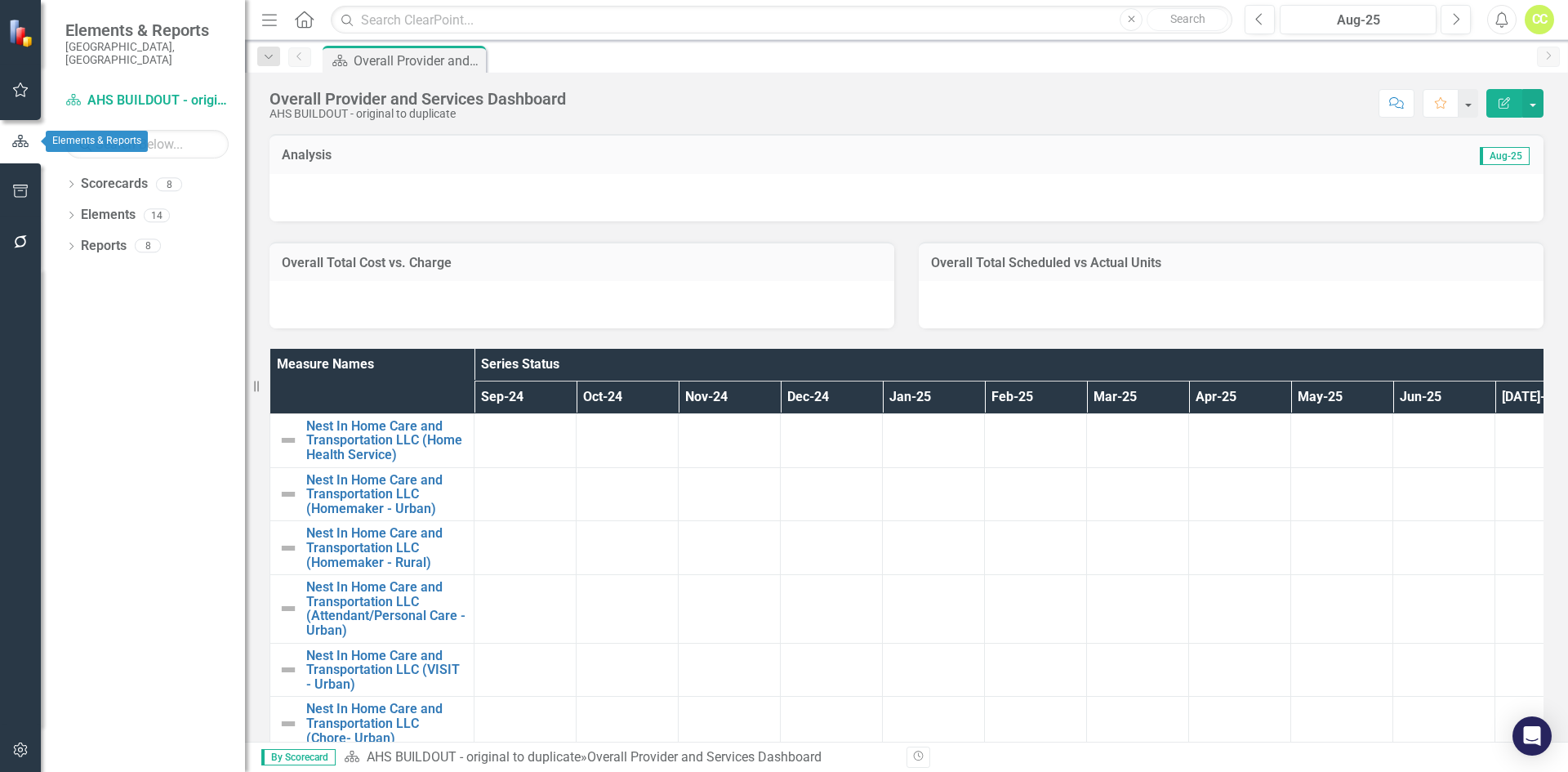
click at [28, 135] on icon "button" at bounding box center [20, 141] width 17 height 15
click at [150, 91] on link "Scorecard AHS BUILDOUT - original to duplicate" at bounding box center [147, 100] width 163 height 18
click at [15, 146] on icon "button" at bounding box center [20, 141] width 17 height 15
click at [314, 19] on icon at bounding box center [303, 19] width 18 height 18
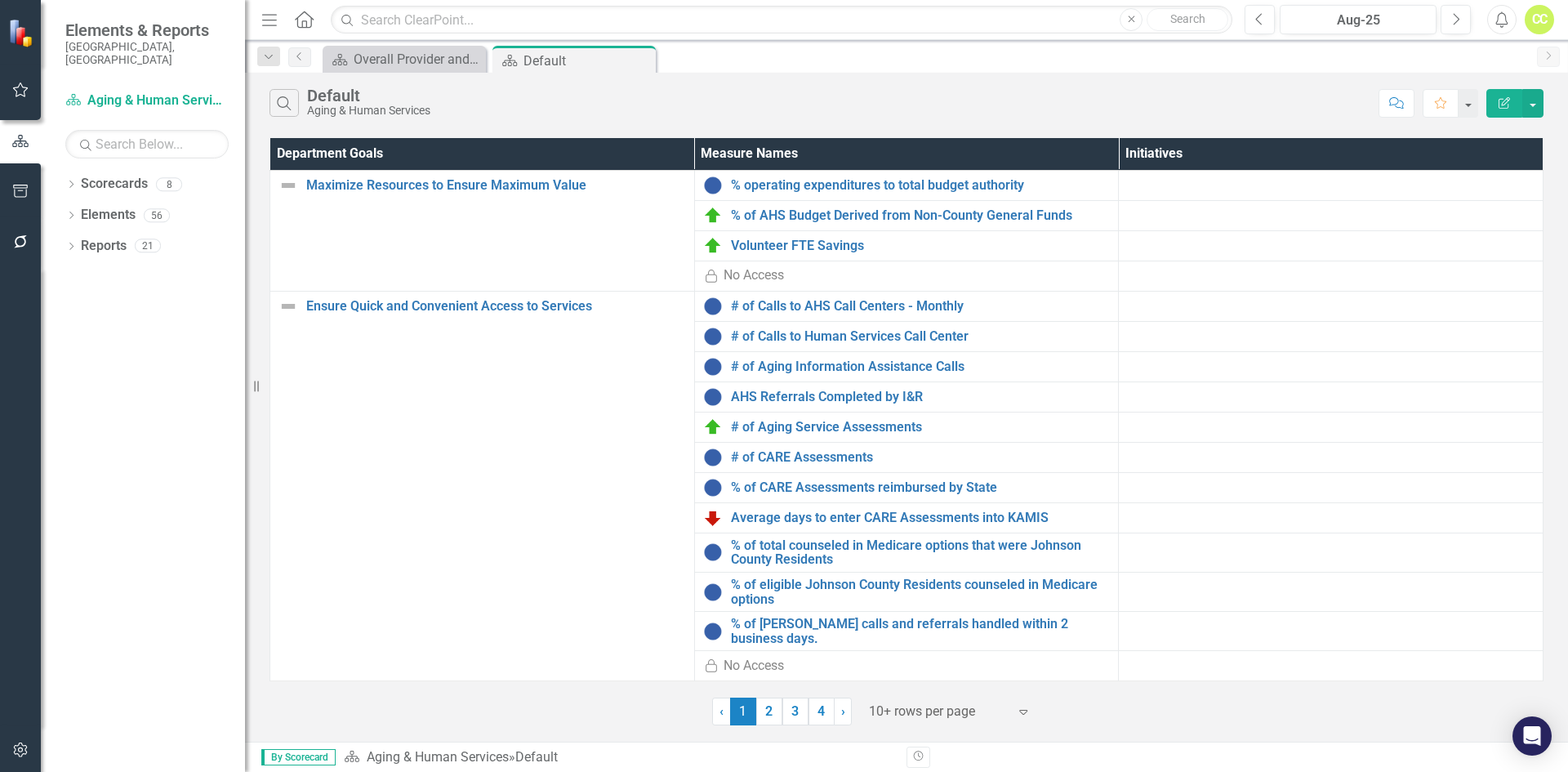
click at [337, 114] on div "Aging & Human Services" at bounding box center [368, 111] width 123 height 13
click at [295, 110] on button "Search" at bounding box center [284, 103] width 29 height 28
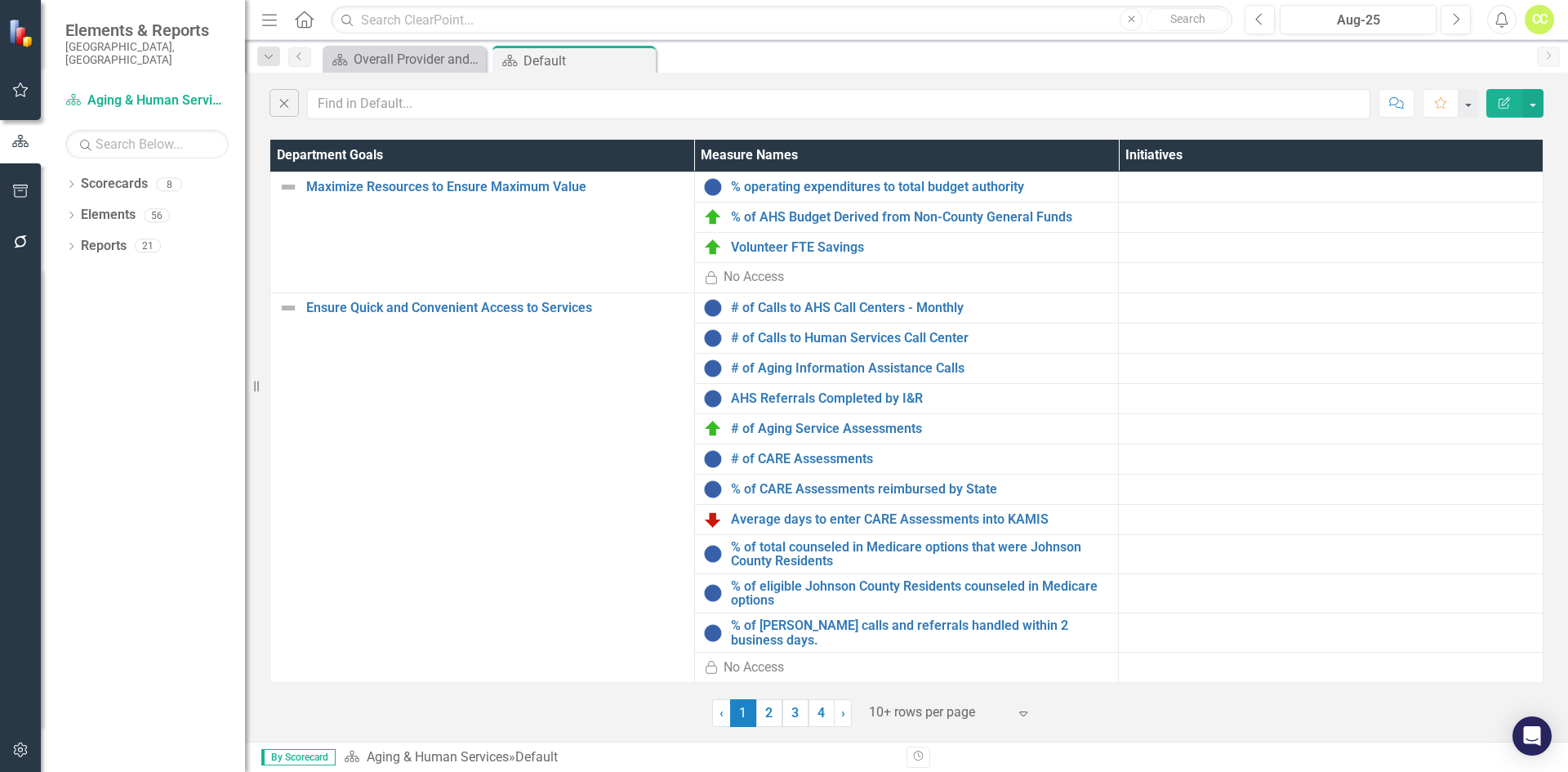
click at [297, 110] on button "Close" at bounding box center [284, 103] width 29 height 28
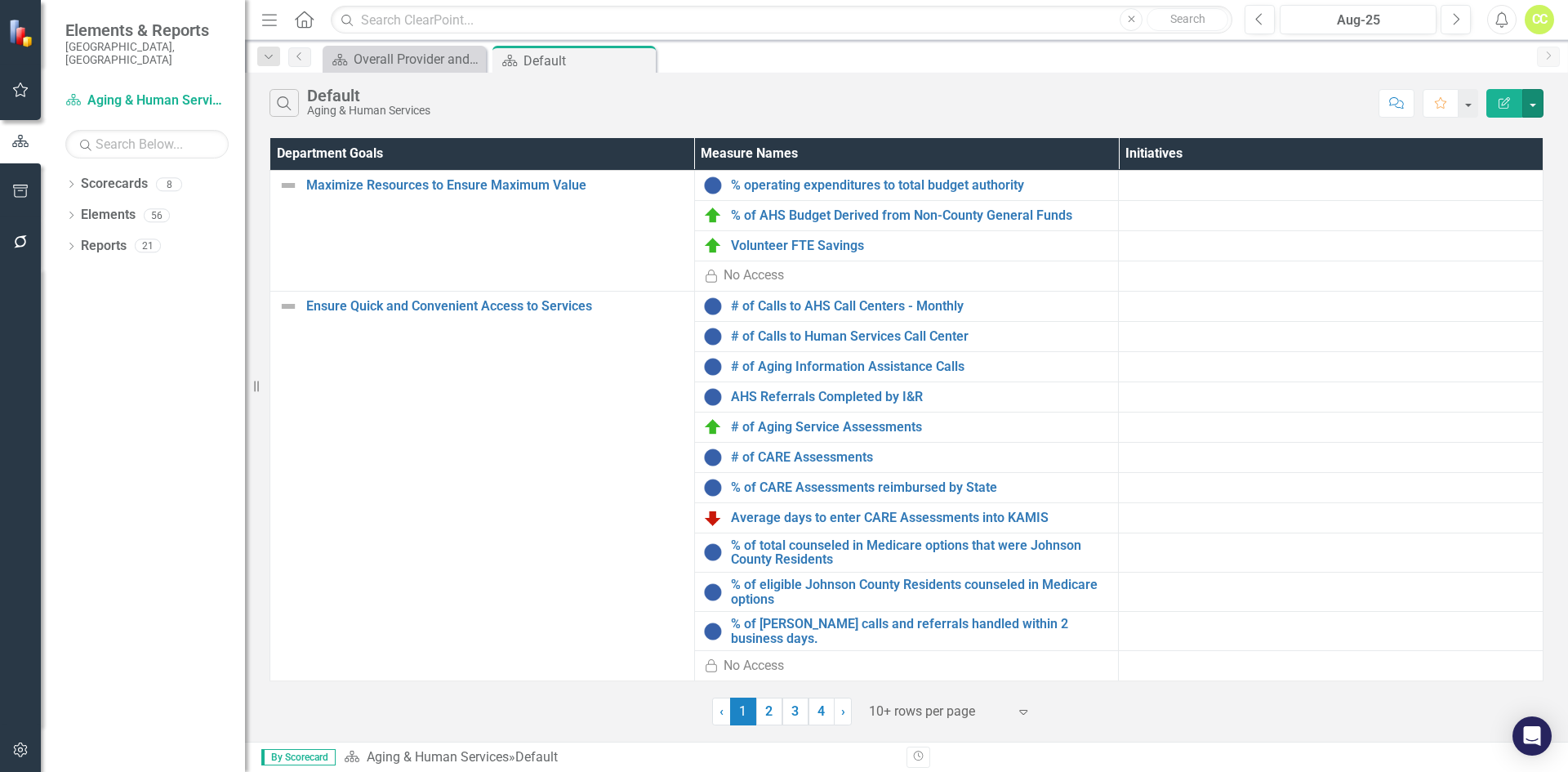
click at [1530, 110] on button "button" at bounding box center [1533, 103] width 21 height 28
click at [886, 69] on div "Scorecard Overall Provider and Services Dashboard Close Scorecard Default Pin C…" at bounding box center [923, 58] width 1209 height 26
click at [819, 722] on link "4" at bounding box center [821, 711] width 26 height 28
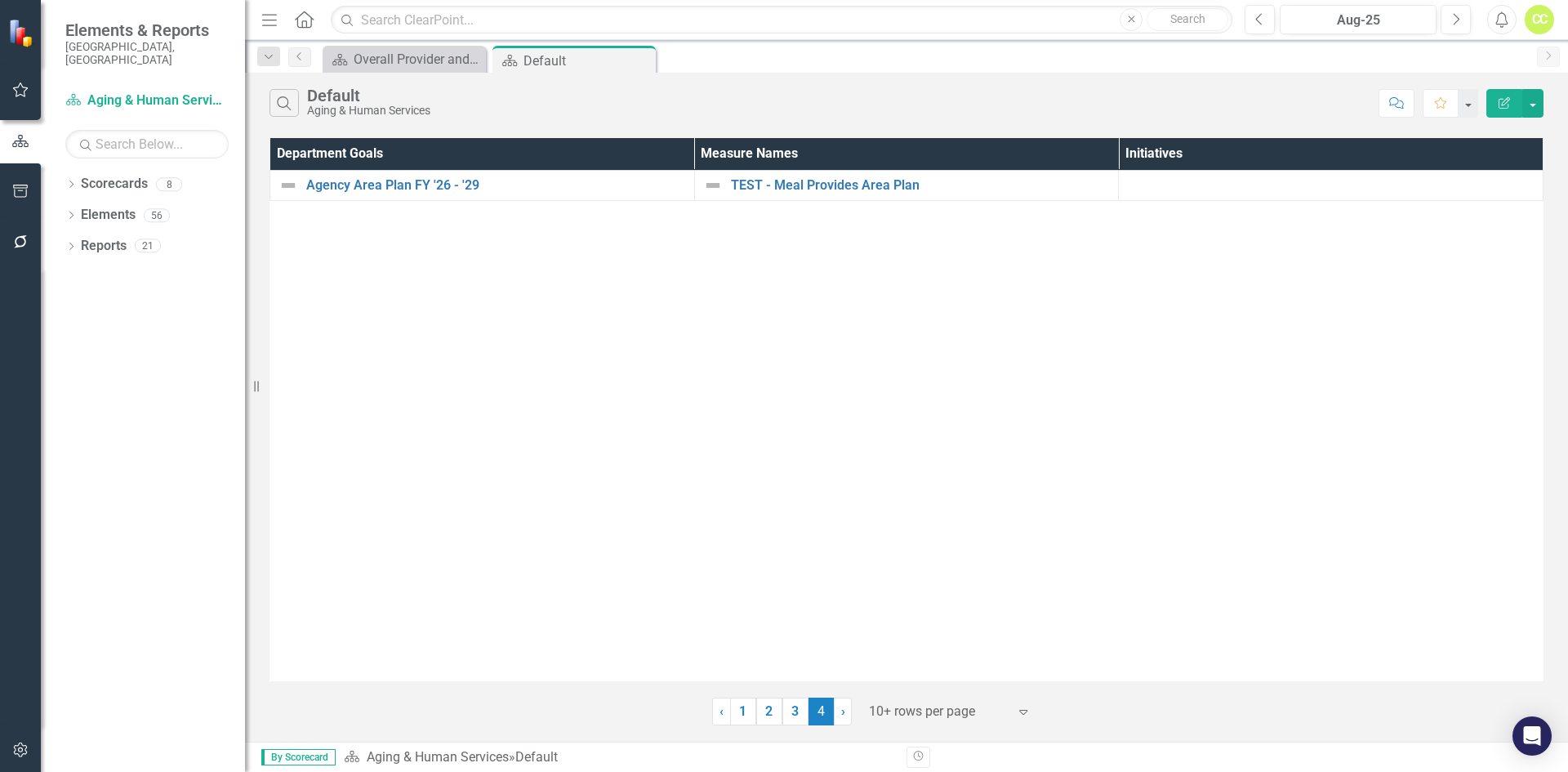
click at [788, 718] on link "3" at bounding box center [795, 711] width 26 height 28
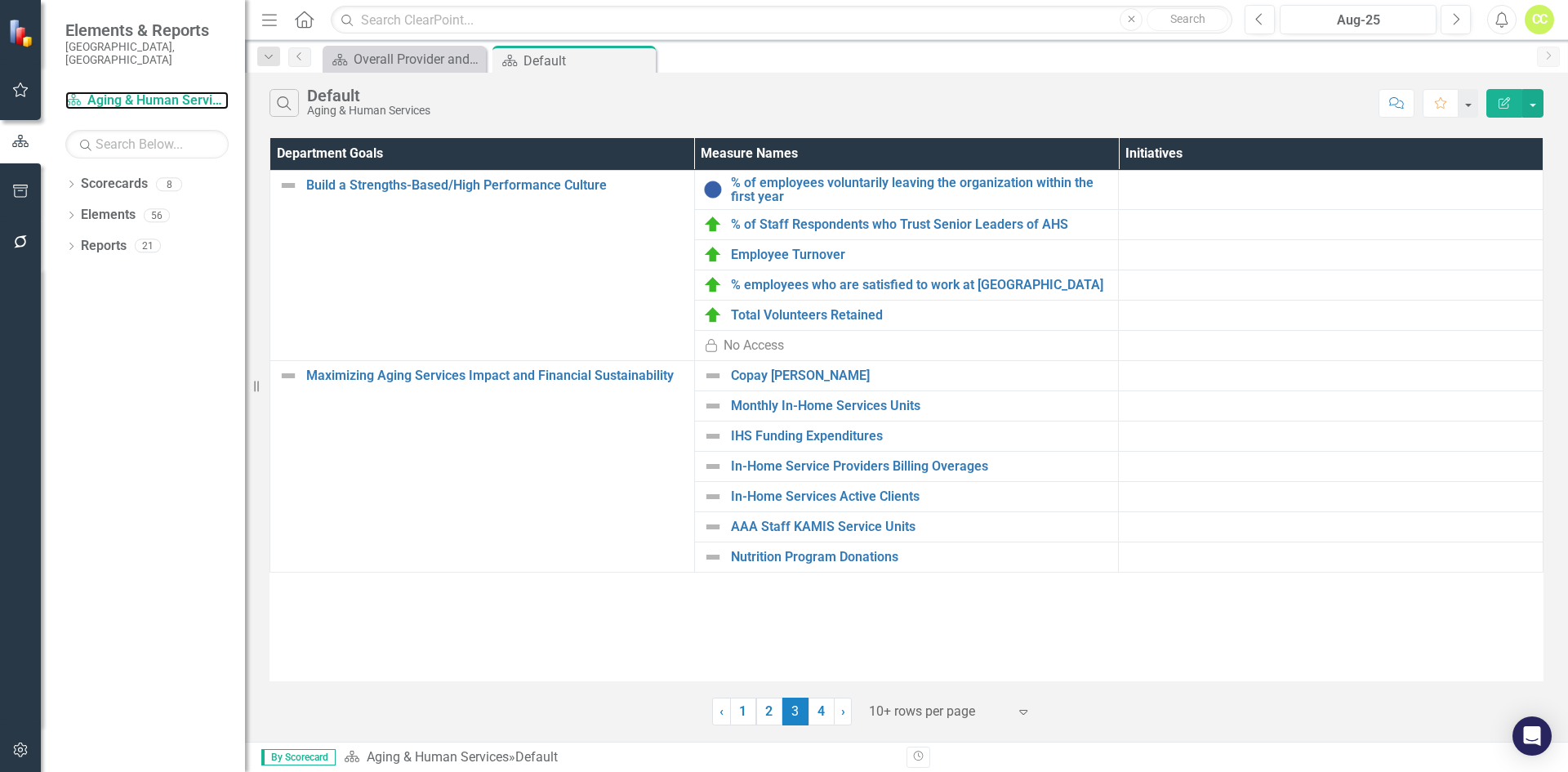
click at [99, 91] on link "Scorecard Aging & Human Services" at bounding box center [147, 100] width 163 height 18
click at [818, 714] on link "4" at bounding box center [821, 711] width 26 height 28
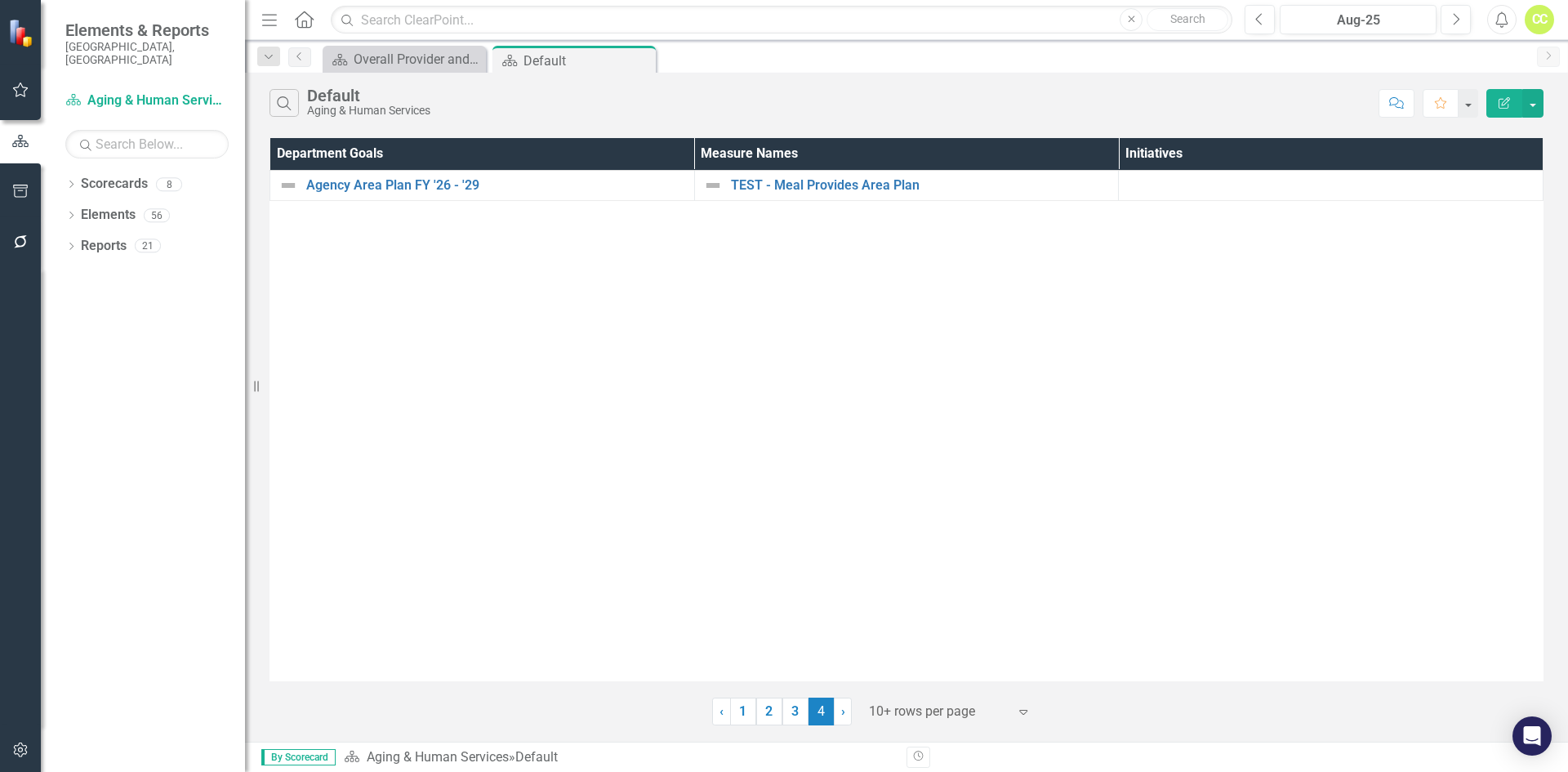
click at [449, 193] on div "Agency Area Plan FY '26 - '29" at bounding box center [481, 186] width 407 height 19
click at [449, 186] on link "Agency Area Plan FY '26 - '29" at bounding box center [496, 185] width 380 height 15
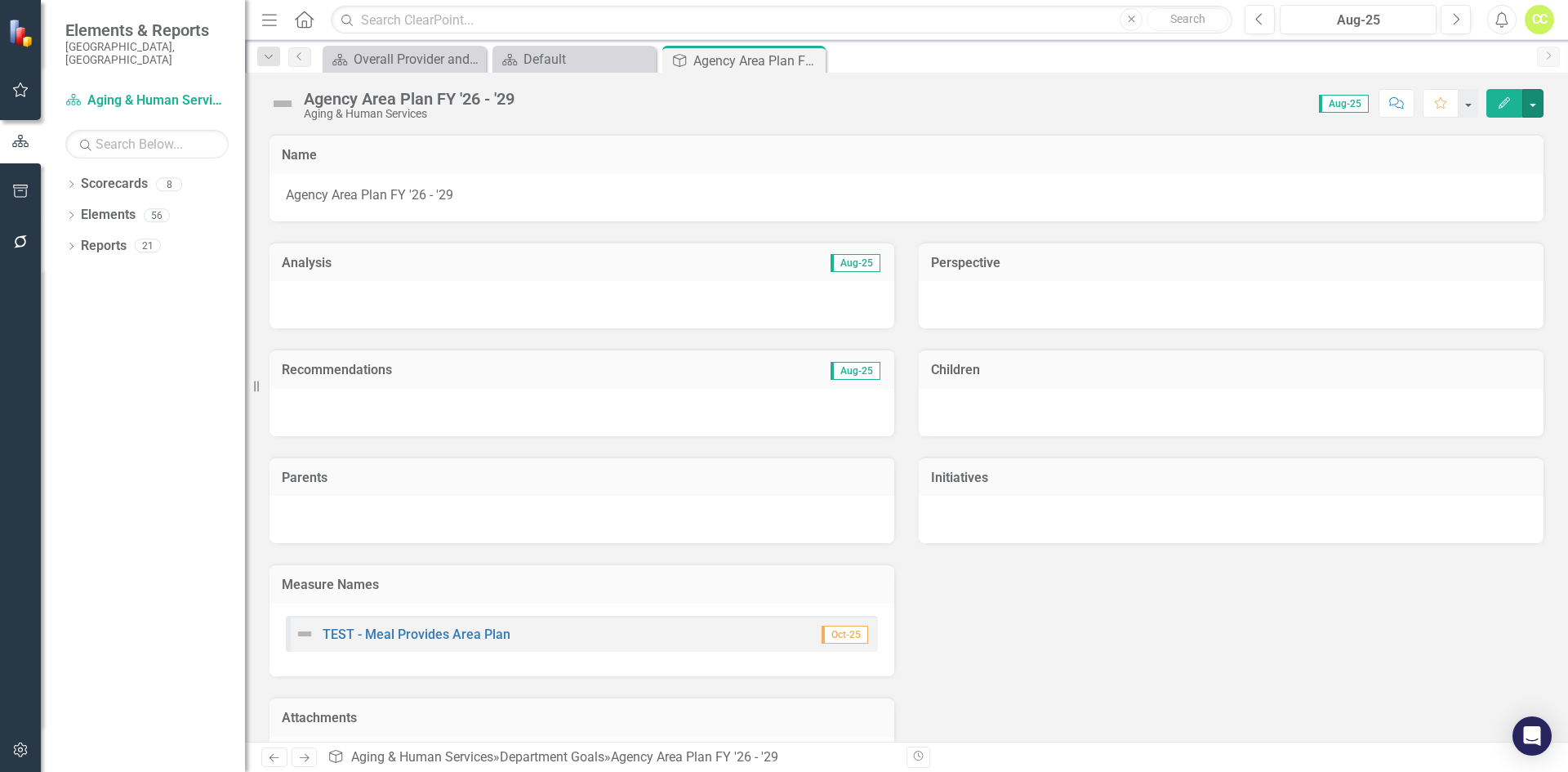
click at [1533, 110] on button "button" at bounding box center [1533, 103] width 21 height 28
click at [1426, 125] on link "Edit Edit Department Goal" at bounding box center [1461, 133] width 162 height 30
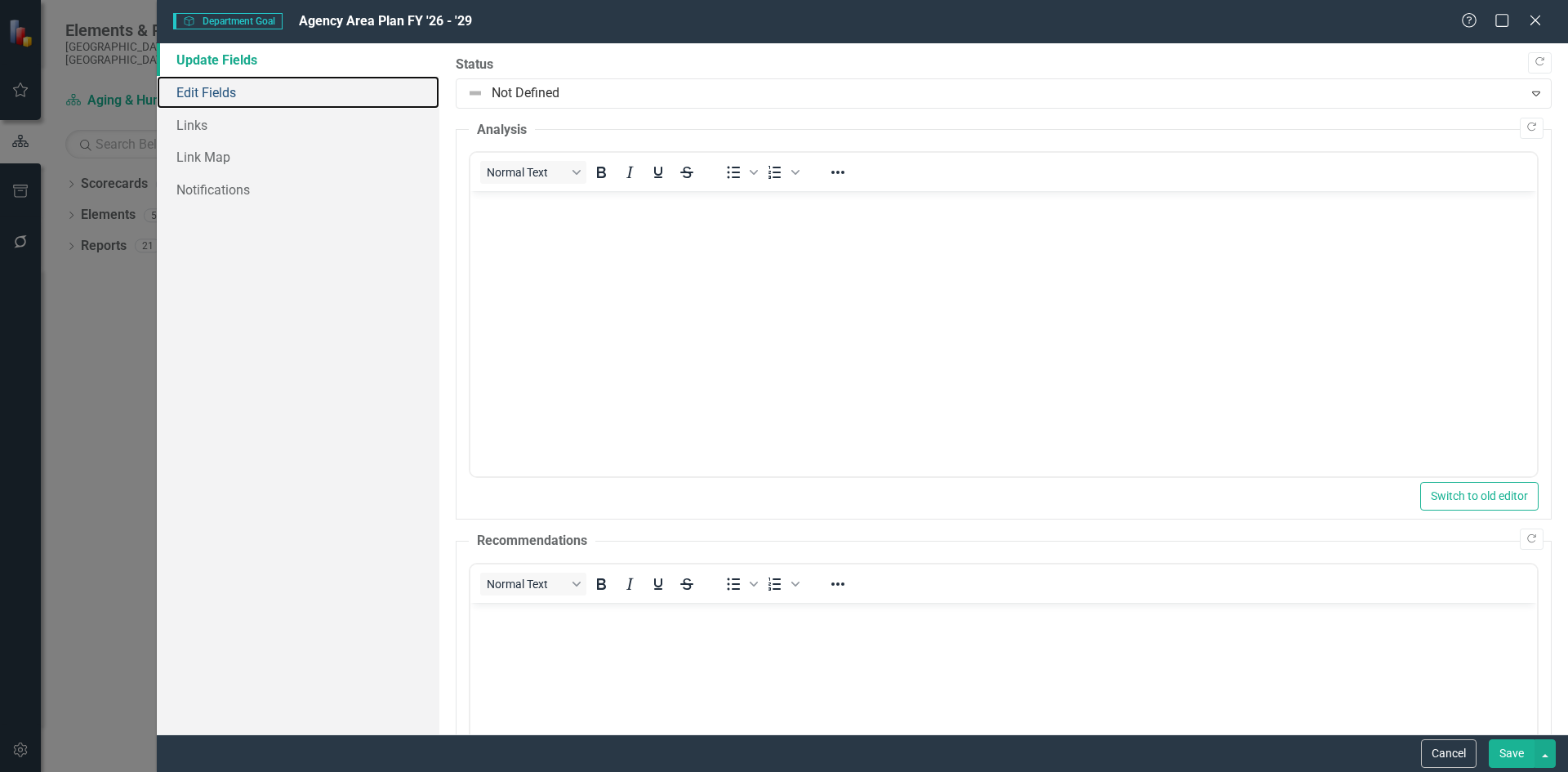
click at [277, 101] on link "Edit Fields" at bounding box center [297, 92] width 283 height 33
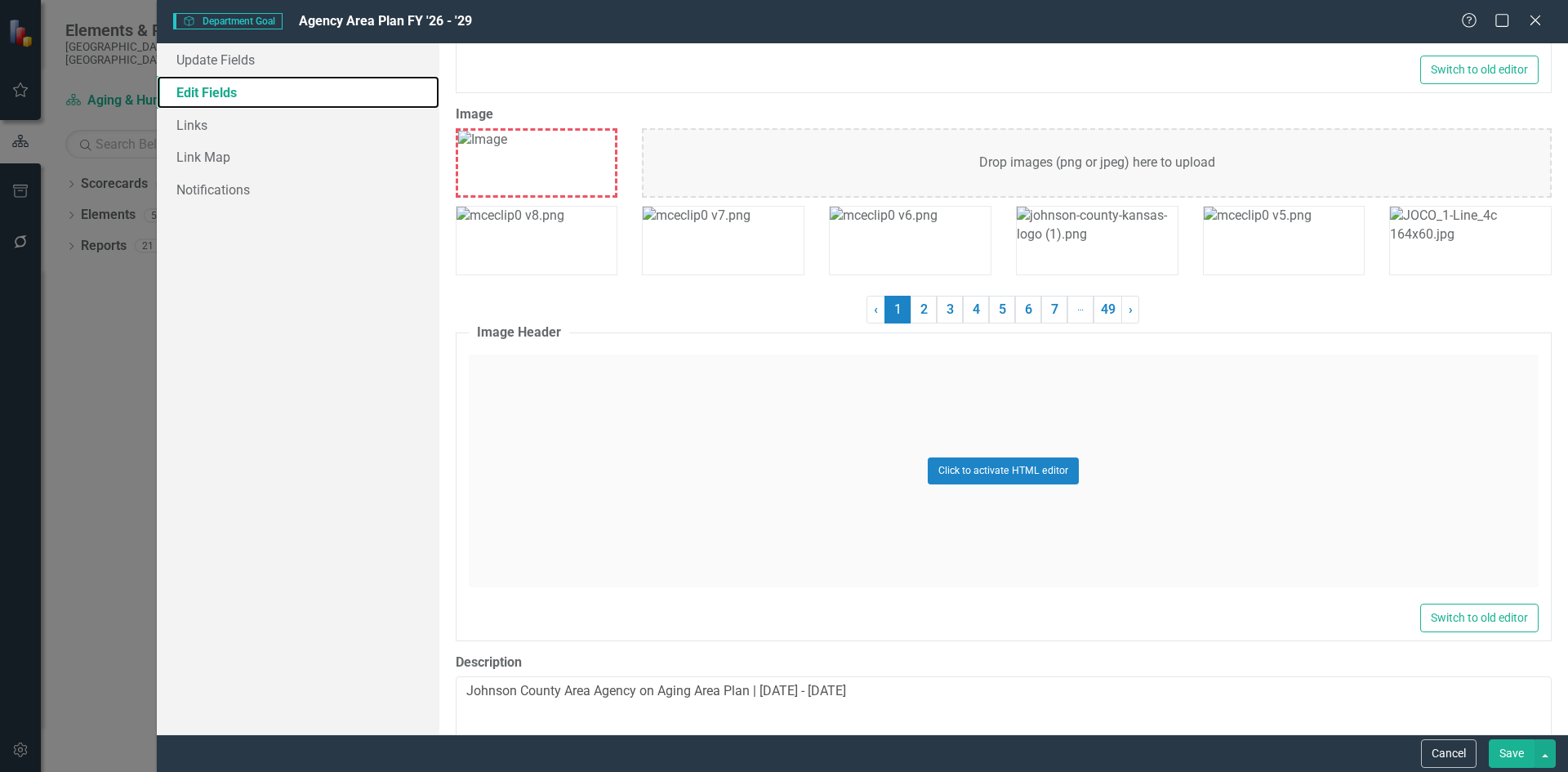
scroll to position [327, 0]
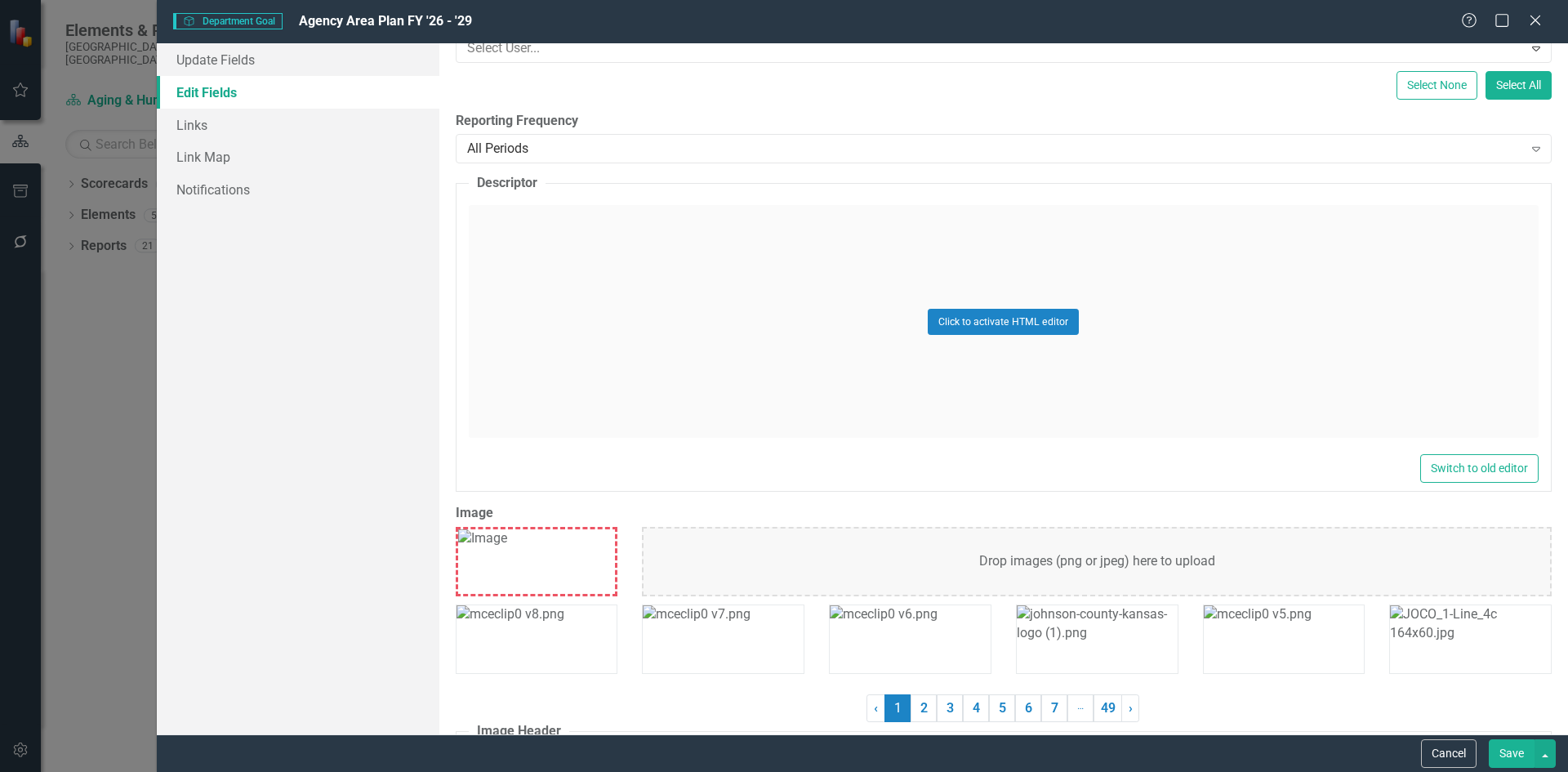
click at [1529, 25] on icon "Close" at bounding box center [1535, 19] width 17 height 13
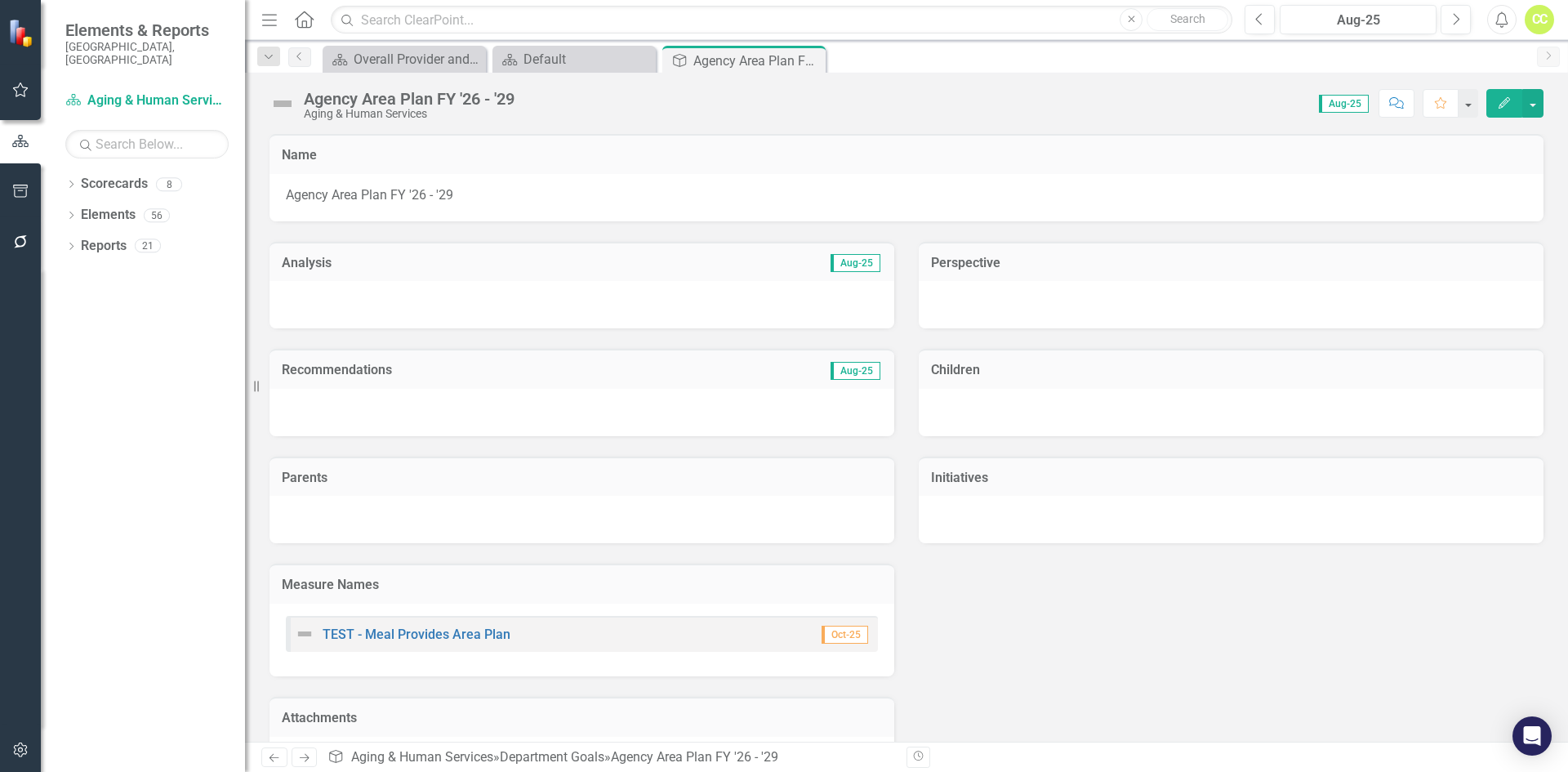
click at [296, 12] on icon "Home" at bounding box center [304, 19] width 21 height 18
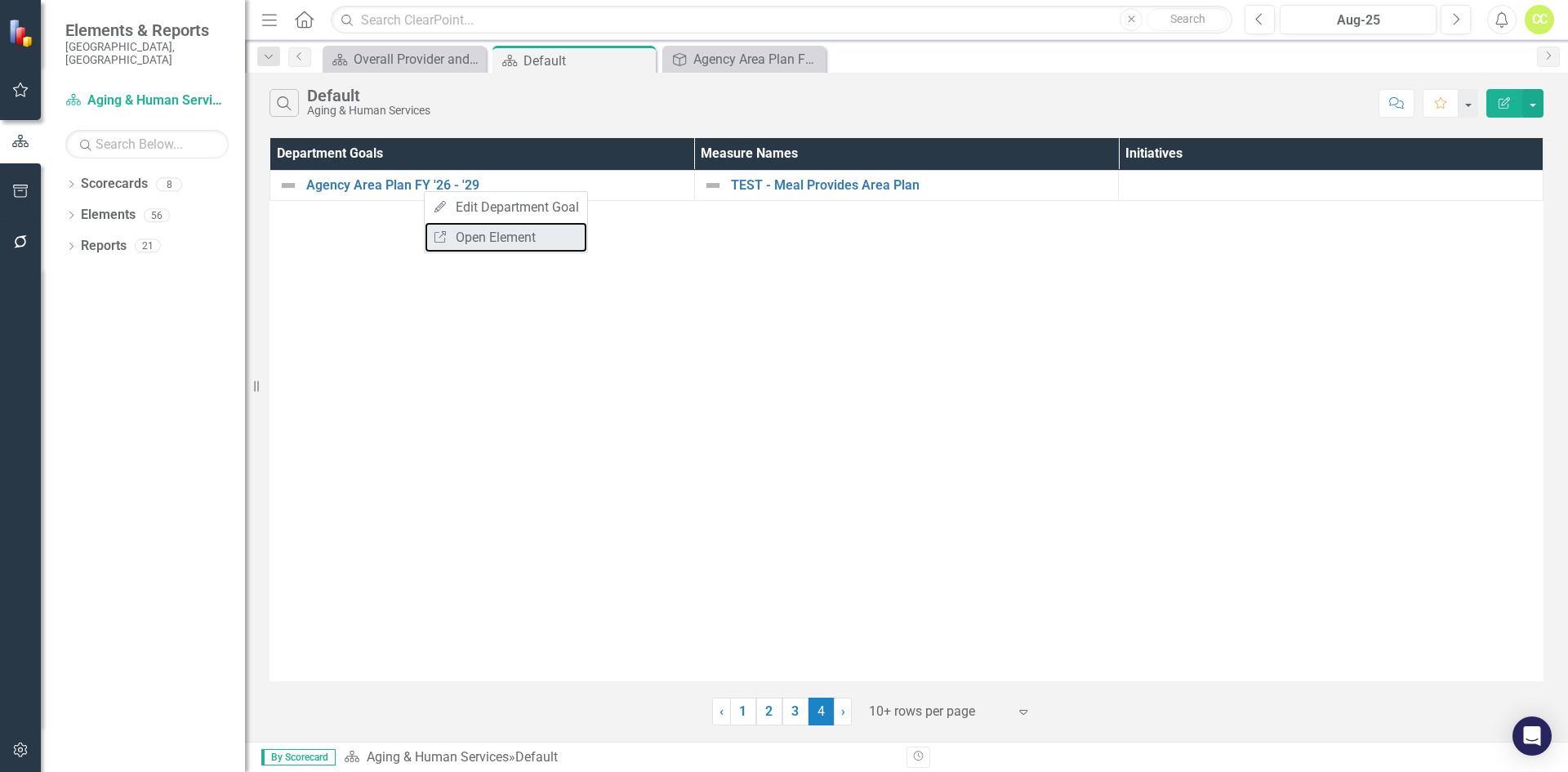
click at [449, 237] on link "Link Open Element" at bounding box center [505, 236] width 162 height 30
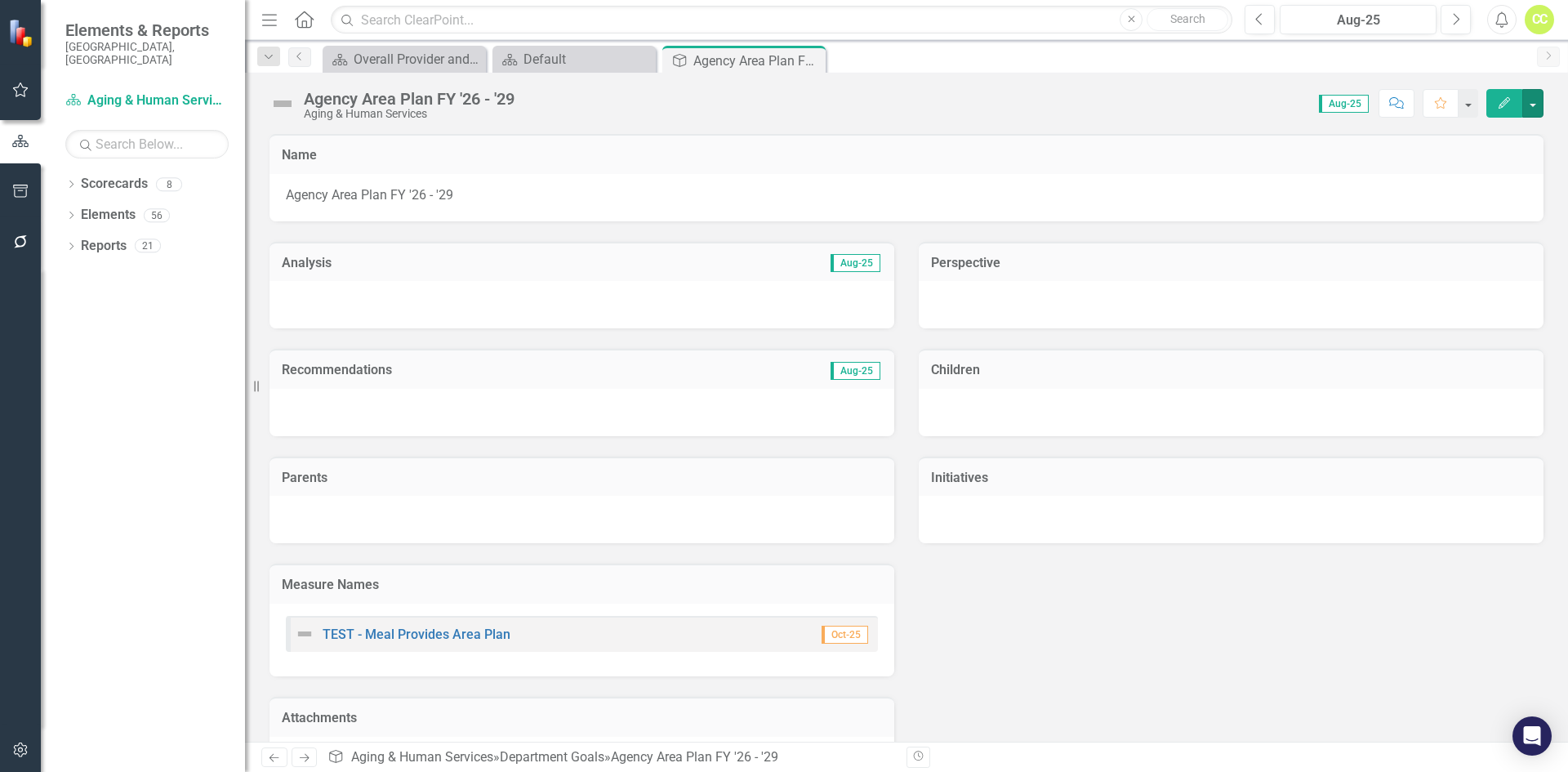
click at [1539, 108] on button "button" at bounding box center [1533, 103] width 21 height 28
click at [70, 181] on icon "Dropdown" at bounding box center [71, 185] width 12 height 9
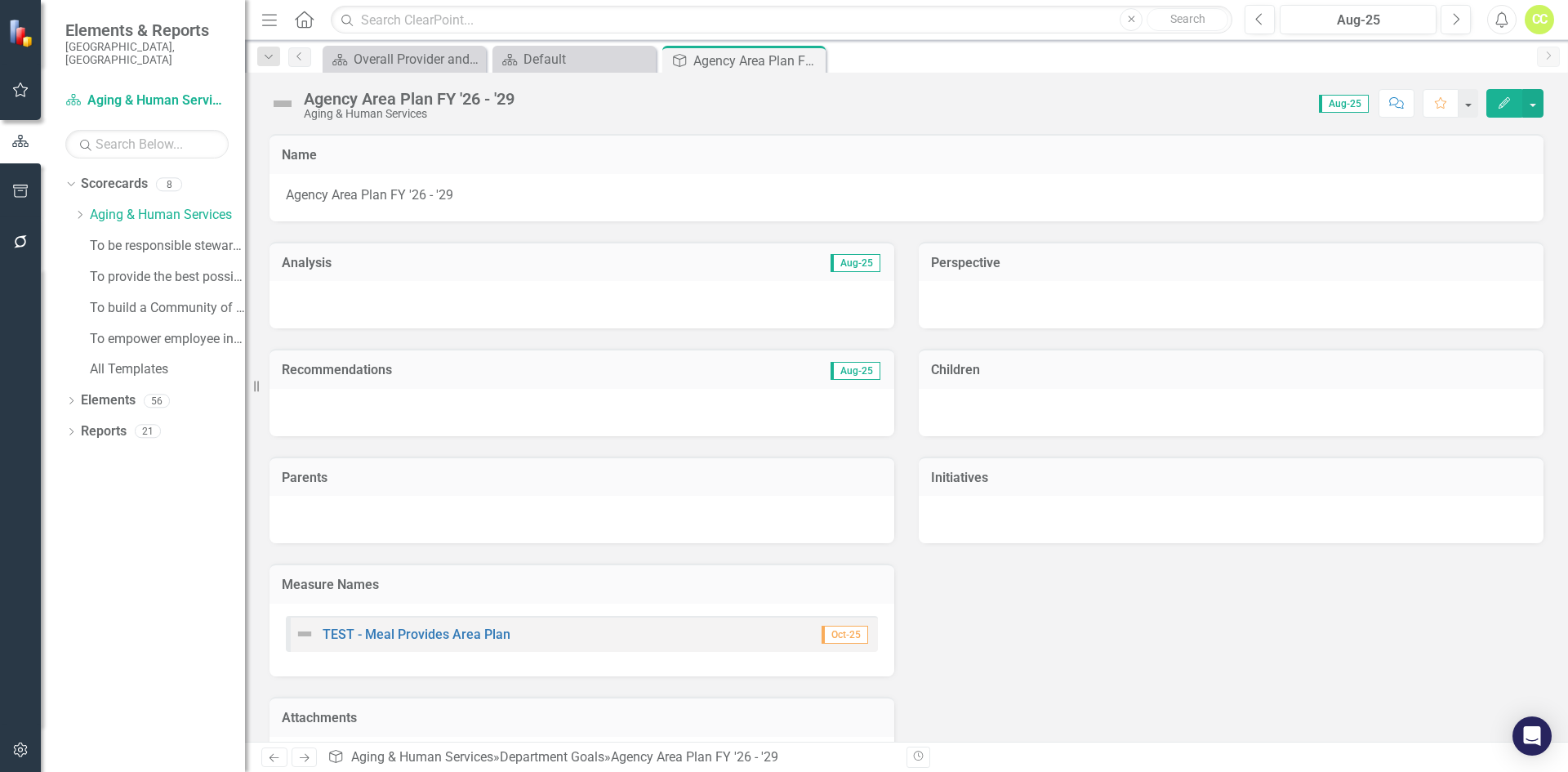
click at [85, 210] on icon "Dropdown" at bounding box center [80, 215] width 13 height 10
click at [75, 460] on icon "Dropdown" at bounding box center [71, 464] width 12 height 9
click at [77, 490] on icon "Dropdown" at bounding box center [80, 494] width 12 height 9
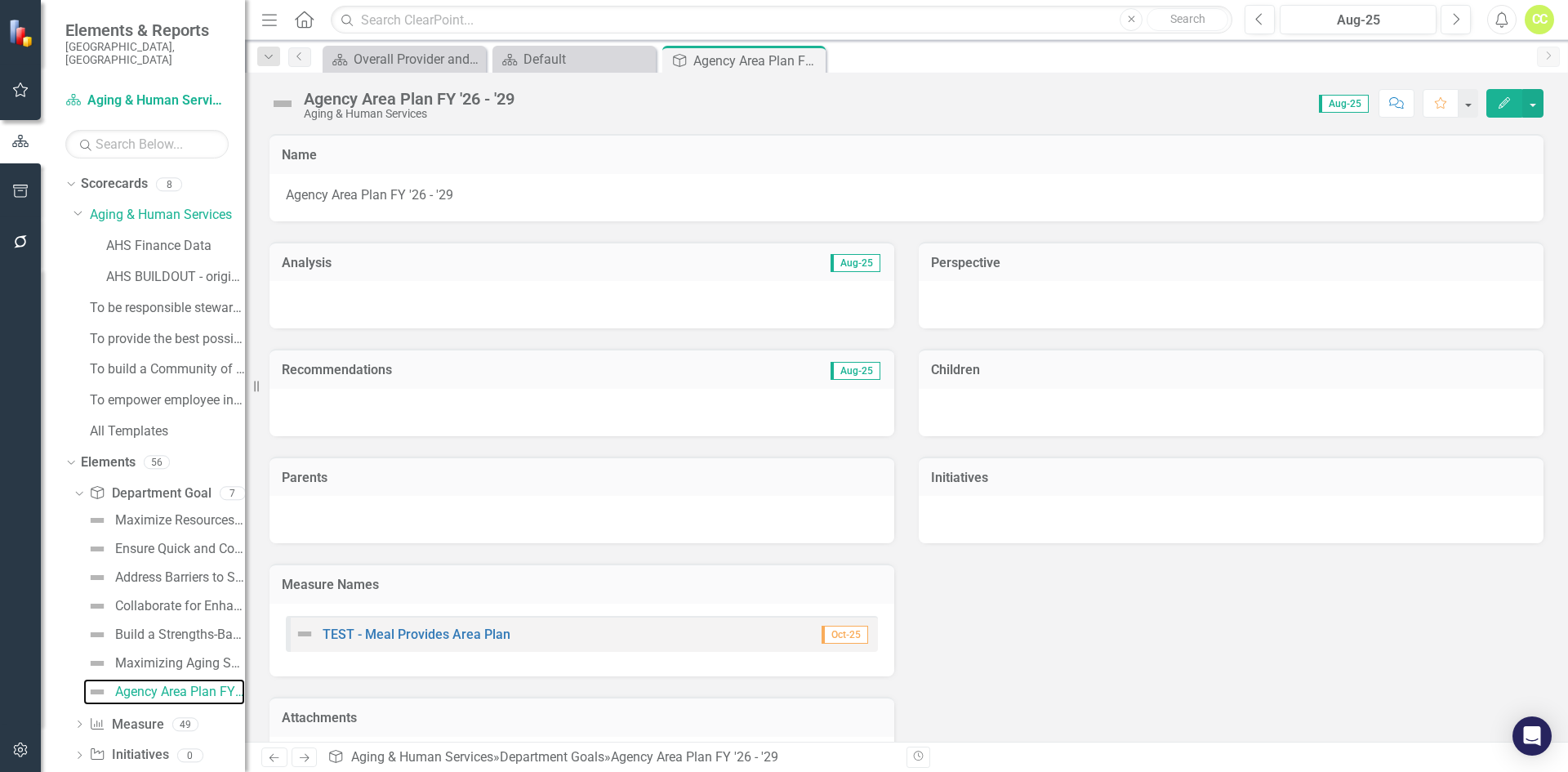
click at [166, 684] on div "Agency Area Plan FY '26 - '29" at bounding box center [180, 691] width 130 height 15
click at [171, 684] on div "Agency Area Plan FY '26 - '29" at bounding box center [180, 691] width 130 height 15
click at [280, 100] on img at bounding box center [282, 103] width 26 height 26
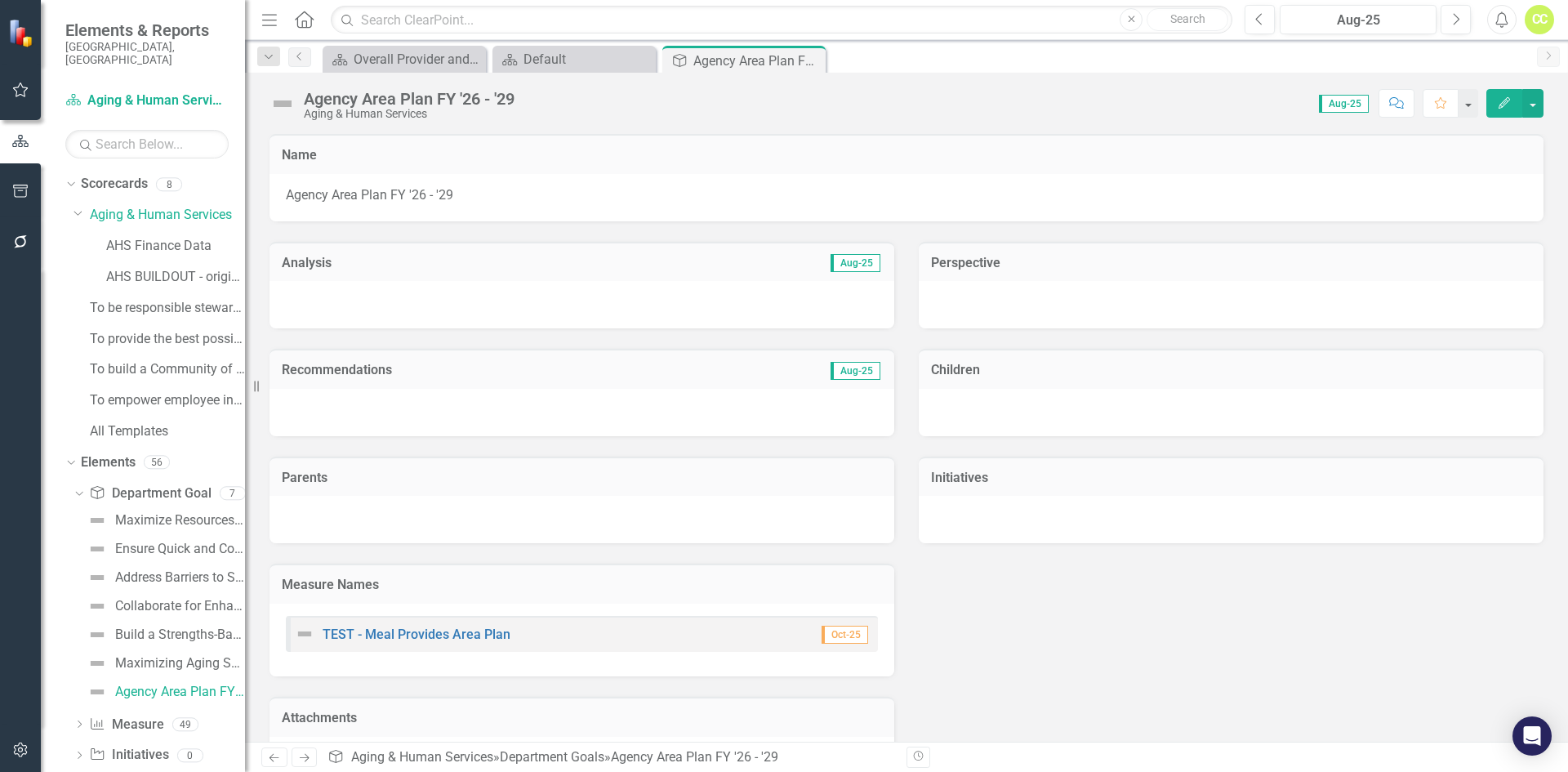
click at [335, 105] on div "Agency Area Plan FY '26 - '29" at bounding box center [408, 98] width 211 height 18
click at [343, 98] on div "Agency Area Plan FY '26 - '29" at bounding box center [408, 98] width 211 height 18
drag, startPoint x: 752, startPoint y: 57, endPoint x: 747, endPoint y: 63, distance: 7.8
click at [747, 63] on div "Agency Area Plan FY '26 - '29" at bounding box center [757, 60] width 128 height 20
click at [1530, 99] on button "button" at bounding box center [1533, 103] width 21 height 28
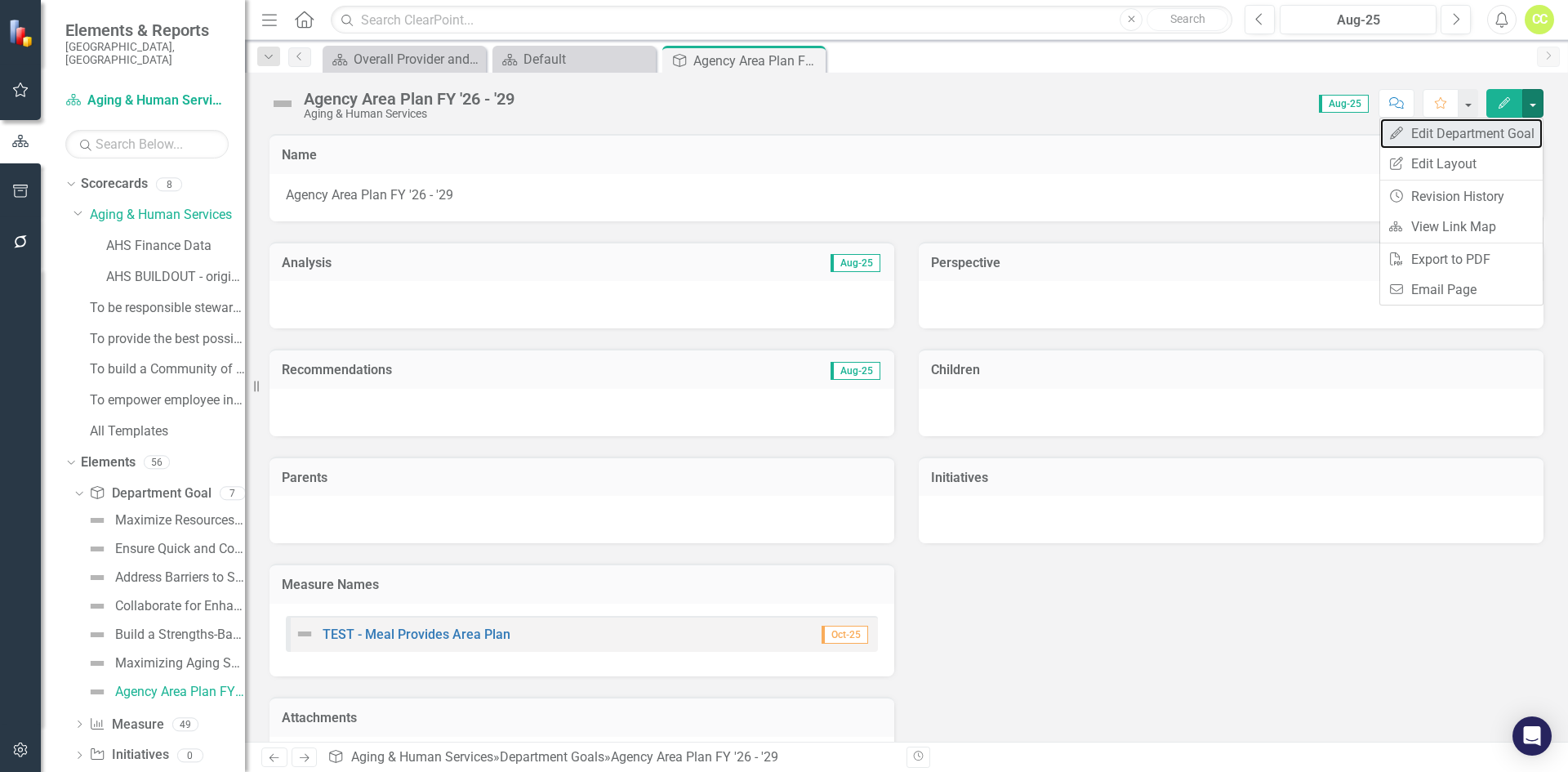
click at [1516, 120] on link "Edit Edit Department Goal" at bounding box center [1461, 133] width 162 height 30
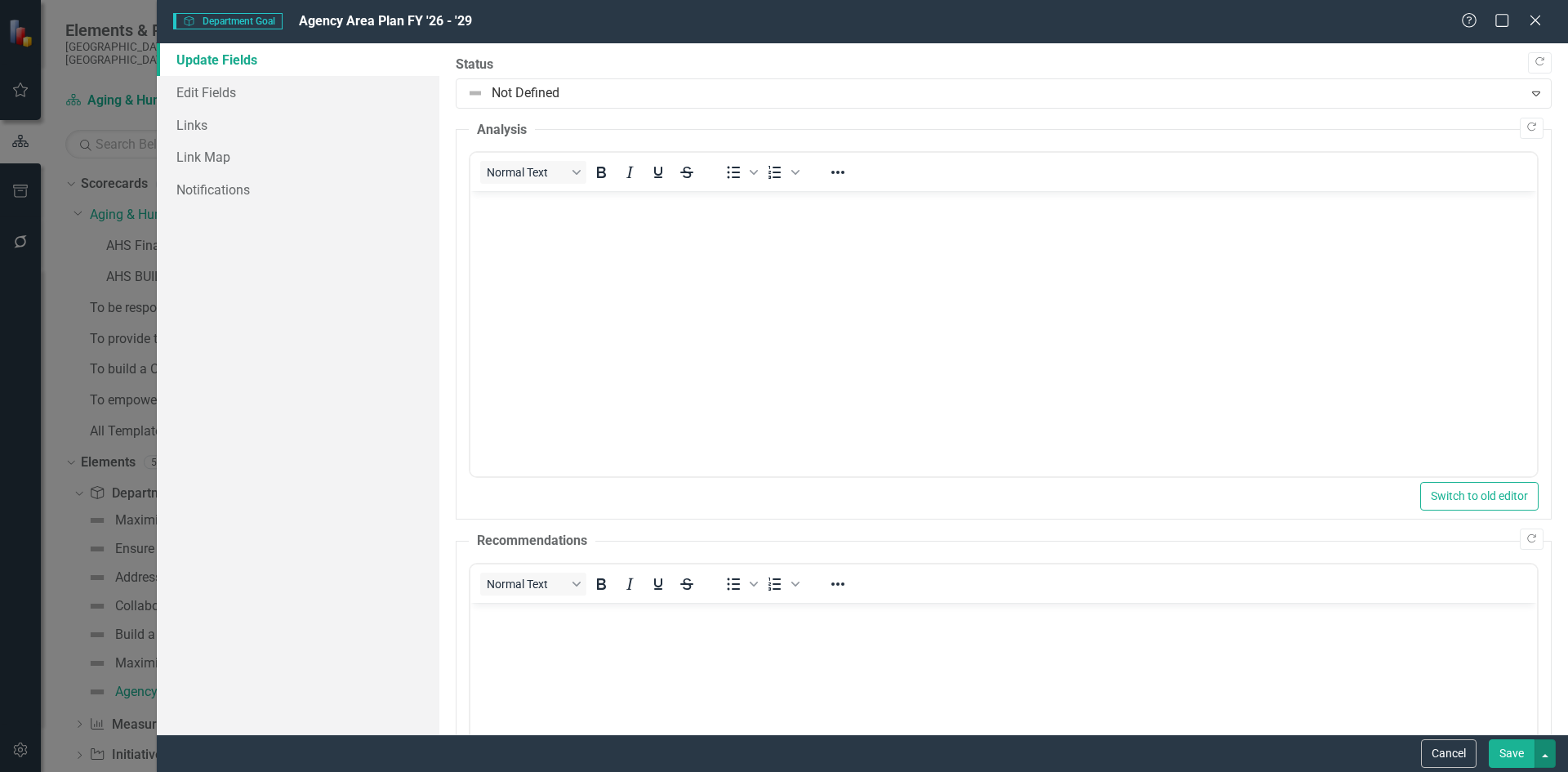
click at [1548, 754] on button "button" at bounding box center [1545, 753] width 21 height 28
click at [258, 81] on link "Edit Fields" at bounding box center [297, 92] width 283 height 33
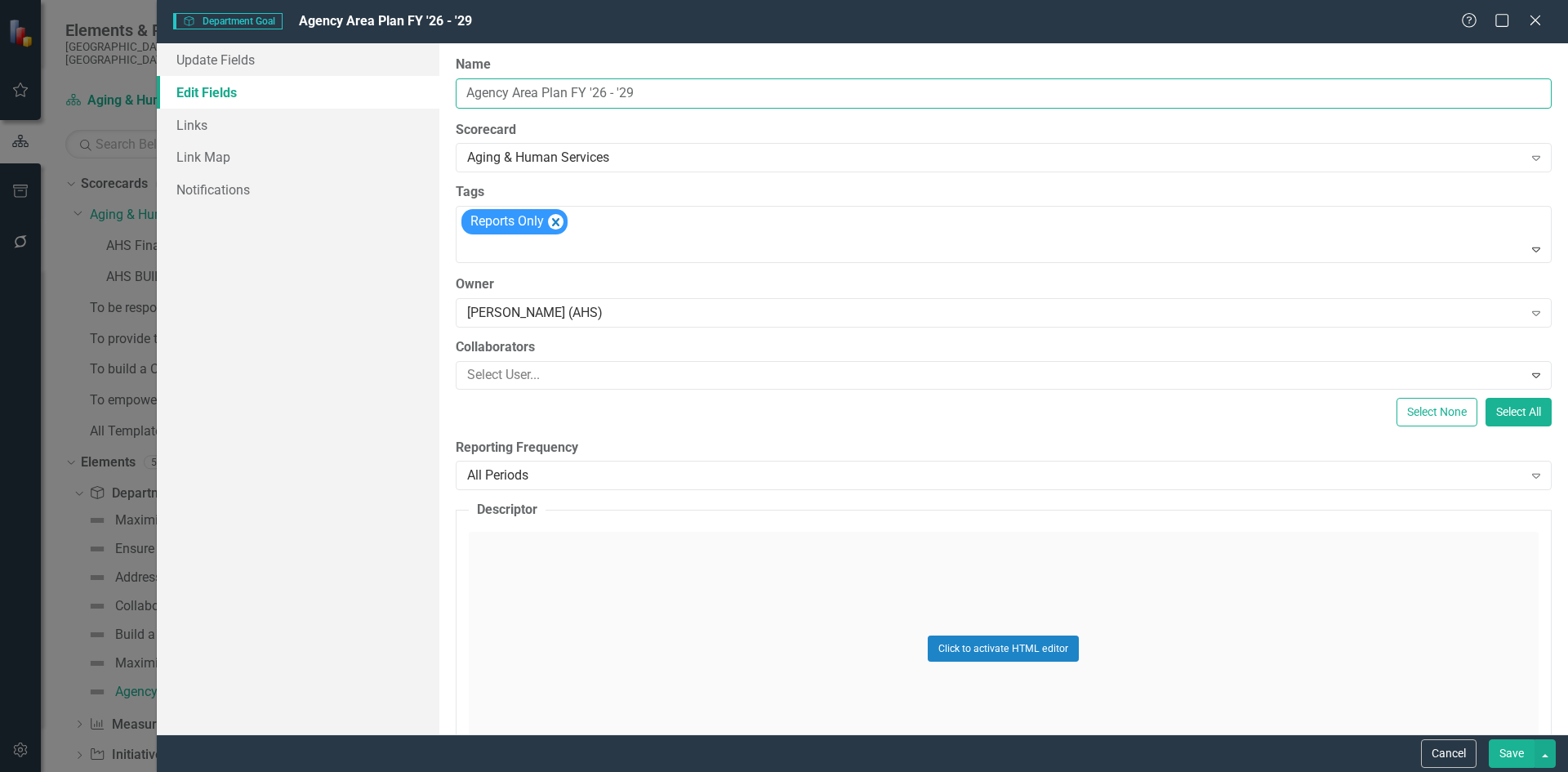
click at [579, 89] on input "Agency Area Plan FY '26 - '29" at bounding box center [1003, 93] width 1096 height 30
click at [577, 89] on input "Agency Area Plan FY '26 - '29" at bounding box center [1003, 93] width 1096 height 30
click at [575, 89] on input "Agency Area Plan FY '26 - '29" at bounding box center [1003, 93] width 1096 height 30
type input "Agency Area Plan Y '26 - '29"
click at [629, 96] on input "Agency Area Plan Y '26 - '29" at bounding box center [1003, 93] width 1096 height 30
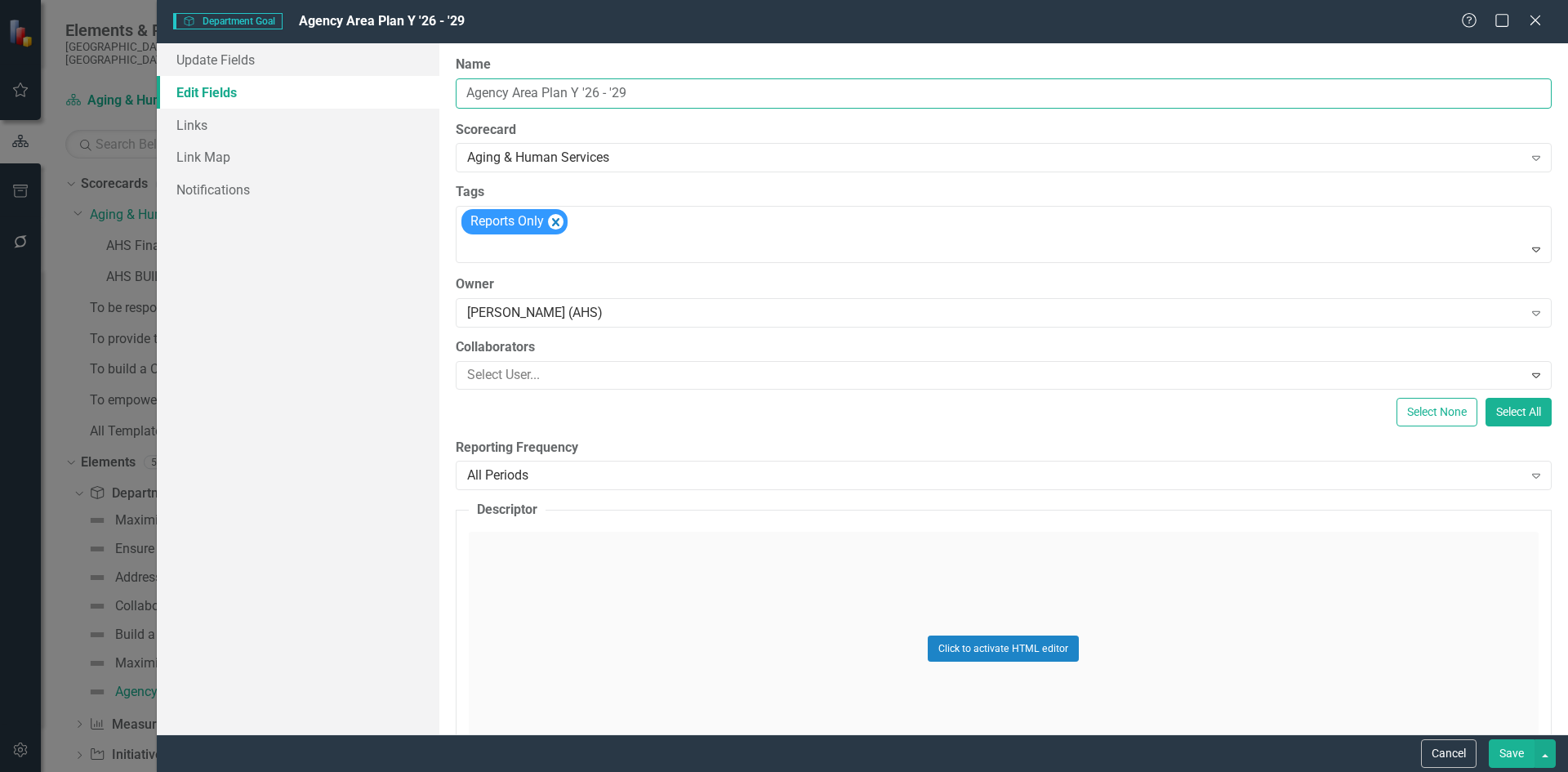
click at [628, 95] on input "Agency Area Plan Y '26 - '29" at bounding box center [1003, 93] width 1096 height 30
click at [627, 95] on input "Agency Area Plan Y '26 - '29" at bounding box center [1003, 93] width 1096 height 30
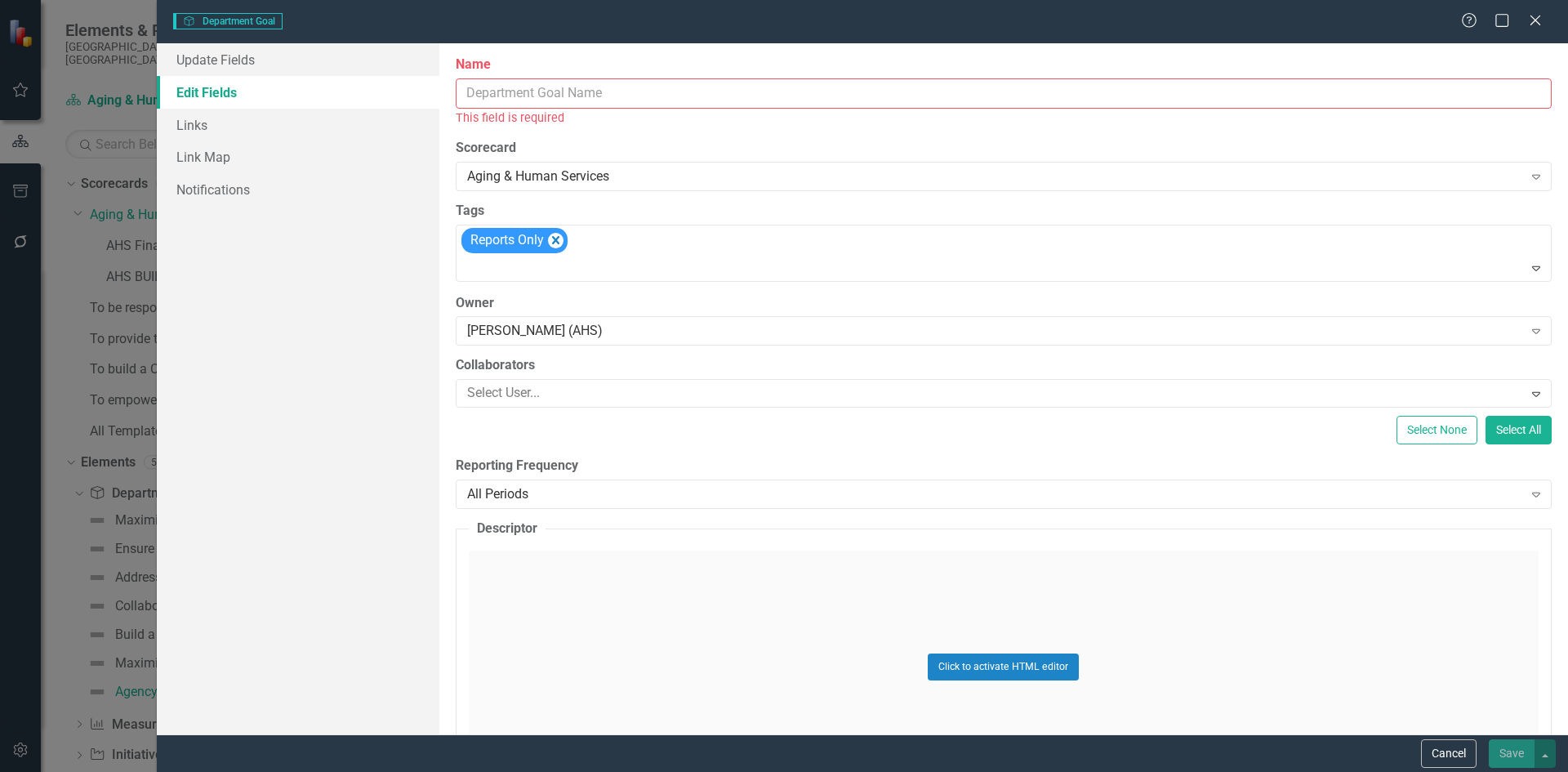
click at [640, 134] on div "ClearPoint Can Do More! How ClearPoint Can Help Close Enterprise plans can auto…" at bounding box center [1003, 389] width 1129 height 691
click at [634, 171] on div "Aging & Human Services" at bounding box center [994, 176] width 1056 height 18
click at [633, 171] on div "Aging & Human Services" at bounding box center [994, 176] width 1056 height 18
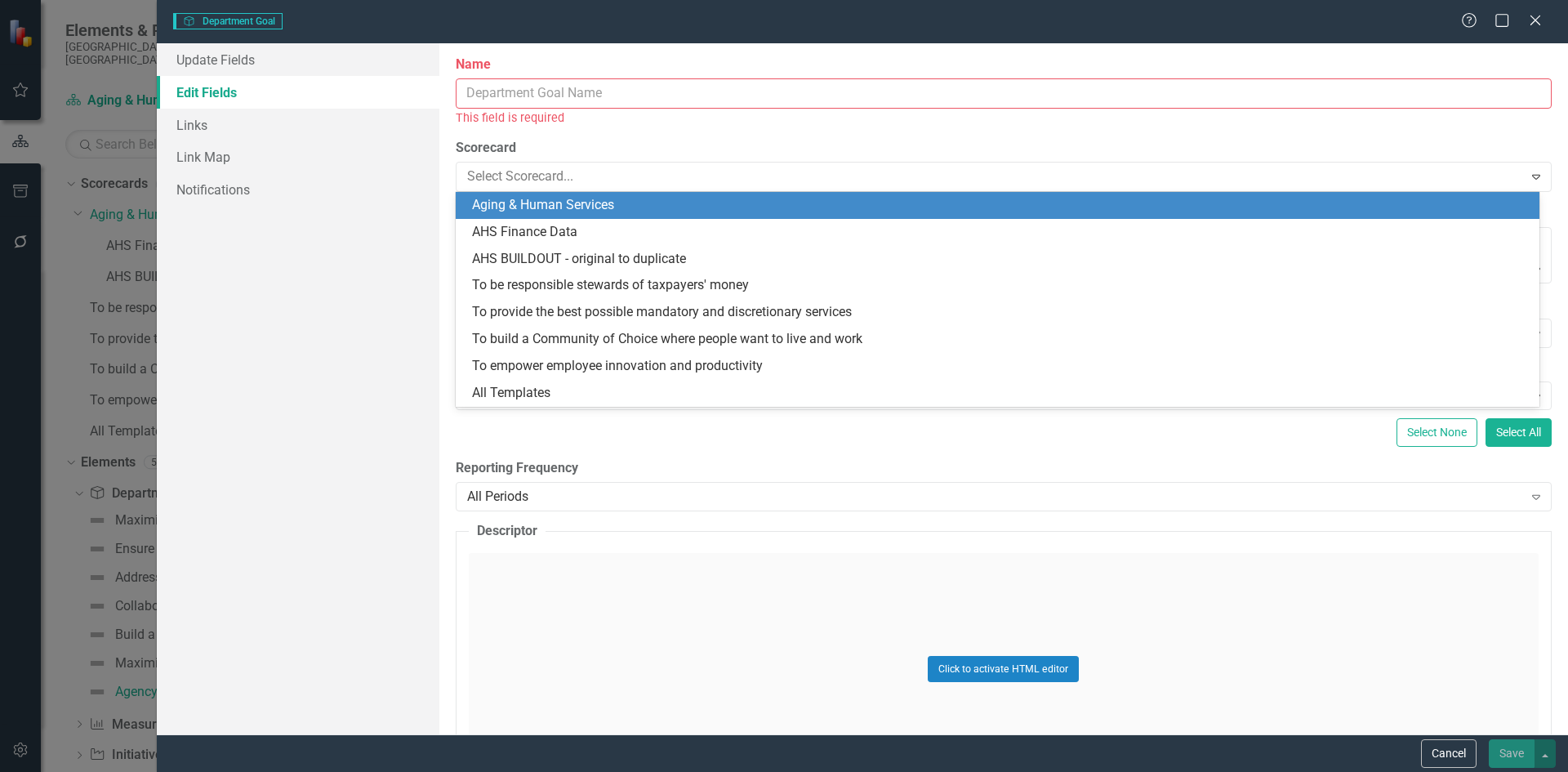
click at [644, 136] on div "ClearPoint Can Do More! How ClearPoint Can Help Close Enterprise plans can auto…" at bounding box center [1003, 389] width 1129 height 691
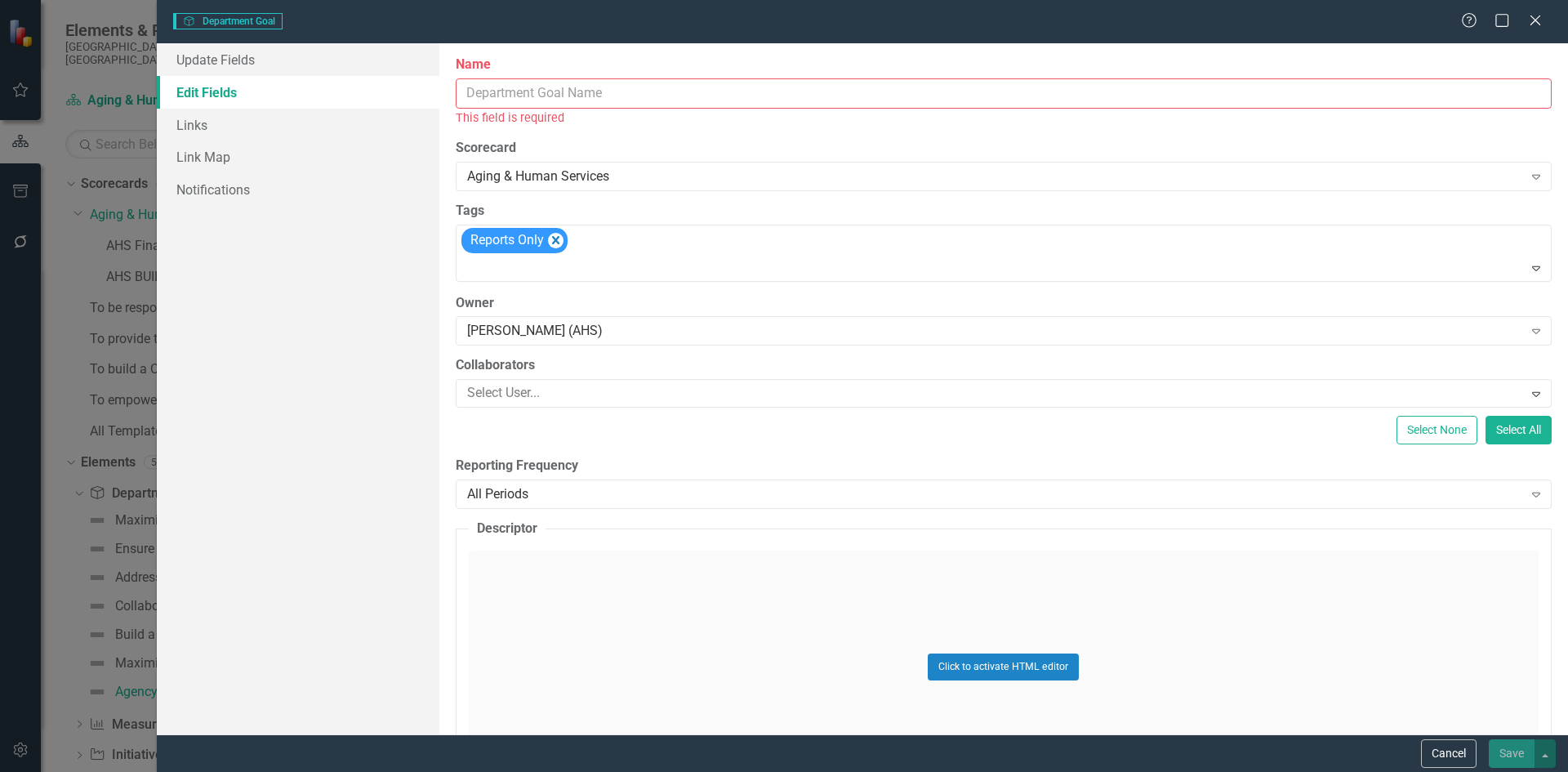
click at [603, 174] on div "Aging & Human Services" at bounding box center [994, 176] width 1056 height 18
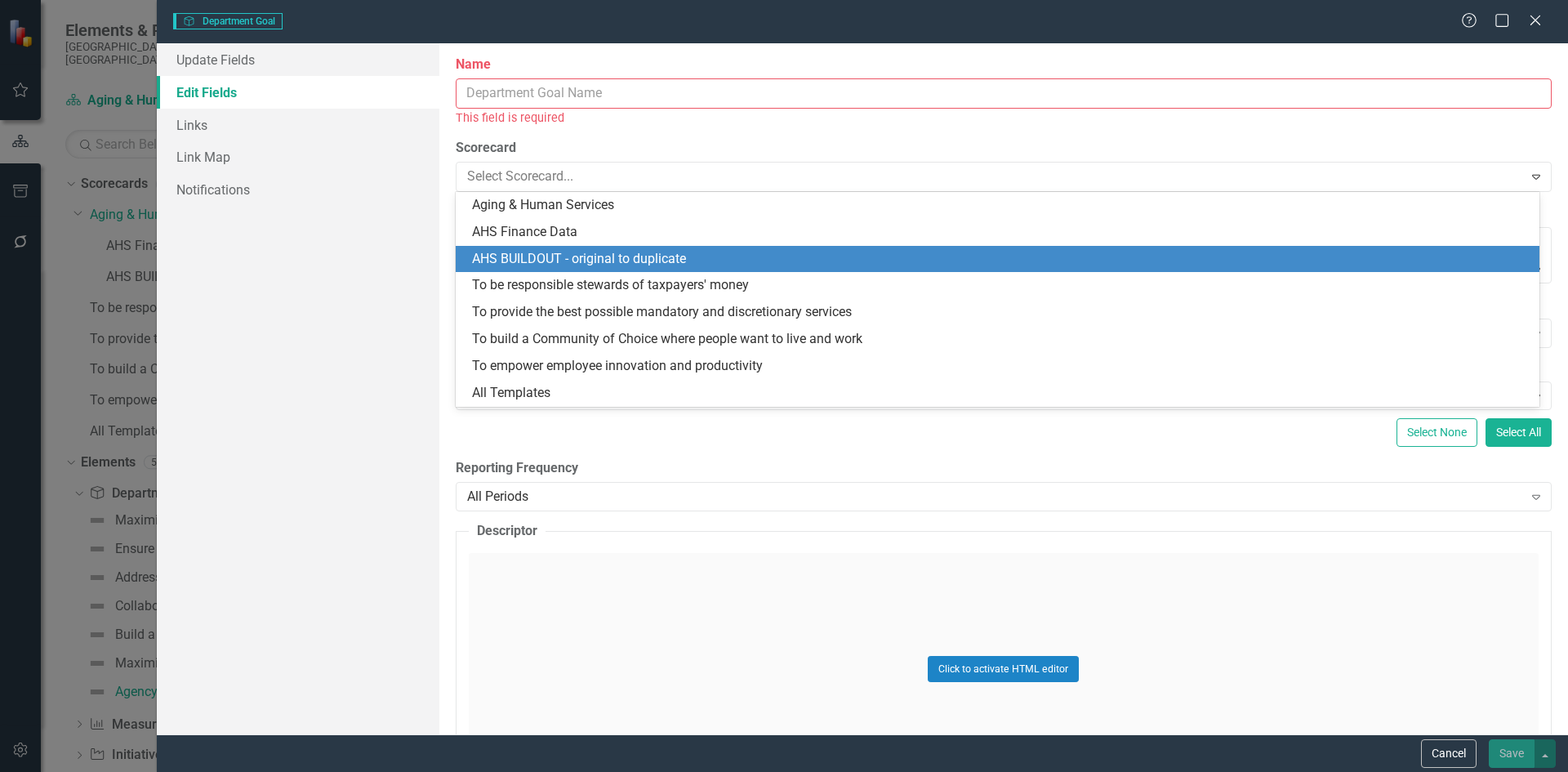
click at [293, 336] on div "Update Fields Edit Fields Links Link Map Notifications" at bounding box center [297, 389] width 283 height 691
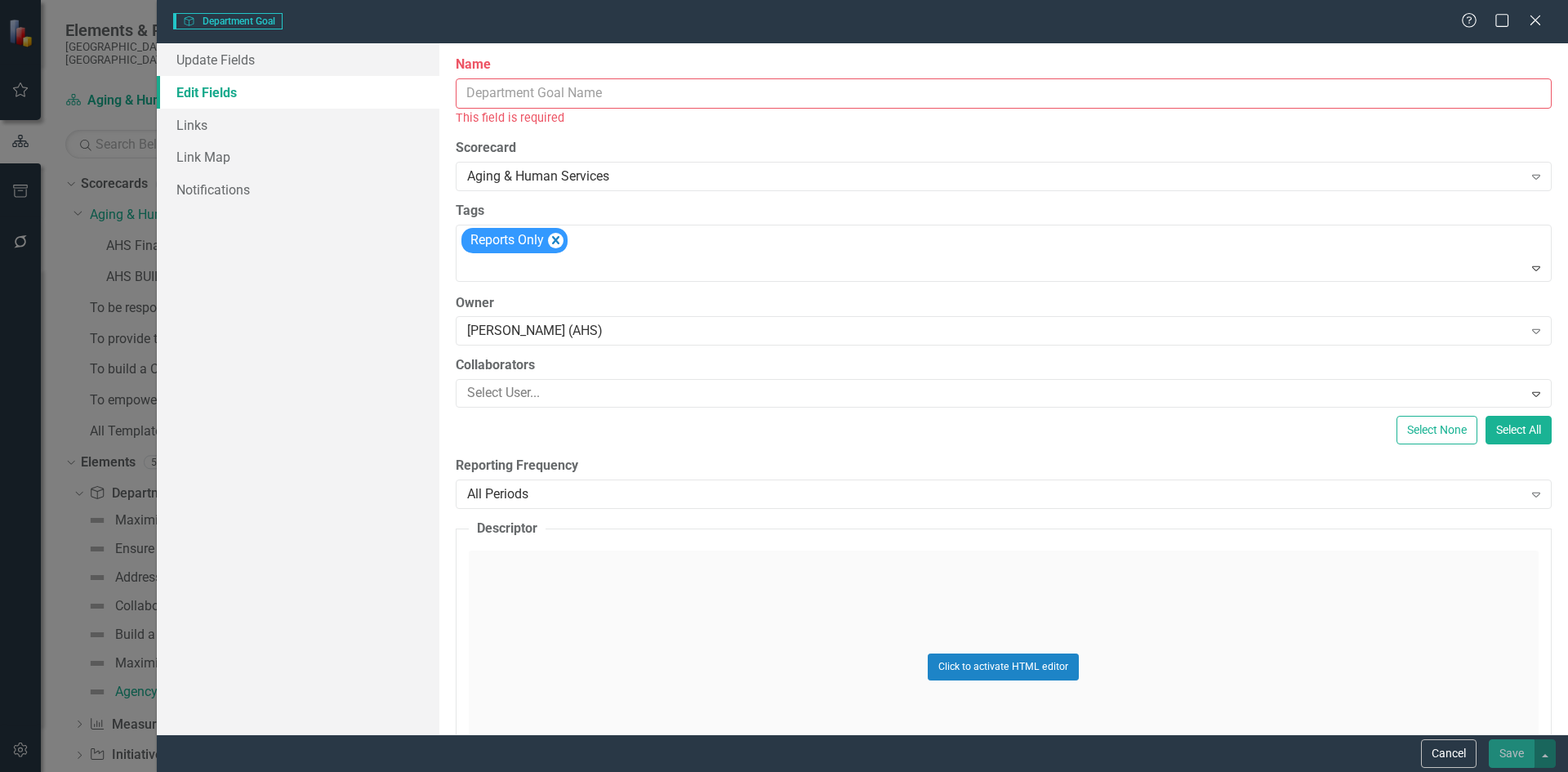
click at [556, 237] on icon "Remove [object Object]" at bounding box center [555, 240] width 16 height 20
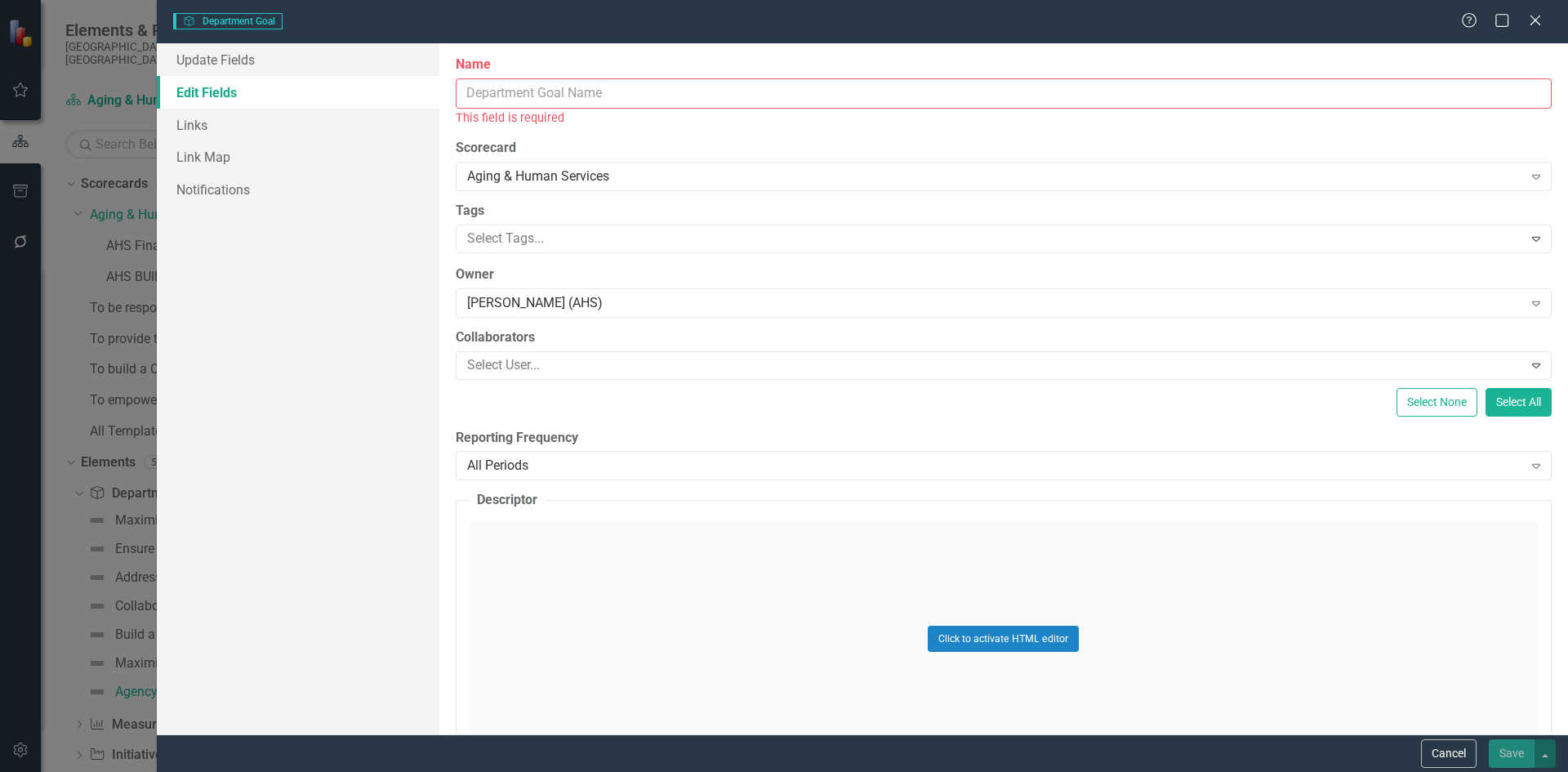
click at [1413, 404] on button "Select None" at bounding box center [1436, 402] width 81 height 28
click at [1453, 303] on div "[PERSON_NAME] (AHS)" at bounding box center [994, 302] width 1056 height 18
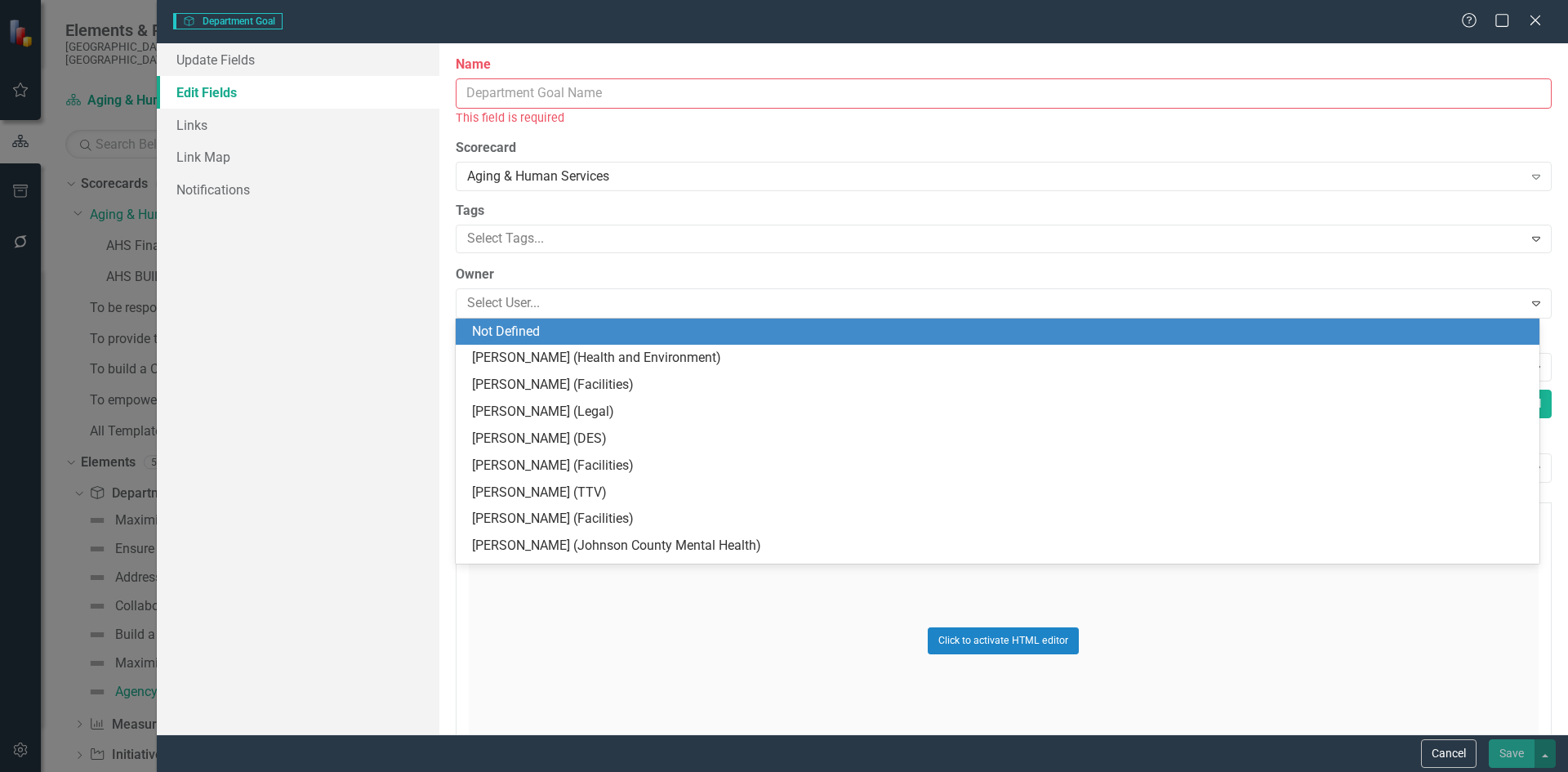
click at [913, 269] on label "Owner" at bounding box center [1003, 274] width 1096 height 18
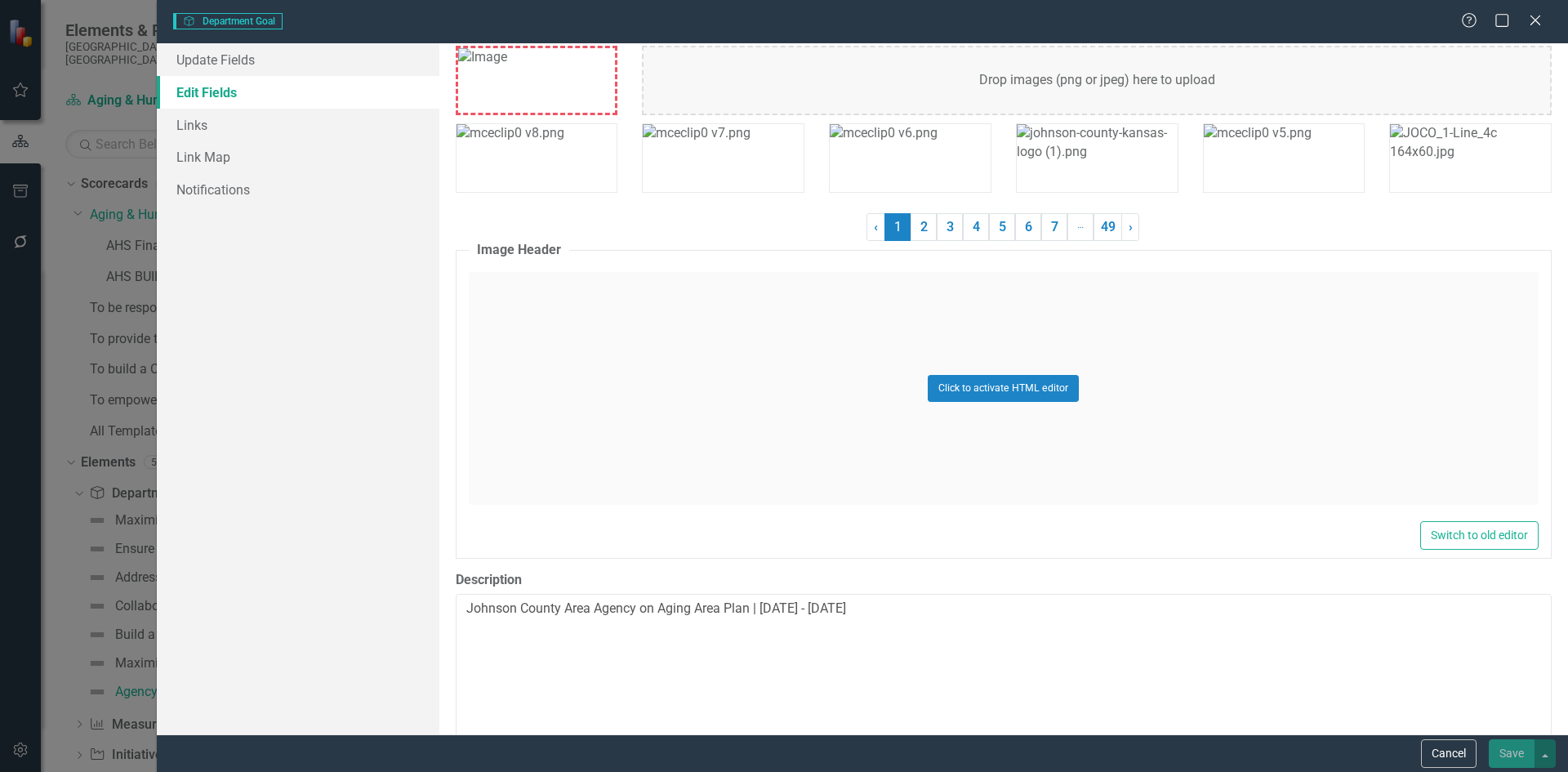
scroll to position [791, 0]
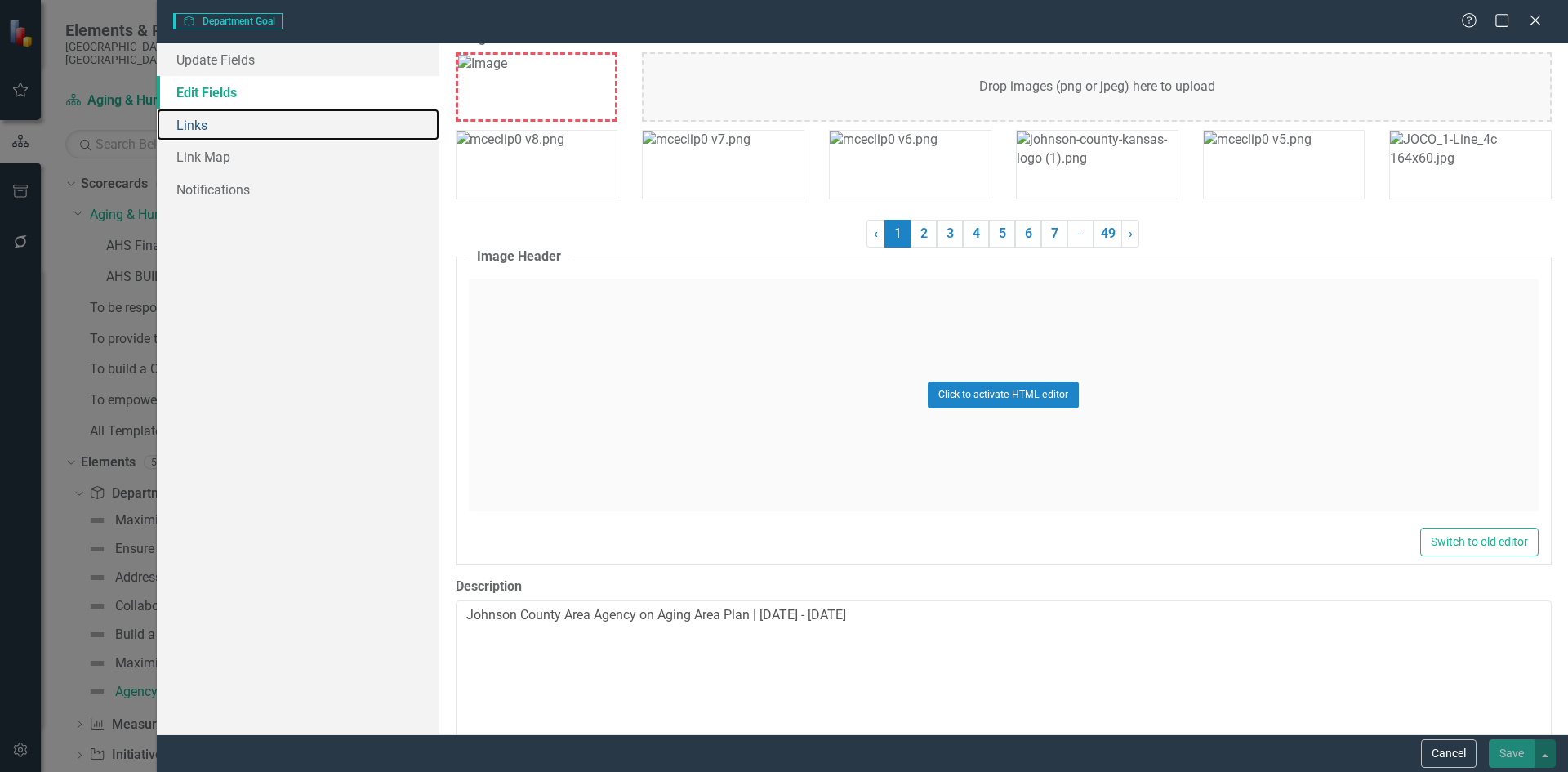
click at [229, 121] on link "Links" at bounding box center [297, 125] width 283 height 33
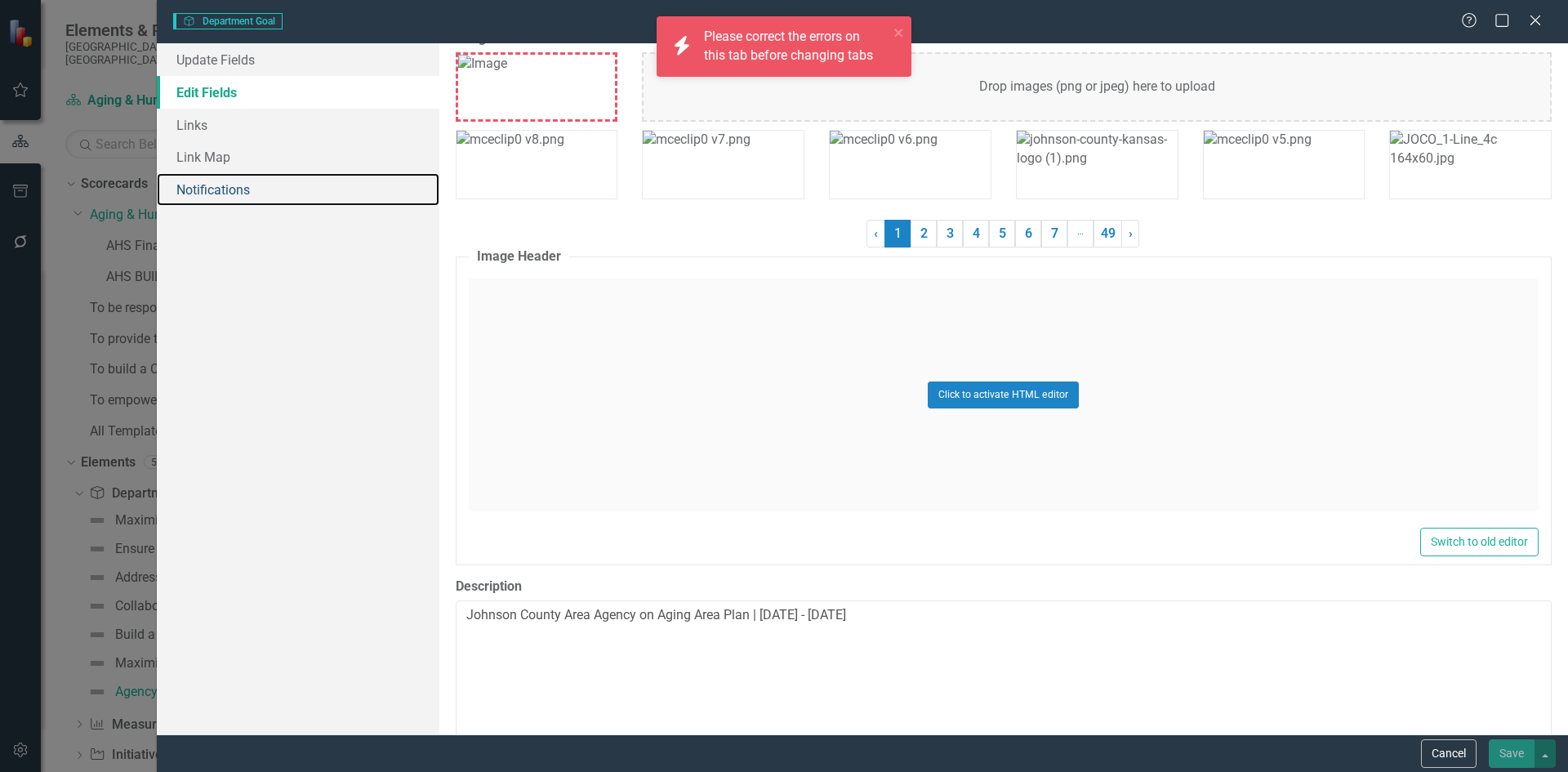
click at [256, 192] on link "Notifications" at bounding box center [297, 190] width 283 height 33
click at [241, 185] on link "Notifications" at bounding box center [297, 190] width 283 height 33
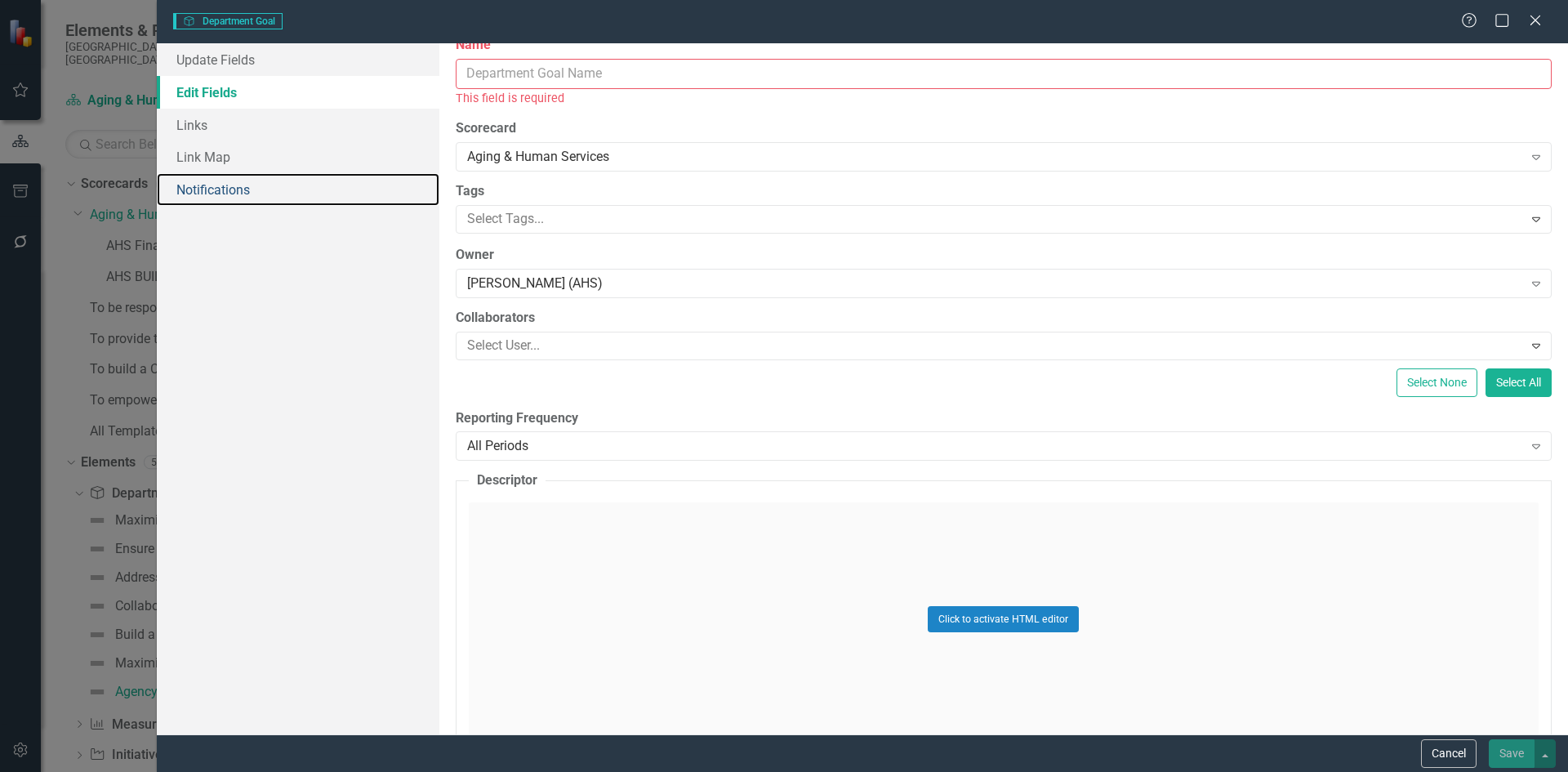
scroll to position [0, 0]
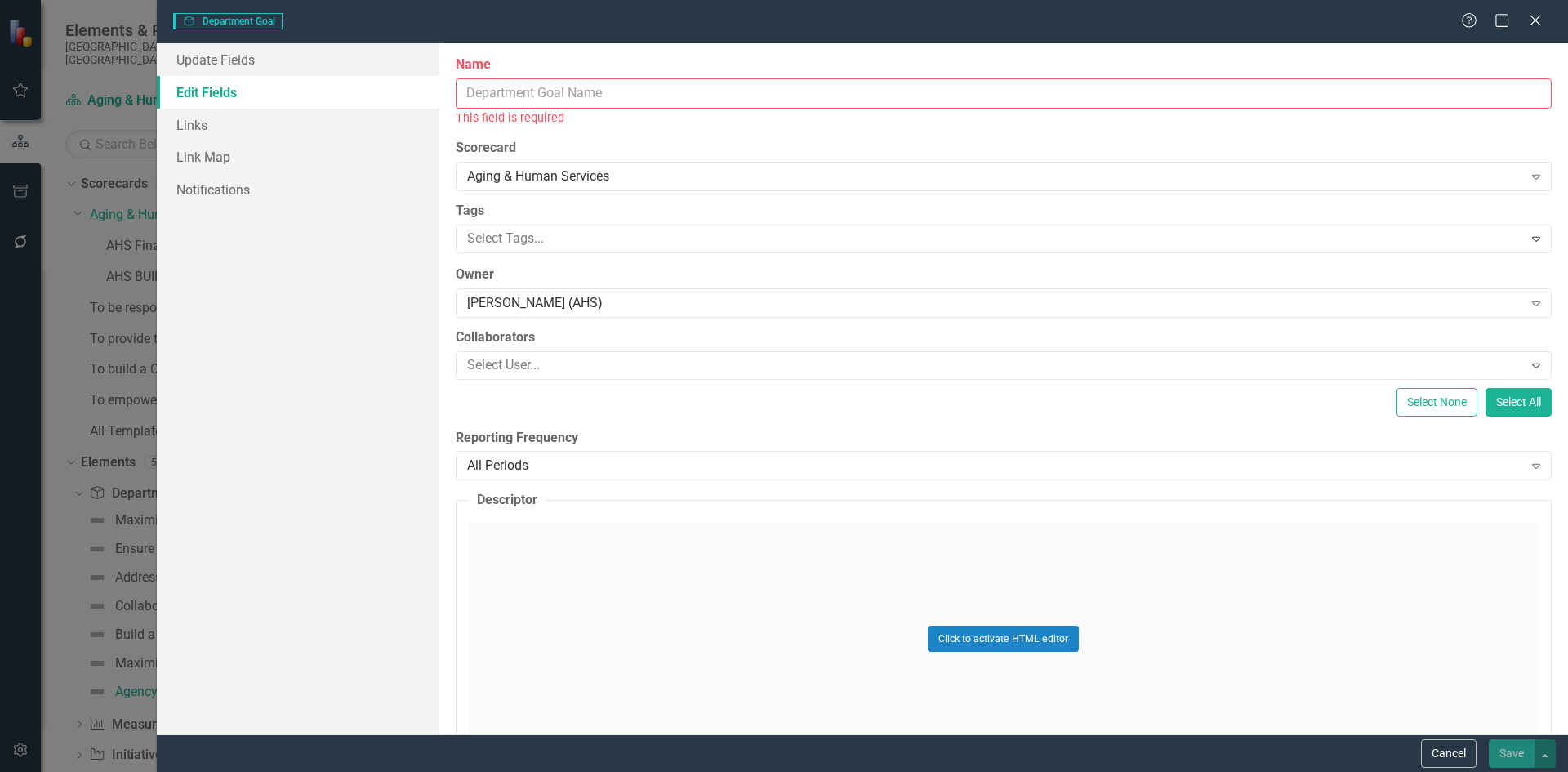
click at [677, 81] on input "Name" at bounding box center [1003, 93] width 1096 height 30
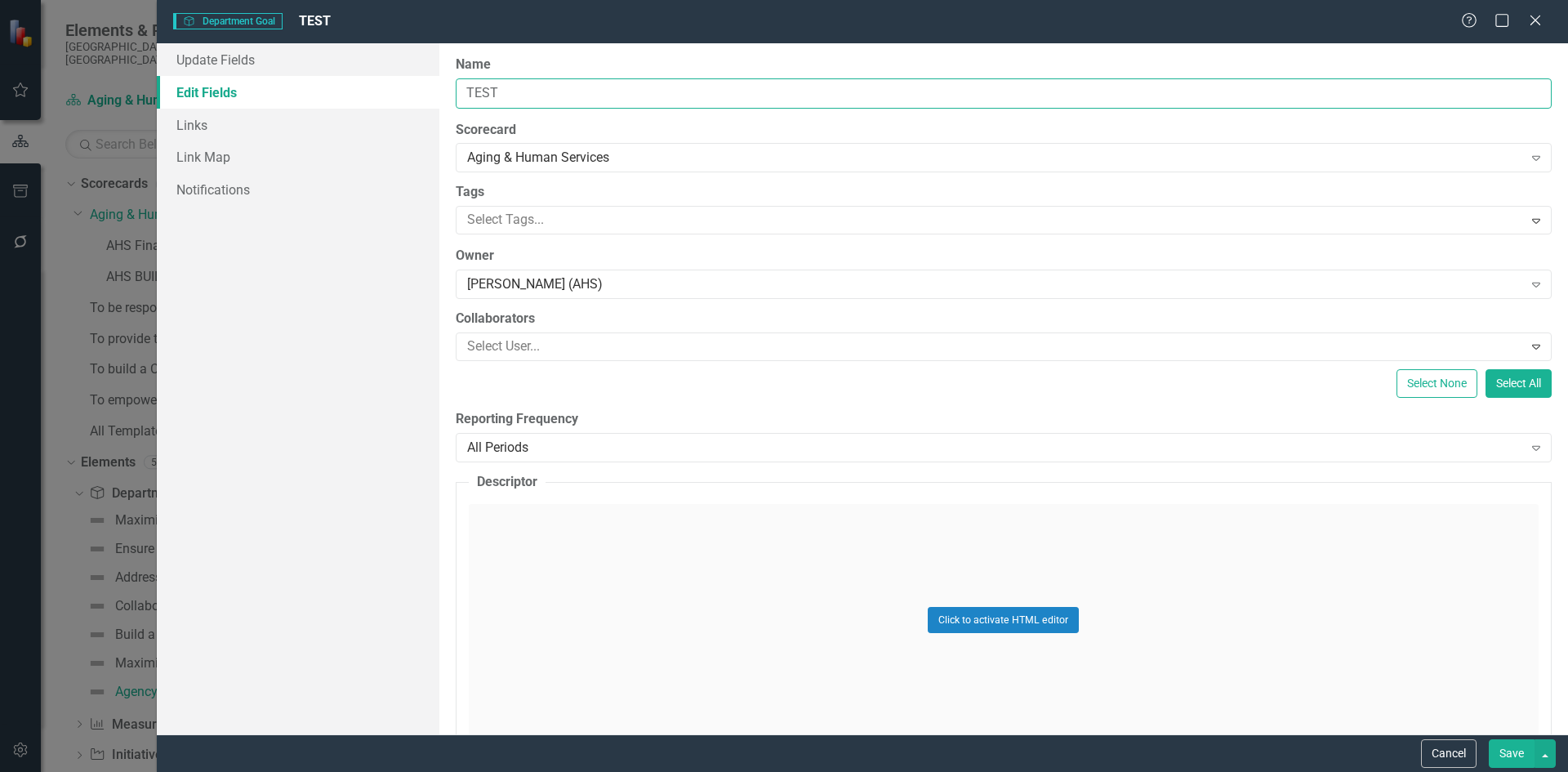
type input "TEST"
click at [651, 56] on label "Name" at bounding box center [1003, 64] width 1096 height 18
click at [651, 79] on input "TEST" at bounding box center [1003, 93] width 1096 height 30
click at [232, 191] on link "Notifications" at bounding box center [297, 190] width 283 height 33
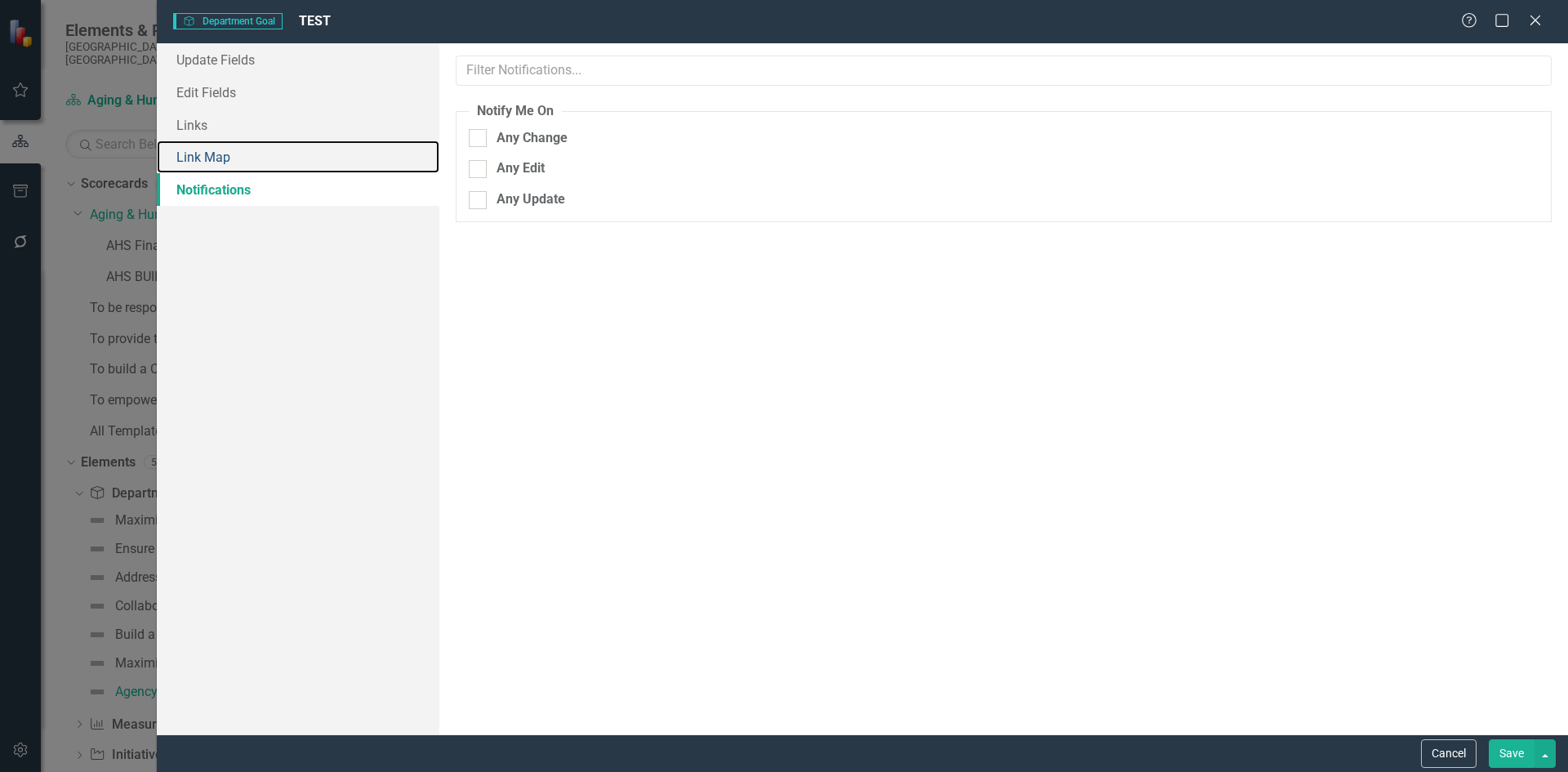
click at [220, 160] on link "Link Map" at bounding box center [297, 157] width 283 height 33
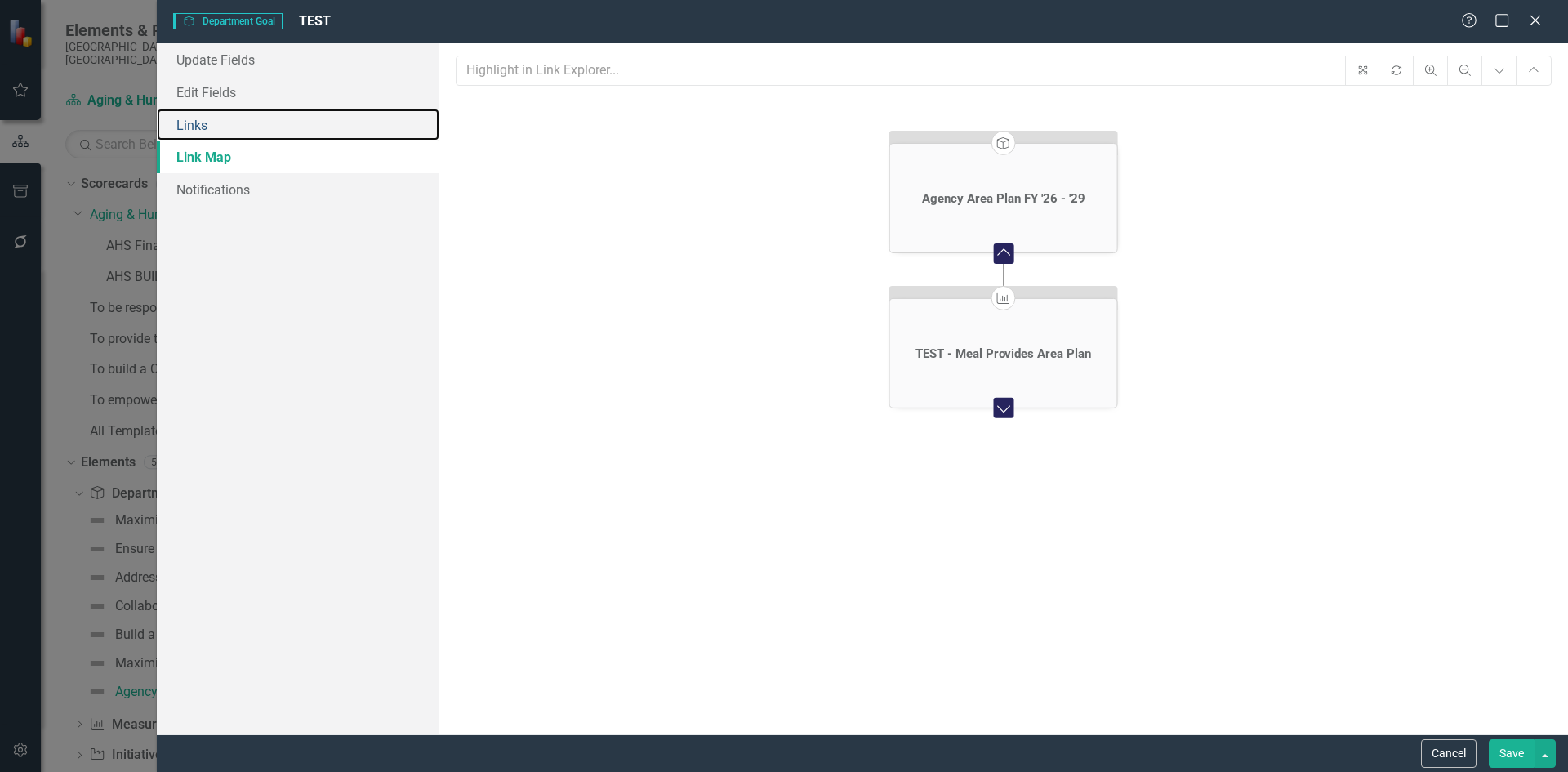
click at [214, 131] on link "Links" at bounding box center [297, 125] width 283 height 33
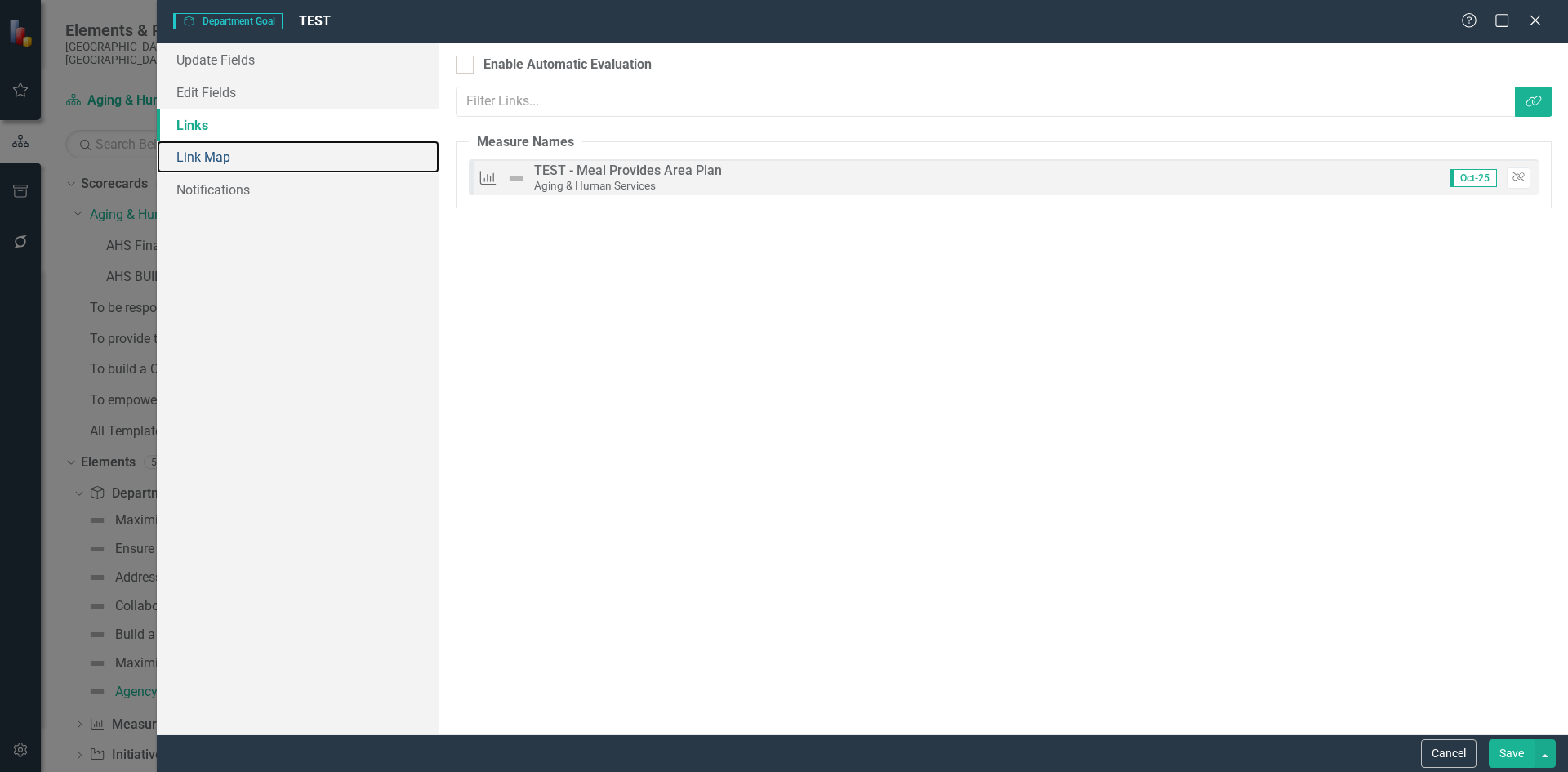
click at [212, 159] on link "Link Map" at bounding box center [297, 157] width 283 height 33
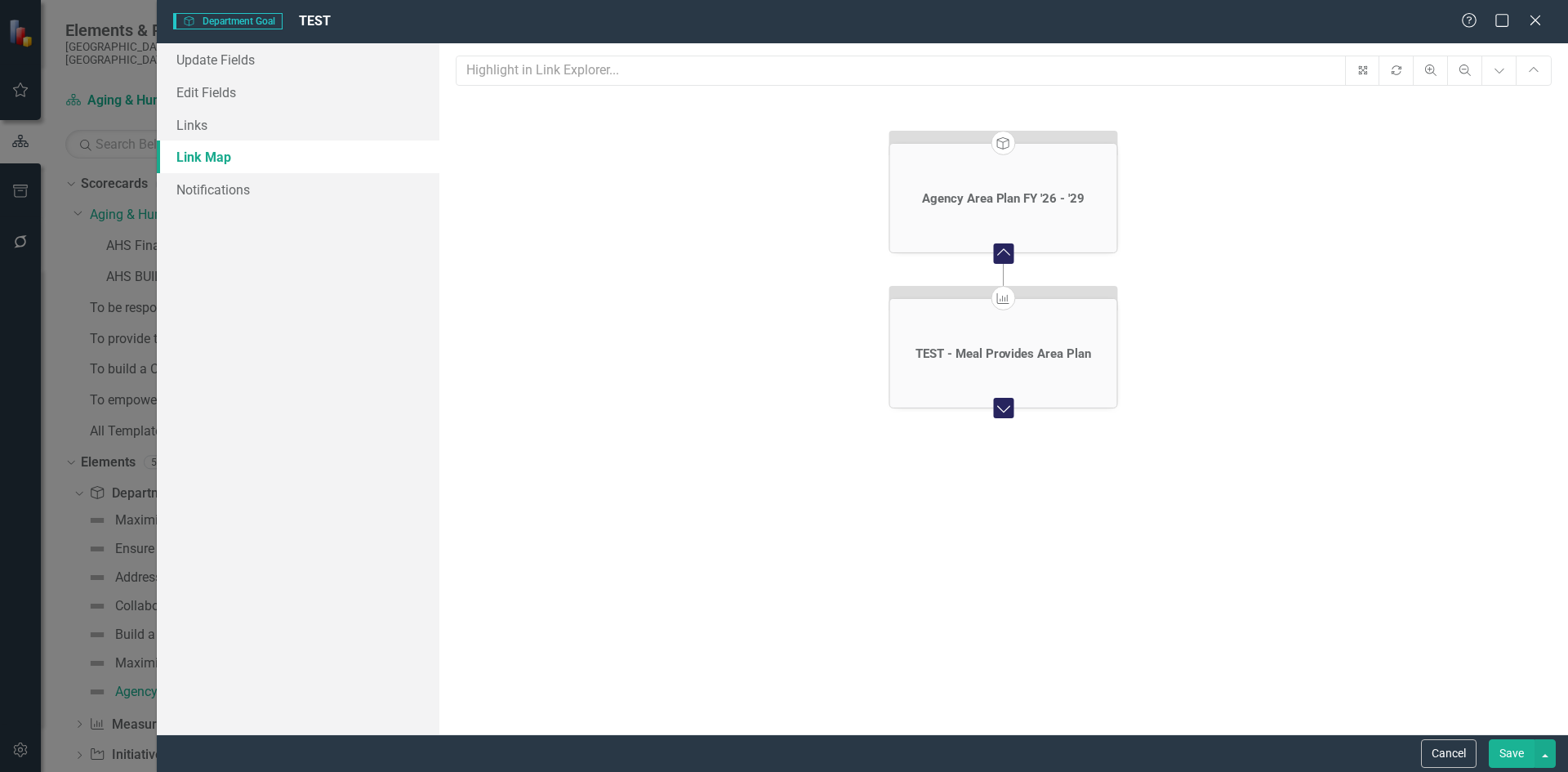
click at [1007, 405] on icon "Expand Chart" at bounding box center [1003, 407] width 21 height 17
drag, startPoint x: 1018, startPoint y: 504, endPoint x: 971, endPoint y: 487, distance: 50.0
click at [971, 487] on div "Agency Area Plan FY '26 - '29" at bounding box center [1003, 509] width 227 height 63
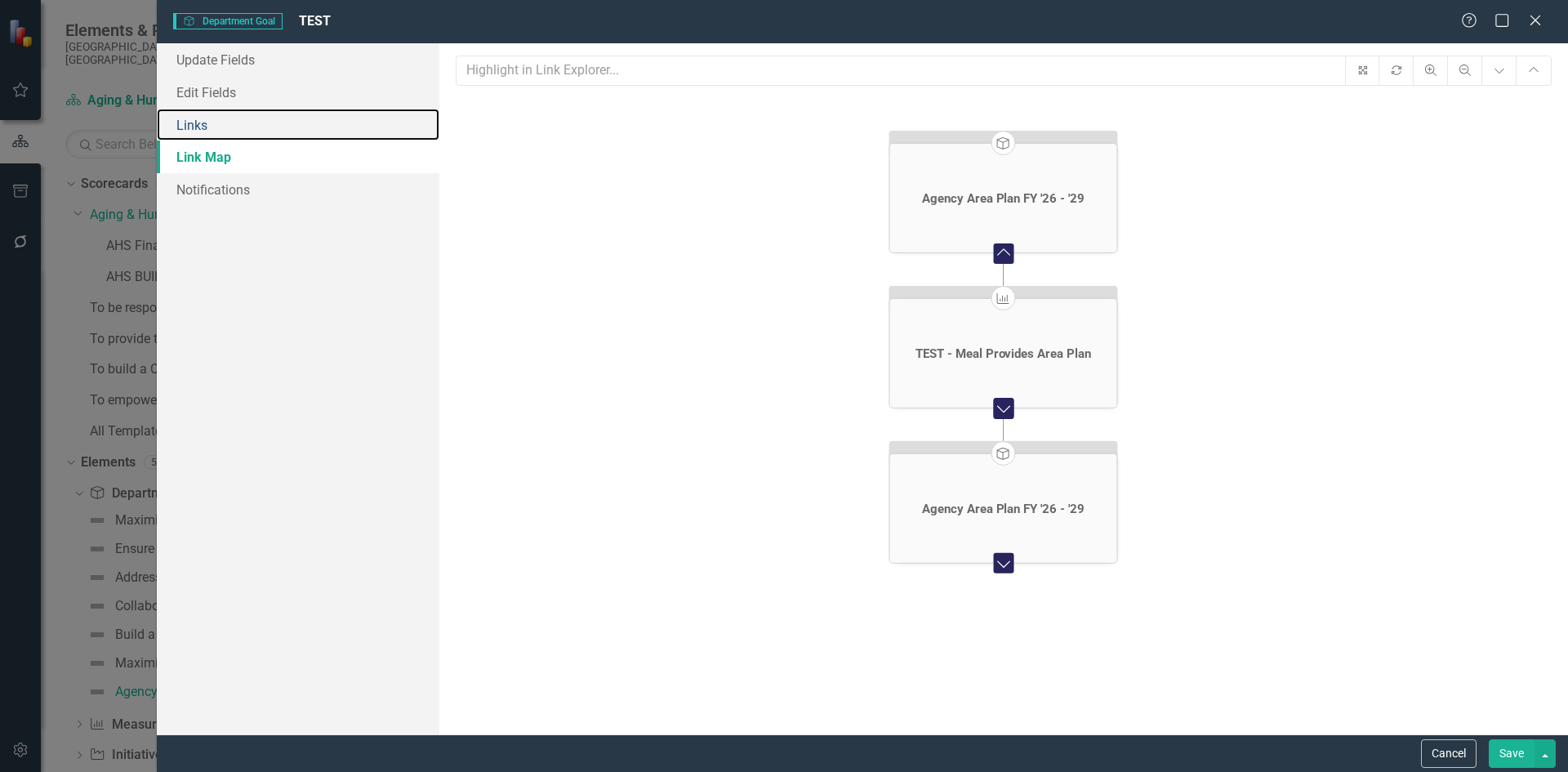
click at [207, 129] on link "Links" at bounding box center [297, 125] width 283 height 33
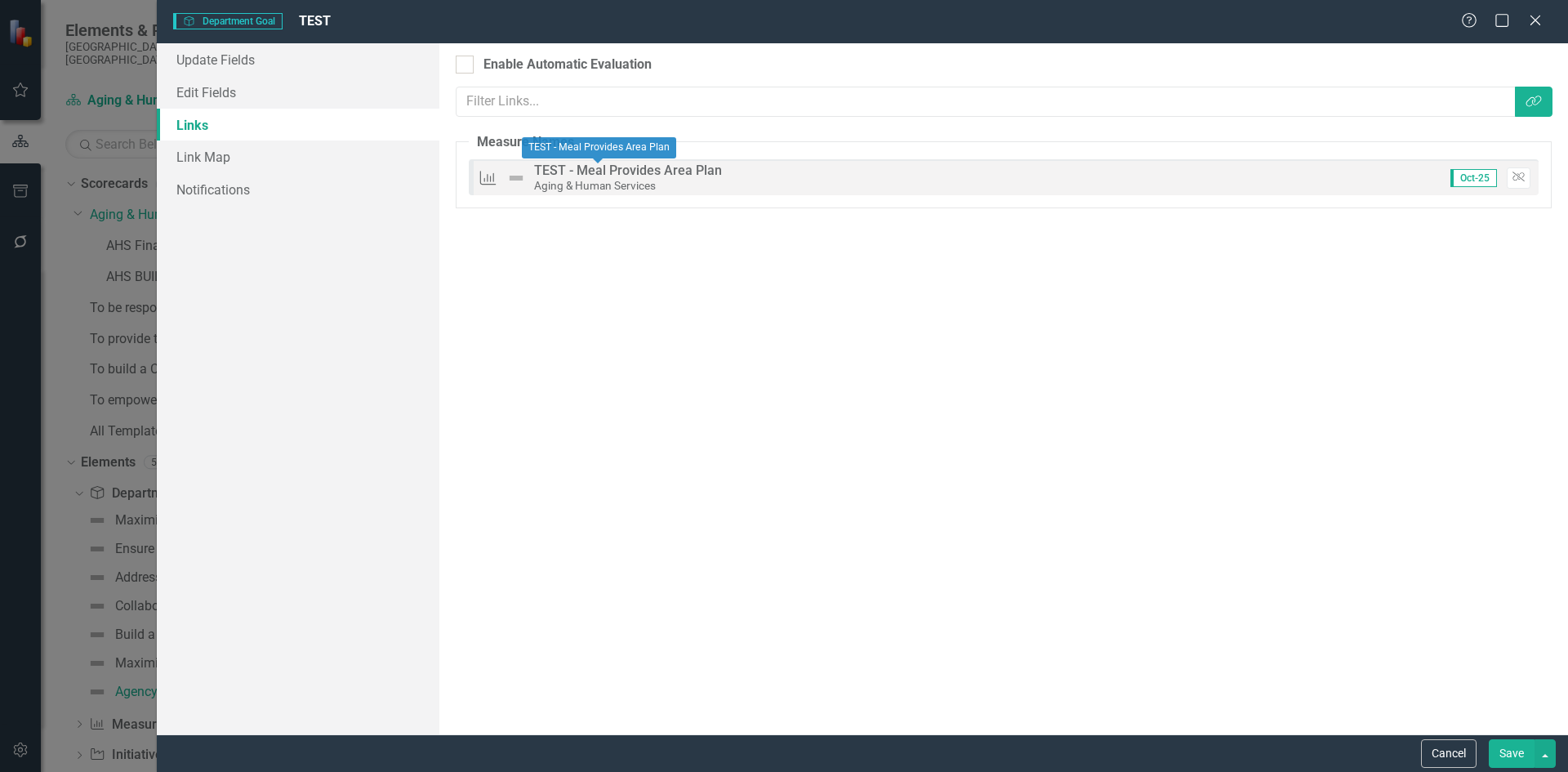
click at [520, 176] on img at bounding box center [516, 178] width 19 height 19
click at [231, 57] on link "Update Fields" at bounding box center [297, 60] width 283 height 33
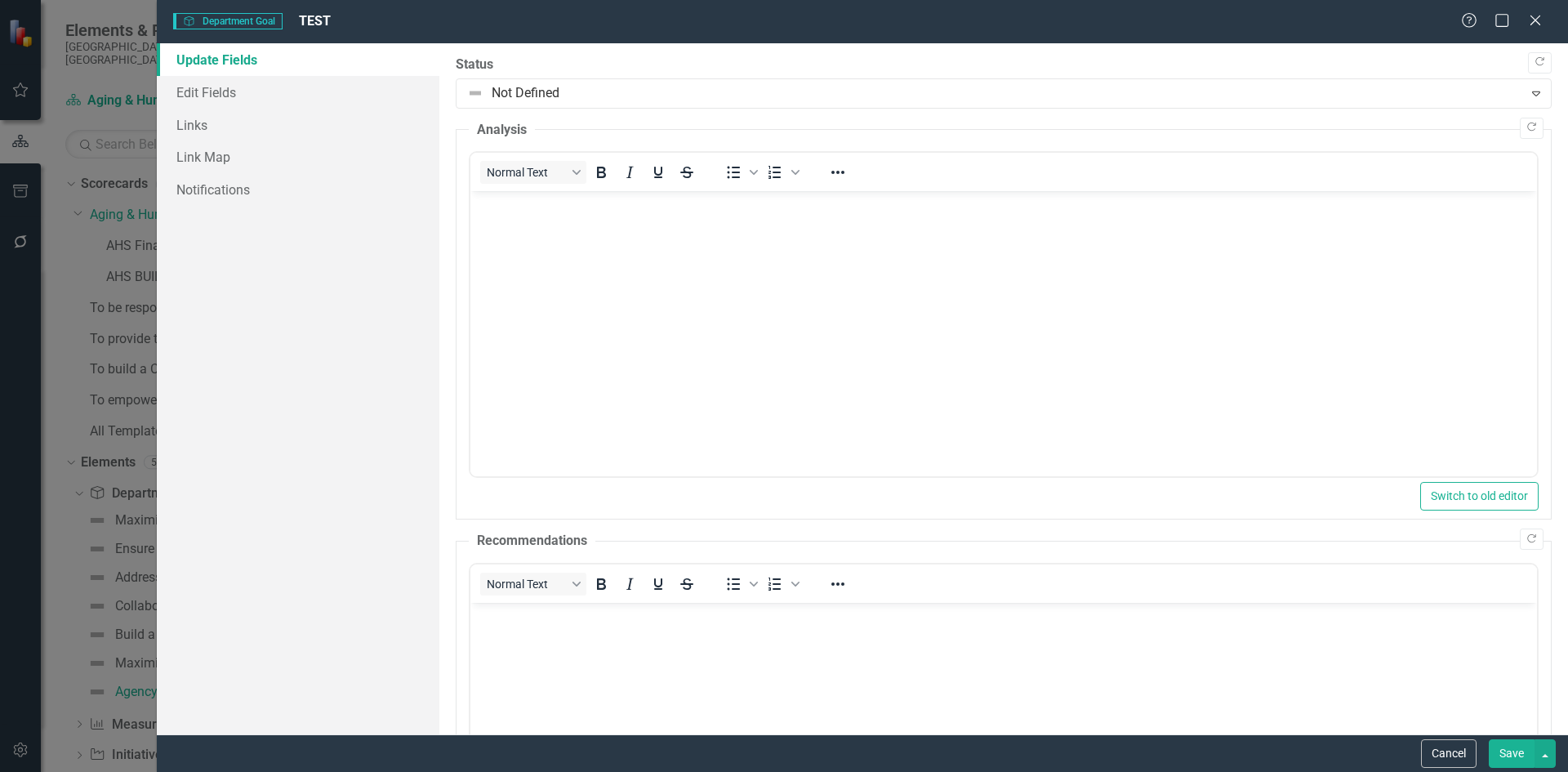
click at [82, 220] on div "Department Goal Department Goal TEST Help Maximize Close Update Fields Edit Fie…" at bounding box center [784, 386] width 1568 height 772
click at [216, 18] on span "Department Goal Department Goal" at bounding box center [227, 20] width 110 height 17
click at [1535, 17] on icon "Close" at bounding box center [1535, 19] width 17 height 13
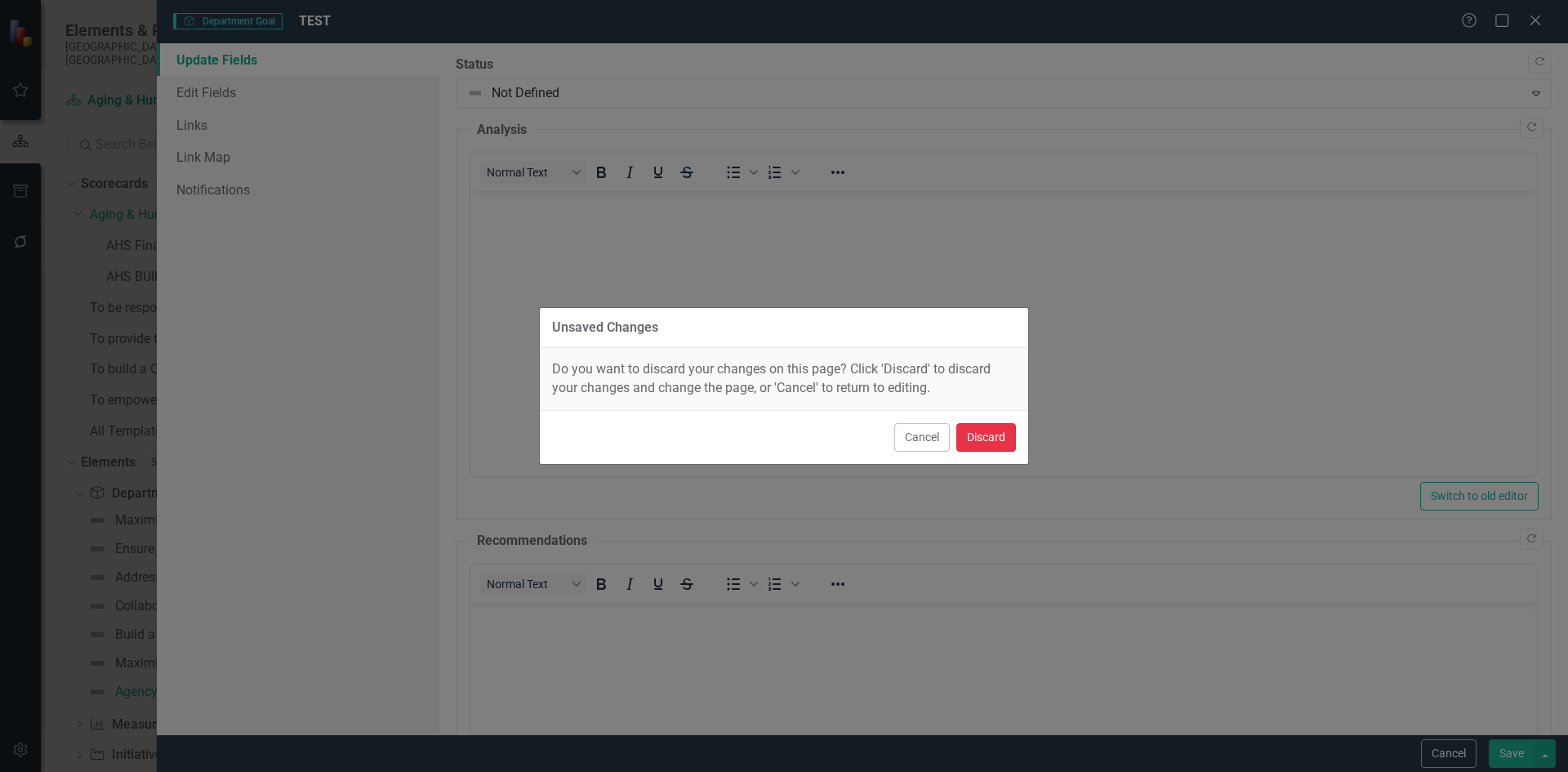
click at [988, 432] on button "Discard" at bounding box center [986, 437] width 59 height 28
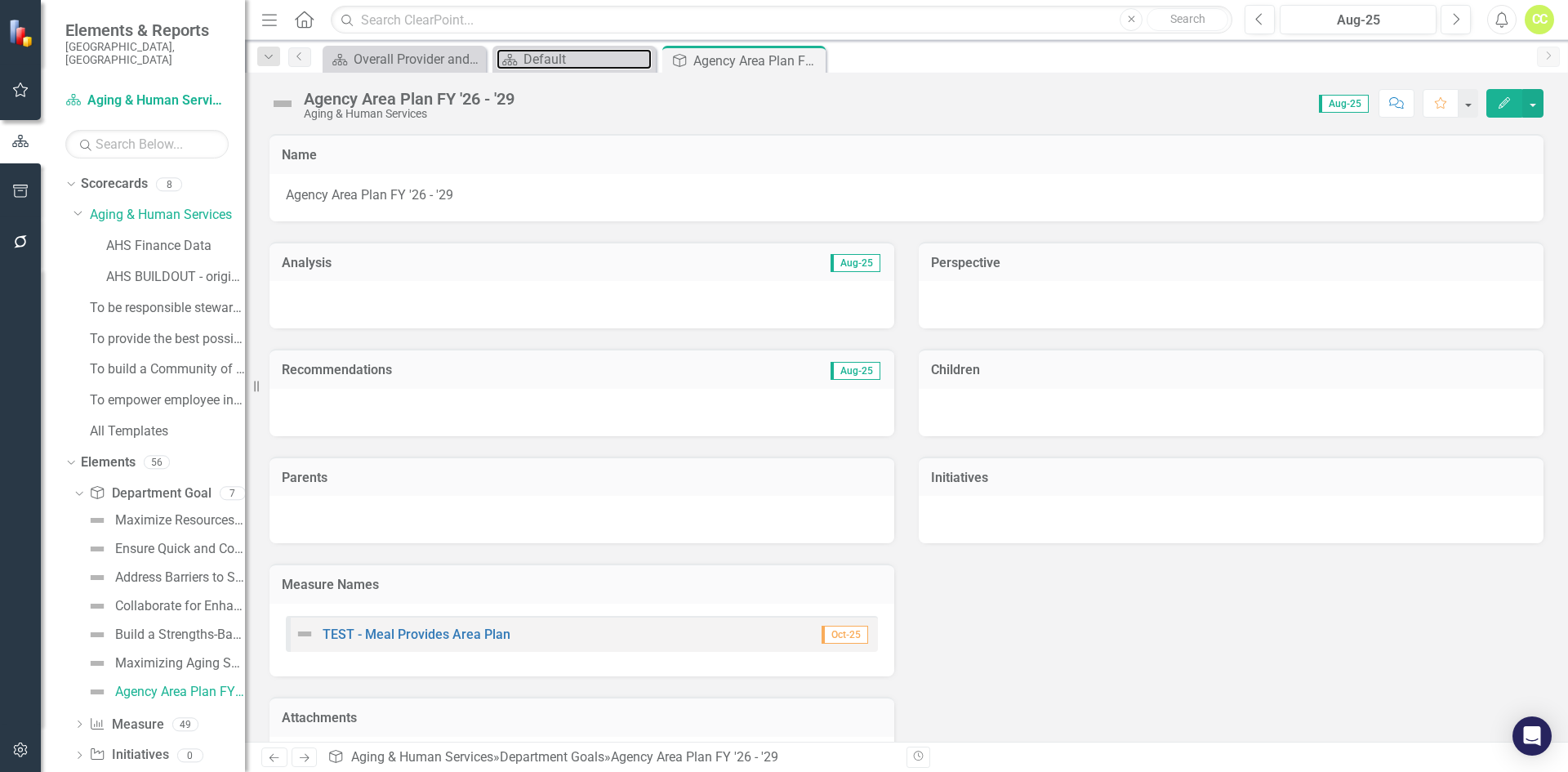
click at [559, 56] on div "Default" at bounding box center [587, 58] width 128 height 20
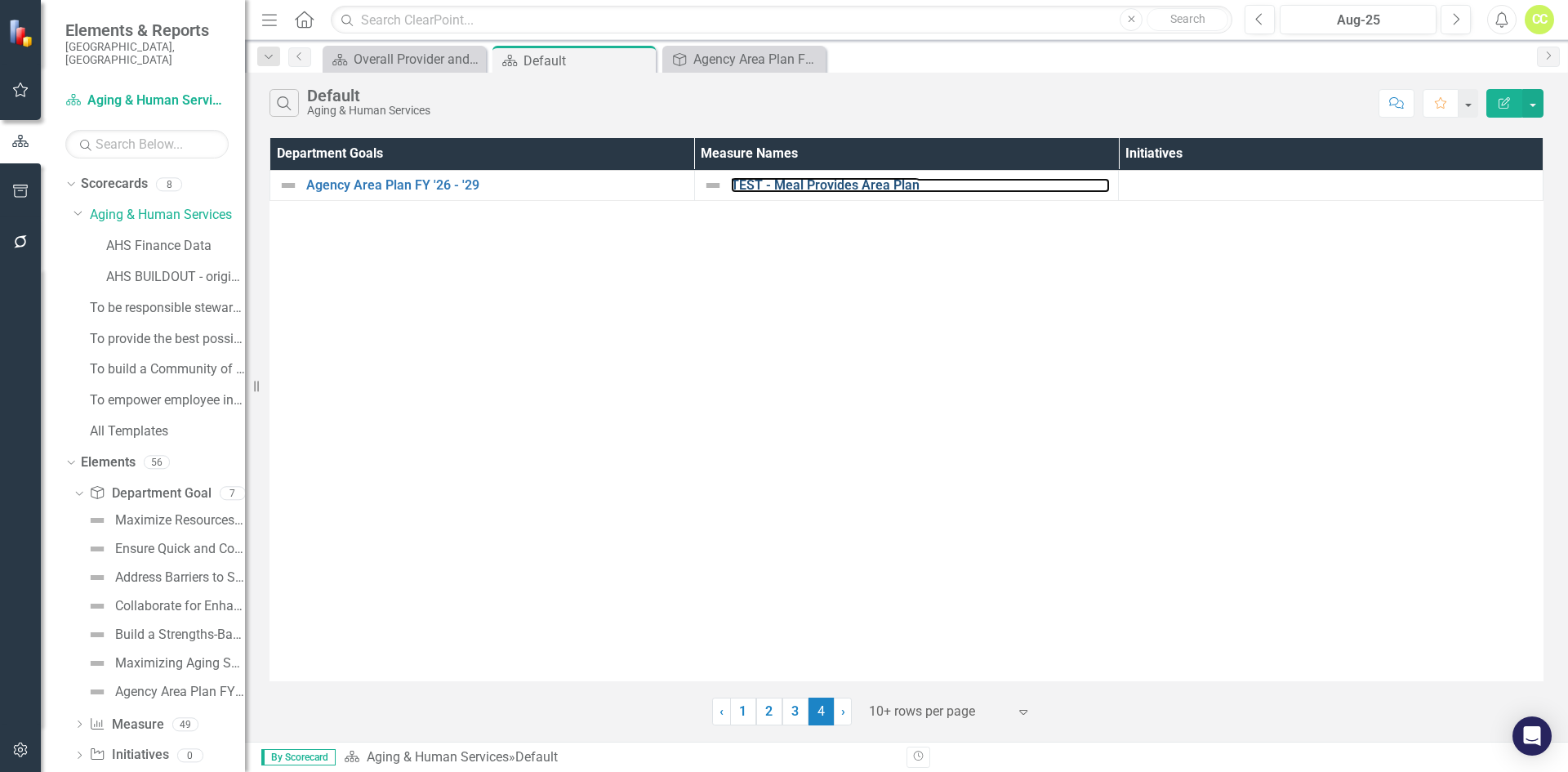
click at [874, 187] on link "TEST - Meal Provides Area Plan" at bounding box center [921, 185] width 380 height 15
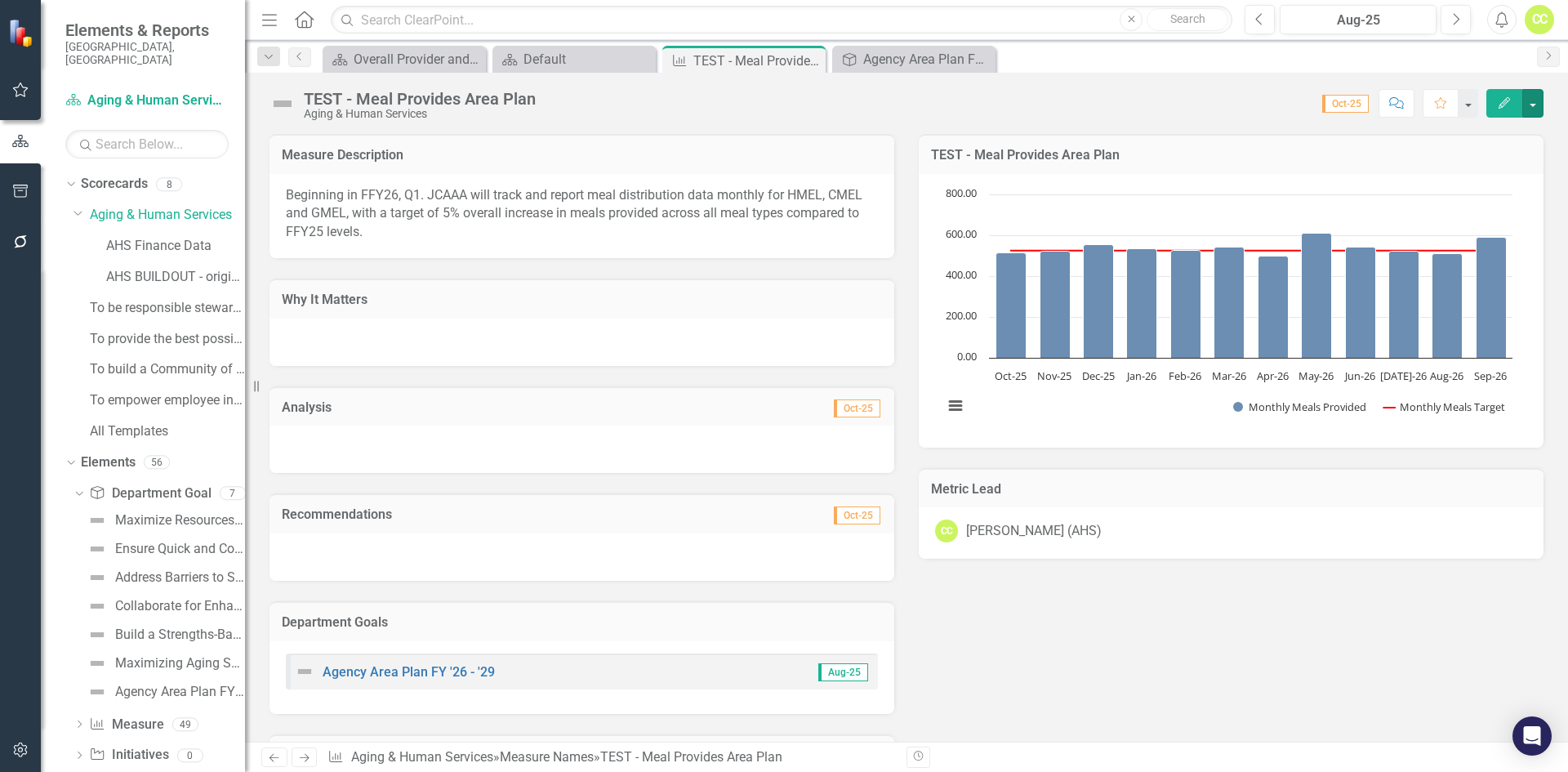
click at [1538, 107] on button "button" at bounding box center [1533, 103] width 21 height 28
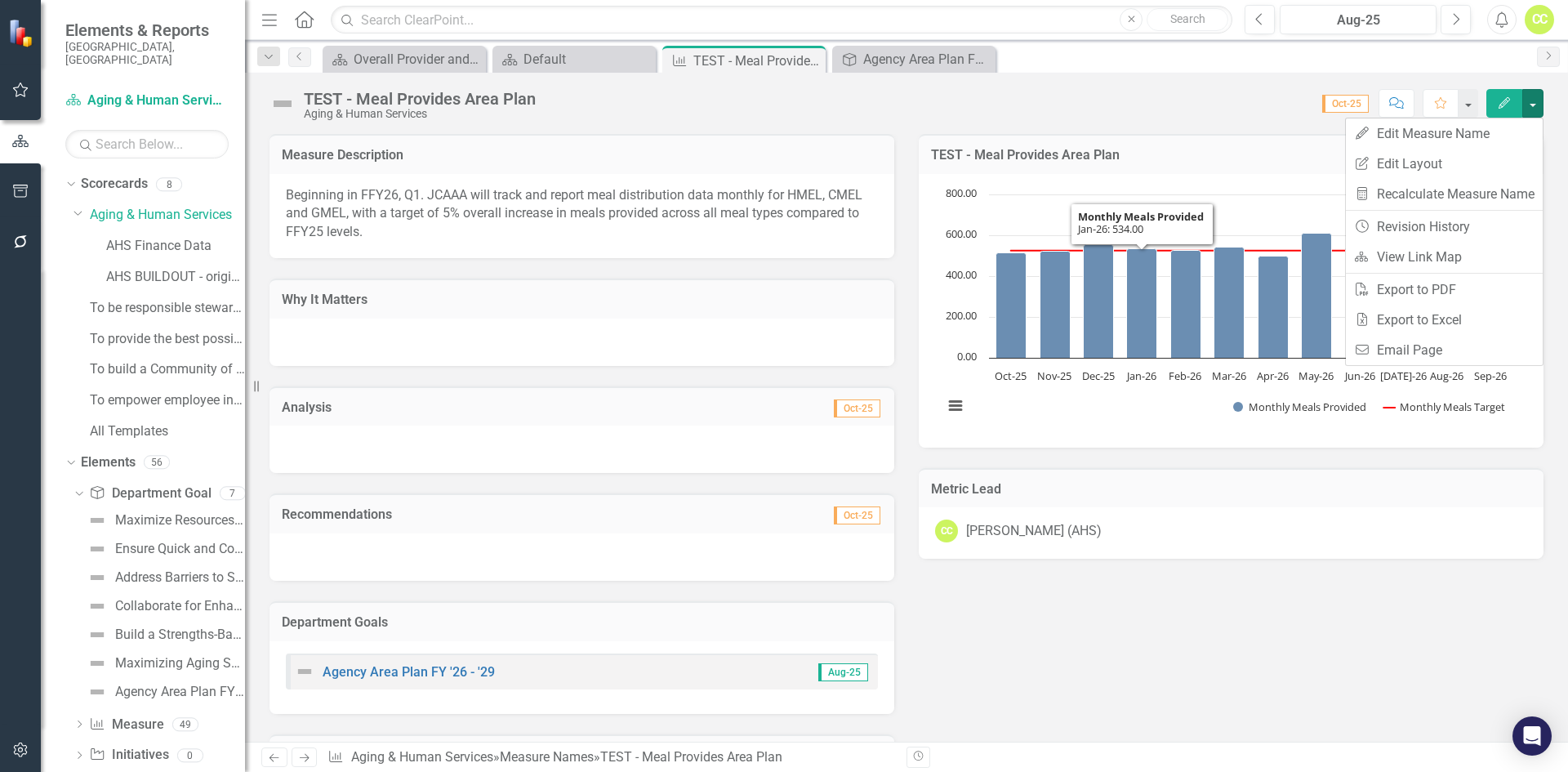
click at [1030, 707] on div "Measure Description Beginning in FFY26, Q1. JCAAA will track and report meal di…" at bounding box center [907, 575] width 1299 height 922
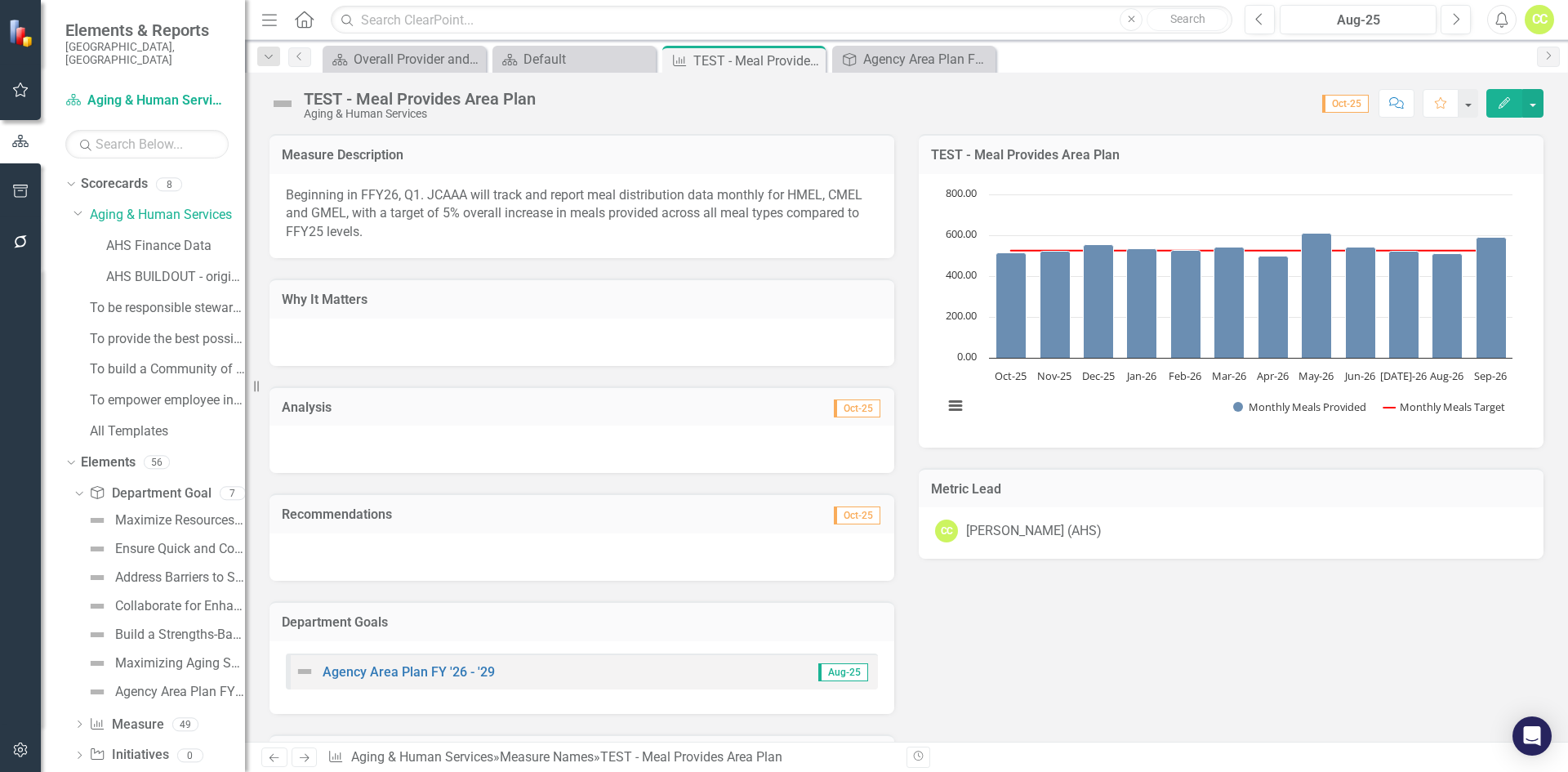
click at [81, 721] on icon "Dropdown" at bounding box center [80, 725] width 12 height 9
click at [155, 515] on link "Measure Name Measure" at bounding box center [126, 524] width 74 height 18
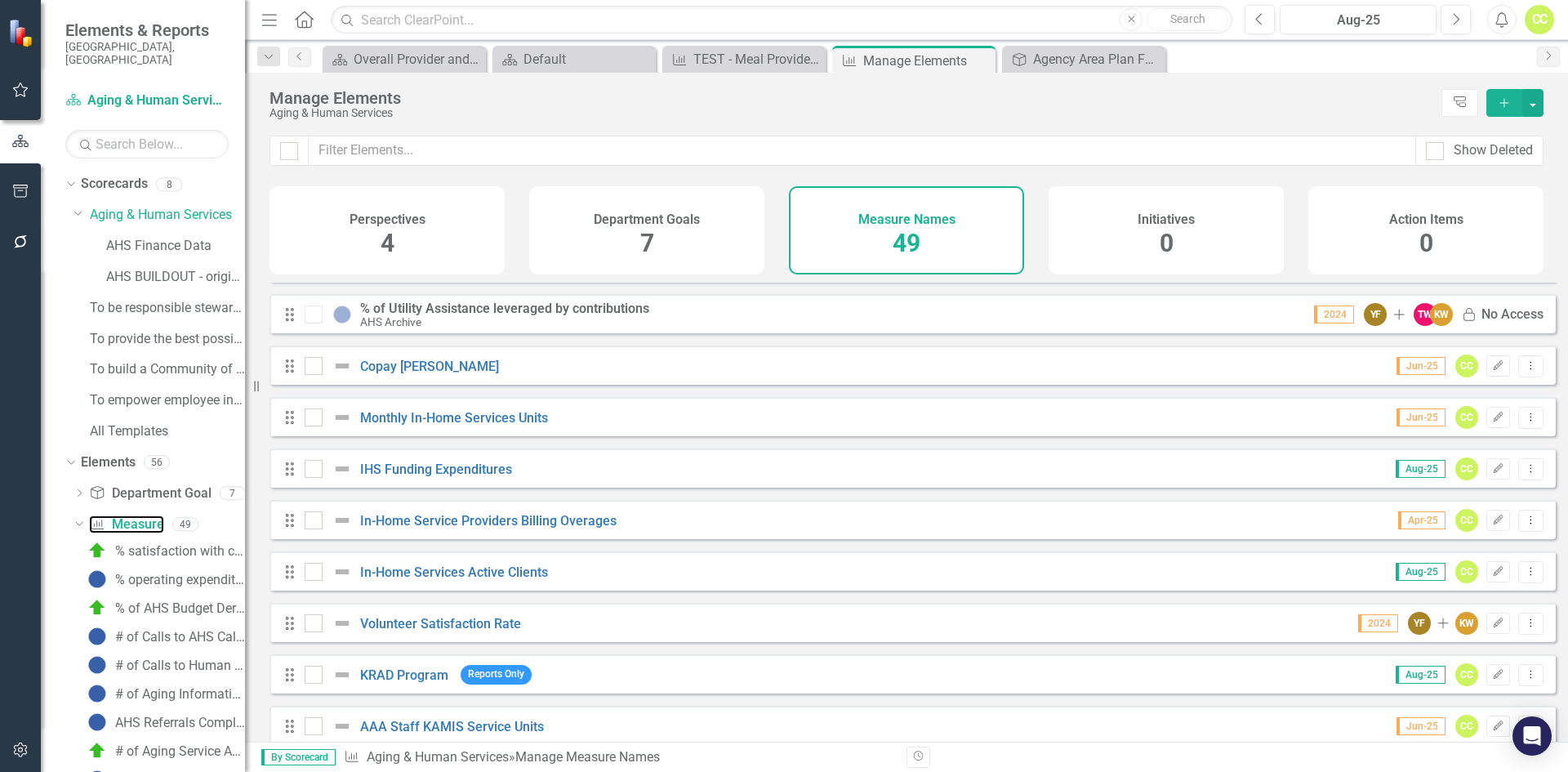
scroll to position [2075, 0]
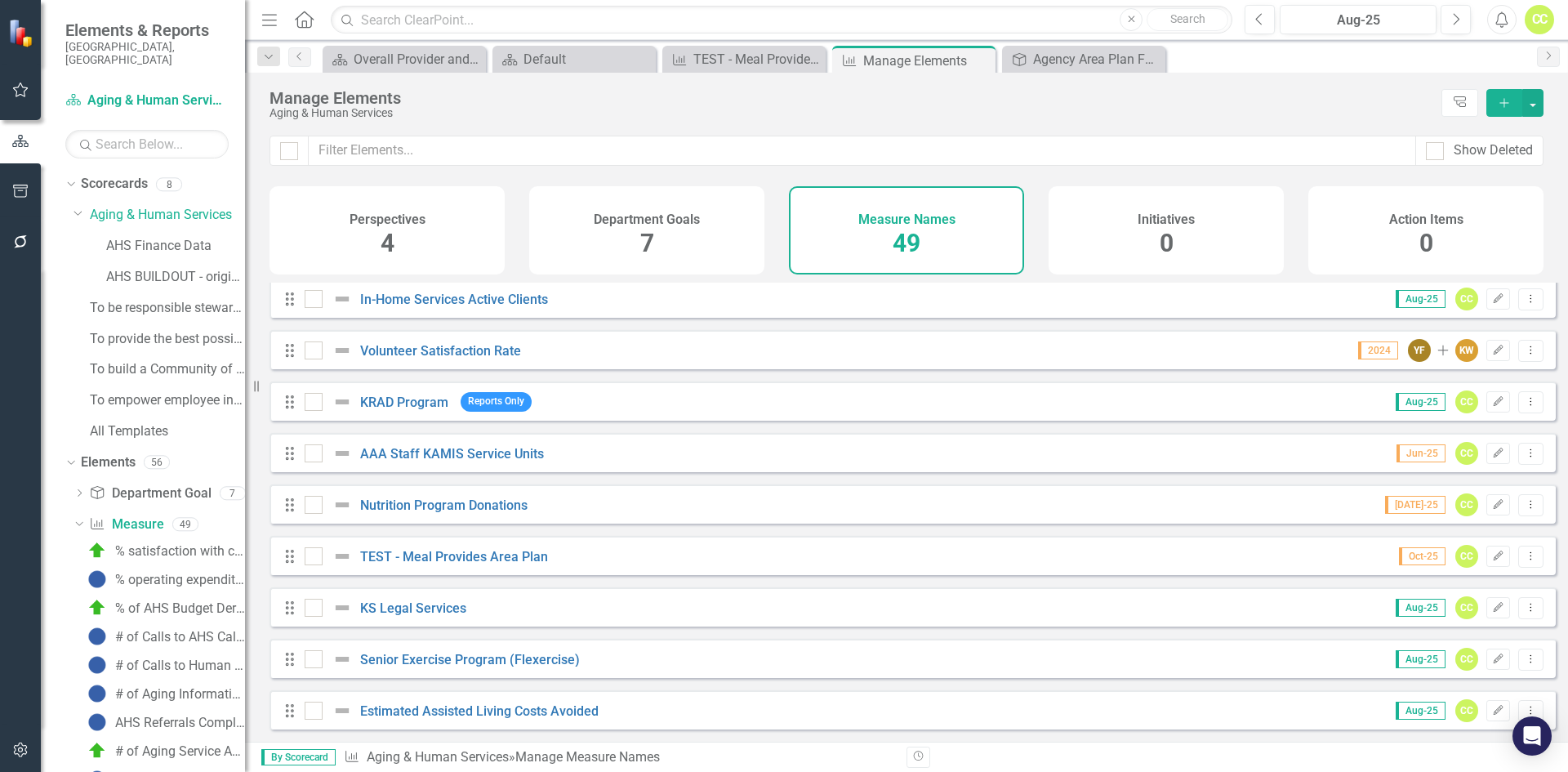
click at [1523, 555] on icon "Dropdown Menu" at bounding box center [1530, 555] width 14 height 11
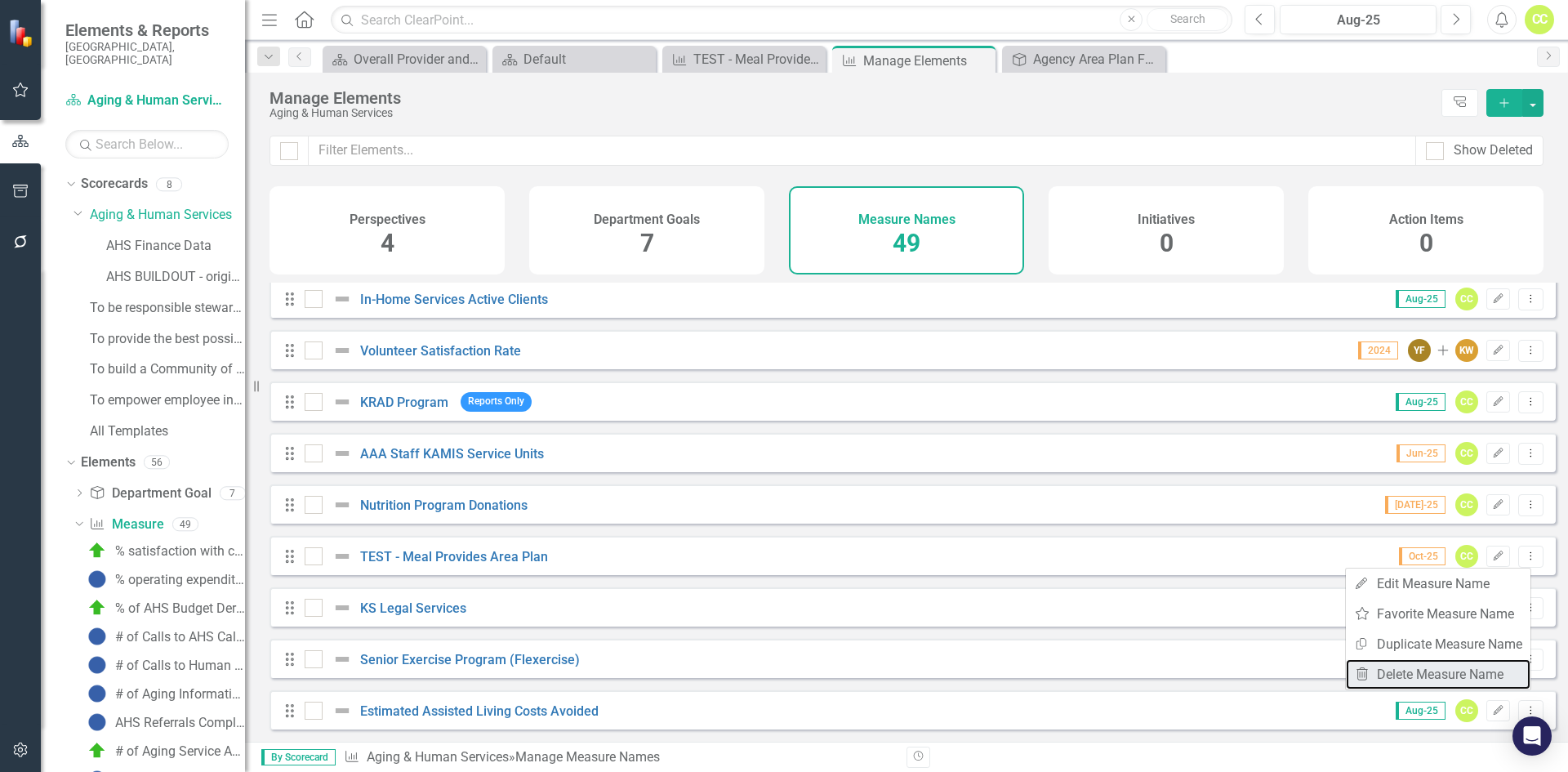
click at [1478, 676] on link "Trash Delete Measure Name" at bounding box center [1438, 674] width 185 height 30
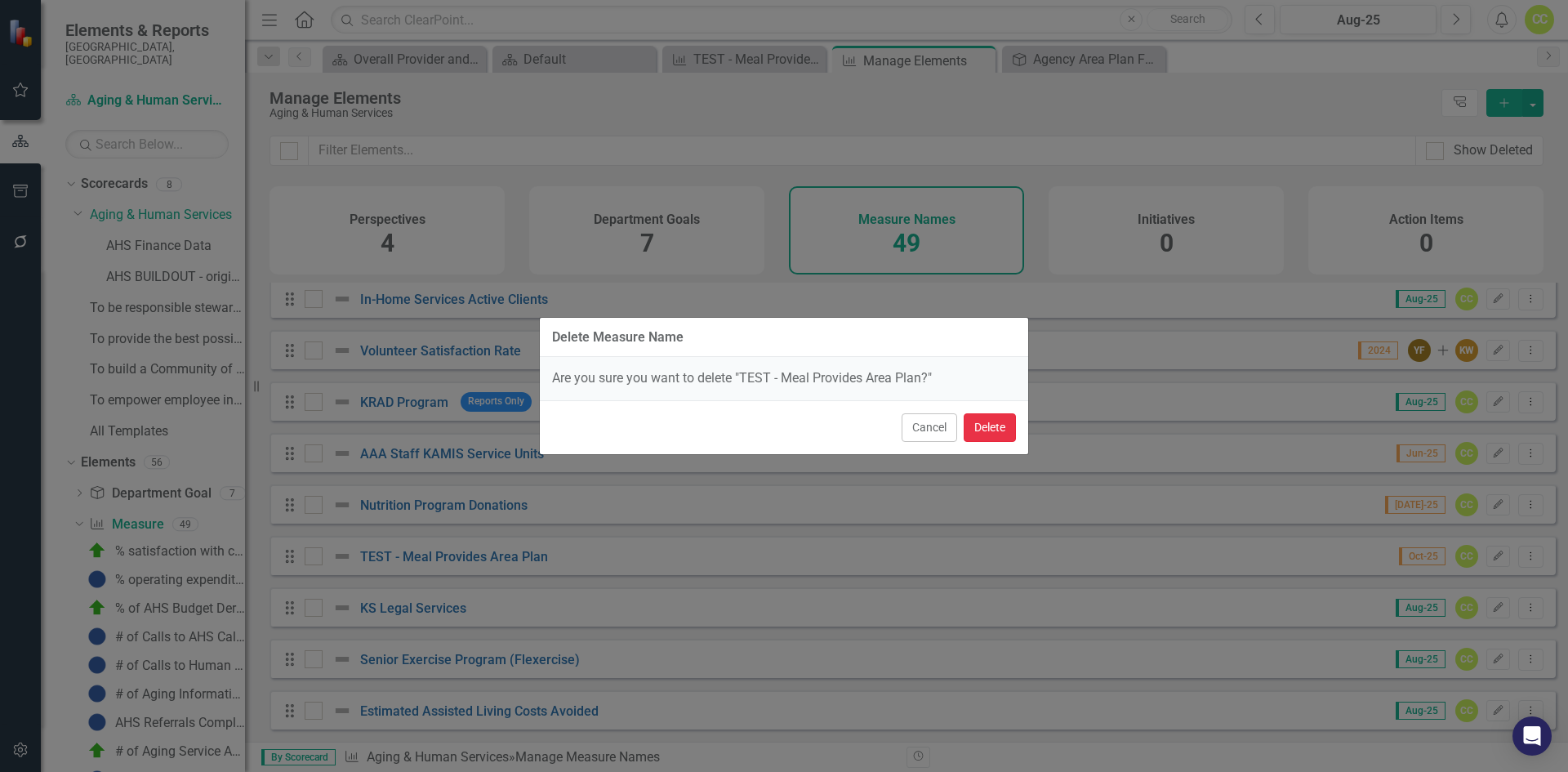
click at [1000, 427] on button "Delete" at bounding box center [990, 427] width 52 height 28
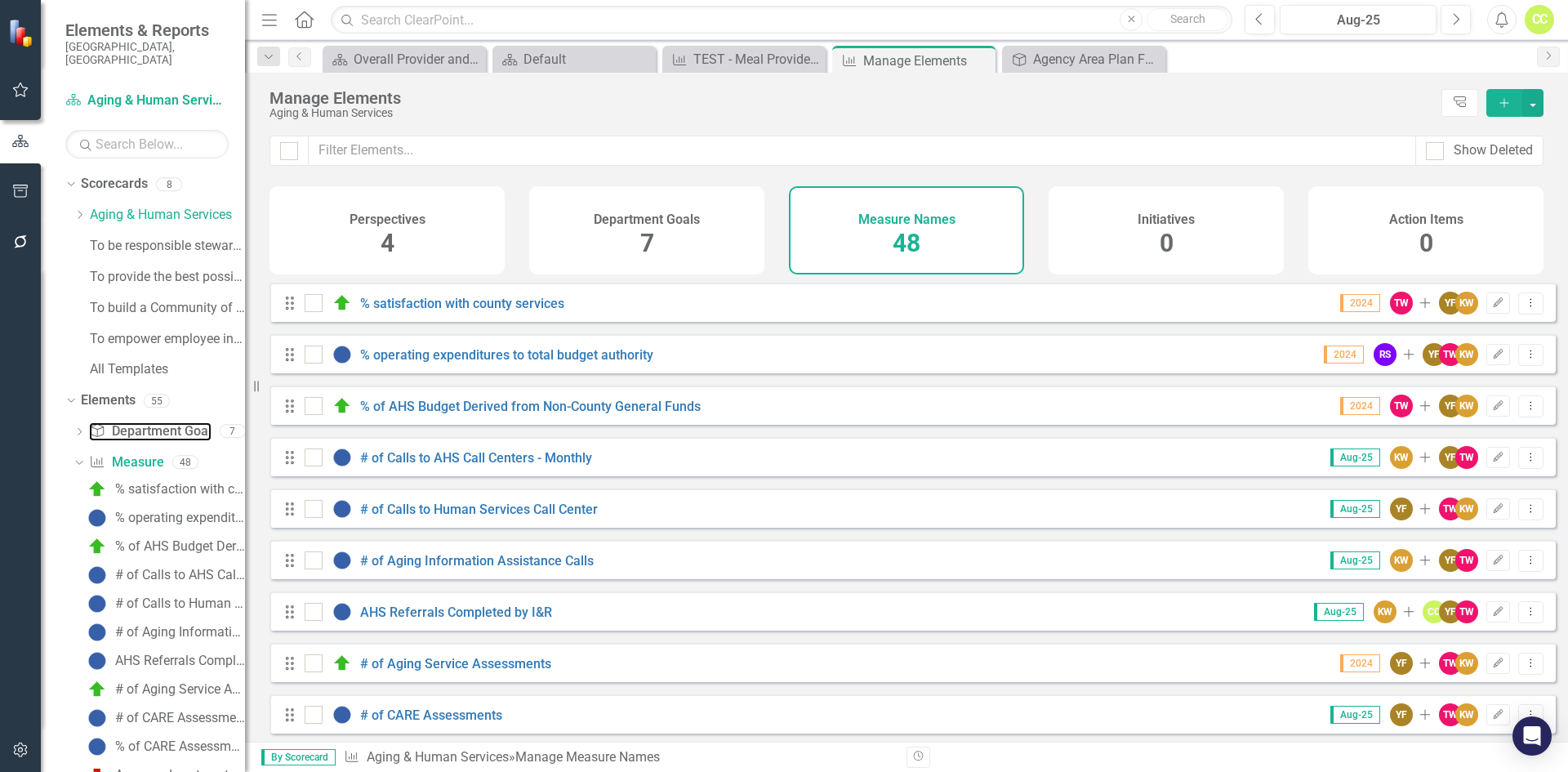
click at [167, 422] on link "Department Goal Department Goal" at bounding box center [150, 431] width 122 height 18
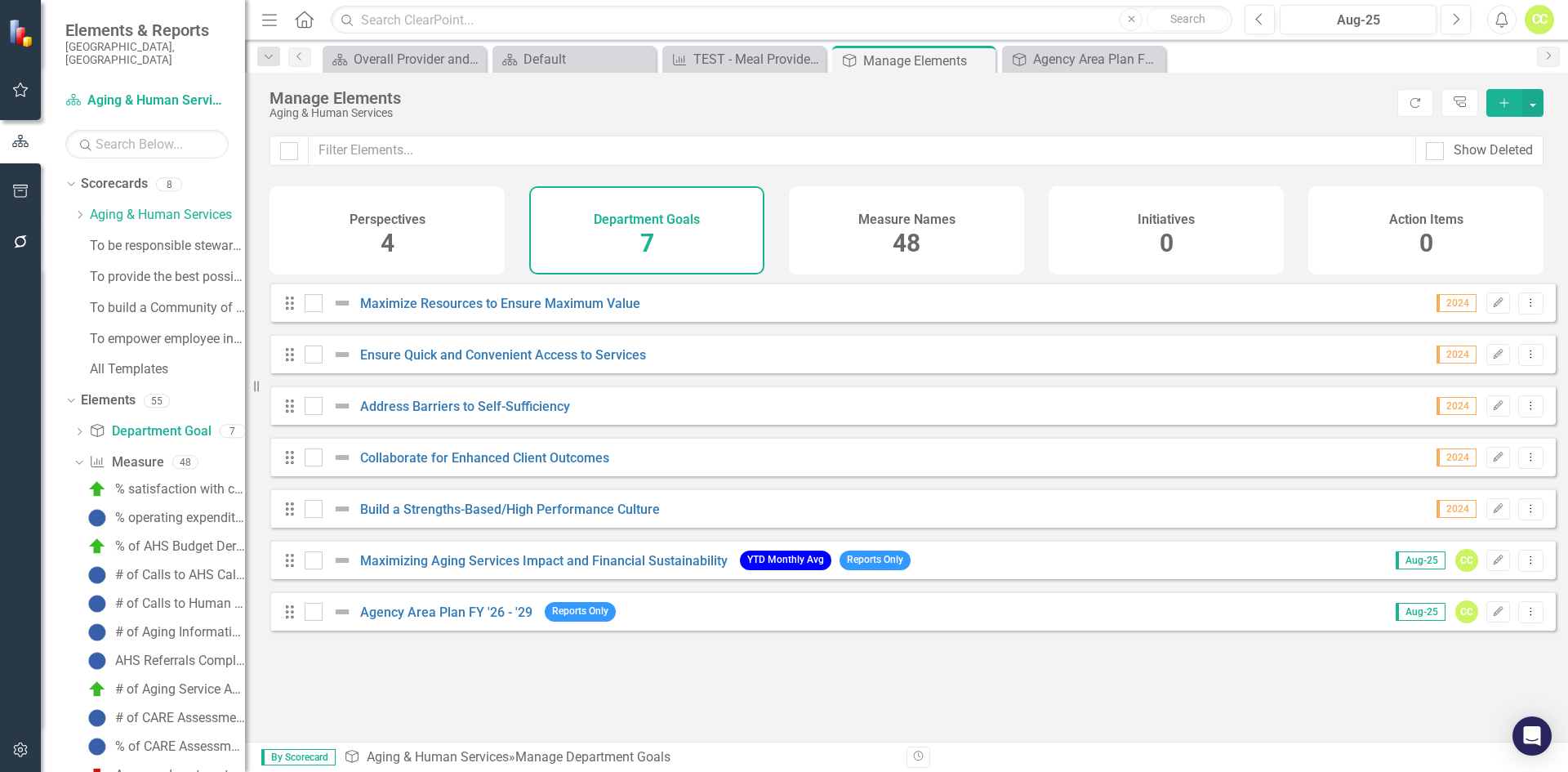
click at [1523, 616] on icon "Dropdown Menu" at bounding box center [1530, 611] width 14 height 11
click at [1412, 740] on link "Trash Delete Department Goal" at bounding box center [1432, 742] width 195 height 30
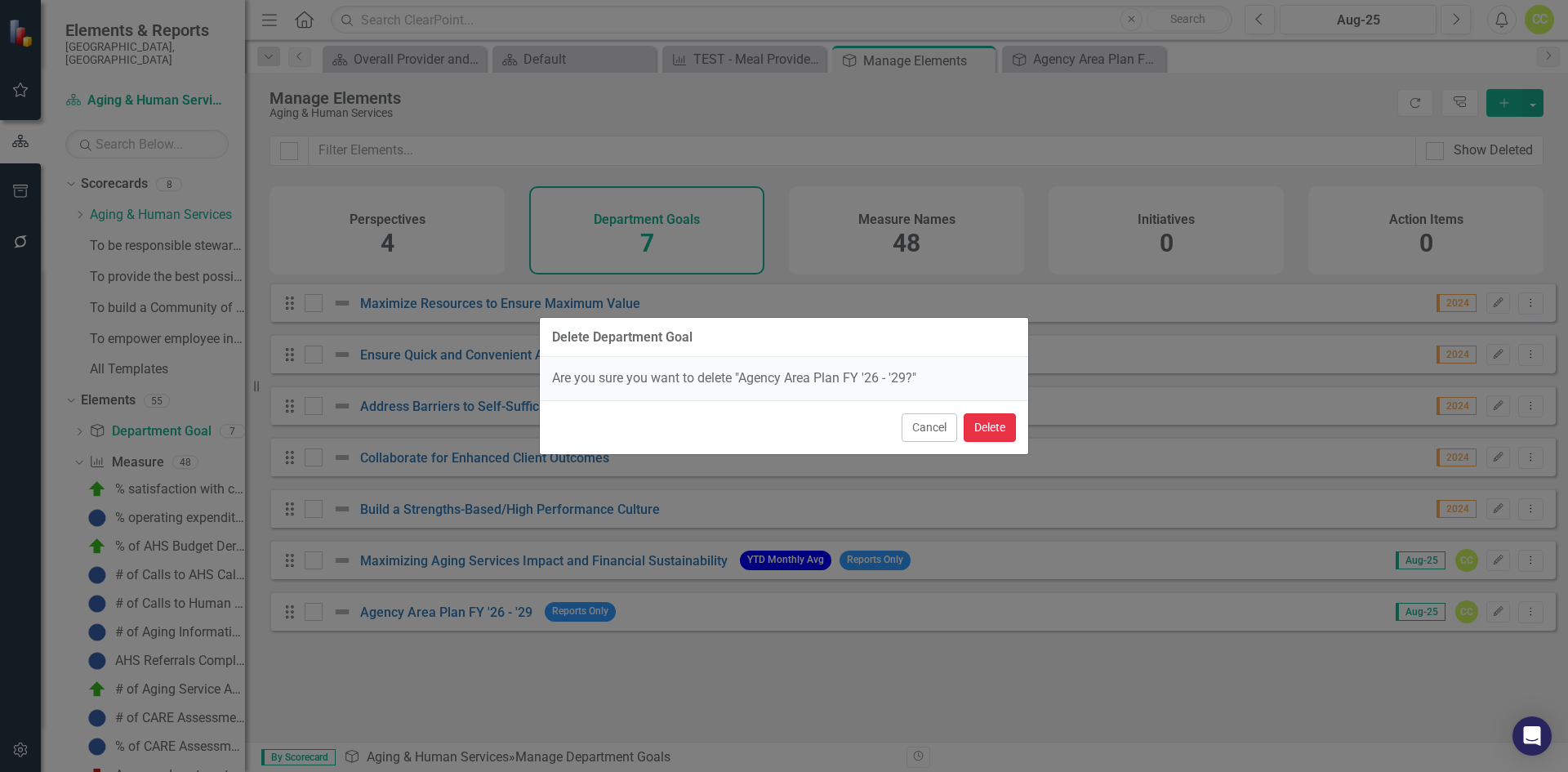
click at [980, 426] on button "Delete" at bounding box center [990, 427] width 52 height 28
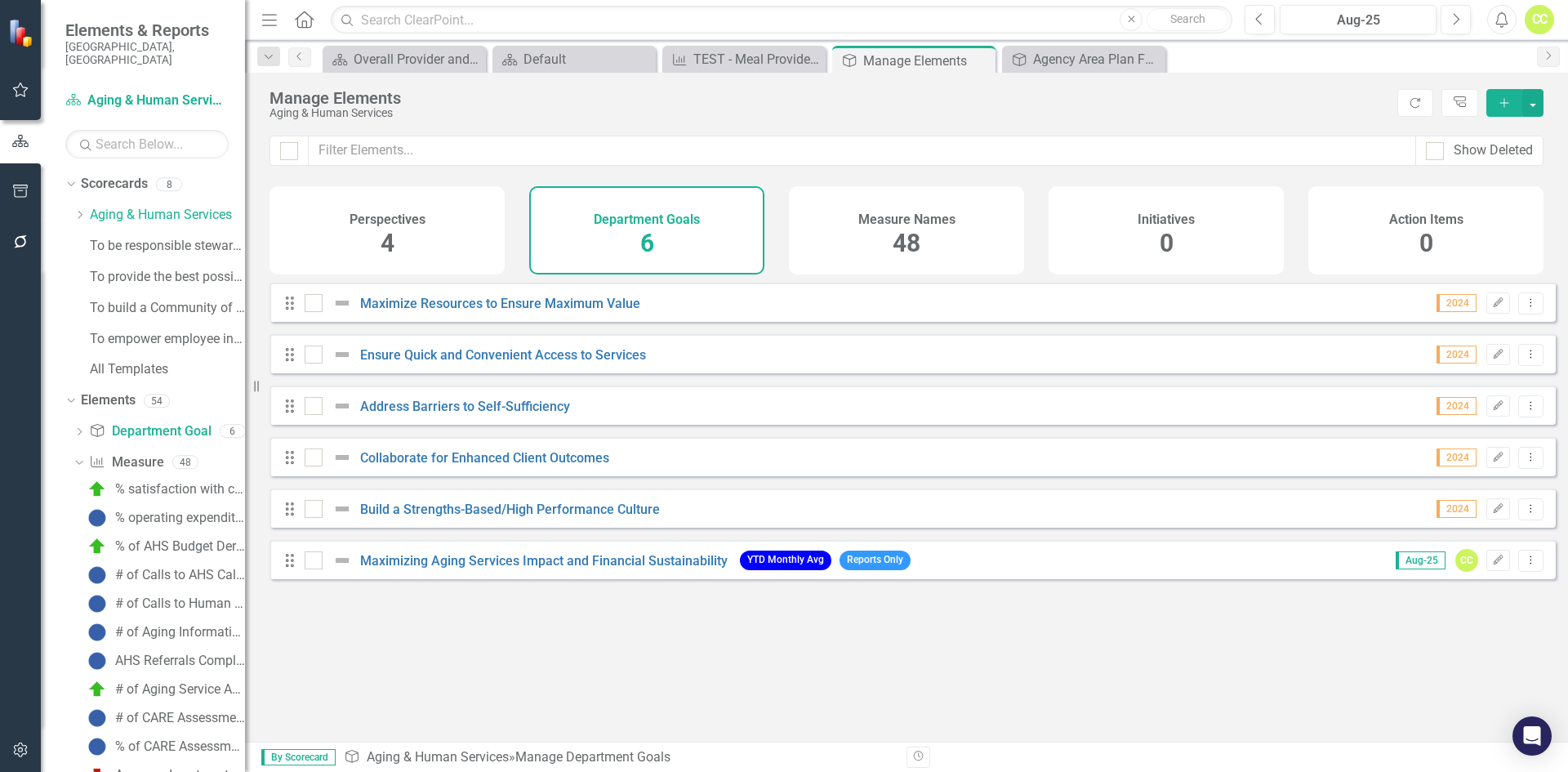
click at [79, 211] on icon at bounding box center [81, 215] width 4 height 8
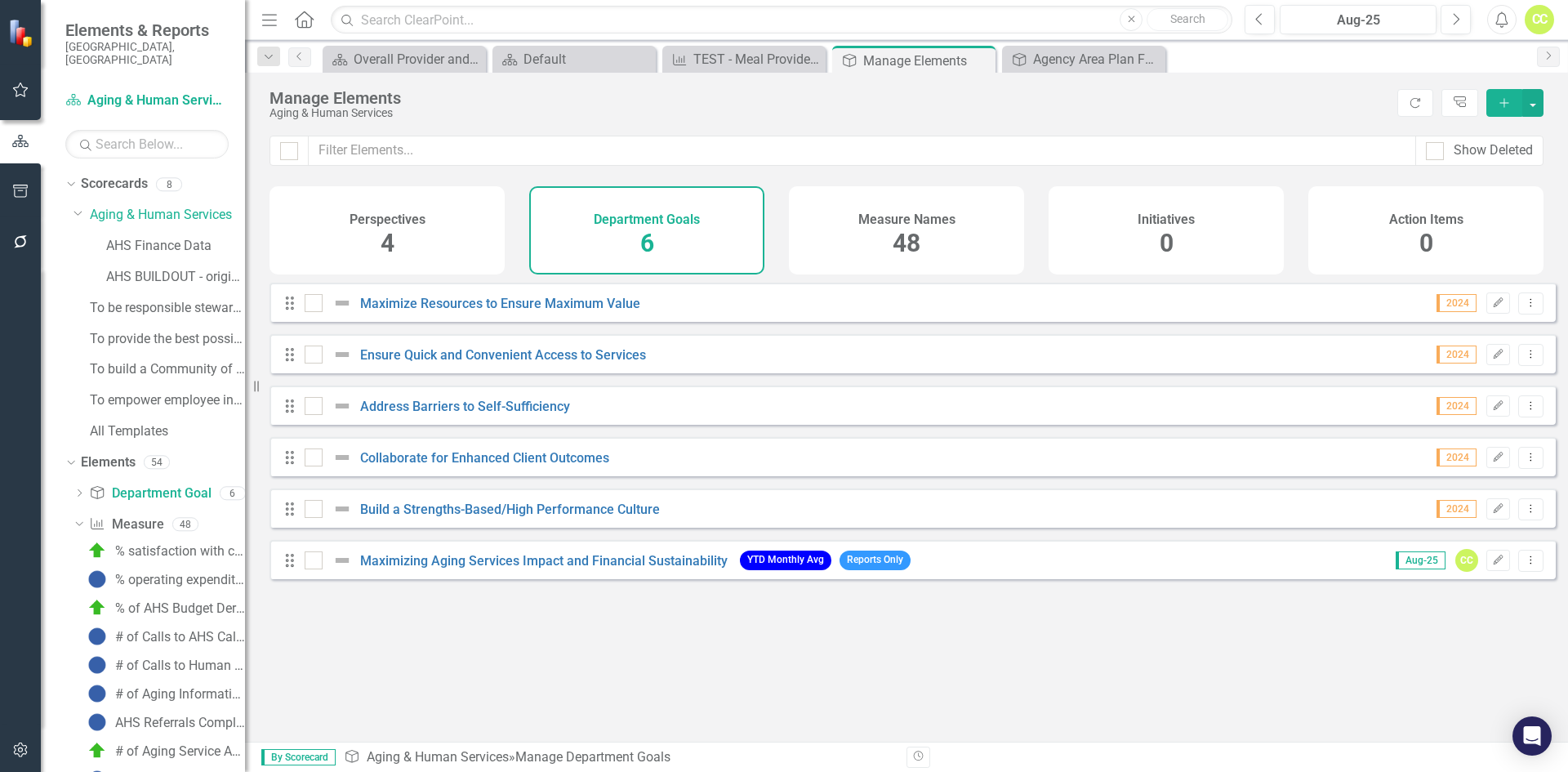
click at [79, 206] on icon "Dropdown" at bounding box center [79, 212] width 10 height 13
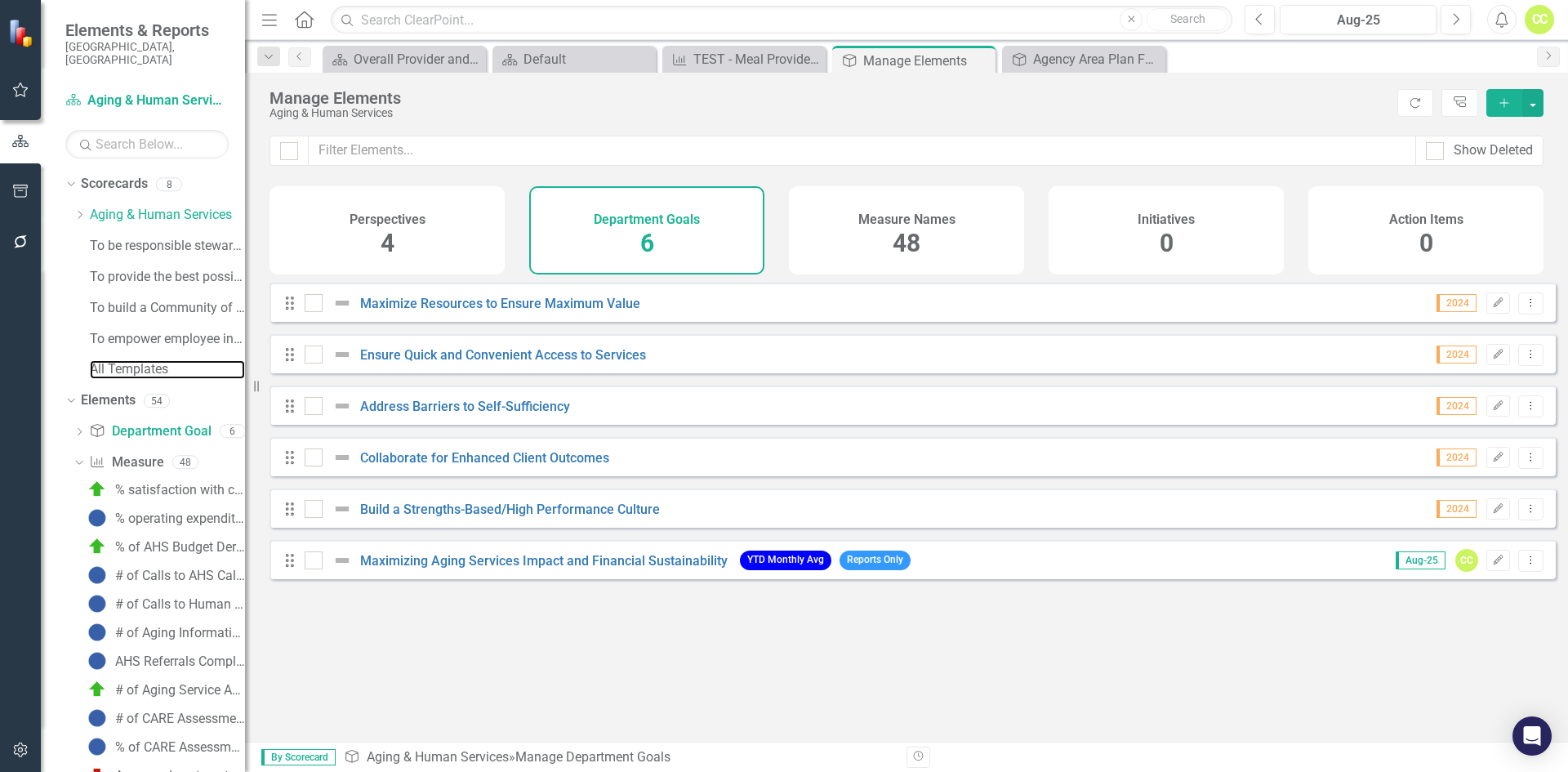
click at [160, 360] on link "All Templates" at bounding box center [167, 368] width 156 height 18
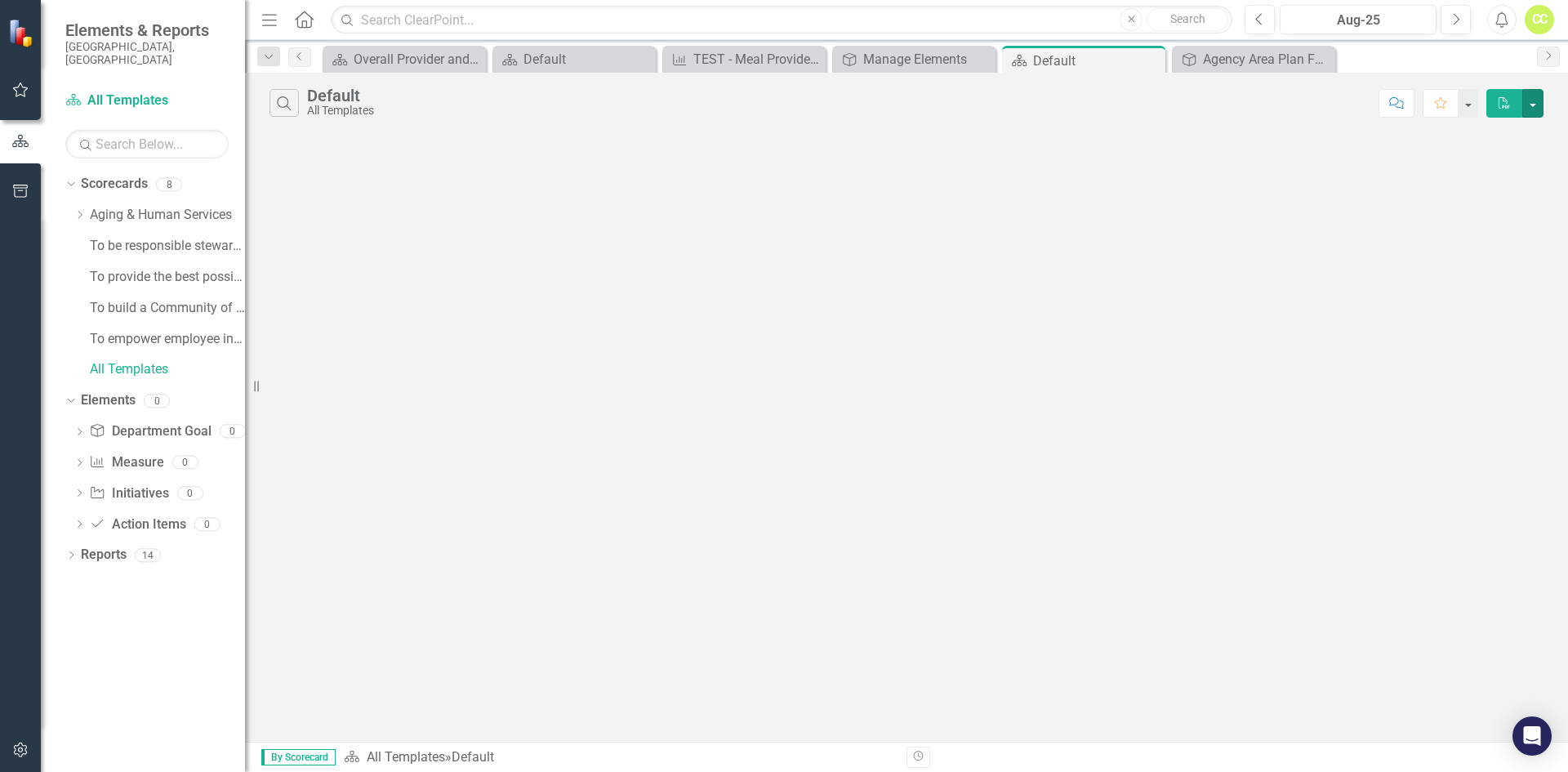
click at [1531, 113] on button "button" at bounding box center [1533, 103] width 21 height 28
click at [1072, 193] on div "Search Default All Templates Comment Favorite PDF" at bounding box center [906, 407] width 1323 height 669
click at [353, 107] on div "All Templates" at bounding box center [340, 111] width 67 height 13
click at [88, 177] on link "Scorecards" at bounding box center [114, 184] width 67 height 18
click at [109, 175] on link "Scorecards" at bounding box center [114, 184] width 67 height 18
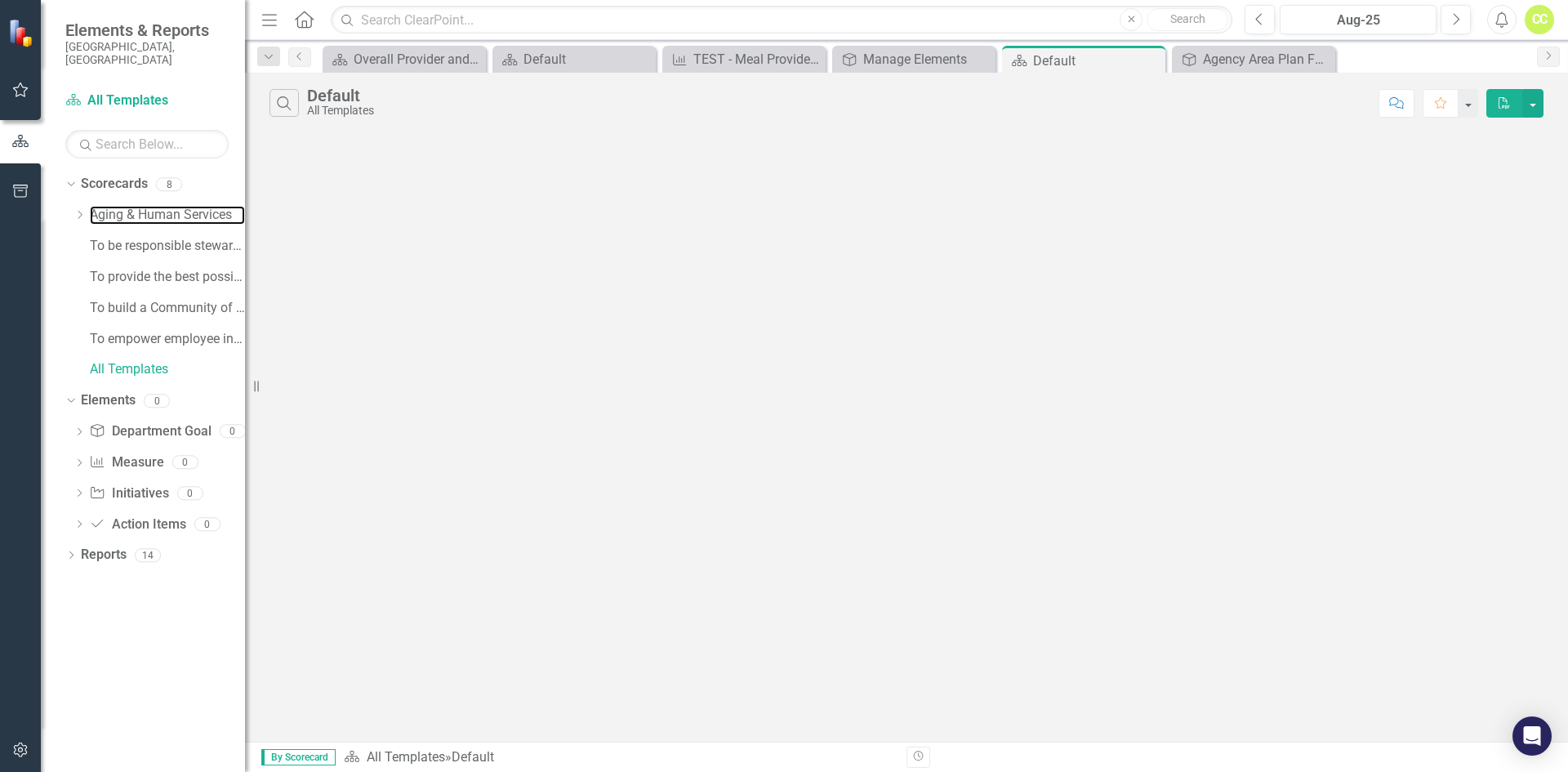
click at [121, 206] on link "Aging & Human Services" at bounding box center [167, 215] width 156 height 18
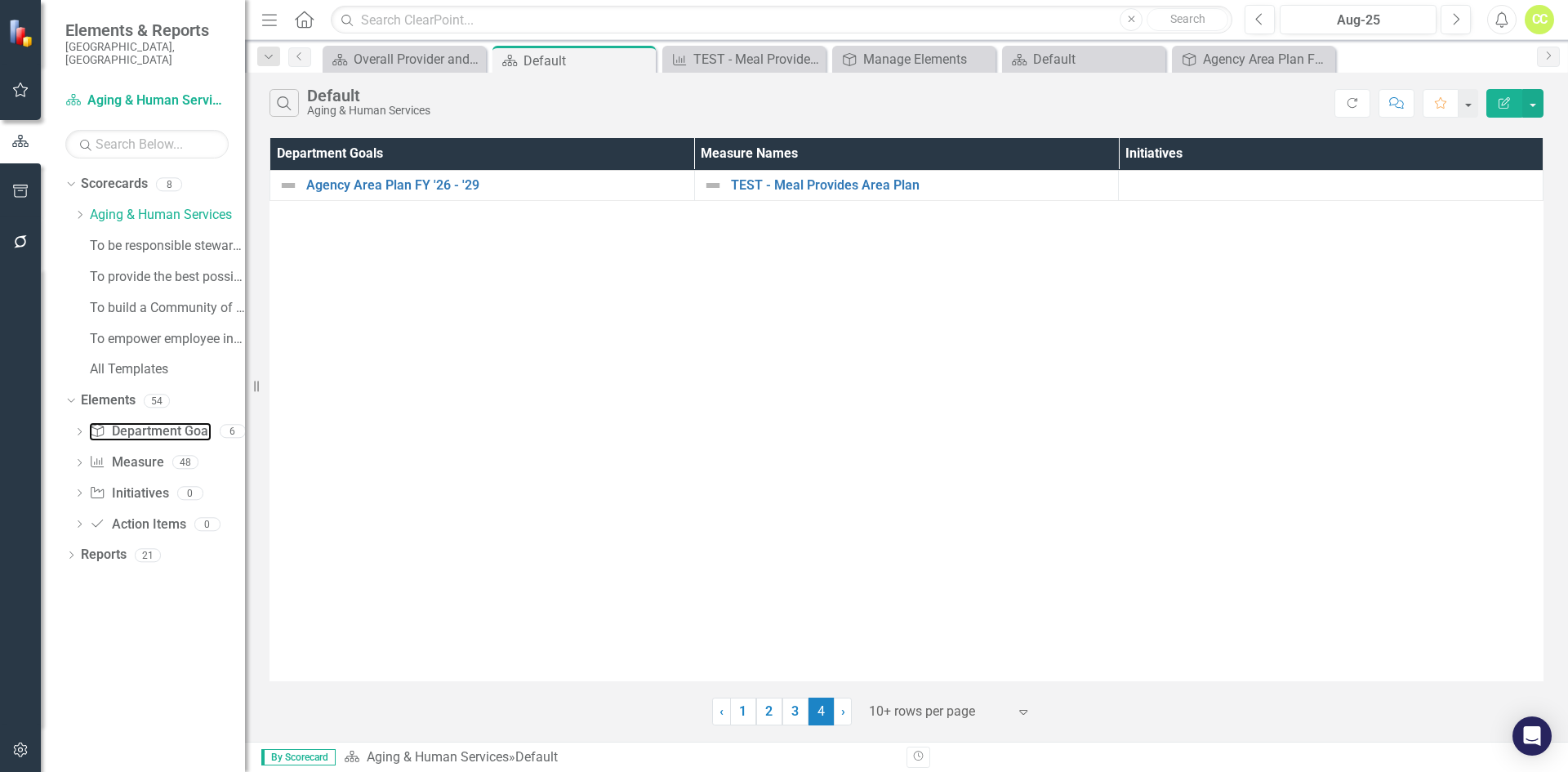
click at [120, 426] on link "Department Goal Department Goal" at bounding box center [150, 431] width 122 height 18
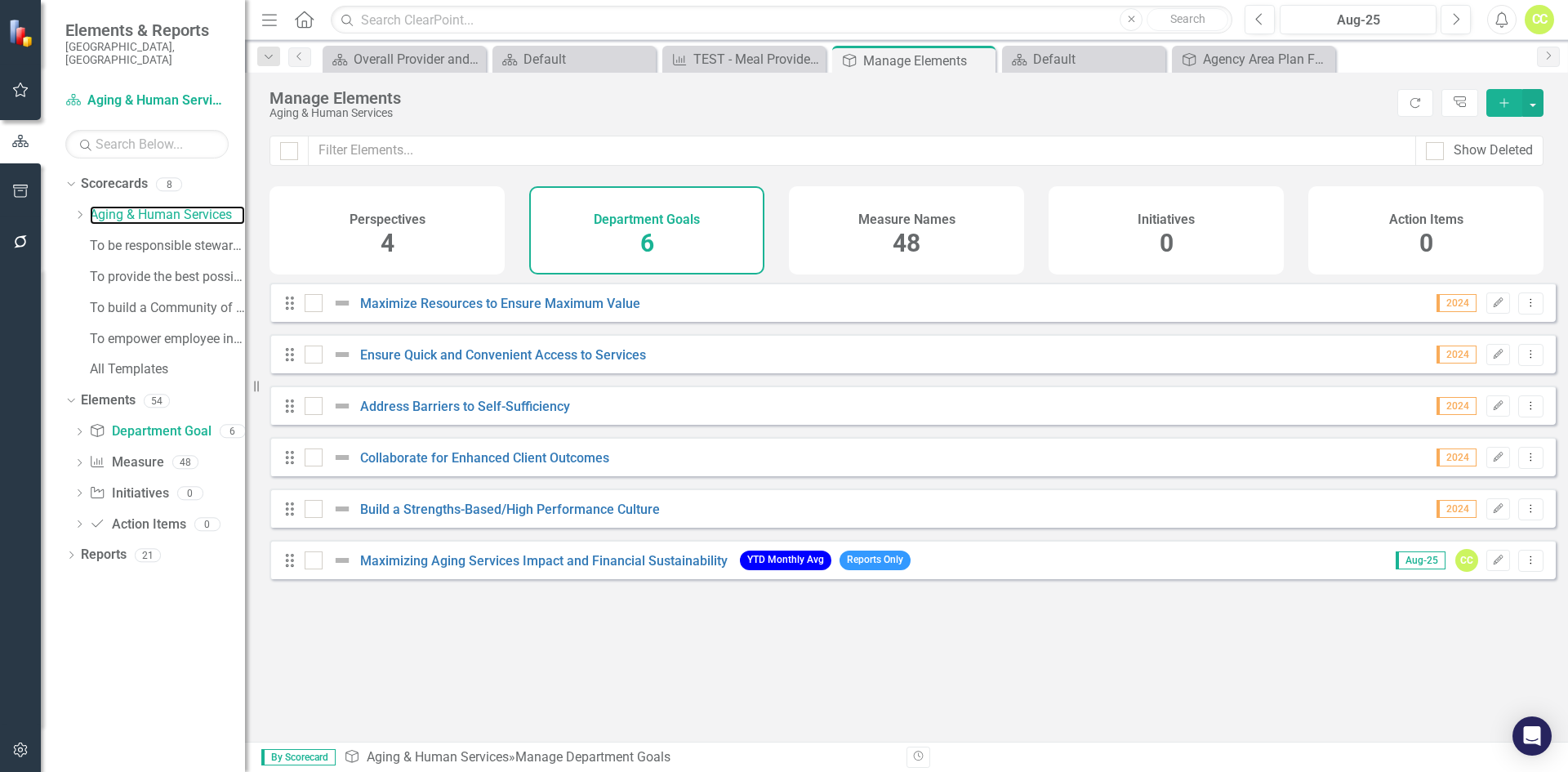
click at [145, 206] on link "Aging & Human Services" at bounding box center [167, 215] width 156 height 18
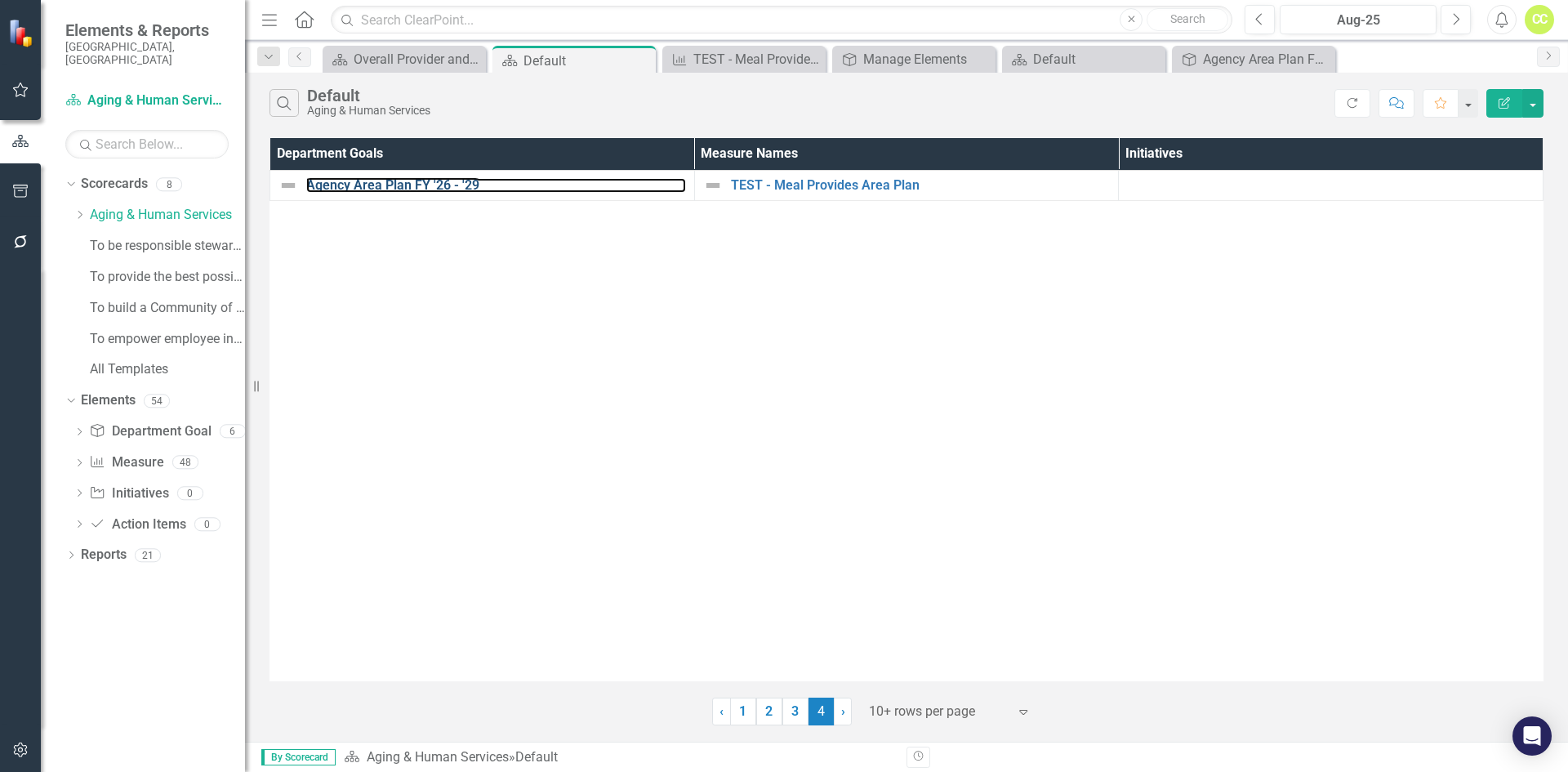
click at [350, 180] on link "Agency Area Plan FY '26 - '29" at bounding box center [496, 185] width 380 height 15
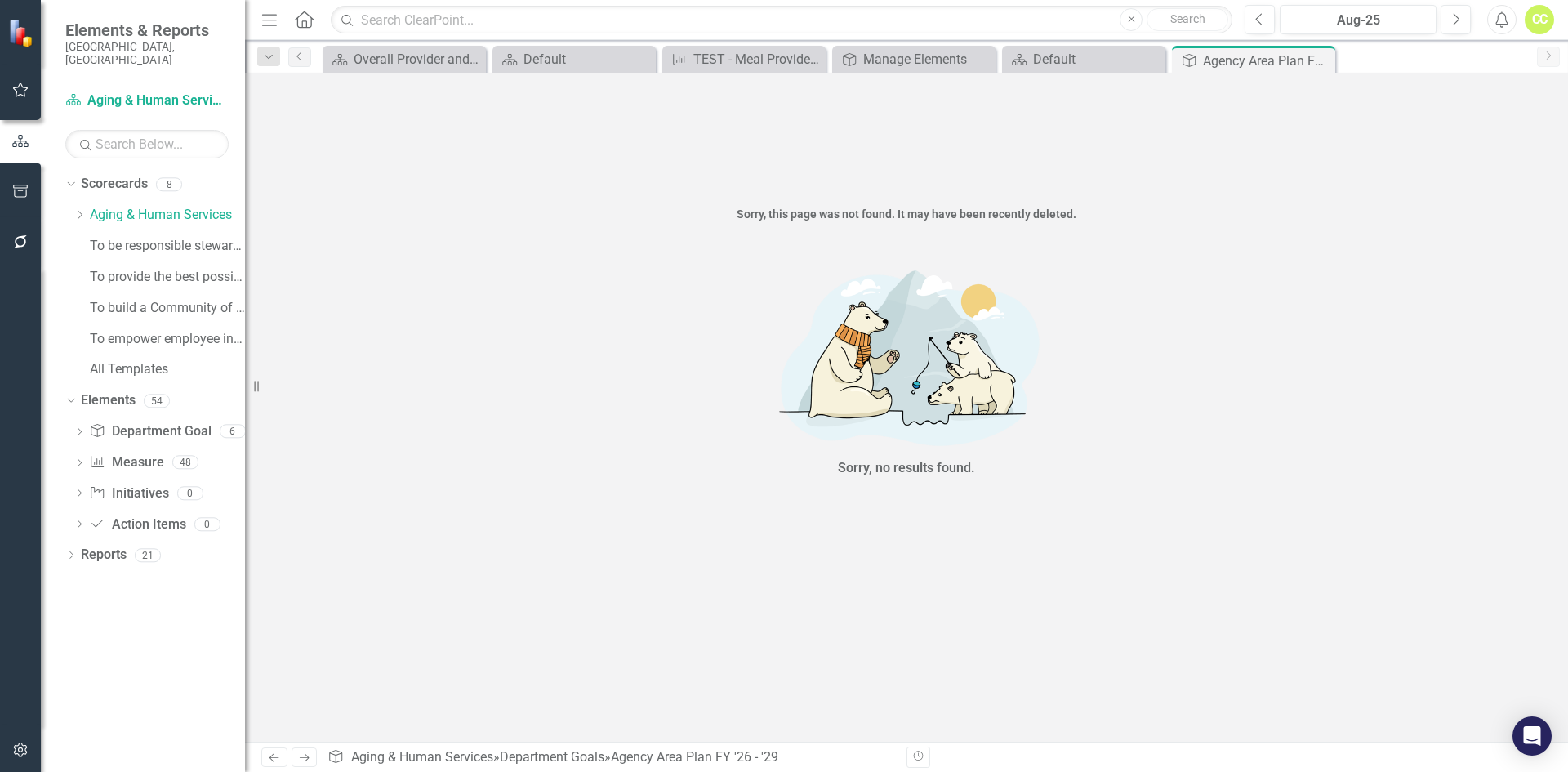
click at [0, 0] on icon "Close" at bounding box center [0, 0] width 0 height 0
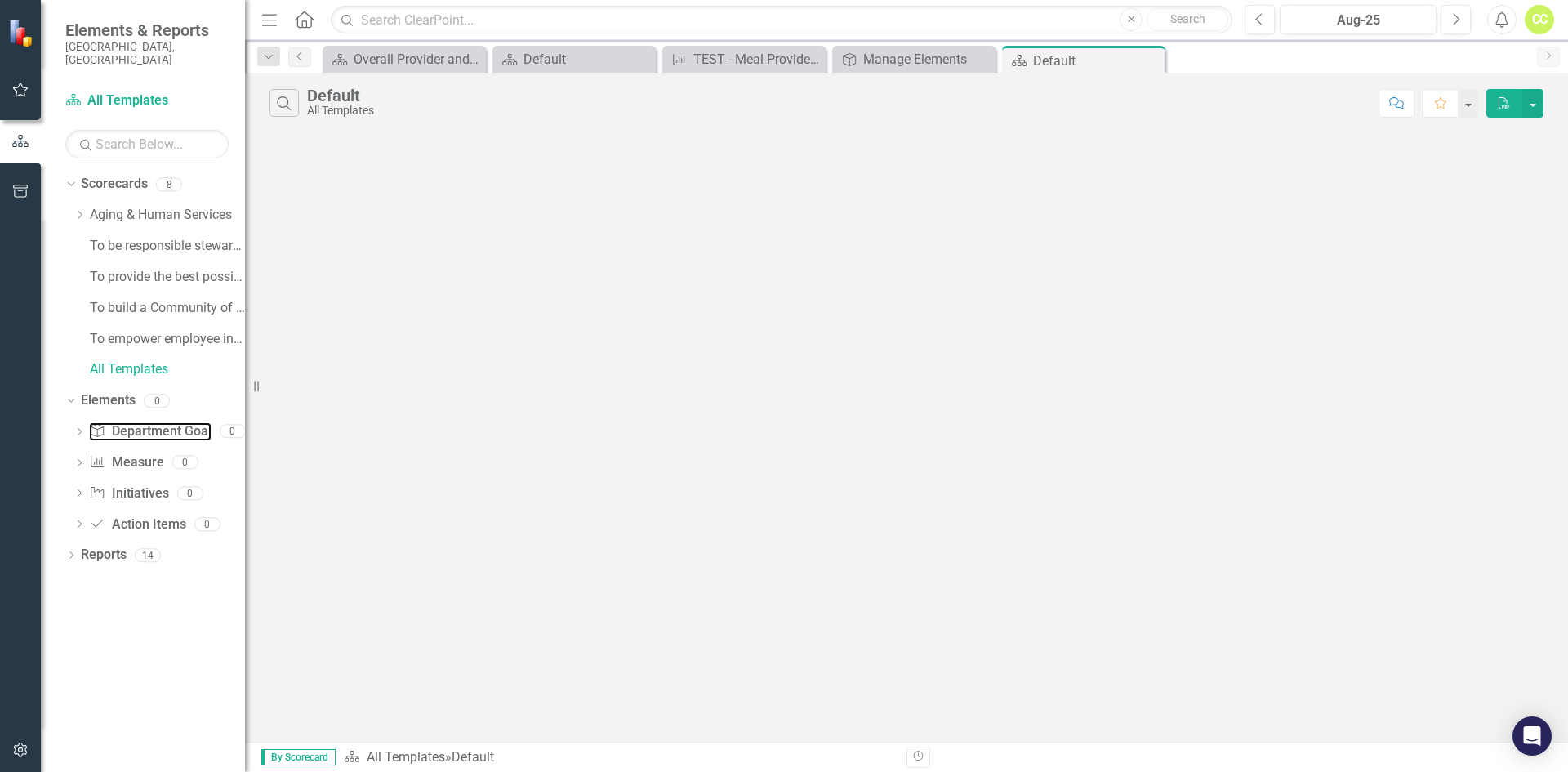
click at [120, 422] on link "Department Goal Department Goal" at bounding box center [150, 431] width 122 height 18
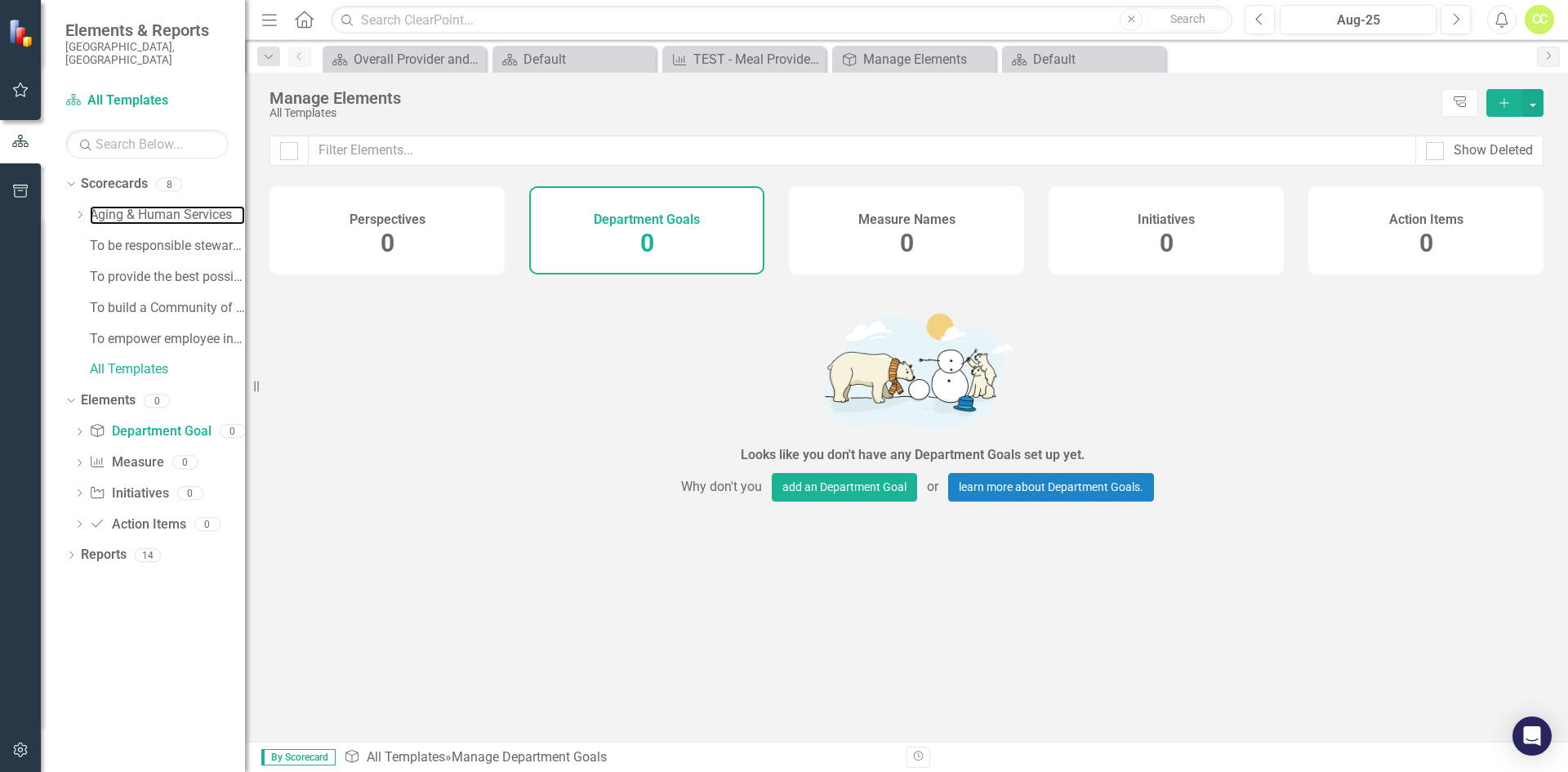
click at [135, 206] on link "Aging & Human Services" at bounding box center [167, 215] width 156 height 18
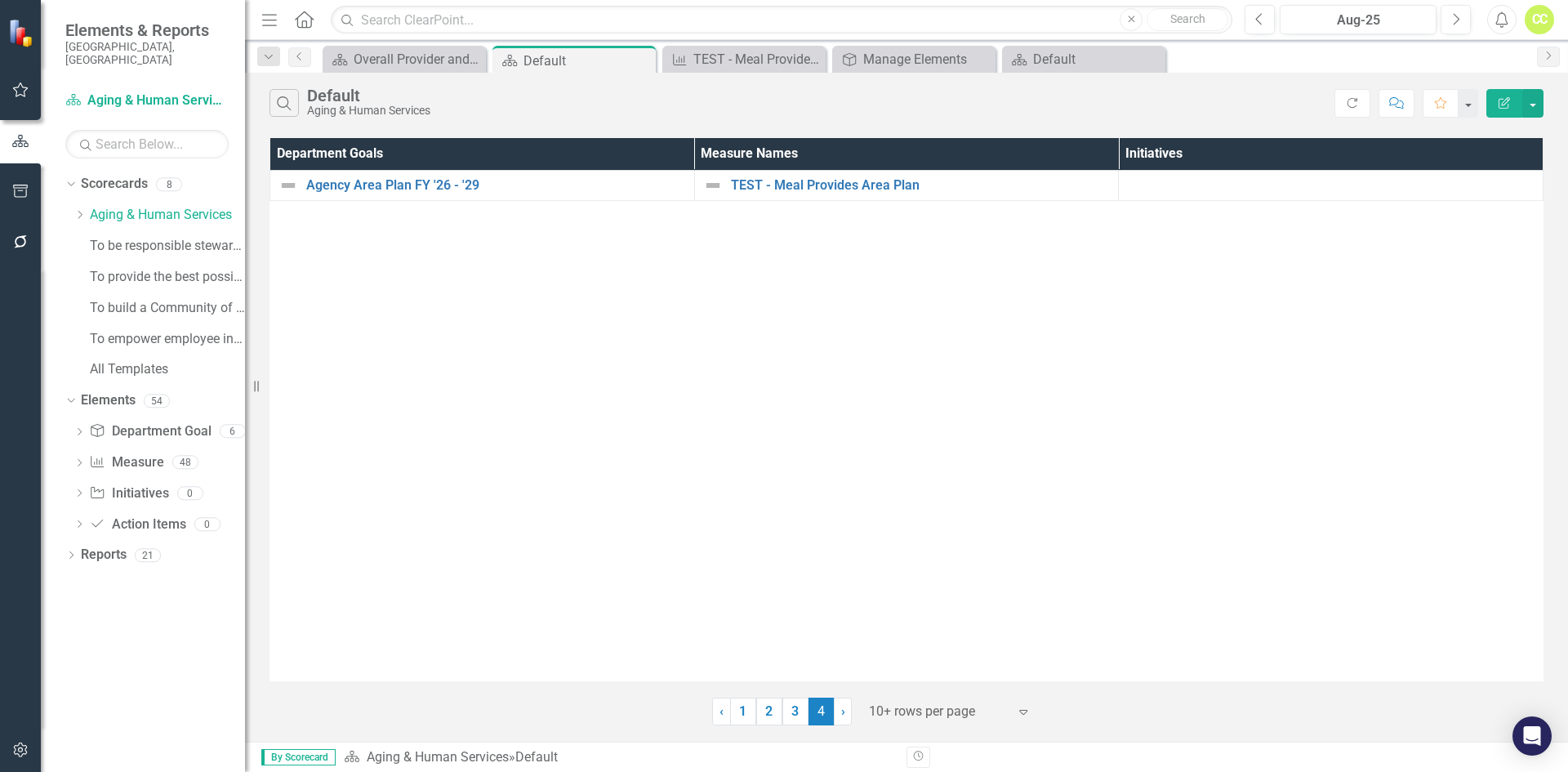
click at [798, 708] on link "3" at bounding box center [795, 711] width 26 height 28
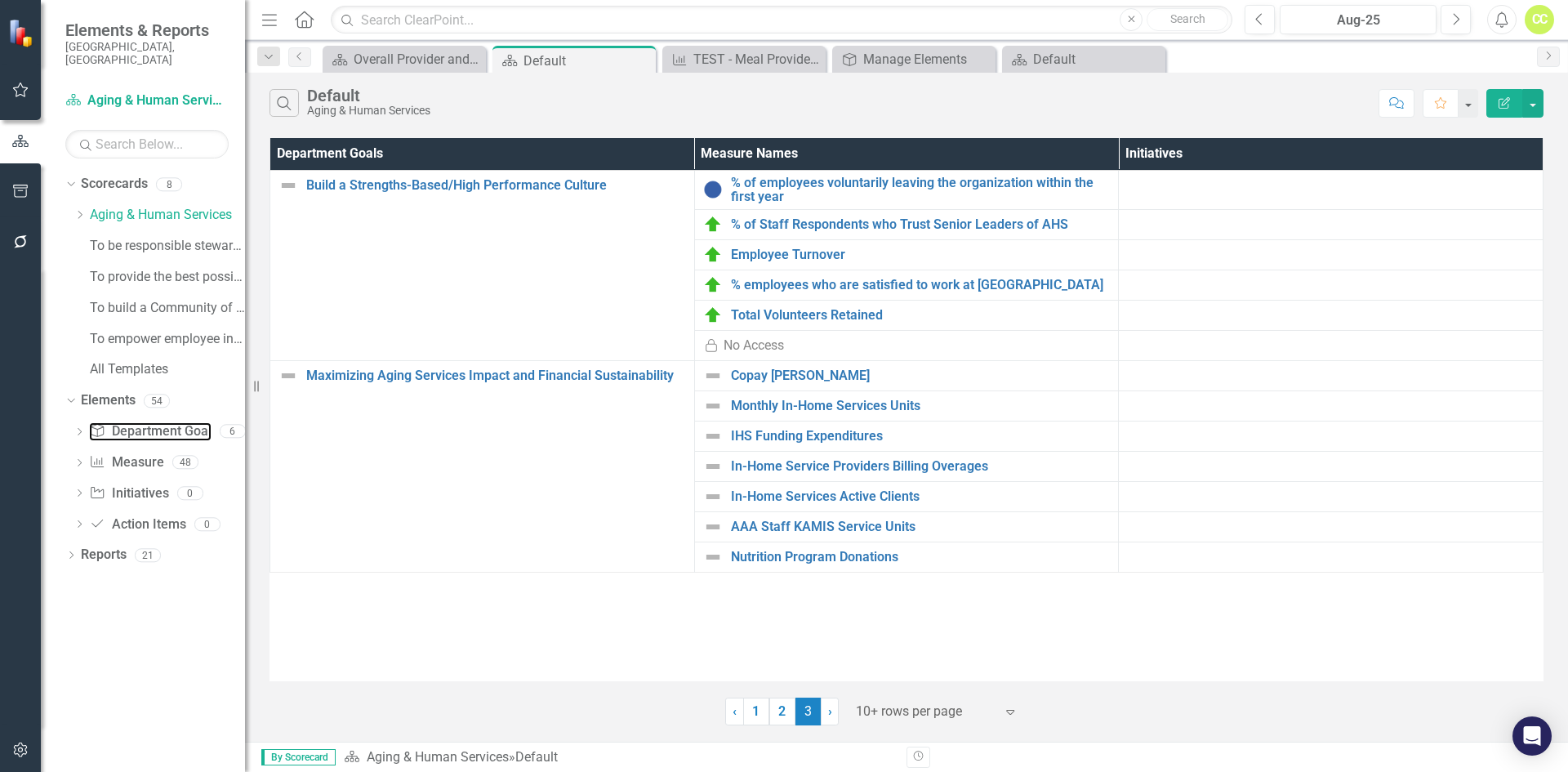
click at [146, 422] on link "Department Goal Department Goal" at bounding box center [150, 431] width 122 height 18
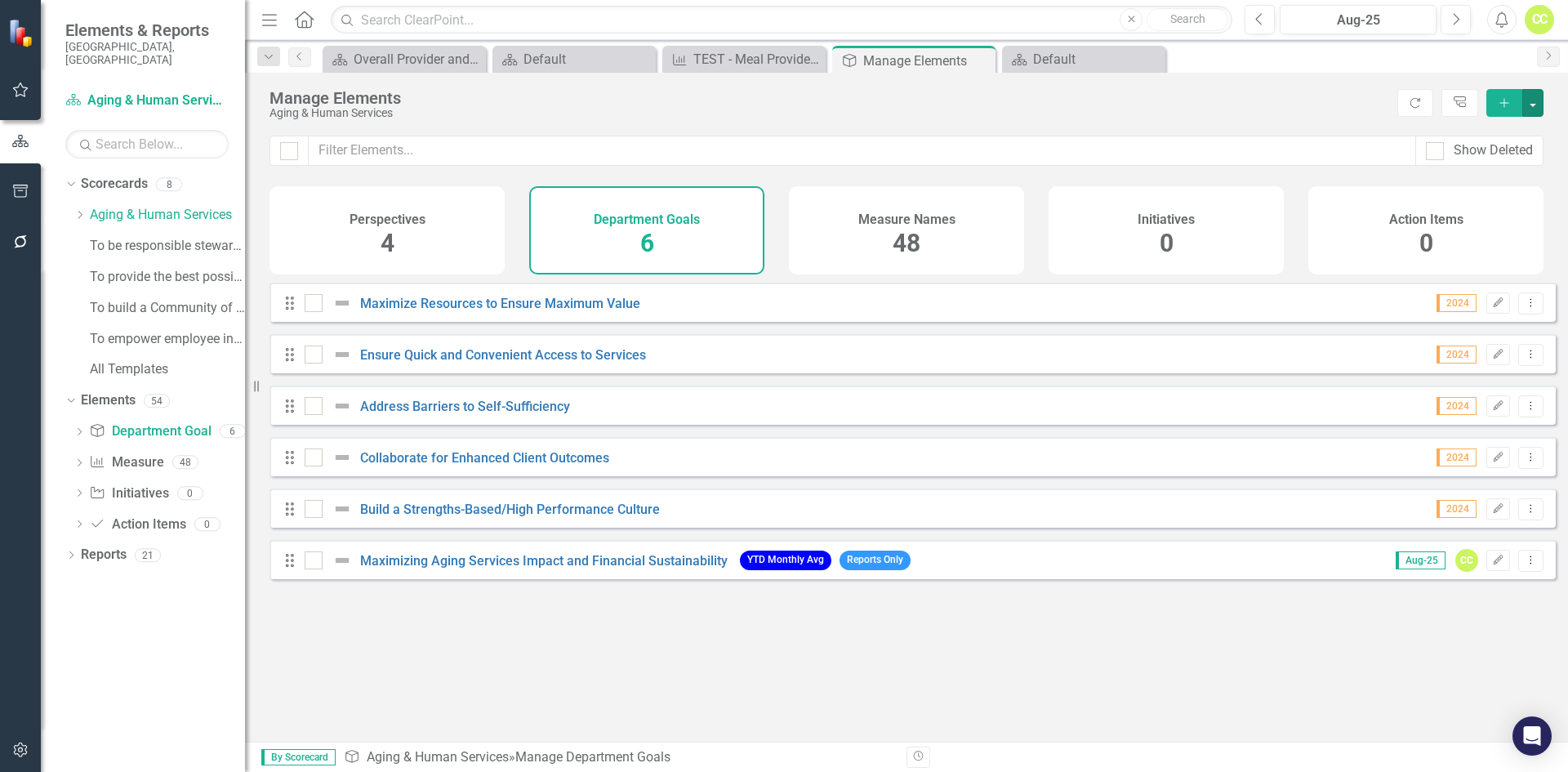
click at [1535, 103] on button "button" at bounding box center [1533, 103] width 21 height 28
click at [1535, 105] on button "button" at bounding box center [1533, 103] width 21 height 28
click at [135, 175] on link "Scorecards" at bounding box center [114, 184] width 67 height 18
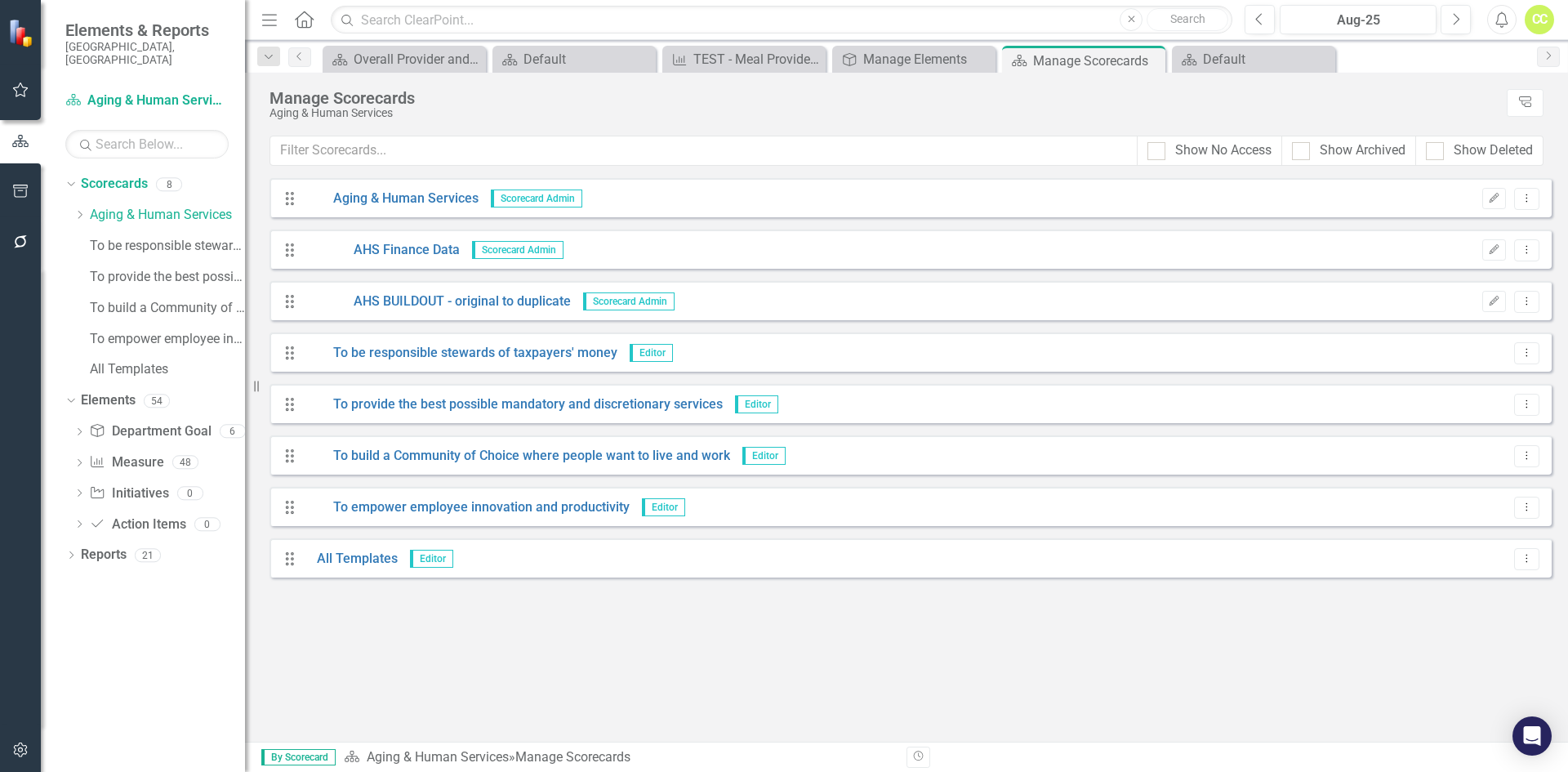
click at [1526, 561] on icon at bounding box center [1527, 557] width 2 height 8
click at [1523, 555] on icon "Dropdown Menu" at bounding box center [1526, 558] width 14 height 11
click at [1192, 146] on div "Show No Access" at bounding box center [1223, 150] width 96 height 18
click at [1158, 146] on input "Show No Access" at bounding box center [1152, 147] width 11 height 11
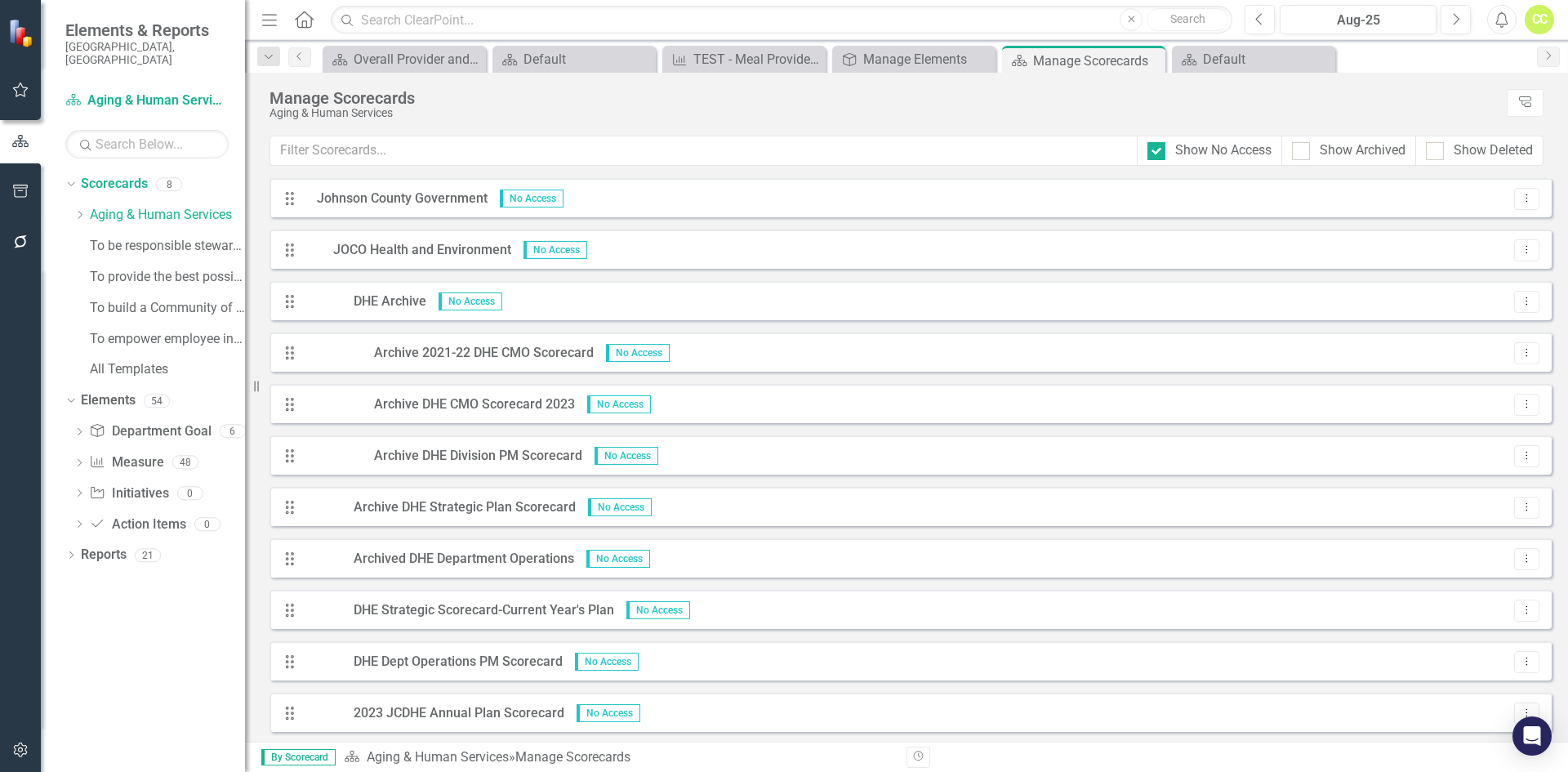
click at [1192, 146] on div "Show No Access" at bounding box center [1223, 150] width 96 height 18
click at [1158, 146] on input "Show No Access" at bounding box center [1152, 147] width 11 height 11
checkbox input "false"
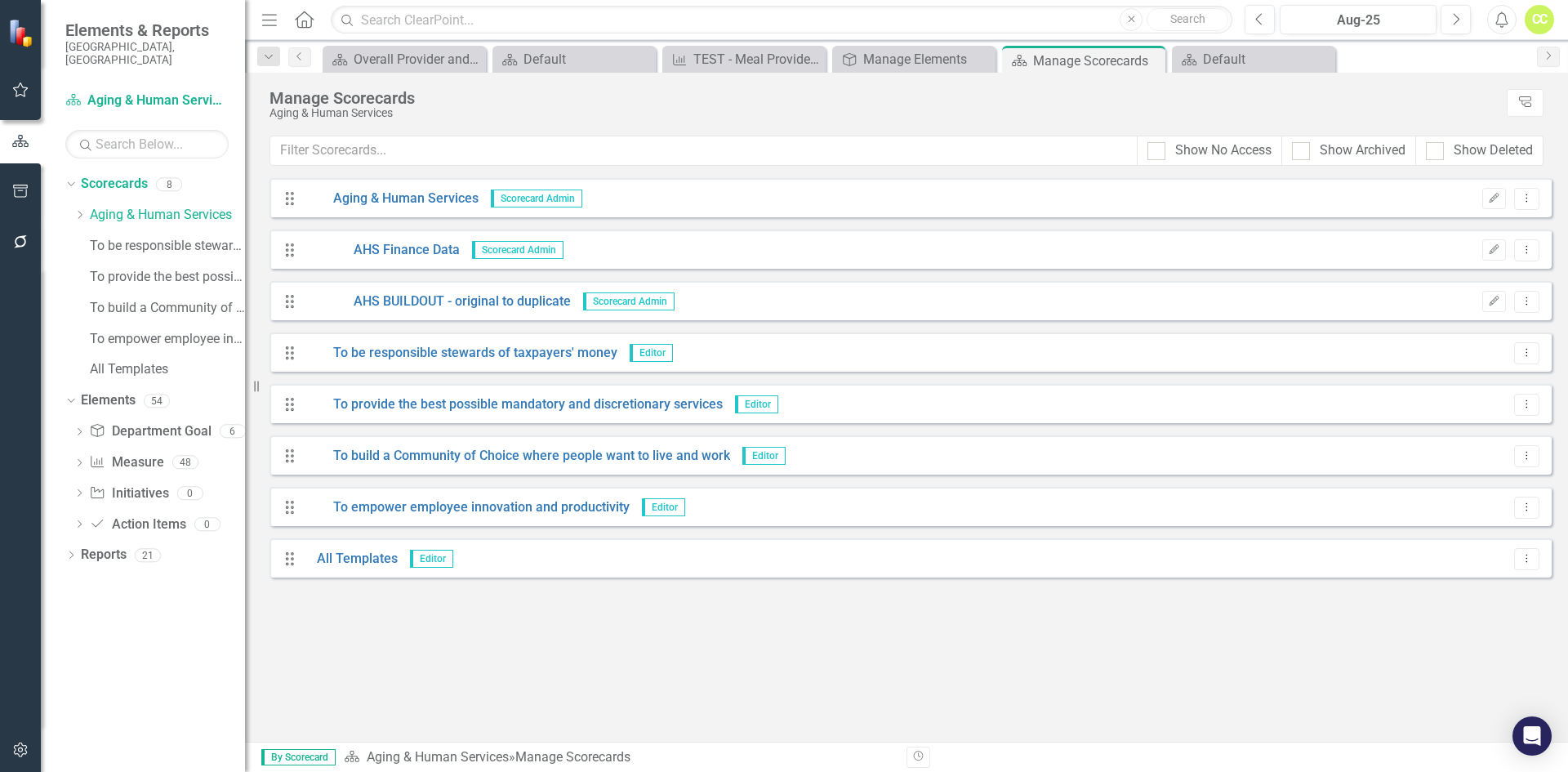
drag, startPoint x: 181, startPoint y: 197, endPoint x: 81, endPoint y: 205, distance: 100.3
click at [81, 210] on icon "Dropdown" at bounding box center [80, 215] width 13 height 10
click at [110, 237] on link "AHS Finance Data" at bounding box center [175, 246] width 139 height 18
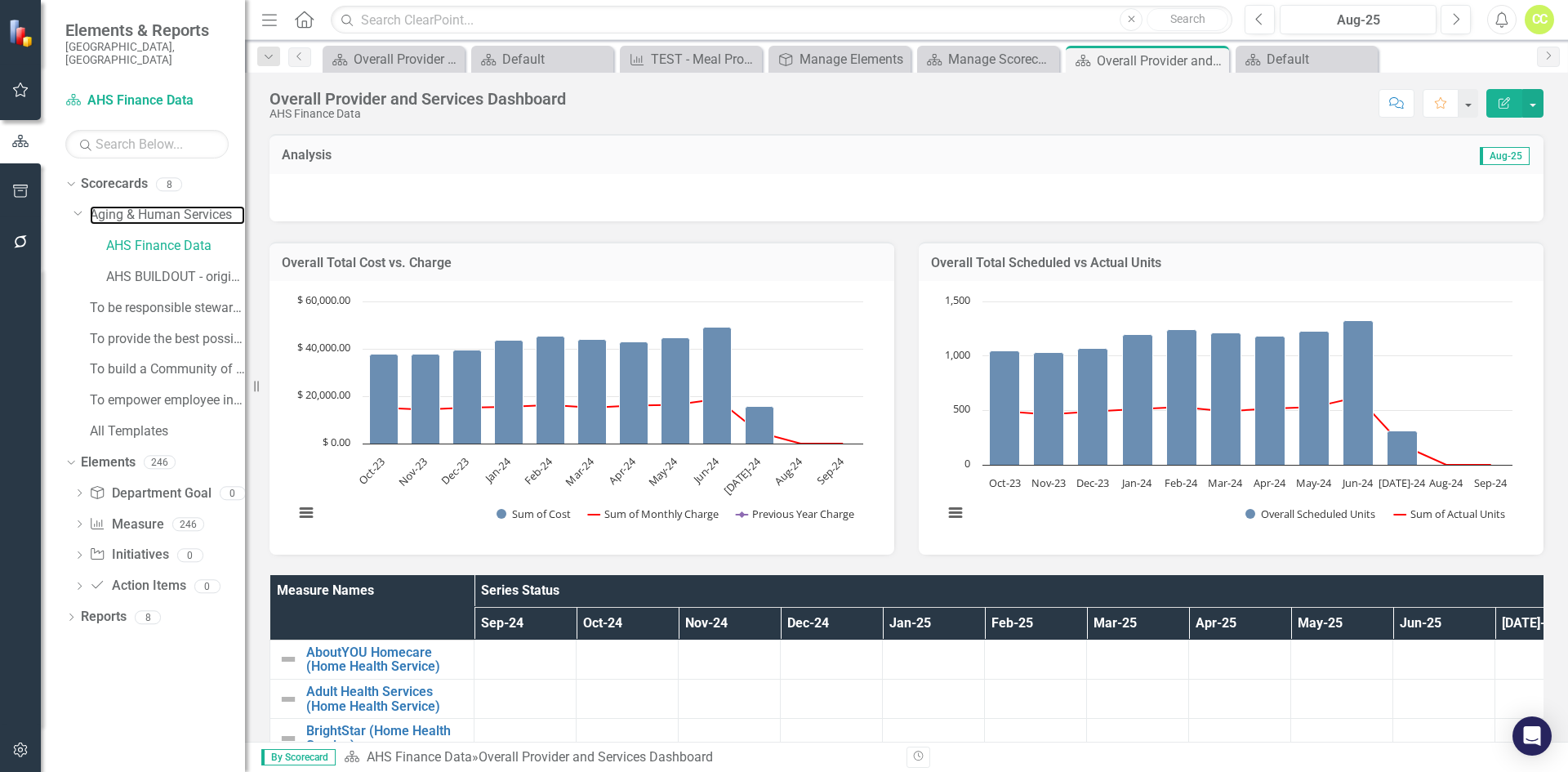
click at [202, 206] on link "Aging & Human Services" at bounding box center [167, 215] width 156 height 18
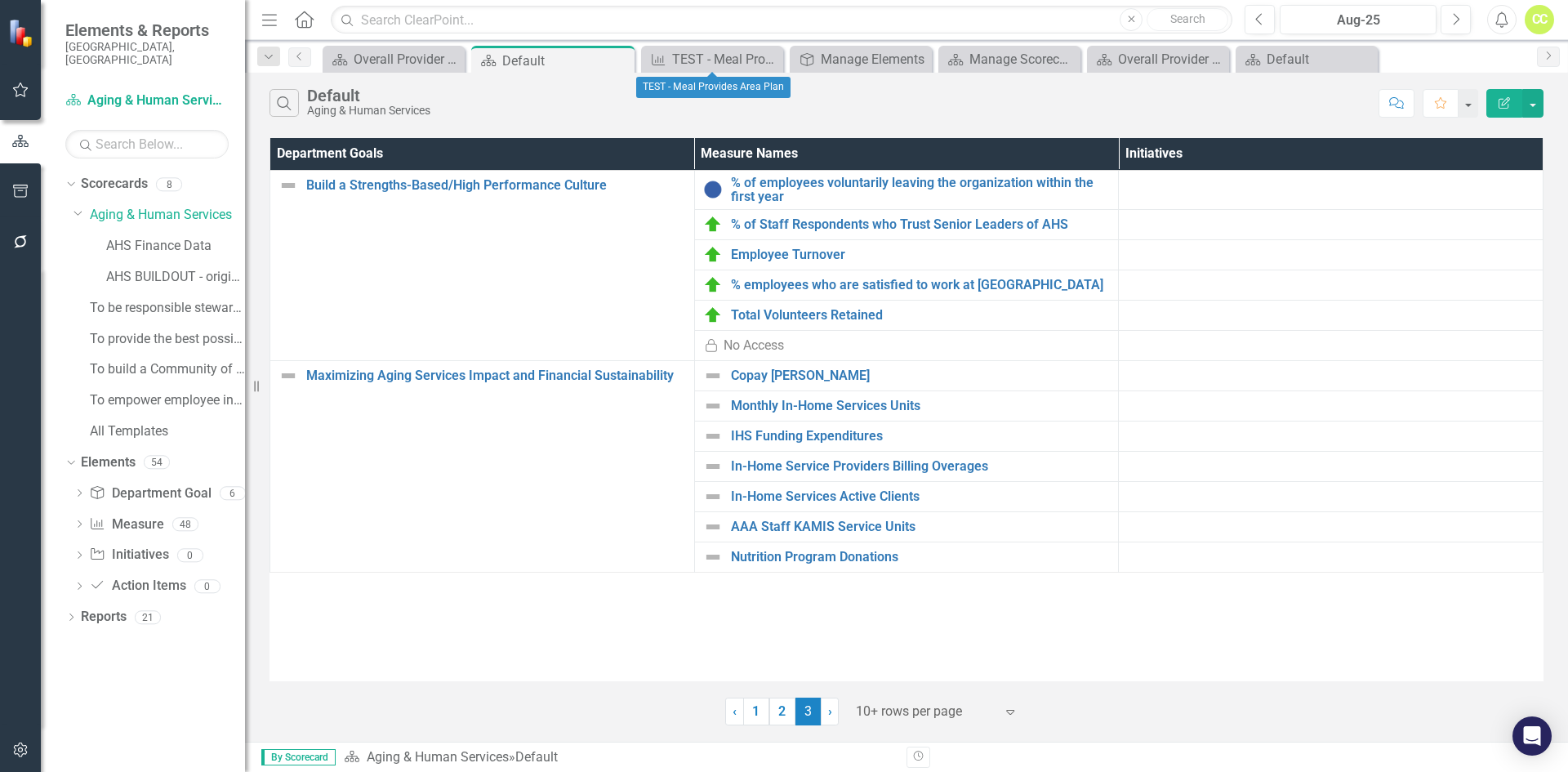
click at [0, 0] on icon at bounding box center [0, 0] width 0 height 0
click at [768, 58] on div "Manage Elements" at bounding box center [757, 58] width 128 height 20
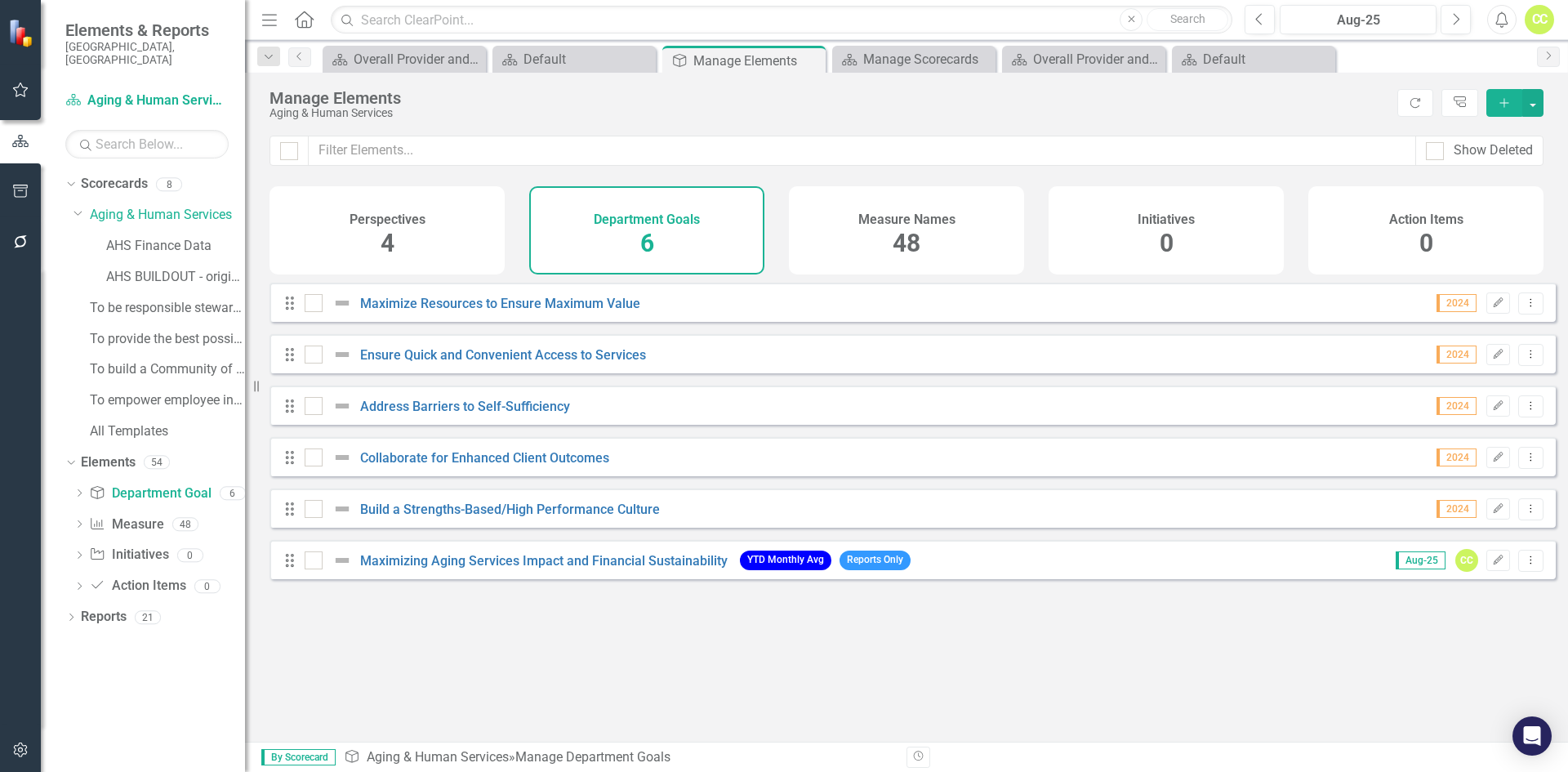
click at [0, 0] on icon "Close" at bounding box center [0, 0] width 0 height 0
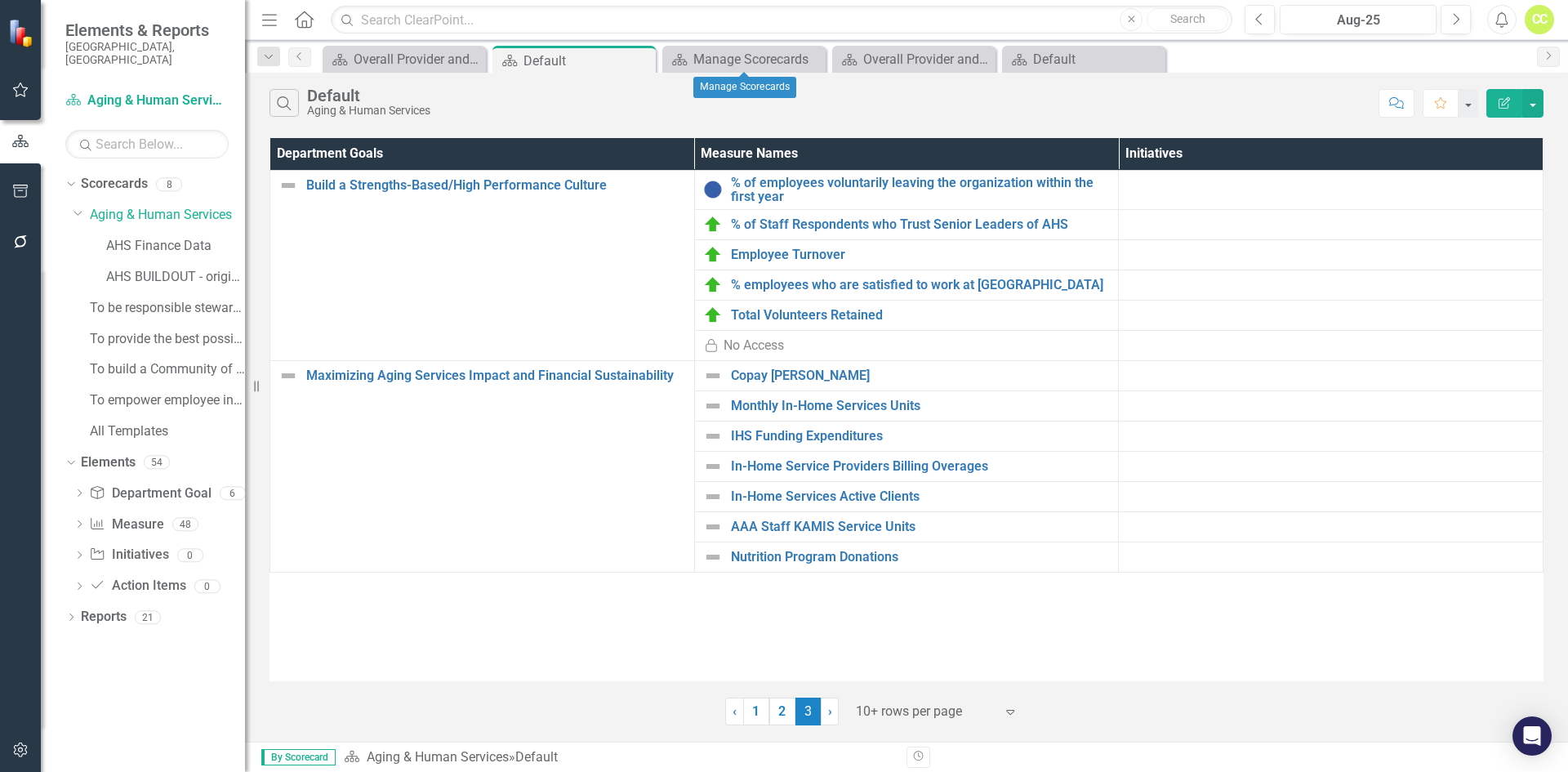
click at [0, 0] on icon "Close" at bounding box center [0, 0] width 0 height 0
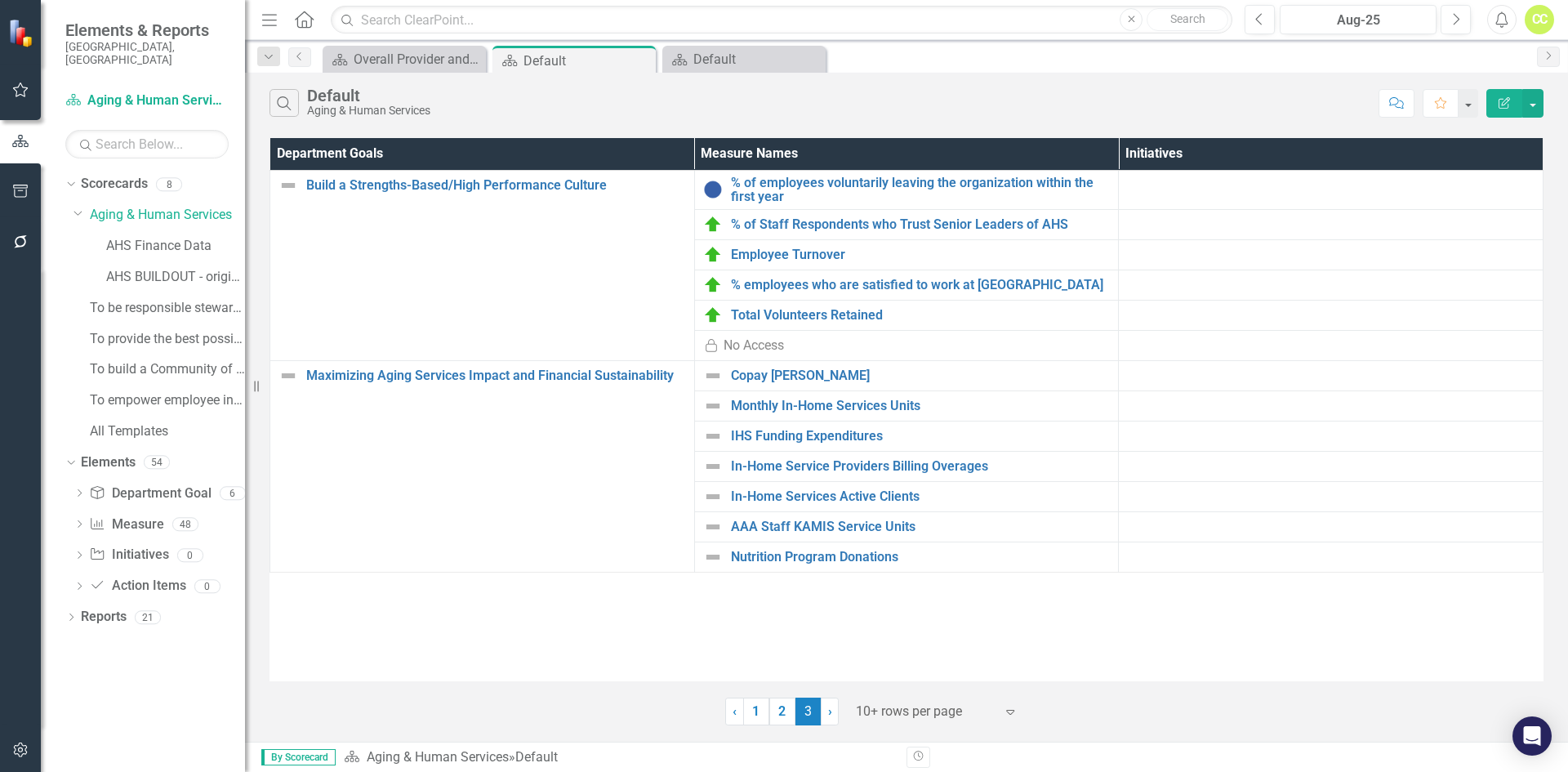
click at [0, 0] on icon at bounding box center [0, 0] width 0 height 0
click at [763, 713] on link "1" at bounding box center [755, 711] width 26 height 28
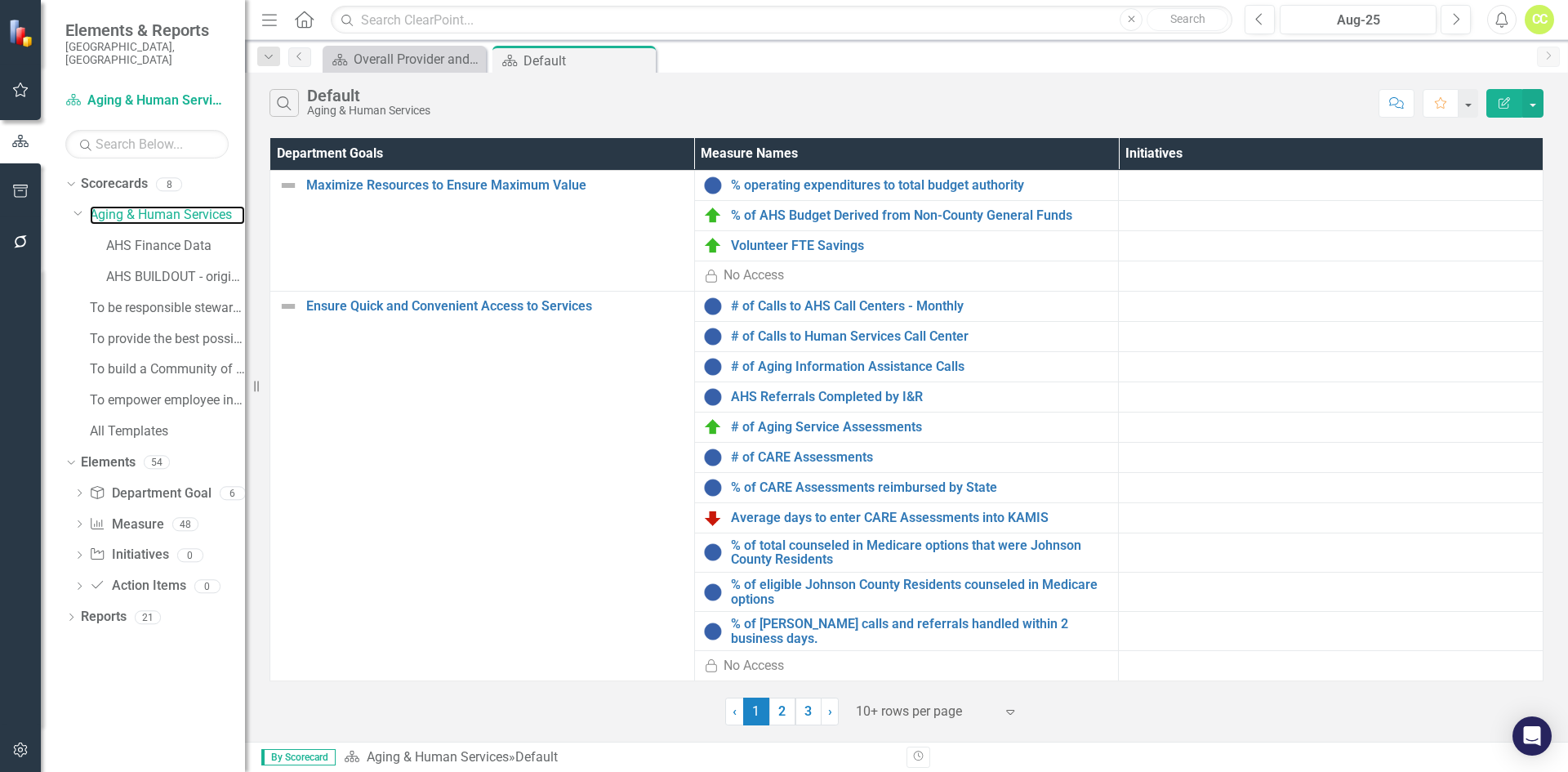
click at [174, 206] on link "Aging & Human Services" at bounding box center [167, 215] width 156 height 18
click at [177, 237] on link "AHS Finance Data" at bounding box center [175, 246] width 139 height 18
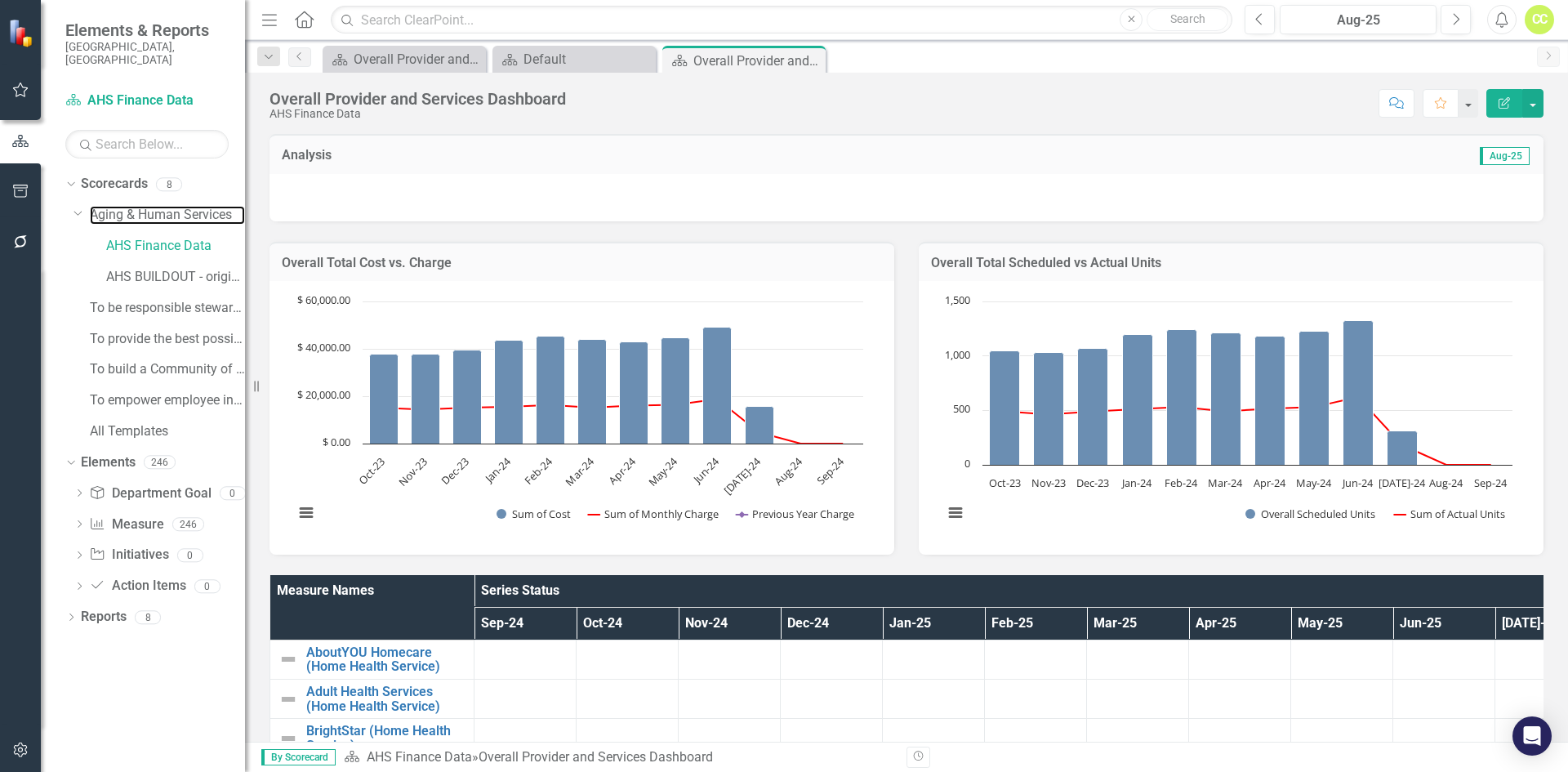
click at [181, 206] on link "Aging & Human Services" at bounding box center [167, 215] width 156 height 18
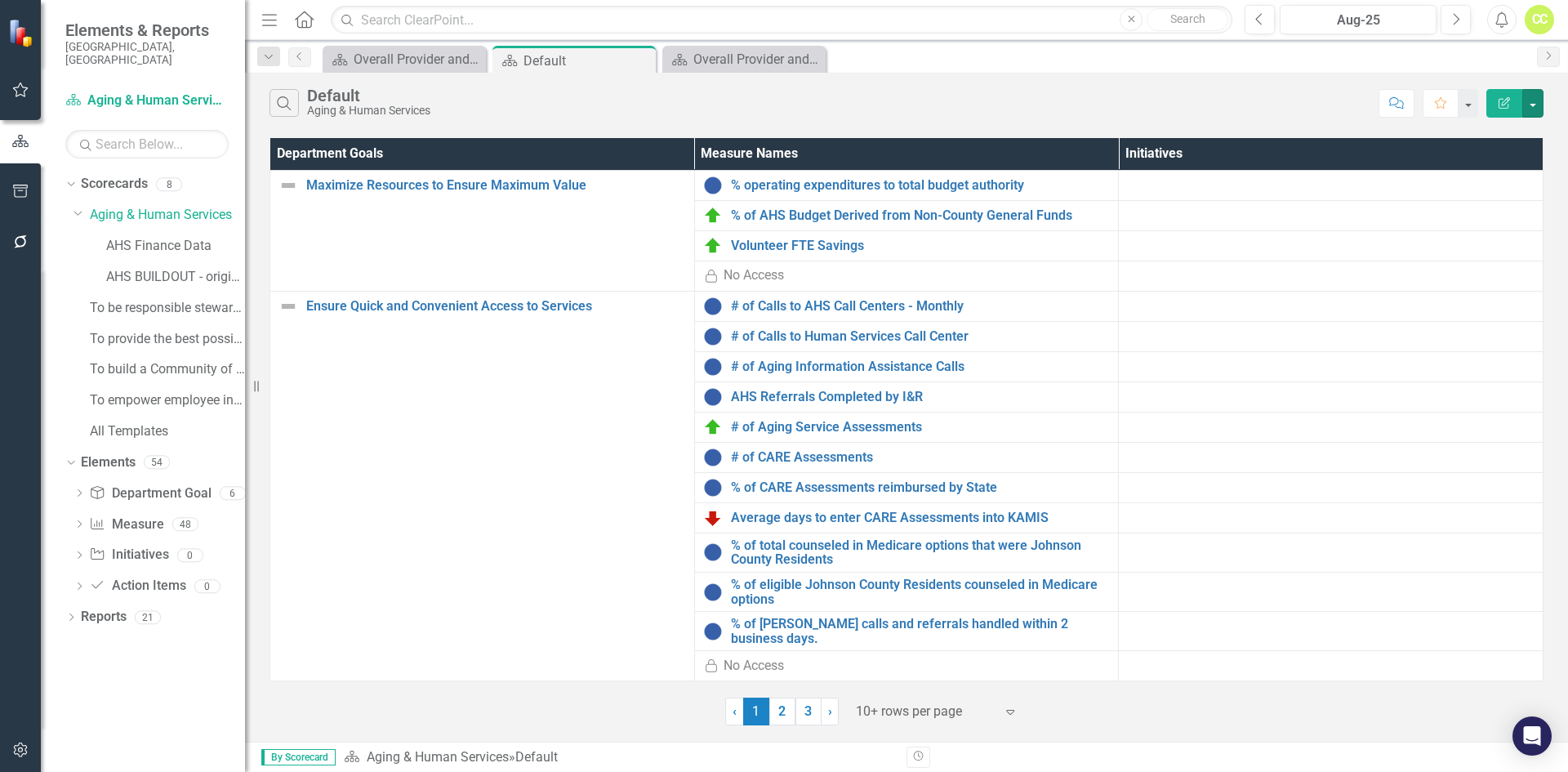
click at [1533, 103] on button "button" at bounding box center [1533, 103] width 21 height 28
click at [1512, 130] on link "Edit Report Edit Report" at bounding box center [1478, 133] width 129 height 30
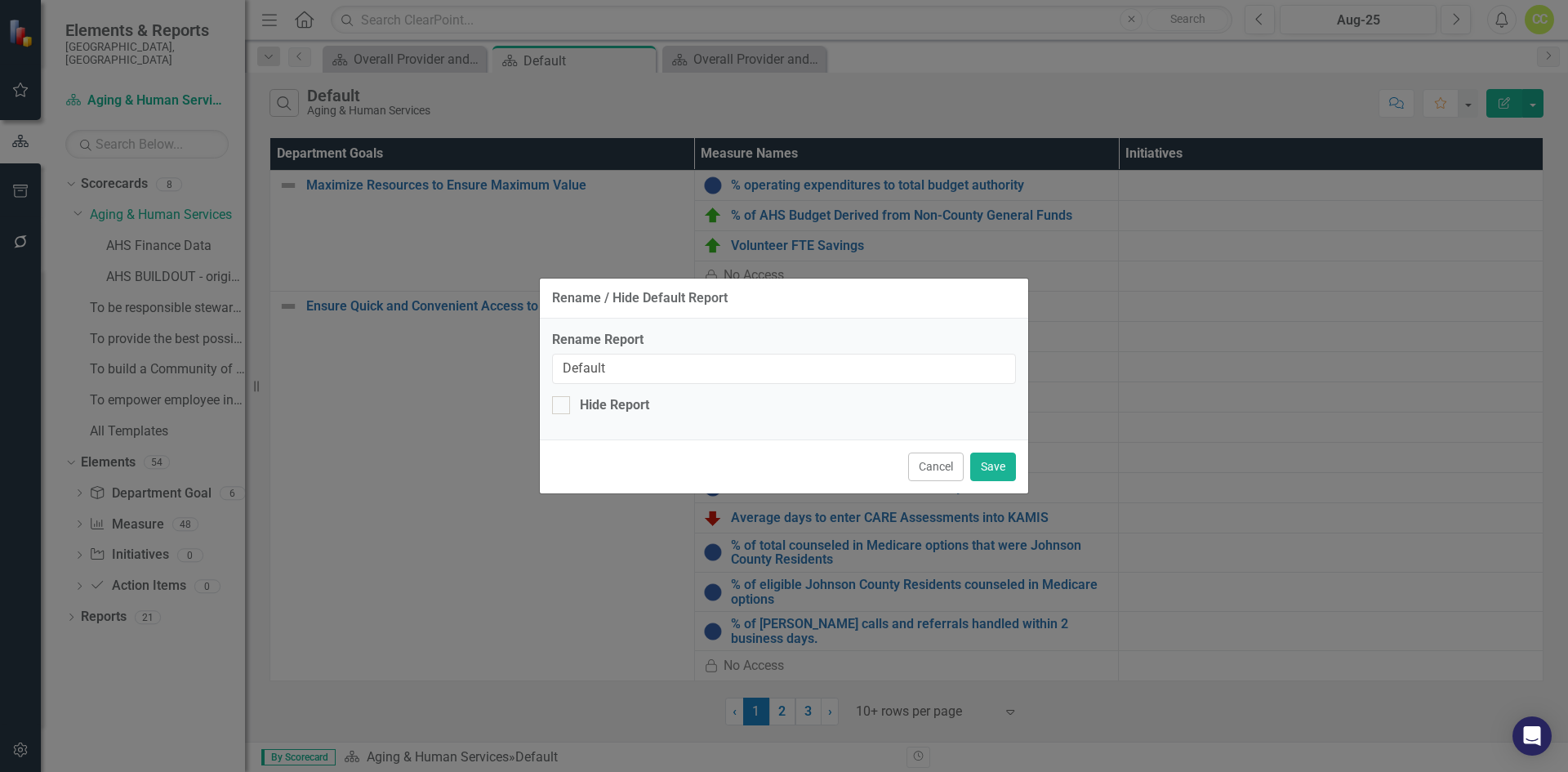
click at [890, 463] on div "Cancel Save" at bounding box center [784, 466] width 488 height 53
click at [908, 463] on button "Cancel" at bounding box center [935, 466] width 55 height 28
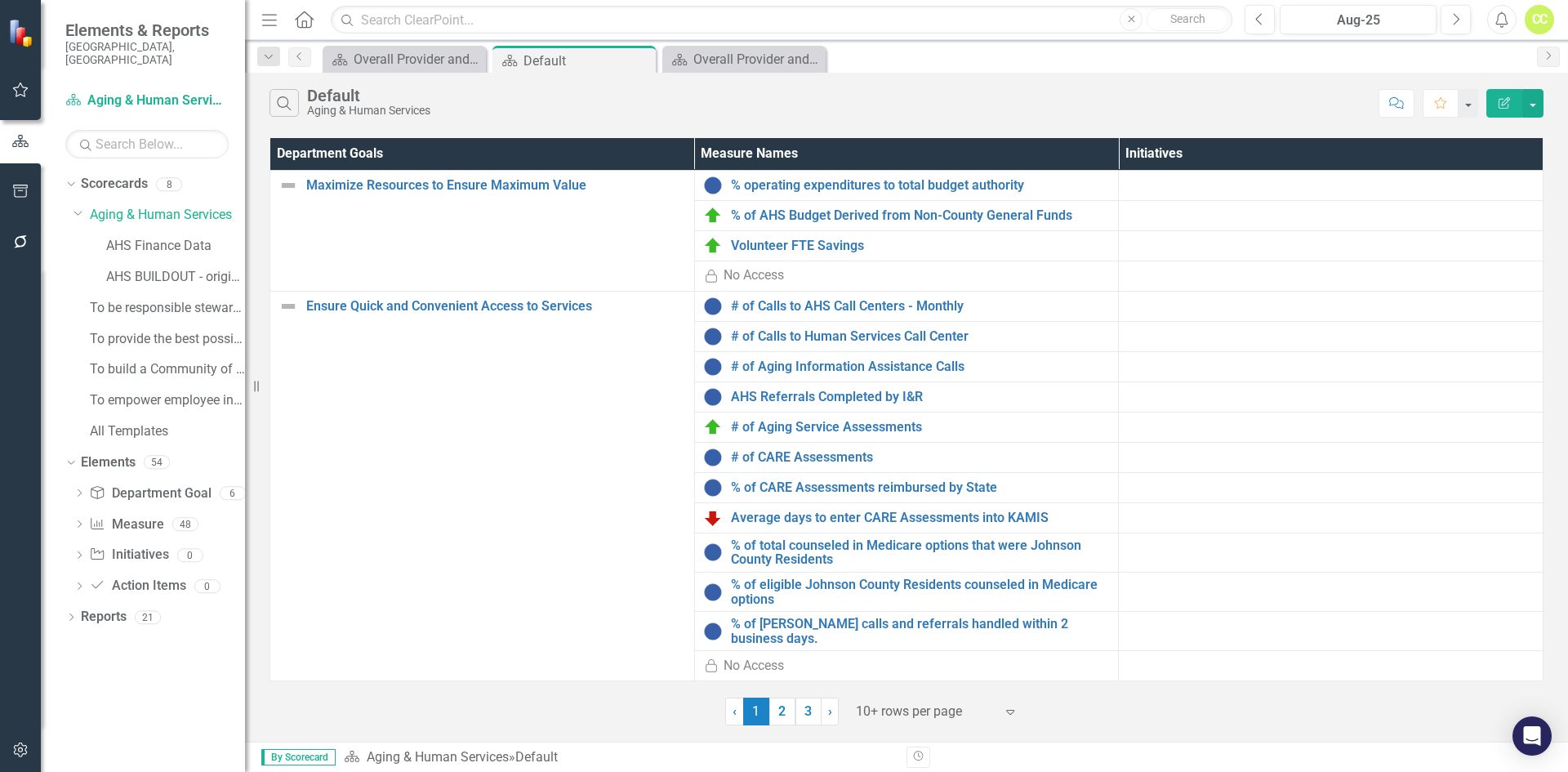
click at [425, 114] on div "Aging & Human Services" at bounding box center [368, 111] width 123 height 13
click at [265, 19] on icon "button" at bounding box center [269, 19] width 15 height 12
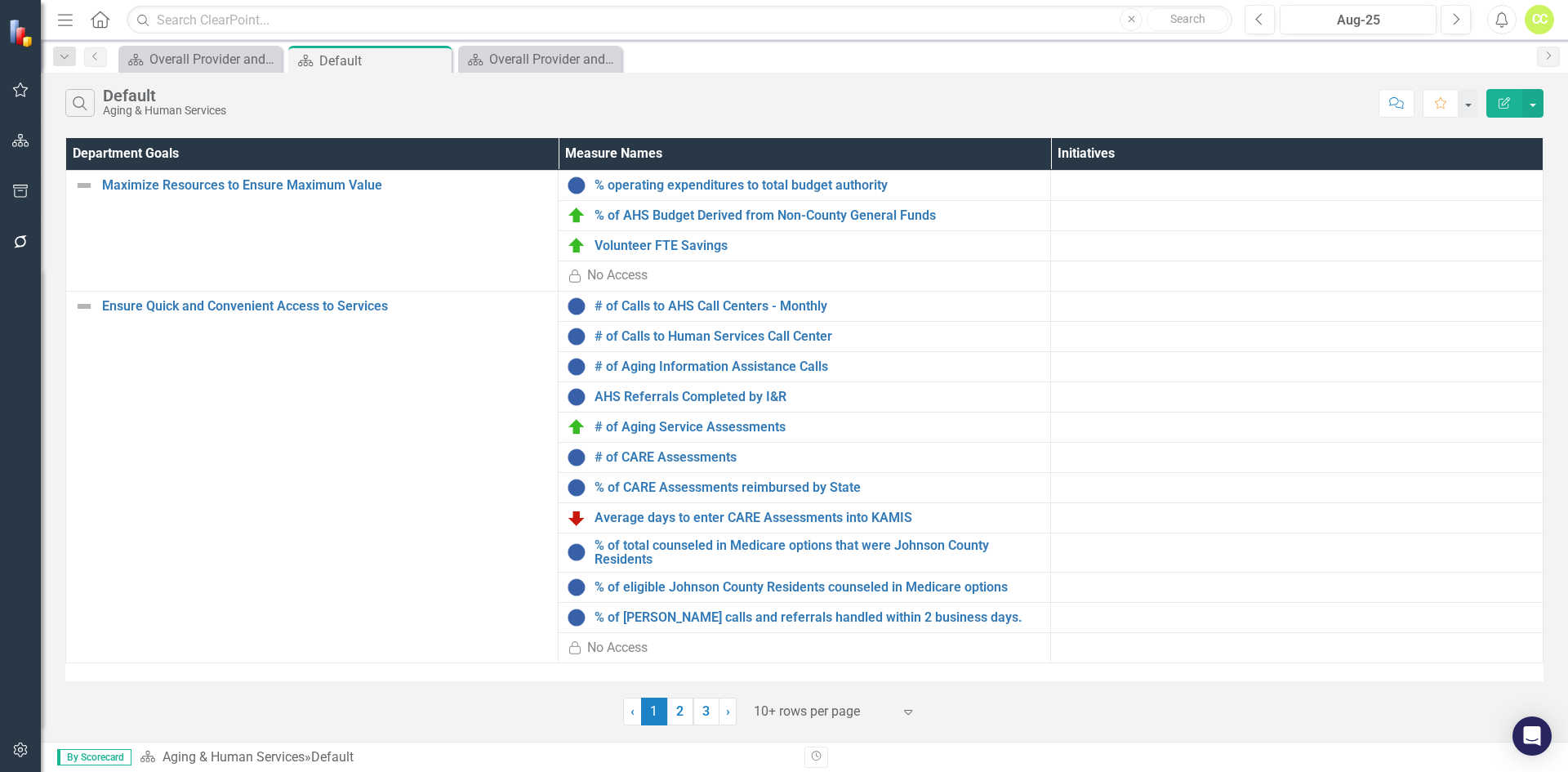
click at [65, 23] on icon "Menu" at bounding box center [65, 19] width 21 height 18
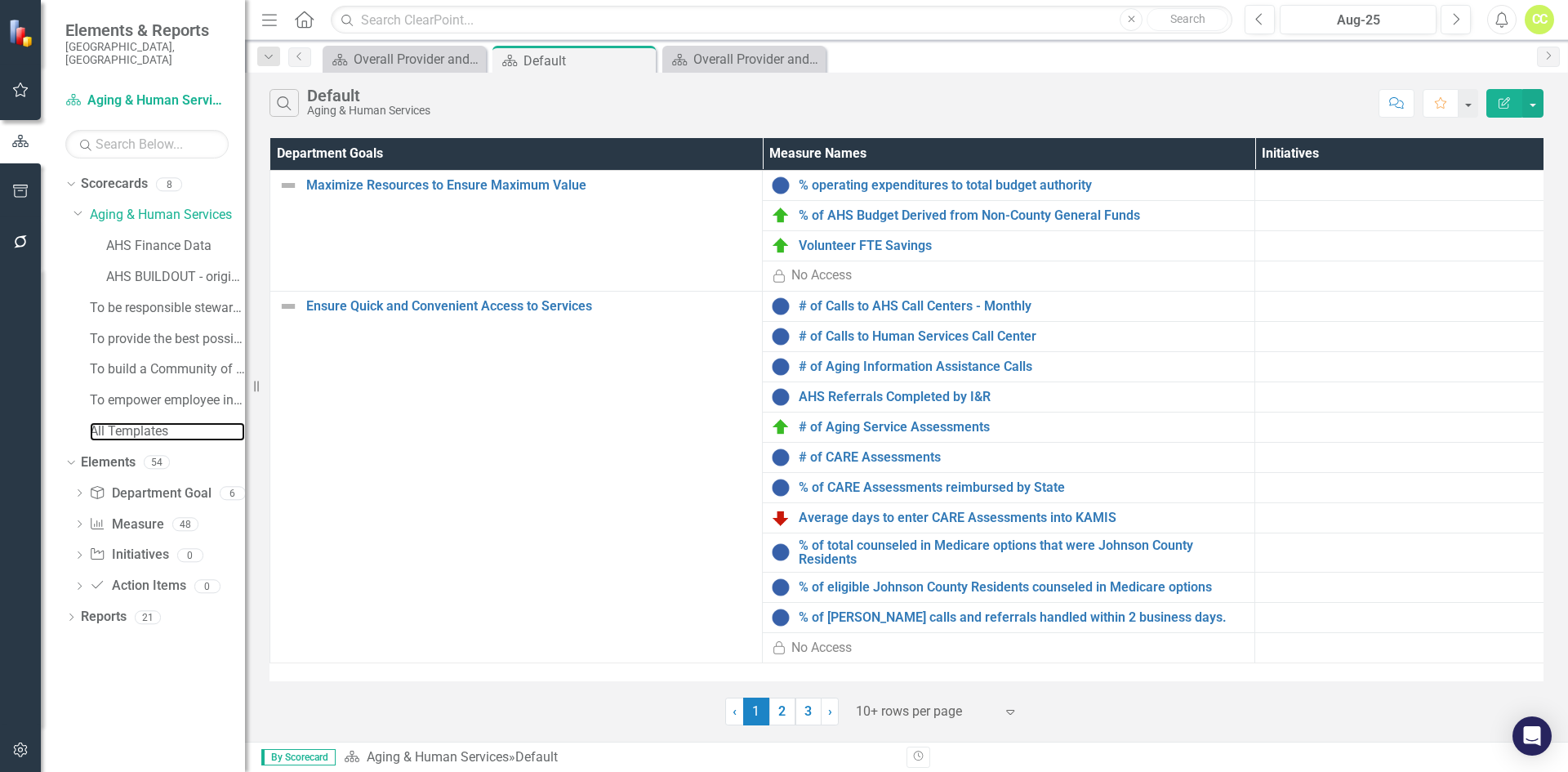
click at [142, 423] on link "All Templates" at bounding box center [167, 431] width 156 height 18
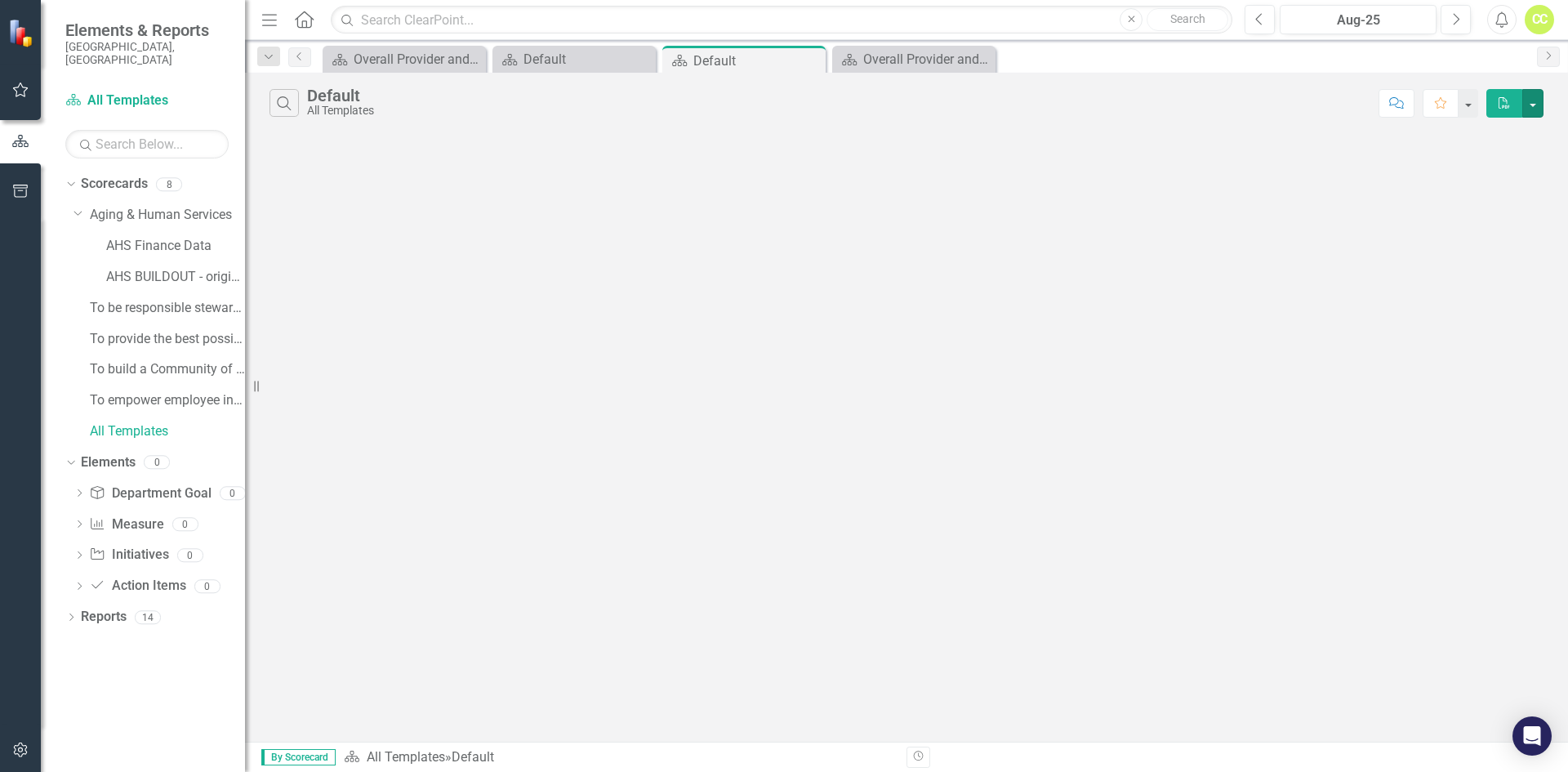
click at [1536, 107] on button "button" at bounding box center [1533, 103] width 21 height 28
click at [1523, 130] on link "PDF Export to PDF" at bounding box center [1478, 133] width 129 height 30
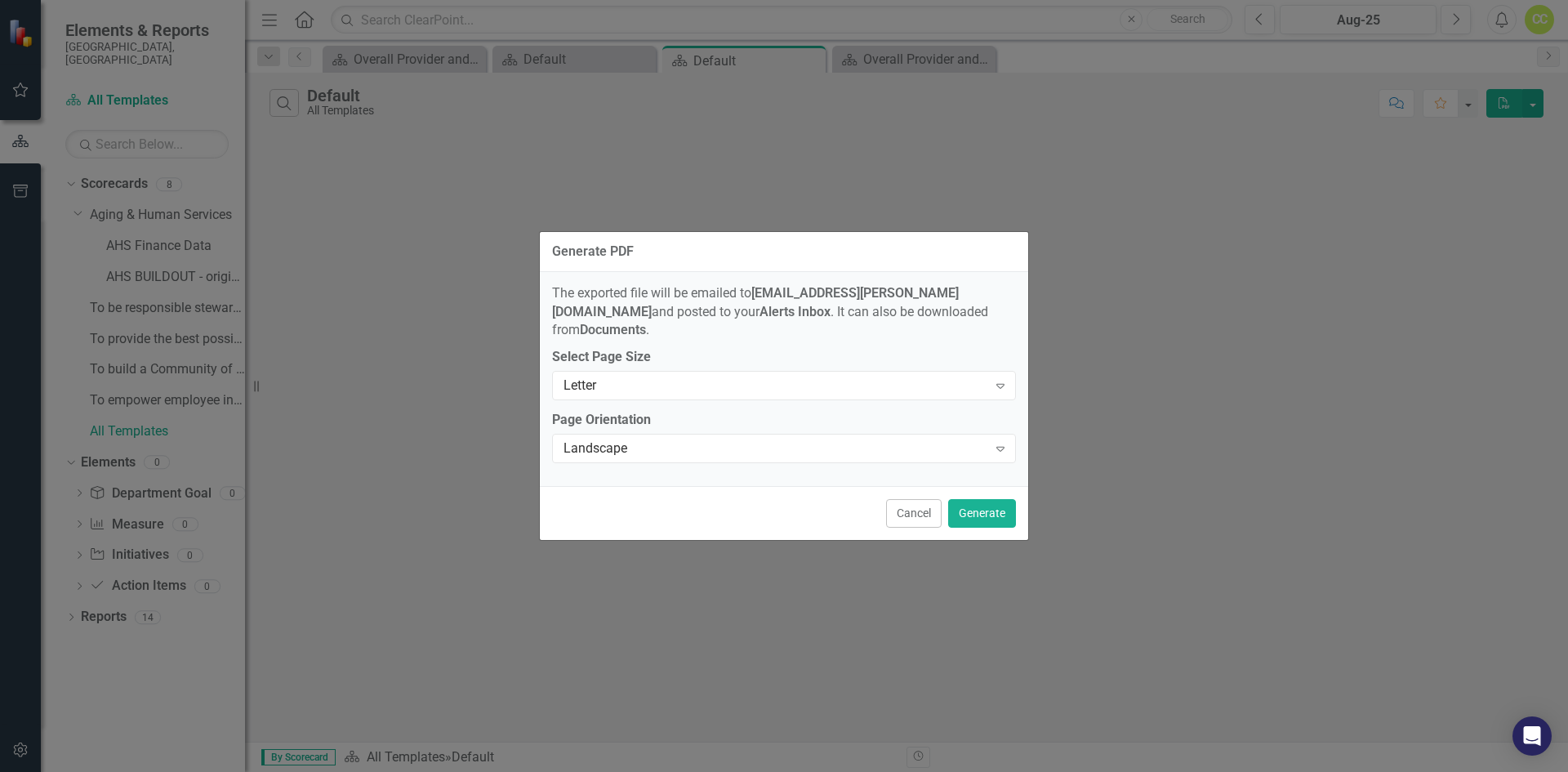
click at [778, 385] on div "Letter Expand" at bounding box center [784, 385] width 464 height 29
click at [775, 439] on div "Landscape" at bounding box center [776, 448] width 424 height 18
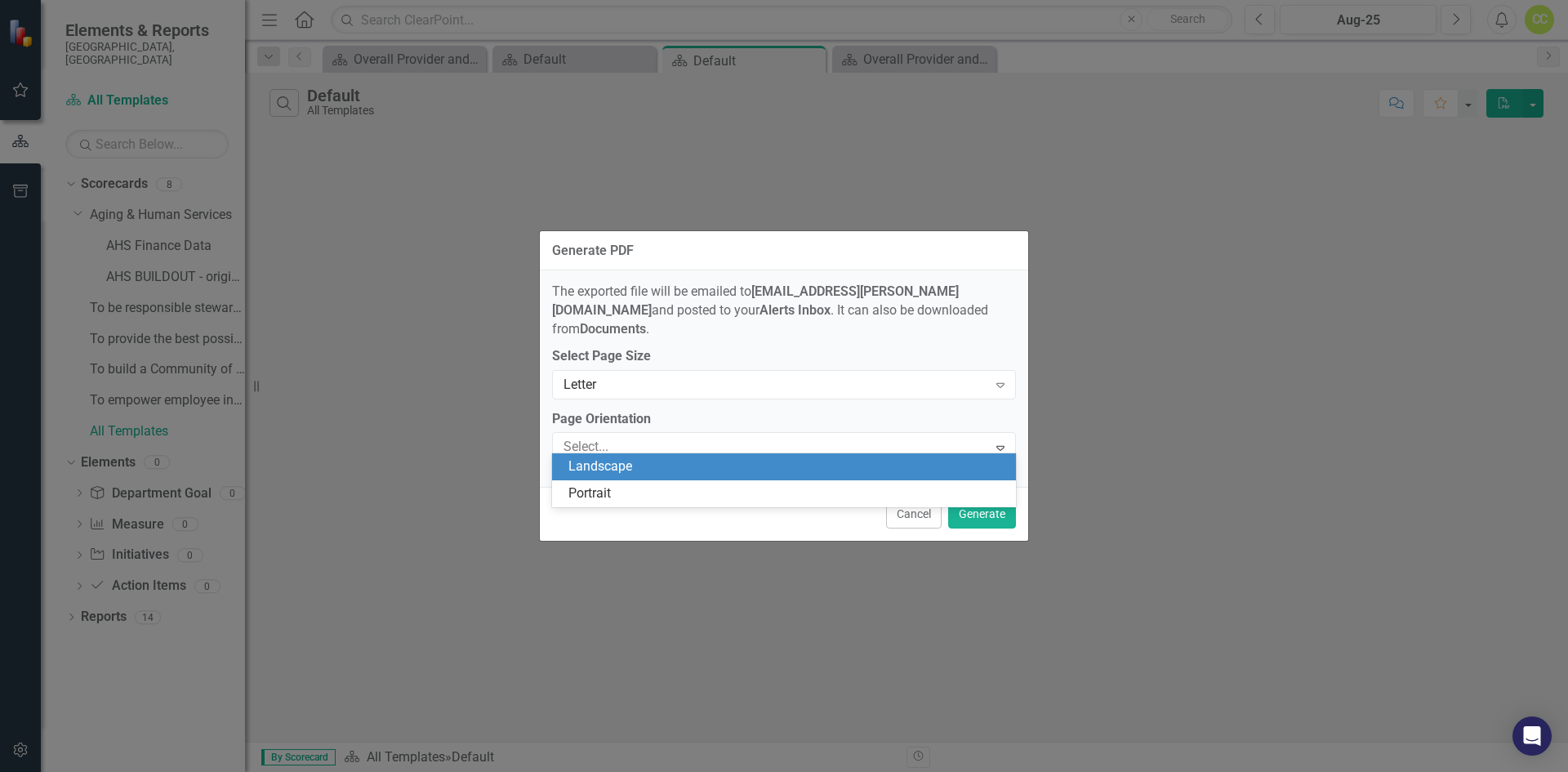
click at [762, 466] on div "Landscape" at bounding box center [787, 466] width 437 height 18
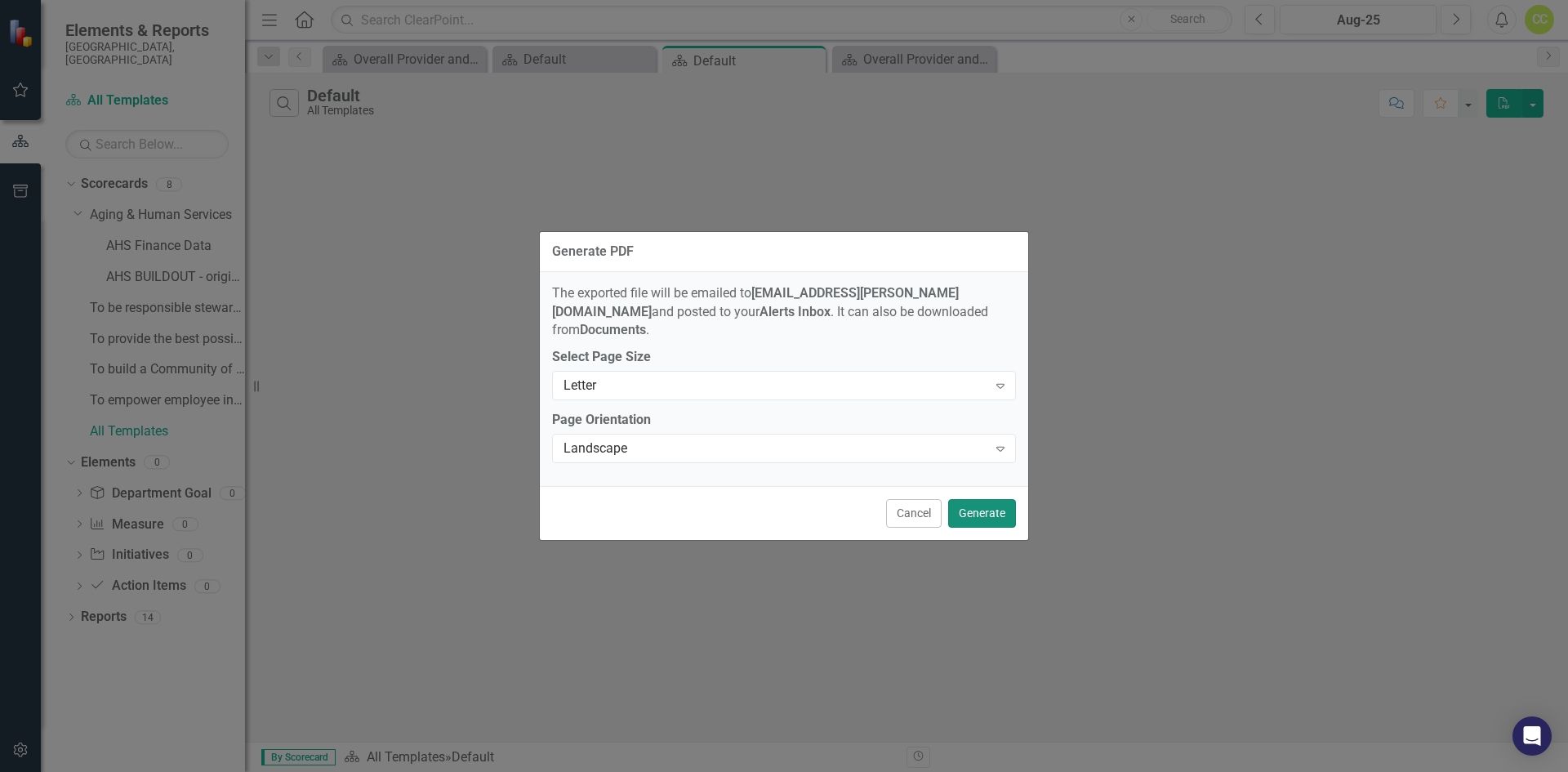
click at [991, 509] on button "Generate" at bounding box center [982, 512] width 68 height 28
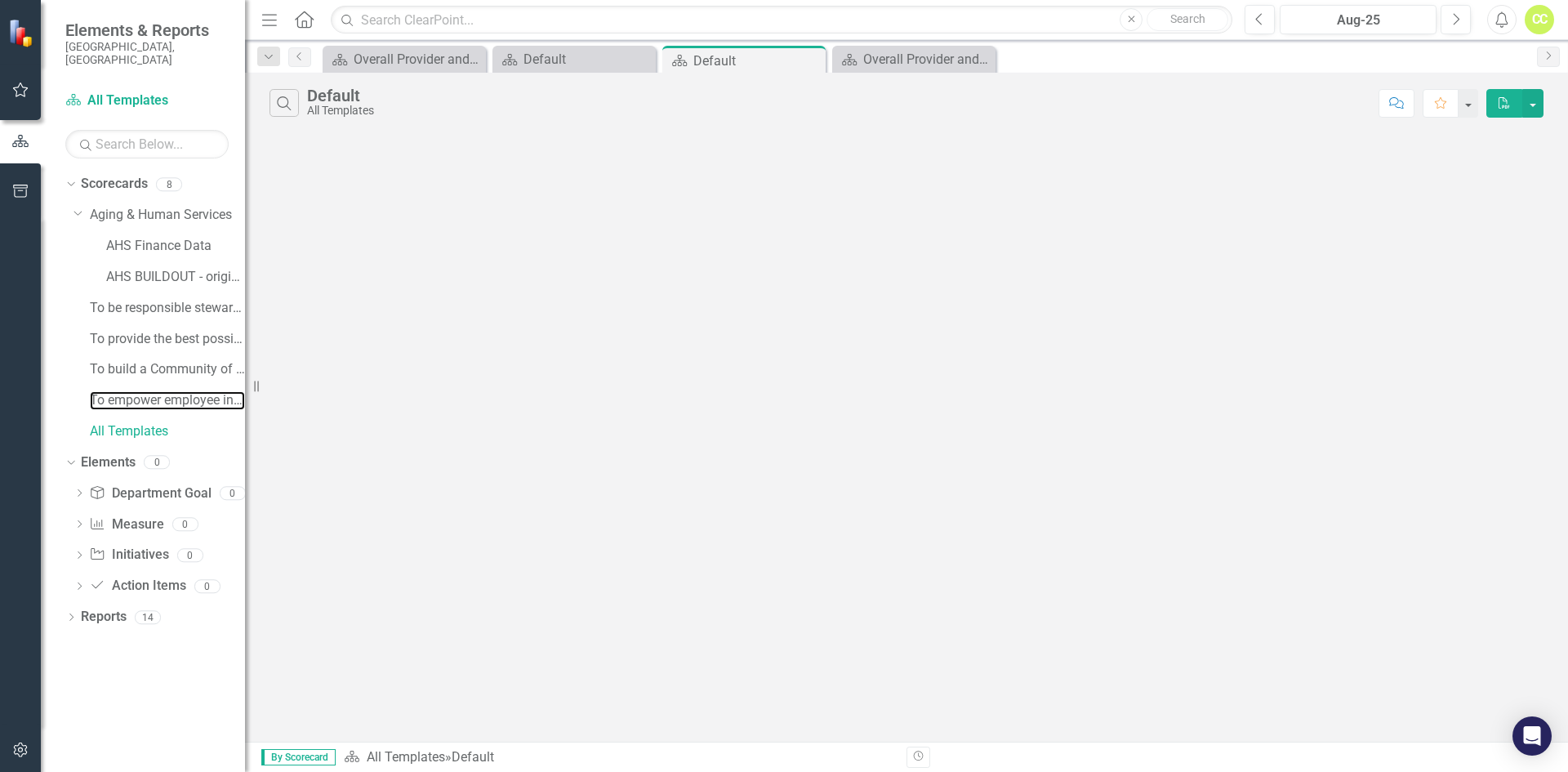
click at [144, 391] on link "To empower employee innovation and productivity" at bounding box center [167, 400] width 156 height 18
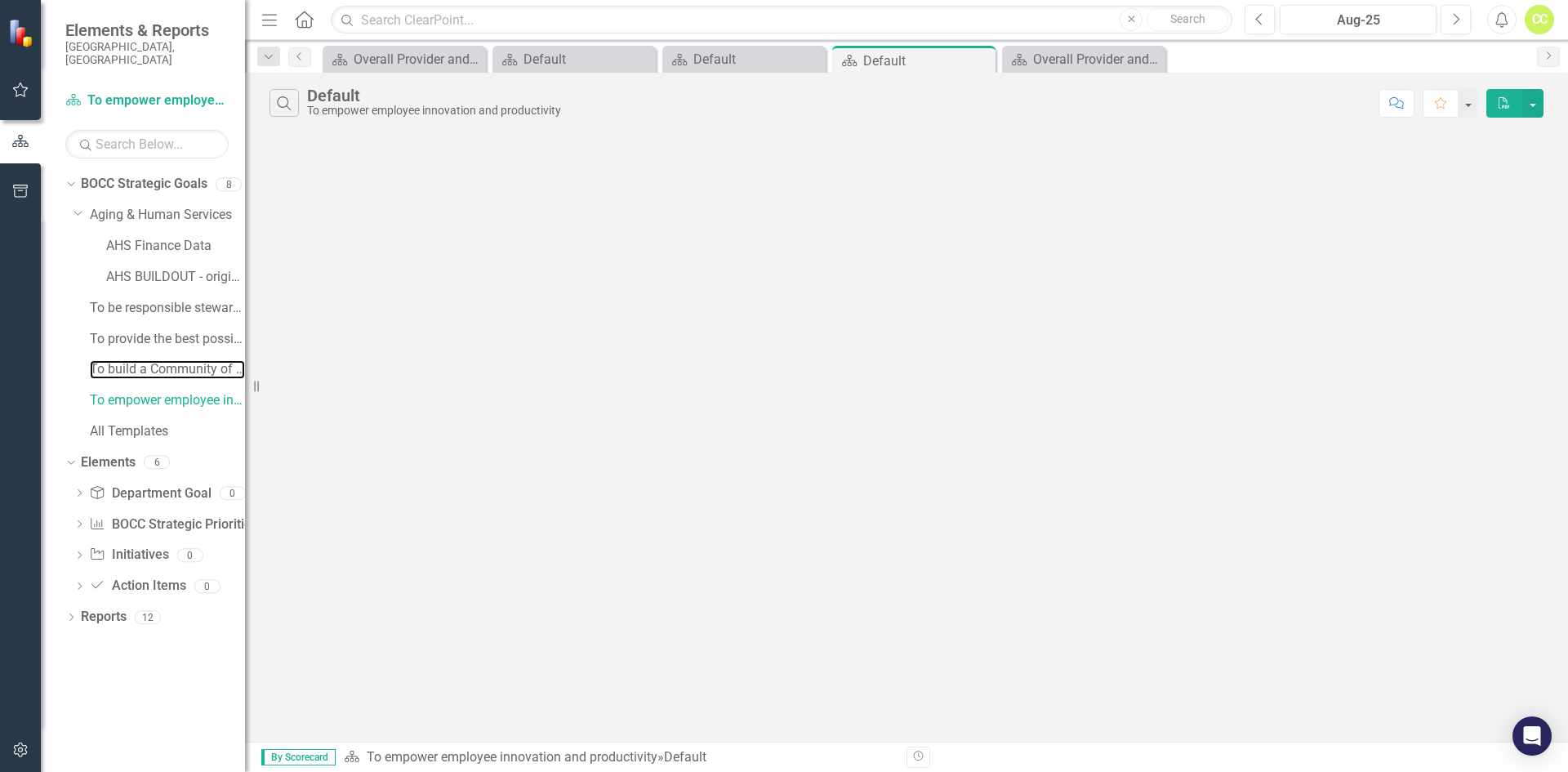
click at [151, 362] on link "To build a Community of Choice where people want to live and work​" at bounding box center [167, 368] width 156 height 18
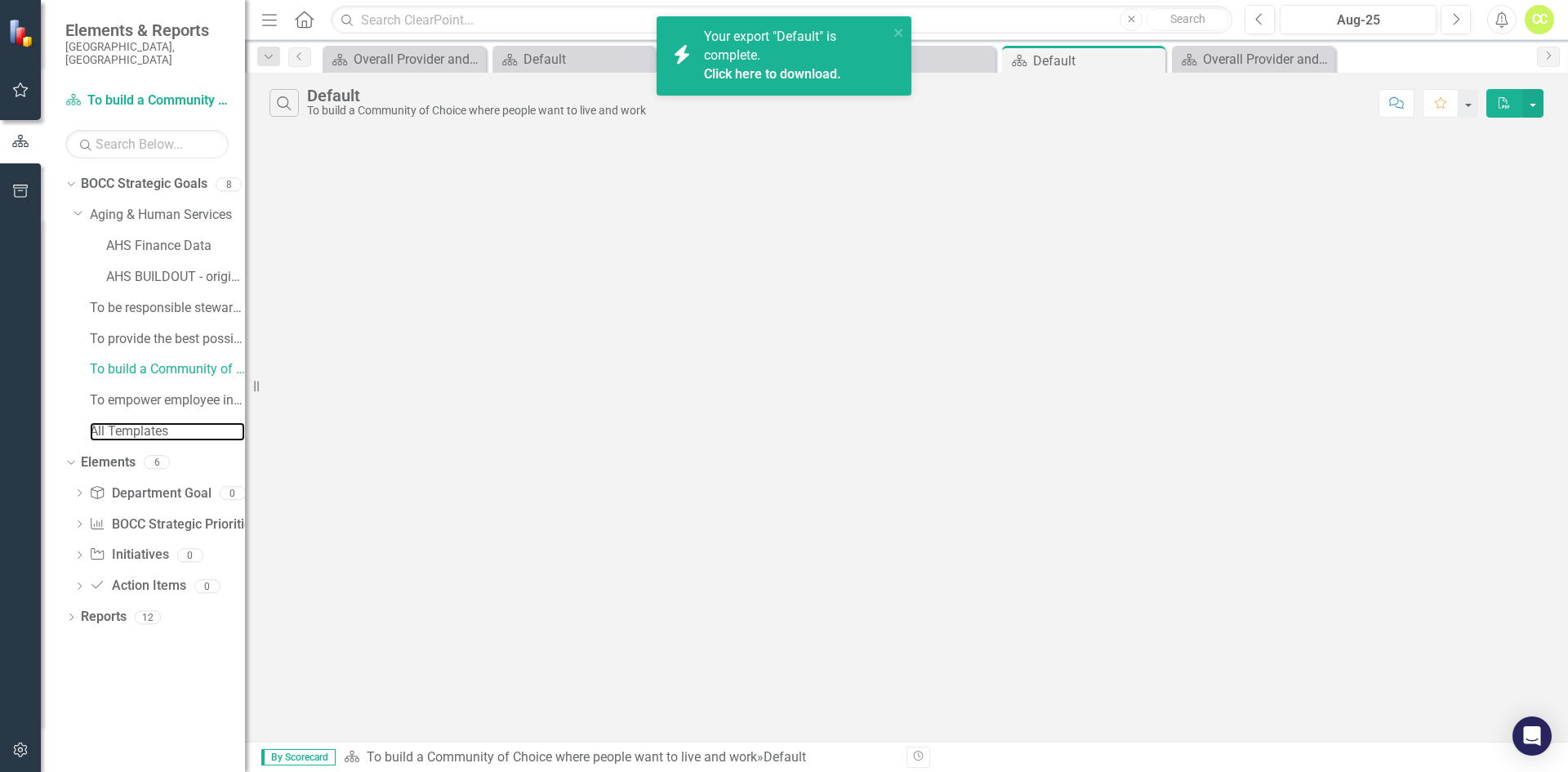
click at [152, 422] on link "All Templates" at bounding box center [167, 431] width 156 height 18
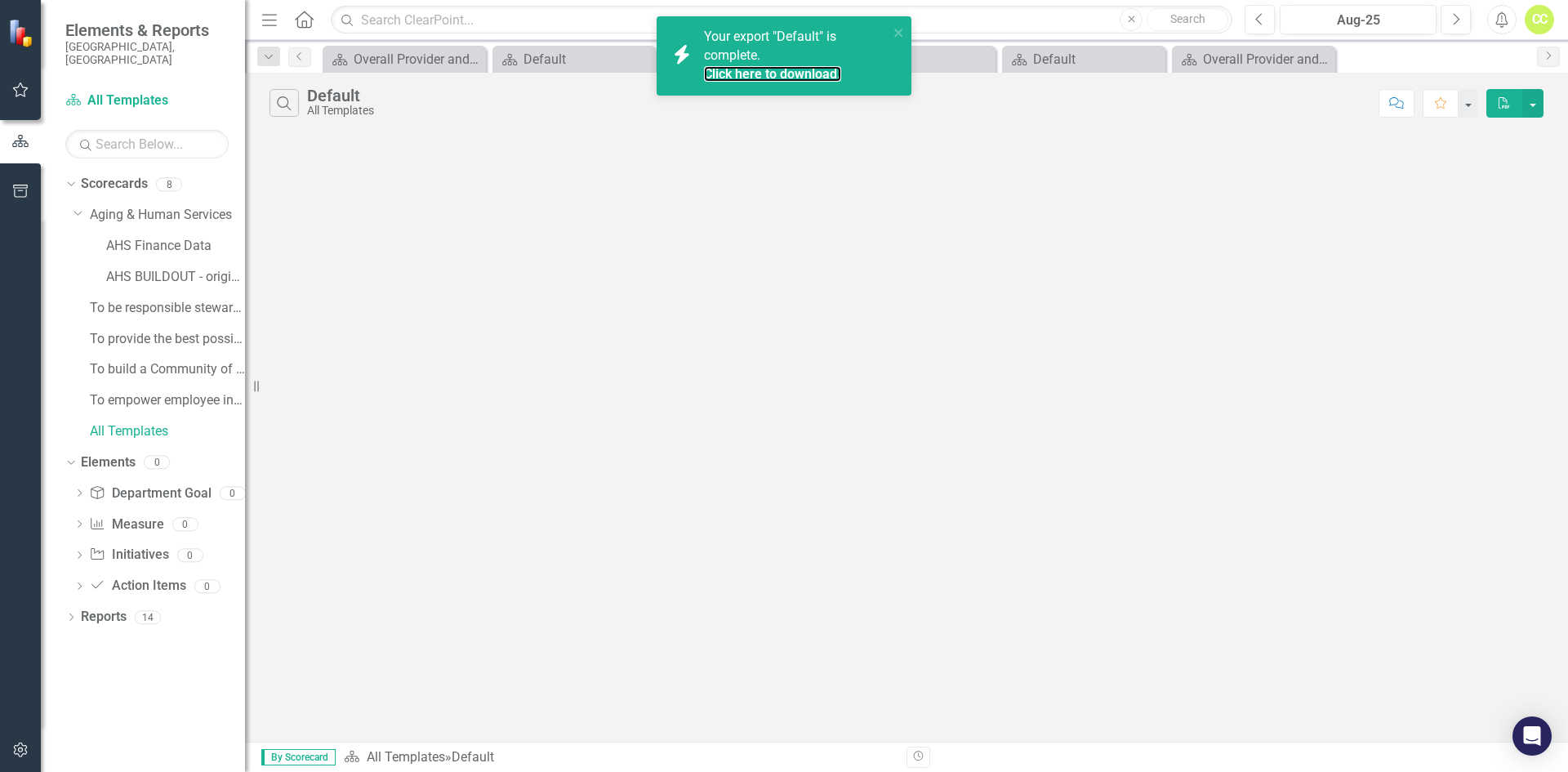
click at [781, 74] on link "Click here to download." at bounding box center [772, 74] width 137 height 16
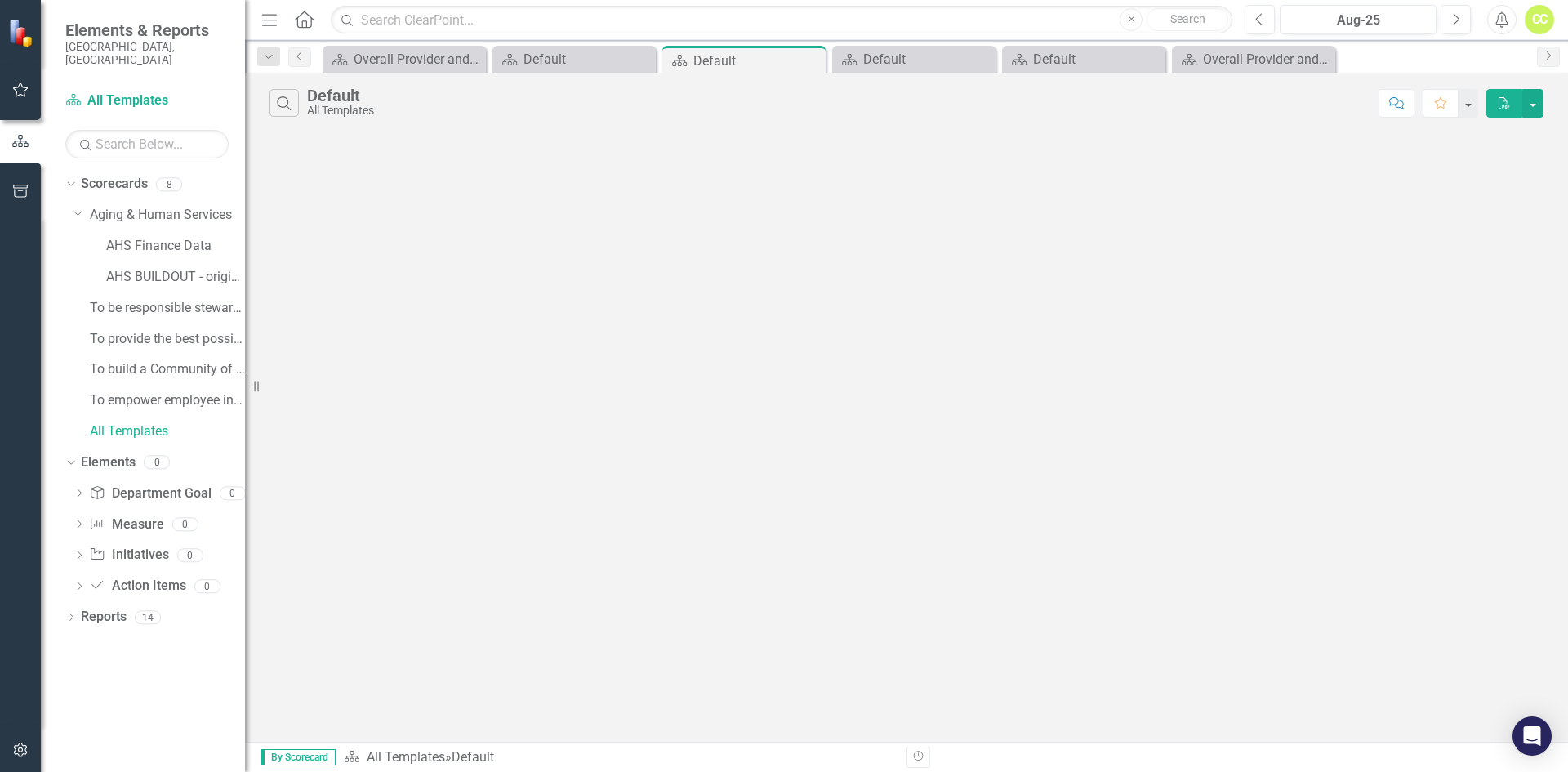
click at [1498, 23] on icon "button" at bounding box center [1502, 19] width 13 height 17
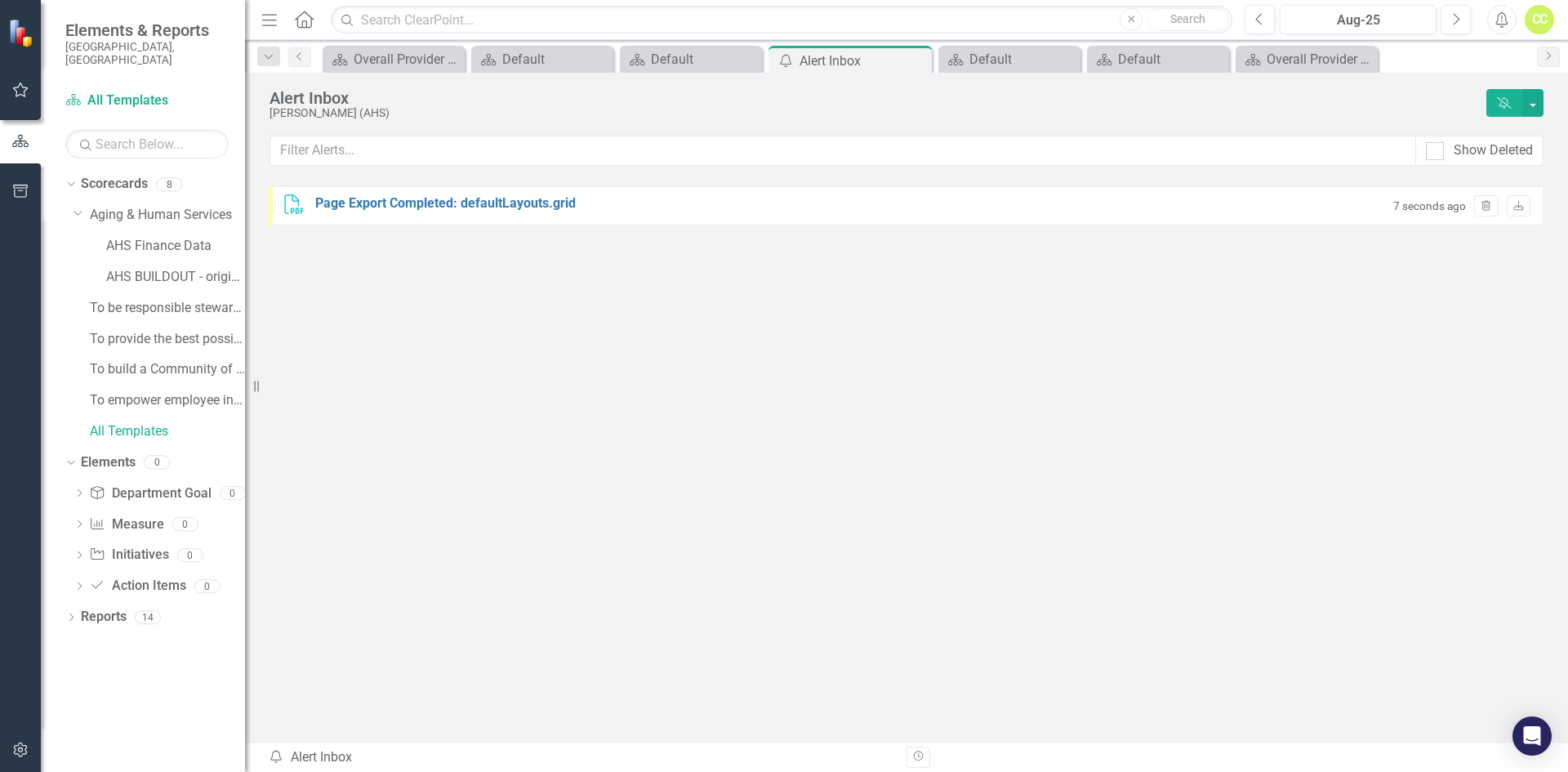
click at [552, 203] on div "Page Export Completed: defaultLayouts.grid" at bounding box center [445, 203] width 261 height 18
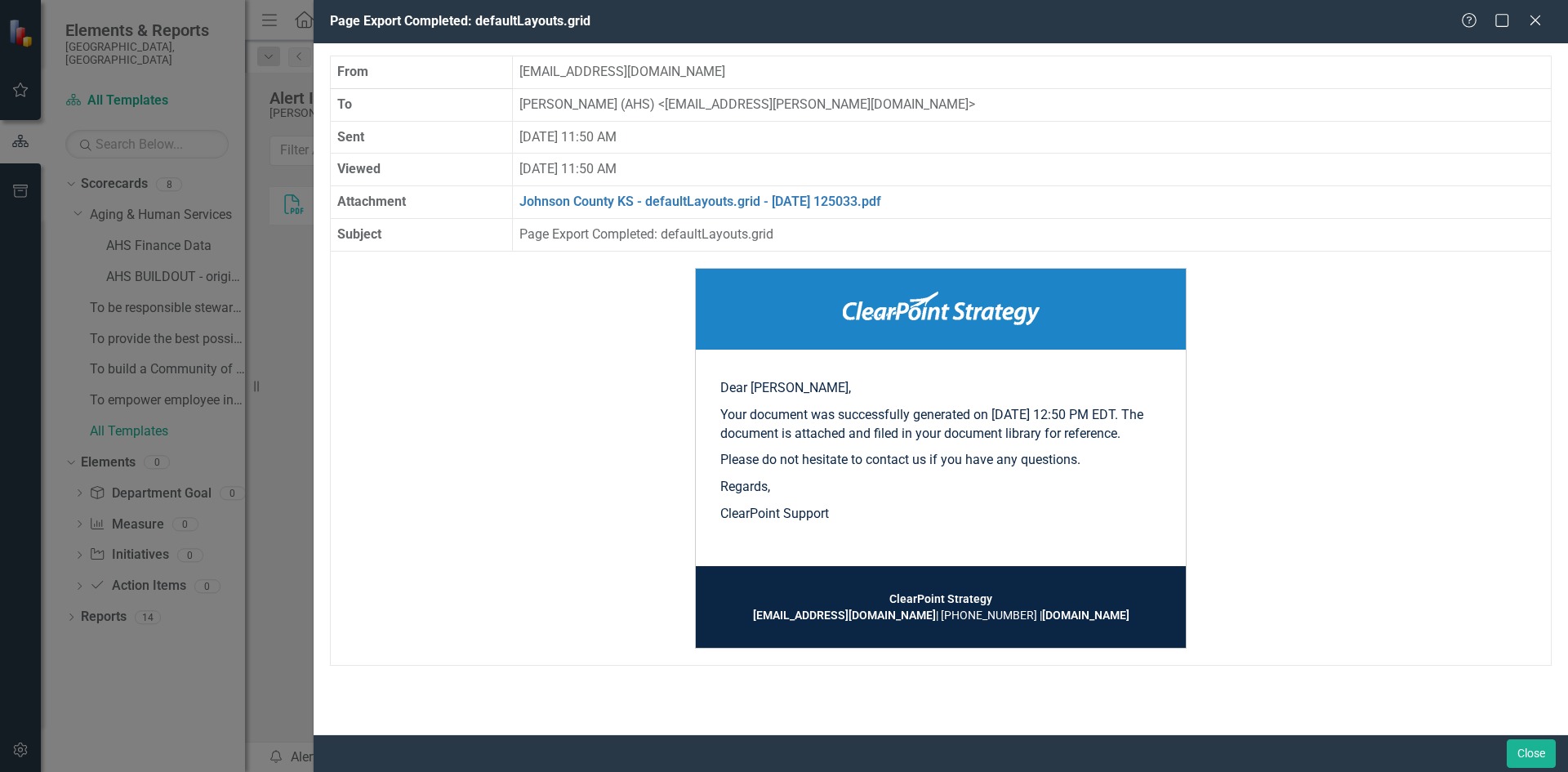
click at [1525, 760] on button "Close" at bounding box center [1531, 753] width 49 height 28
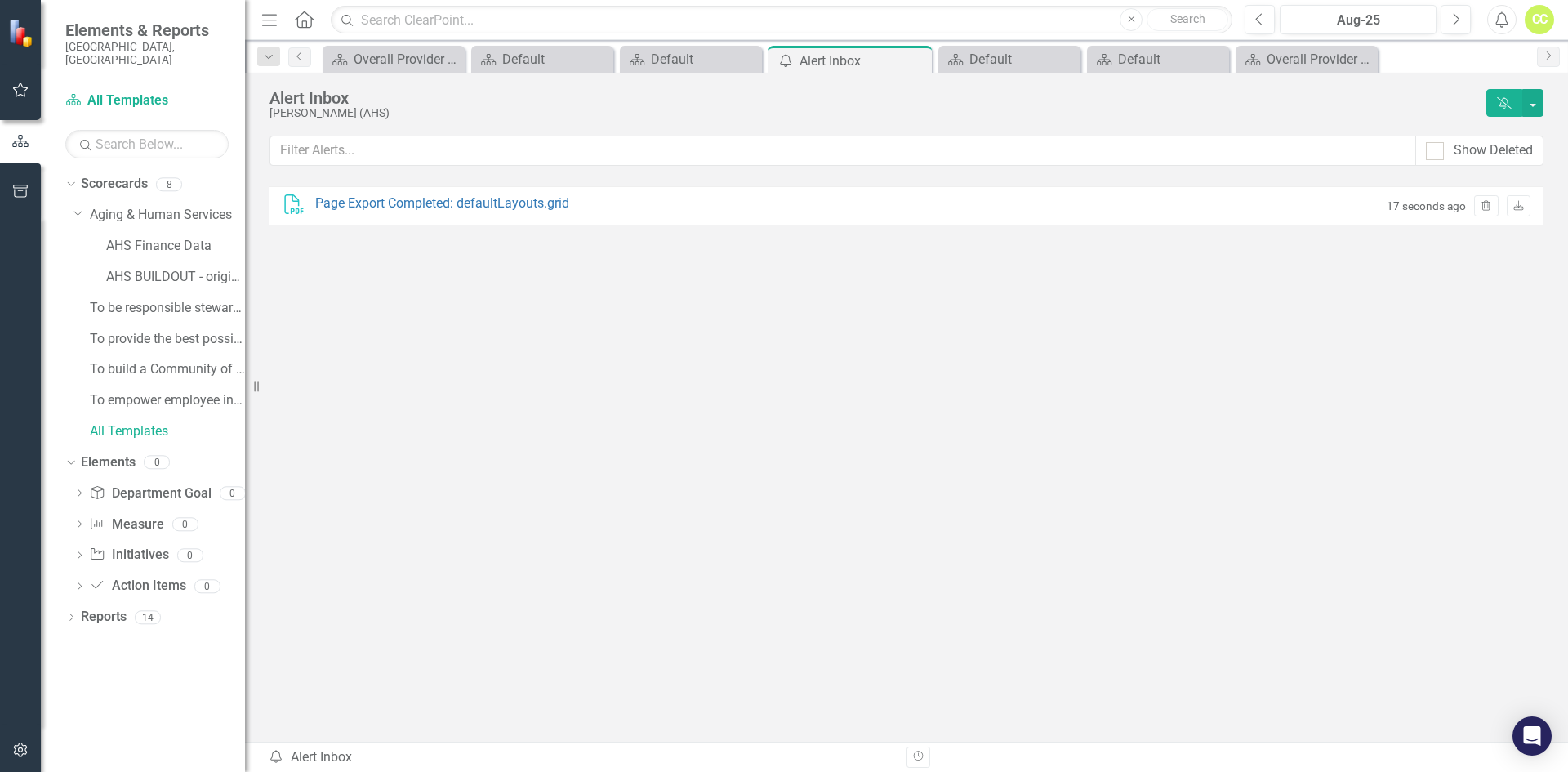
click at [1488, 207] on icon "Trash" at bounding box center [1485, 206] width 13 height 10
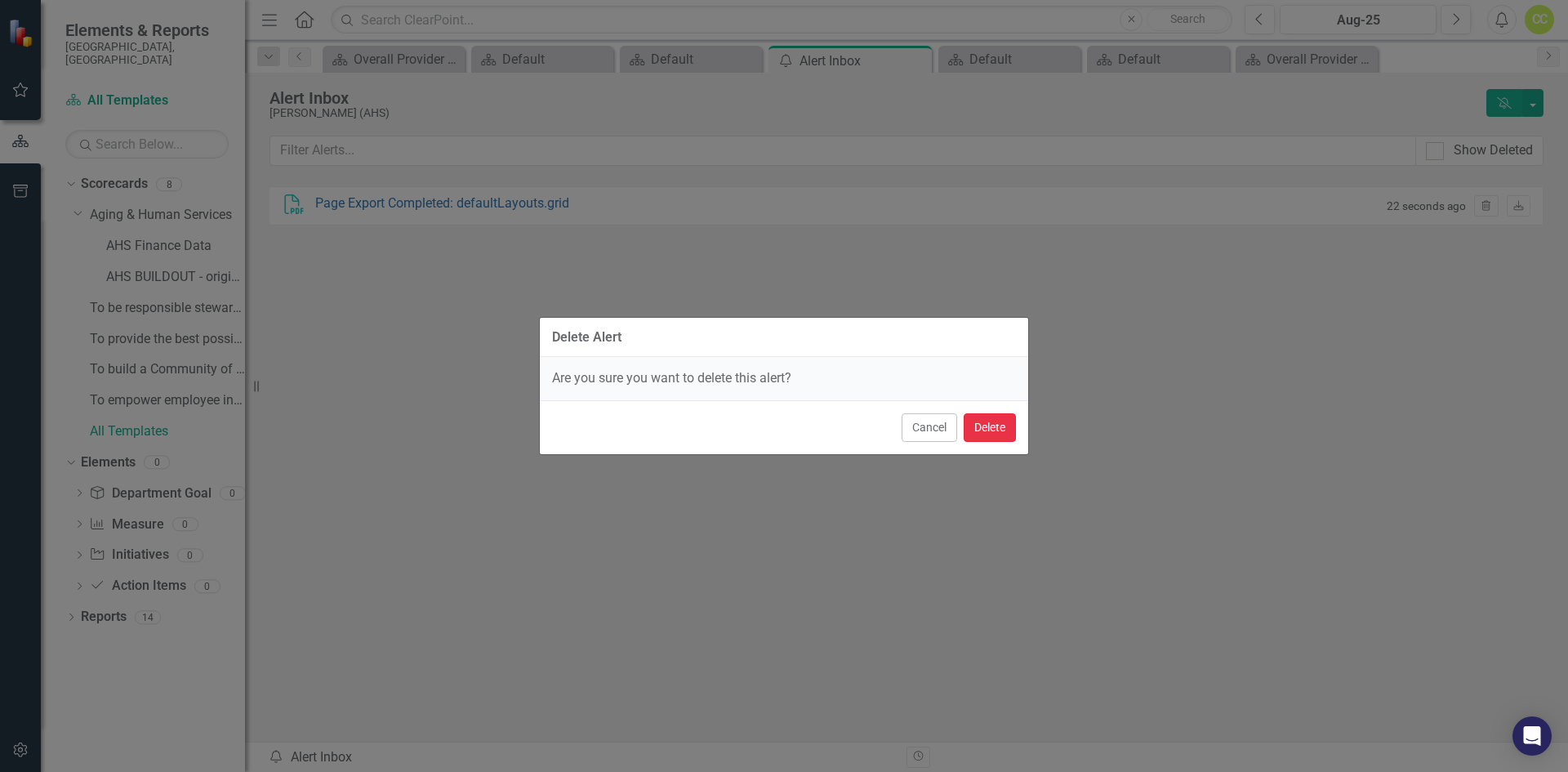
click at [1008, 420] on button "Delete" at bounding box center [990, 427] width 52 height 28
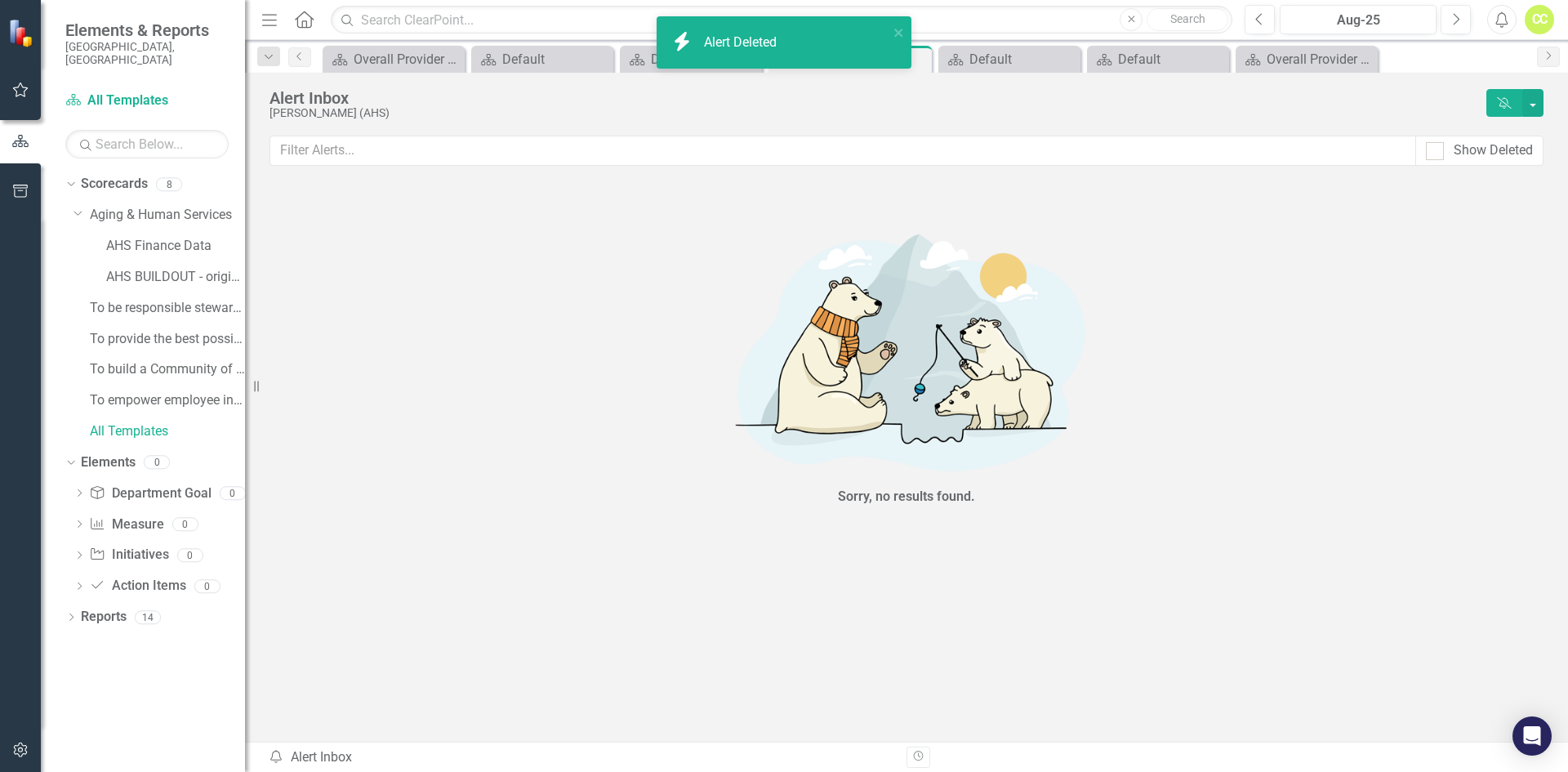
click at [113, 175] on link "Scorecards" at bounding box center [114, 184] width 67 height 18
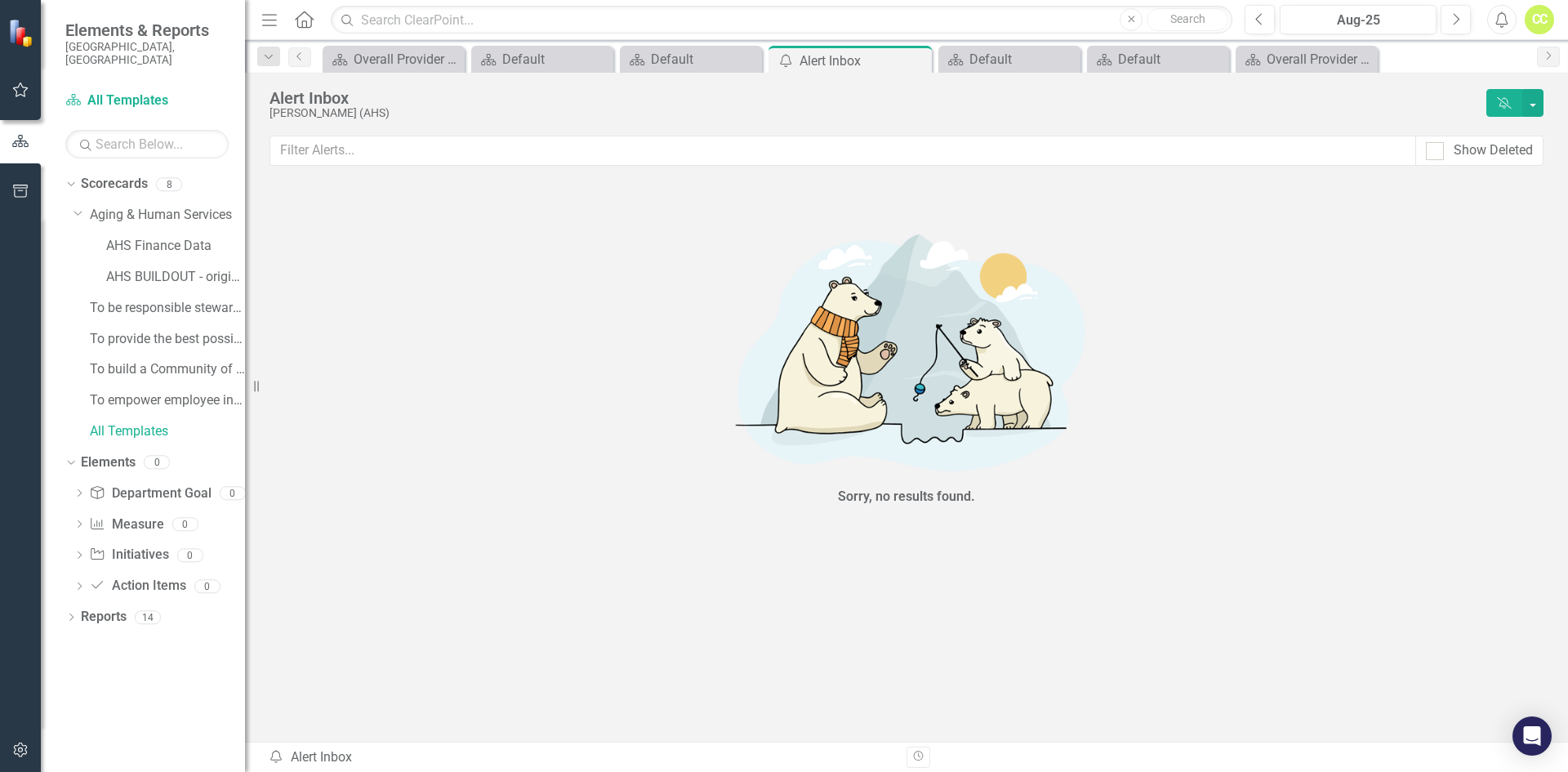
click at [123, 176] on link "Scorecards" at bounding box center [114, 184] width 67 height 18
click at [128, 206] on link "Aging & Human Services" at bounding box center [167, 215] width 156 height 18
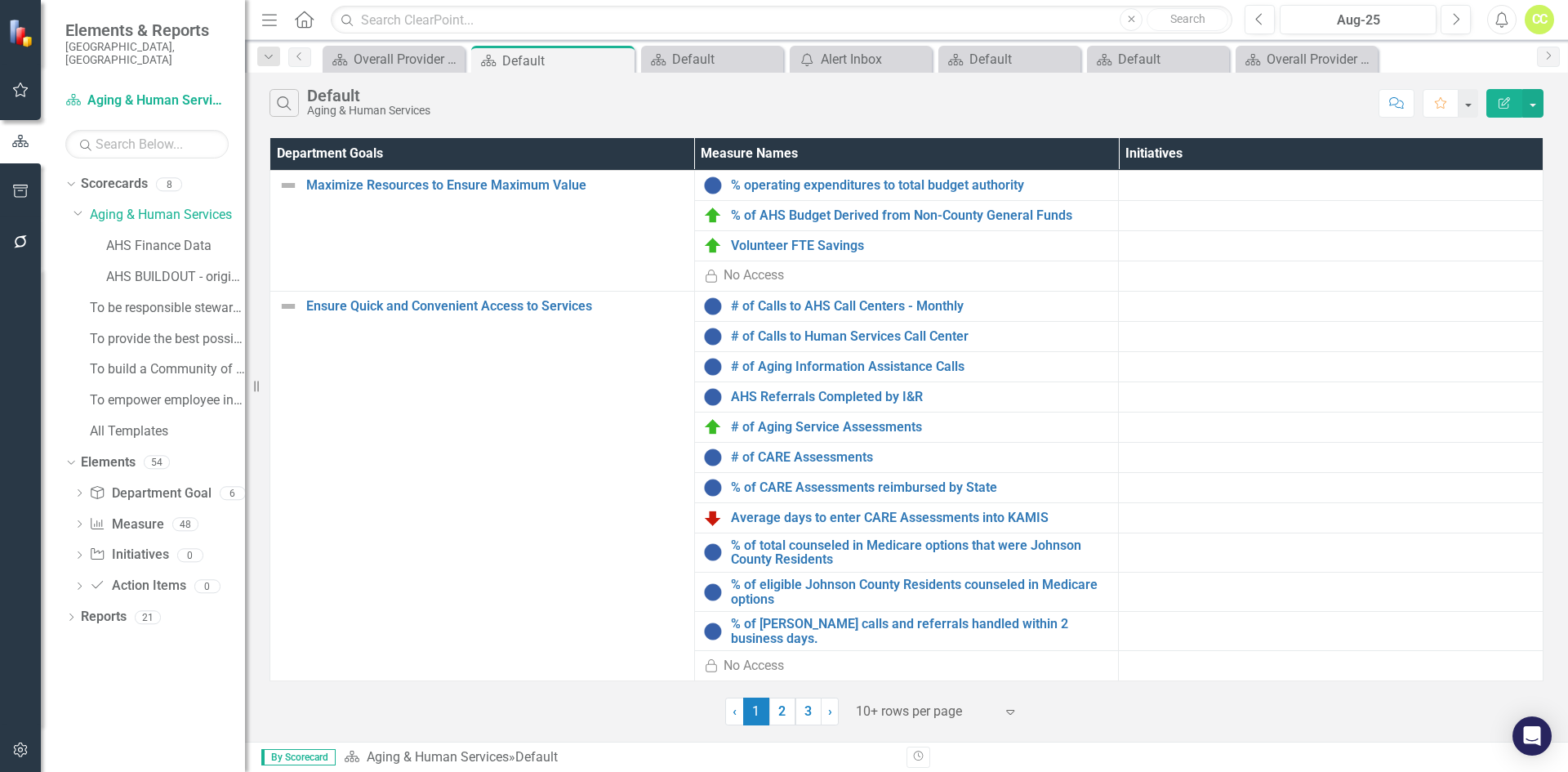
click at [1515, 103] on button "Edit Report" at bounding box center [1504, 103] width 36 height 28
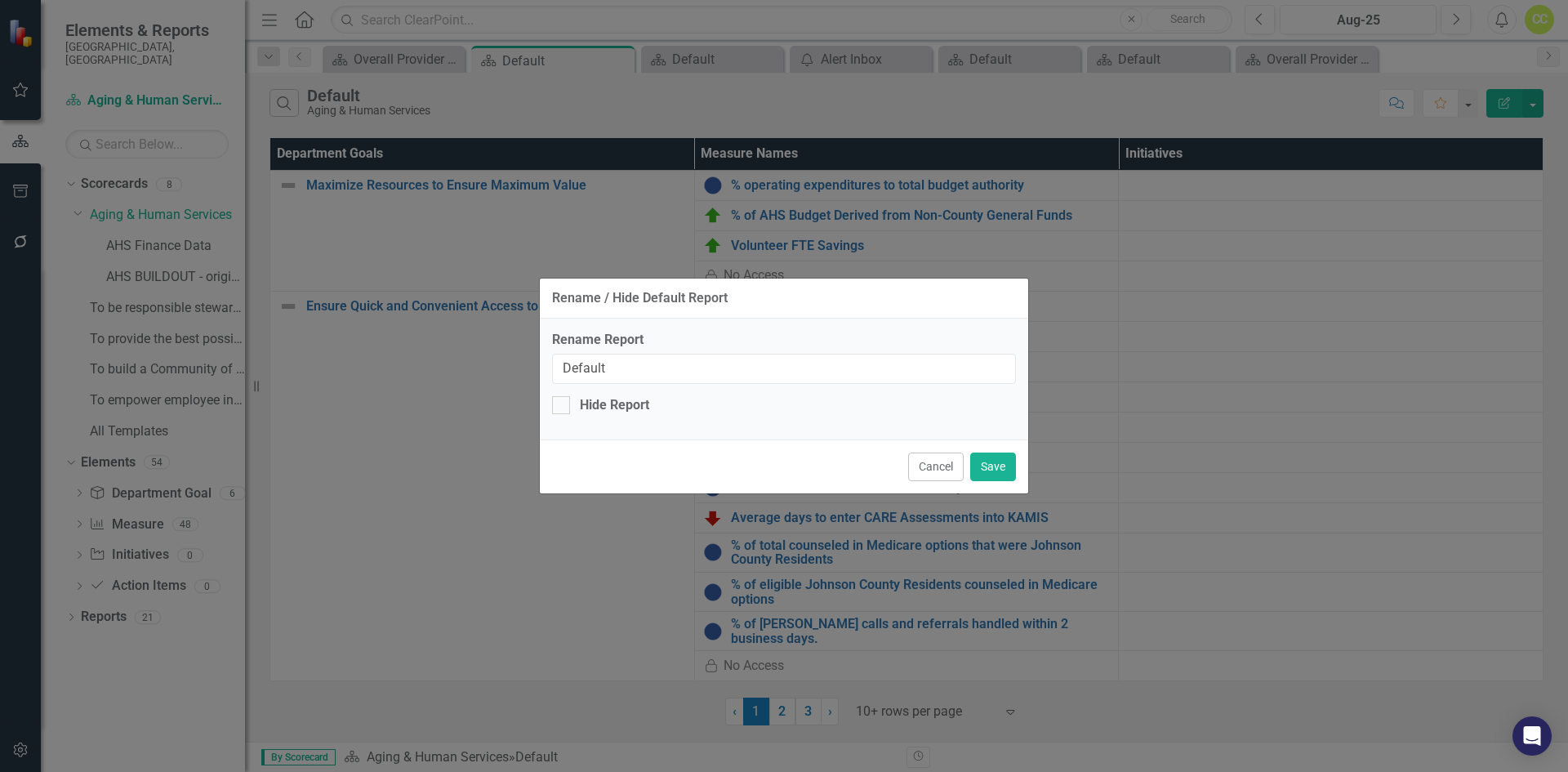
click at [929, 470] on button "Cancel" at bounding box center [935, 466] width 55 height 28
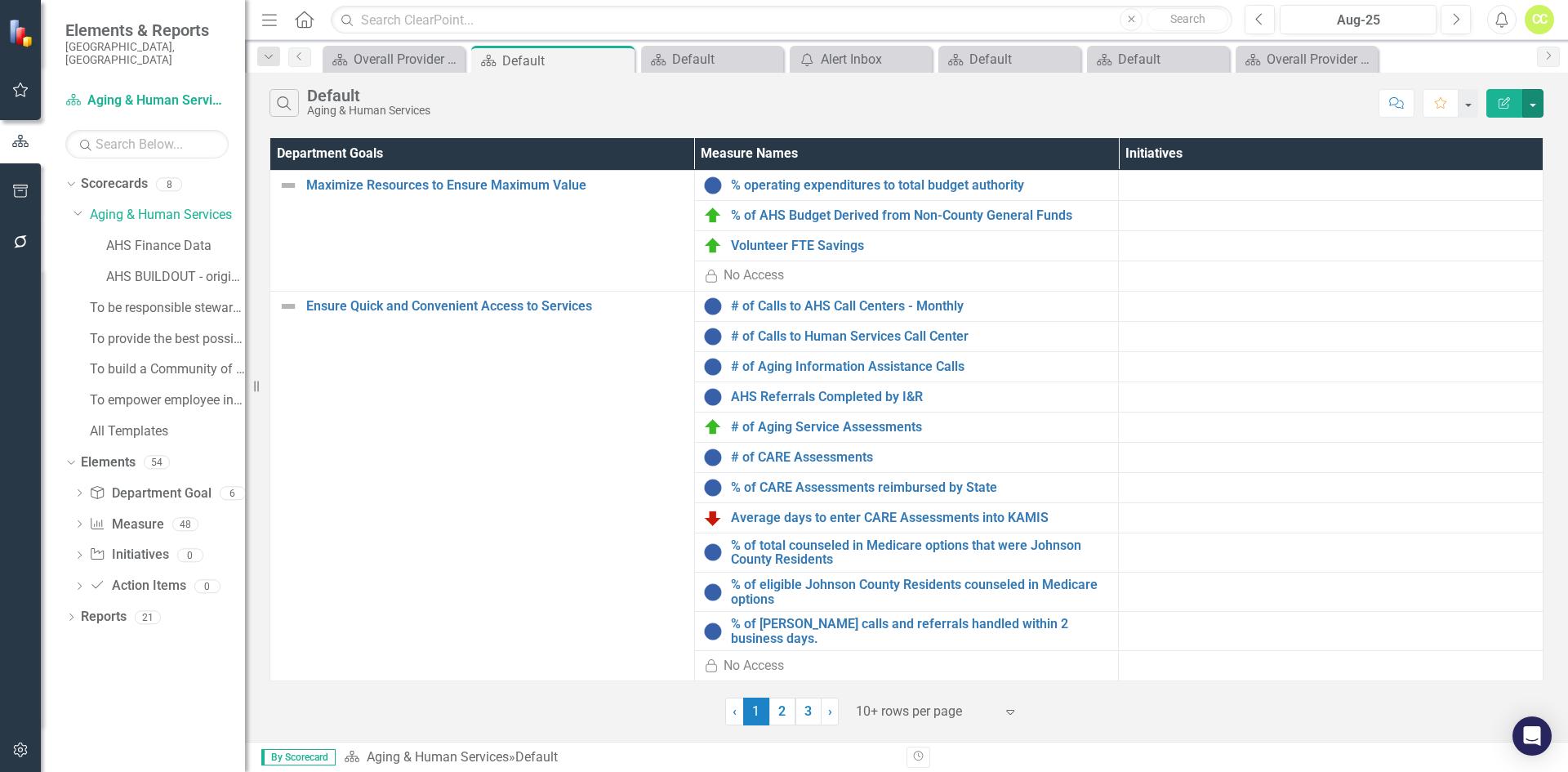
click at [1530, 104] on button "button" at bounding box center [1533, 103] width 21 height 28
click at [191, 484] on link "Department Goal Department Goal" at bounding box center [150, 493] width 122 height 18
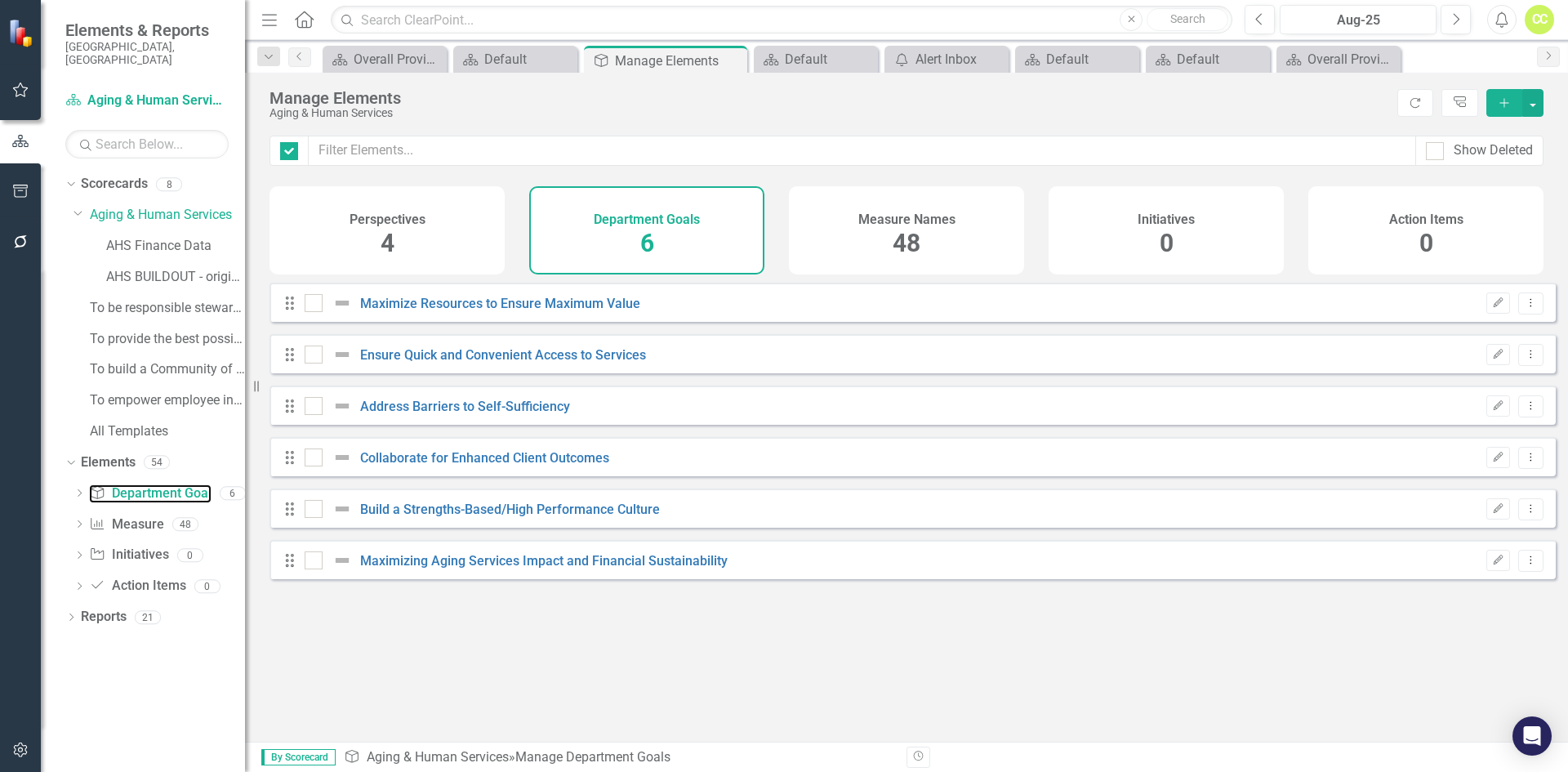
checkbox input "false"
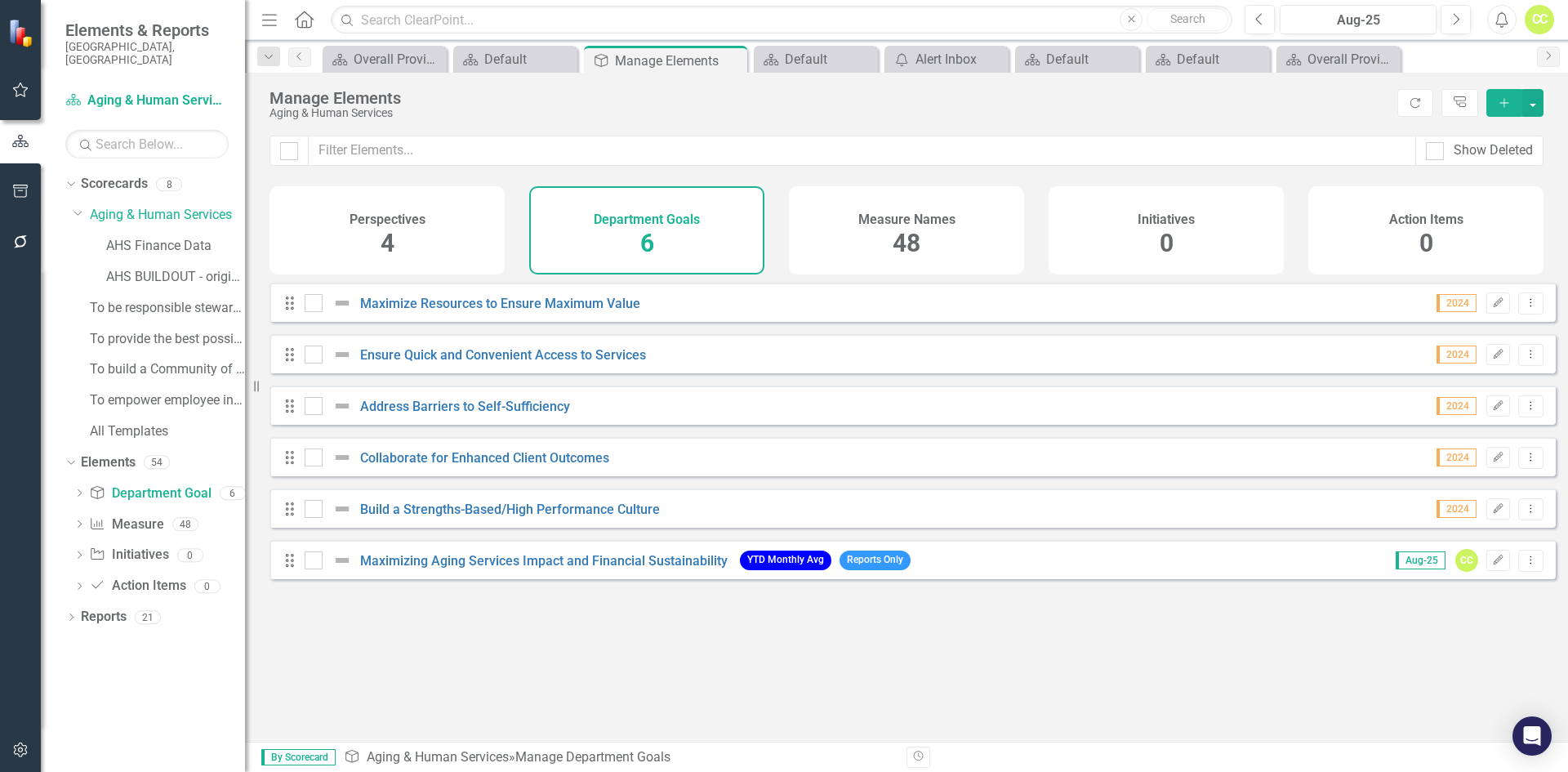
click at [1504, 109] on button "Add" at bounding box center [1504, 103] width 36 height 28
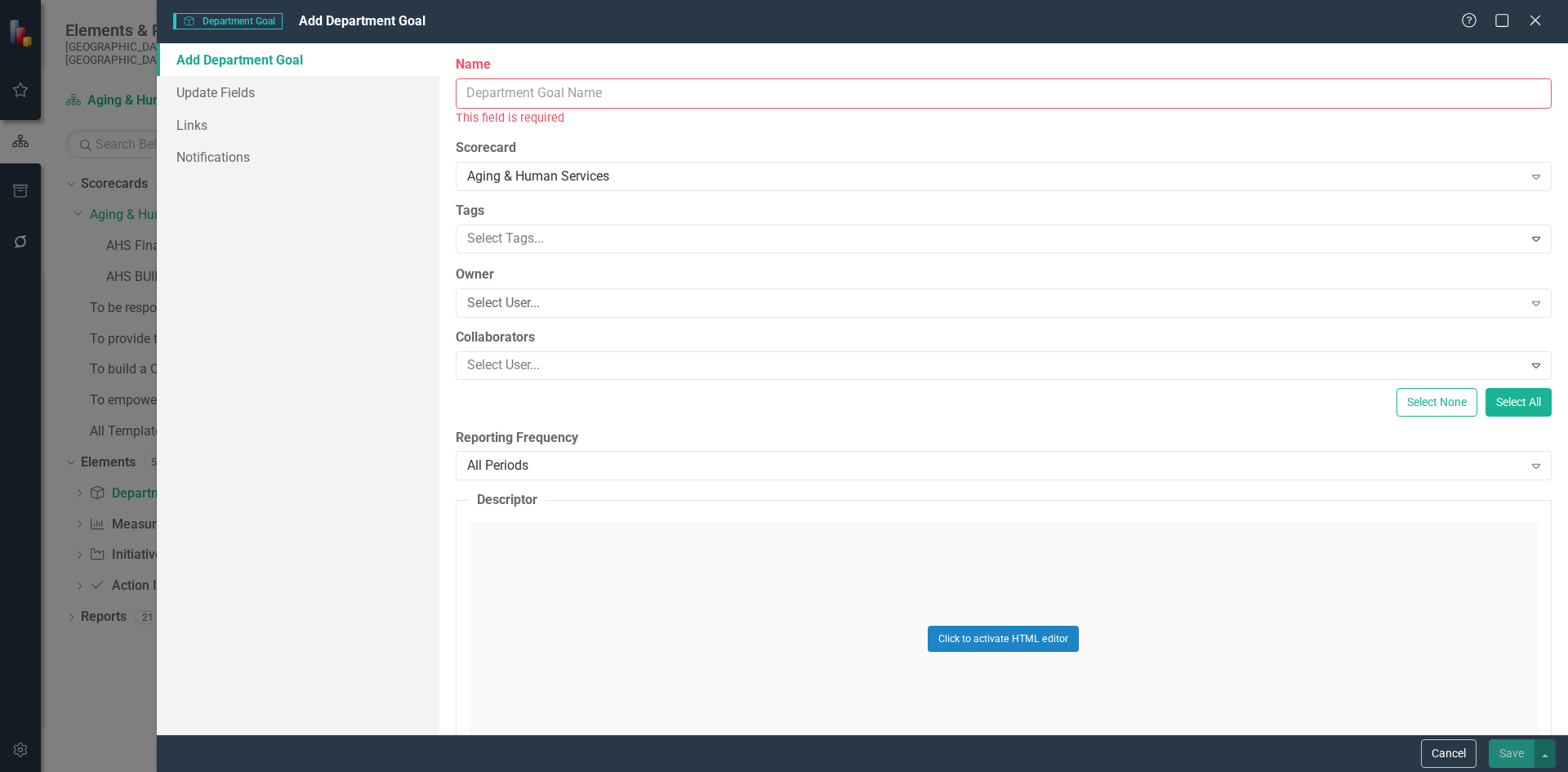
click at [617, 88] on input "Name" at bounding box center [1003, 93] width 1096 height 30
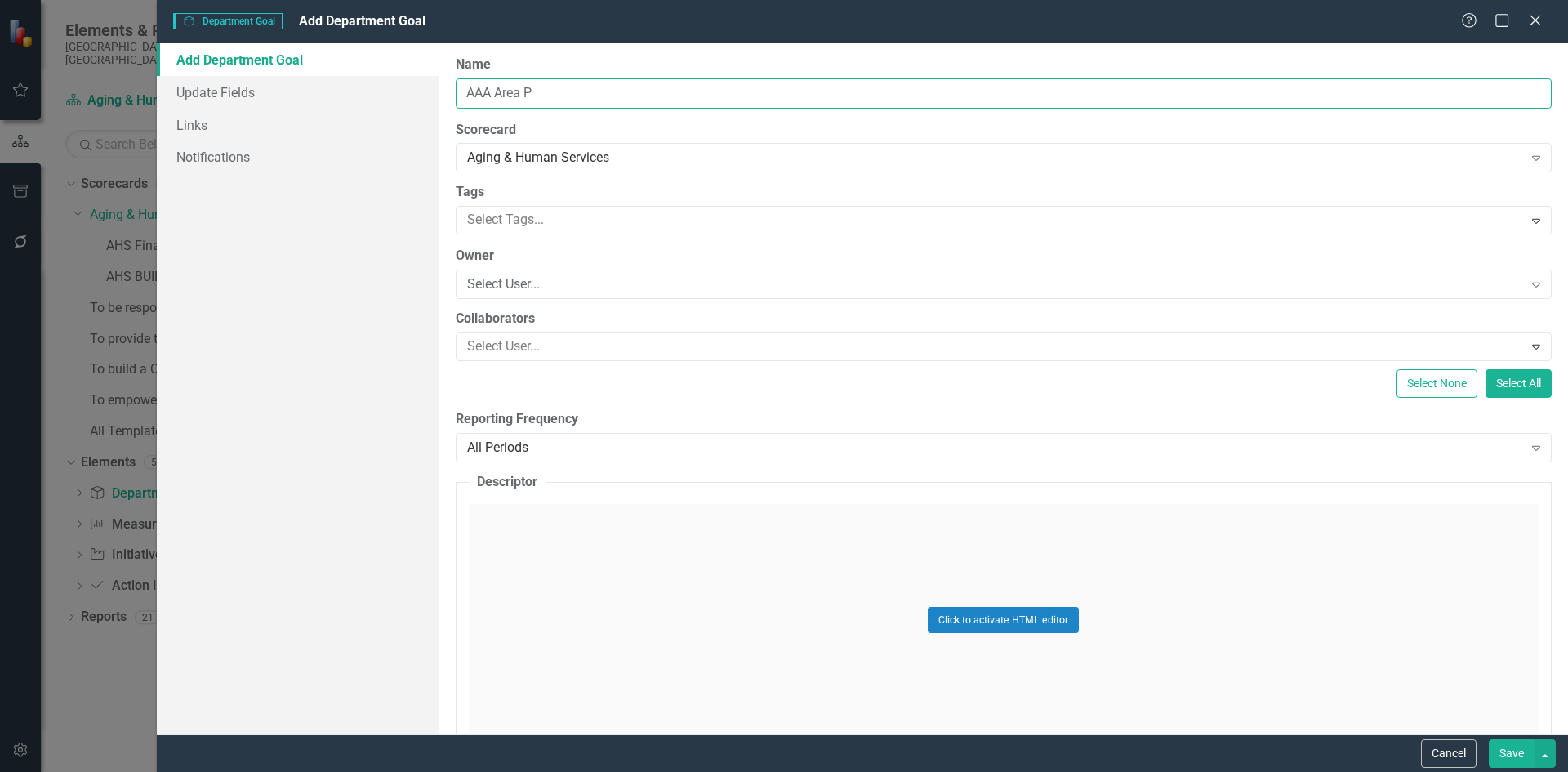
type input "AAA Area Plan FY 2026"
click at [814, 159] on div "Aging & Human Services" at bounding box center [994, 158] width 1056 height 18
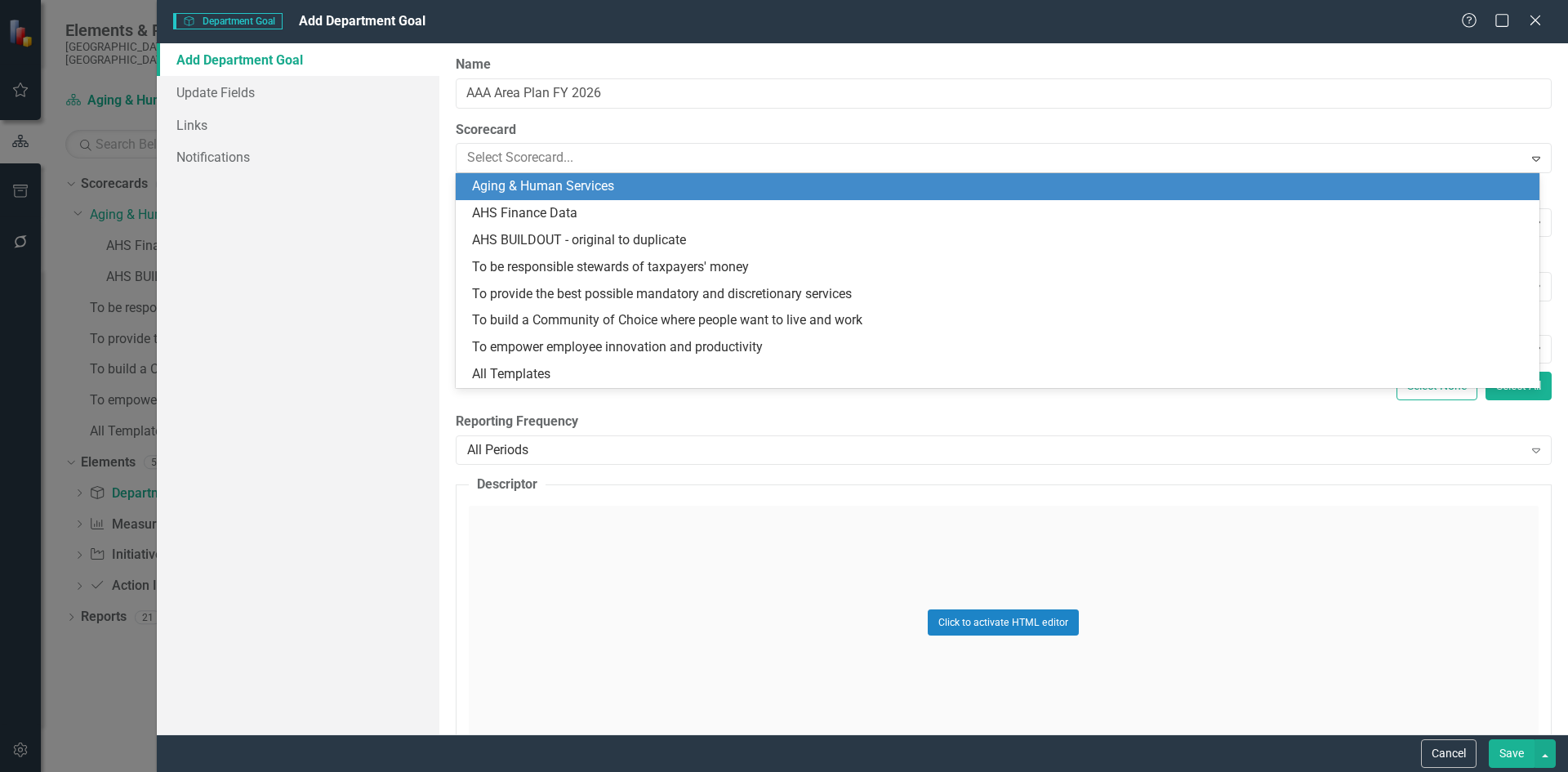
click at [839, 126] on label "Scorecard" at bounding box center [1003, 129] width 1096 height 18
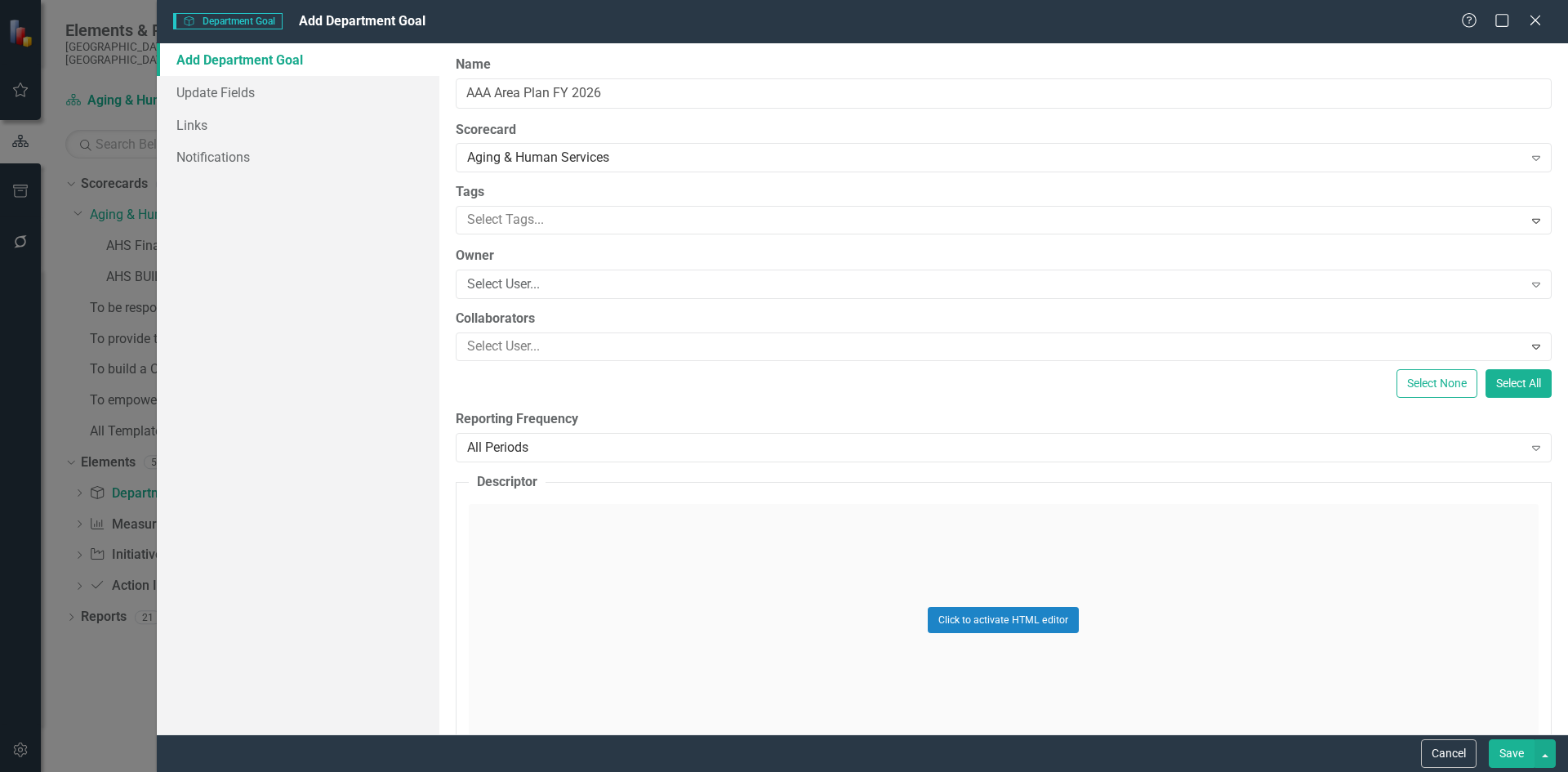
click at [1451, 748] on button "Cancel" at bounding box center [1448, 753] width 55 height 28
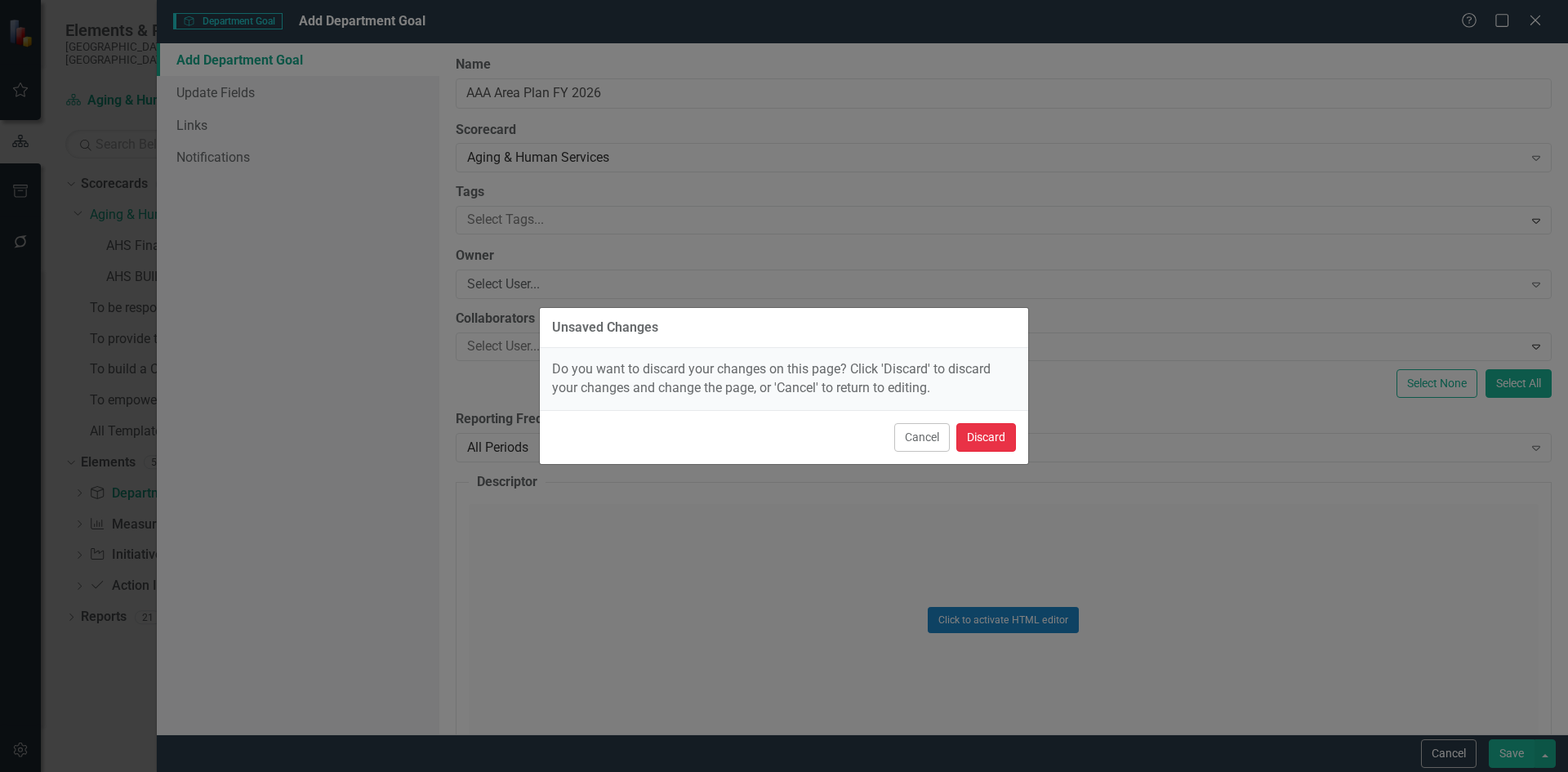
click at [986, 436] on button "Discard" at bounding box center [986, 437] width 59 height 28
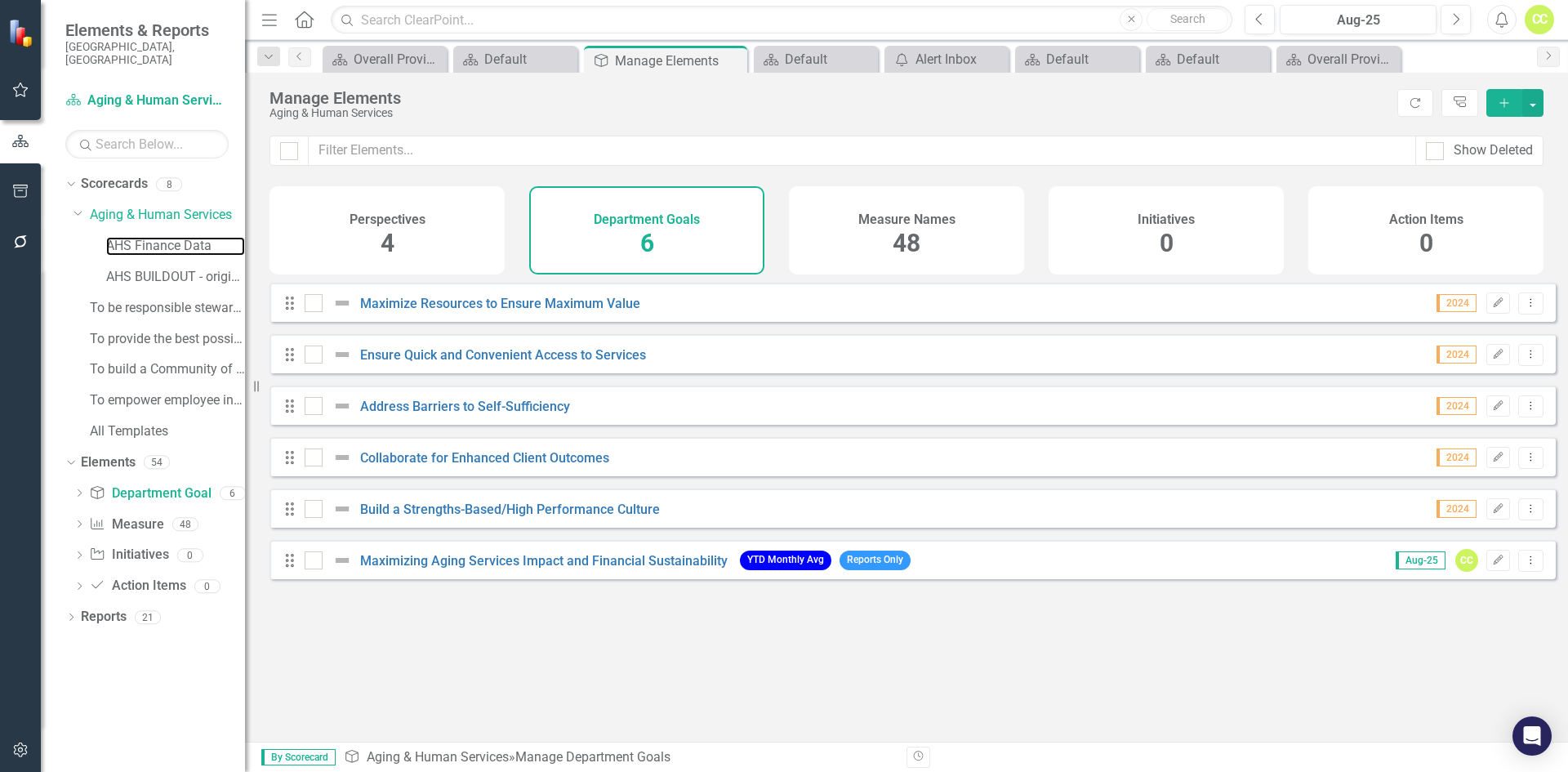
click at [145, 237] on link "AHS Finance Data" at bounding box center [175, 246] width 139 height 18
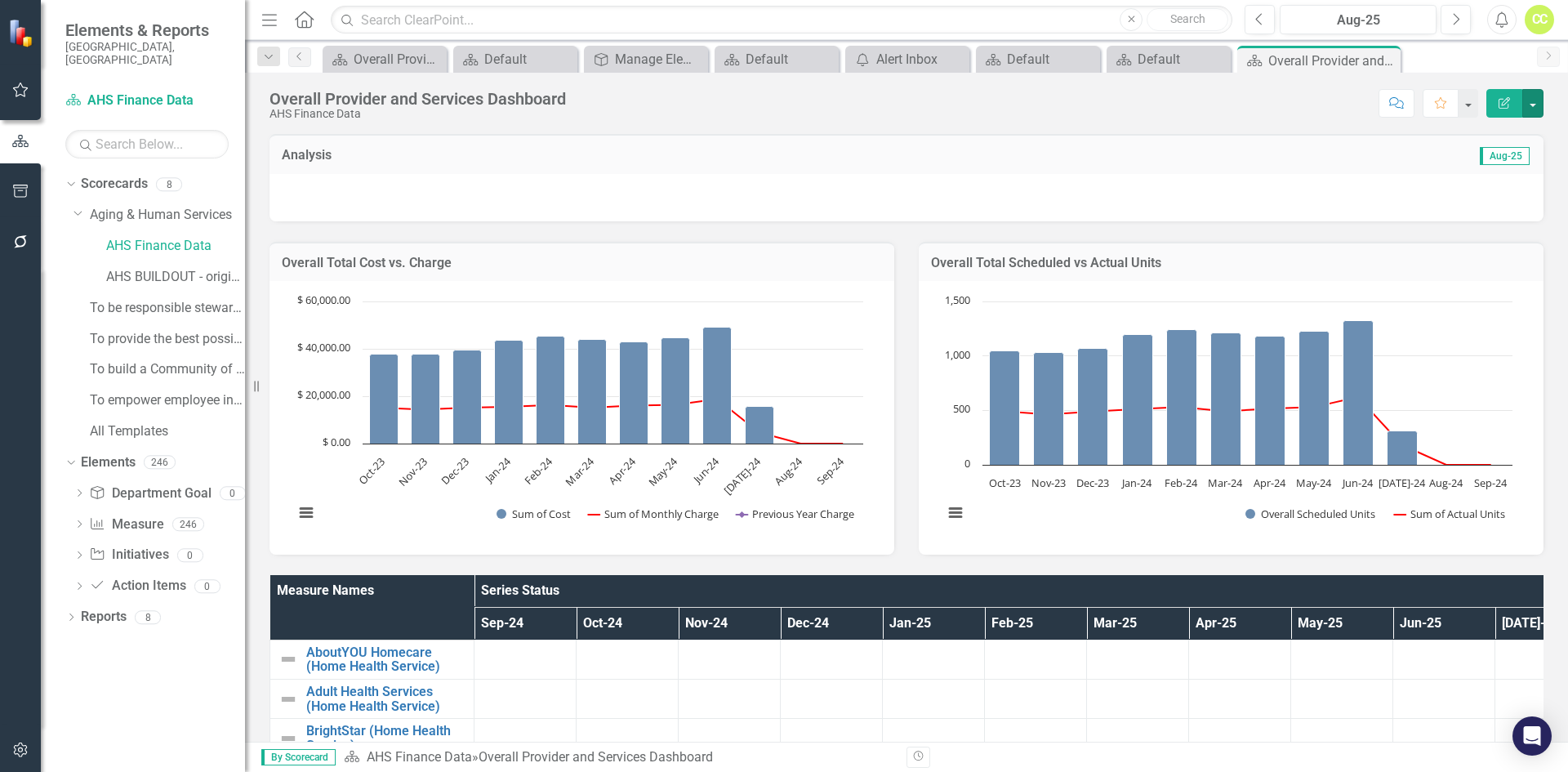
click at [1533, 99] on button "button" at bounding box center [1533, 103] width 21 height 28
click at [1515, 146] on link "Edit Edit Scorecard" at bounding box center [1477, 133] width 132 height 30
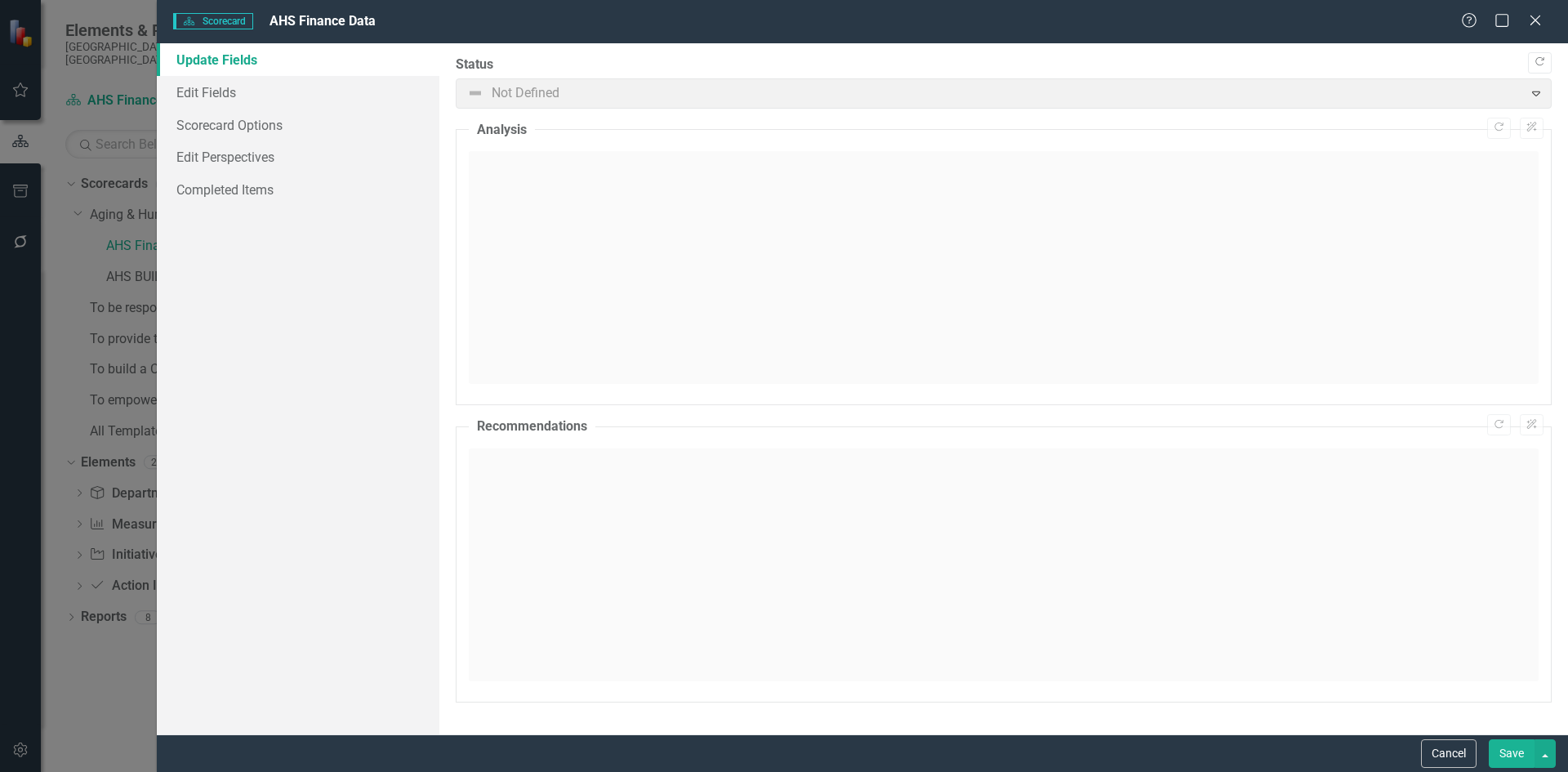
drag, startPoint x: 1551, startPoint y: 770, endPoint x: 1551, endPoint y: 762, distance: 8.0
click at [1552, 770] on div "Cancel Save" at bounding box center [861, 753] width 1411 height 38
click at [1550, 757] on button "button" at bounding box center [1545, 753] width 21 height 28
click at [1531, 18] on icon "Close" at bounding box center [1535, 19] width 17 height 13
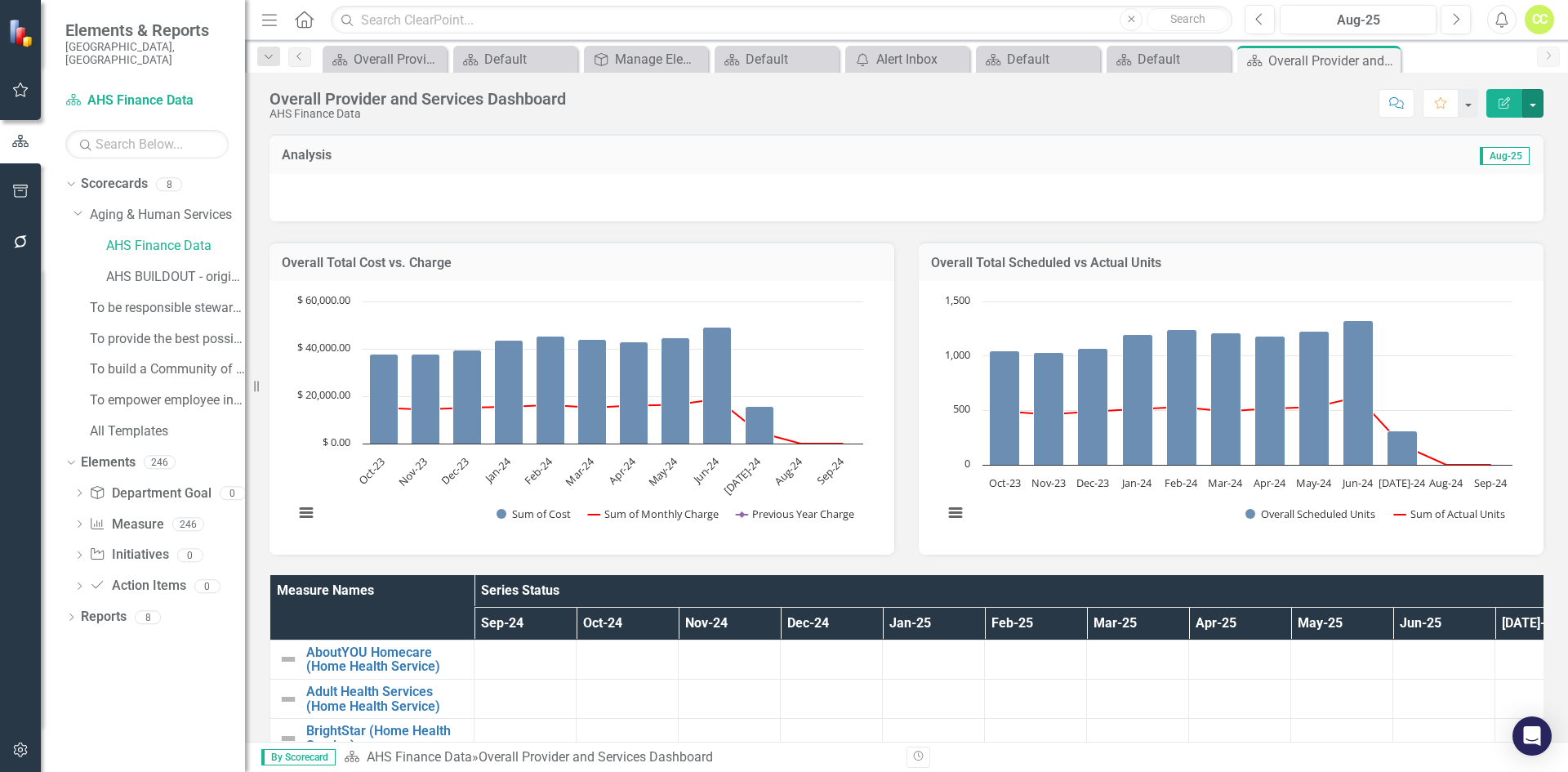
click at [1542, 104] on button "button" at bounding box center [1533, 103] width 21 height 28
click at [1511, 152] on link "Edit Report Edit Layout" at bounding box center [1477, 163] width 132 height 30
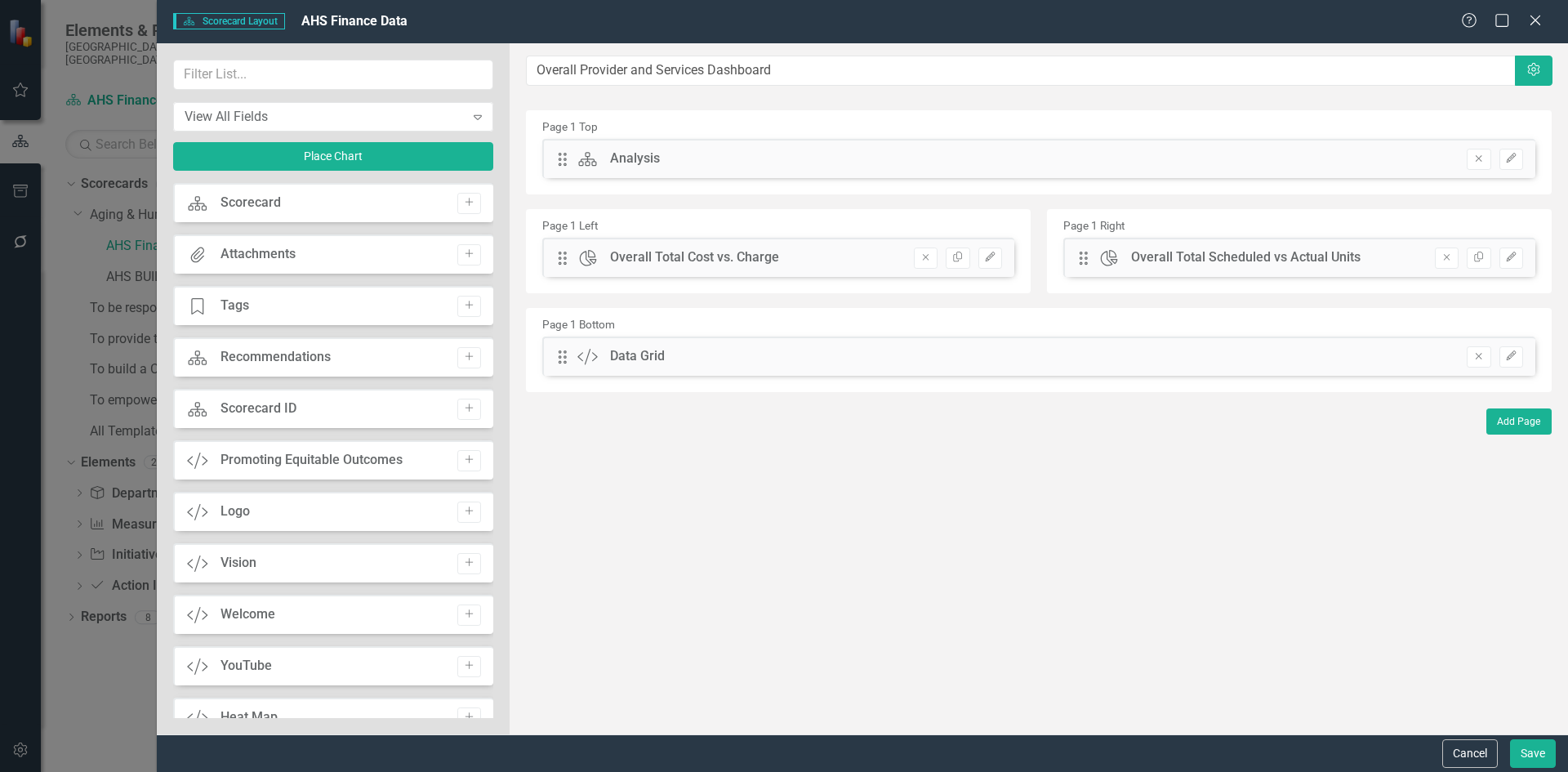
click at [927, 253] on icon "Remove" at bounding box center [925, 258] width 13 height 10
click at [1441, 253] on icon "Remove" at bounding box center [1446, 258] width 13 height 10
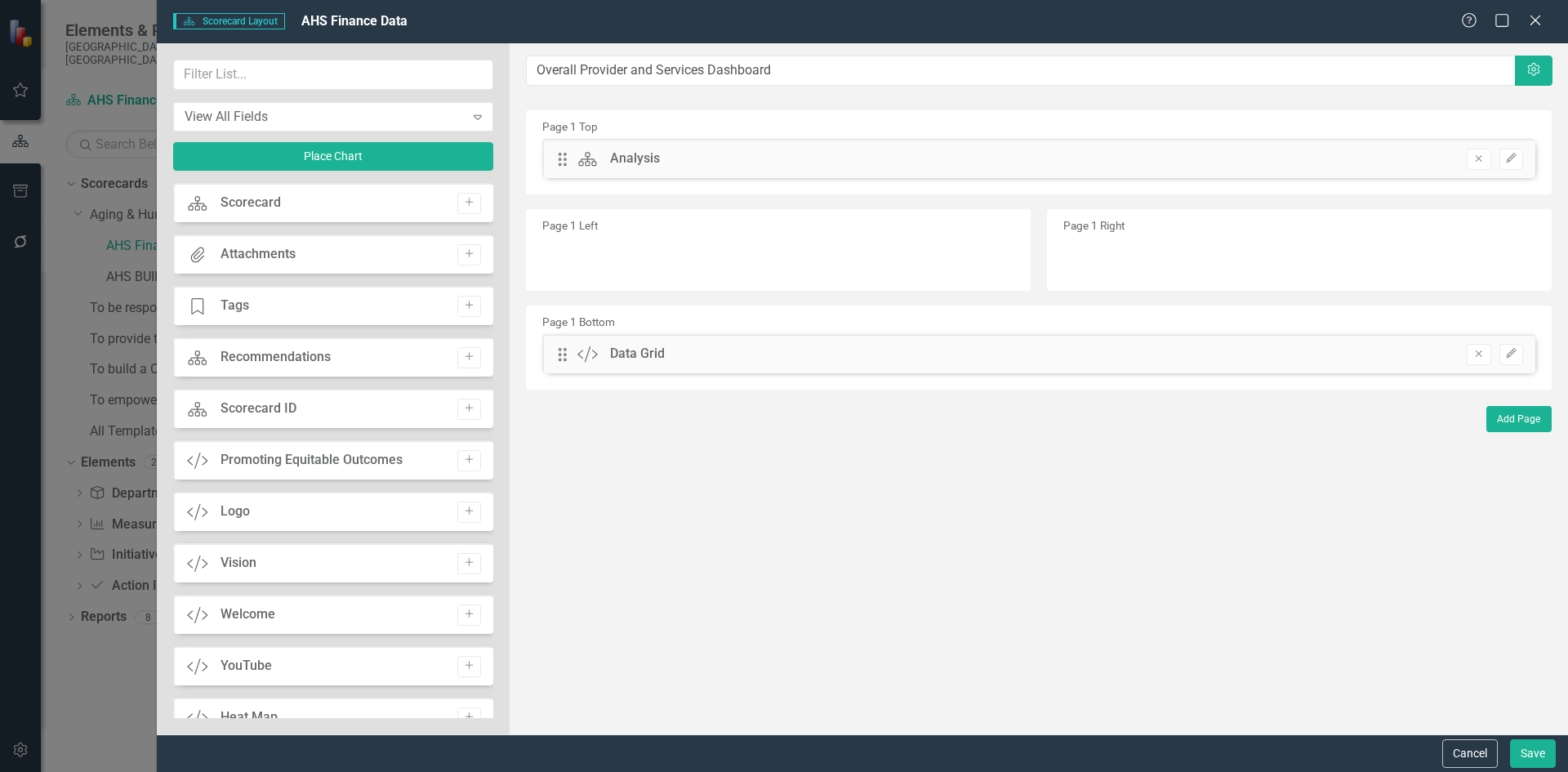
click at [1478, 357] on icon "Remove" at bounding box center [1478, 354] width 13 height 10
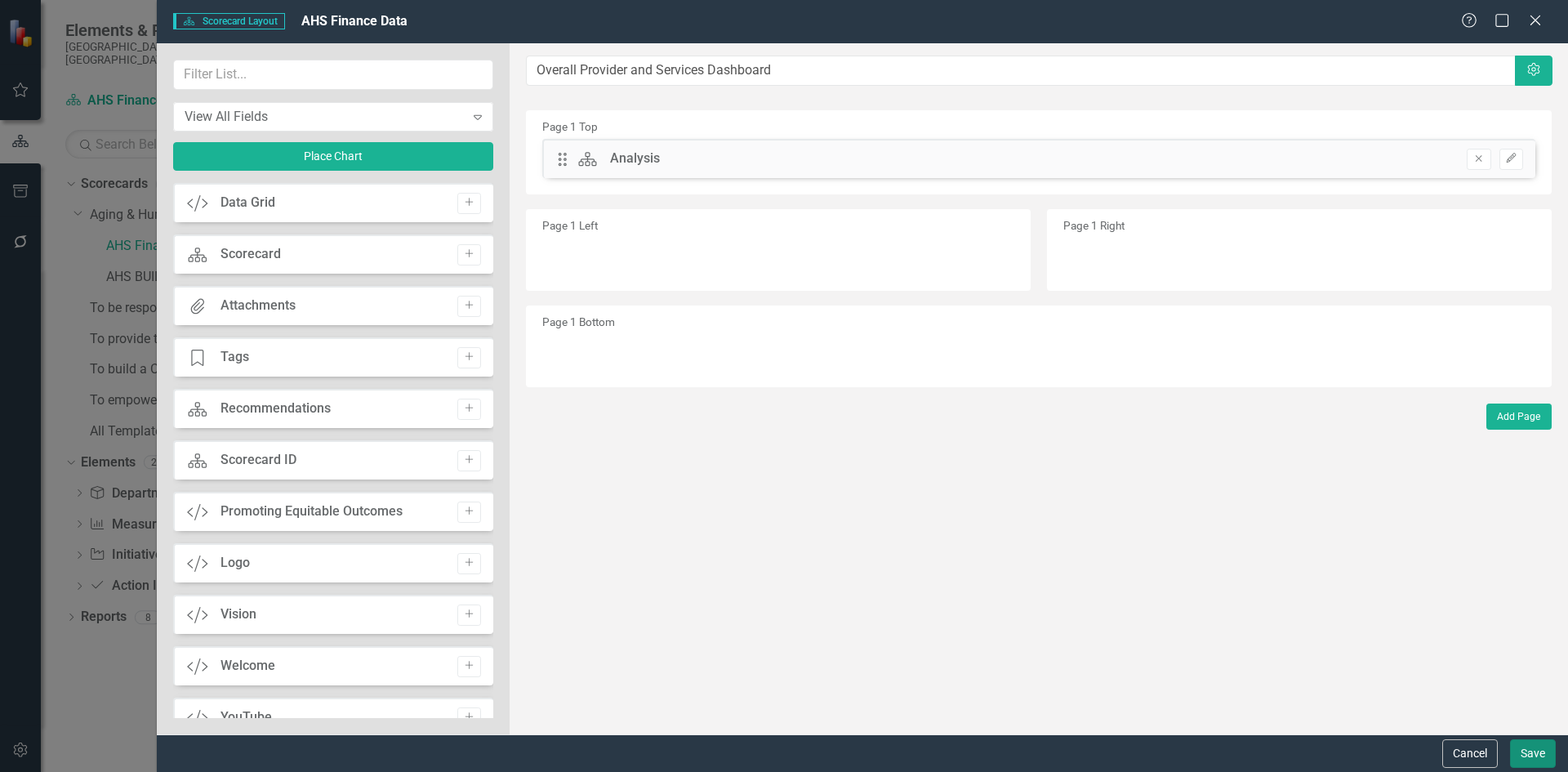
click at [1532, 758] on button "Save" at bounding box center [1532, 753] width 46 height 28
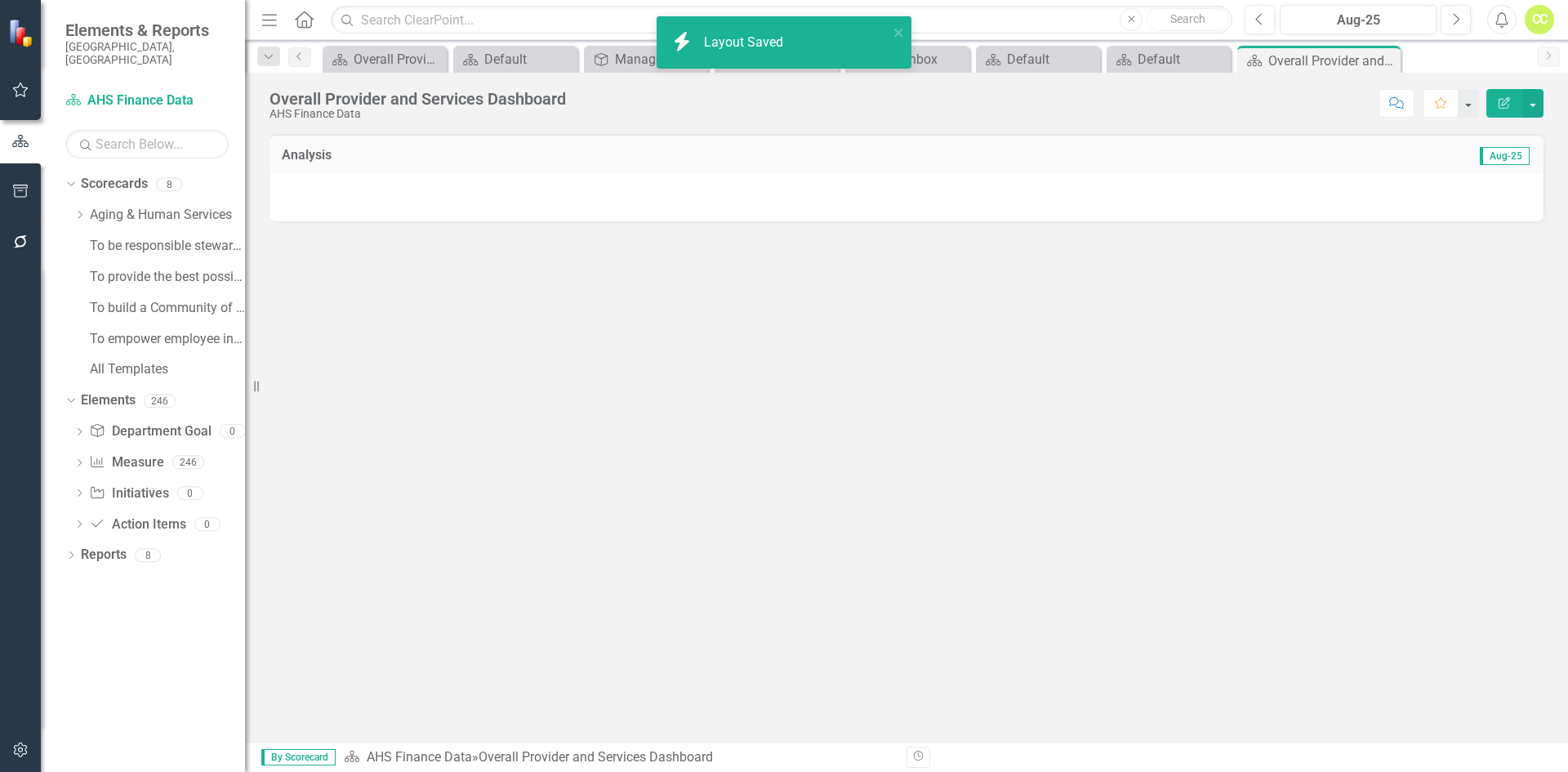
click at [1504, 154] on span "Aug-25" at bounding box center [1504, 156] width 50 height 18
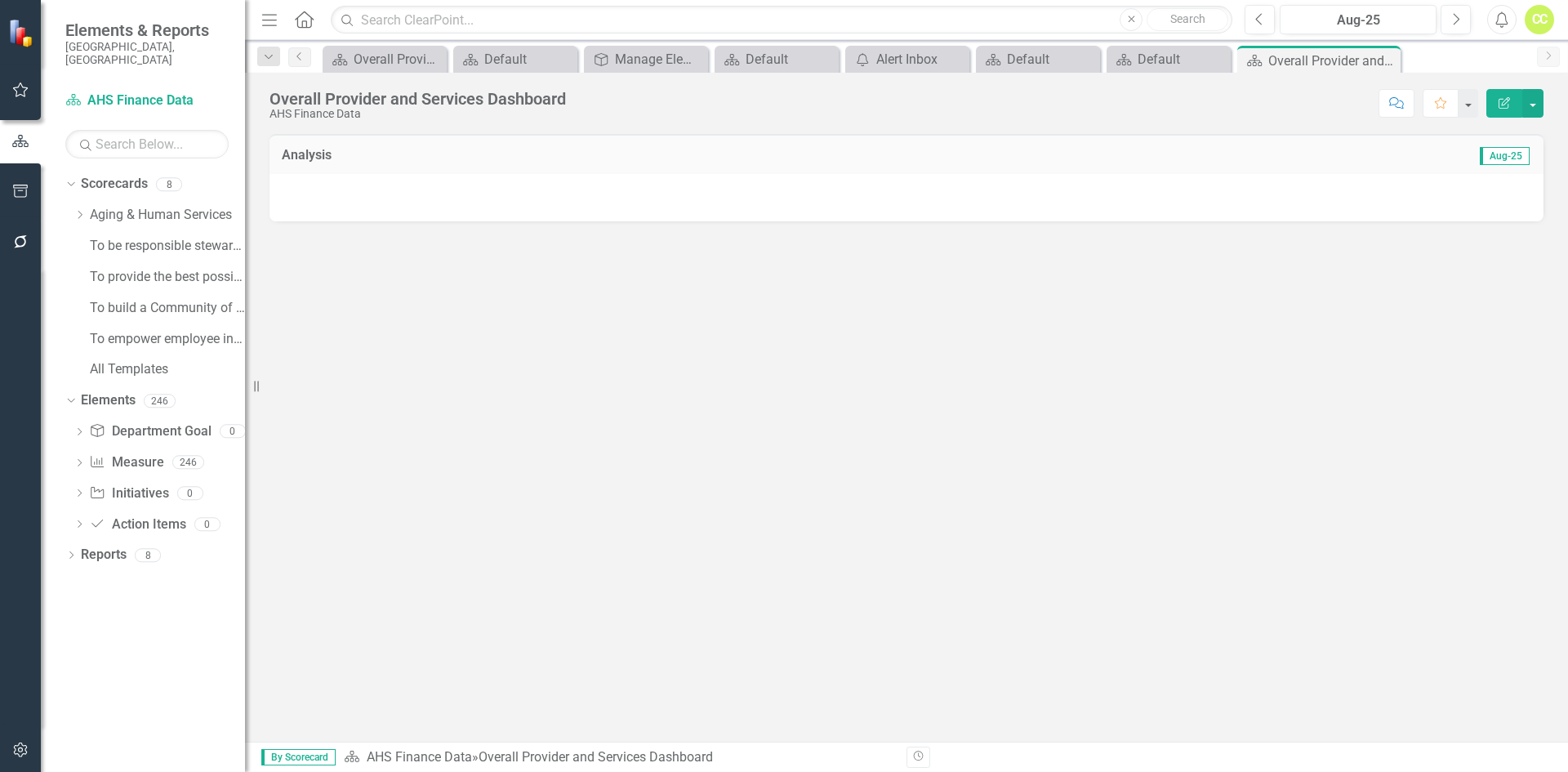
click at [84, 210] on icon "Dropdown" at bounding box center [80, 215] width 13 height 10
click at [154, 237] on link "AHS Finance Data" at bounding box center [175, 246] width 139 height 18
click at [1506, 109] on button "Edit Report" at bounding box center [1504, 103] width 36 height 28
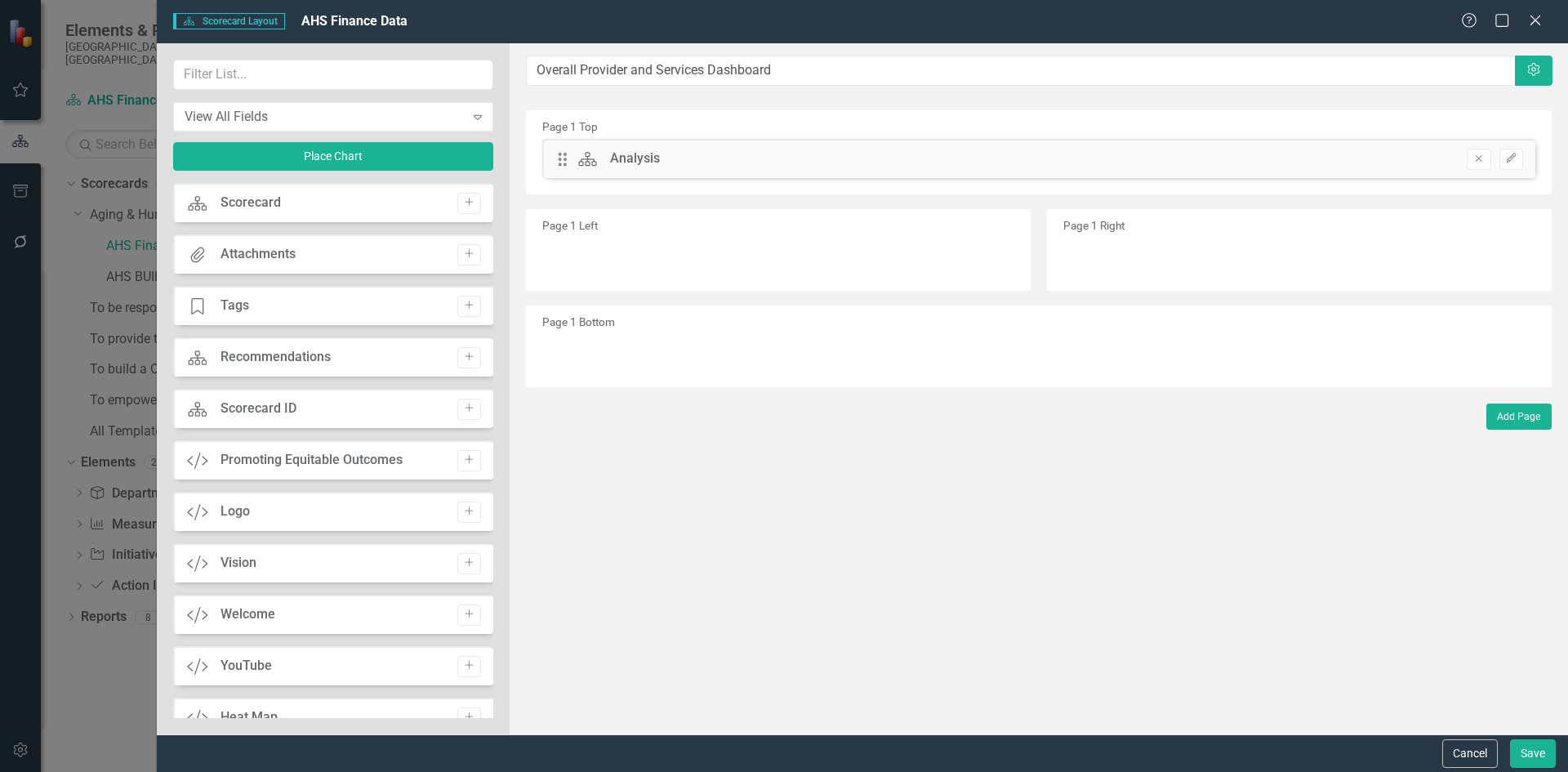
click at [363, 194] on div "Scorecard Scorecard Add" at bounding box center [332, 202] width 320 height 39
click at [366, 207] on div "Scorecard Scorecard Add" at bounding box center [332, 202] width 320 height 39
click at [470, 201] on button "Add" at bounding box center [469, 203] width 23 height 21
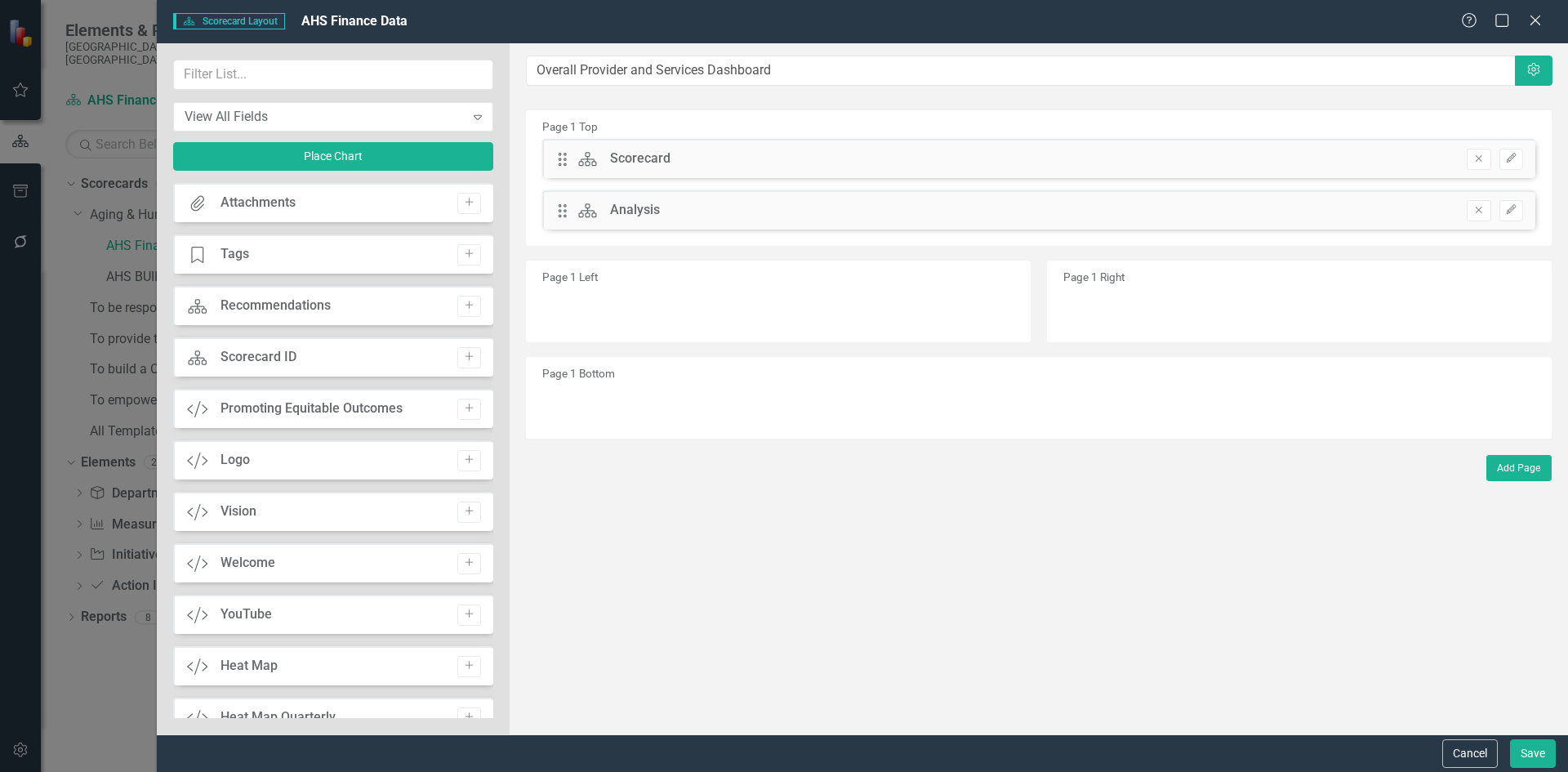
click at [1480, 158] on icon "Remove" at bounding box center [1478, 158] width 13 height 10
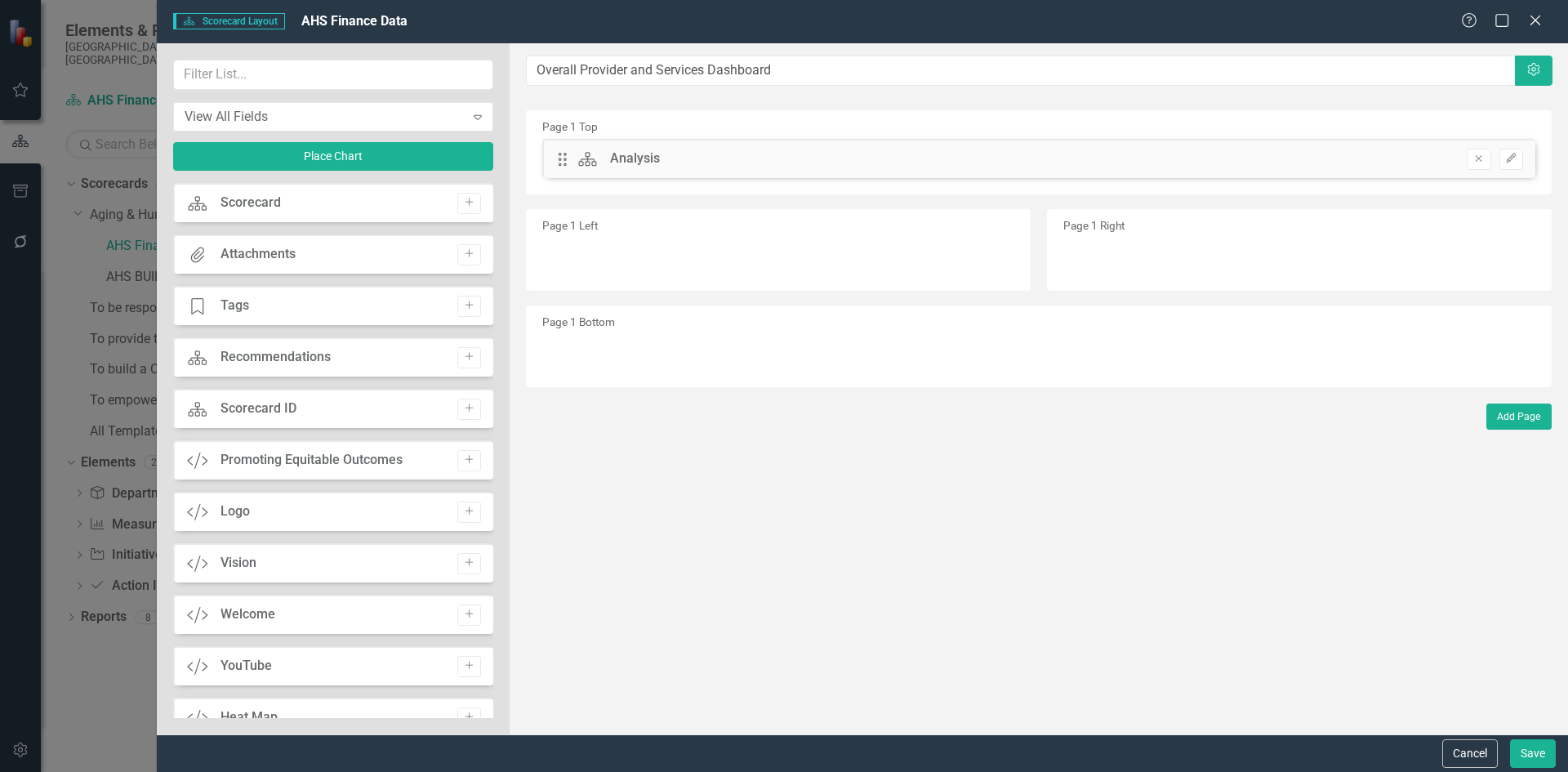
click at [1534, 22] on icon at bounding box center [1535, 20] width 10 height 10
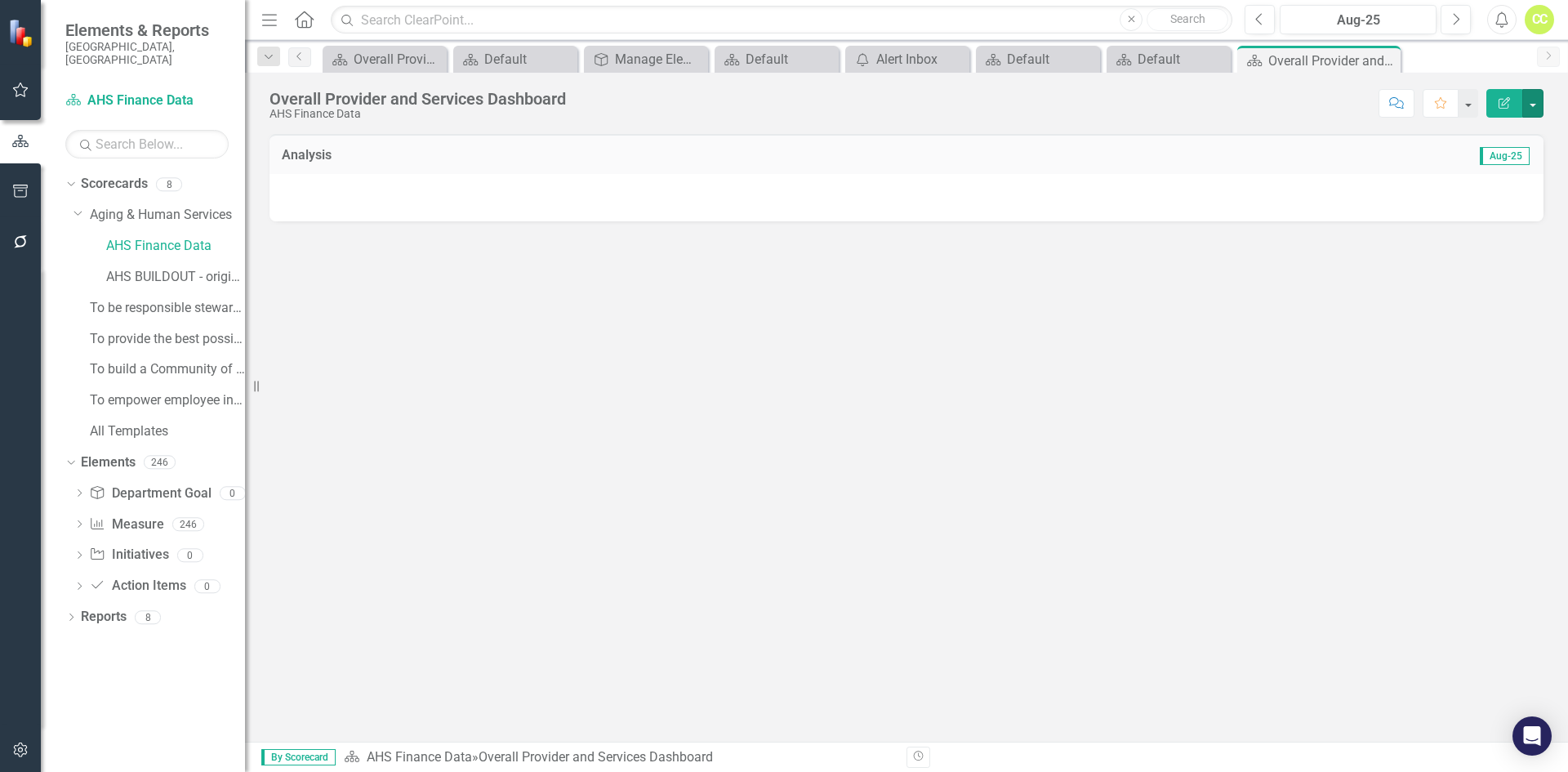
click at [1535, 100] on button "button" at bounding box center [1533, 103] width 21 height 28
click at [1518, 131] on link "Edit Edit Scorecard" at bounding box center [1477, 133] width 132 height 30
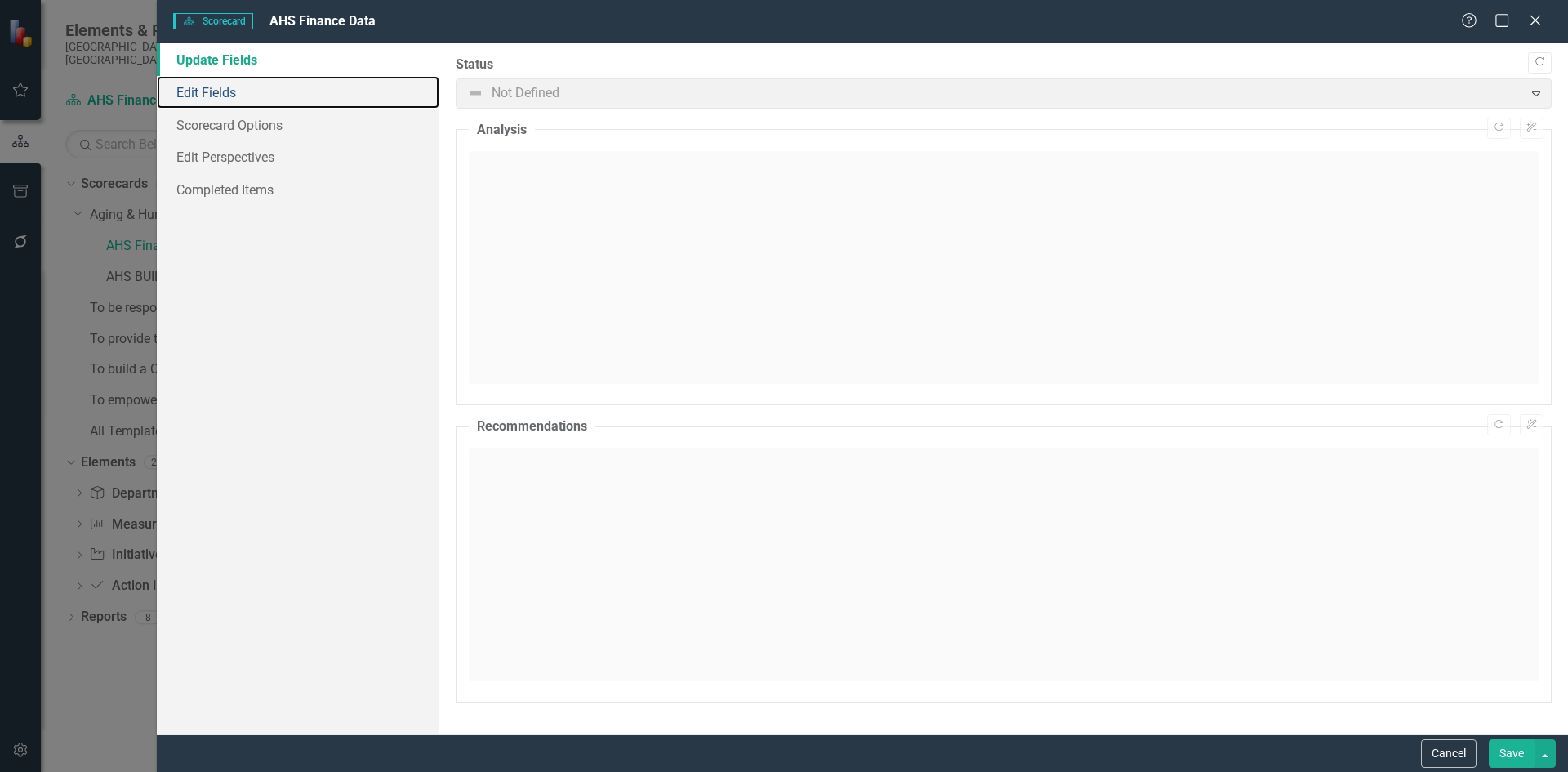
click at [341, 80] on link "Edit Fields" at bounding box center [297, 92] width 283 height 33
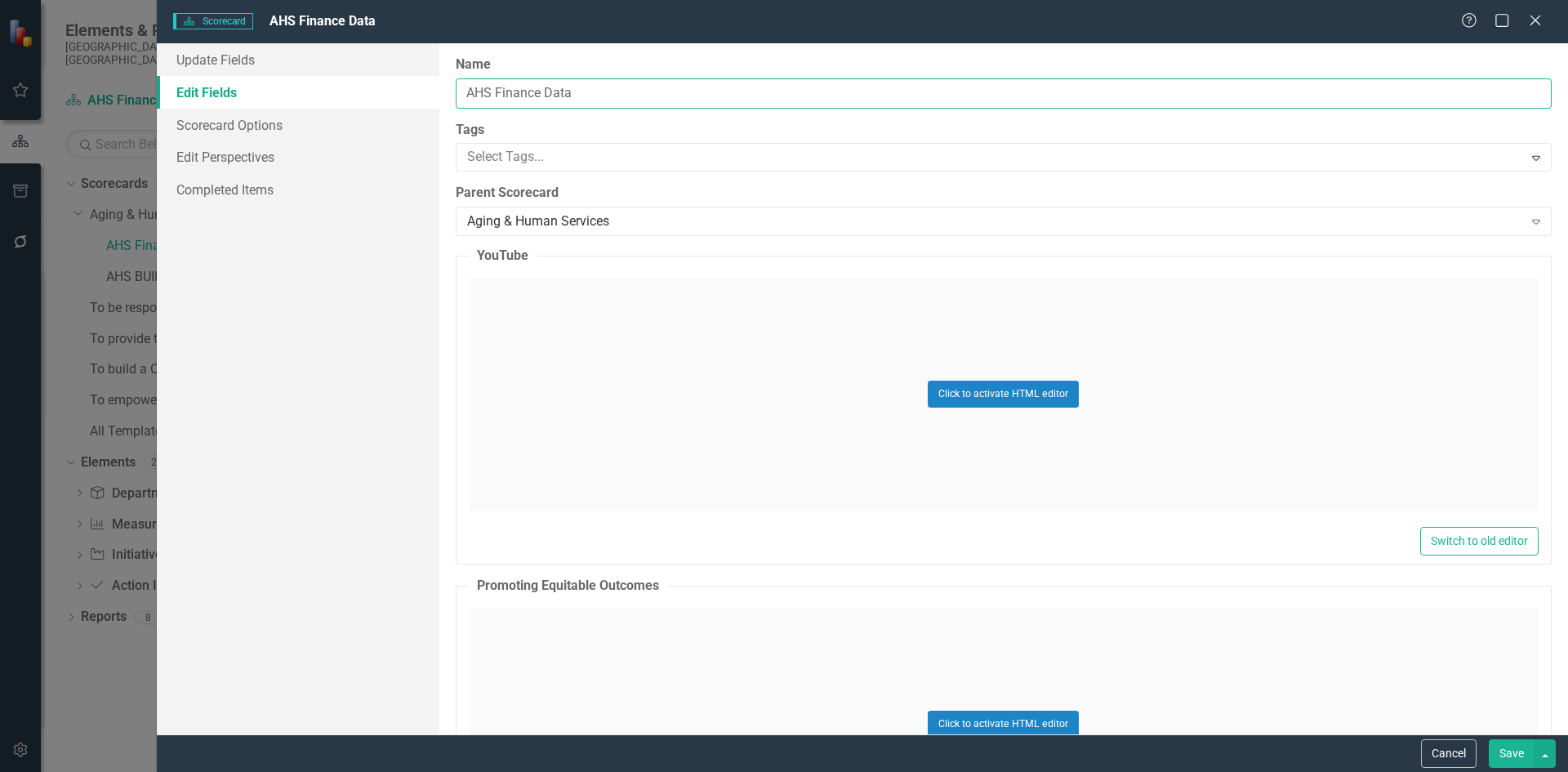
click at [591, 90] on input "AHS Finance Data" at bounding box center [1003, 93] width 1096 height 30
click at [592, 90] on input "AHS Finance Data" at bounding box center [1003, 93] width 1096 height 30
type input "AAA Area Plan FY 2026"
click at [594, 158] on div at bounding box center [992, 157] width 1063 height 22
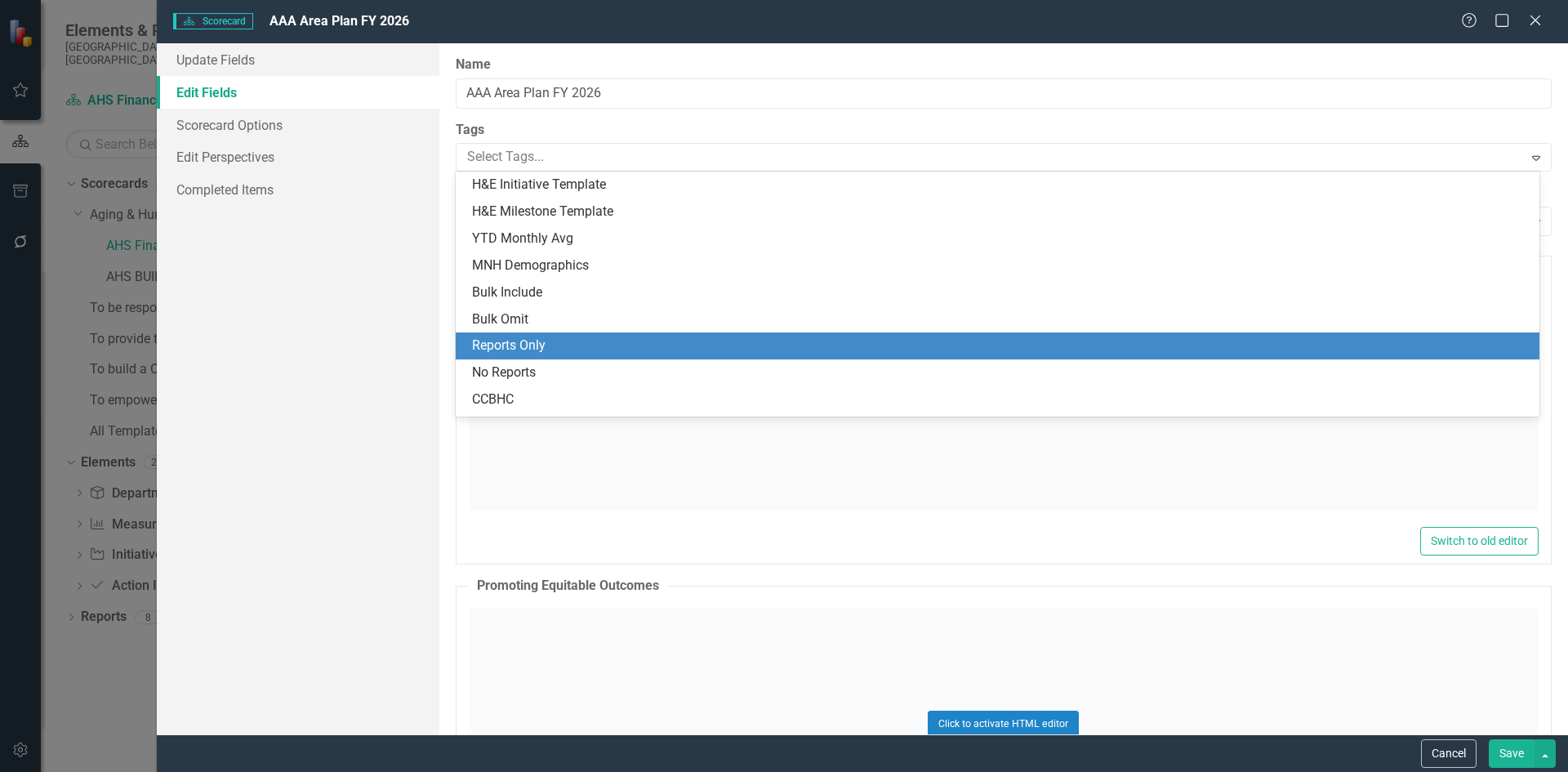
click at [643, 340] on div "Reports Only" at bounding box center [1001, 345] width 1058 height 18
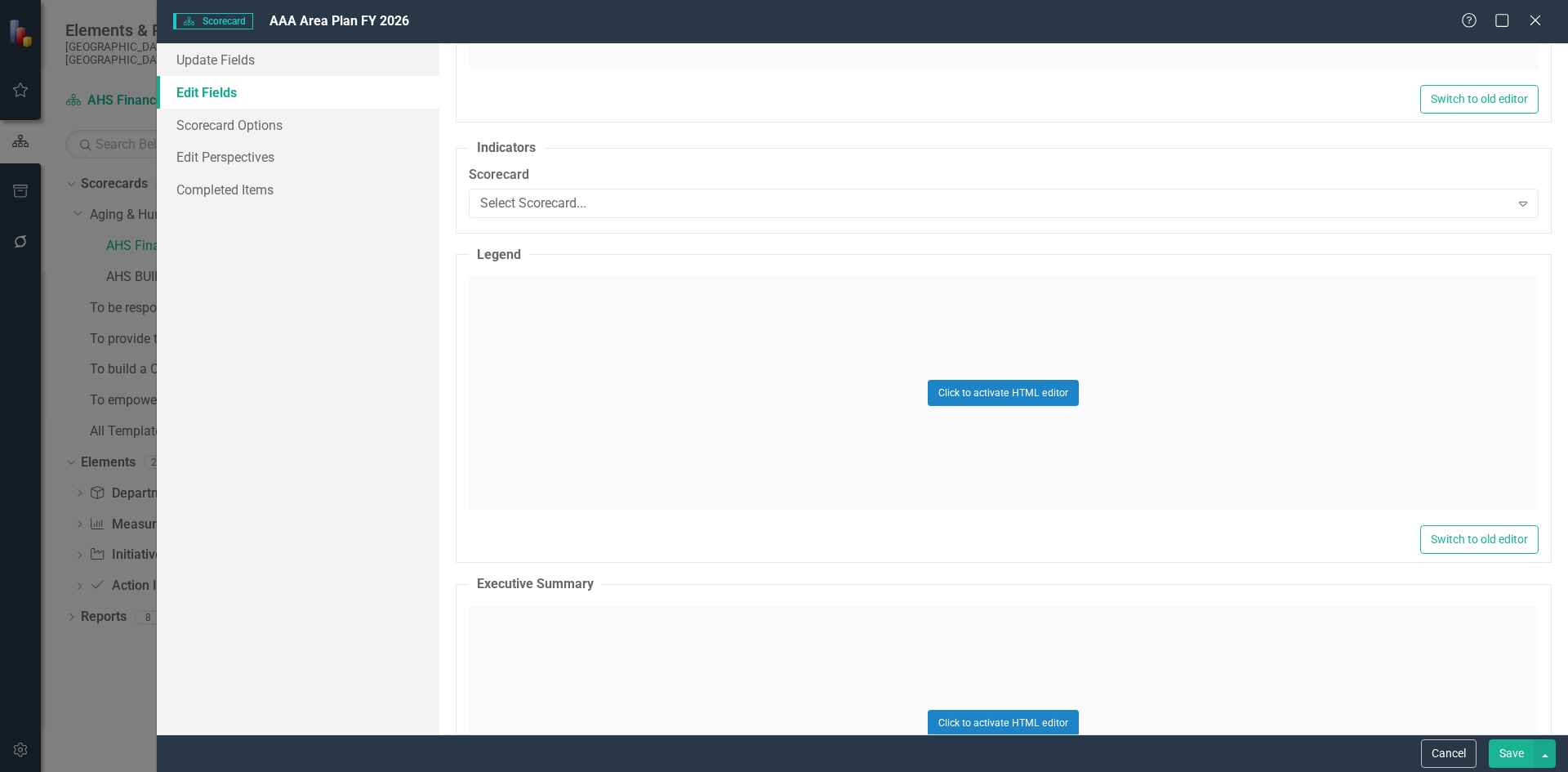
scroll to position [3267, 0]
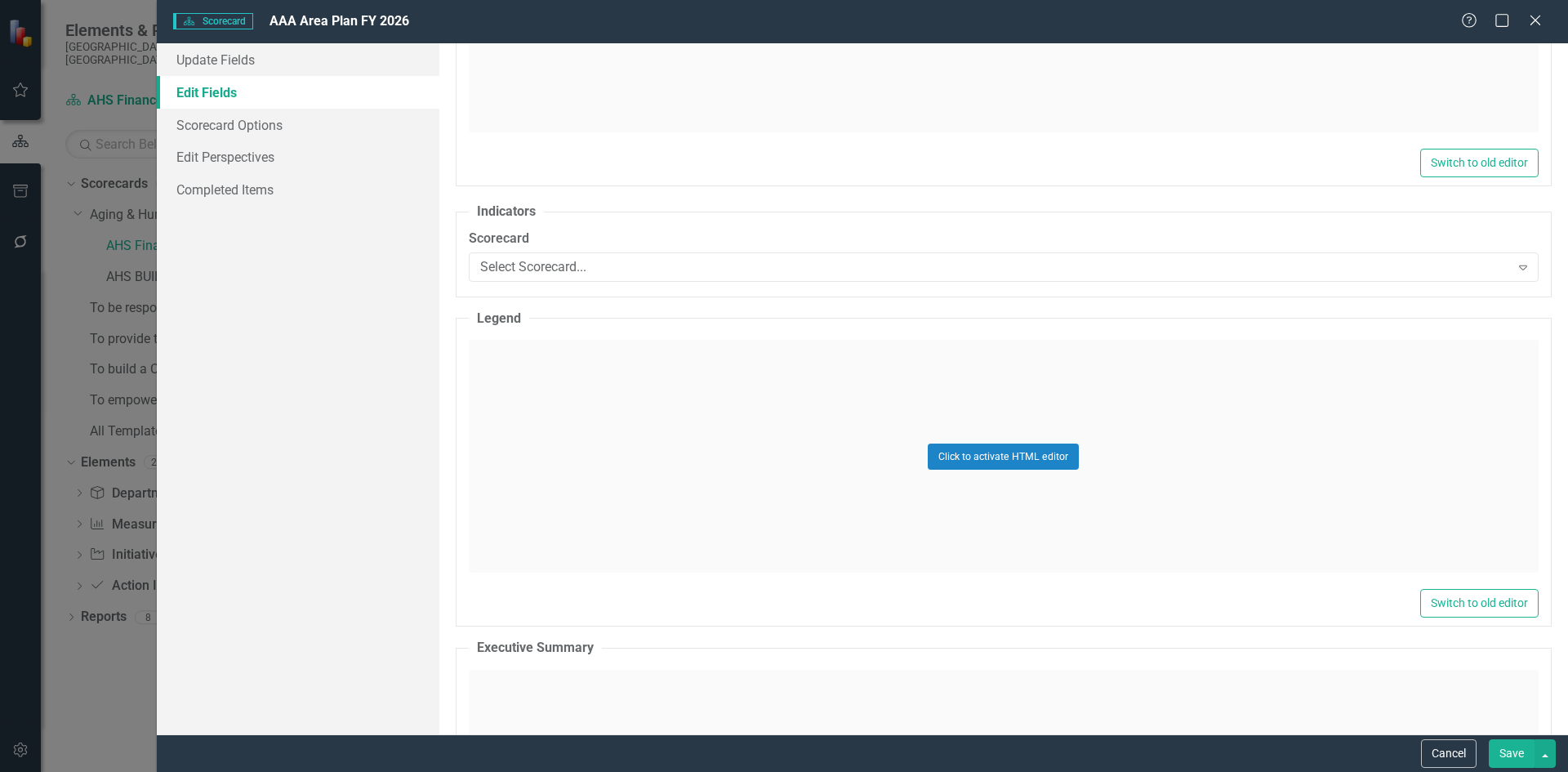
click at [639, 262] on div "Select Scorecard..." at bounding box center [994, 266] width 1029 height 18
click at [661, 212] on fieldset "Indicators Scorecard Select Scorecard... Expand" at bounding box center [1003, 249] width 1096 height 94
click at [287, 126] on link "Scorecard Options" at bounding box center [297, 125] width 283 height 33
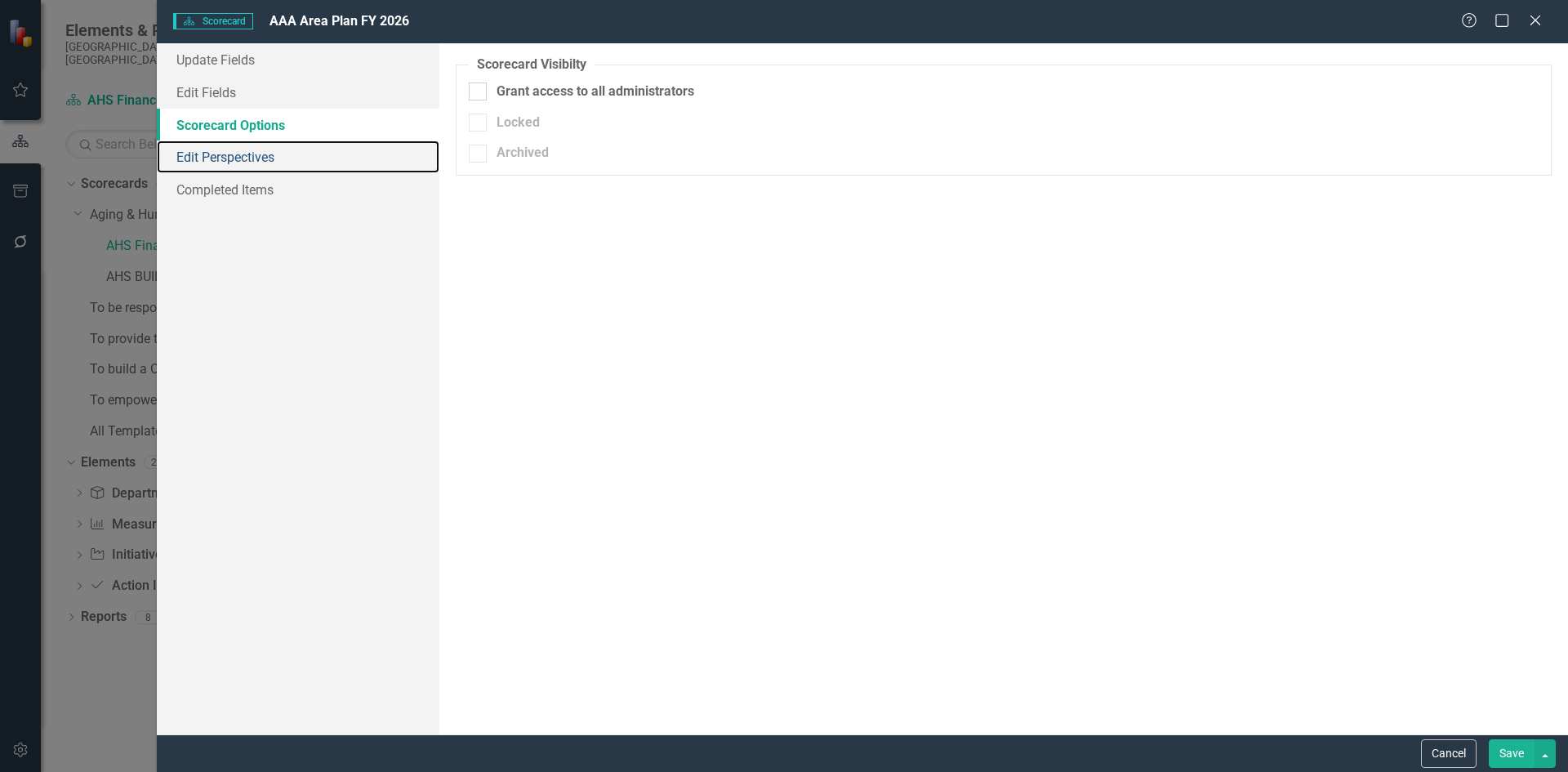
click at [408, 148] on link "Edit Perspectives" at bounding box center [297, 157] width 283 height 33
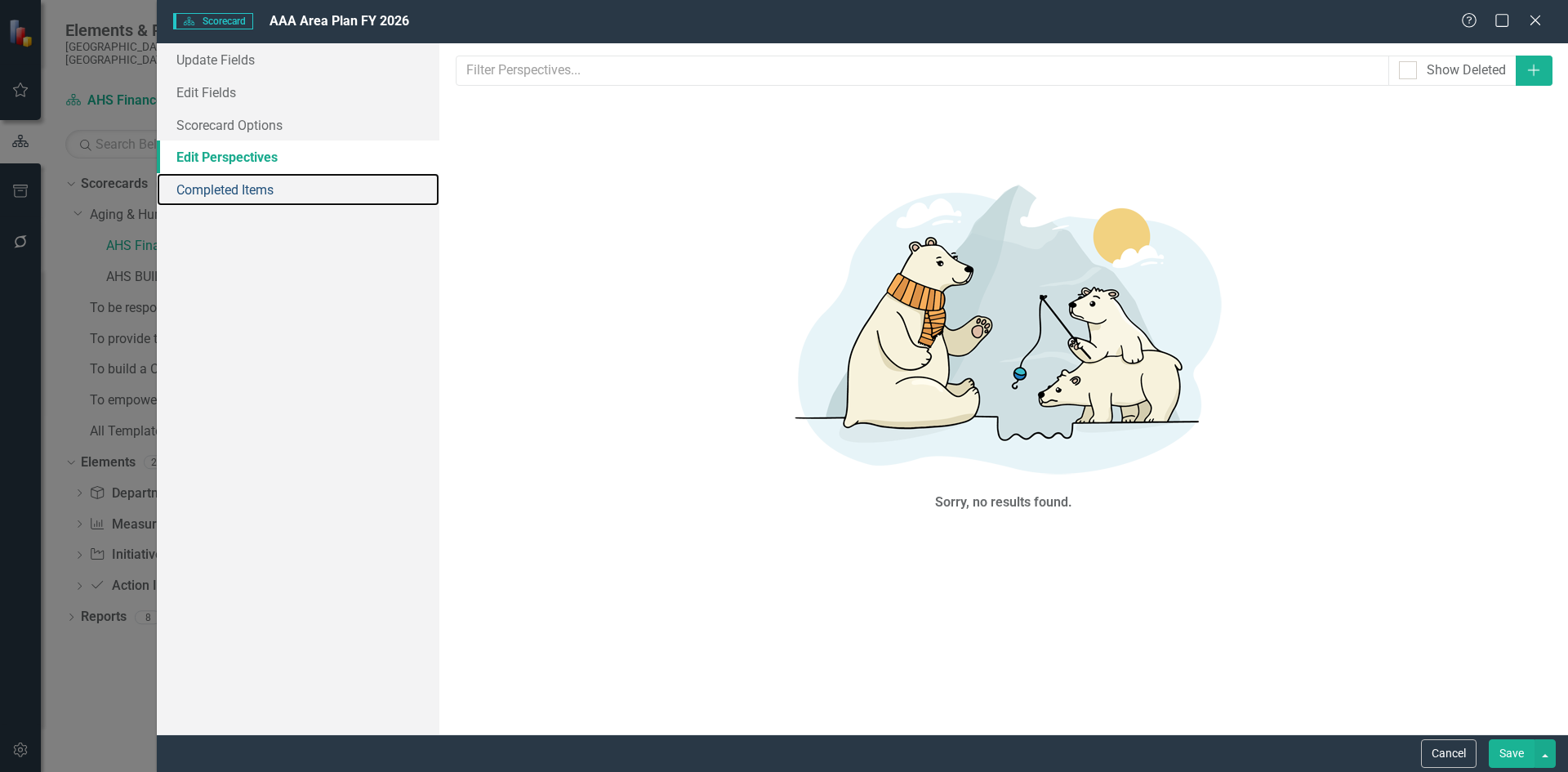
click at [396, 182] on link "Completed Items" at bounding box center [297, 190] width 283 height 33
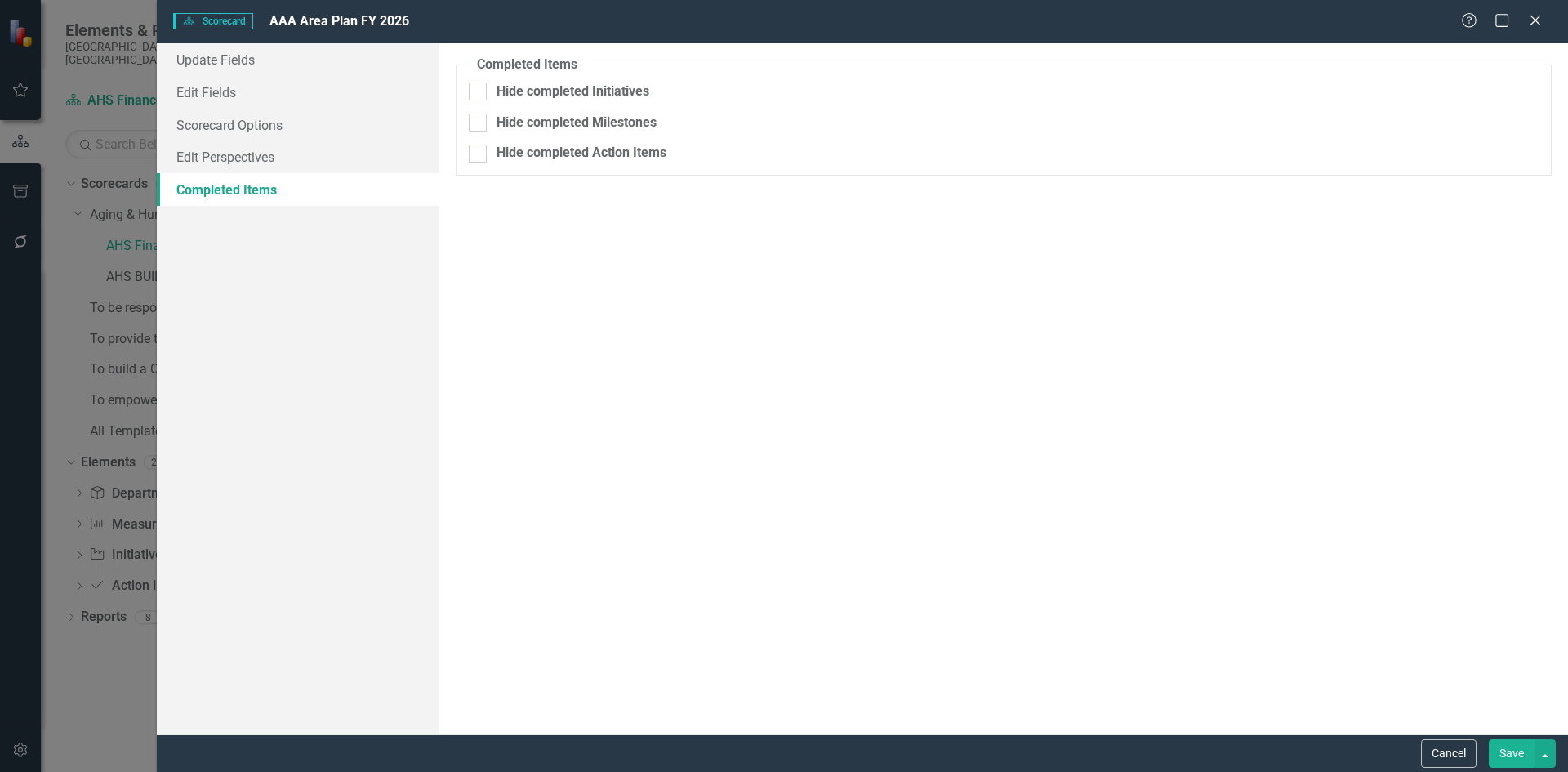
click at [1522, 754] on button "Save" at bounding box center [1511, 753] width 46 height 28
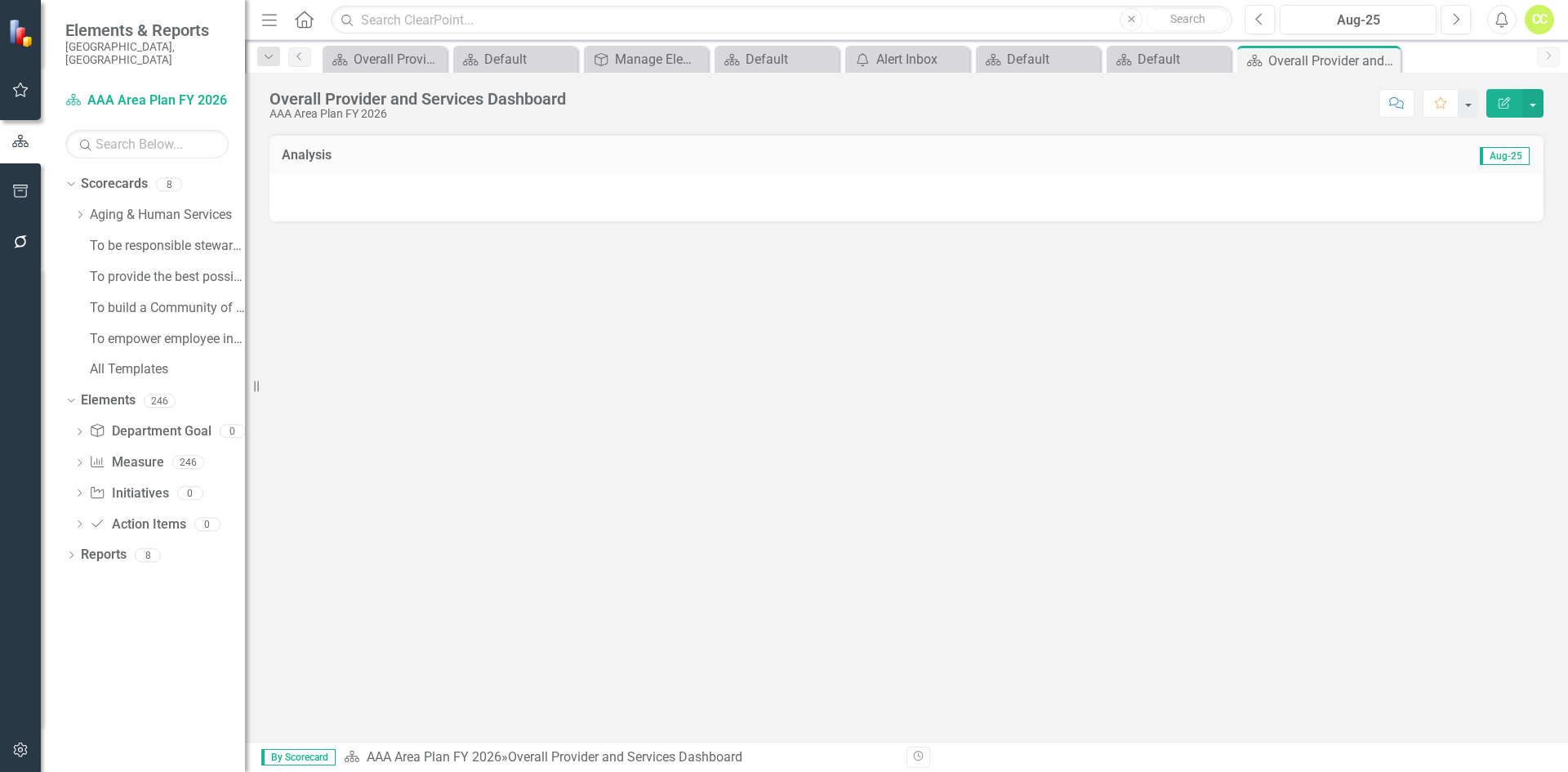
click at [79, 210] on icon "Dropdown" at bounding box center [80, 215] width 13 height 10
click at [79, 206] on icon "Dropdown" at bounding box center [79, 212] width 10 height 13
click at [76, 210] on icon "Dropdown" at bounding box center [80, 215] width 13 height 10
click at [131, 237] on link "AAA Area Plan FY 2026" at bounding box center [175, 246] width 139 height 18
click at [176, 486] on link "Department Goal Department Goal" at bounding box center [150, 493] width 122 height 18
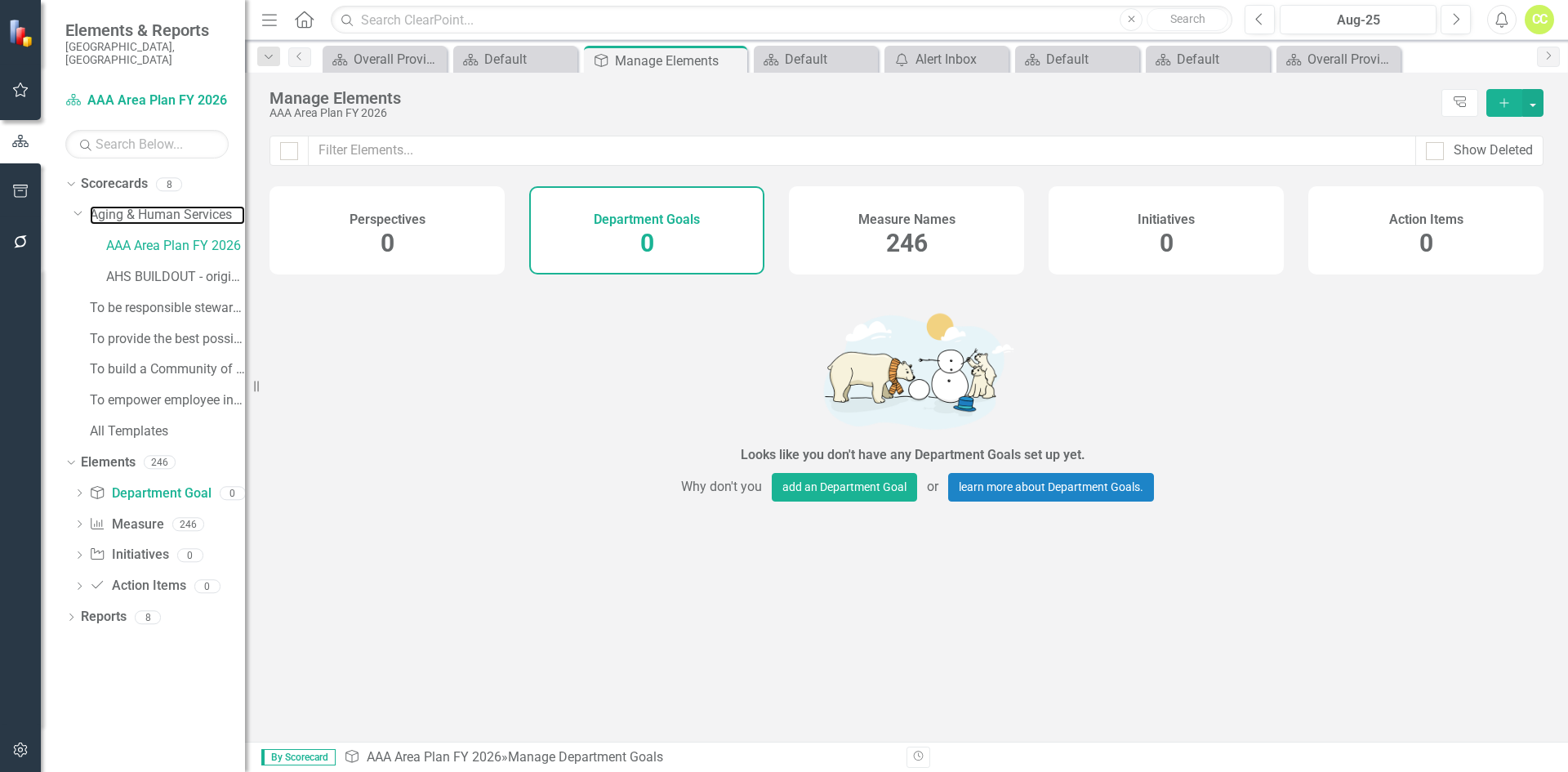
click at [187, 206] on link "Aging & Human Services" at bounding box center [167, 215] width 156 height 18
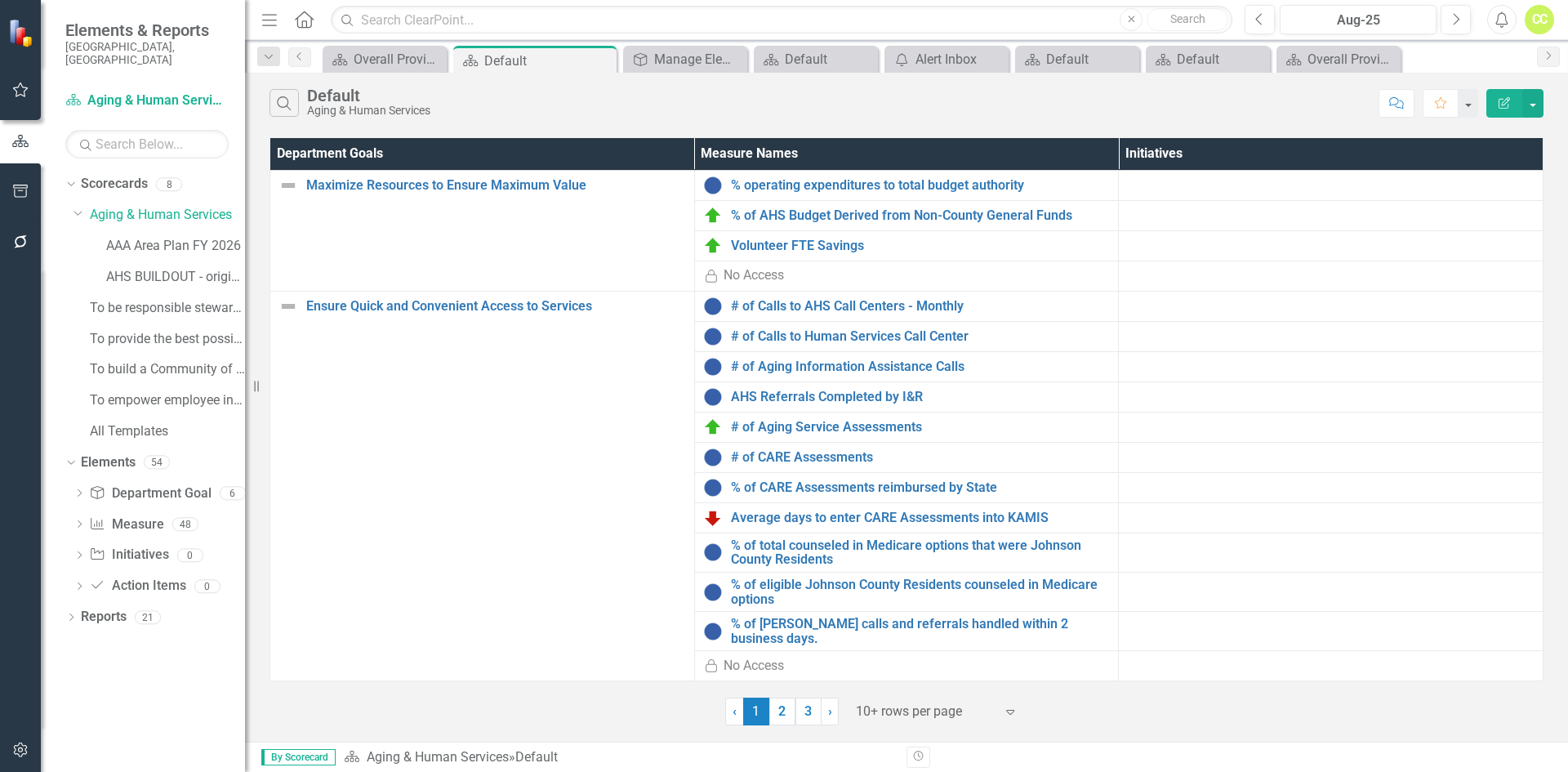
click at [168, 491] on div "Department Goal Department Goal" at bounding box center [150, 494] width 122 height 27
click at [166, 237] on link "AAA Area Plan FY 2026" at bounding box center [175, 246] width 139 height 18
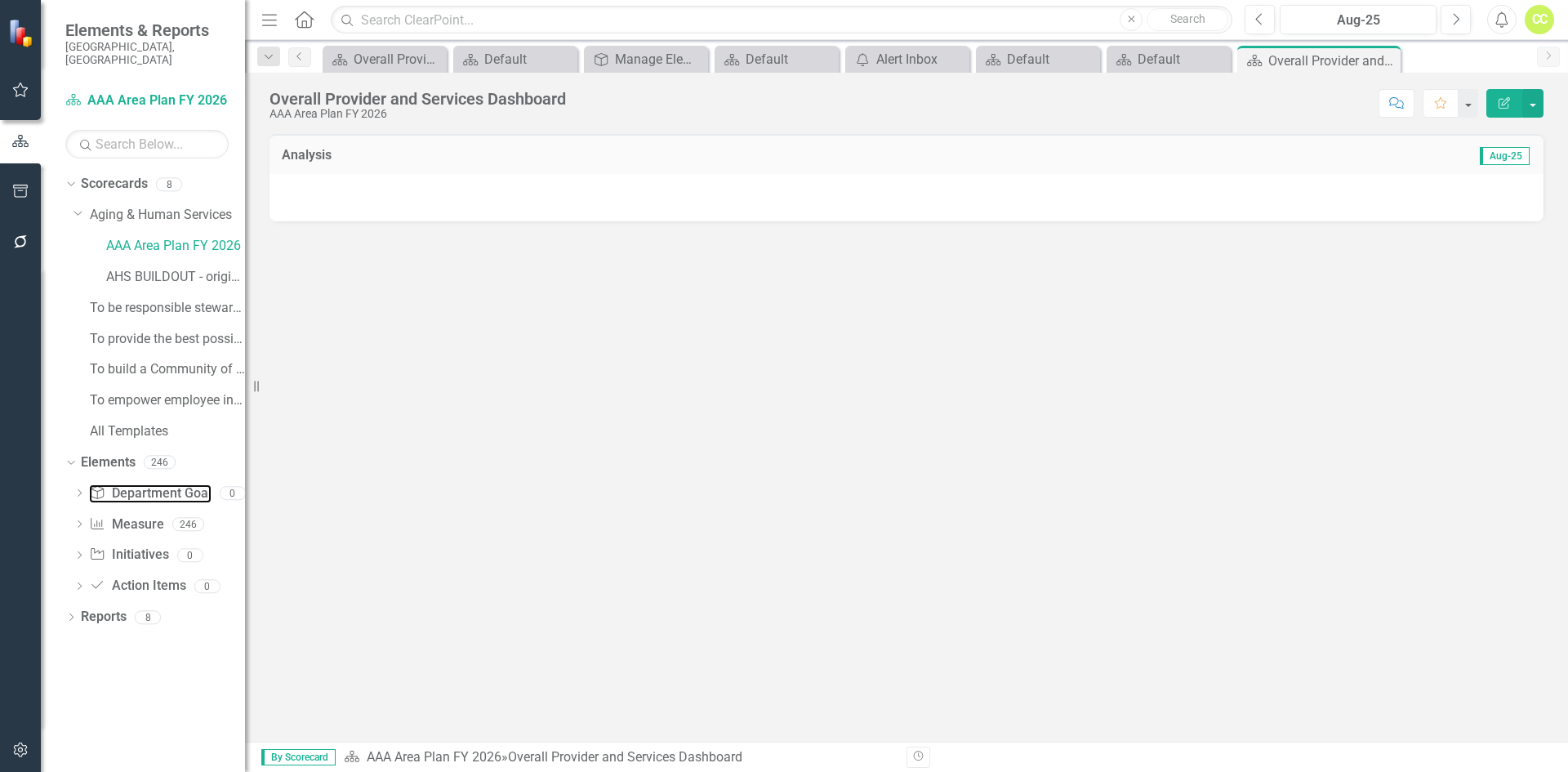
click at [175, 484] on link "Department Goal Department Goal" at bounding box center [150, 493] width 122 height 18
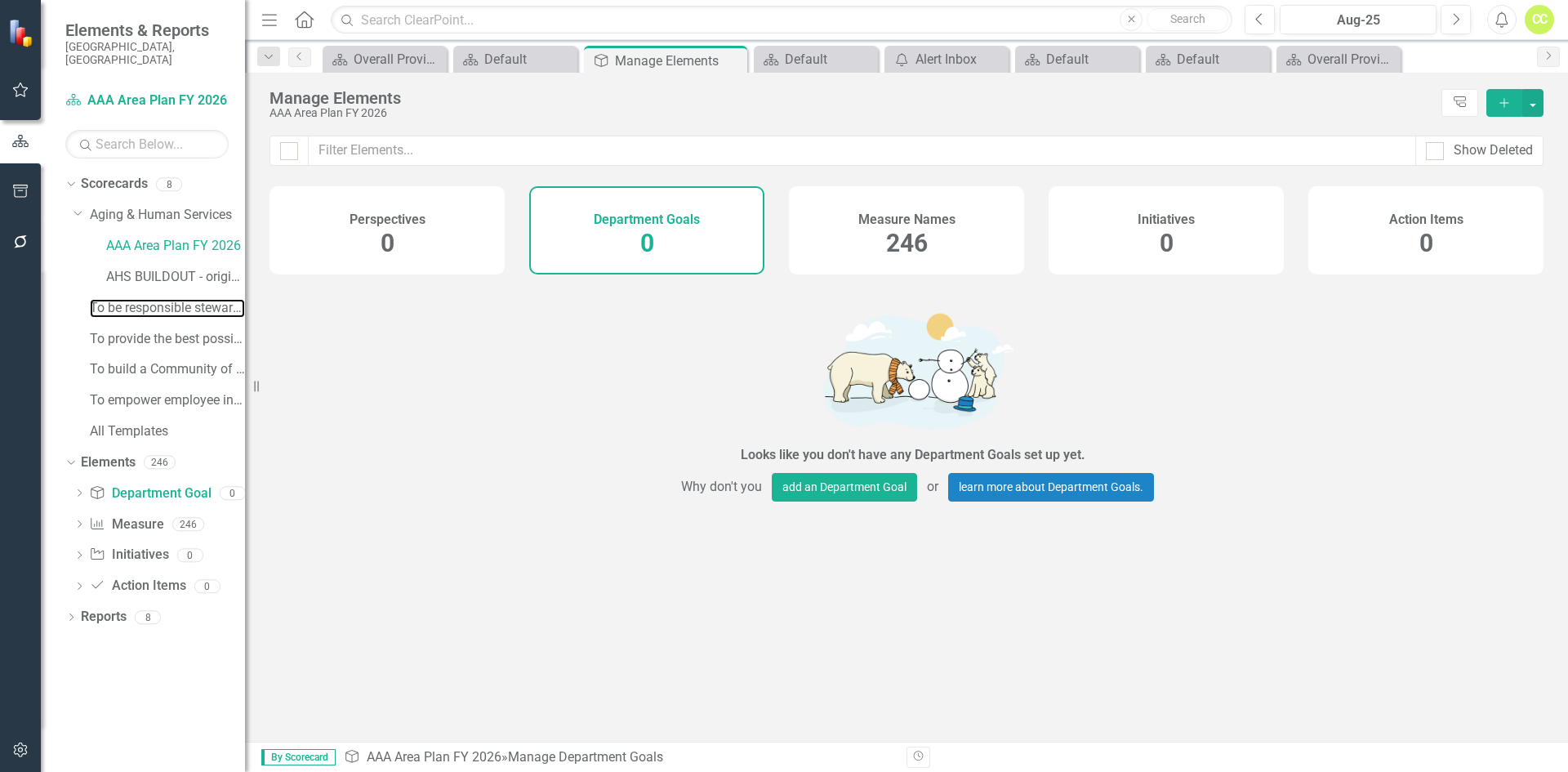
click at [202, 298] on link "To be responsible stewards of taxpayers' money​" at bounding box center [167, 307] width 156 height 18
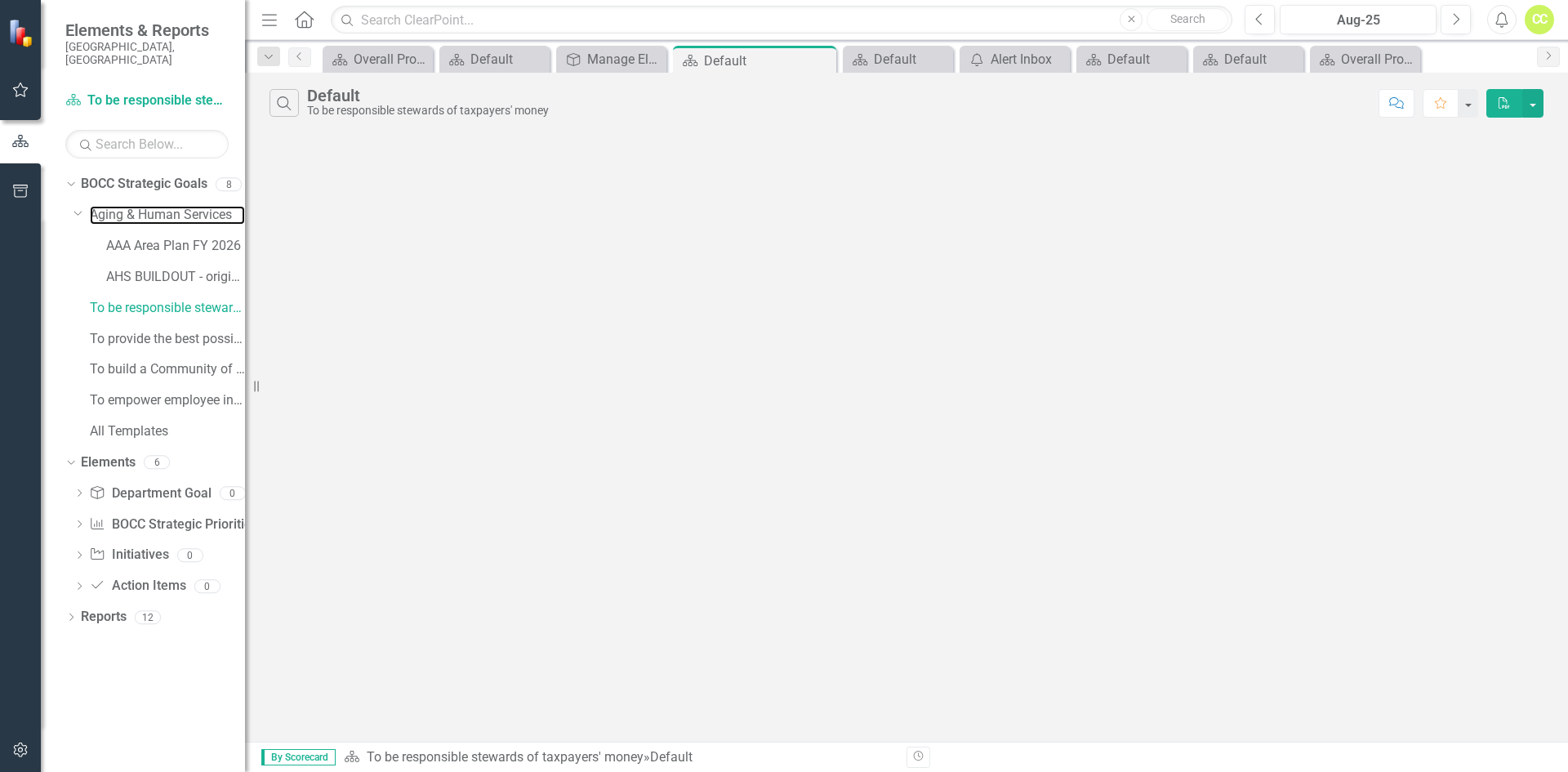
click at [187, 206] on link "Aging & Human Services" at bounding box center [167, 215] width 156 height 18
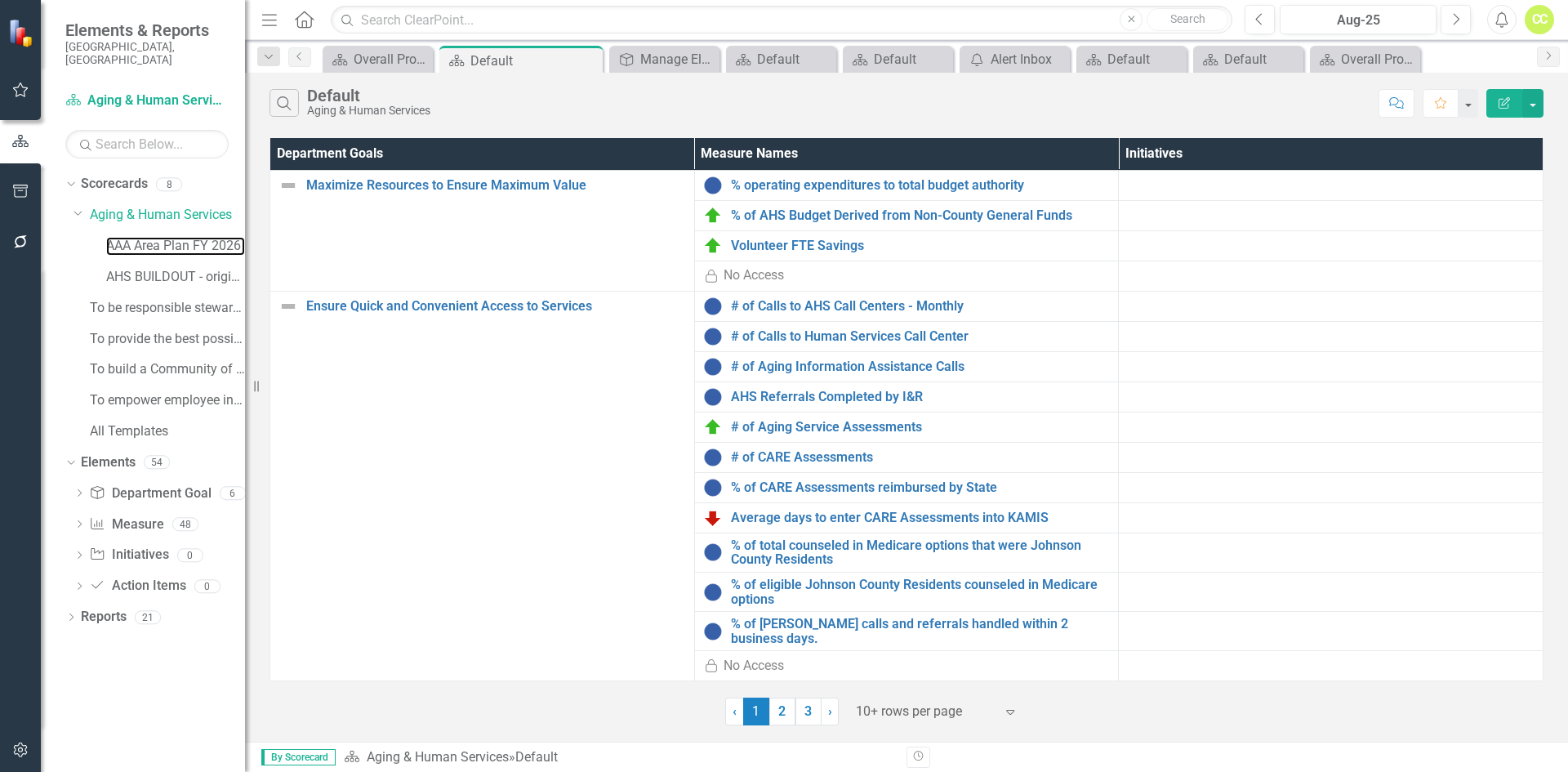
click at [187, 237] on link "AAA Area Plan FY 2026" at bounding box center [175, 246] width 139 height 18
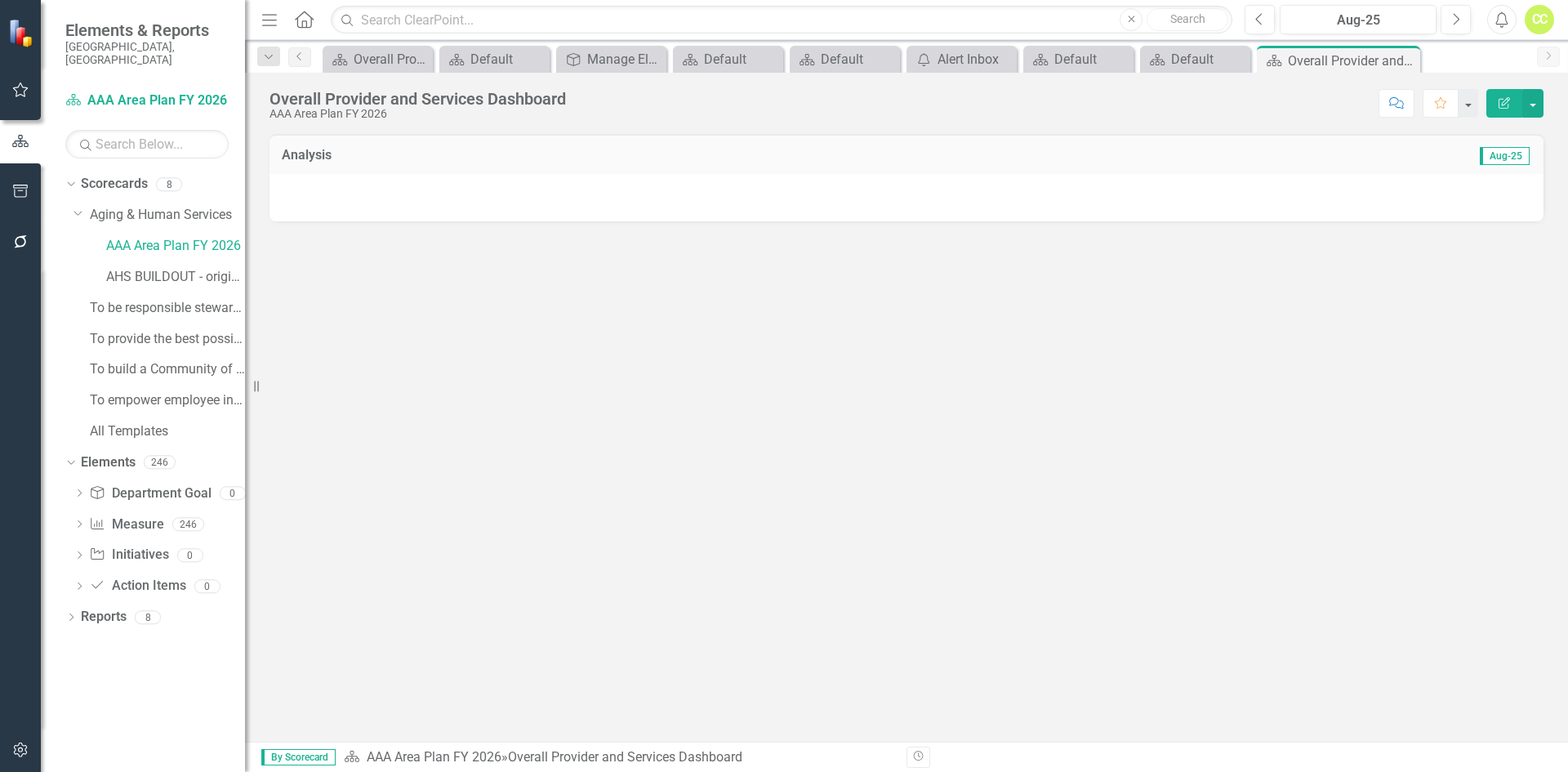
click at [352, 434] on div "Analysis Aug-25" at bounding box center [906, 438] width 1323 height 608
click at [75, 614] on icon "Dropdown" at bounding box center [71, 618] width 12 height 9
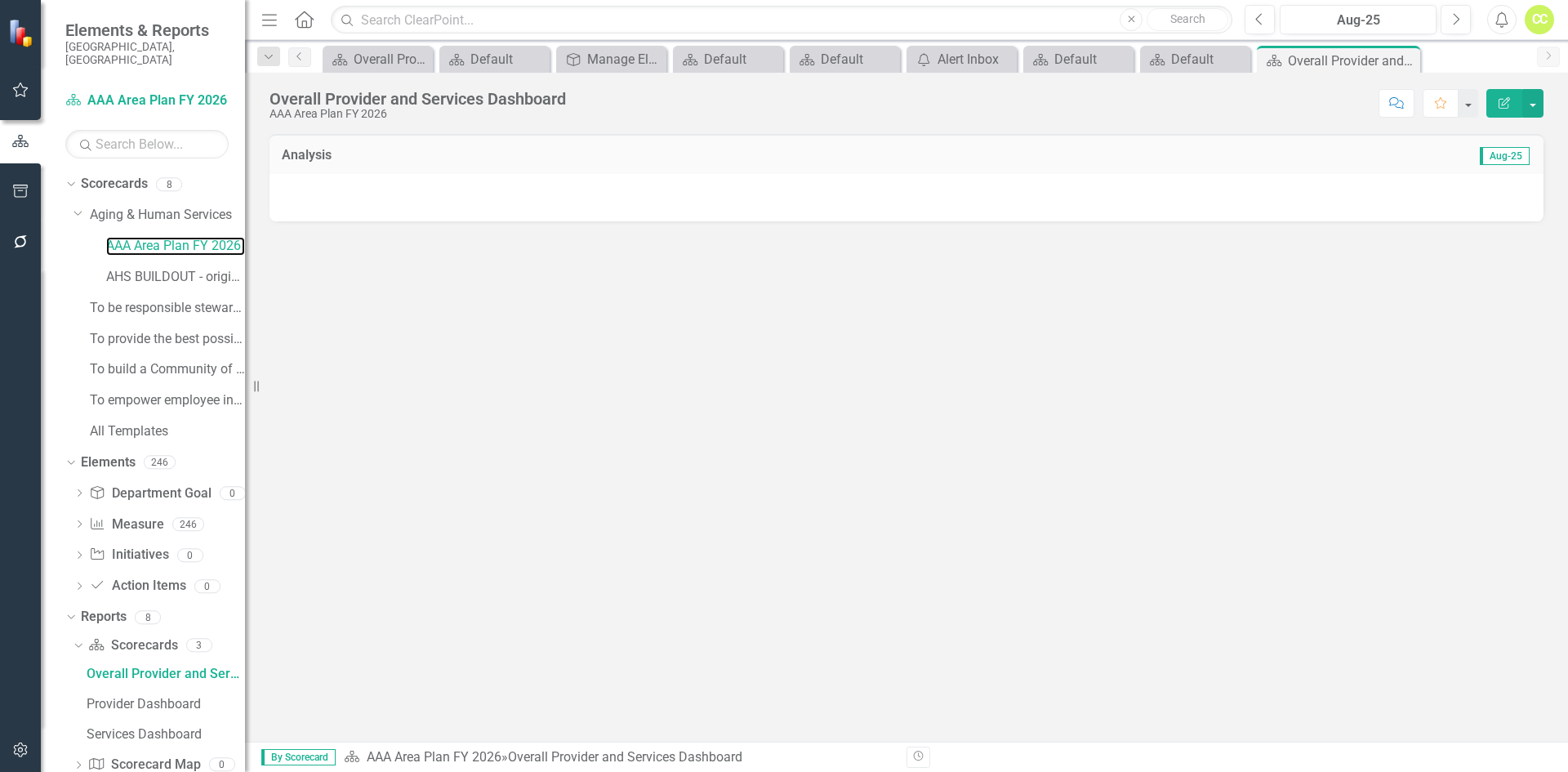
click at [146, 237] on link "AAA Area Plan FY 2026" at bounding box center [175, 246] width 139 height 18
click at [201, 480] on div "Department Goal Department Goal" at bounding box center [150, 494] width 122 height 27
click at [167, 484] on link "Department Goal Department Goal" at bounding box center [150, 493] width 122 height 18
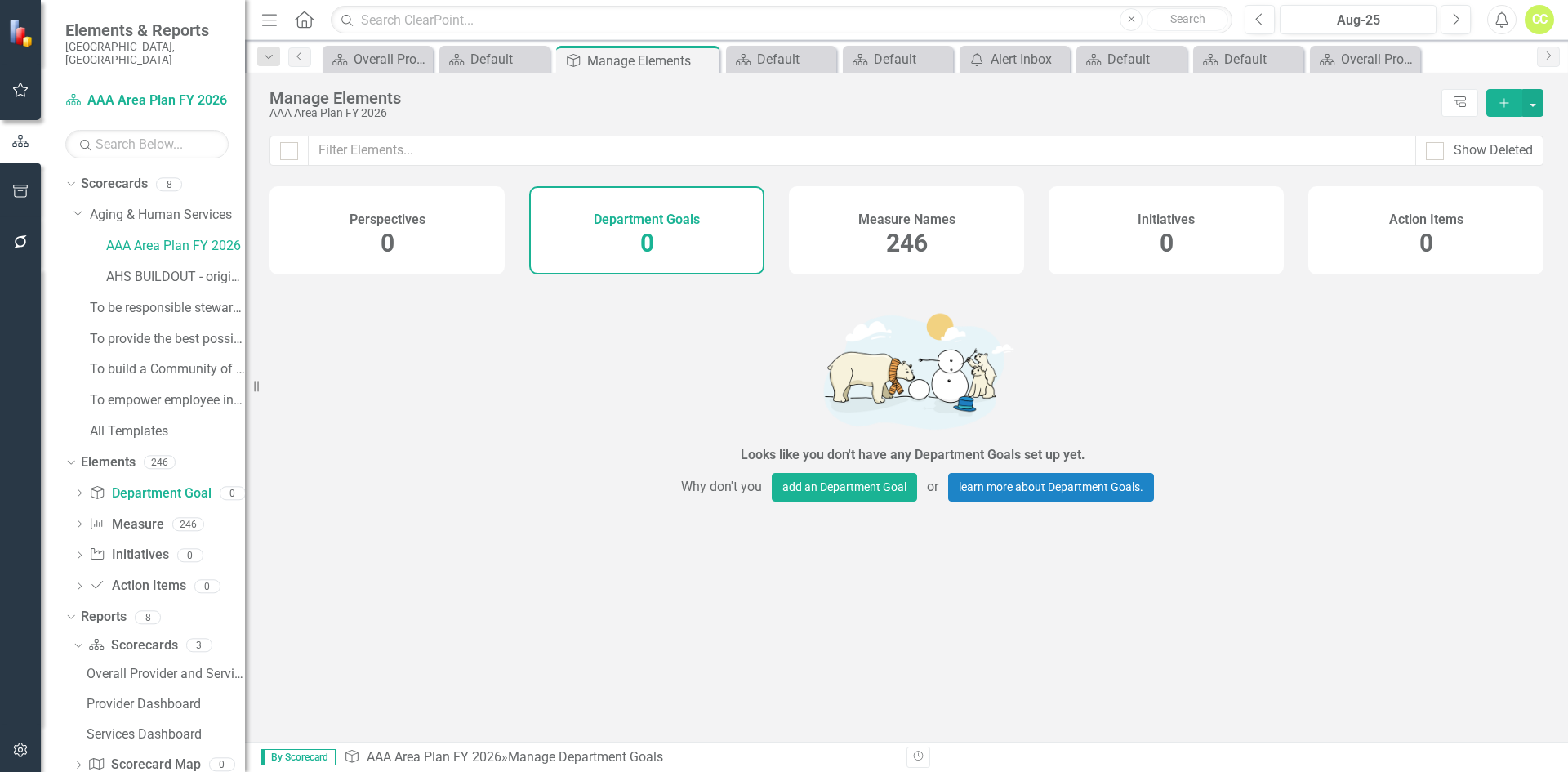
click at [388, 228] on span "0" at bounding box center [387, 242] width 14 height 28
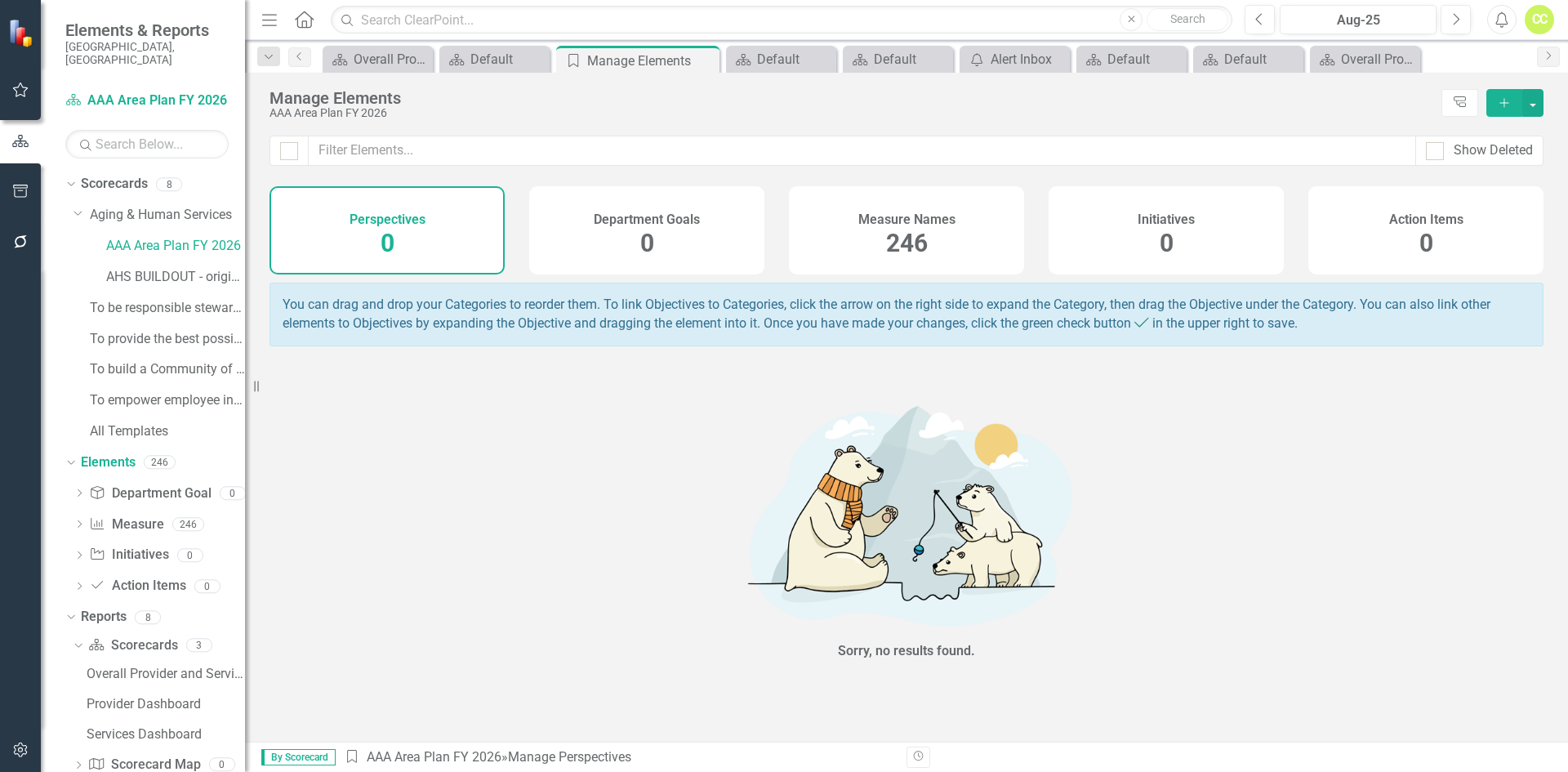
click at [1497, 106] on icon "Add" at bounding box center [1504, 103] width 15 height 12
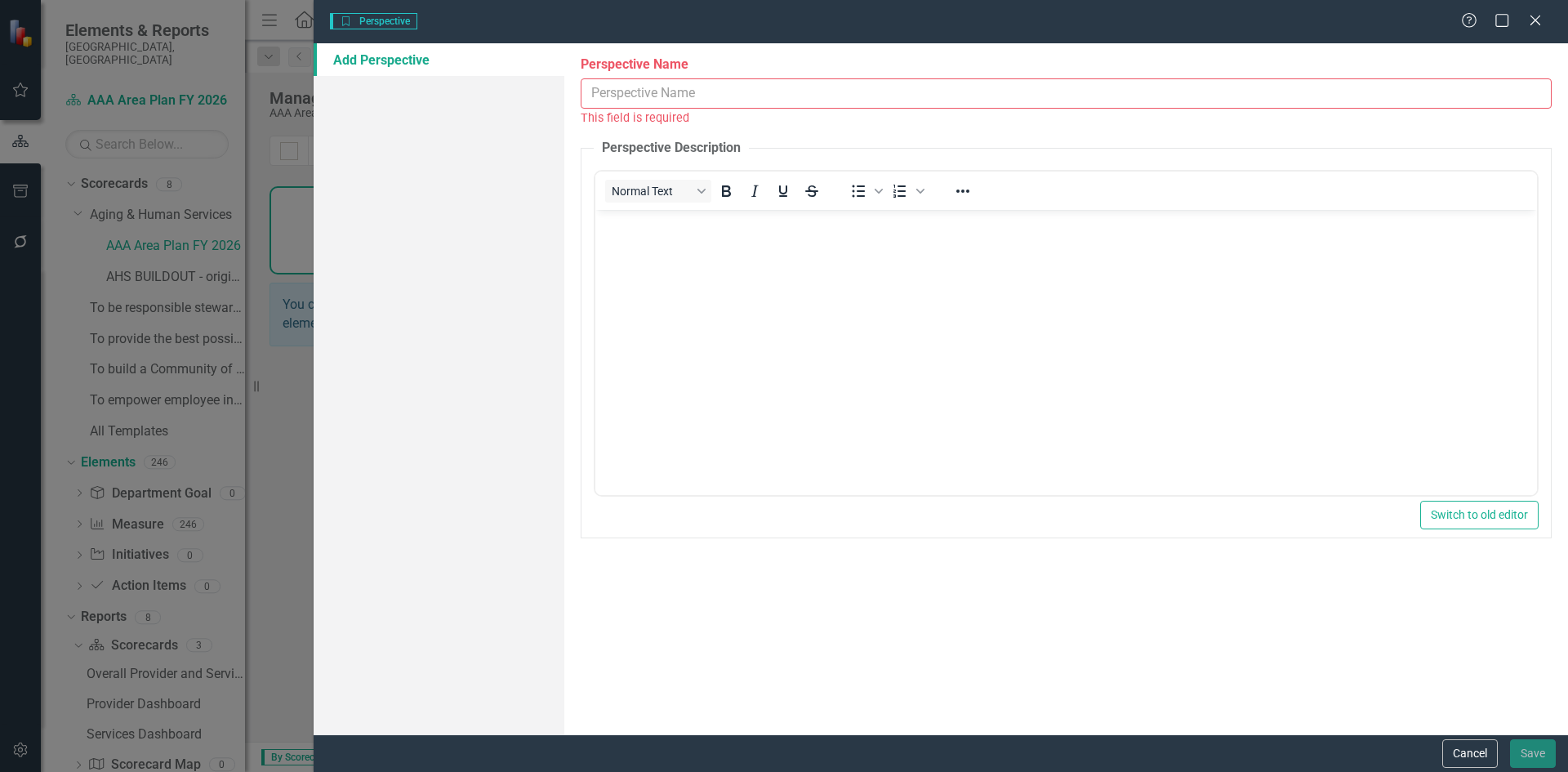
click at [792, 89] on input "Perspective Name" at bounding box center [1065, 93] width 971 height 30
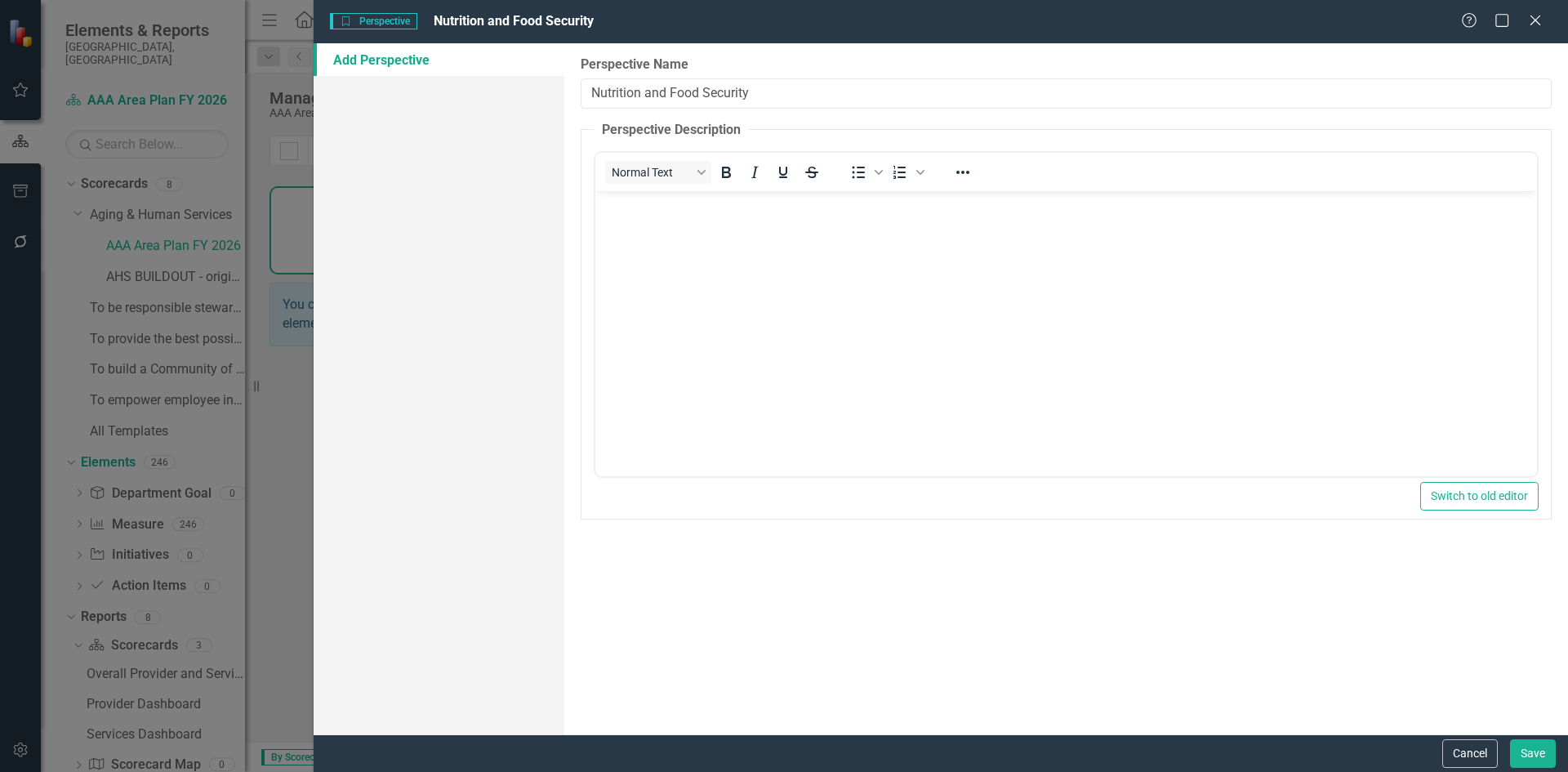
type input "Nutrition and Food Security"
click at [833, 294] on body "Rich Text Area. Press ALT-0 for help." at bounding box center [1065, 314] width 941 height 245
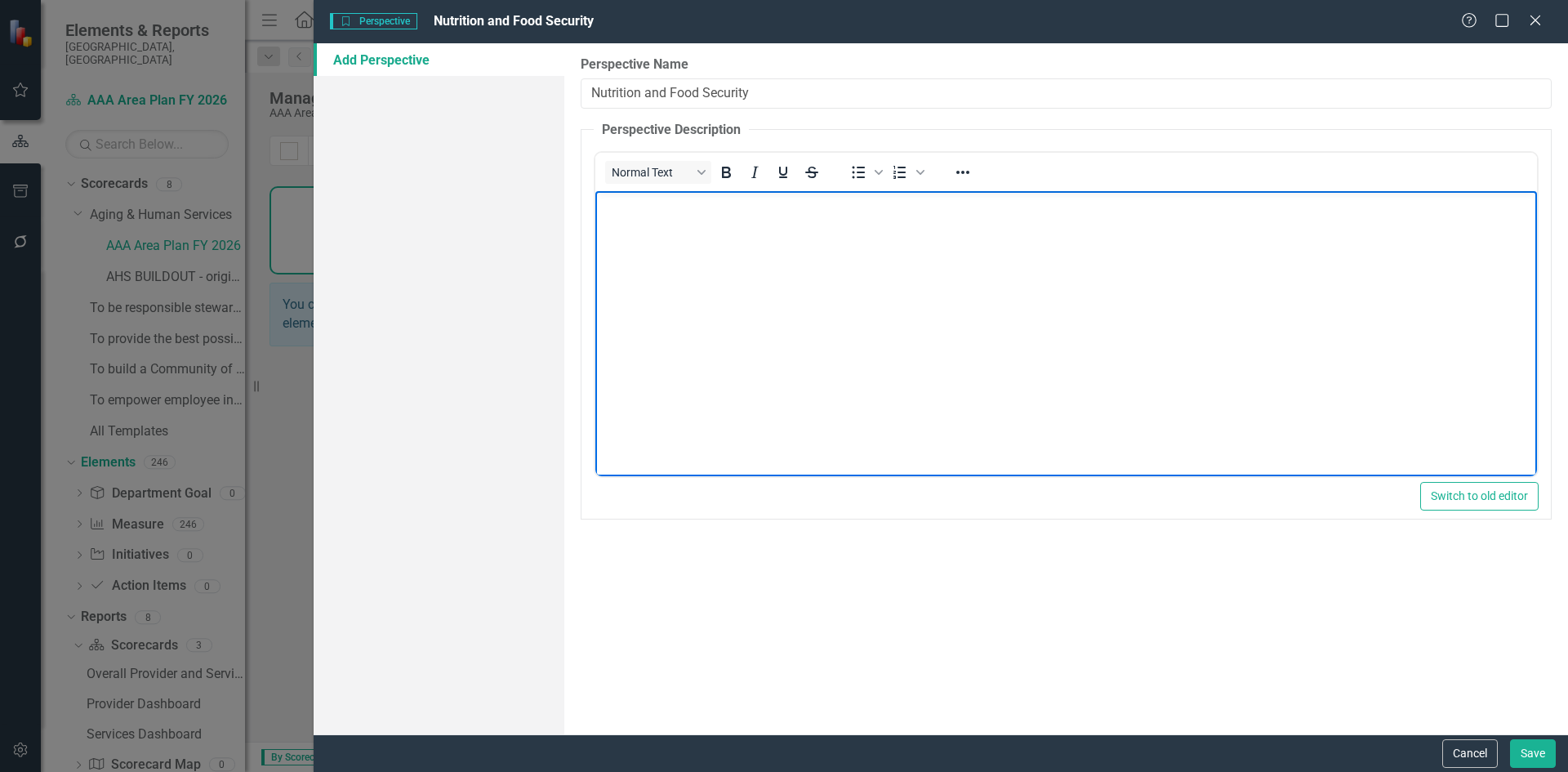
click at [905, 346] on body "Rich Text Area. Press ALT-0 for help." at bounding box center [1065, 314] width 941 height 245
paste body "Rich Text Area. Press ALT-0 for help."
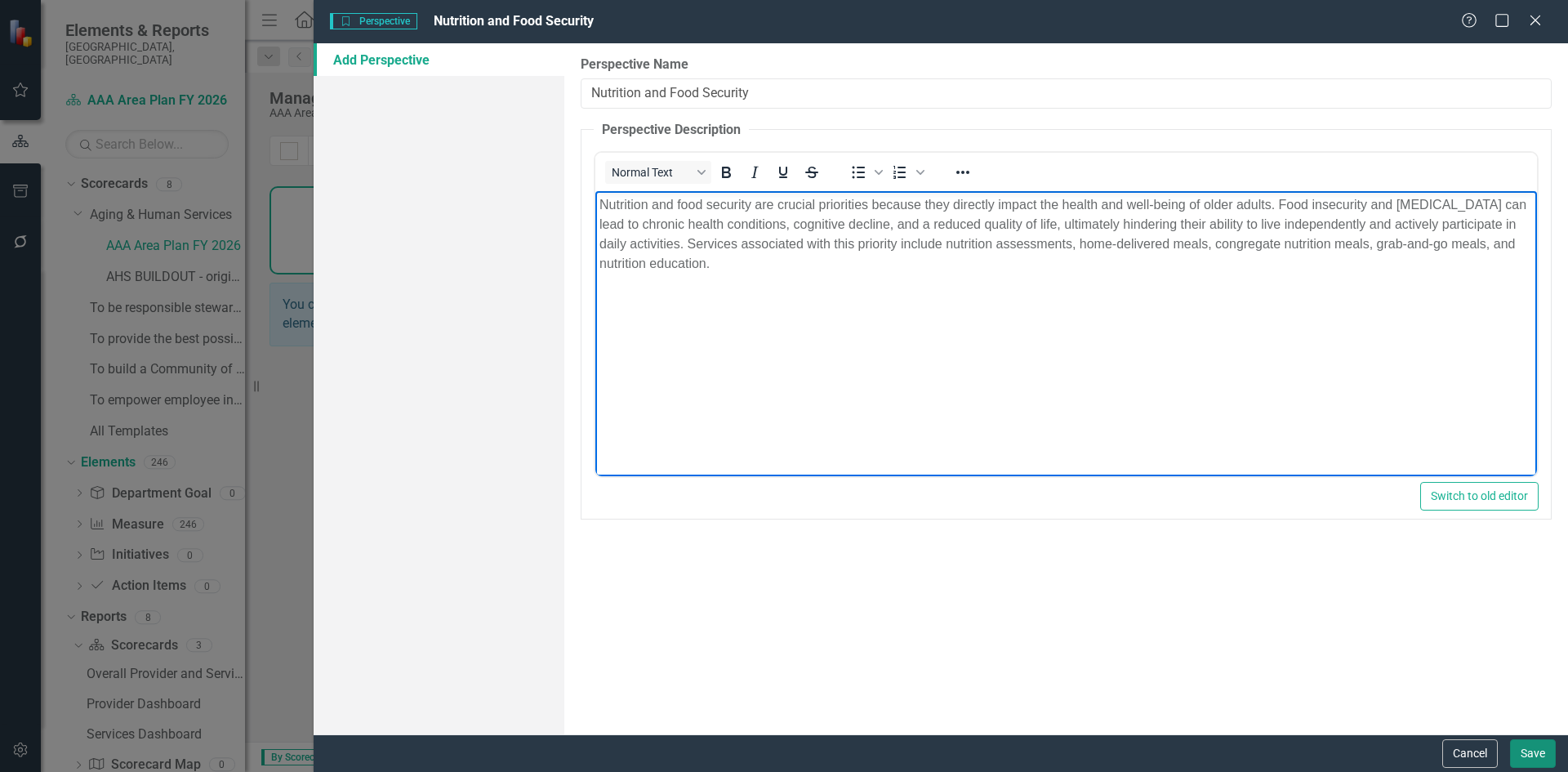
click at [1544, 748] on button "Save" at bounding box center [1532, 753] width 46 height 28
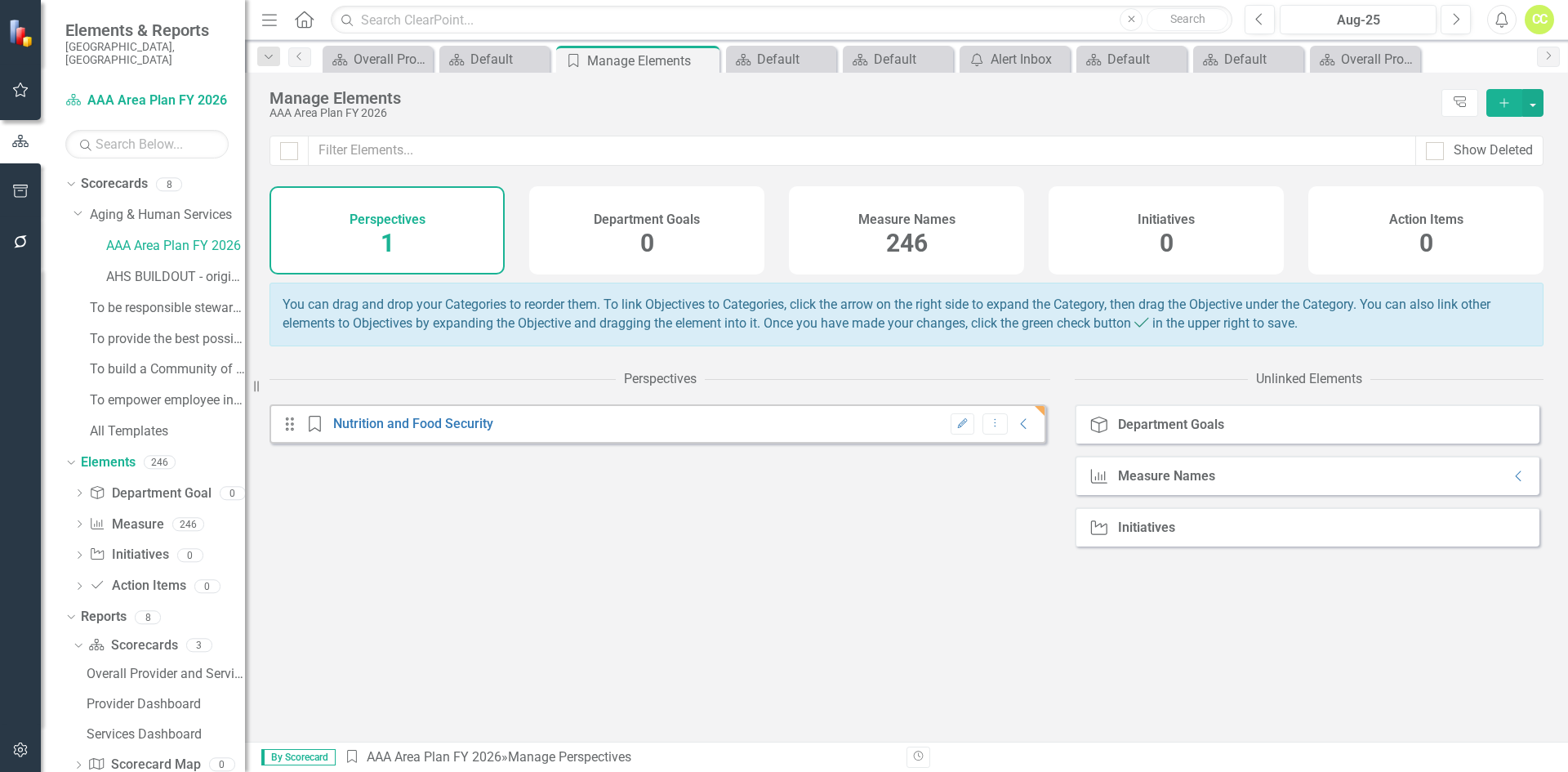
click at [1507, 105] on icon "Add" at bounding box center [1504, 103] width 15 height 12
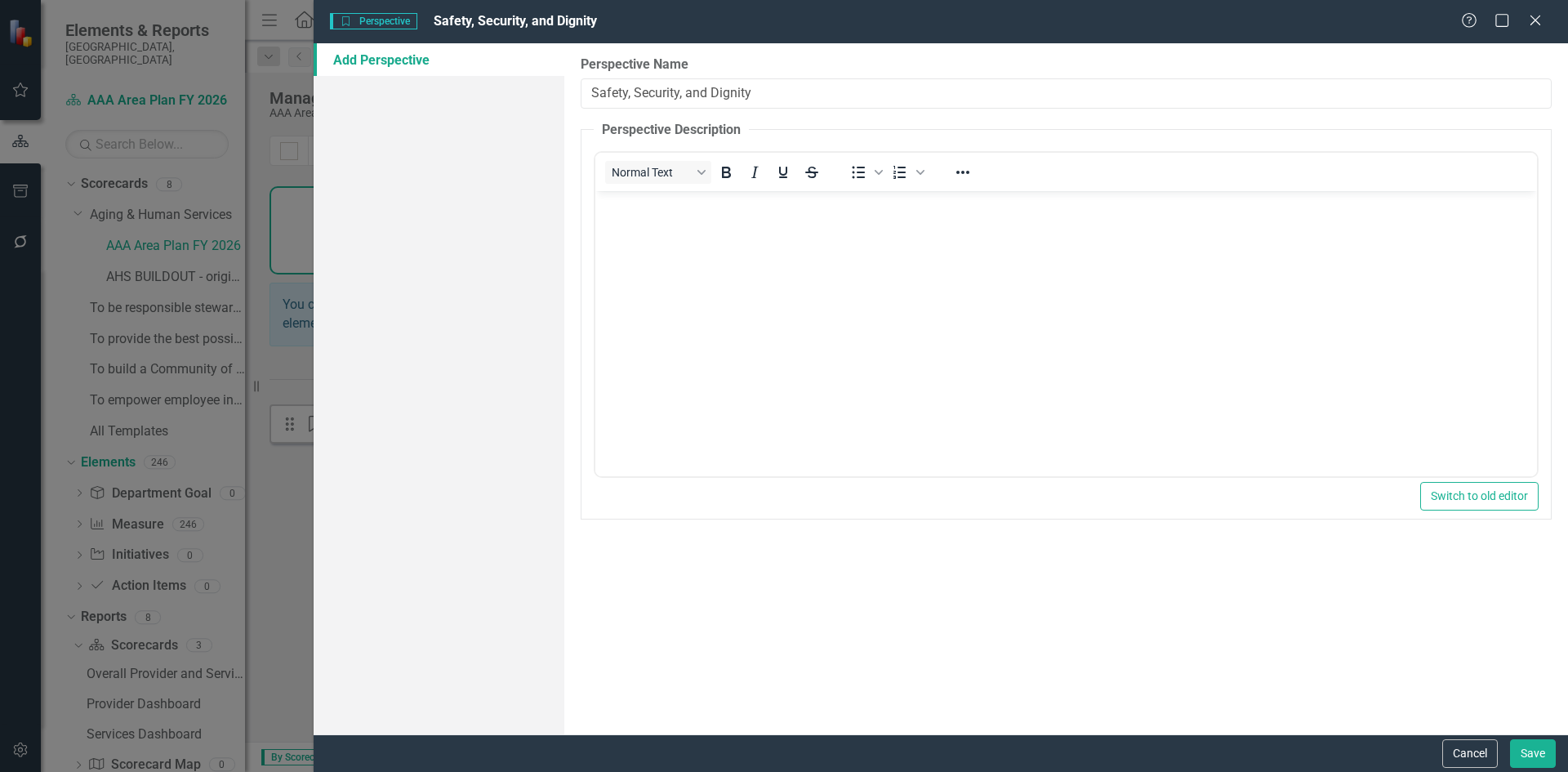
type input "Safety, Security, and Dignity"
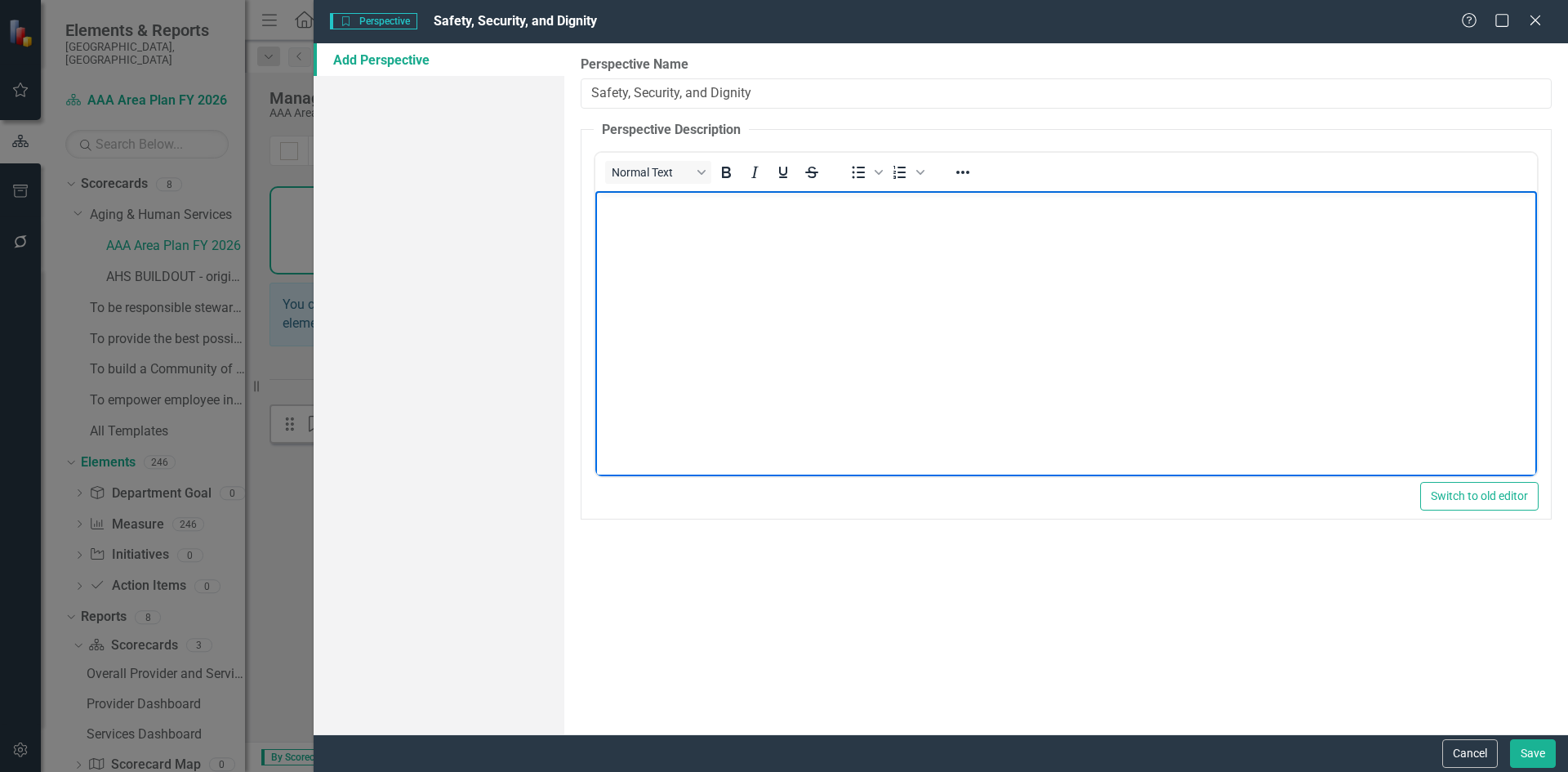
click at [737, 337] on body "Rich Text Area. Press ALT-0 for help." at bounding box center [1065, 314] width 941 height 245
paste body "Rich Text Area. Press ALT-0 for help."
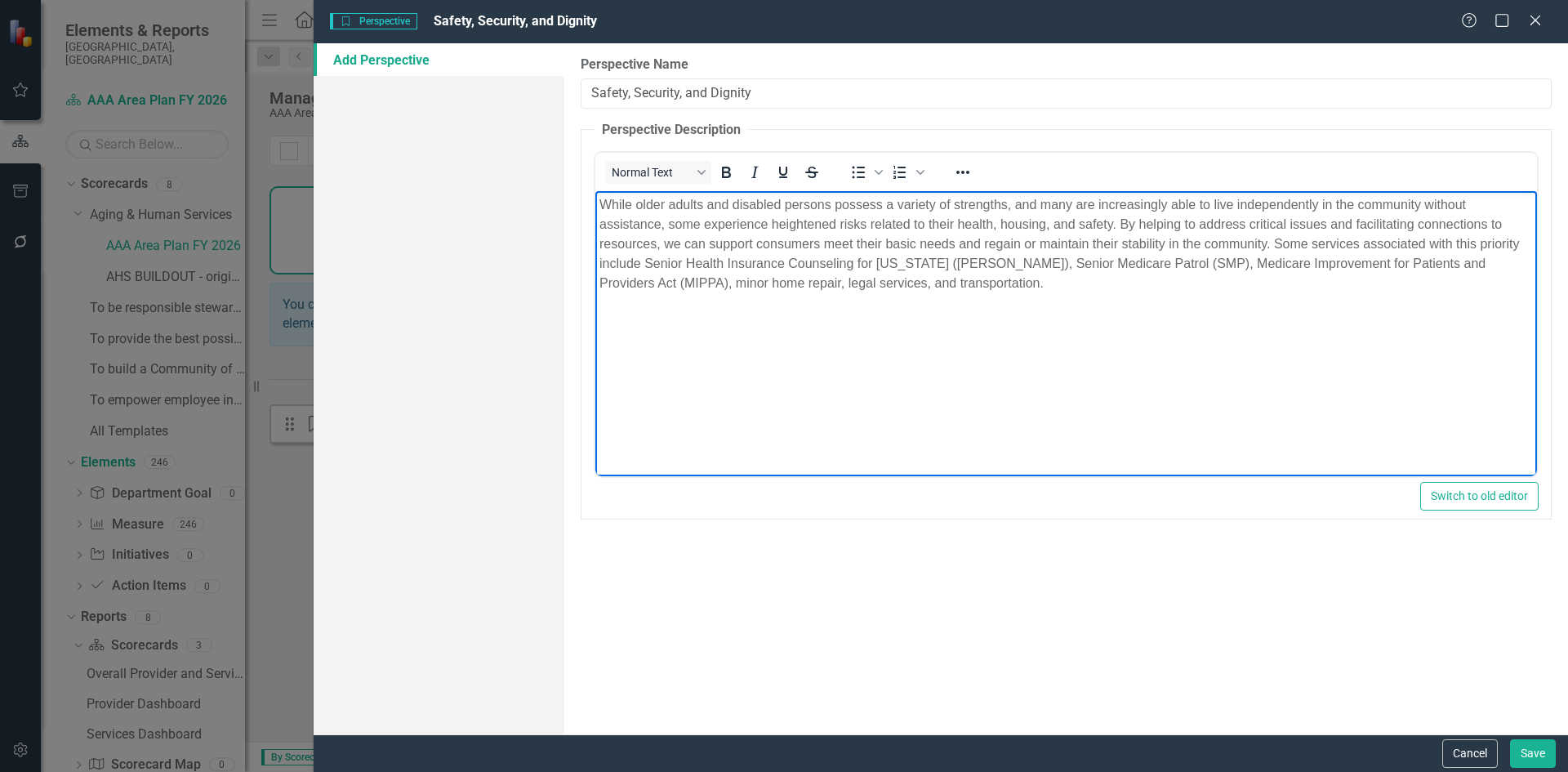
click at [1537, 757] on button "Save" at bounding box center [1532, 753] width 46 height 28
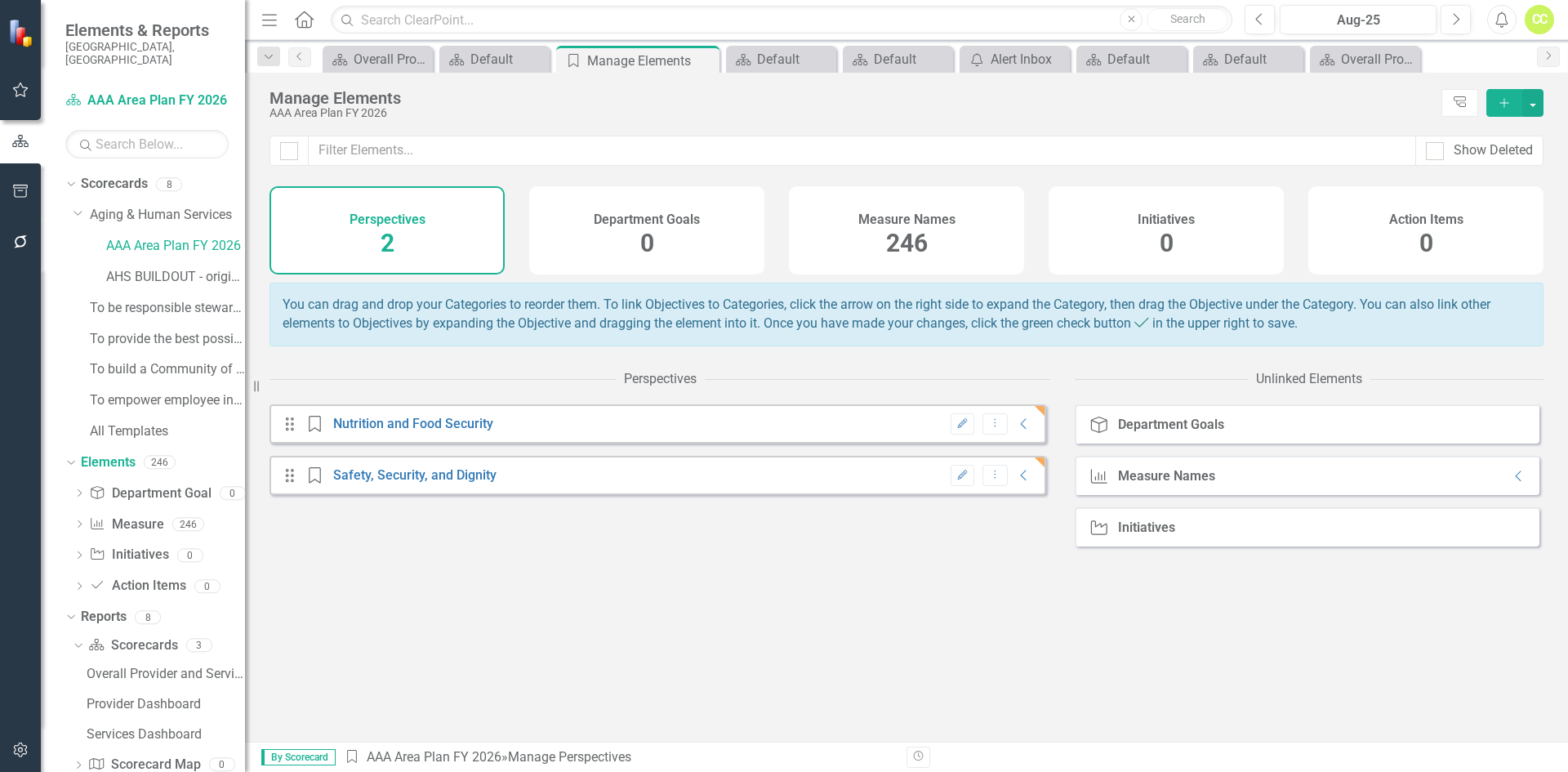
click at [1501, 101] on icon "Add" at bounding box center [1504, 103] width 15 height 12
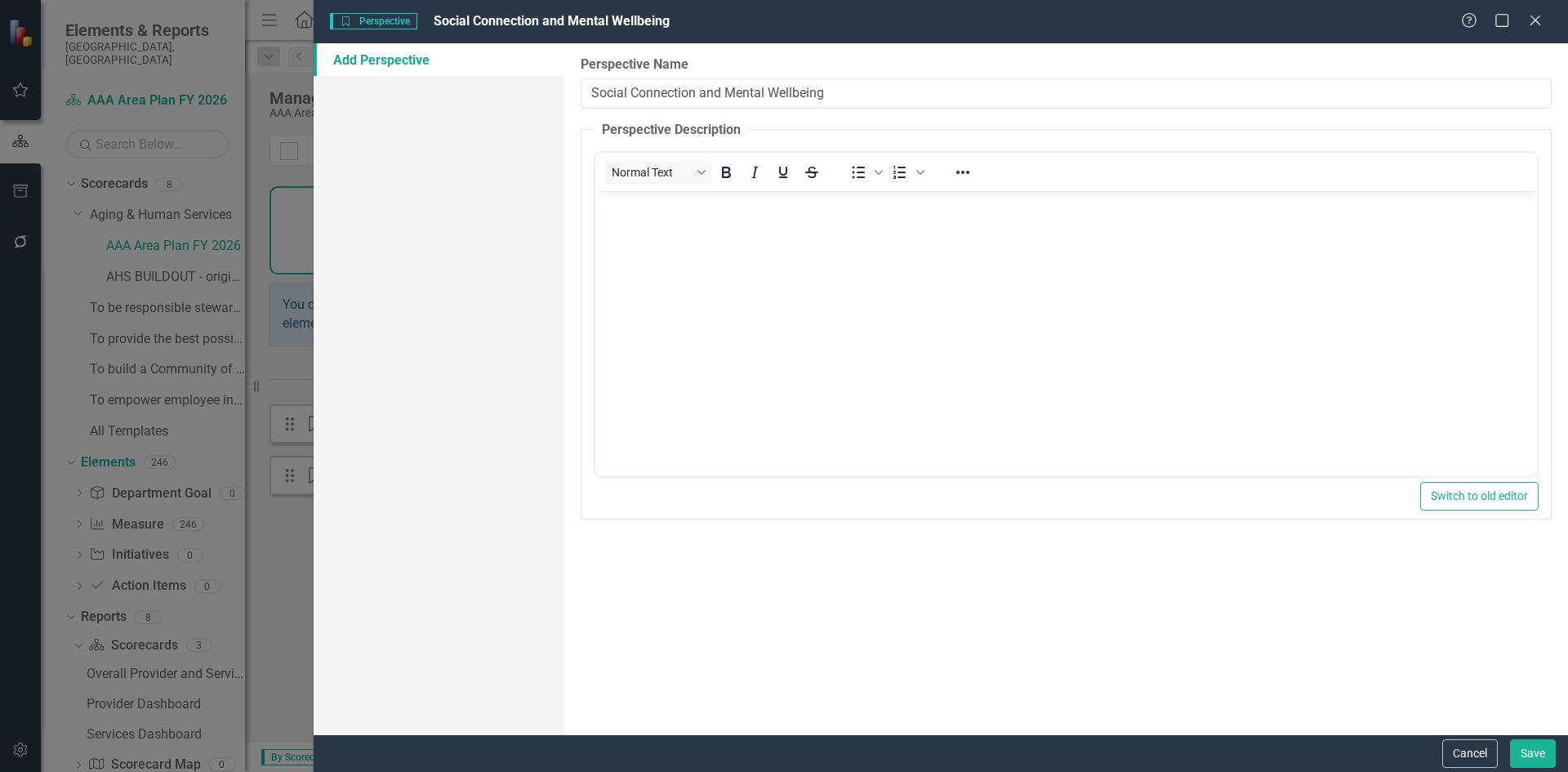
type input "Social Connection and Mental Wellbeing"
click at [873, 384] on body "Rich Text Area. Press ALT-0 for help." at bounding box center [1065, 314] width 941 height 245
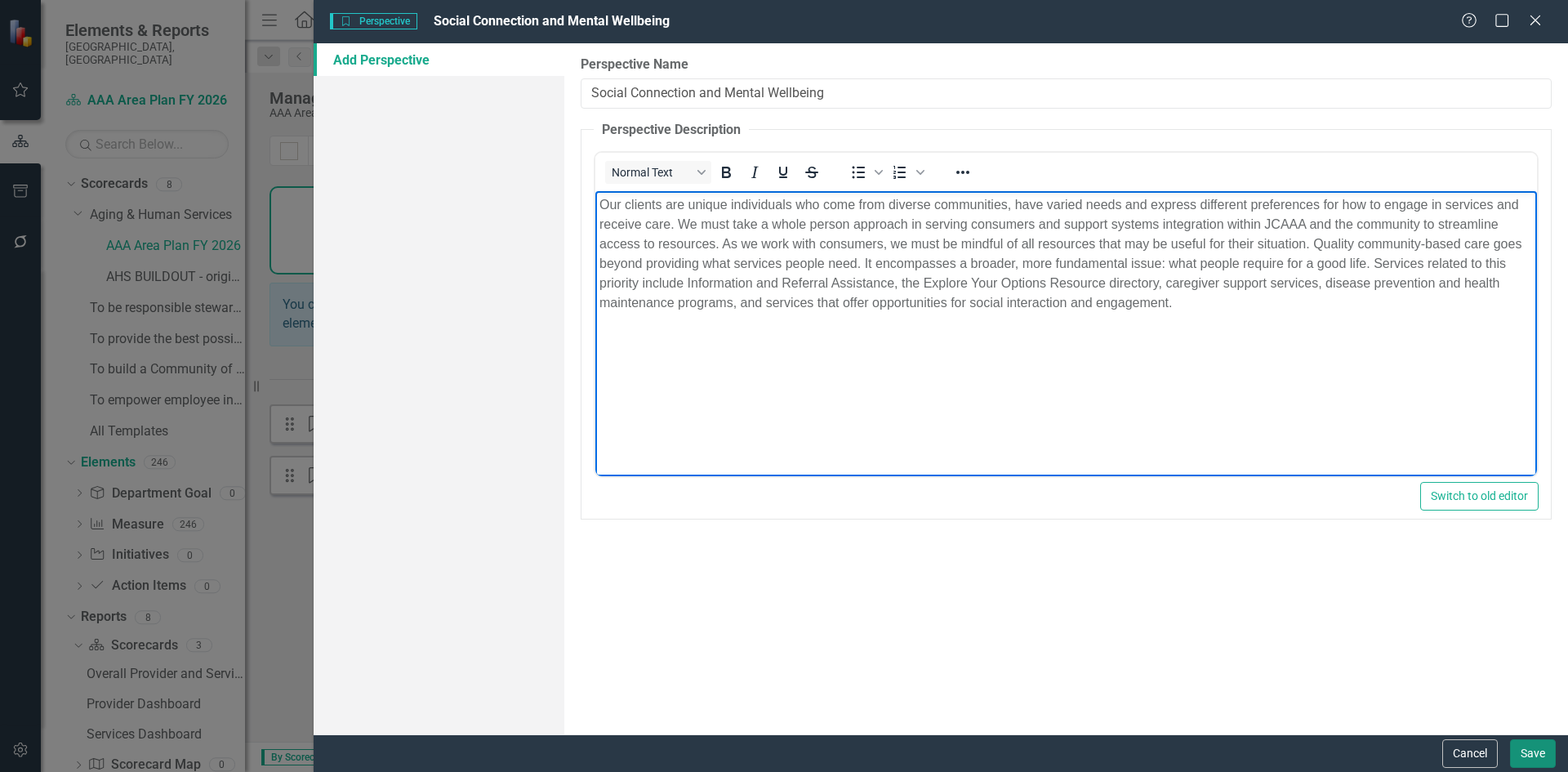
click at [1523, 746] on button "Save" at bounding box center [1532, 753] width 46 height 28
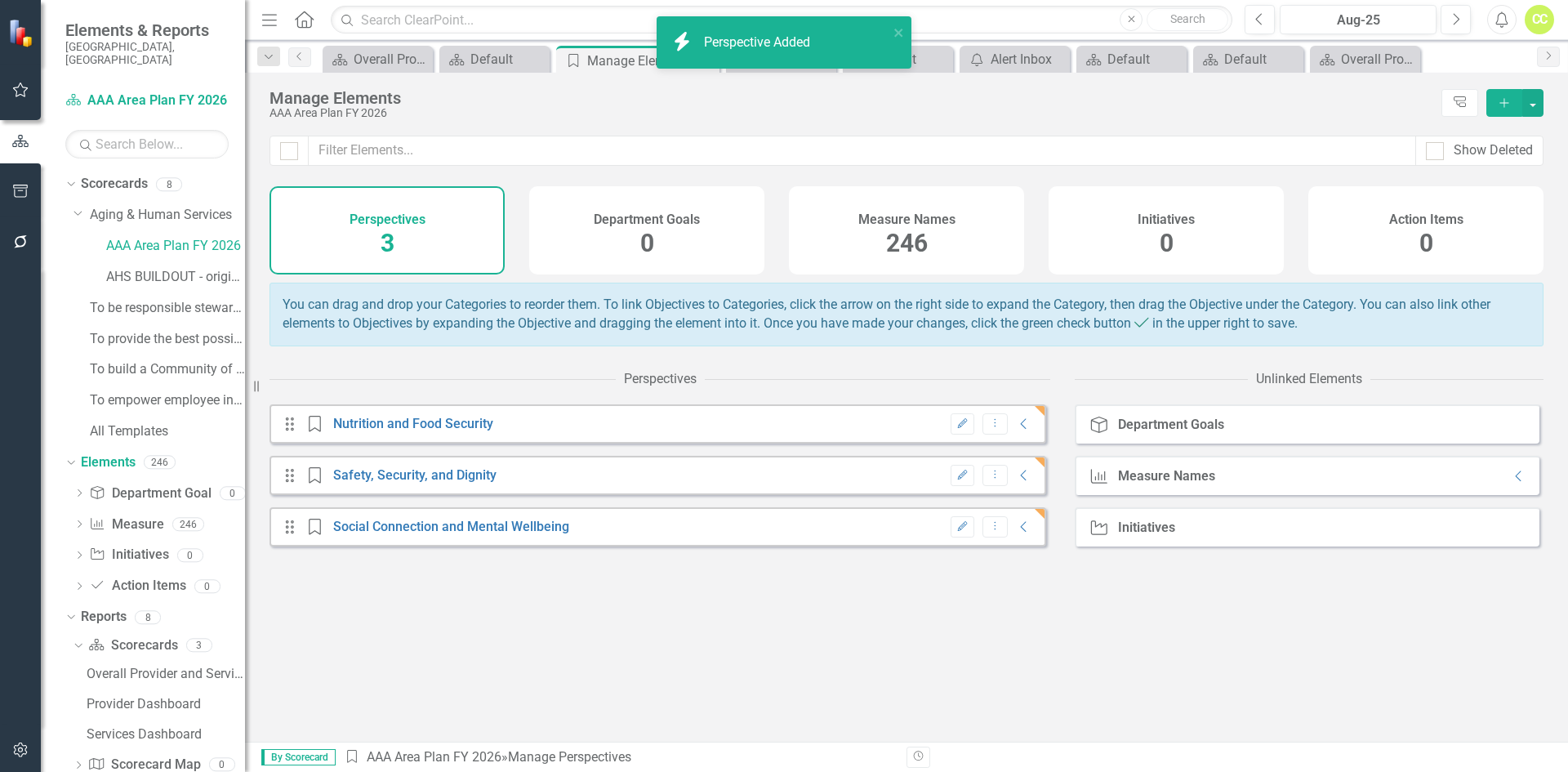
click at [1496, 100] on button "Add" at bounding box center [1504, 103] width 36 height 28
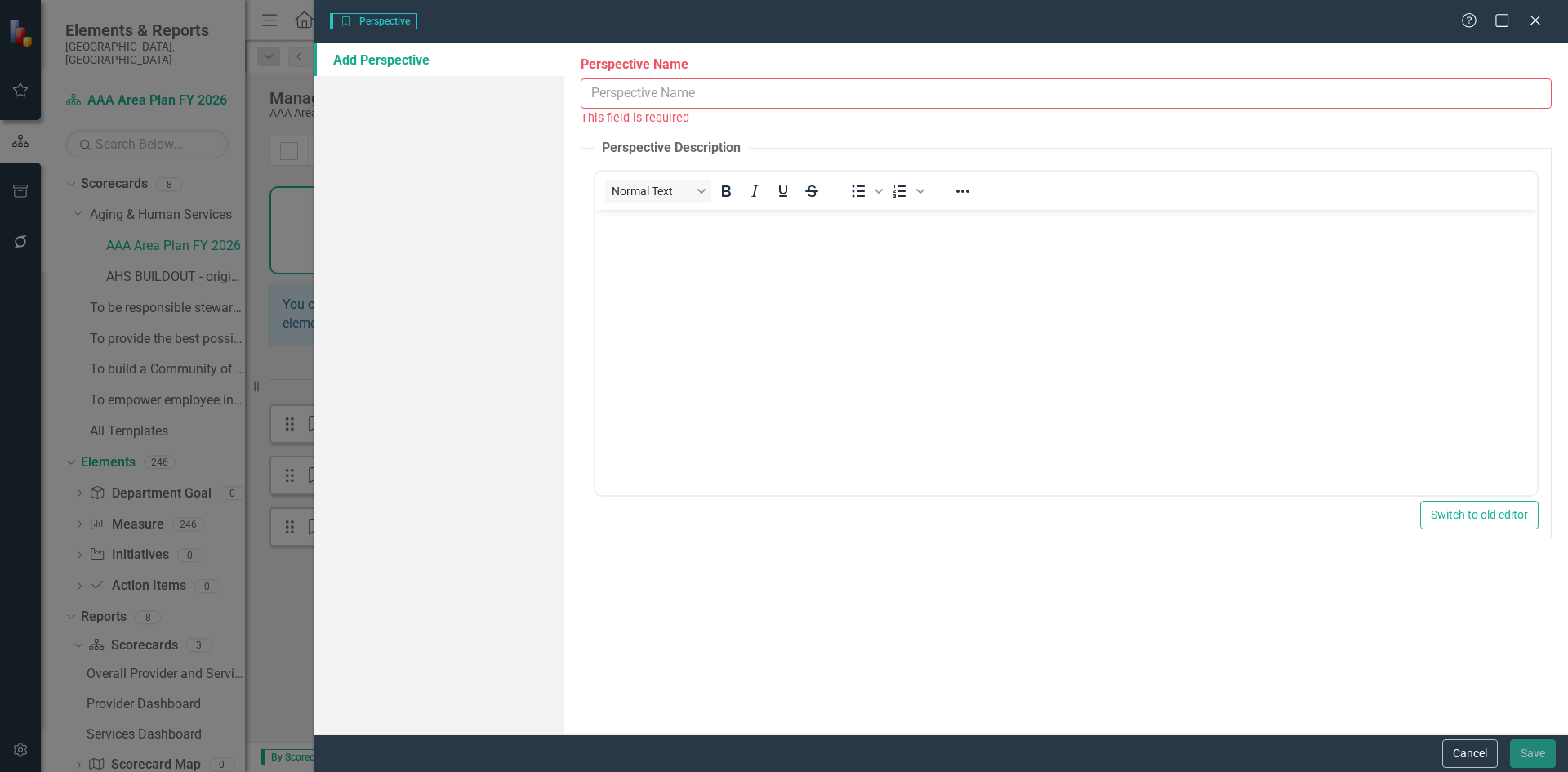
click at [774, 98] on input "Perspective Name" at bounding box center [1065, 93] width 971 height 30
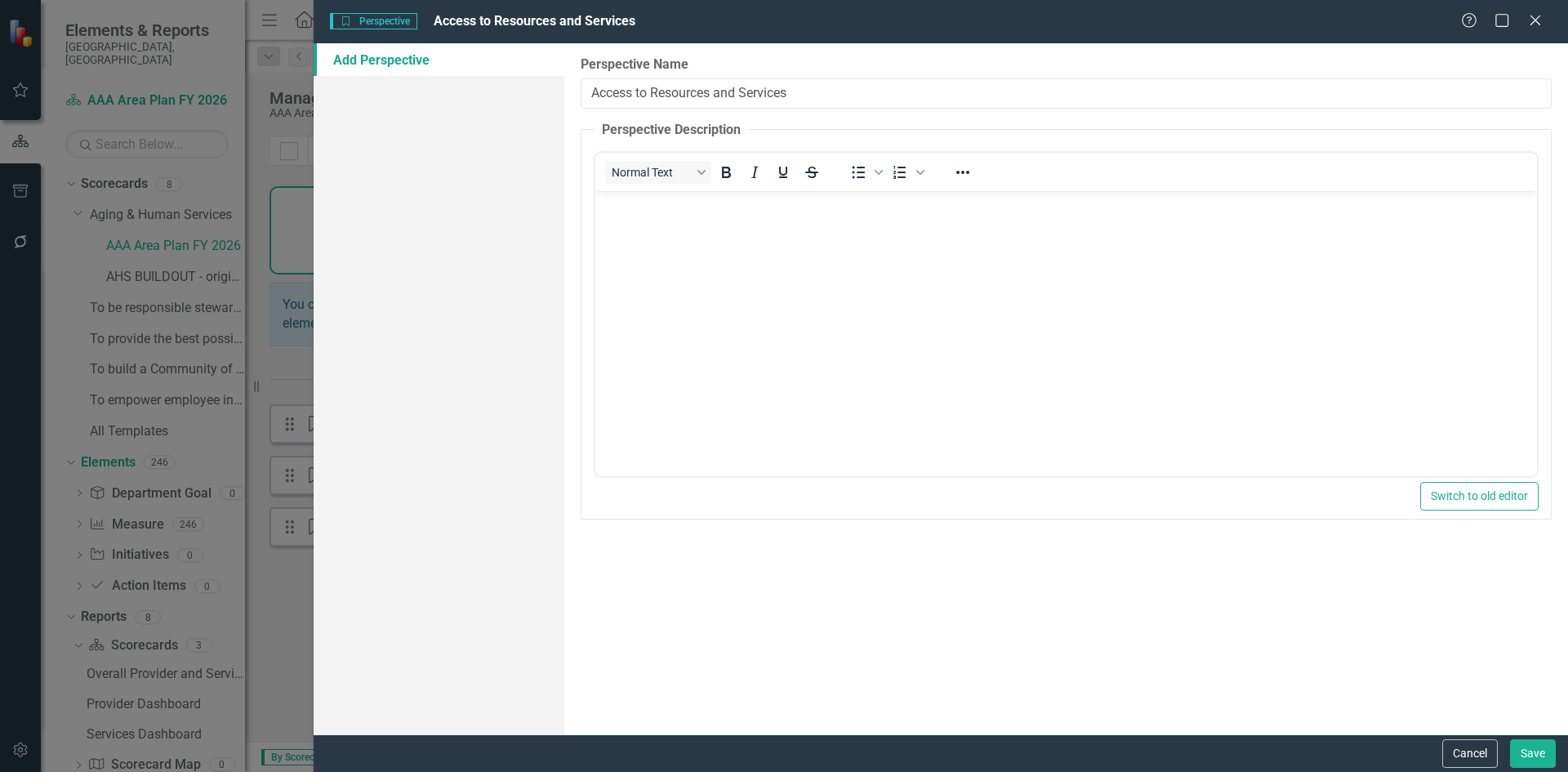
type input "Access to Resources and Services"
click at [802, 343] on body "Rich Text Area. Press ALT-0 for help." at bounding box center [1065, 314] width 941 height 245
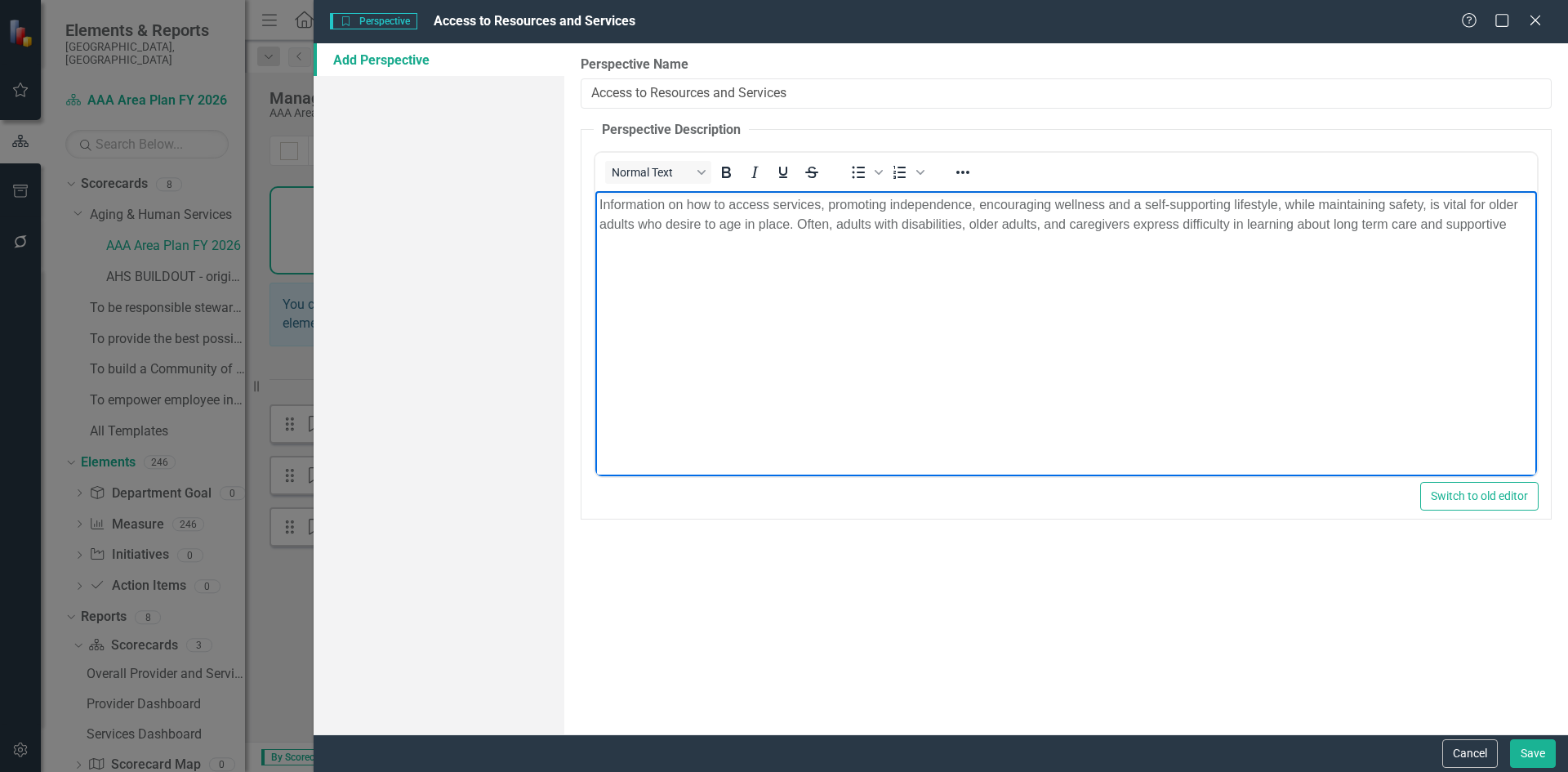
click at [1518, 226] on p "Information on how to access services, promoting independence, encouraging well…" at bounding box center [1066, 215] width 933 height 39
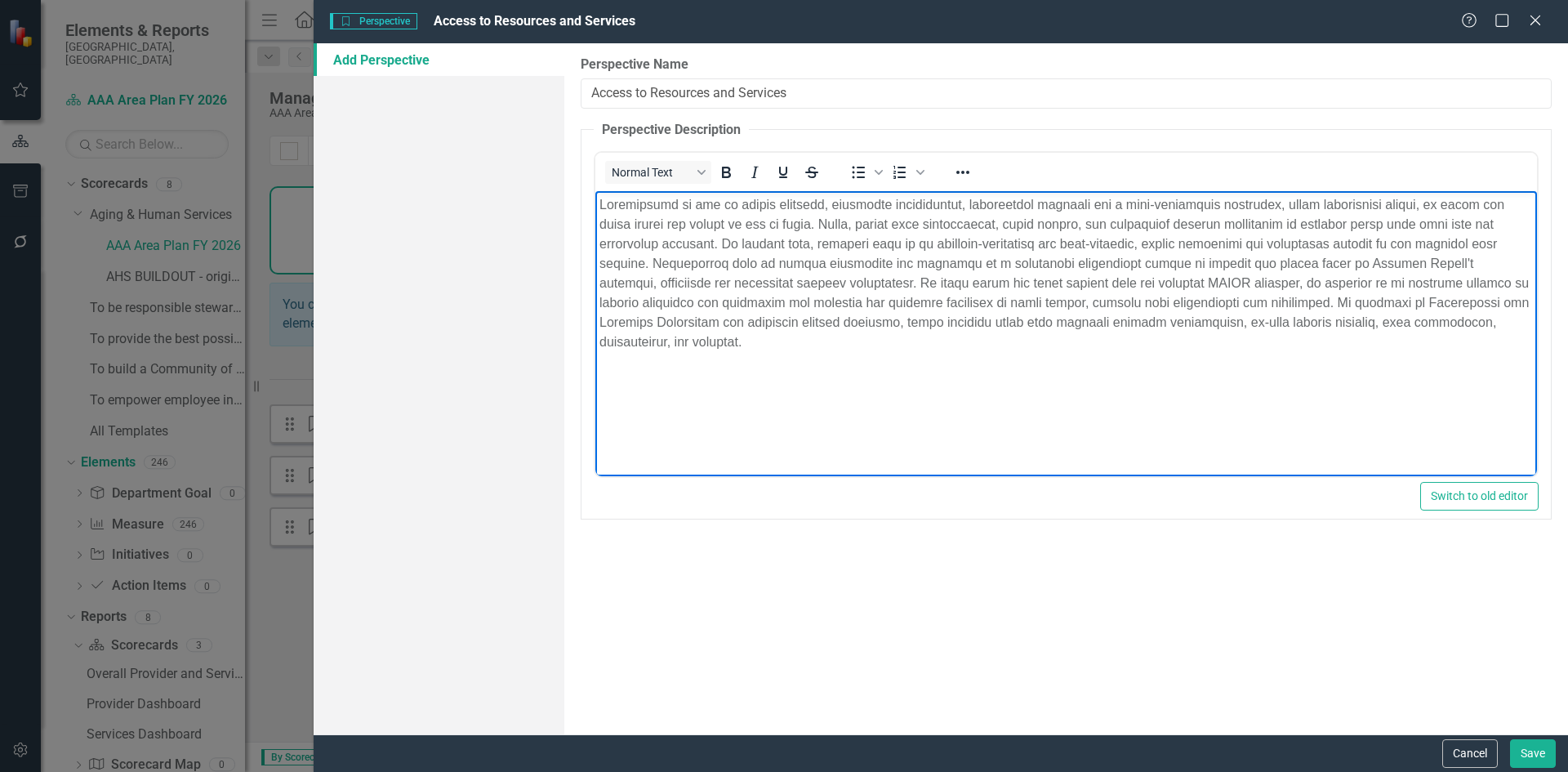
click at [596, 241] on body "Rich Text Area. Press ALT-0 for help." at bounding box center [1065, 314] width 941 height 245
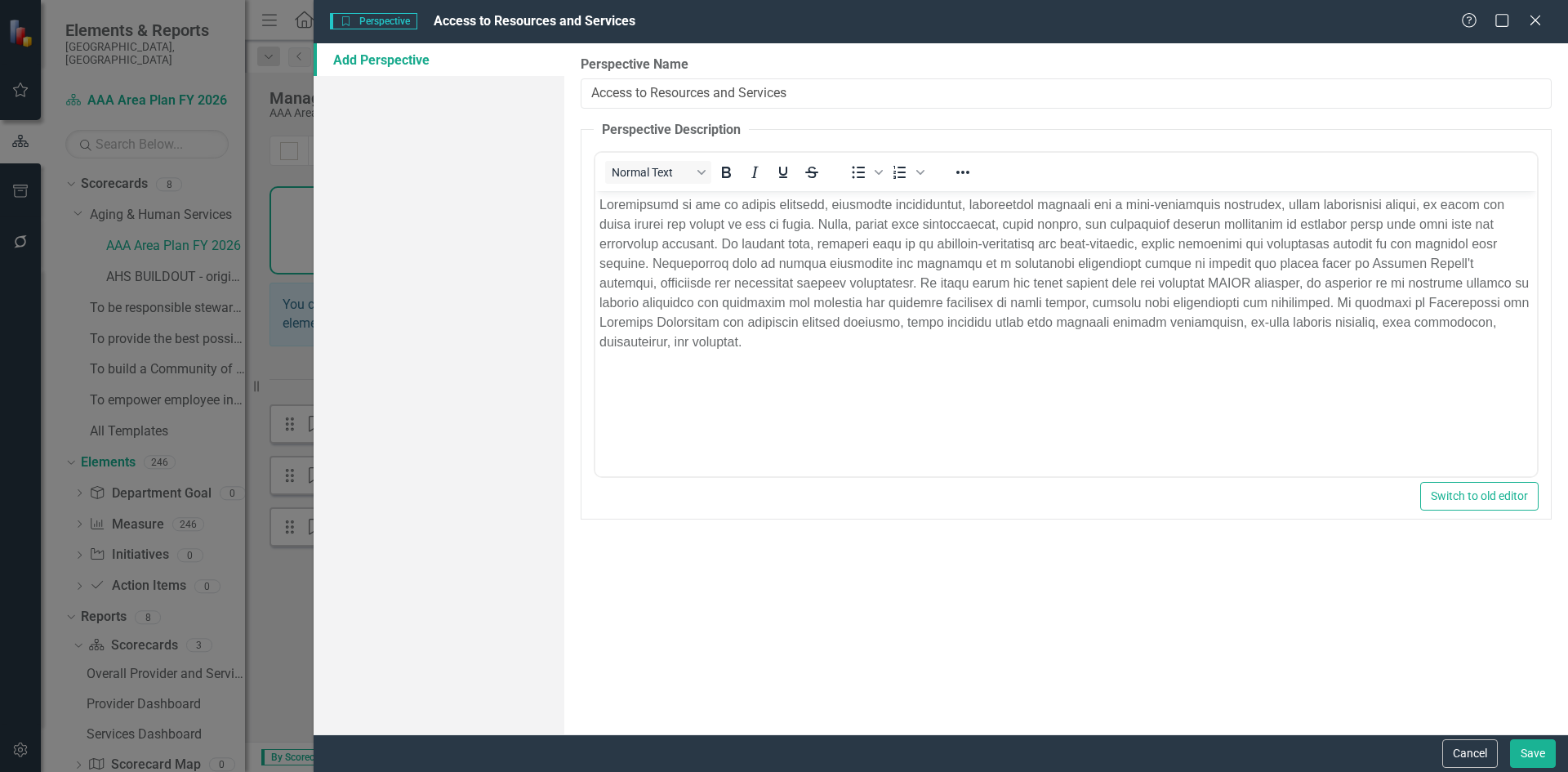
click at [1530, 752] on button "Save" at bounding box center [1532, 753] width 46 height 28
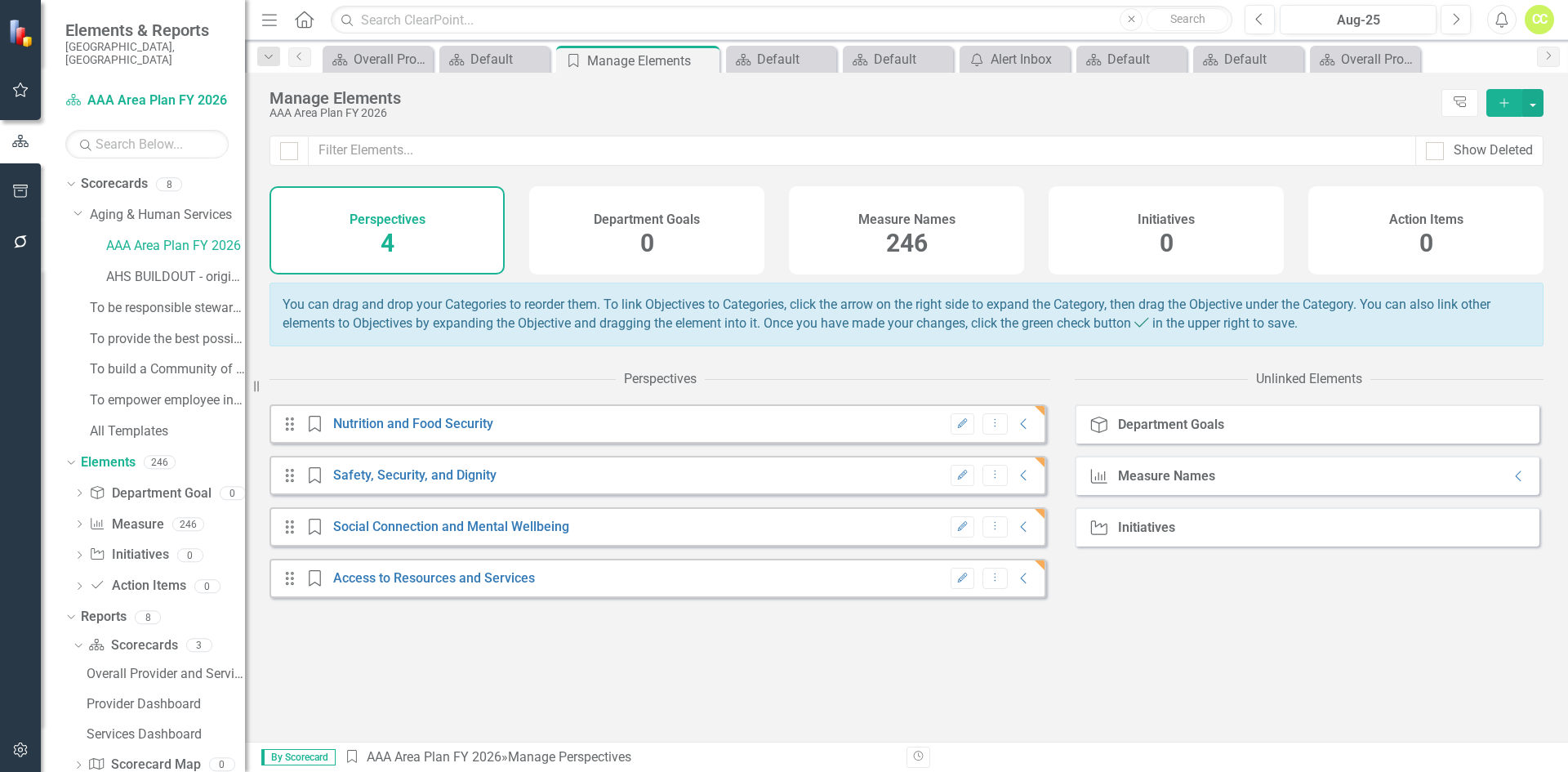
click at [1202, 443] on div "Department Goal Department Goals" at bounding box center [1307, 424] width 465 height 39
click at [661, 226] on h4 "Department Goals" at bounding box center [646, 219] width 106 height 15
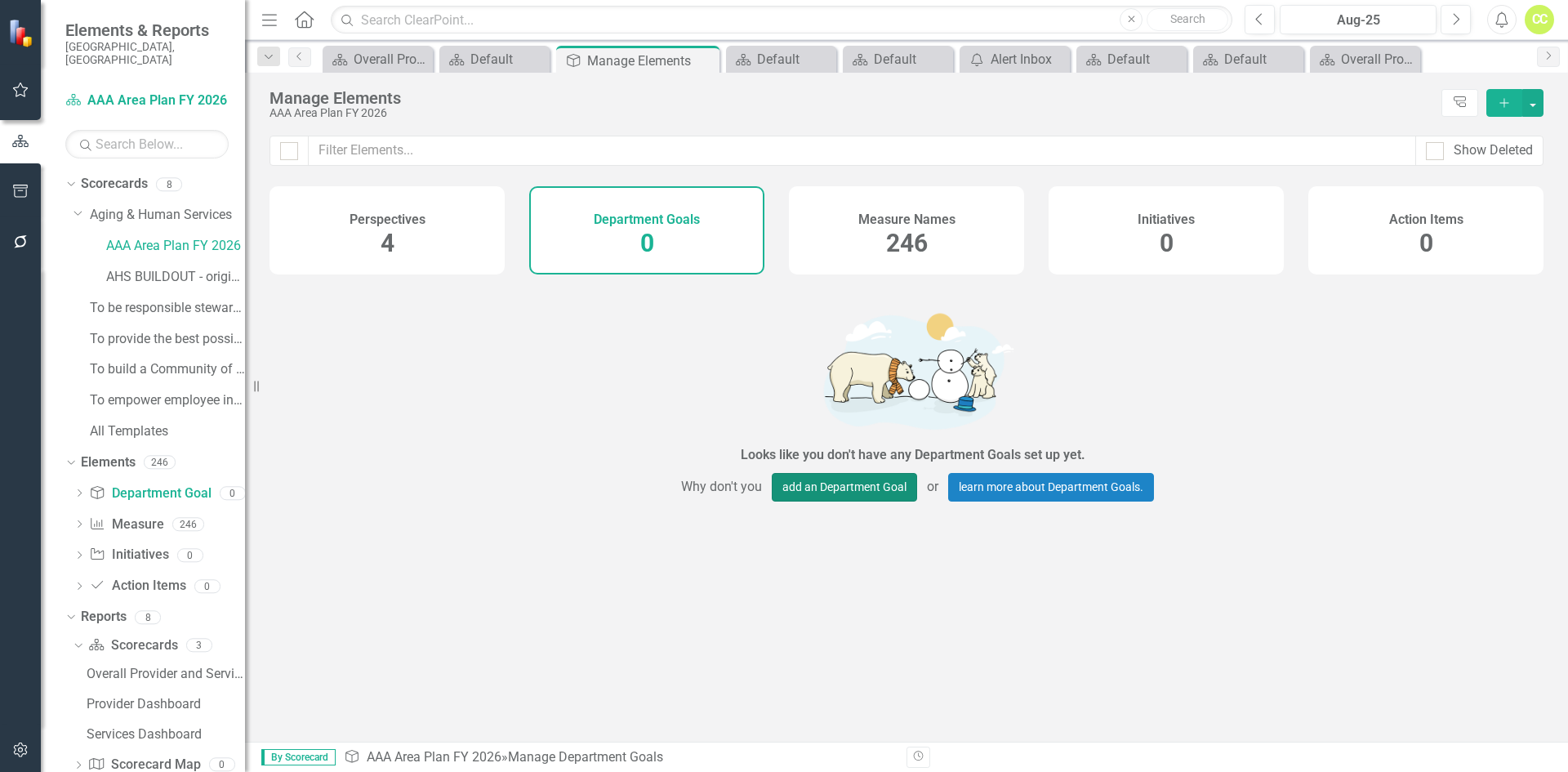
click at [858, 489] on button "add an Department Goal" at bounding box center [845, 486] width 146 height 28
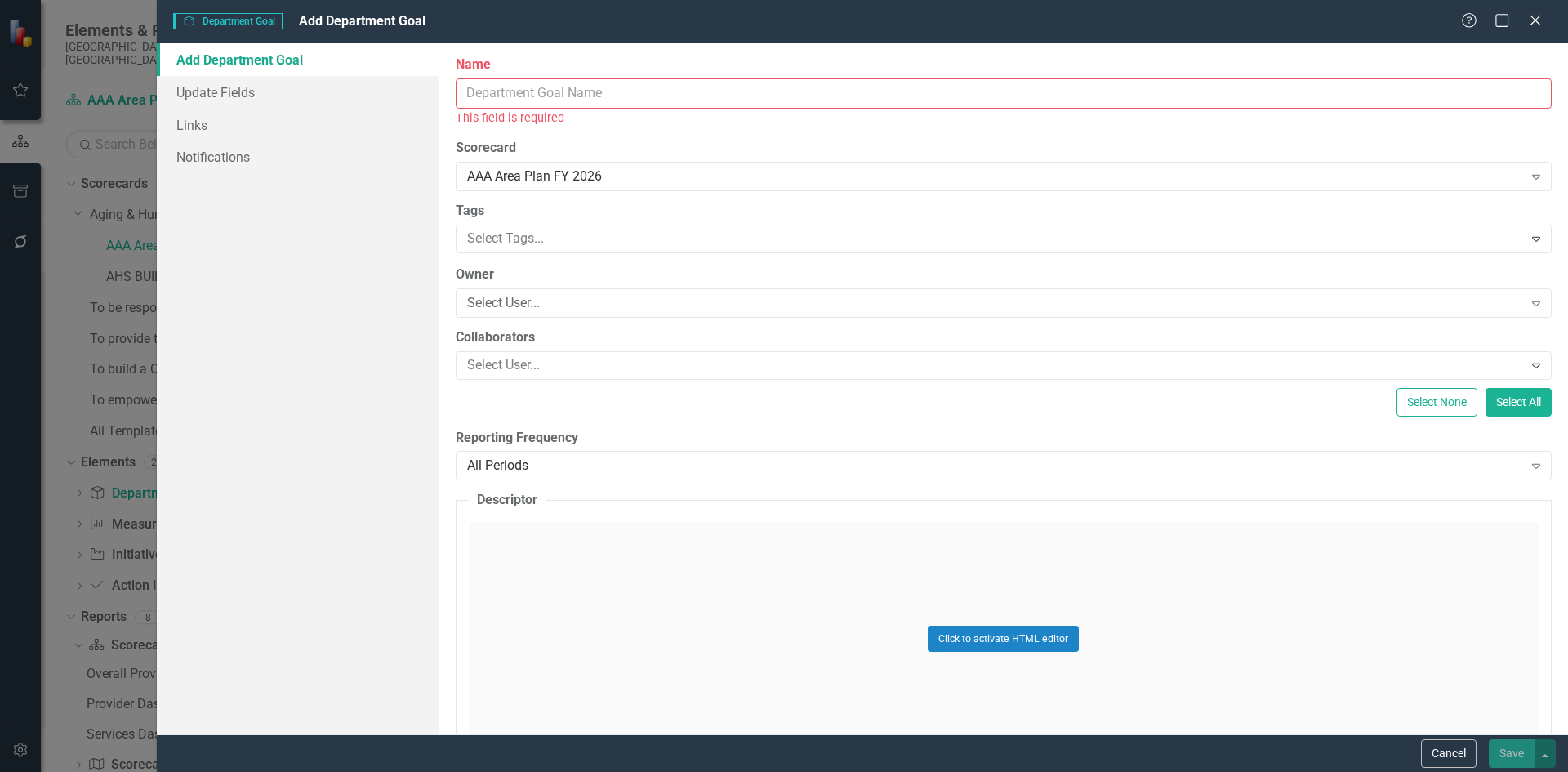
drag, startPoint x: 512, startPoint y: 76, endPoint x: 522, endPoint y: 87, distance: 14.9
click at [515, 79] on div "Name This field is required" at bounding box center [1003, 90] width 1096 height 71
click at [523, 88] on input "Name" at bounding box center [1003, 93] width 1096 height 30
paste input "Increase the number of Home-Delivered and Congregate meals served by 5% by the …"
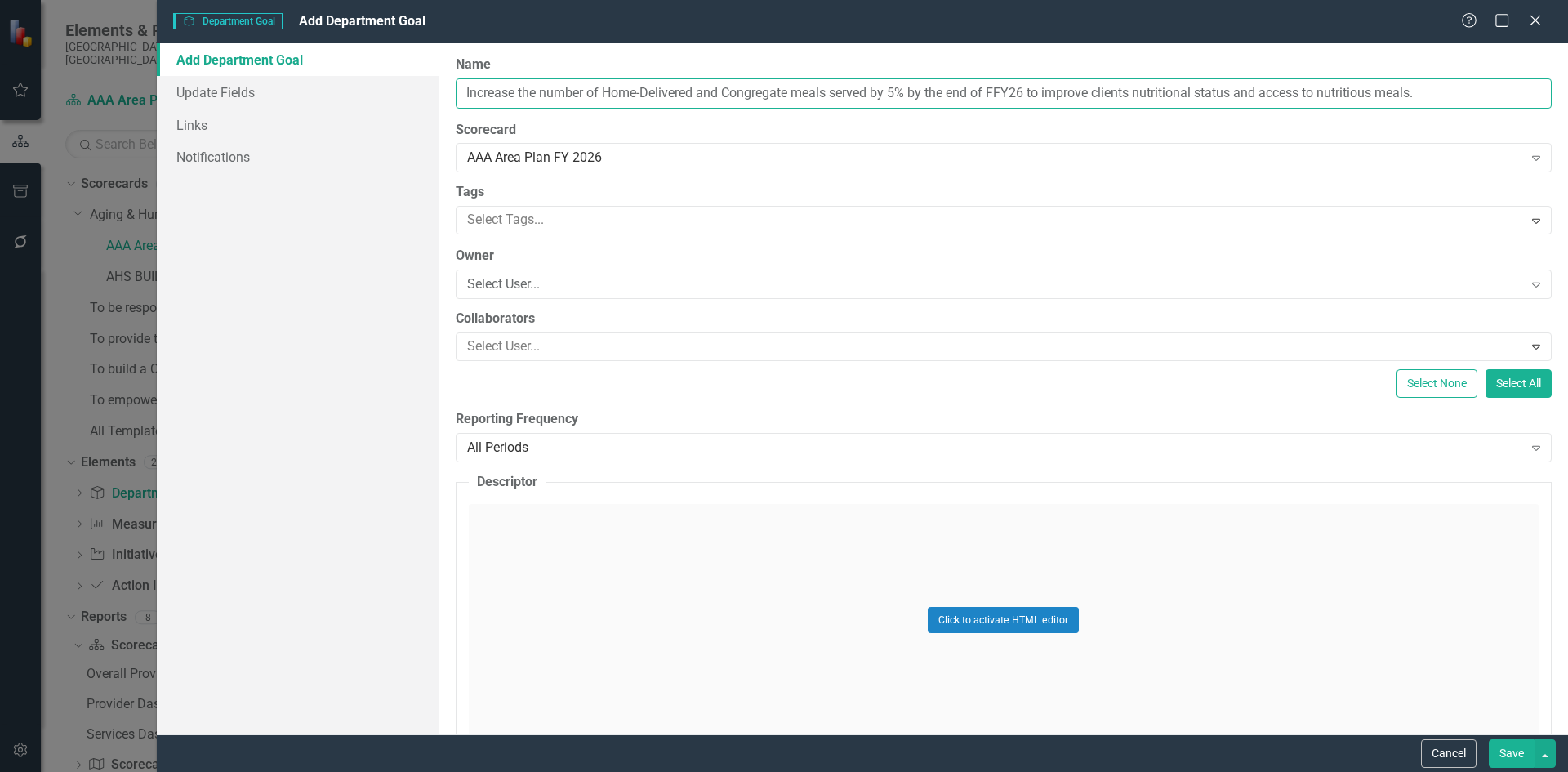
type input "Increase the number of Home-Delivered and Congregate meals served by 5% by the …"
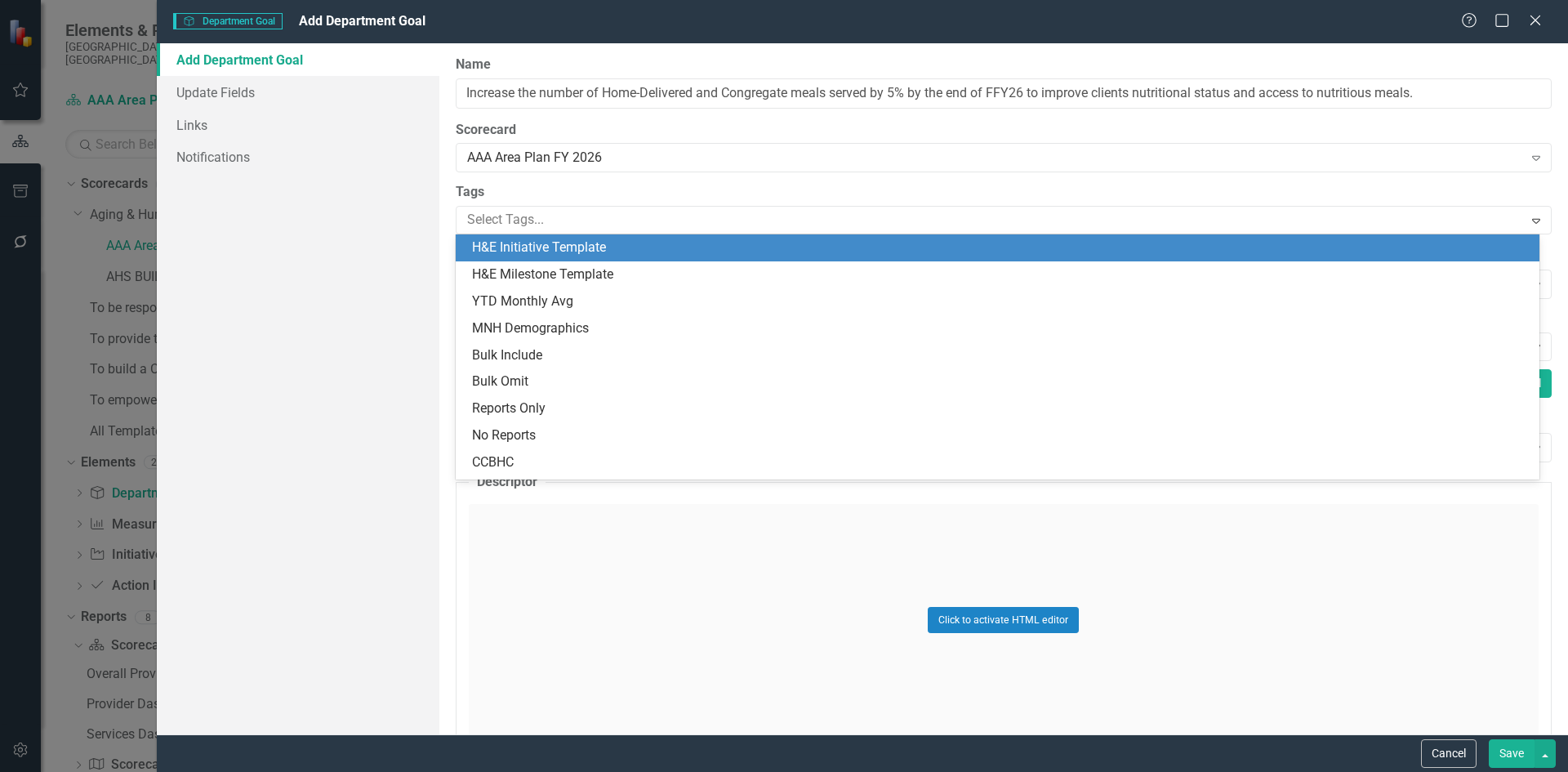
click at [556, 221] on div at bounding box center [992, 220] width 1063 height 22
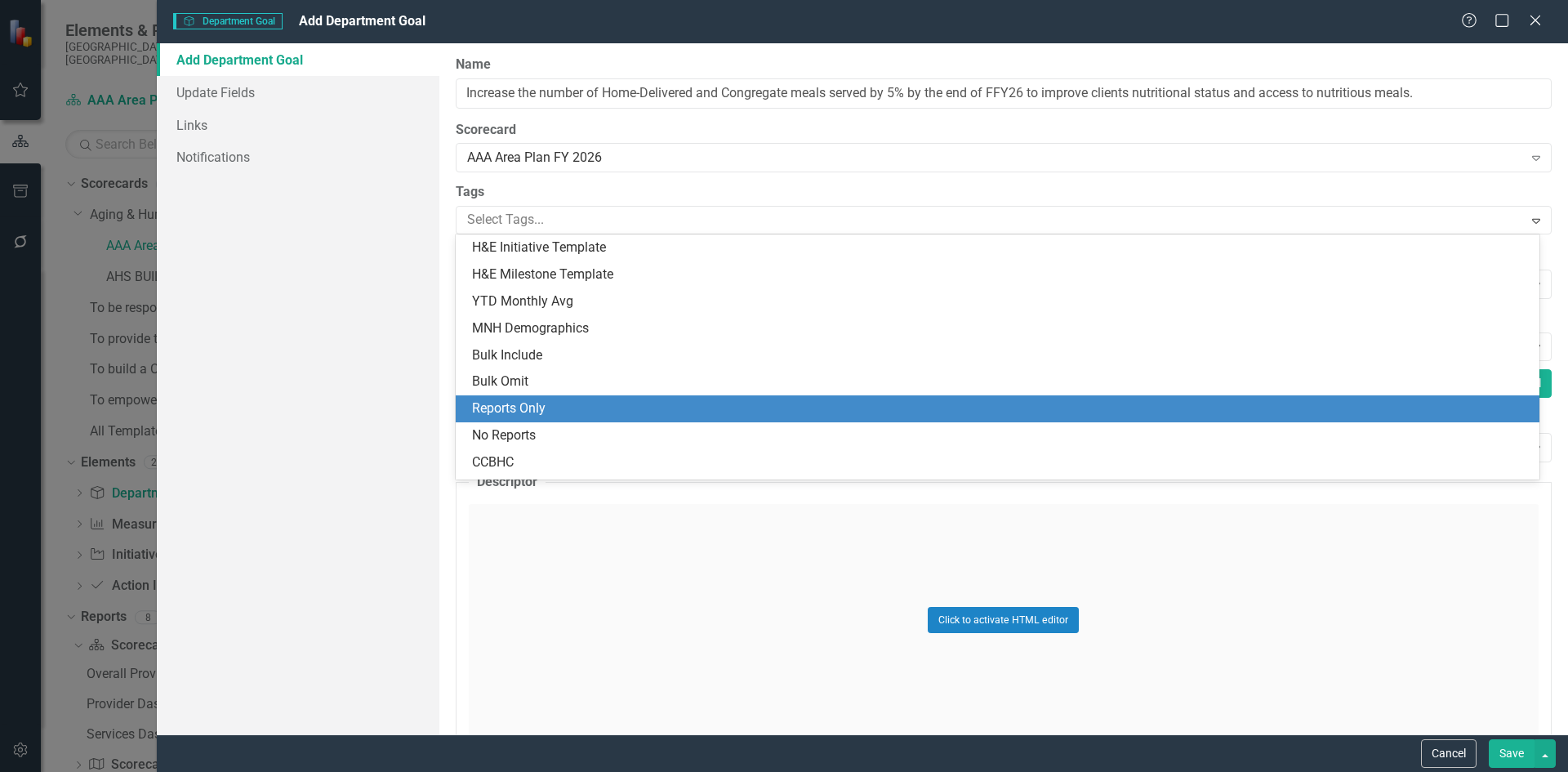
click at [547, 398] on div "Reports Only" at bounding box center [997, 409] width 1084 height 27
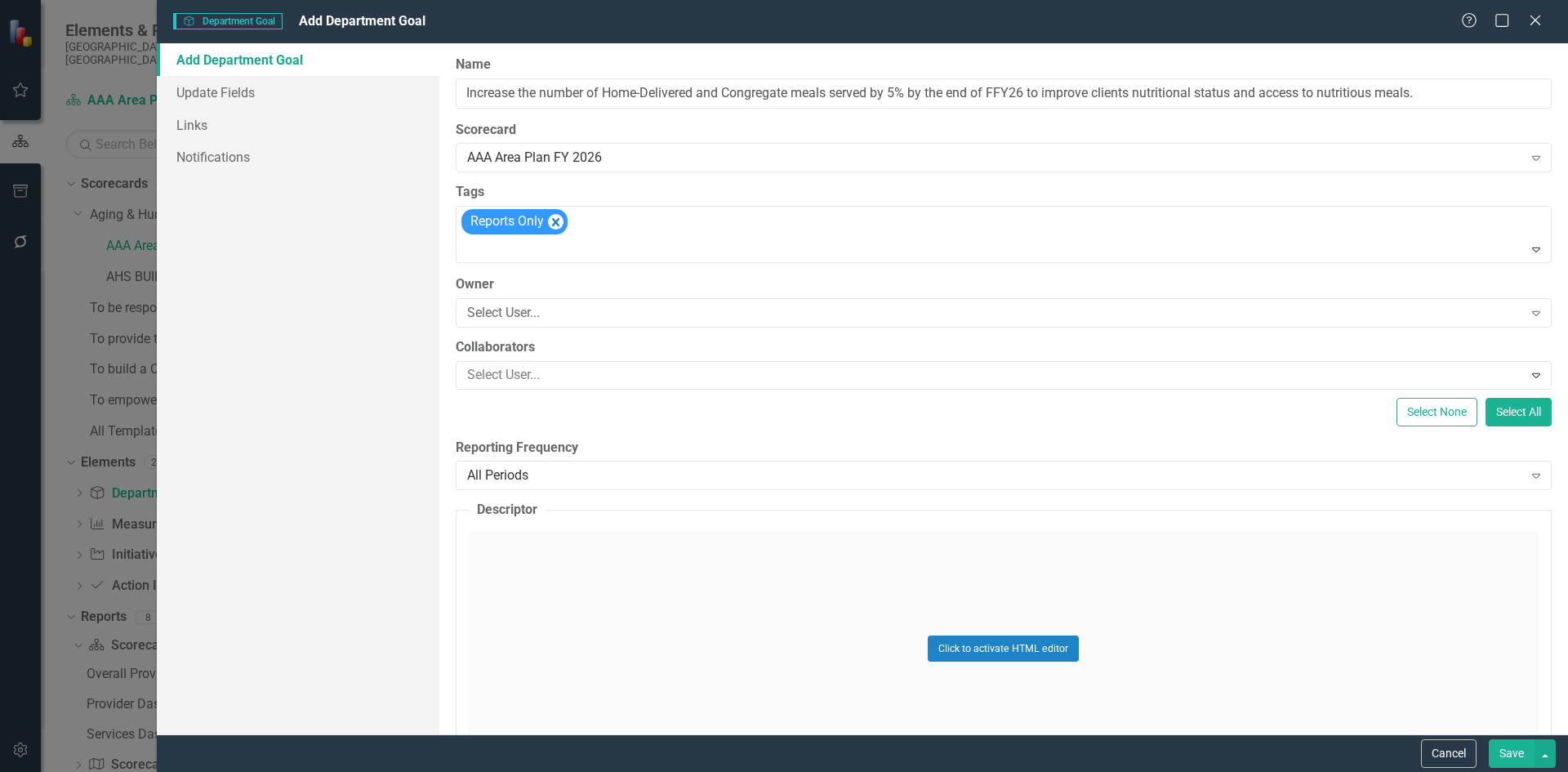
click at [540, 315] on div "Select User..." at bounding box center [994, 312] width 1056 height 18
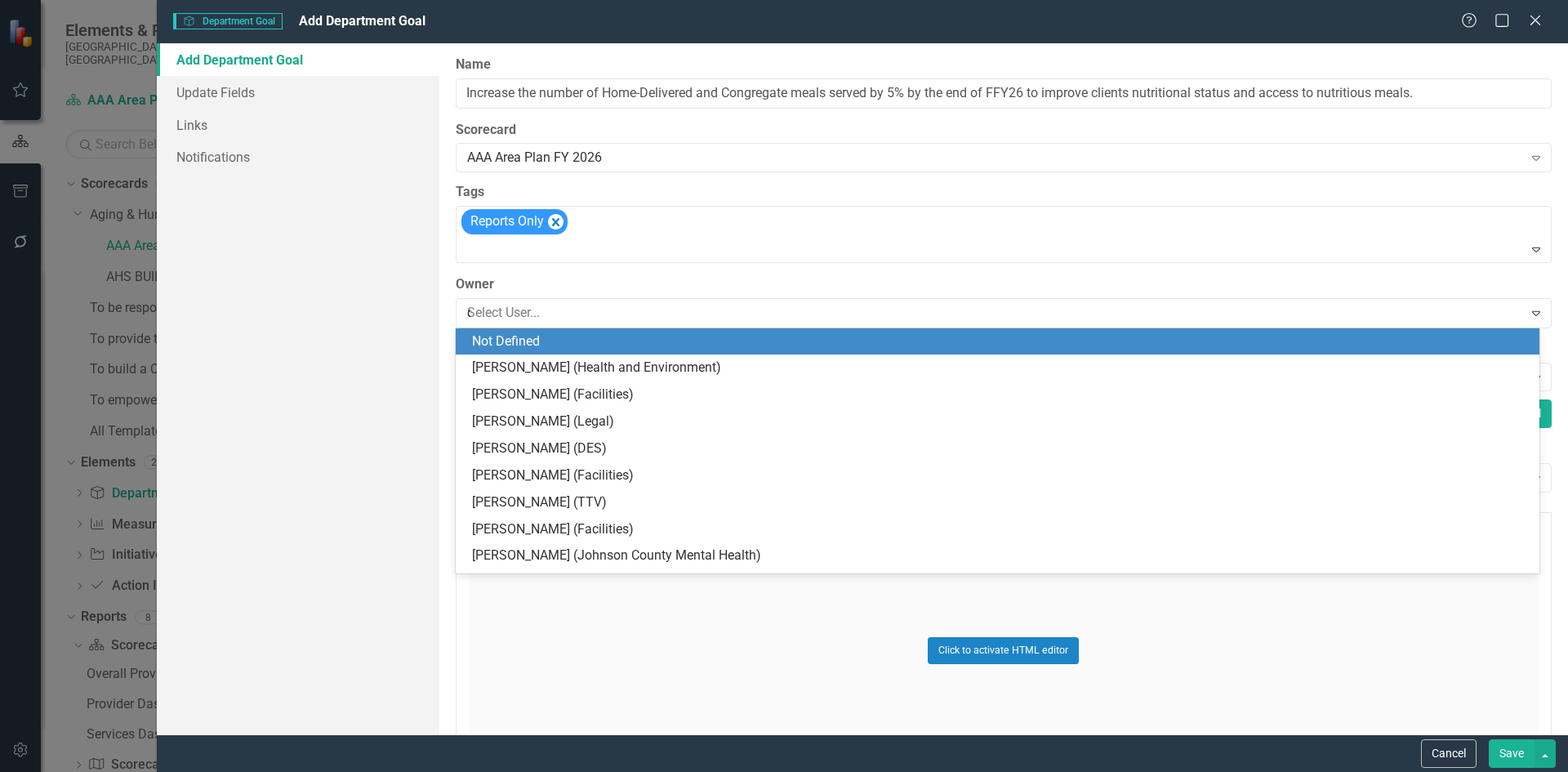
type input "cal"
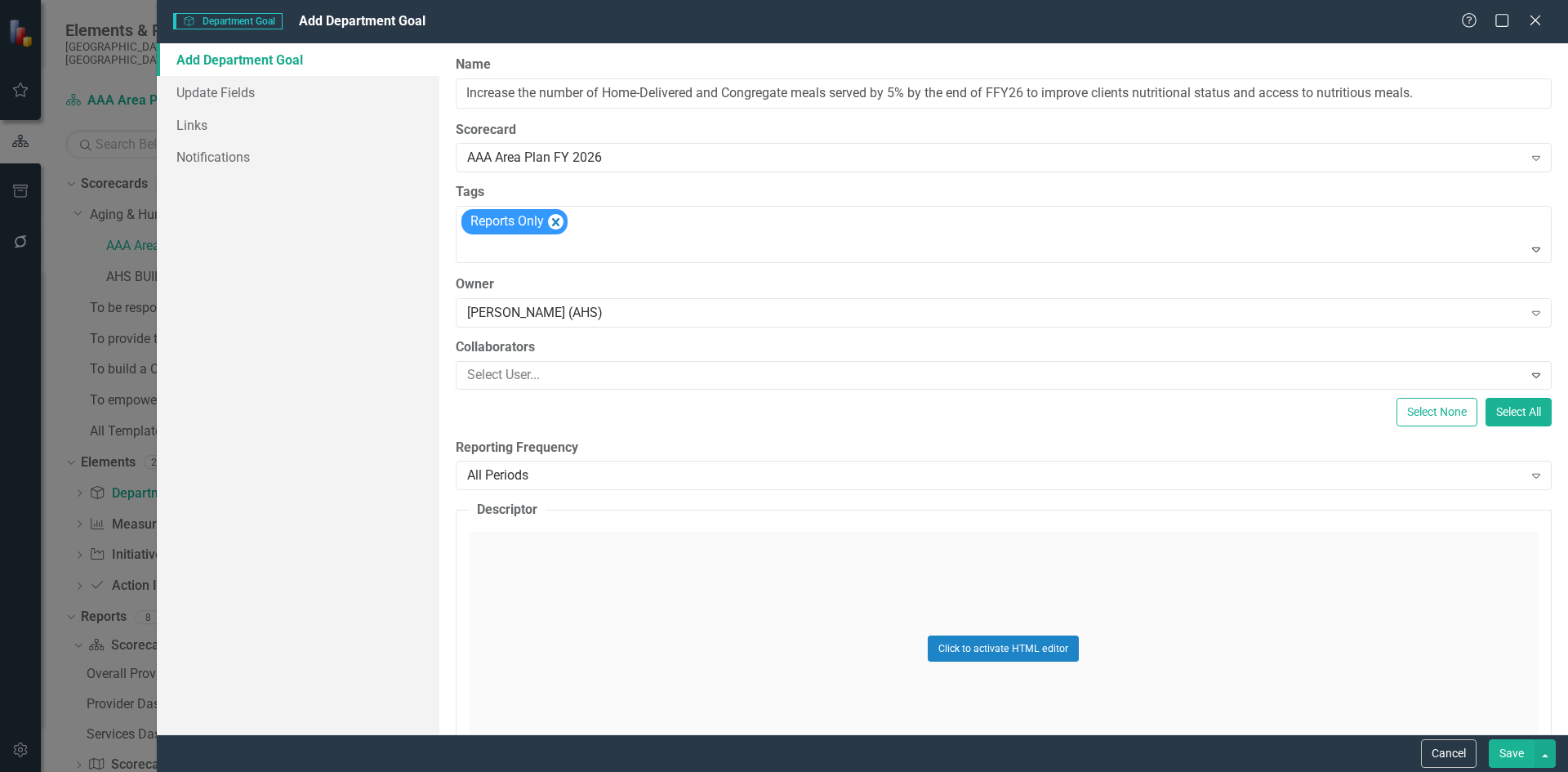
click at [553, 368] on div at bounding box center [992, 375] width 1063 height 22
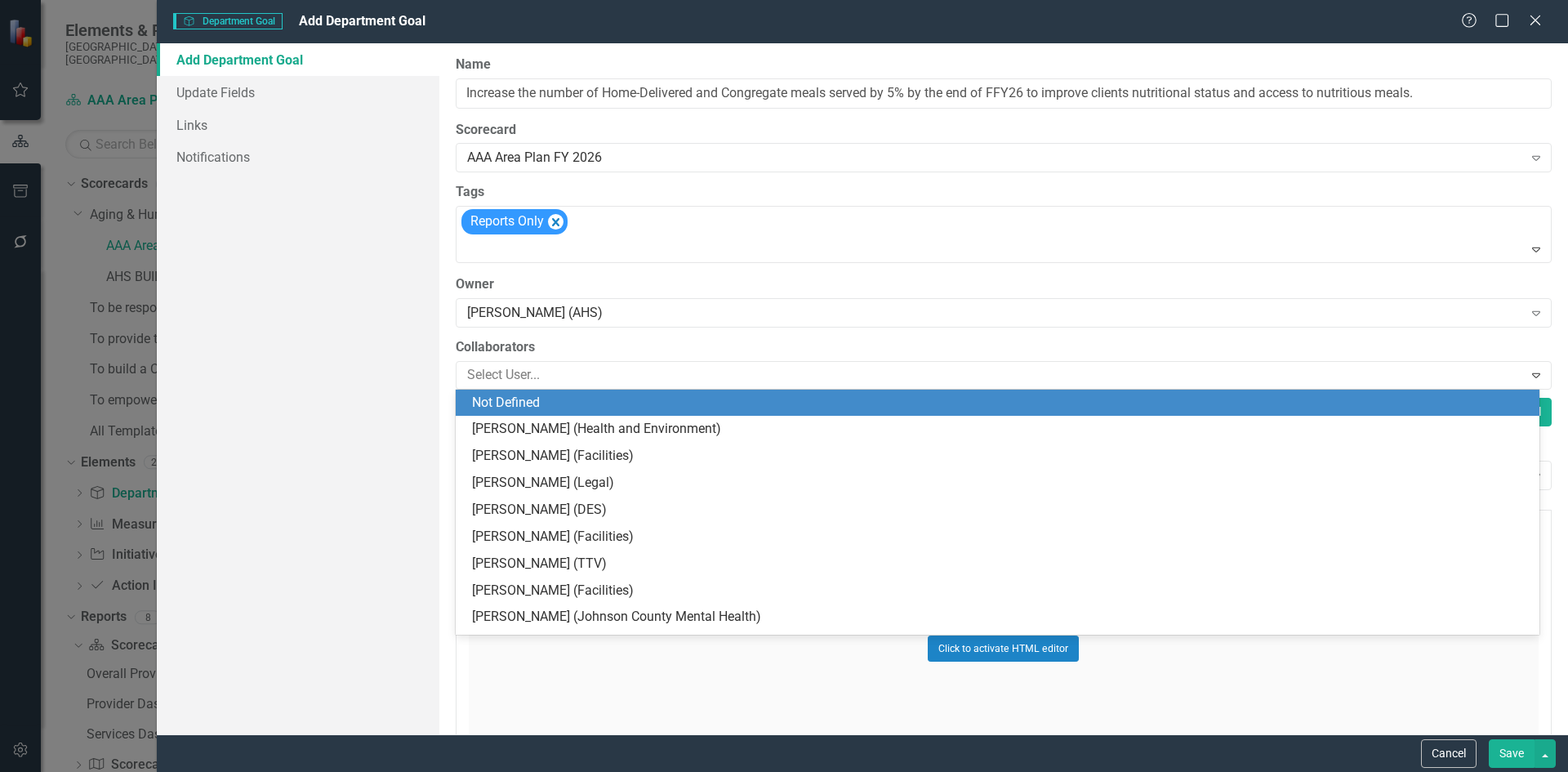
click at [553, 368] on div at bounding box center [992, 375] width 1063 height 22
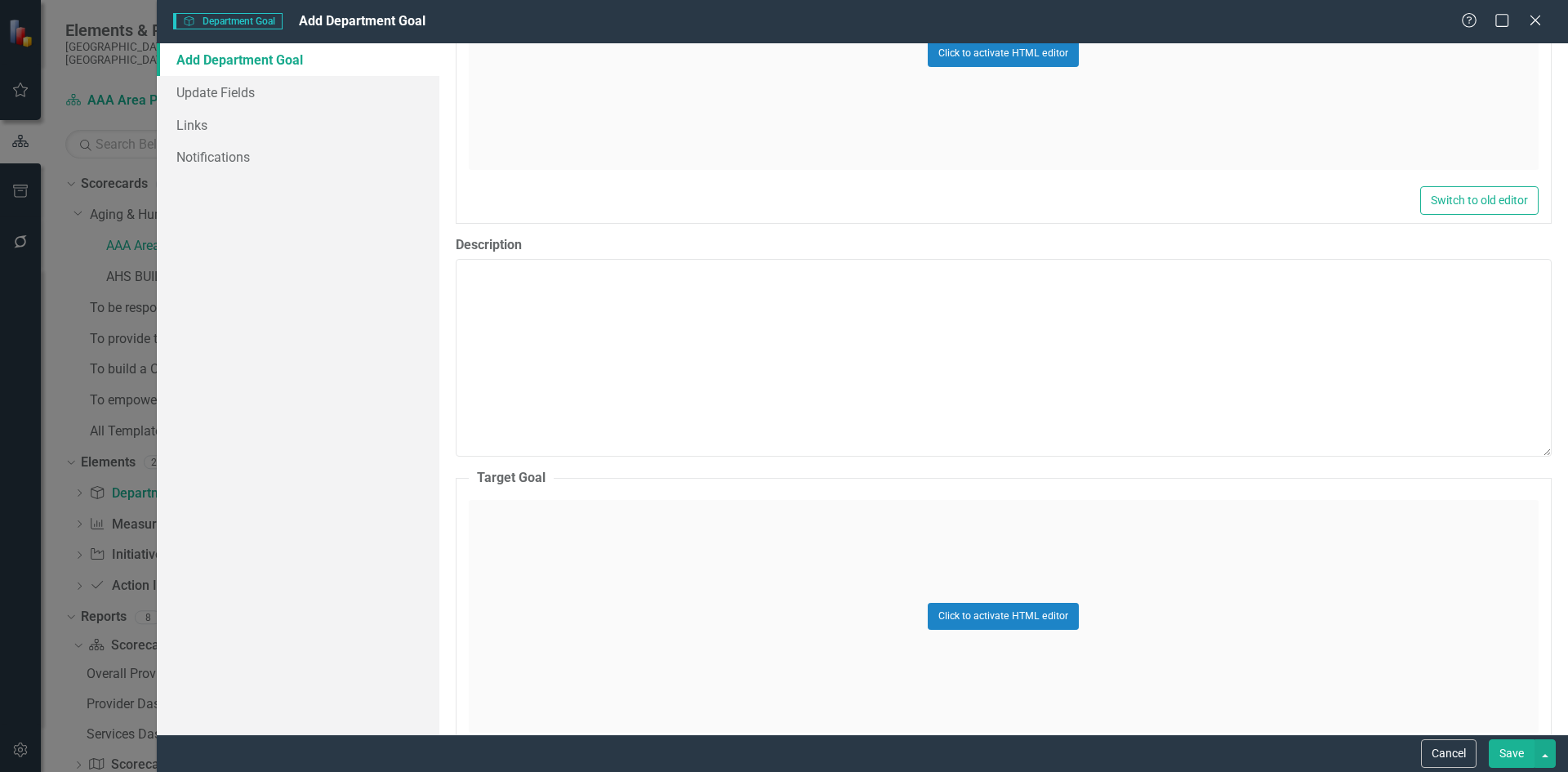
scroll to position [1143, 0]
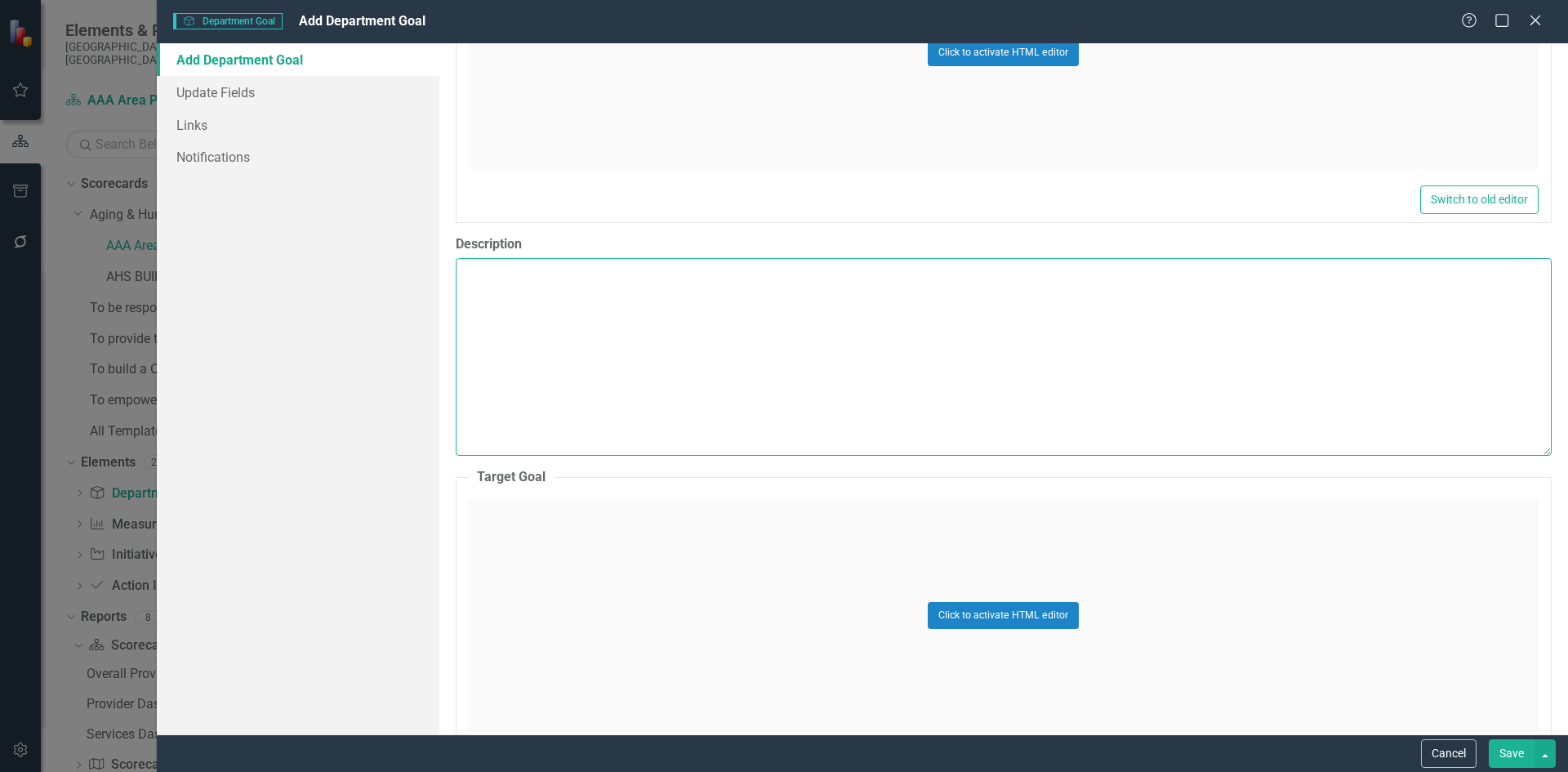
click at [666, 314] on textarea "Description" at bounding box center [1003, 356] width 1096 height 197
paste textarea "Providing impactful person-centered aging and nutrition services optimizes the …"
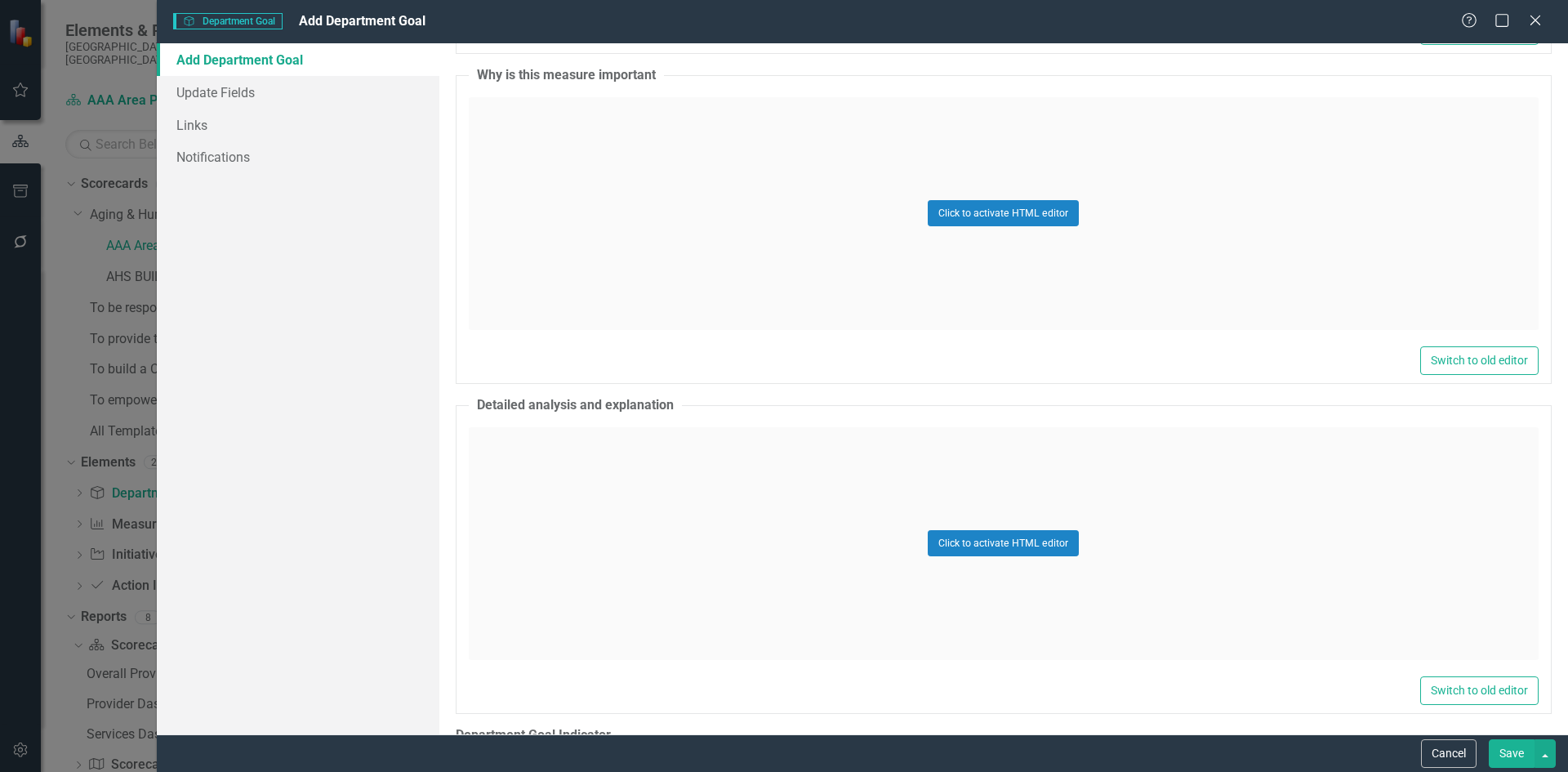
scroll to position [2271, 0]
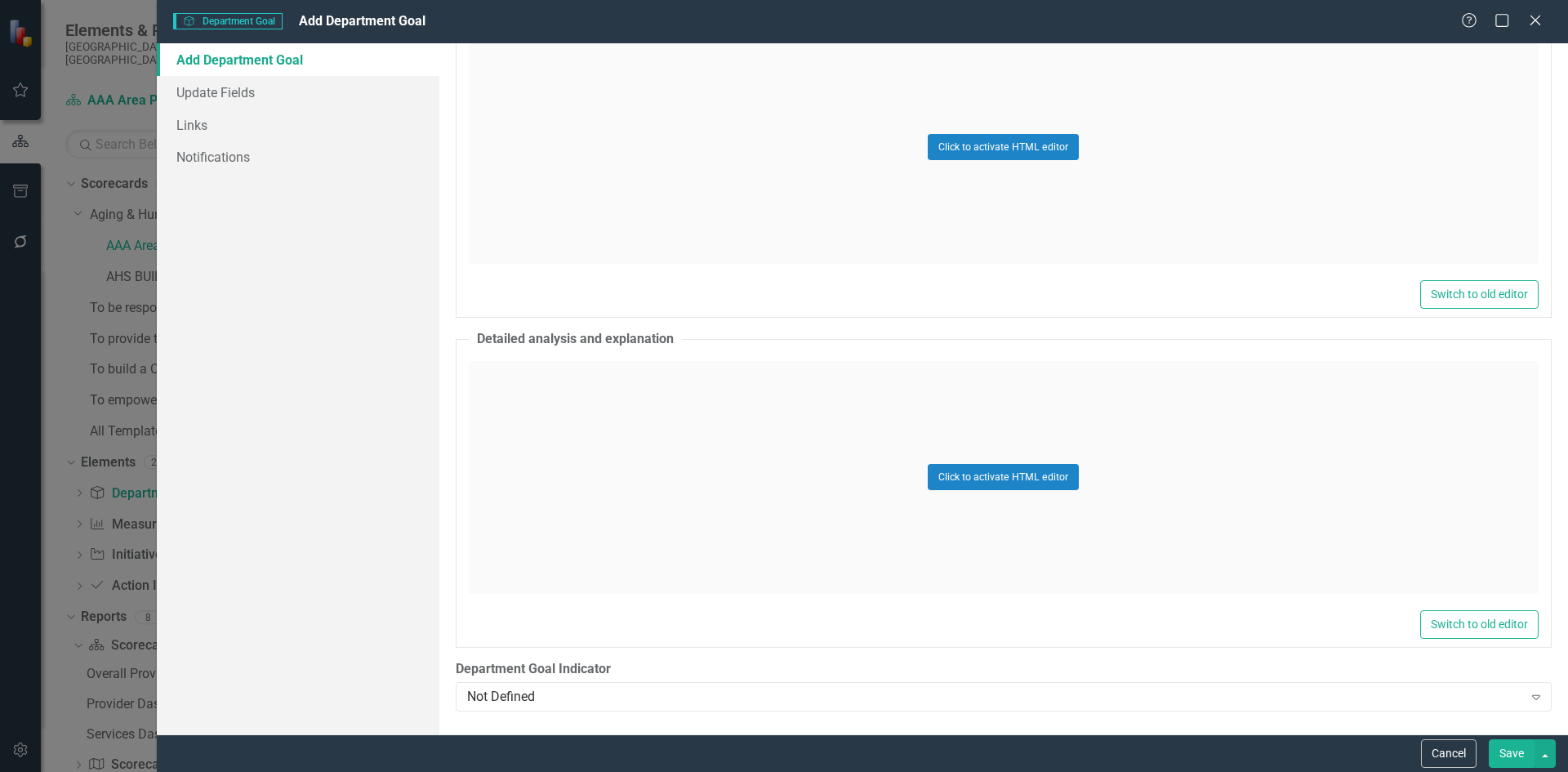
type textarea "Providing impactful person-centered aging and nutrition services optimizes the …"
click at [1233, 705] on div "Not Defined" at bounding box center [994, 696] width 1056 height 18
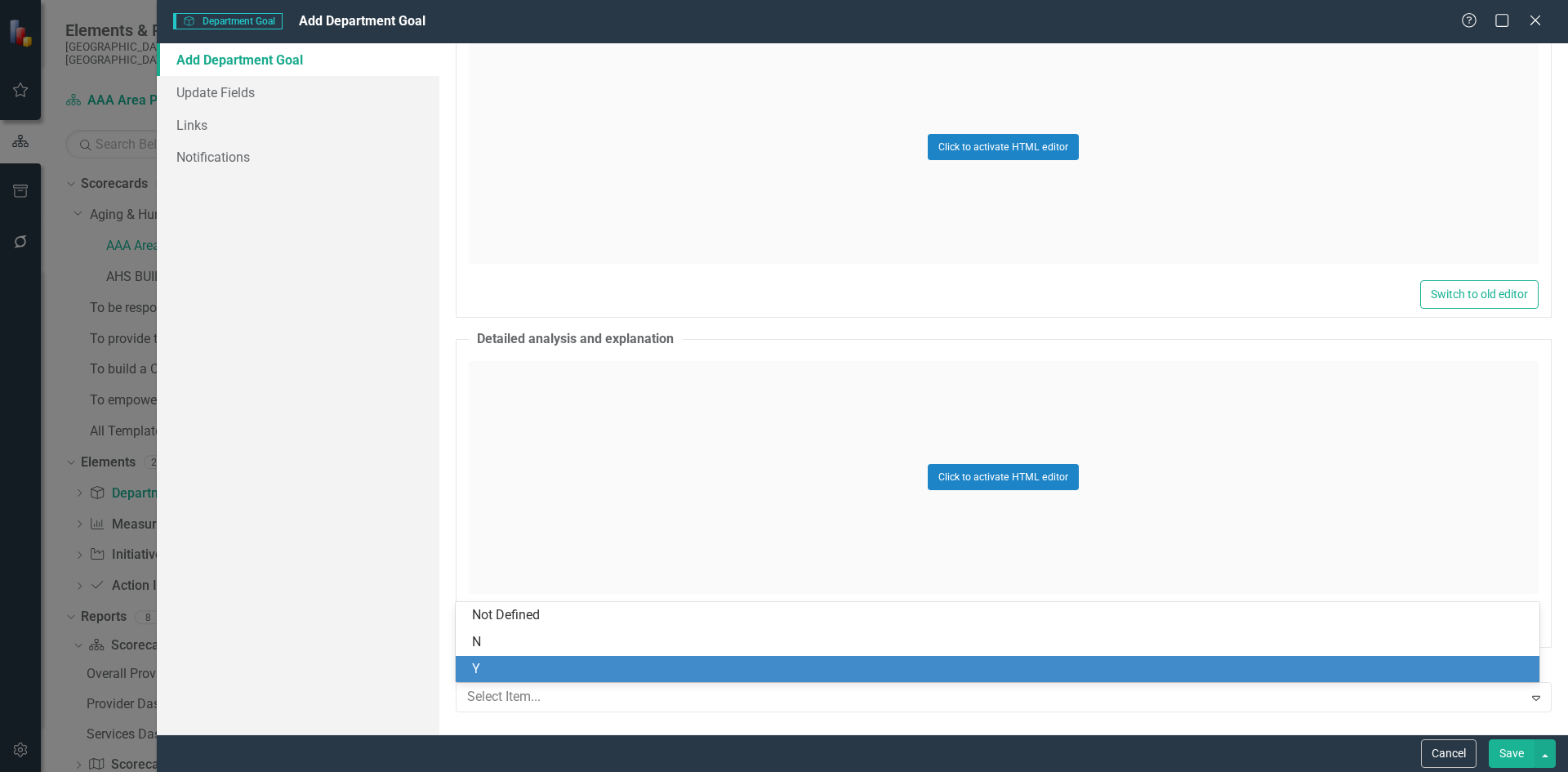
click at [1233, 676] on div "Y" at bounding box center [1001, 669] width 1058 height 18
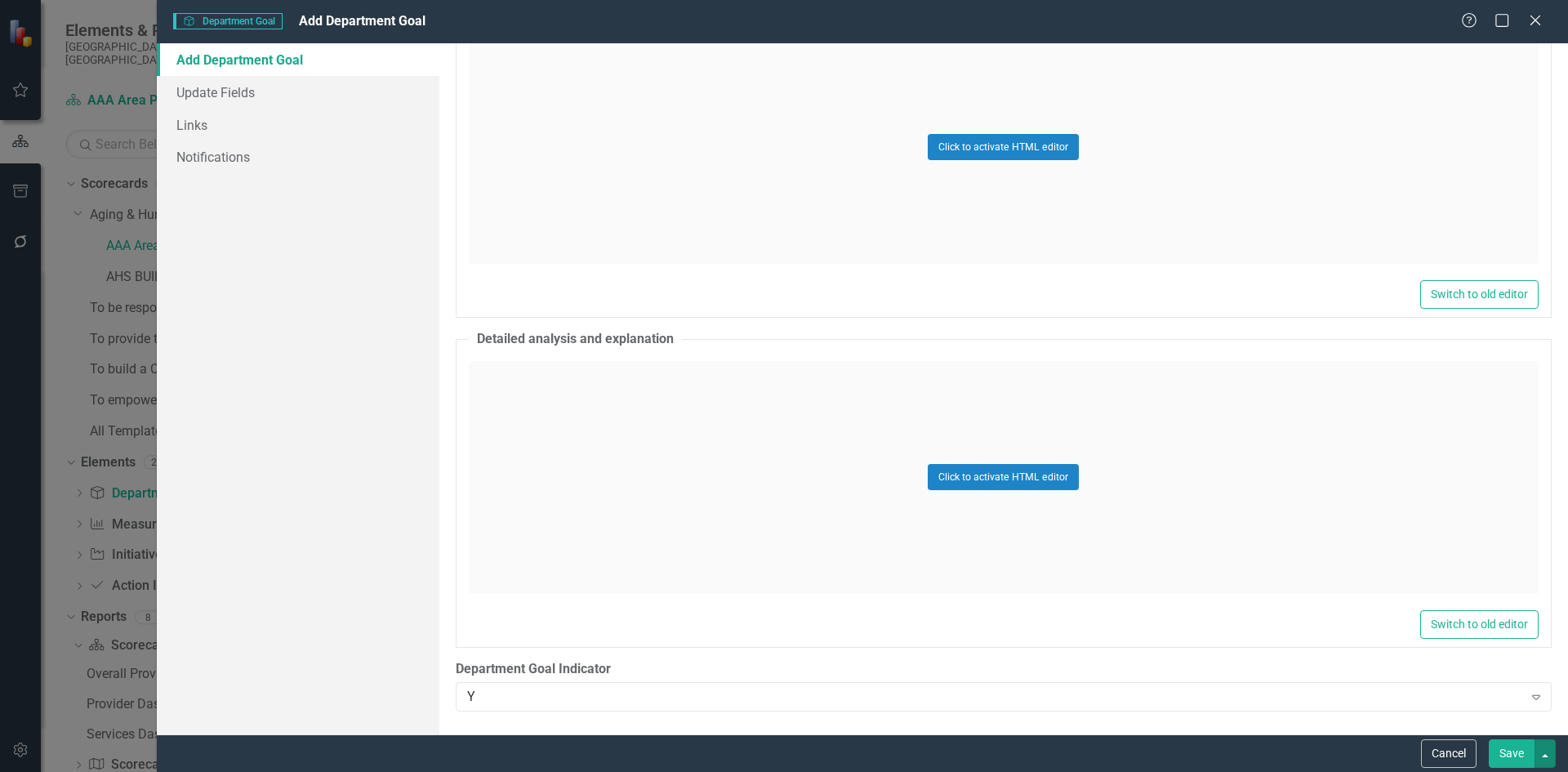
click at [1544, 749] on button "button" at bounding box center [1545, 753] width 21 height 28
click at [1534, 727] on link "Save and Continue" at bounding box center [1490, 722] width 129 height 30
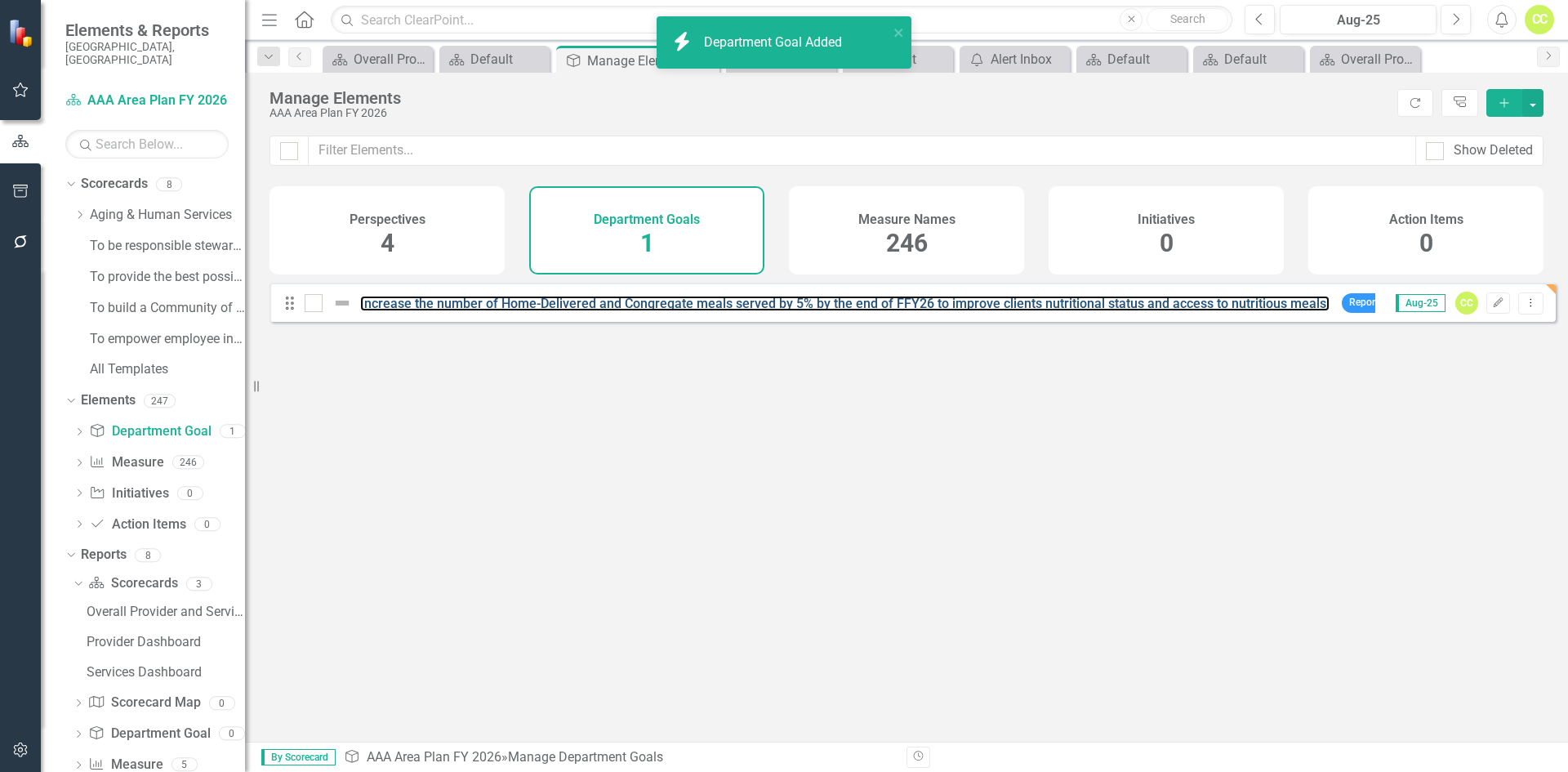
click at [857, 311] on link "Increase the number of Home-Delivered and Congregate meals served by 5% by the …" at bounding box center [844, 303] width 969 height 16
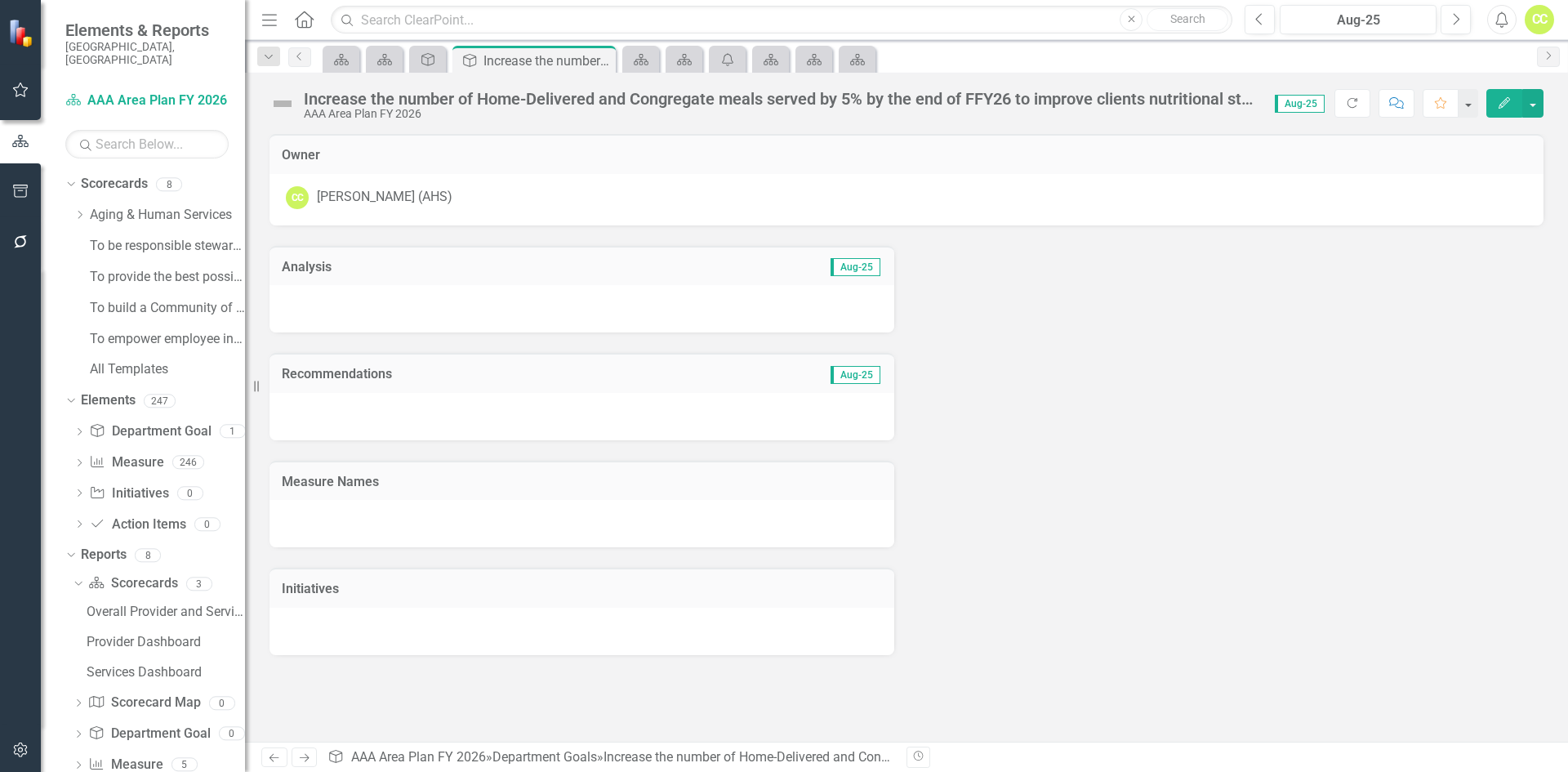
click at [1513, 104] on button "Edit" at bounding box center [1504, 103] width 36 height 28
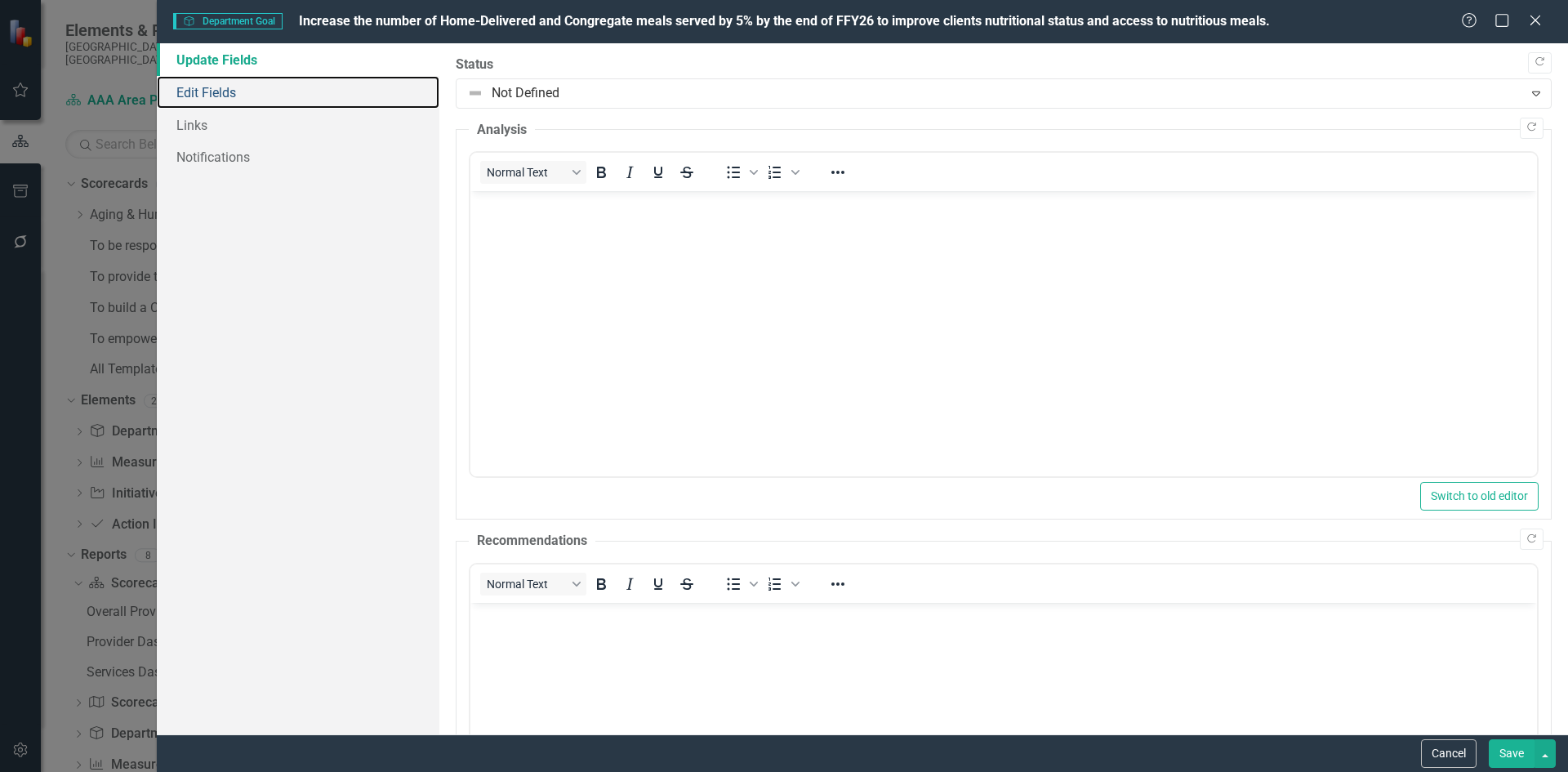
click at [346, 93] on link "Edit Fields" at bounding box center [297, 92] width 283 height 33
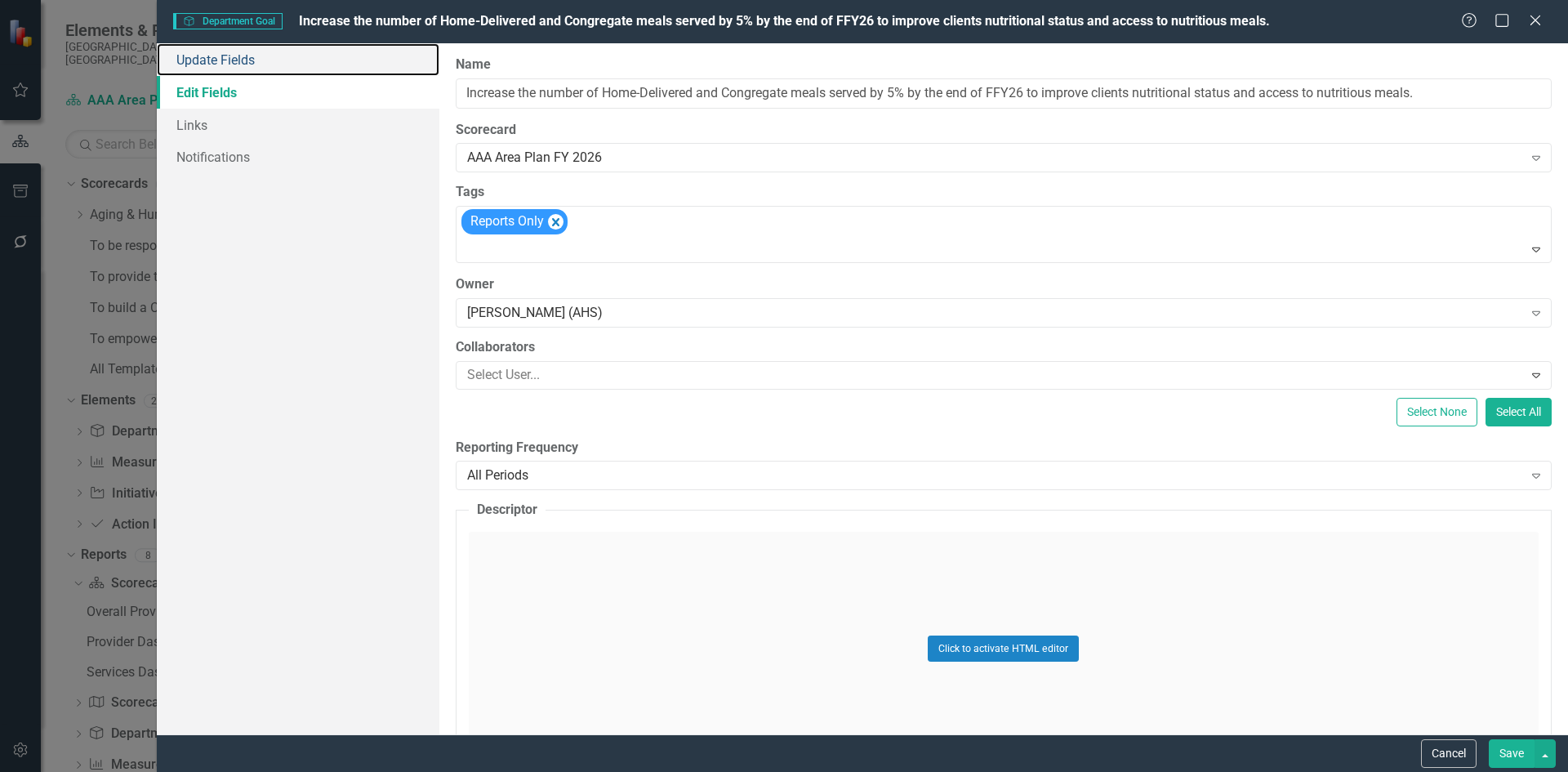
click at [258, 49] on link "Update Fields" at bounding box center [297, 60] width 283 height 33
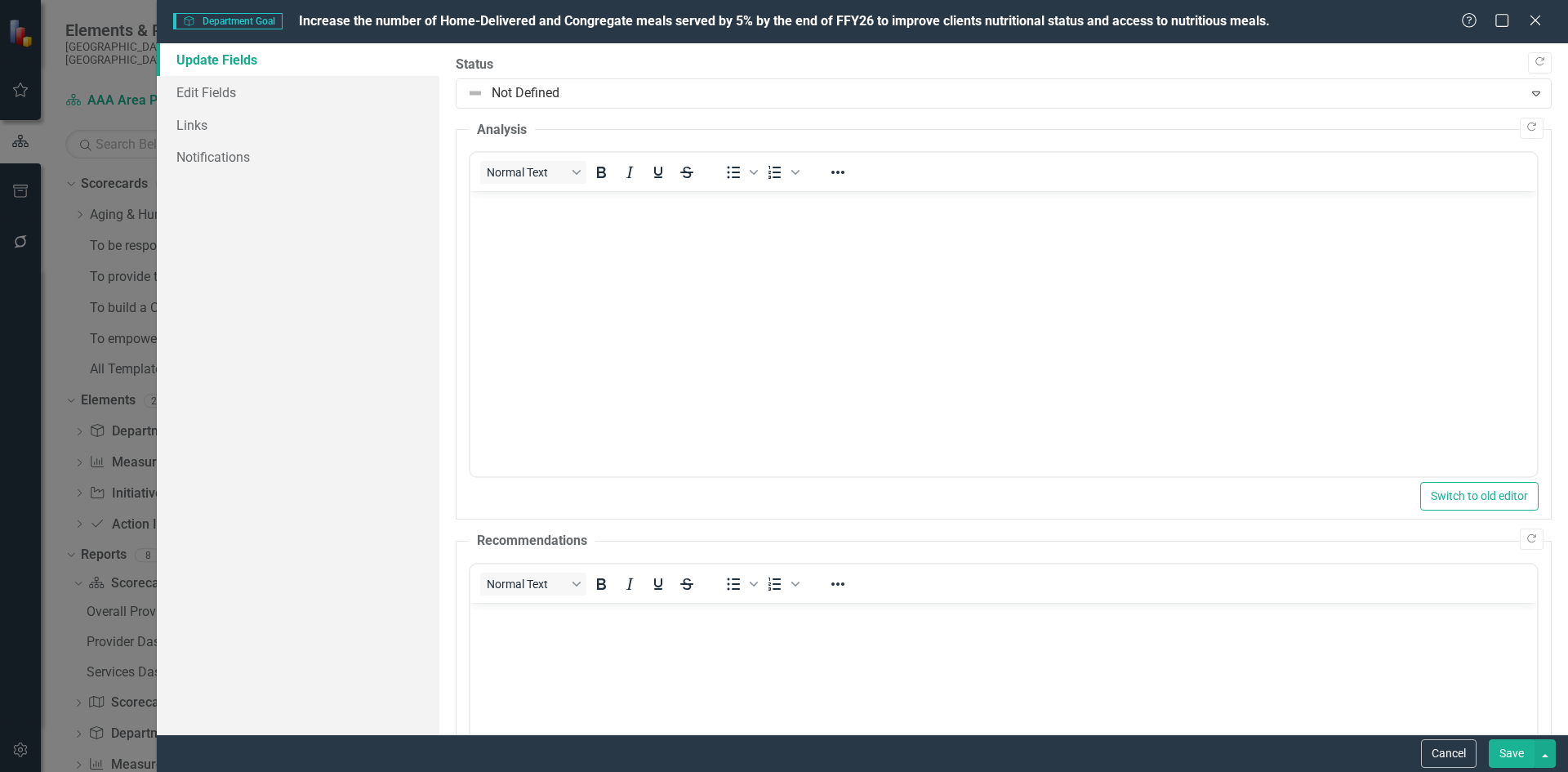
click at [1544, 21] on div "Help Maximize Close" at bounding box center [1506, 21] width 90 height 18
click at [1539, 20] on icon "Close" at bounding box center [1535, 19] width 17 height 13
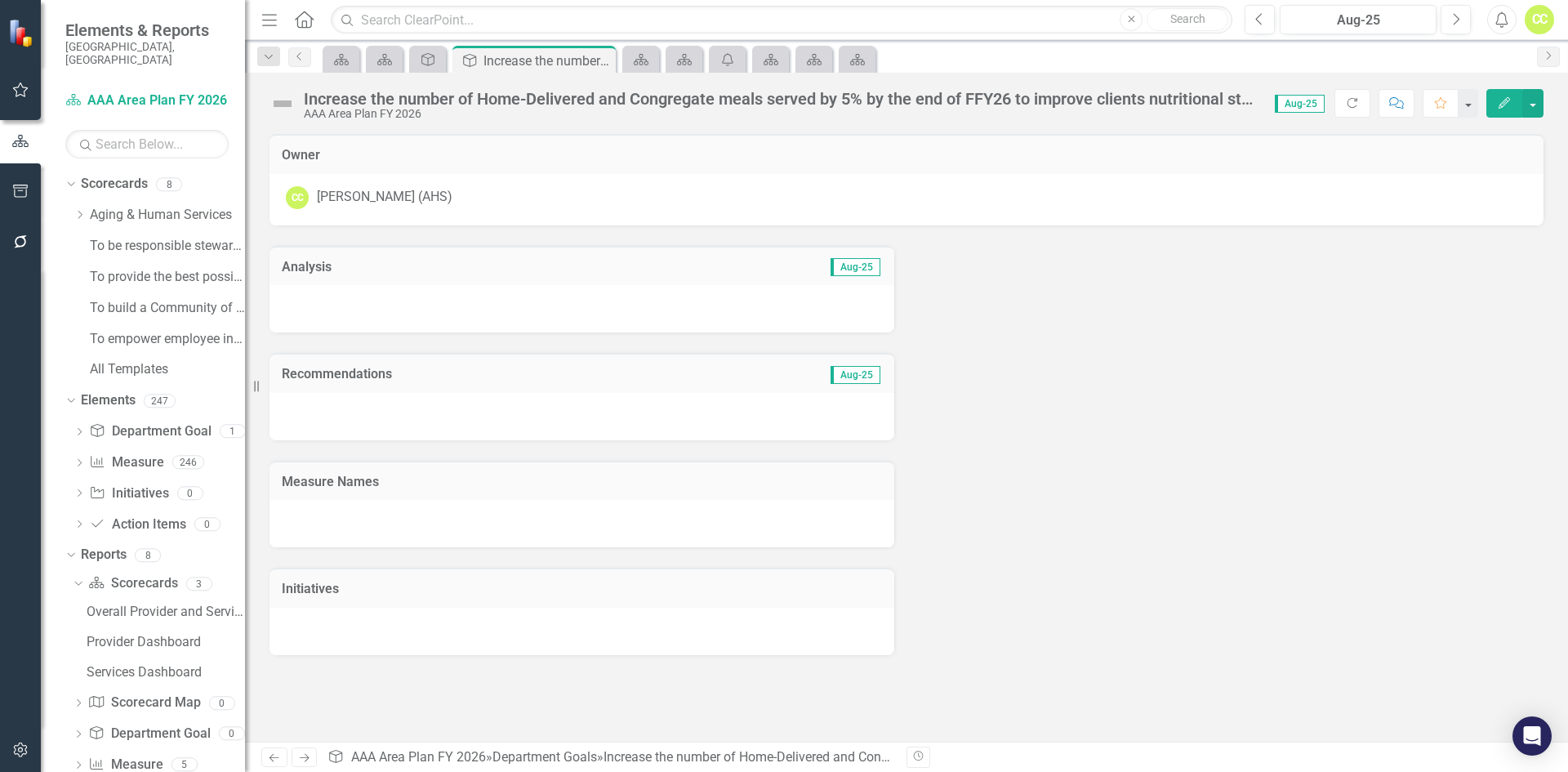
click at [83, 210] on icon "Dropdown" at bounding box center [80, 215] width 13 height 10
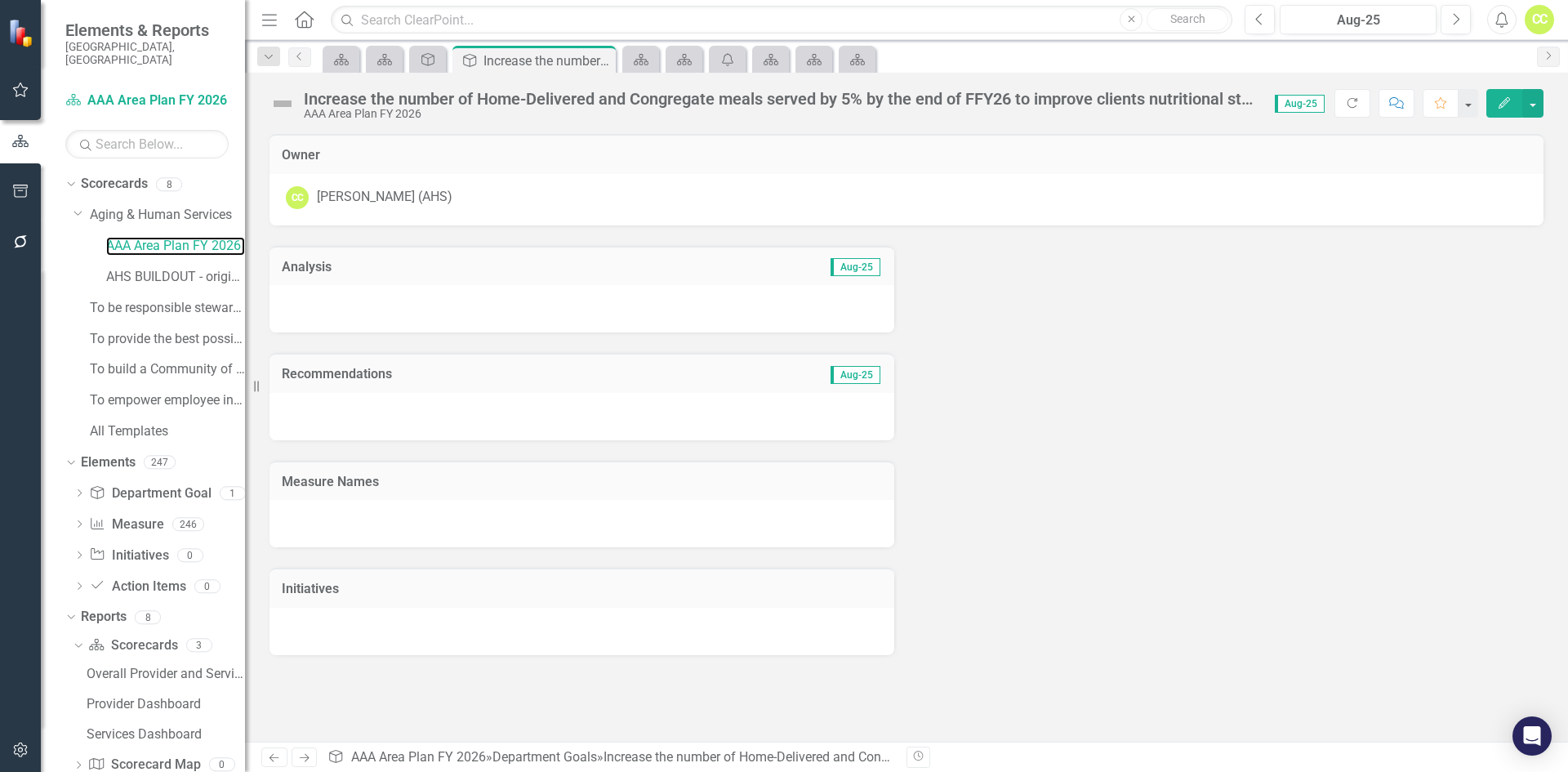
click at [122, 237] on link "AAA Area Plan FY 2026" at bounding box center [175, 246] width 139 height 18
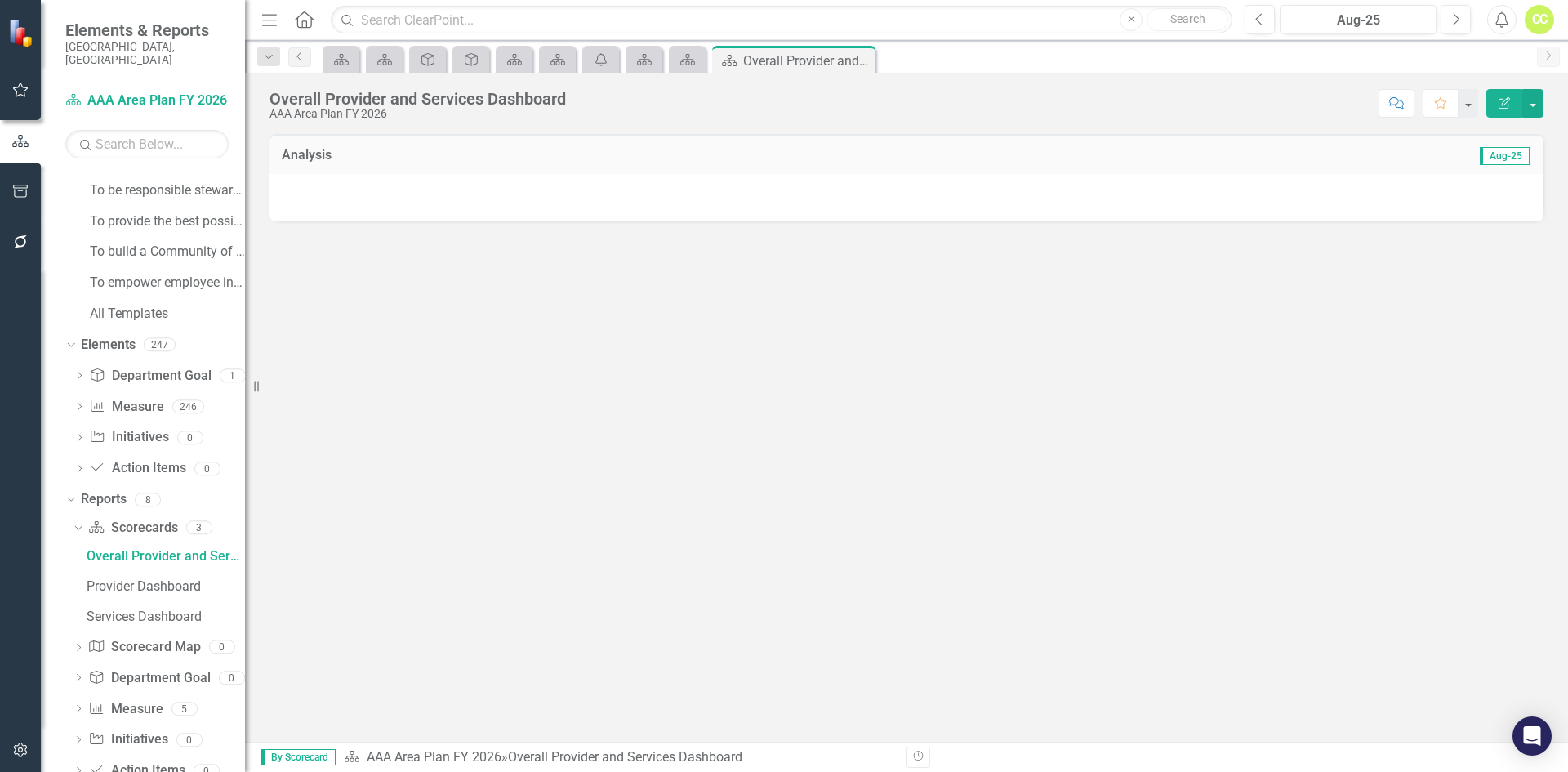
scroll to position [146, 0]
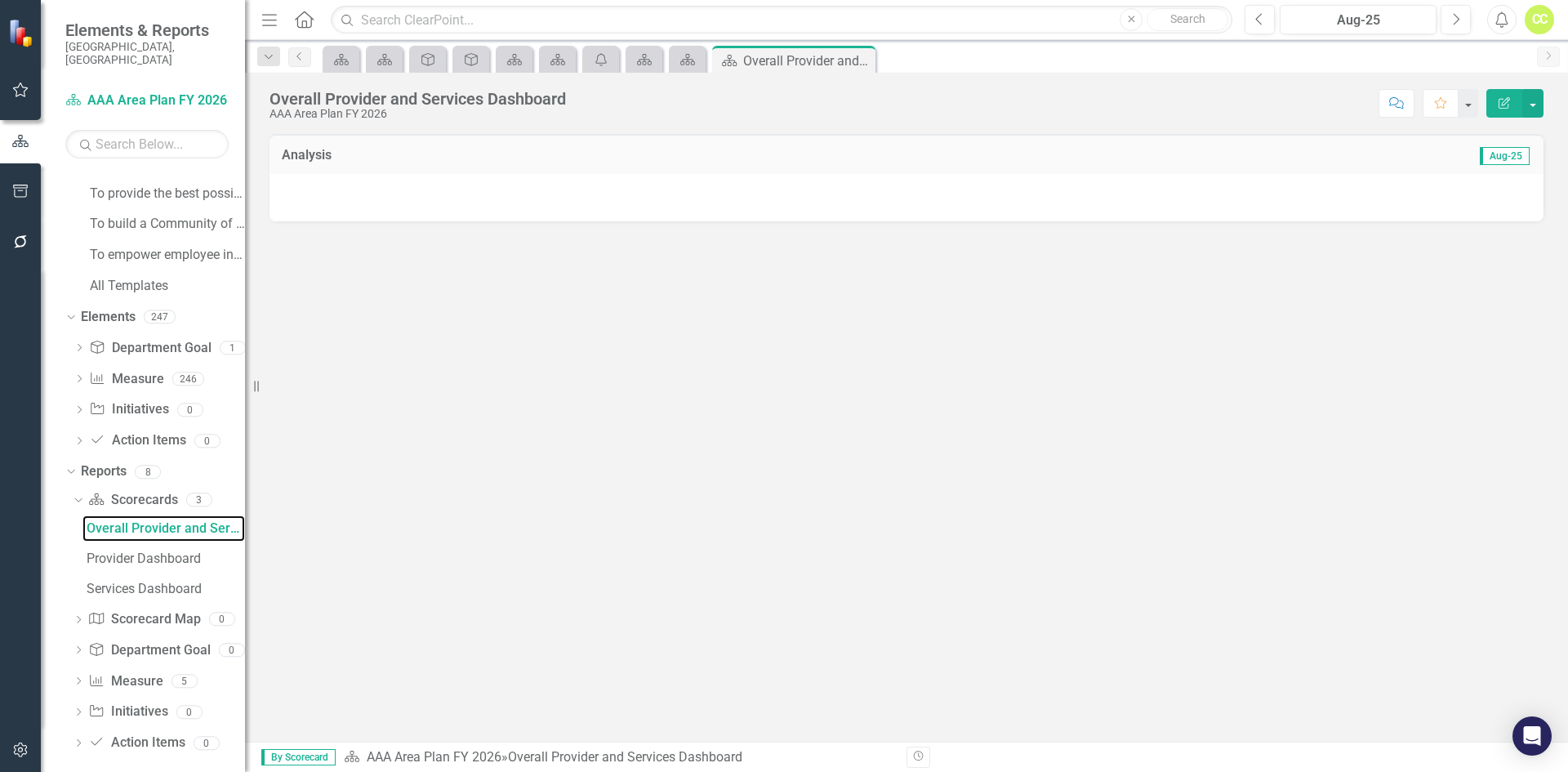
click at [172, 521] on div "Overall Provider and Services Dashboard" at bounding box center [165, 528] width 158 height 15
click at [145, 492] on link "Scorecard Scorecards" at bounding box center [133, 500] width 89 height 18
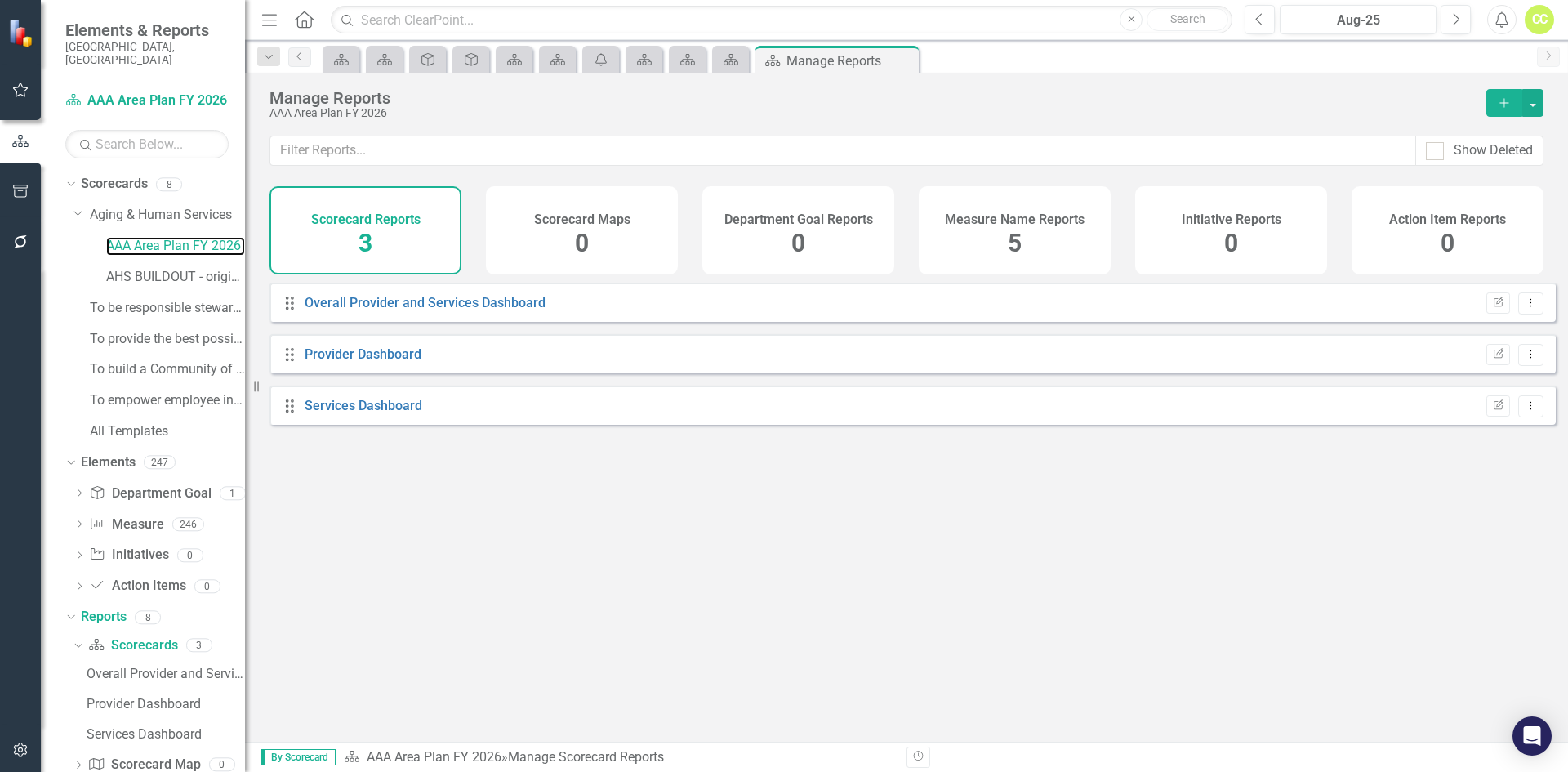
click at [166, 237] on link "AAA Area Plan FY 2026" at bounding box center [175, 246] width 139 height 18
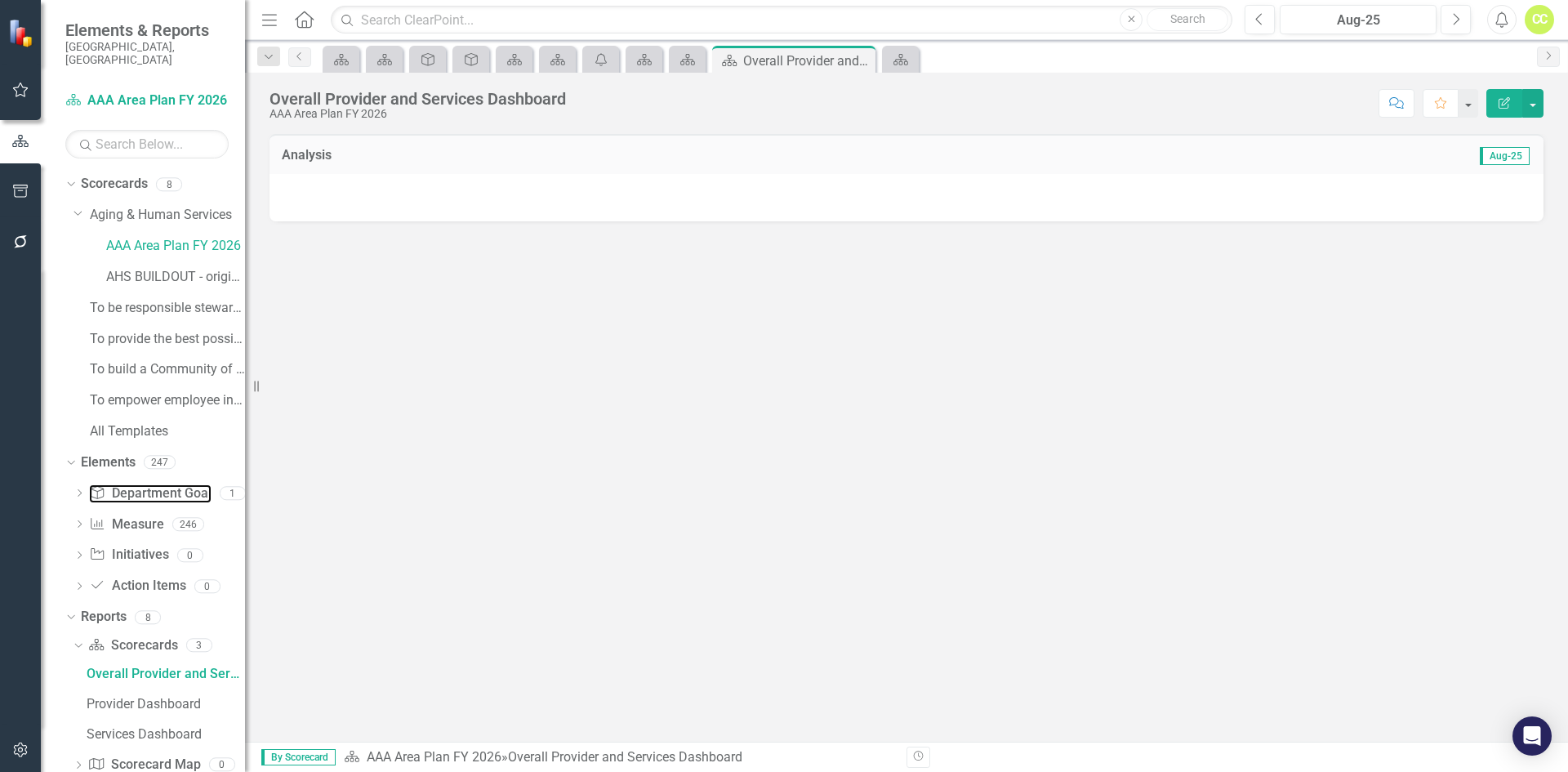
click at [151, 484] on link "Department Goal Department Goal" at bounding box center [150, 493] width 122 height 18
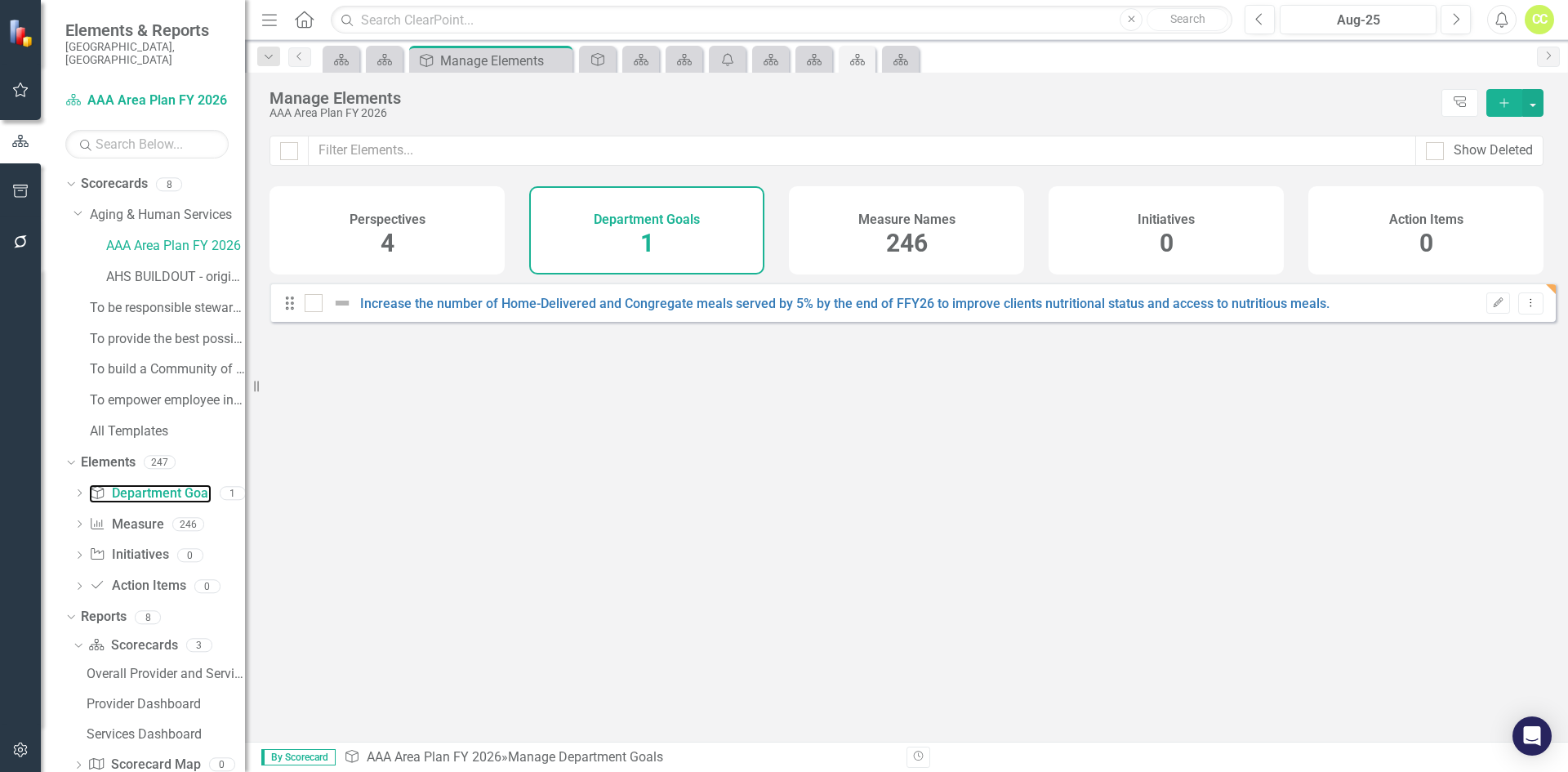
checkbox input "false"
drag, startPoint x: 934, startPoint y: 207, endPoint x: 945, endPoint y: 182, distance: 27.3
click at [938, 192] on div "Measure Names 246" at bounding box center [906, 230] width 235 height 88
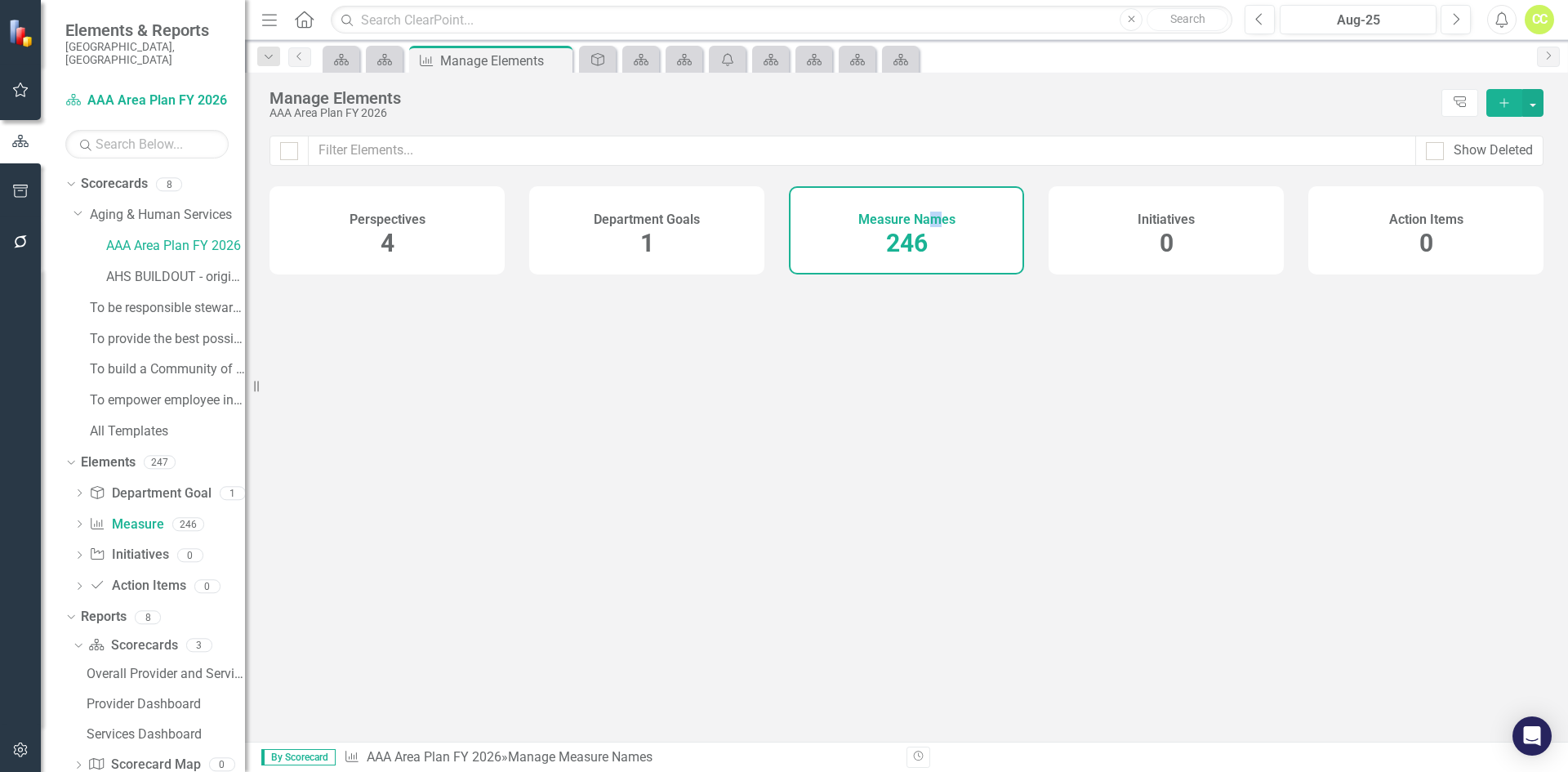
click at [932, 224] on h4 "Measure Names" at bounding box center [907, 219] width 97 height 15
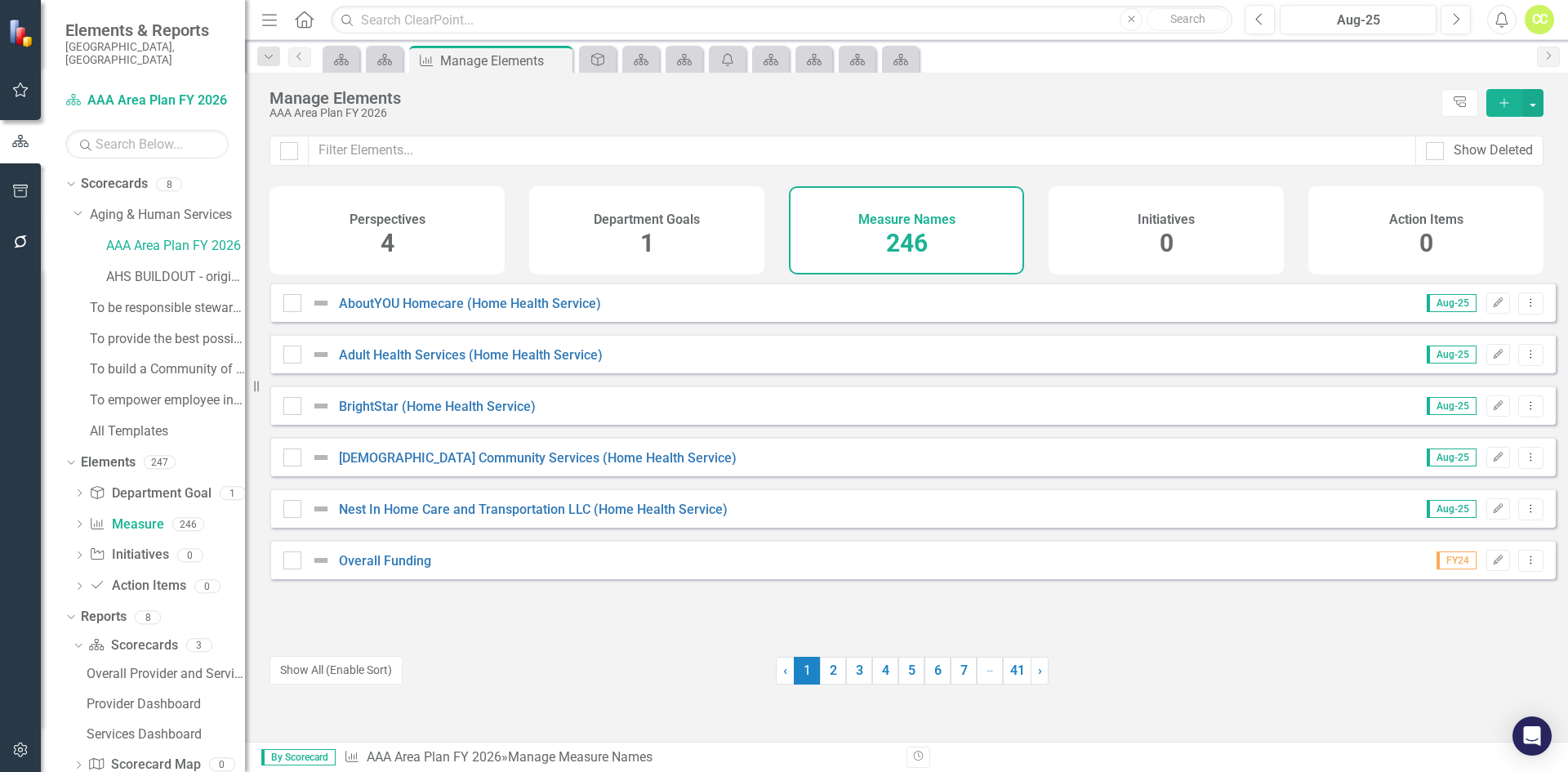
click at [709, 232] on div "Department Goals 1" at bounding box center [646, 230] width 235 height 88
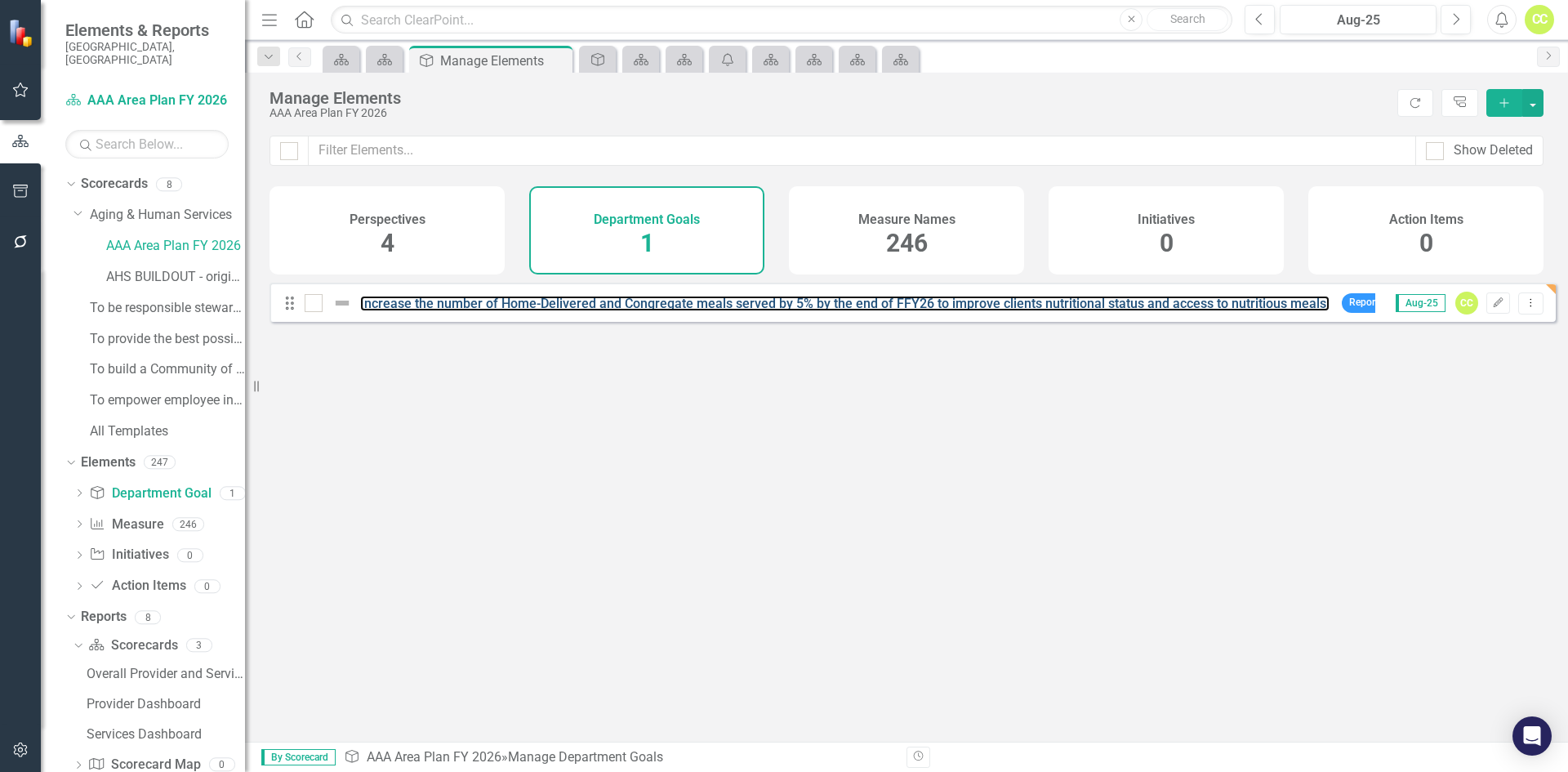
click at [539, 311] on link "Increase the number of Home-Delivered and Congregate meals served by 5% by the …" at bounding box center [844, 303] width 969 height 16
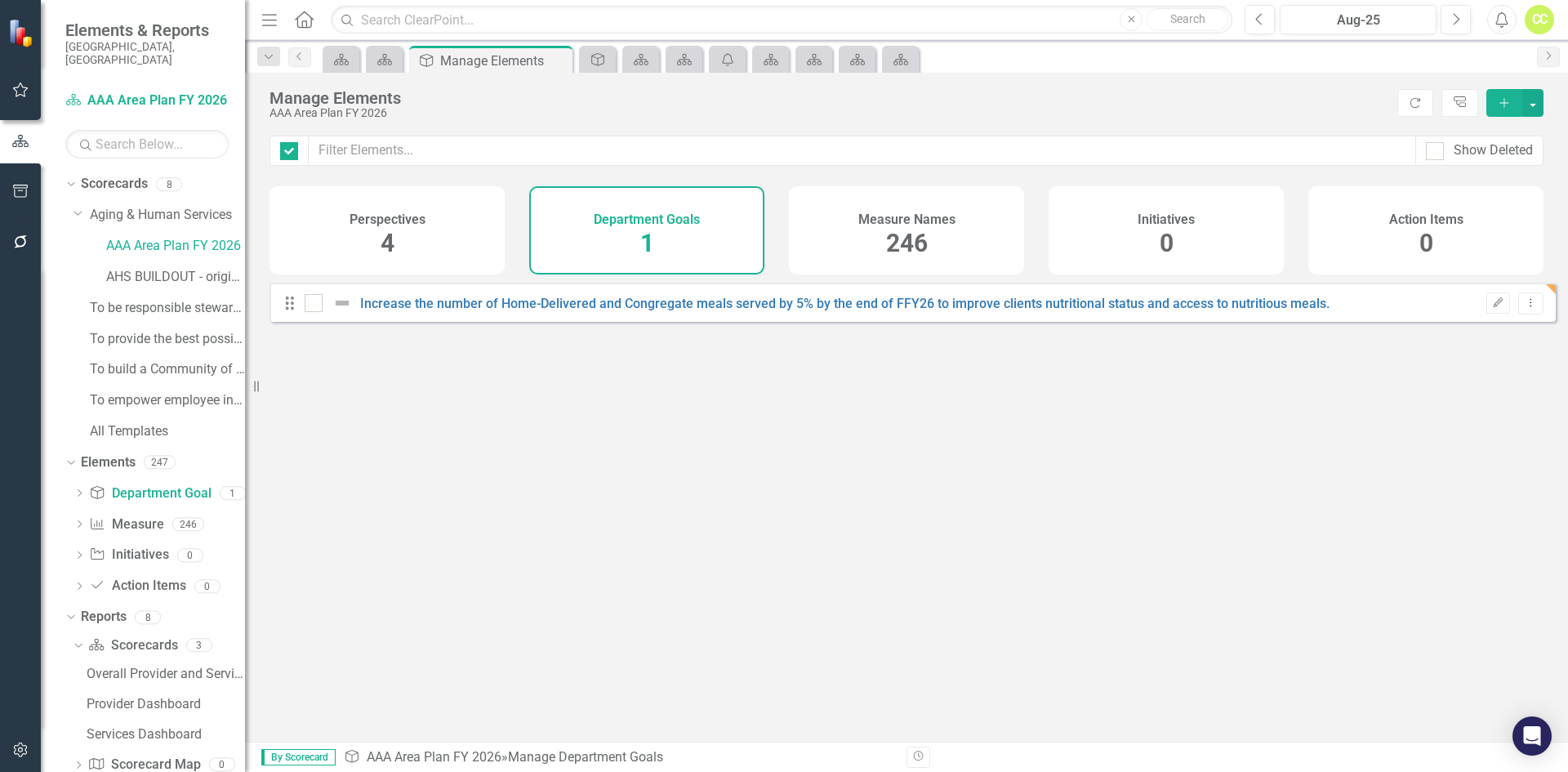
checkbox input "false"
click at [971, 246] on div "Measure Names 246" at bounding box center [906, 230] width 235 height 88
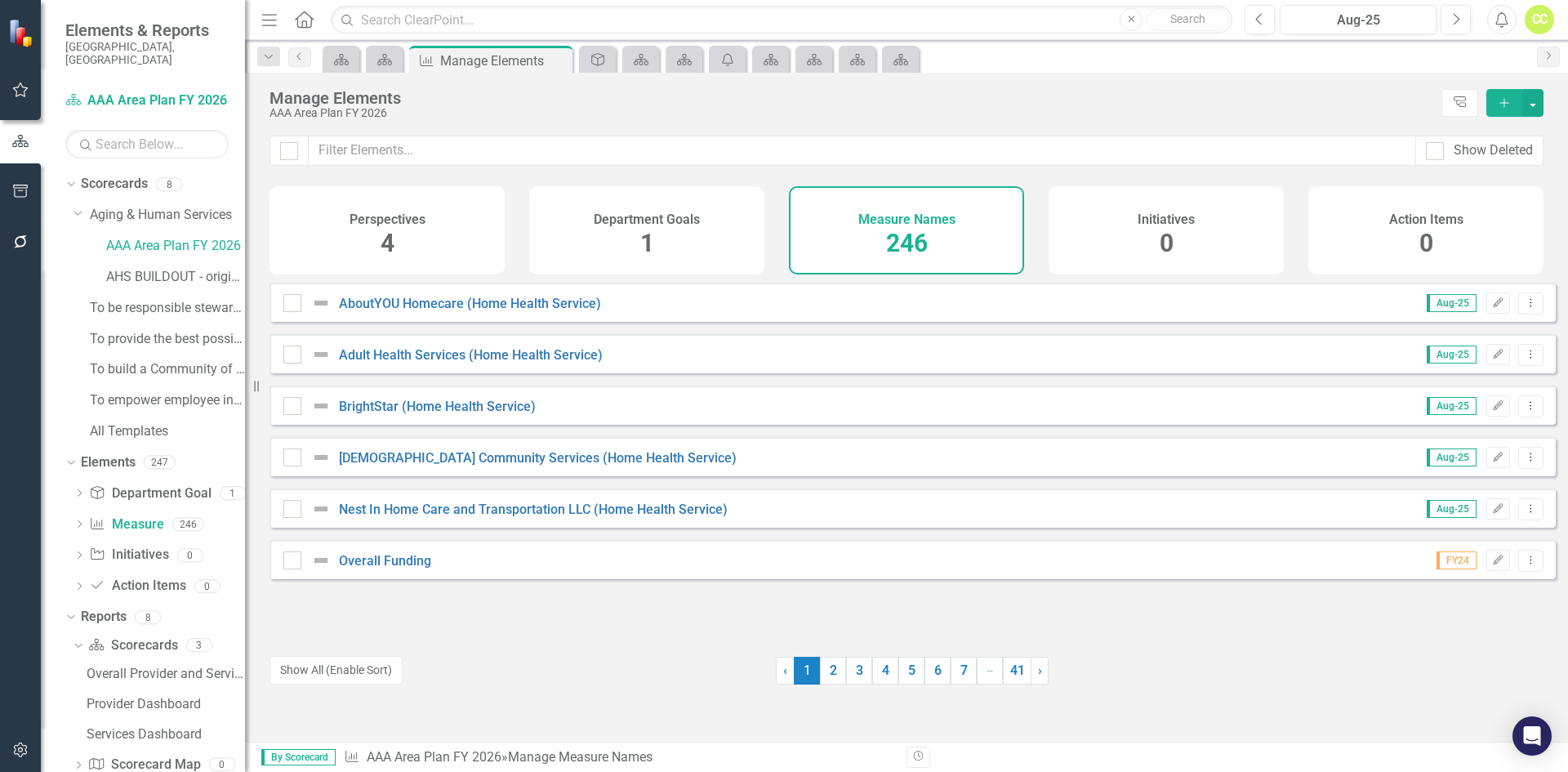
click at [1528, 314] on button "Dropdown Menu" at bounding box center [1531, 303] width 25 height 22
click at [1490, 439] on link "Trash Delete Measure Name" at bounding box center [1438, 433] width 185 height 30
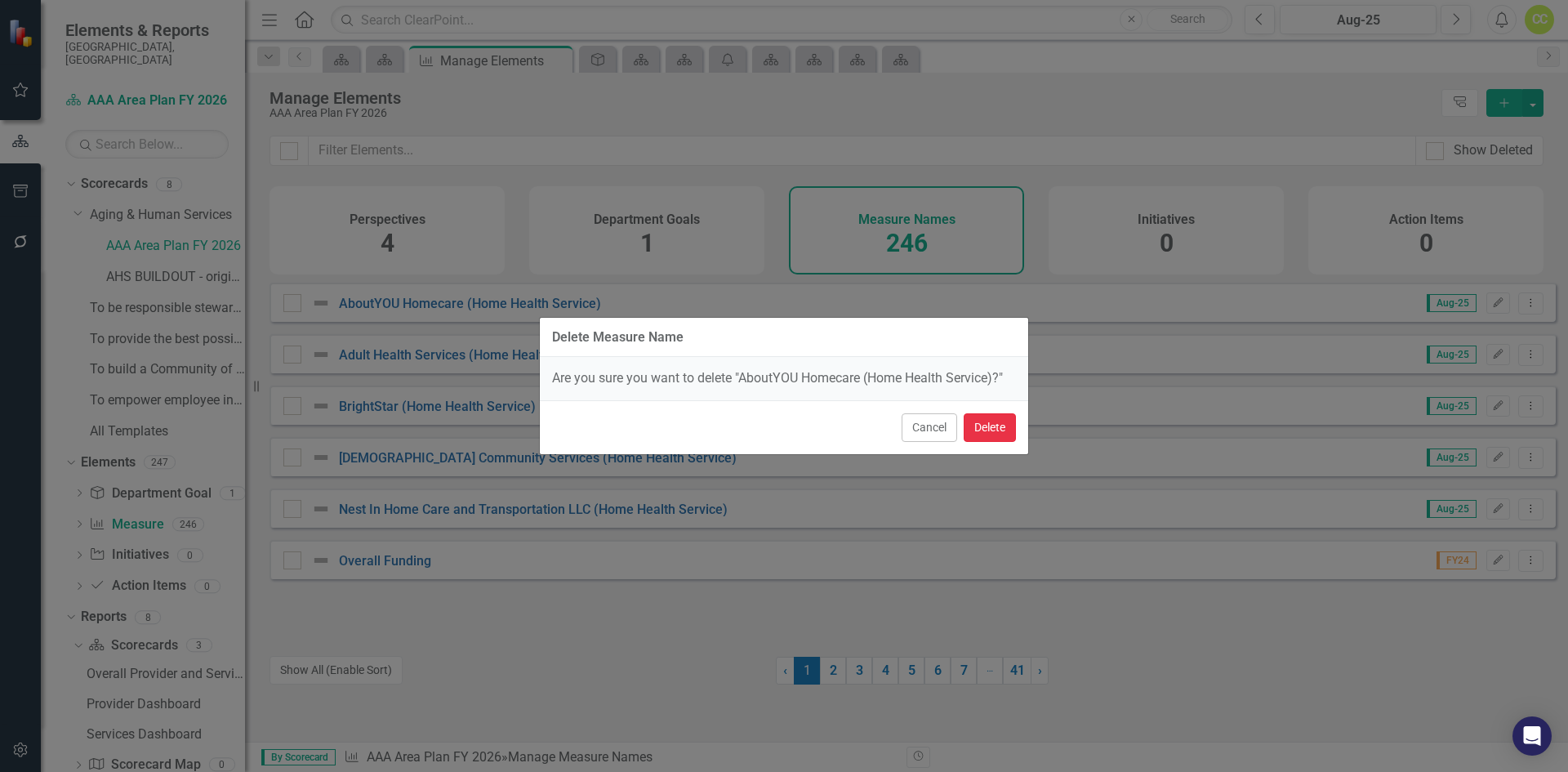
click at [992, 426] on button "Delete" at bounding box center [990, 427] width 52 height 28
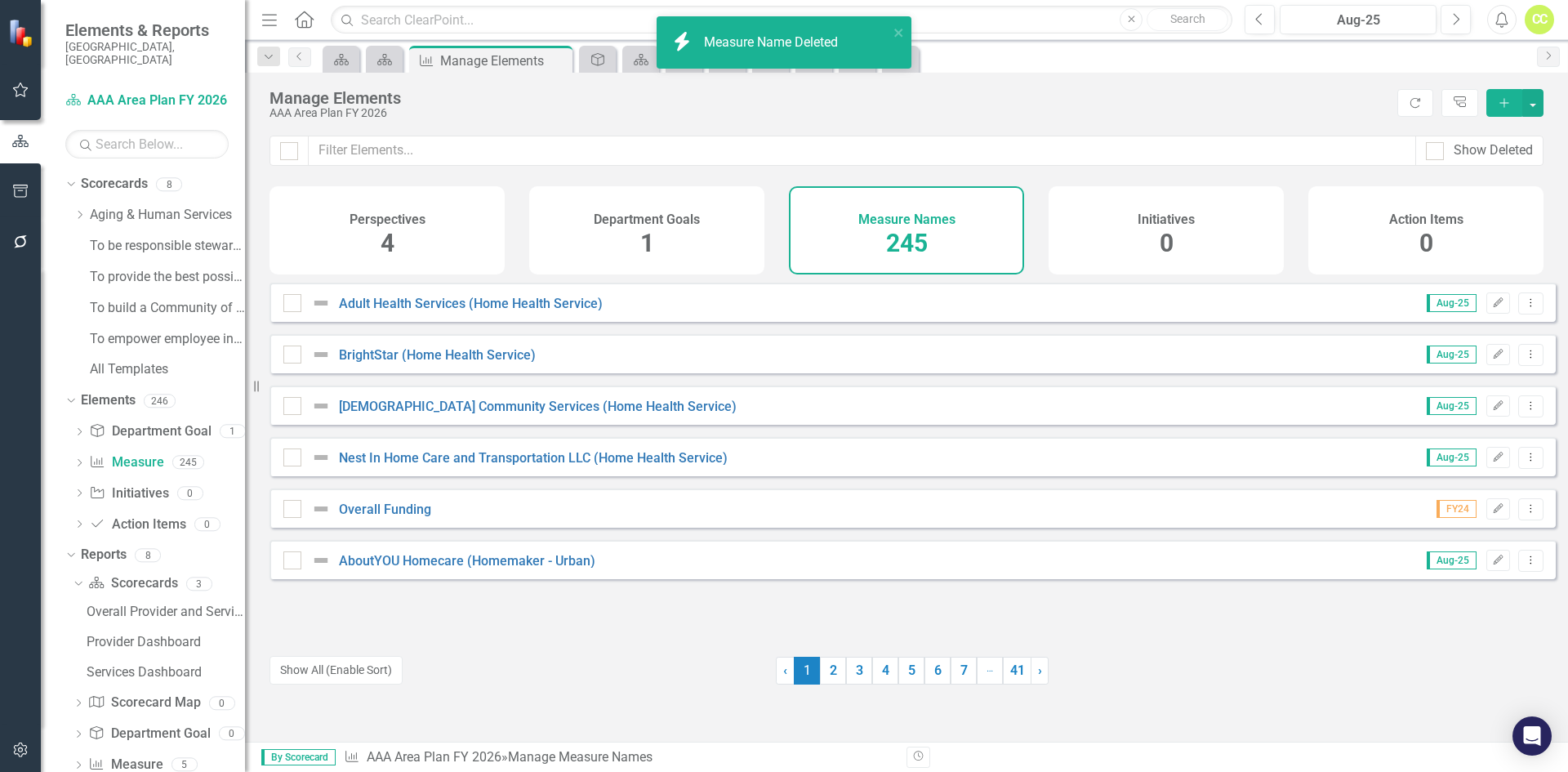
click at [1527, 314] on button "Dropdown Menu" at bounding box center [1531, 303] width 25 height 22
click at [1489, 426] on link "Trash Delete Measure Name" at bounding box center [1438, 433] width 185 height 30
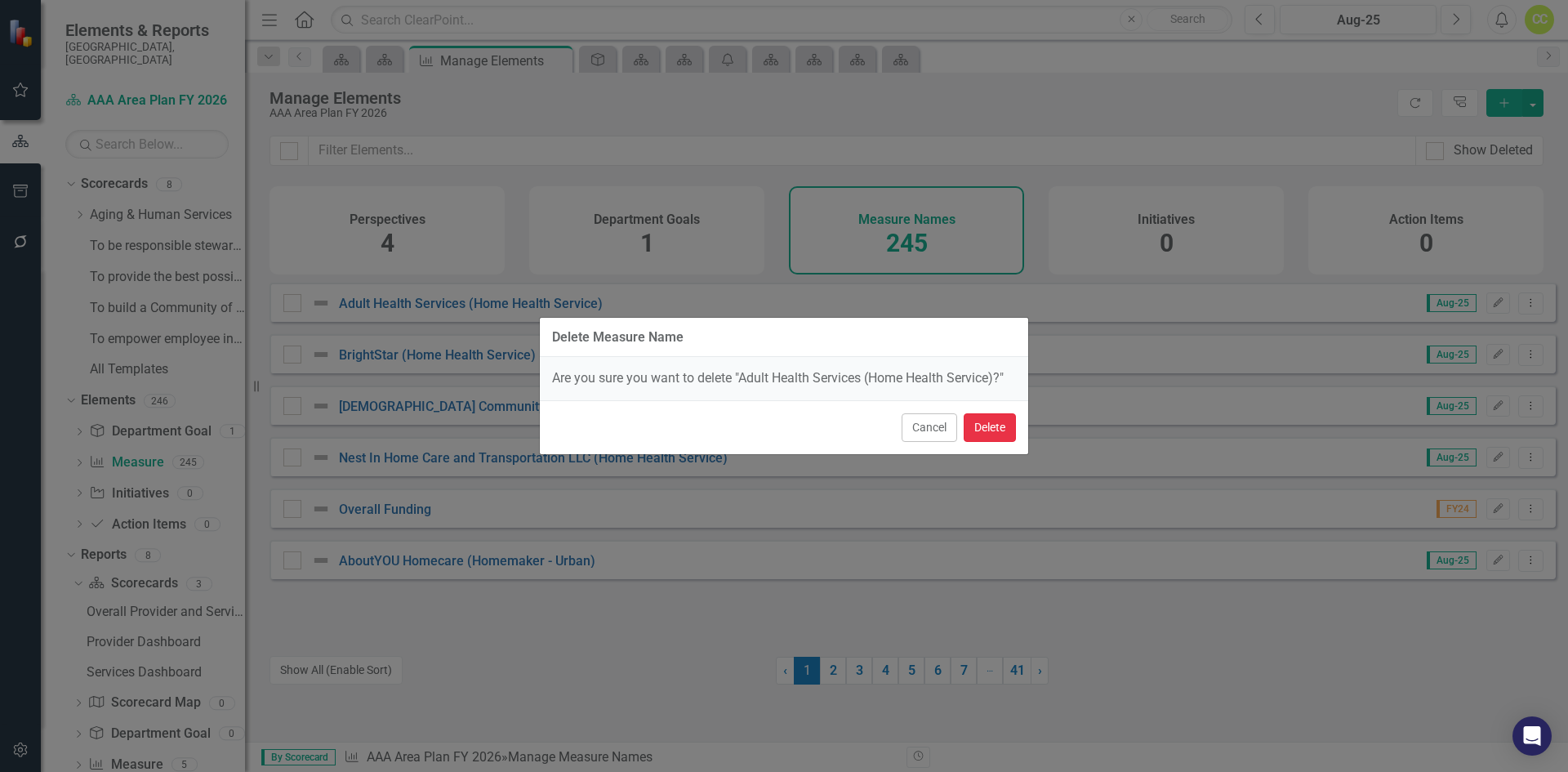
click at [977, 426] on button "Delete" at bounding box center [990, 427] width 52 height 28
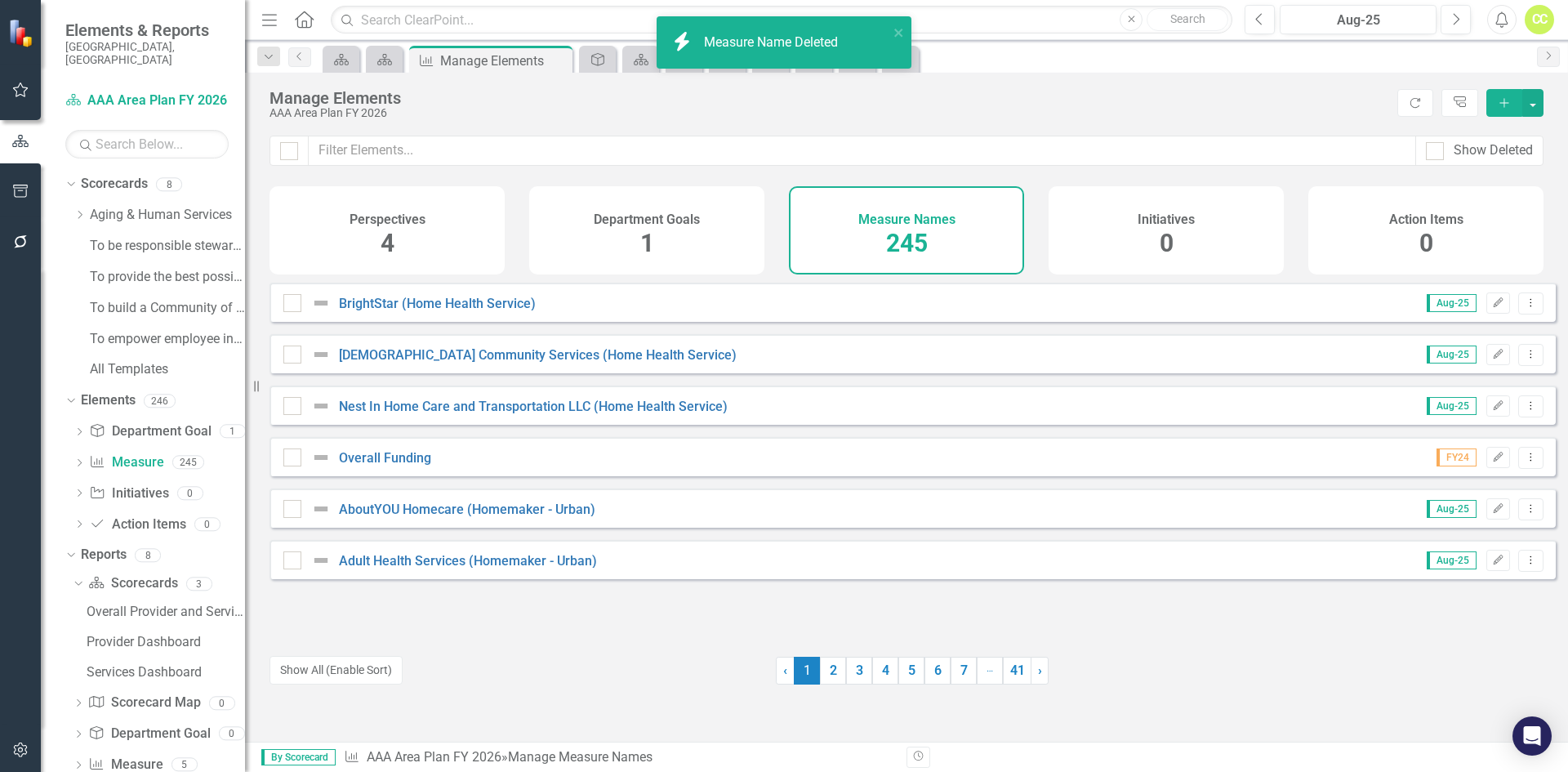
click at [1519, 322] on div "BrightStar (Home Health Service) Aug-25 Edit Dropdown Menu" at bounding box center [912, 302] width 1286 height 39
click at [1523, 308] on icon "Dropdown Menu" at bounding box center [1530, 302] width 14 height 11
click at [1462, 437] on link "Trash Delete Measure Name" at bounding box center [1438, 433] width 185 height 30
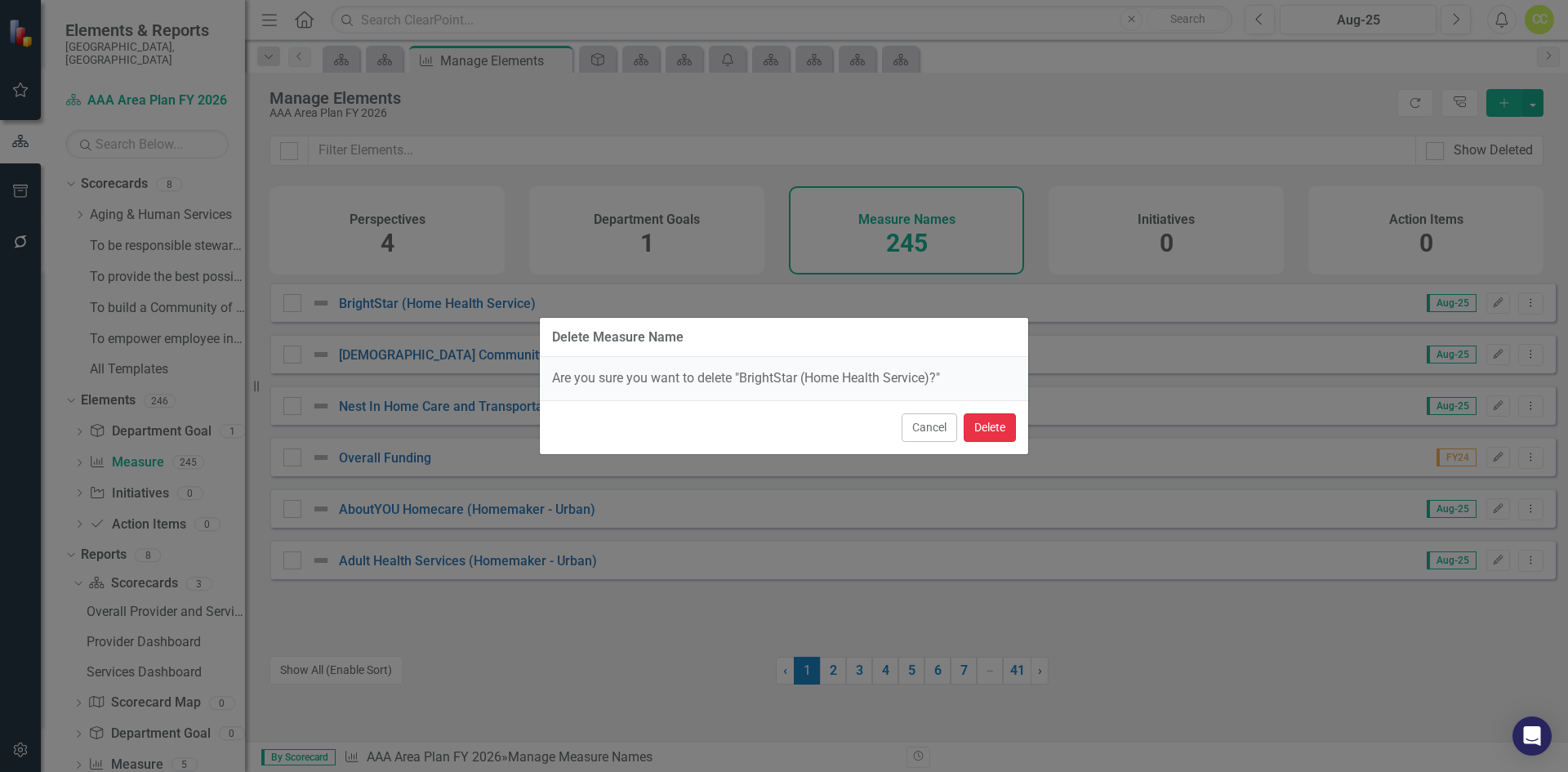
click at [996, 435] on button "Delete" at bounding box center [990, 427] width 52 height 28
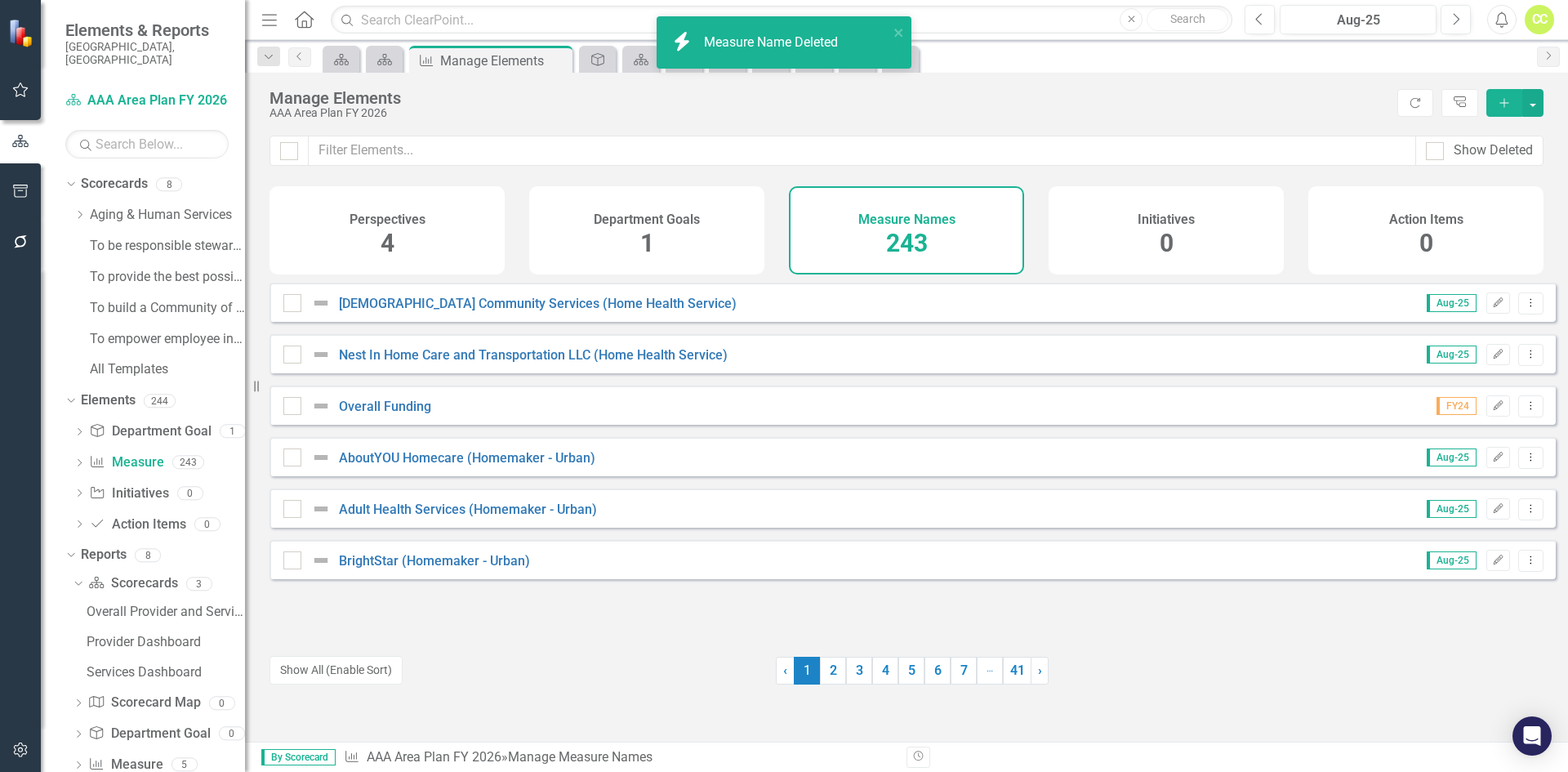
click at [1523, 308] on icon "Dropdown Menu" at bounding box center [1530, 302] width 14 height 11
click at [1444, 432] on link "Trash Delete Measure Name" at bounding box center [1438, 433] width 185 height 30
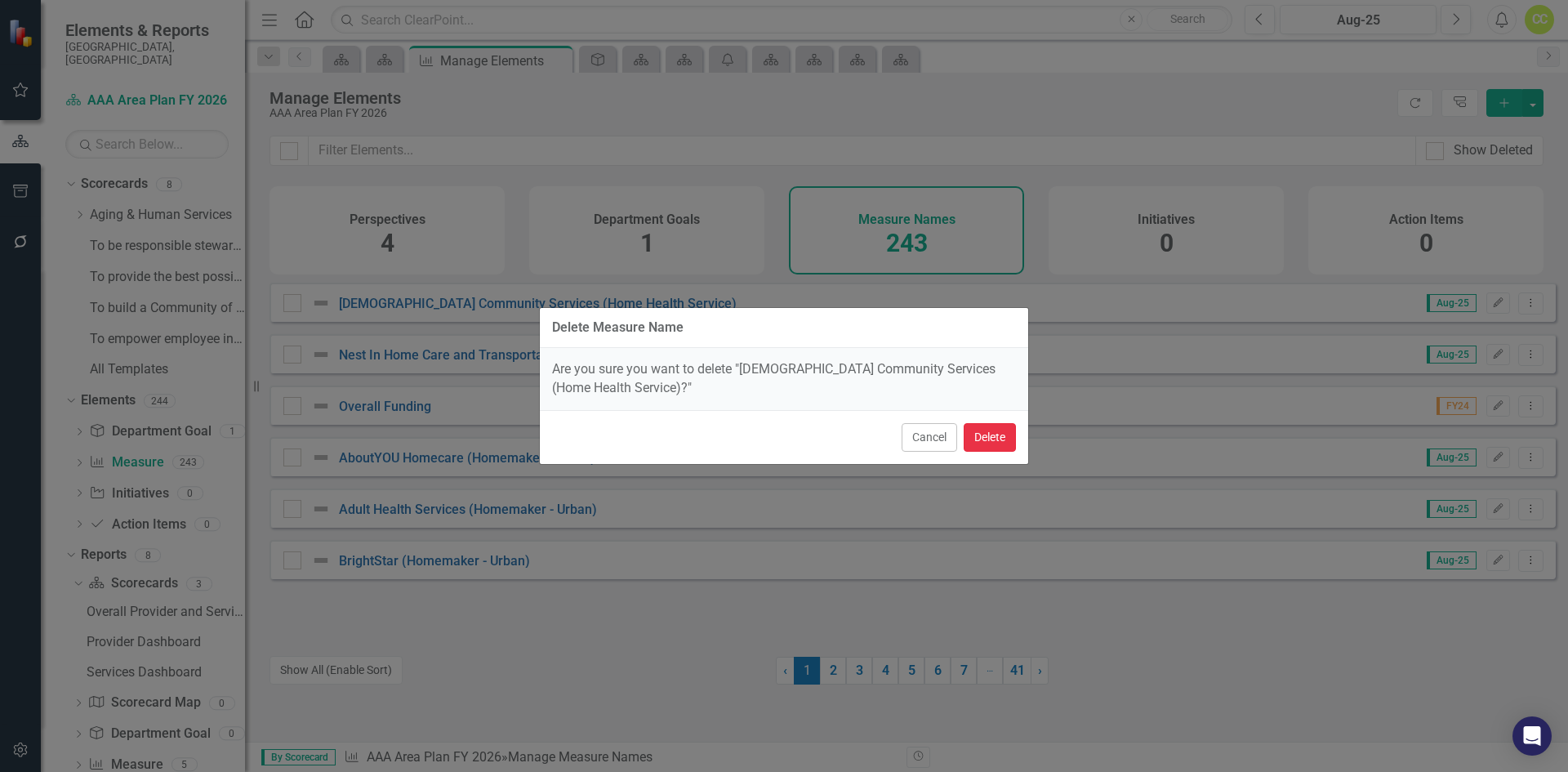
click at [1000, 429] on button "Delete" at bounding box center [990, 437] width 52 height 28
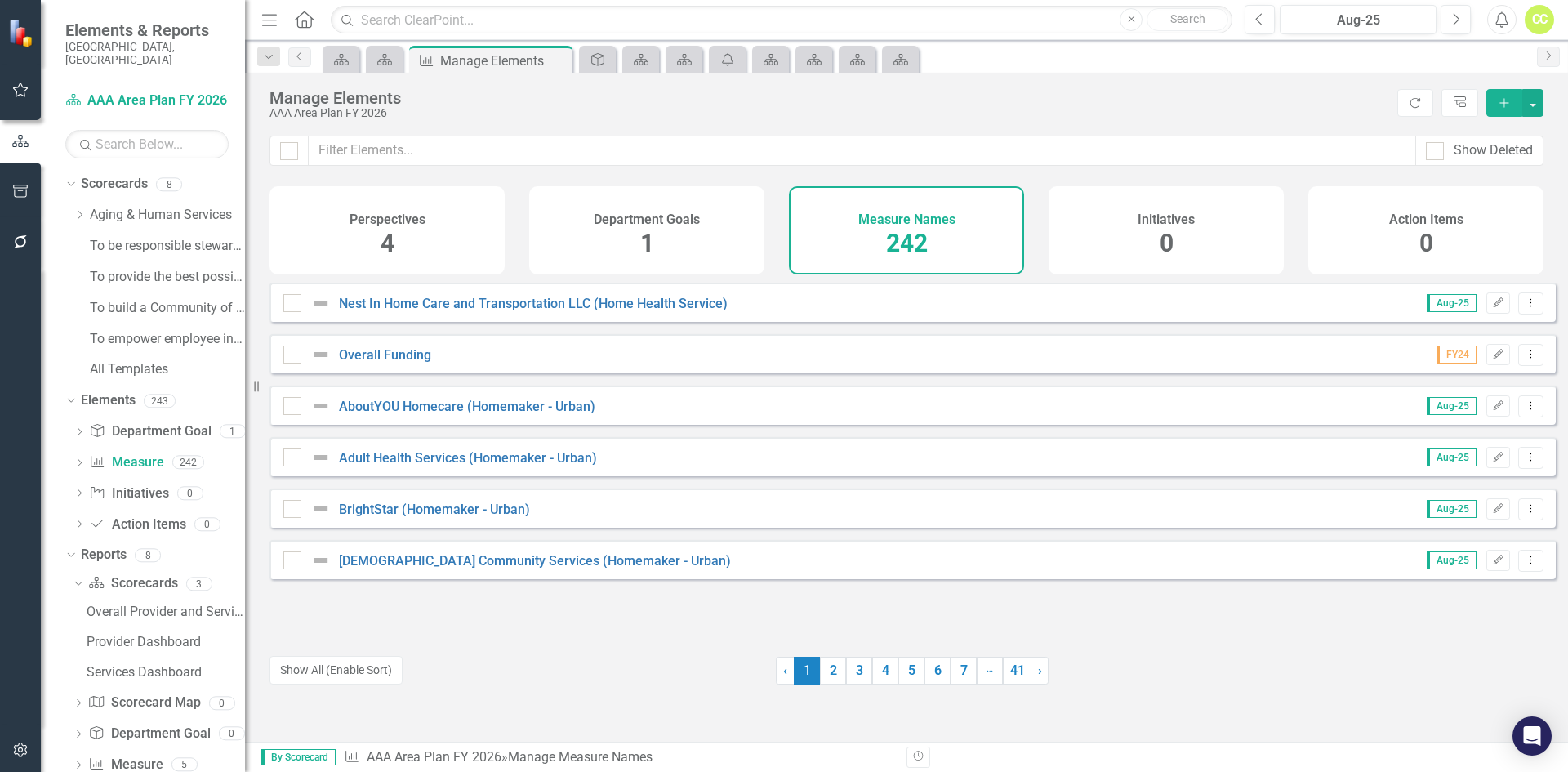
click at [1523, 308] on icon "Dropdown Menu" at bounding box center [1530, 302] width 14 height 11
click at [1472, 426] on link "Trash Delete Measure Name" at bounding box center [1438, 433] width 185 height 30
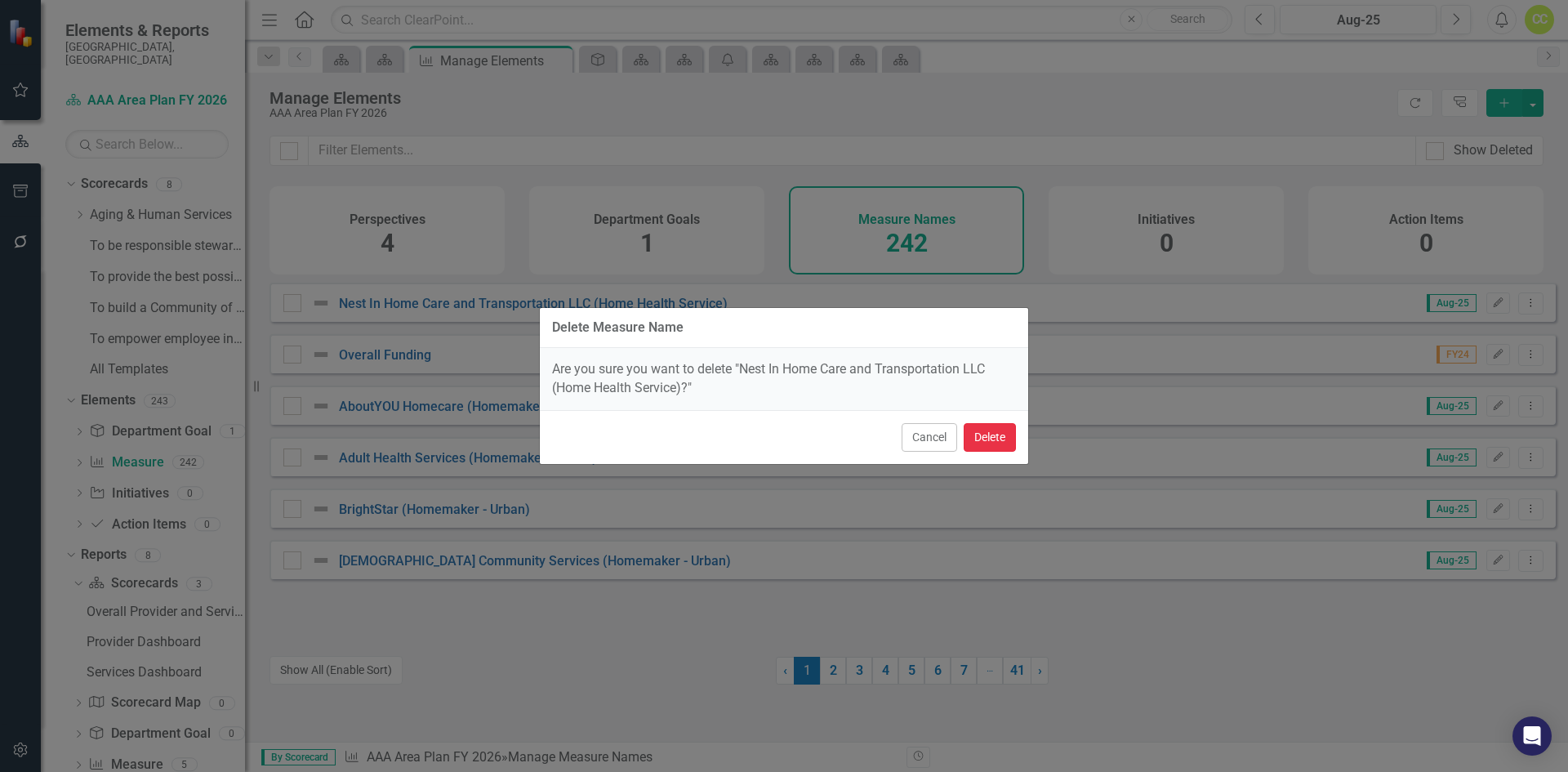
click at [991, 428] on button "Delete" at bounding box center [990, 437] width 52 height 28
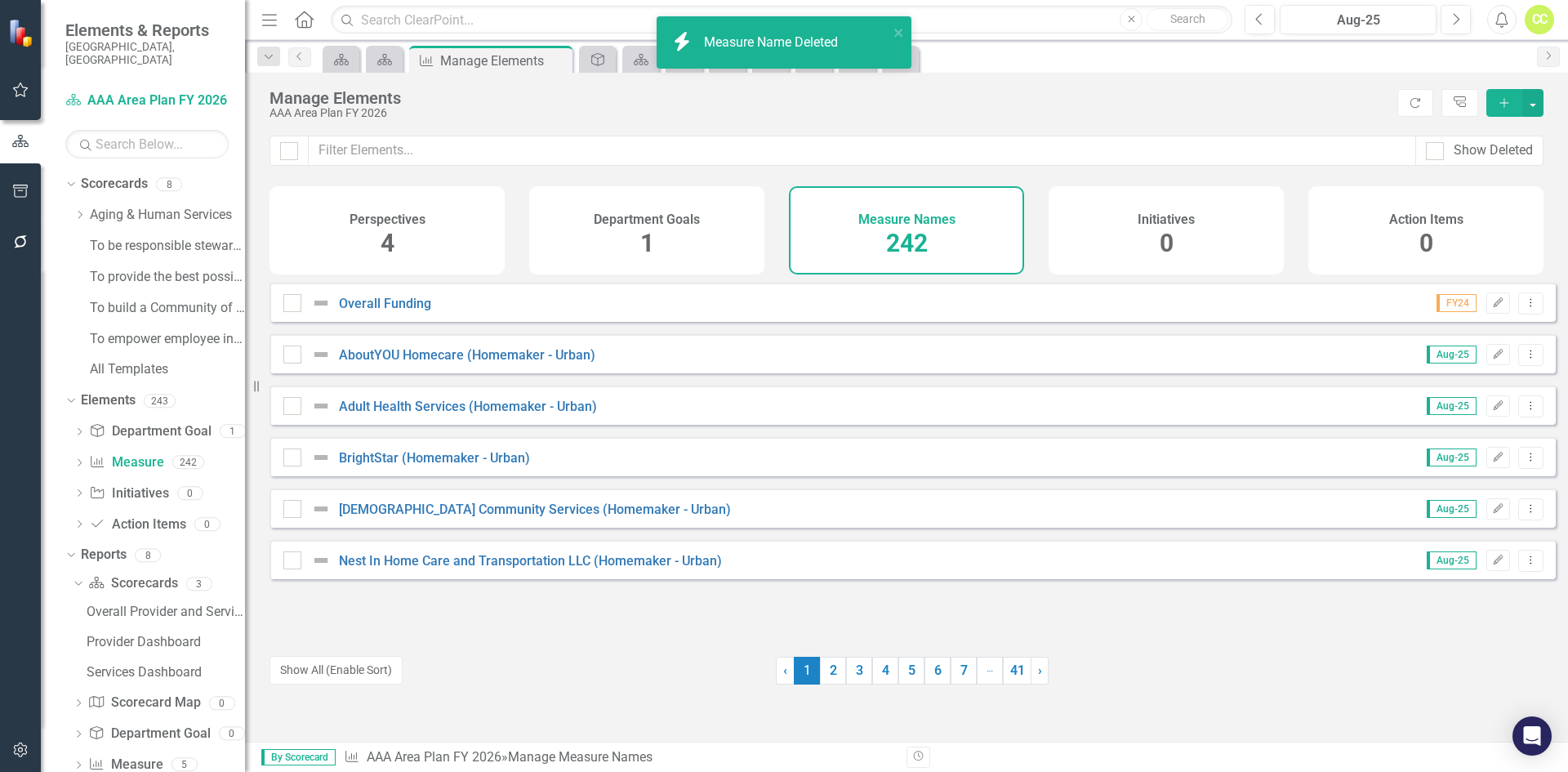
click at [1527, 309] on button "Dropdown Menu" at bounding box center [1531, 303] width 25 height 22
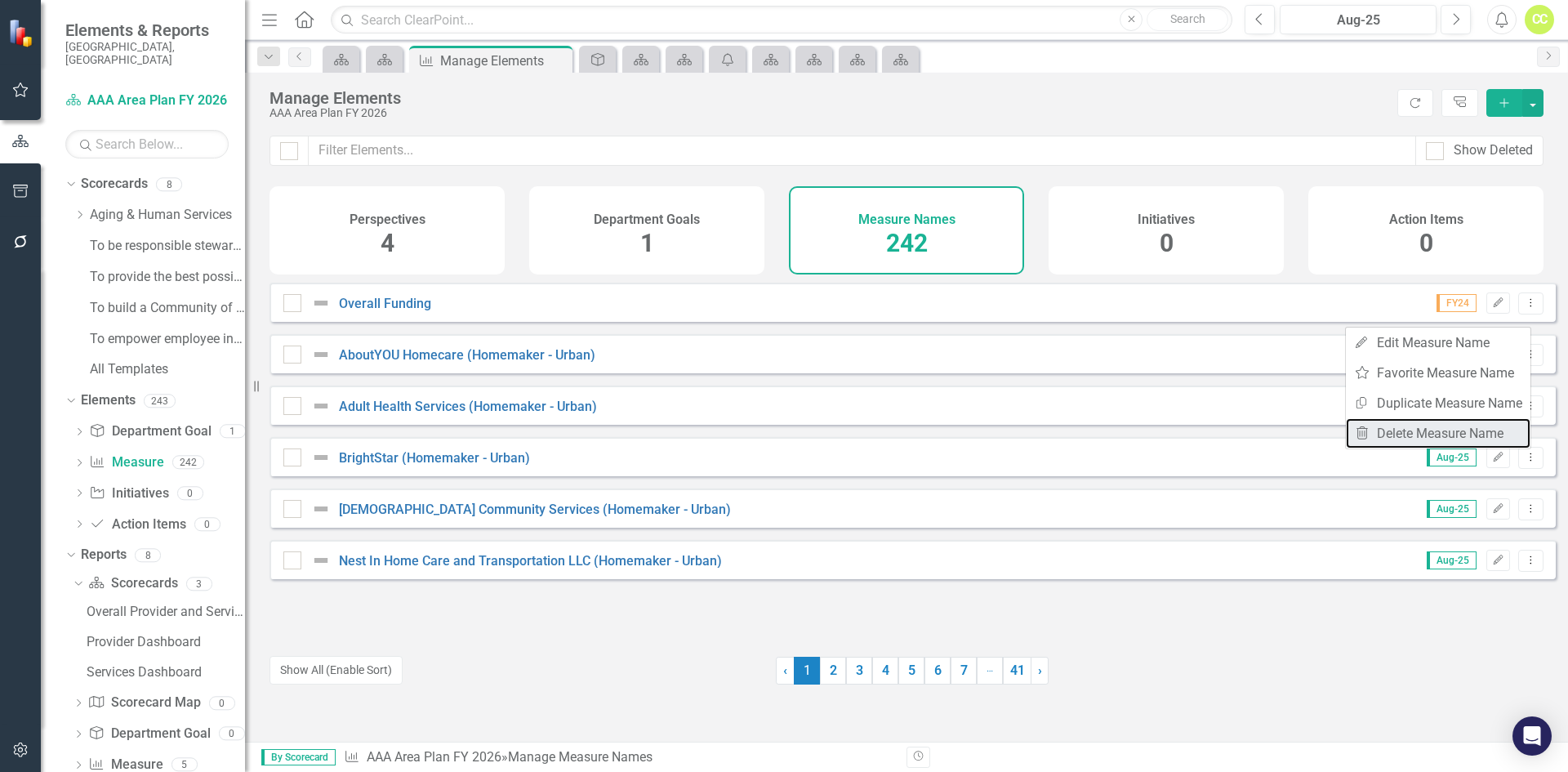
click at [1481, 436] on link "Trash Delete Measure Name" at bounding box center [1438, 433] width 185 height 30
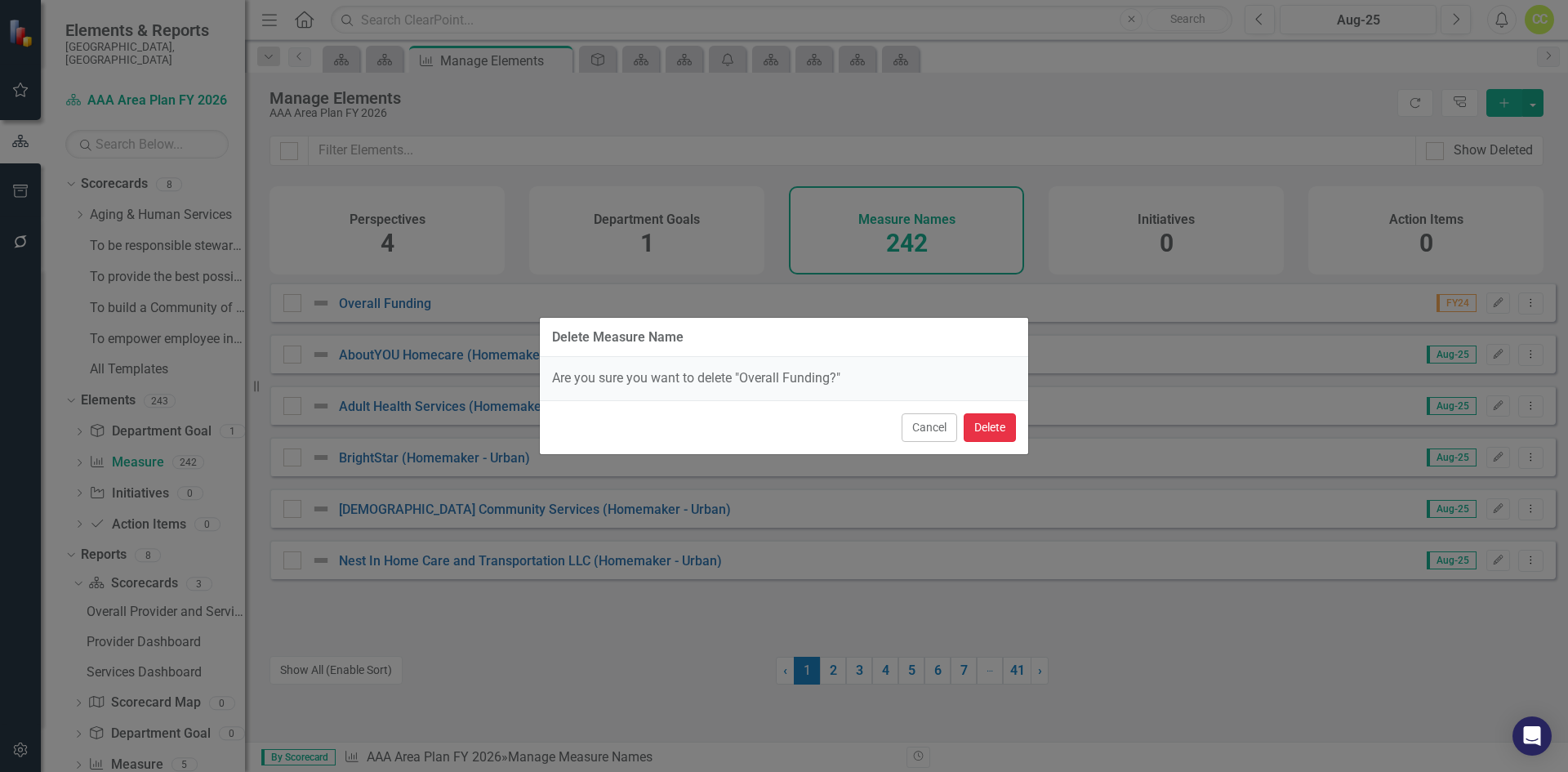
click at [1003, 429] on button "Delete" at bounding box center [990, 427] width 52 height 28
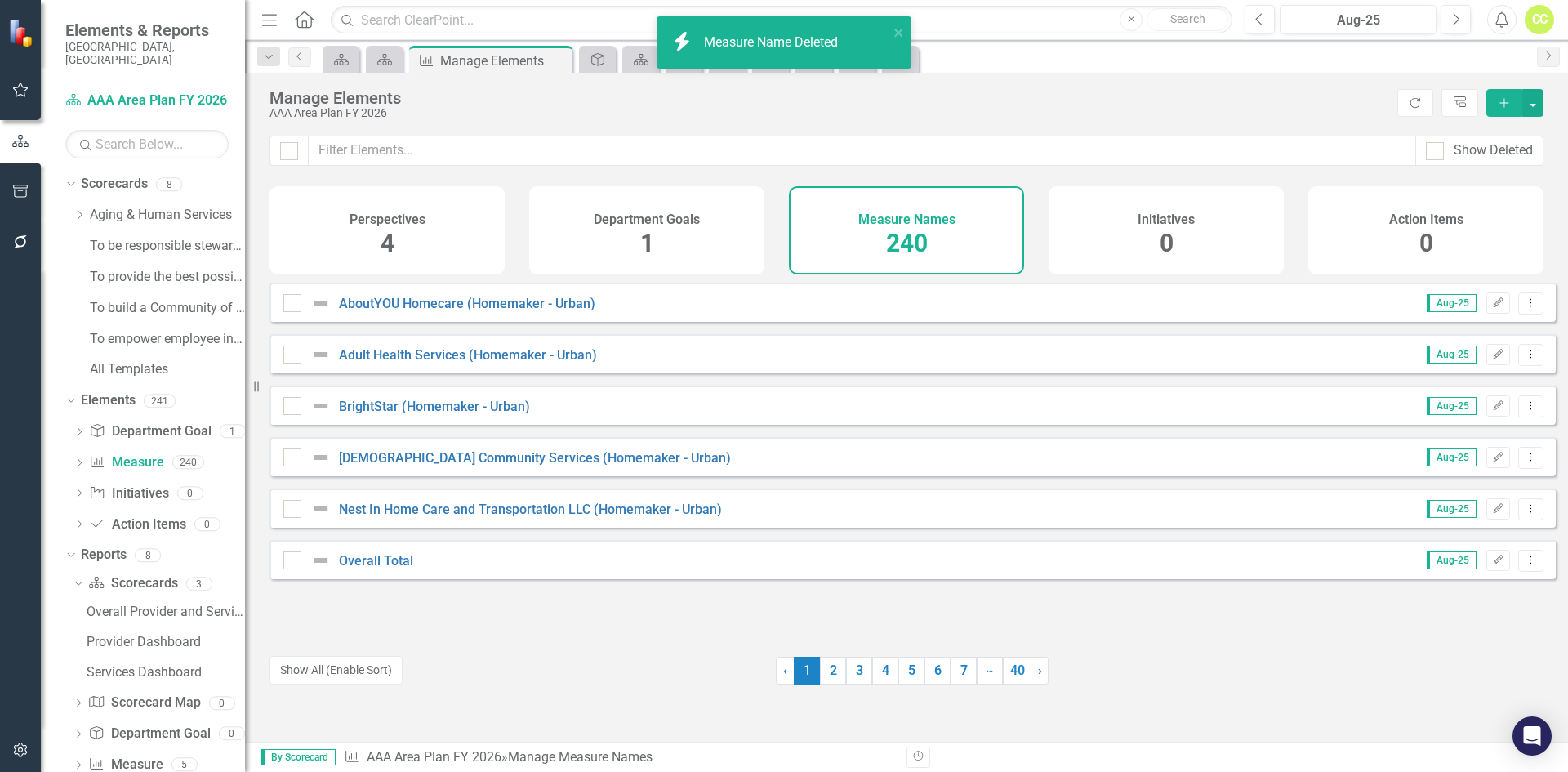
click at [1528, 315] on div "AboutYOU Homecare (Homemaker - Urban) Aug-25 Edit Dropdown Menu" at bounding box center [912, 302] width 1286 height 39
click at [1528, 314] on button "Dropdown Menu" at bounding box center [1531, 303] width 25 height 22
click at [1457, 439] on link "Trash Delete Measure Name" at bounding box center [1438, 433] width 185 height 30
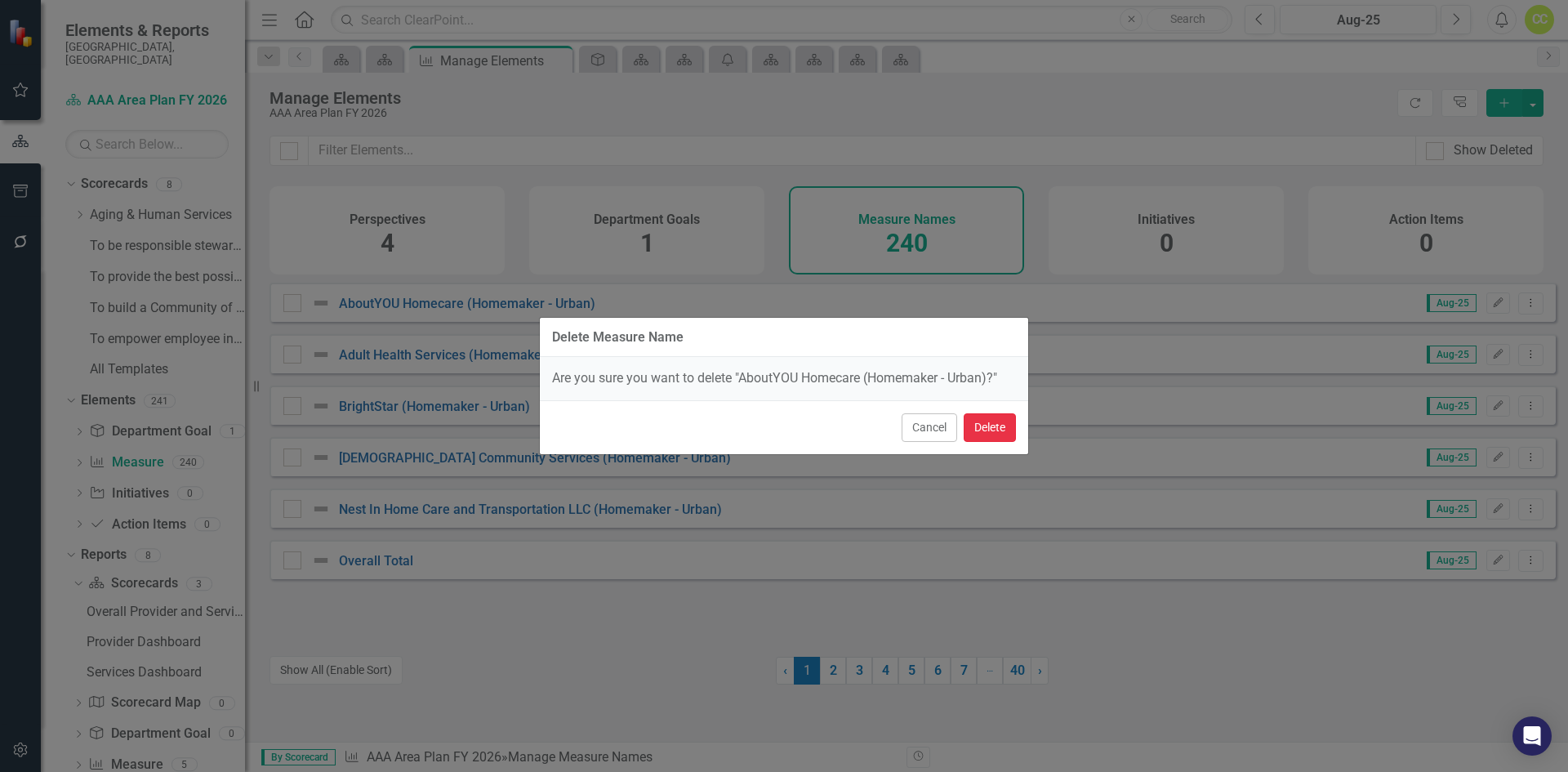
click at [993, 421] on button "Delete" at bounding box center [990, 427] width 52 height 28
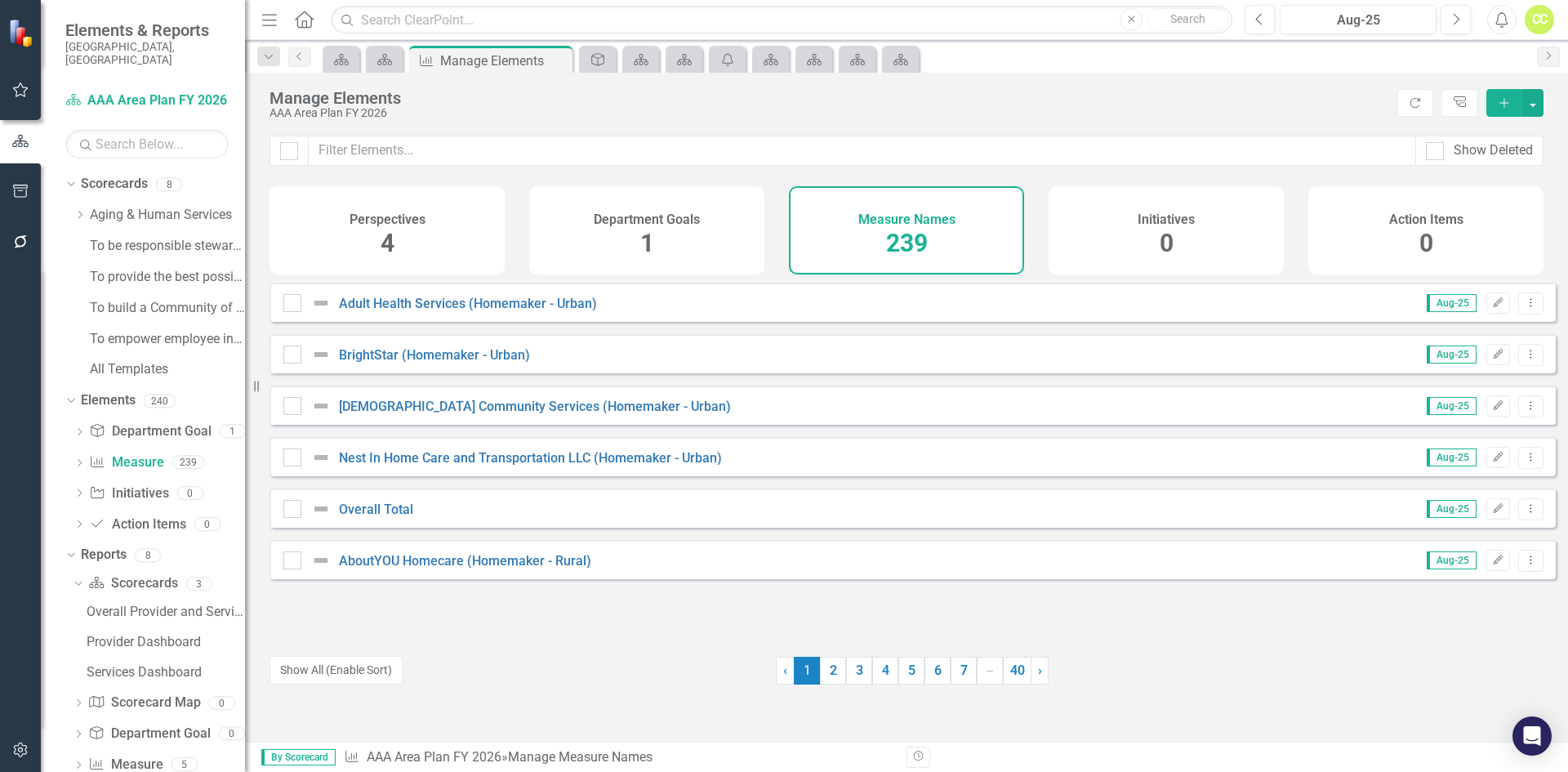
click at [1521, 366] on button "Dropdown Menu" at bounding box center [1531, 355] width 25 height 22
click at [1435, 482] on link "Trash Delete Measure Name" at bounding box center [1438, 484] width 185 height 30
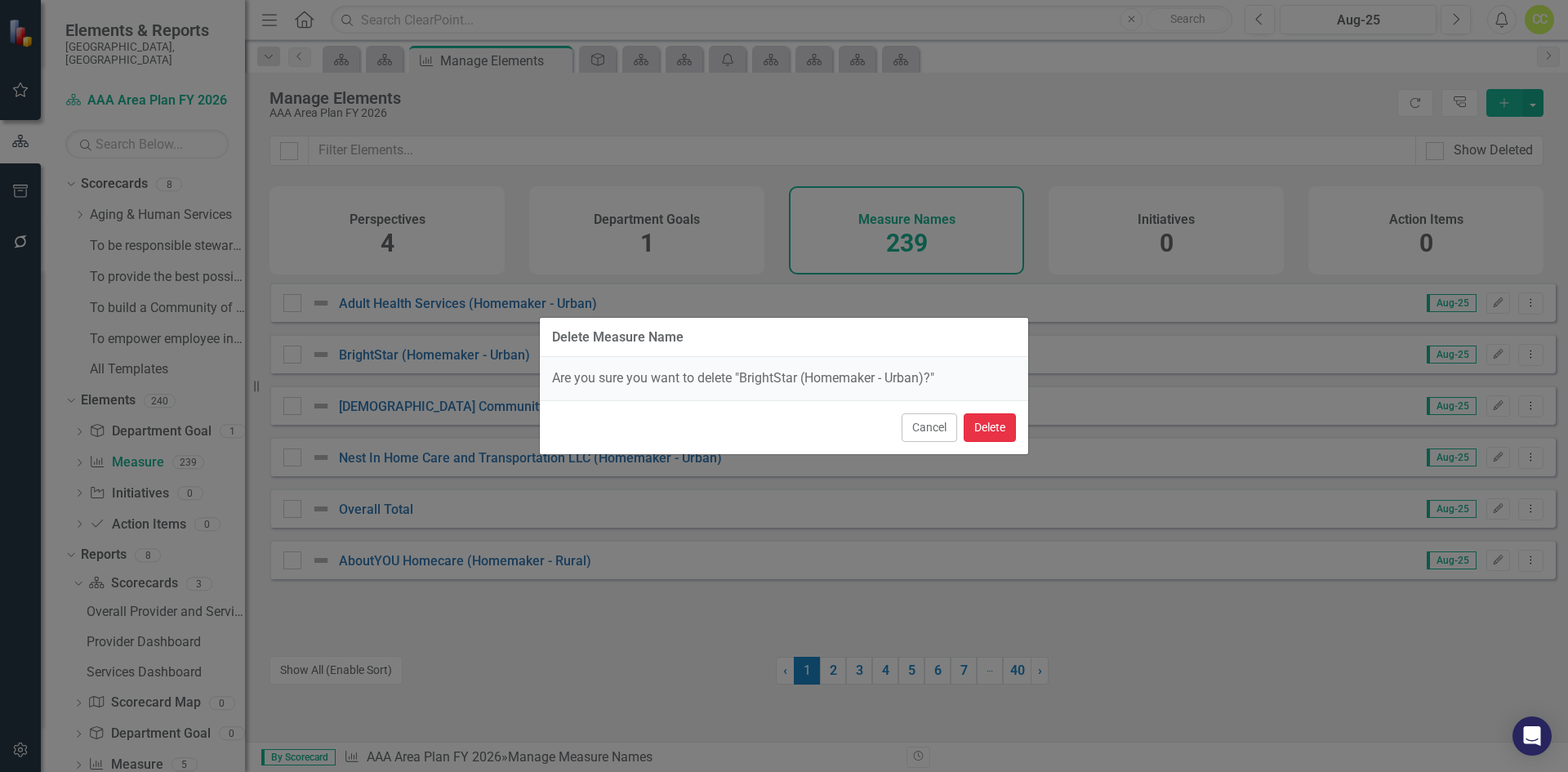
click at [993, 427] on button "Delete" at bounding box center [990, 427] width 52 height 28
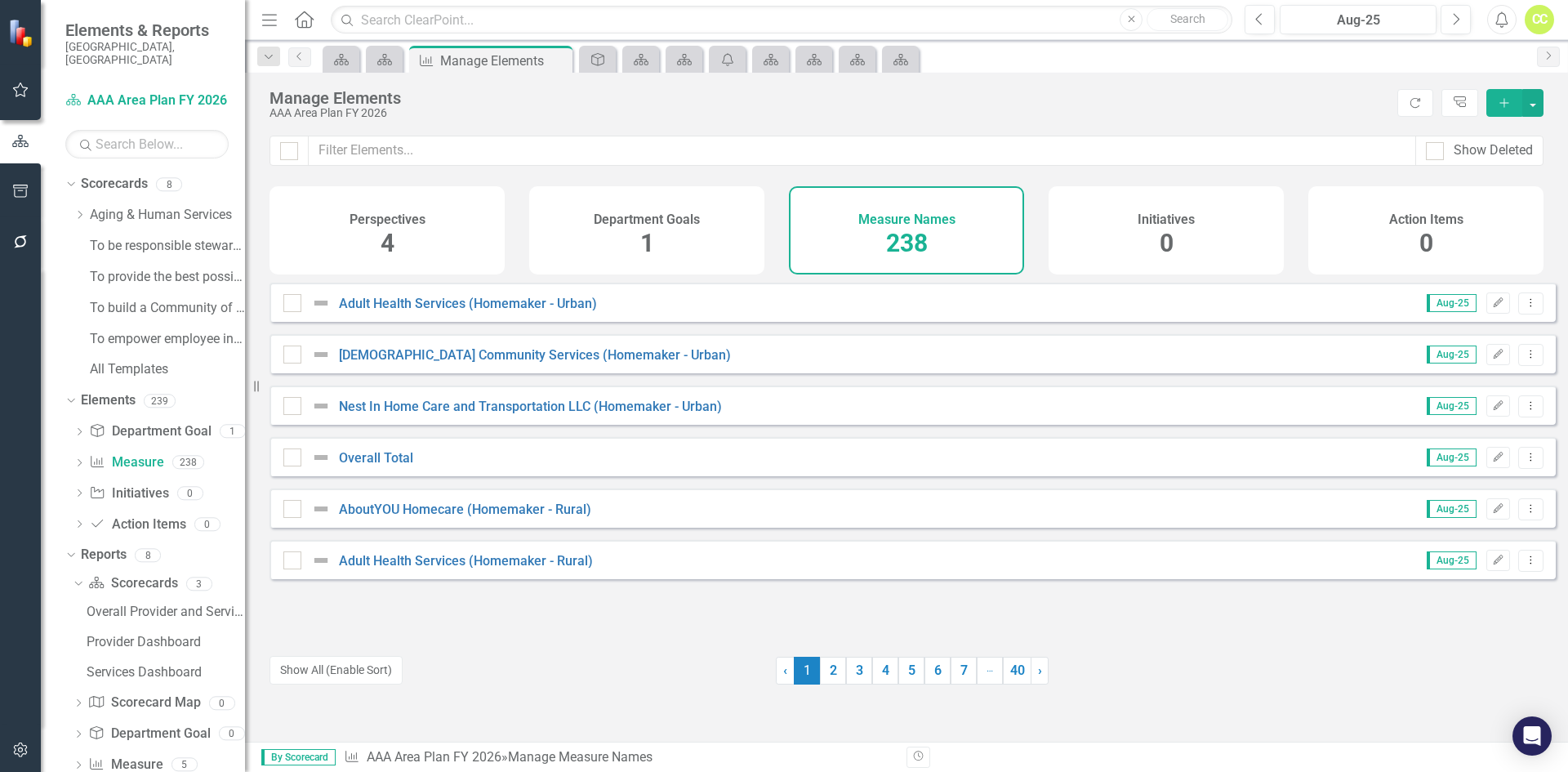
click at [1523, 308] on icon "Dropdown Menu" at bounding box center [1530, 302] width 14 height 11
click at [1466, 428] on link "Trash Delete Measure Name" at bounding box center [1438, 433] width 185 height 30
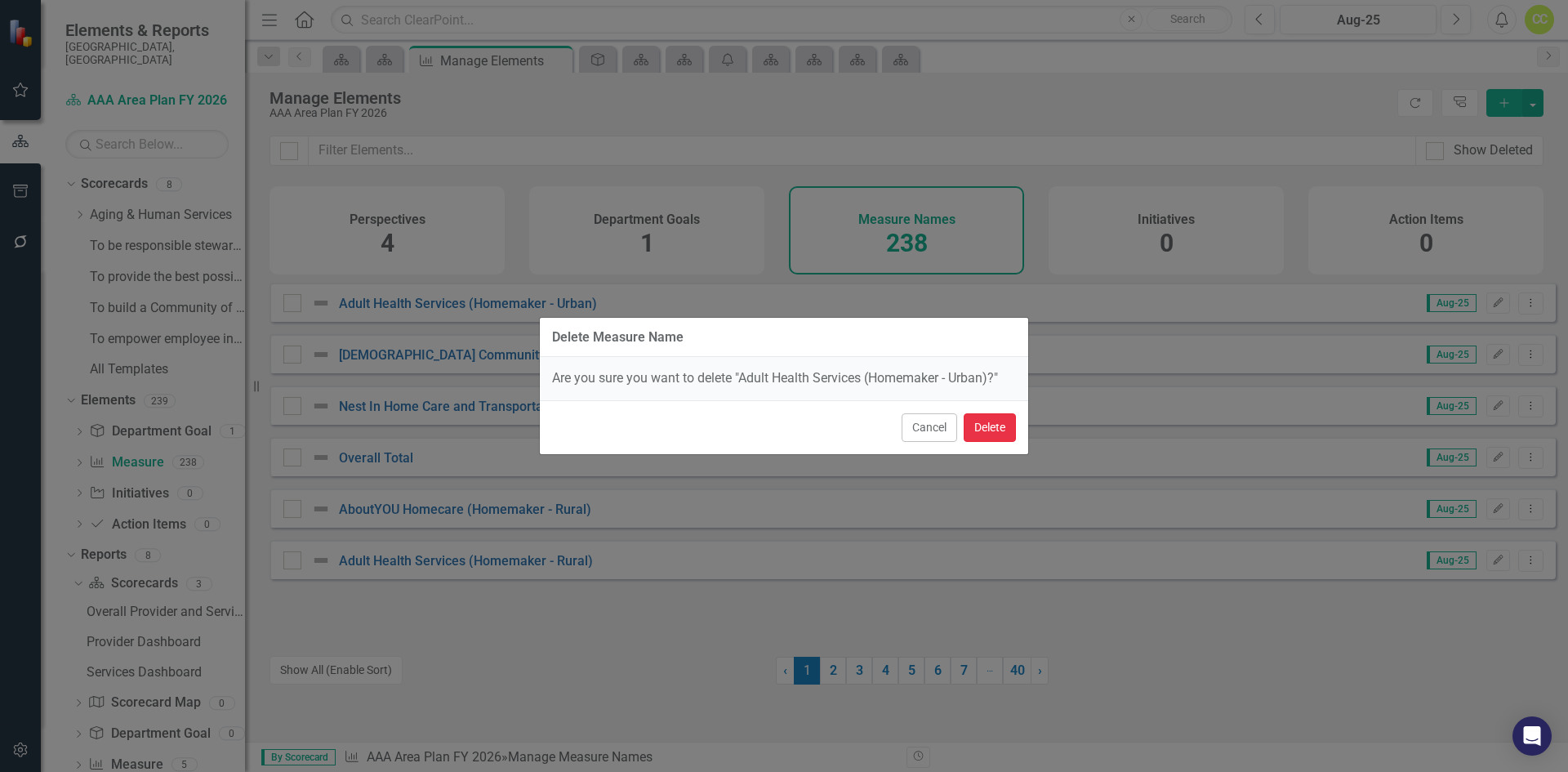
click at [993, 426] on button "Delete" at bounding box center [990, 427] width 52 height 28
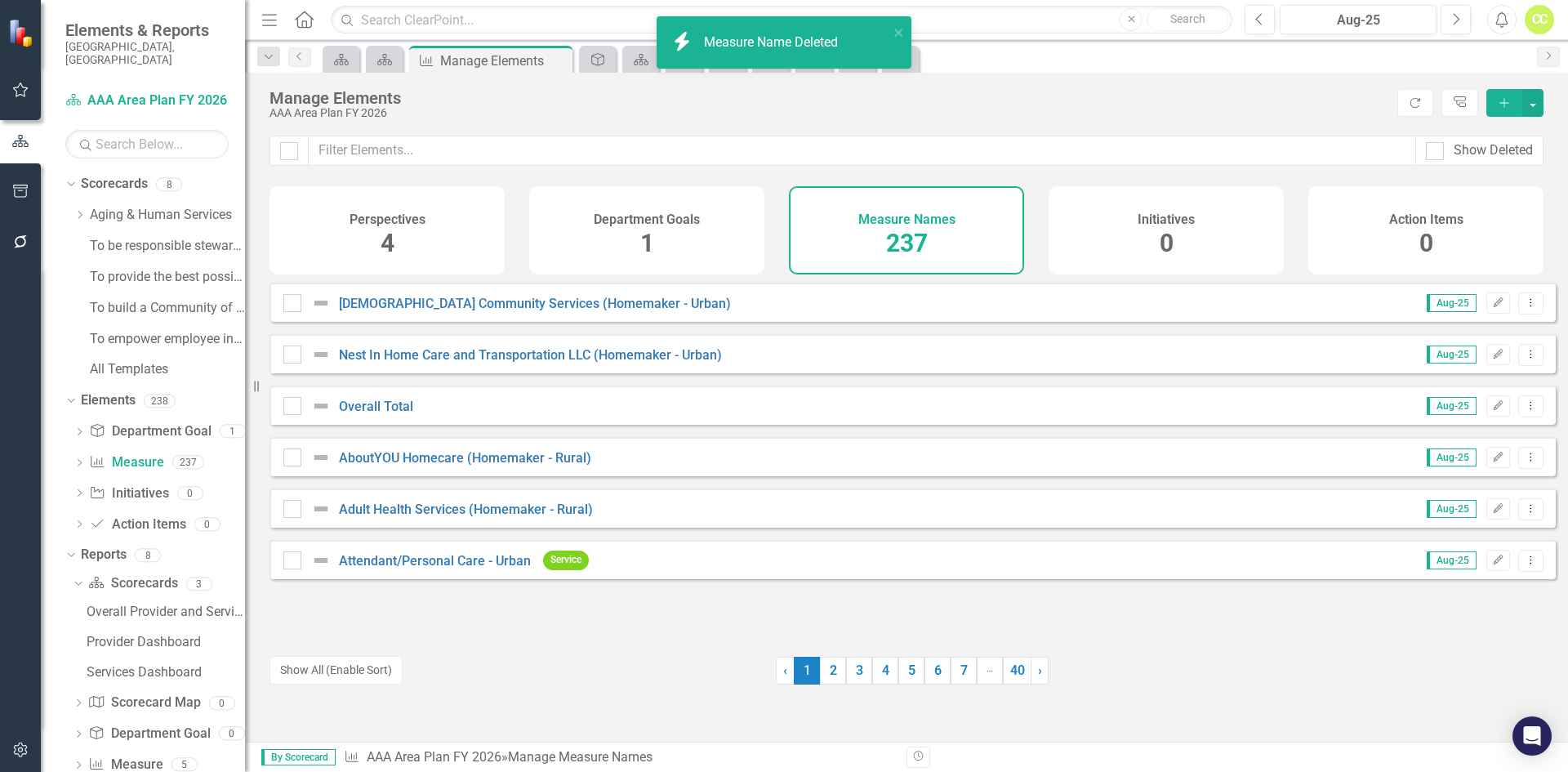
click at [1523, 360] on icon "Dropdown Menu" at bounding box center [1530, 354] width 14 height 11
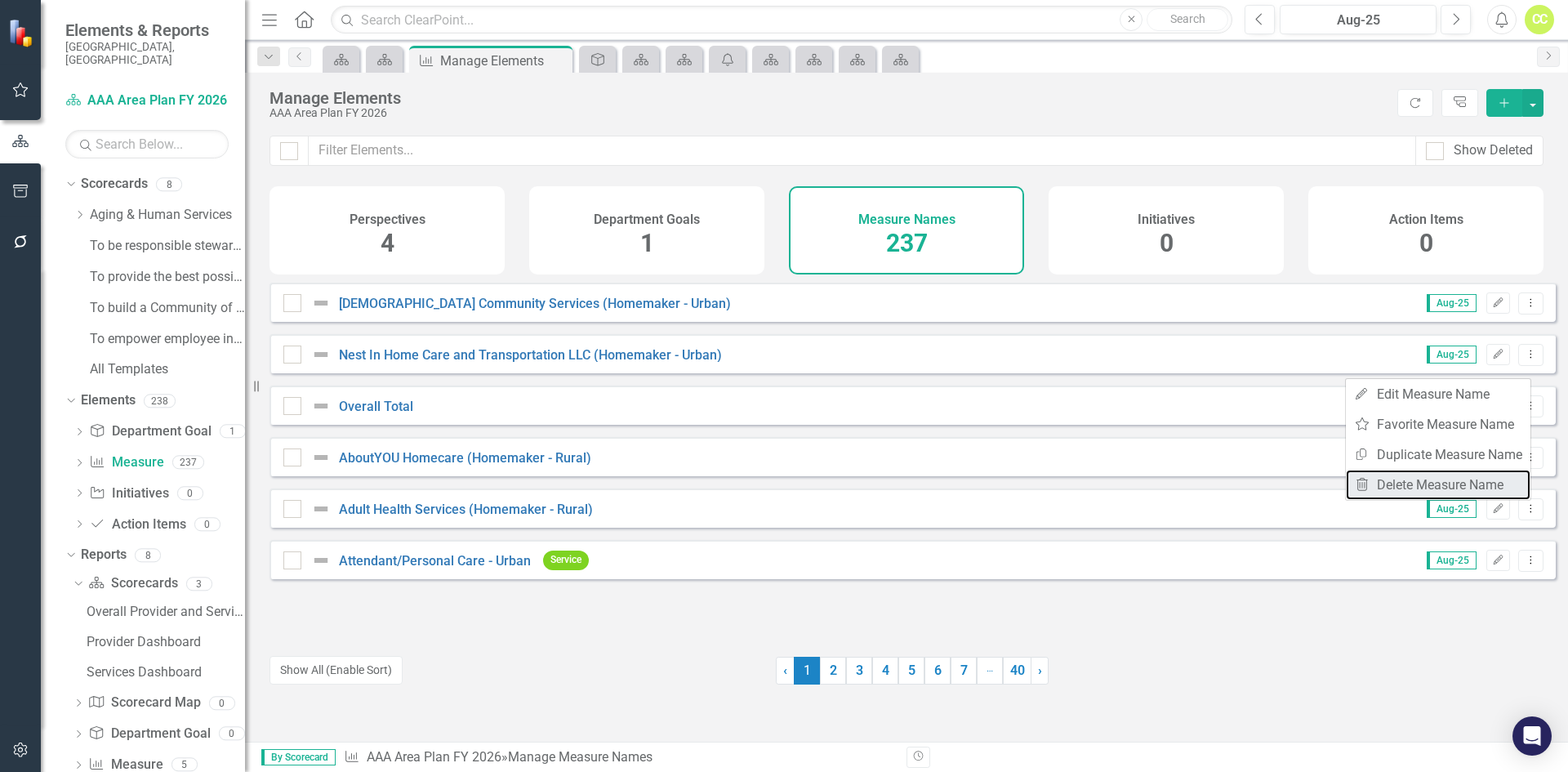
click at [1484, 482] on link "Trash Delete Measure Name" at bounding box center [1438, 484] width 185 height 30
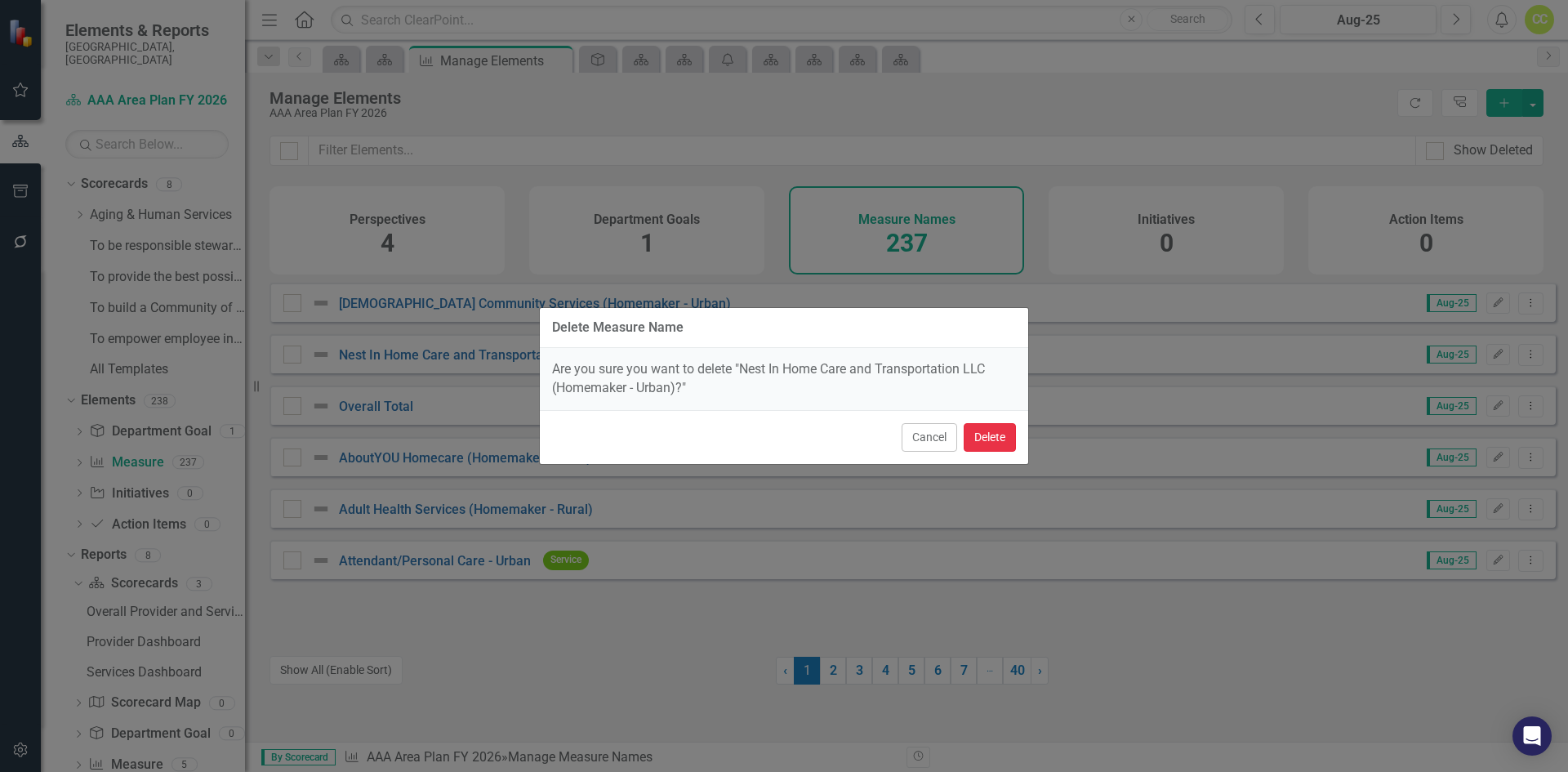
click at [987, 429] on button "Delete" at bounding box center [990, 437] width 52 height 28
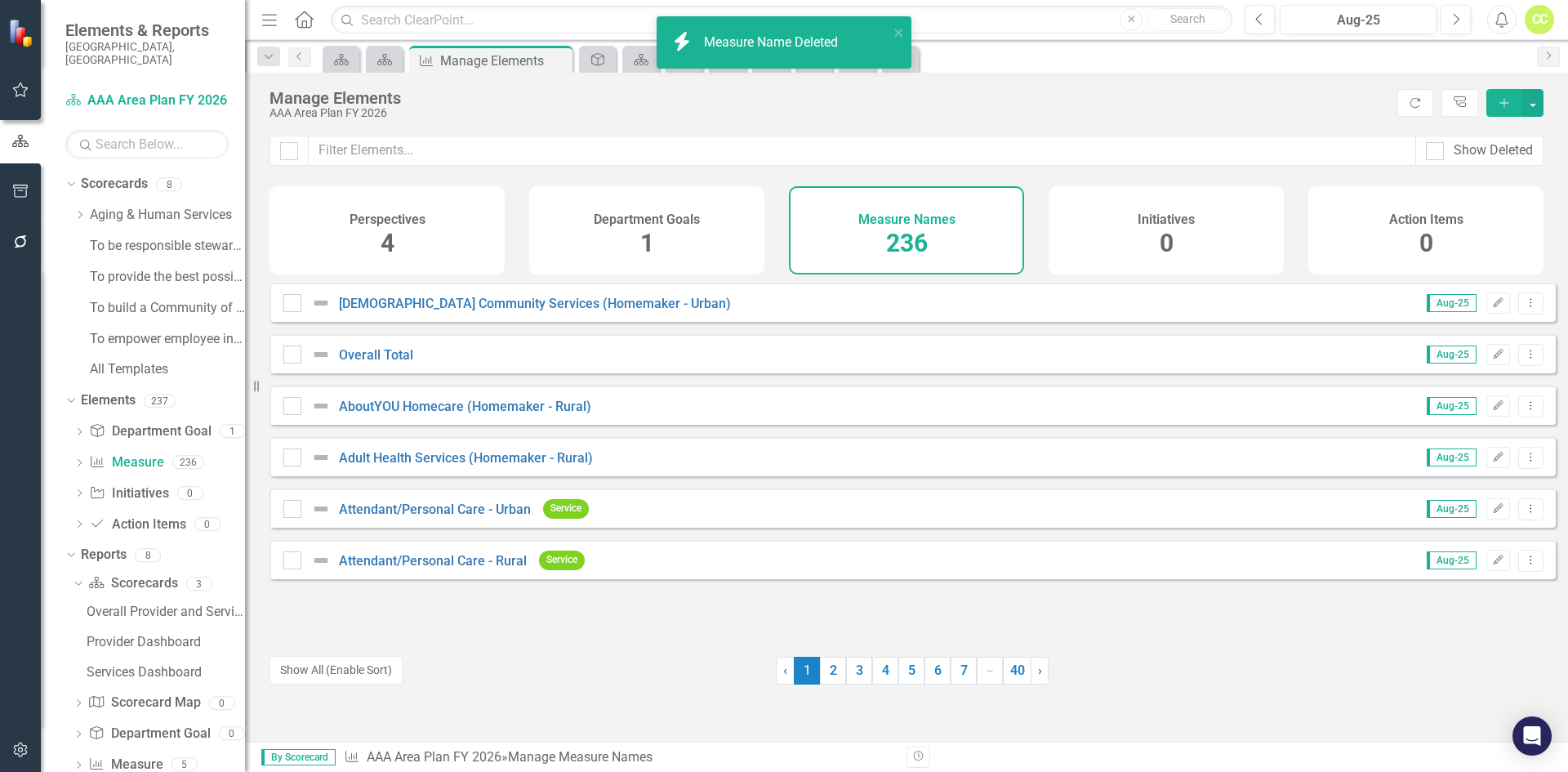
click at [1528, 365] on button "Dropdown Menu" at bounding box center [1531, 355] width 25 height 22
click at [1496, 481] on link "Trash Delete Measure Name" at bounding box center [1438, 484] width 185 height 30
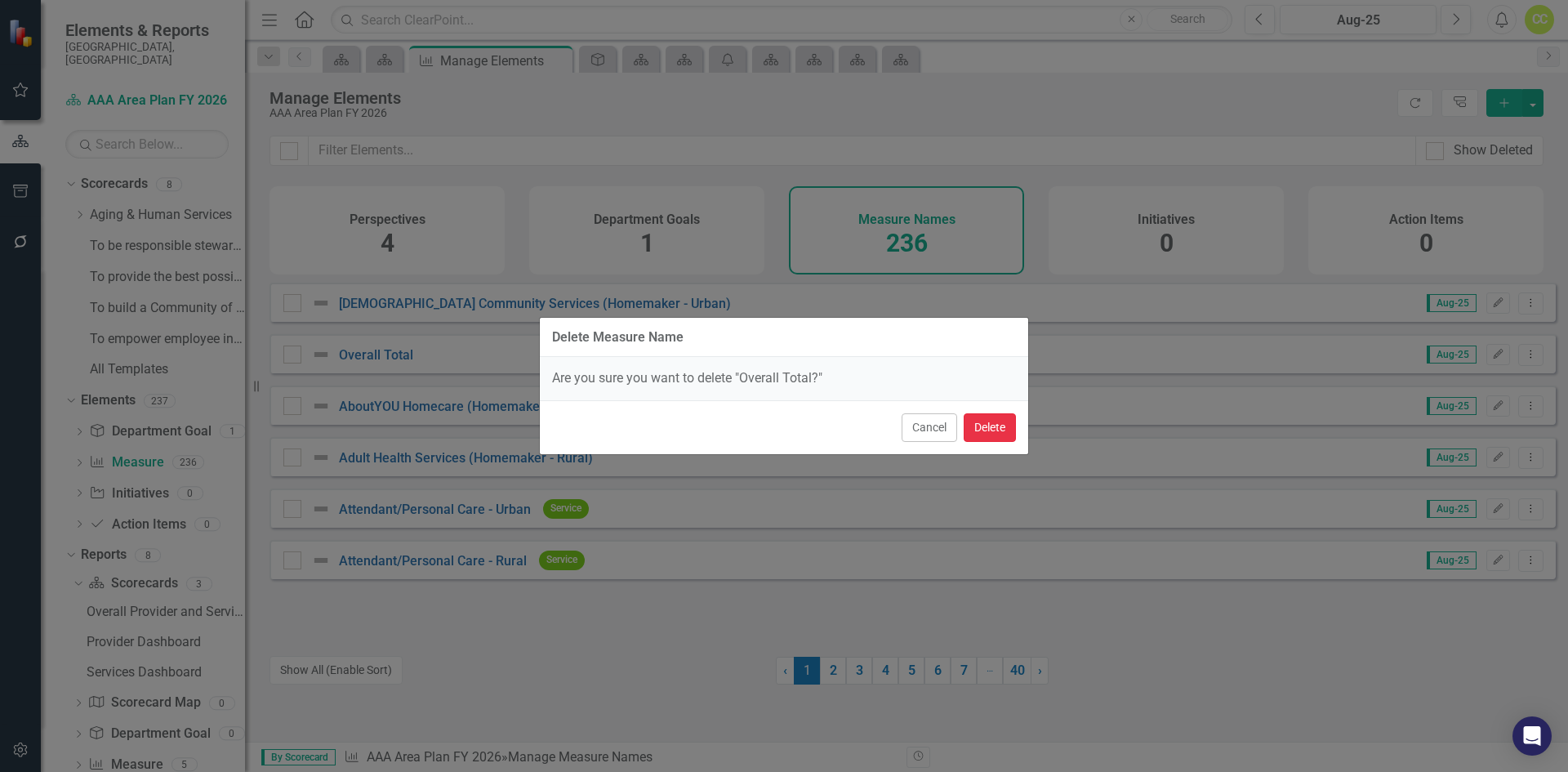
click at [986, 424] on button "Delete" at bounding box center [990, 427] width 52 height 28
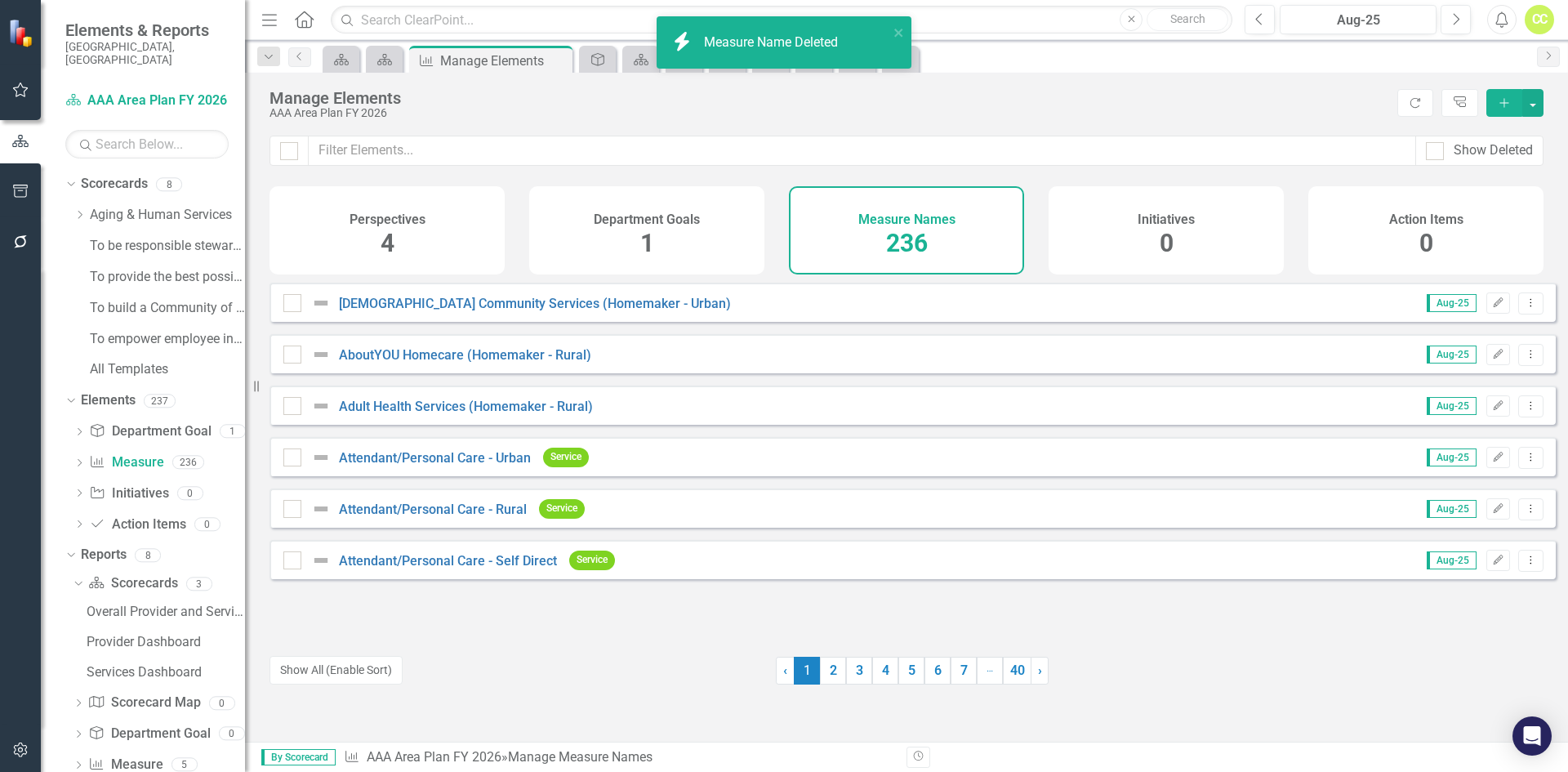
click at [1523, 411] on icon "Dropdown Menu" at bounding box center [1530, 405] width 14 height 11
click at [1481, 531] on link "Trash Delete Measure Name" at bounding box center [1438, 536] width 185 height 30
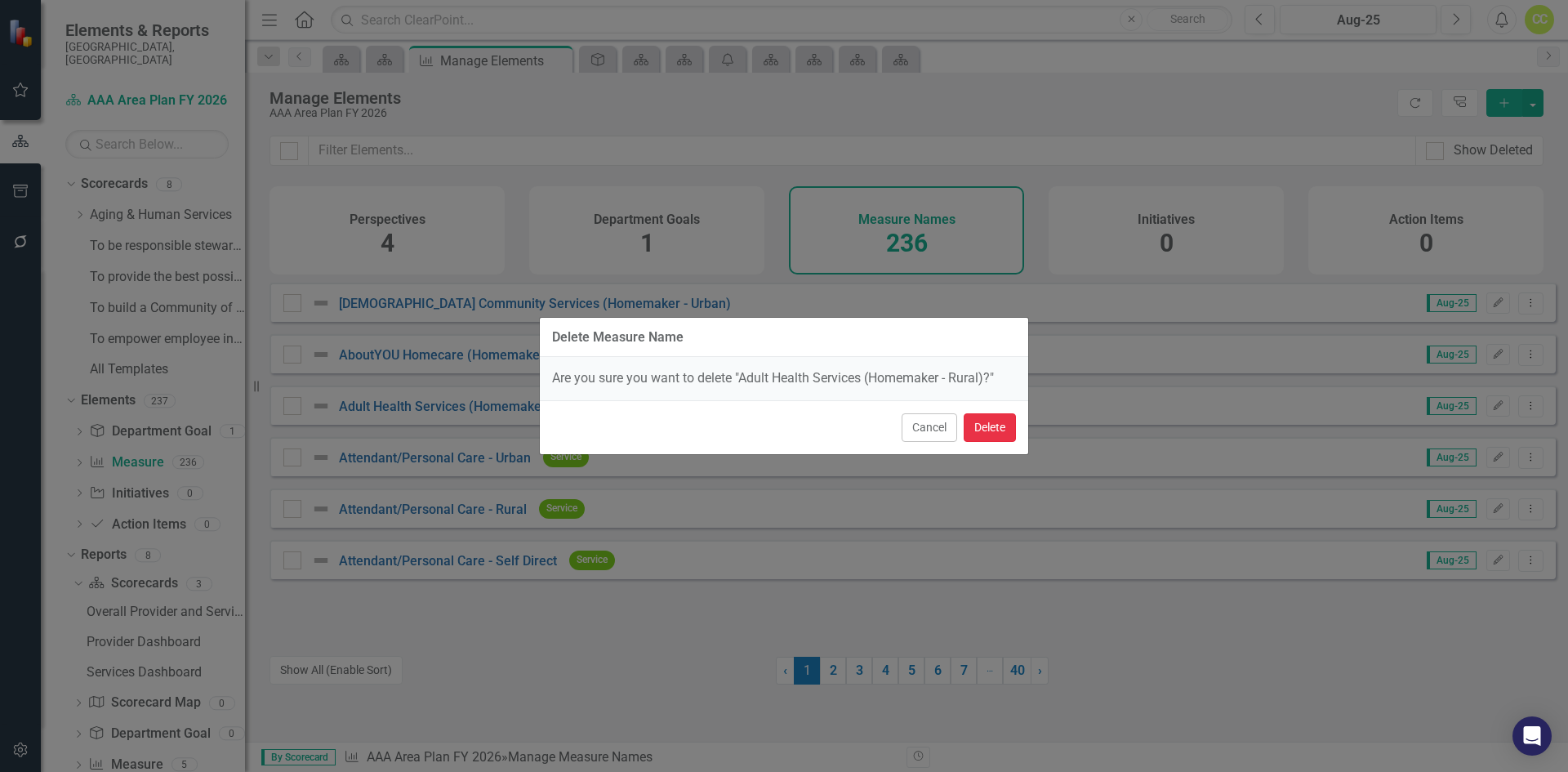
click at [990, 433] on button "Delete" at bounding box center [990, 427] width 52 height 28
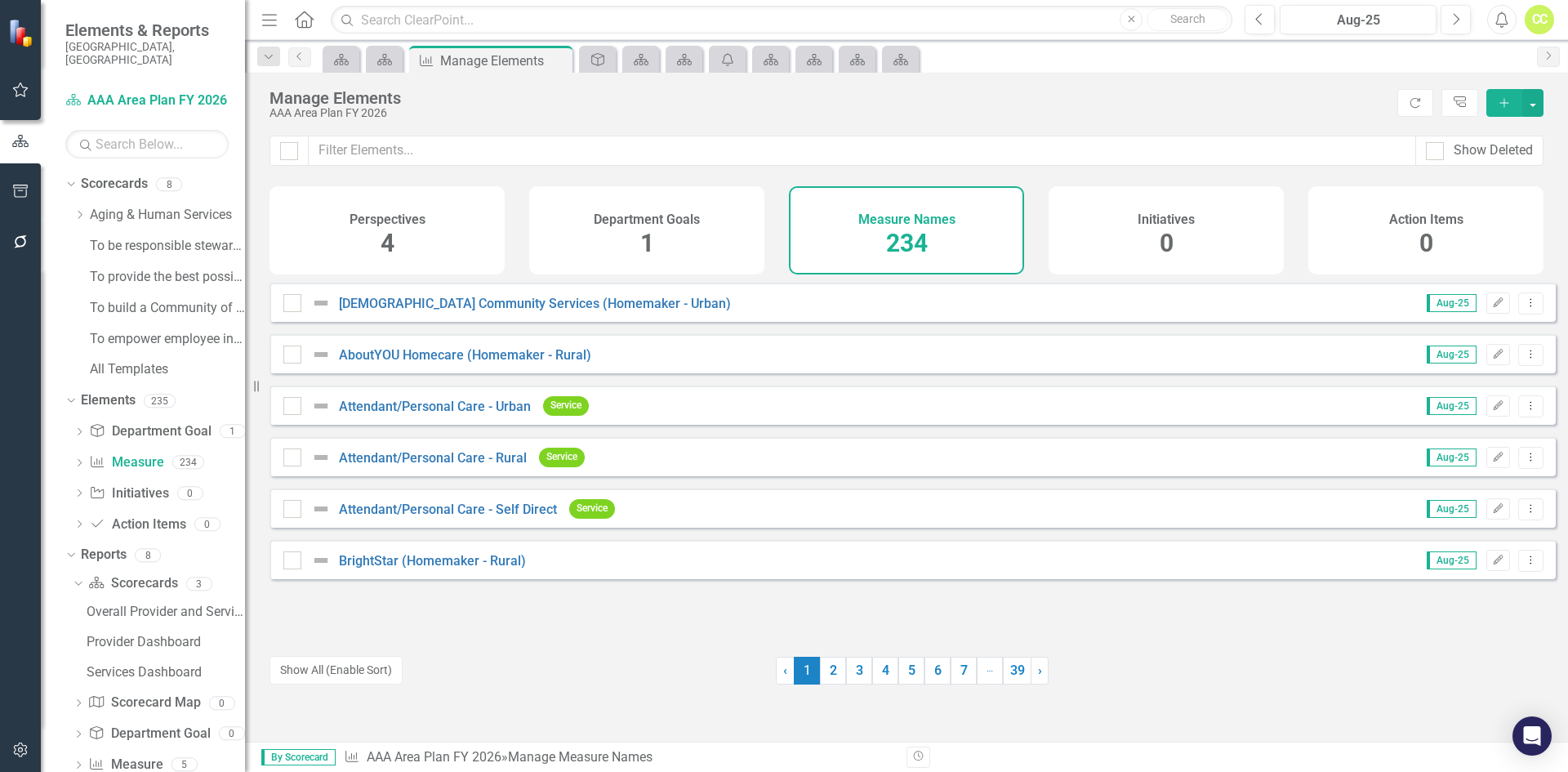
click at [1524, 308] on icon "Dropdown Menu" at bounding box center [1530, 302] width 14 height 11
click at [1492, 420] on link "Trash Delete Measure Name" at bounding box center [1438, 433] width 185 height 30
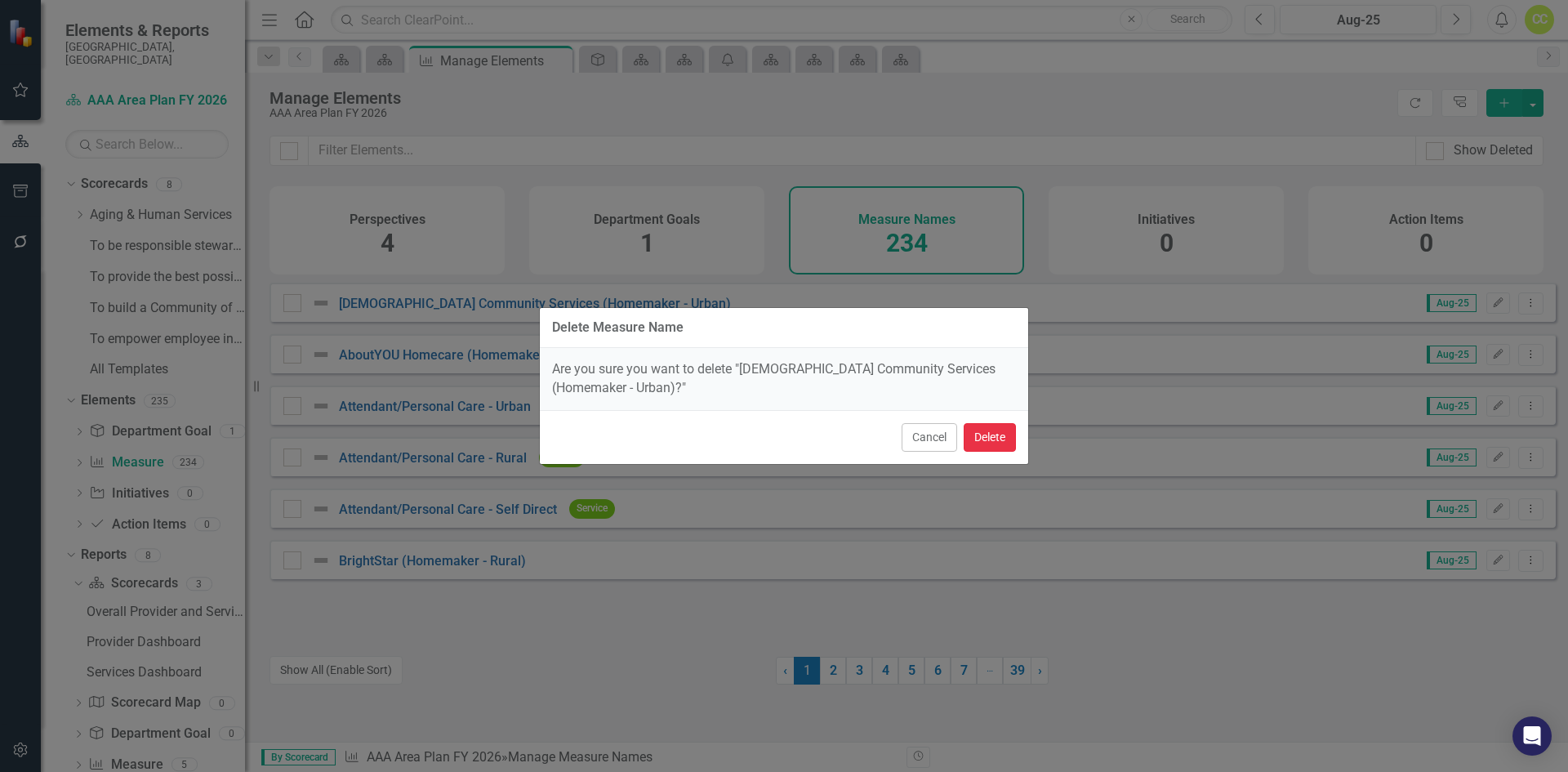
click at [982, 434] on button "Delete" at bounding box center [990, 437] width 52 height 28
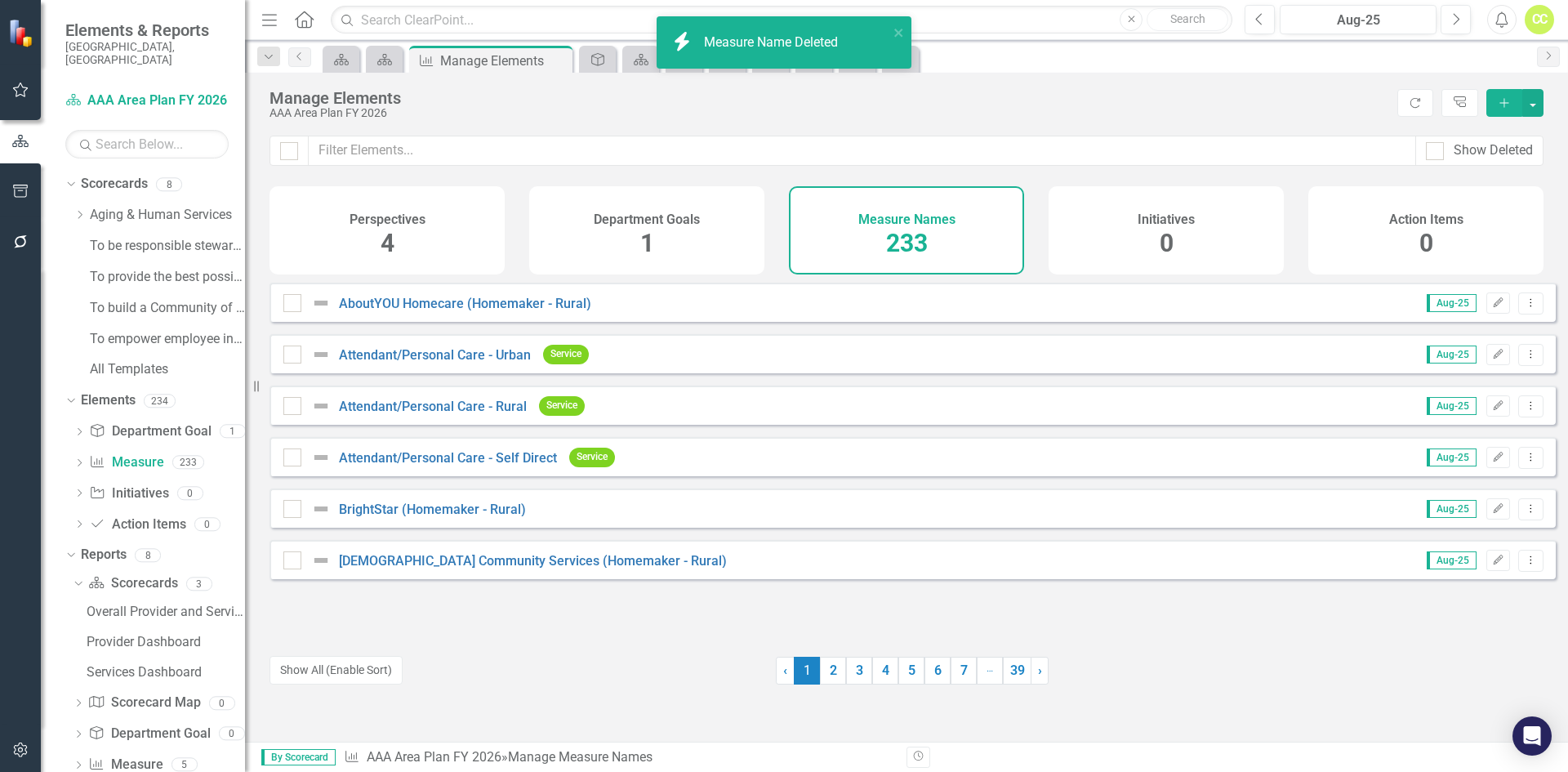
click at [1523, 360] on icon "Dropdown Menu" at bounding box center [1530, 354] width 14 height 11
click at [1458, 490] on link "Trash Delete Measure Name" at bounding box center [1438, 484] width 185 height 30
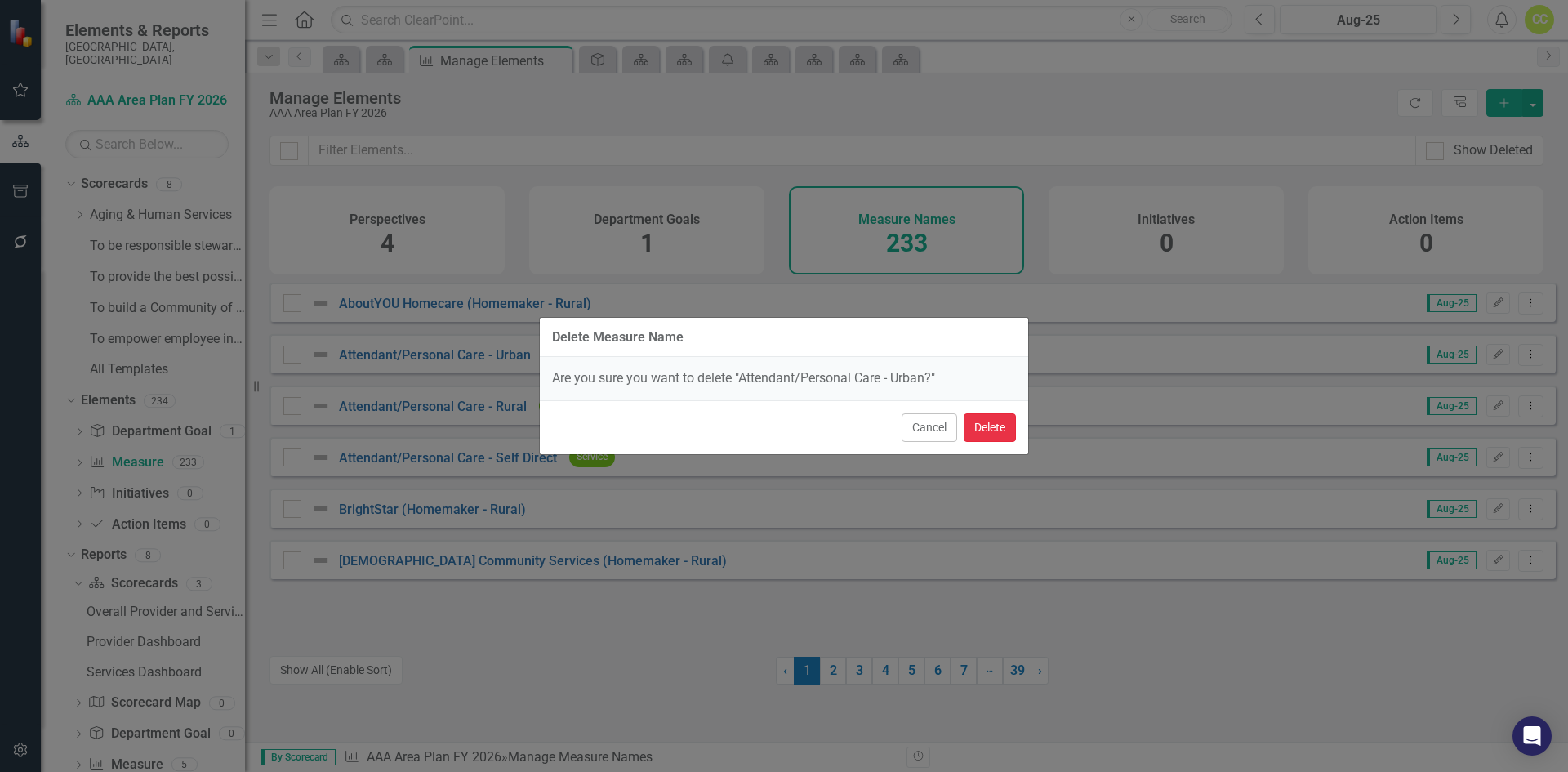
click at [1008, 418] on button "Delete" at bounding box center [990, 427] width 52 height 28
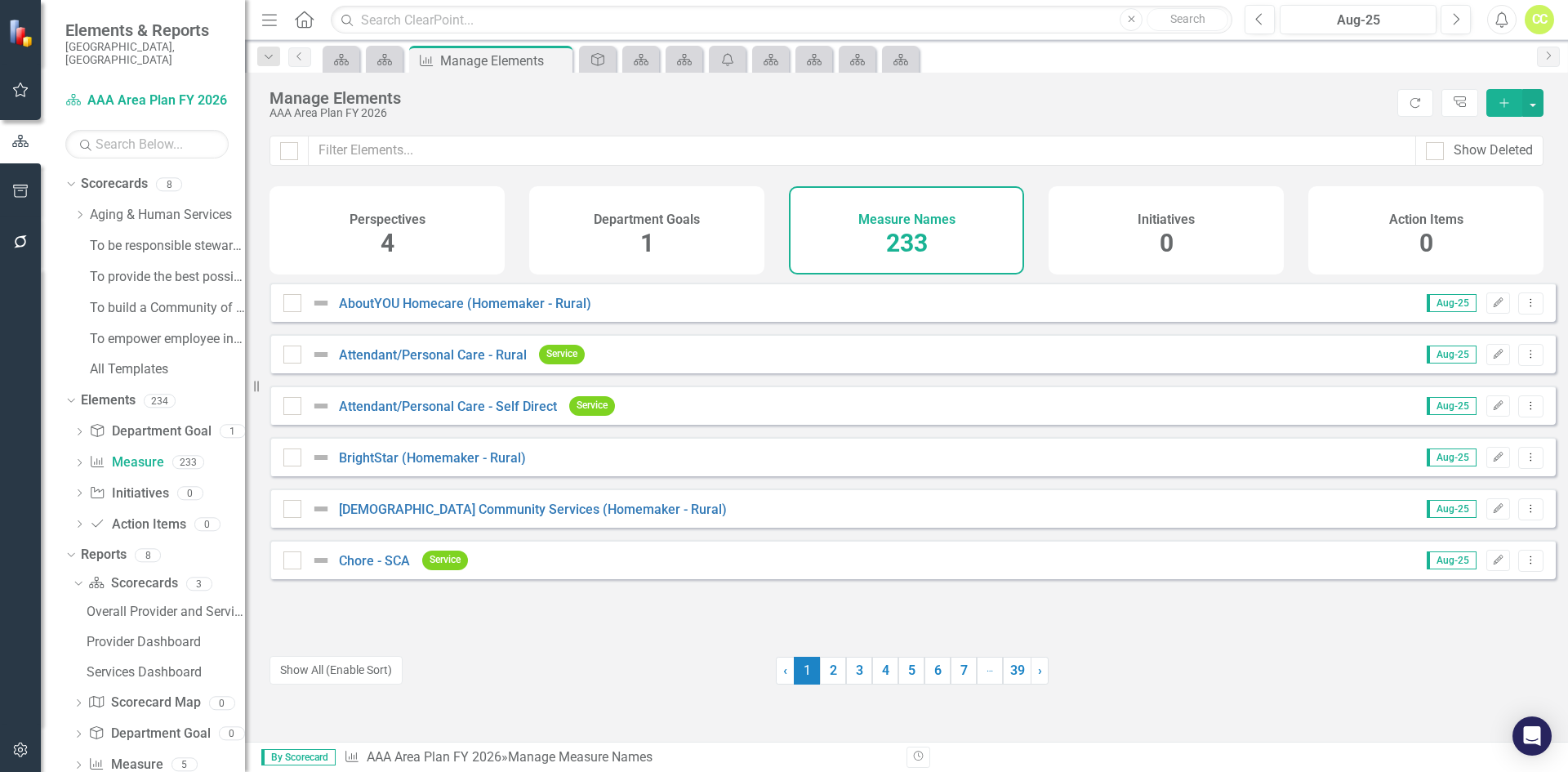
click at [1523, 360] on icon "Dropdown Menu" at bounding box center [1530, 354] width 14 height 11
click at [1467, 477] on link "Trash Delete Measure Name" at bounding box center [1438, 484] width 185 height 30
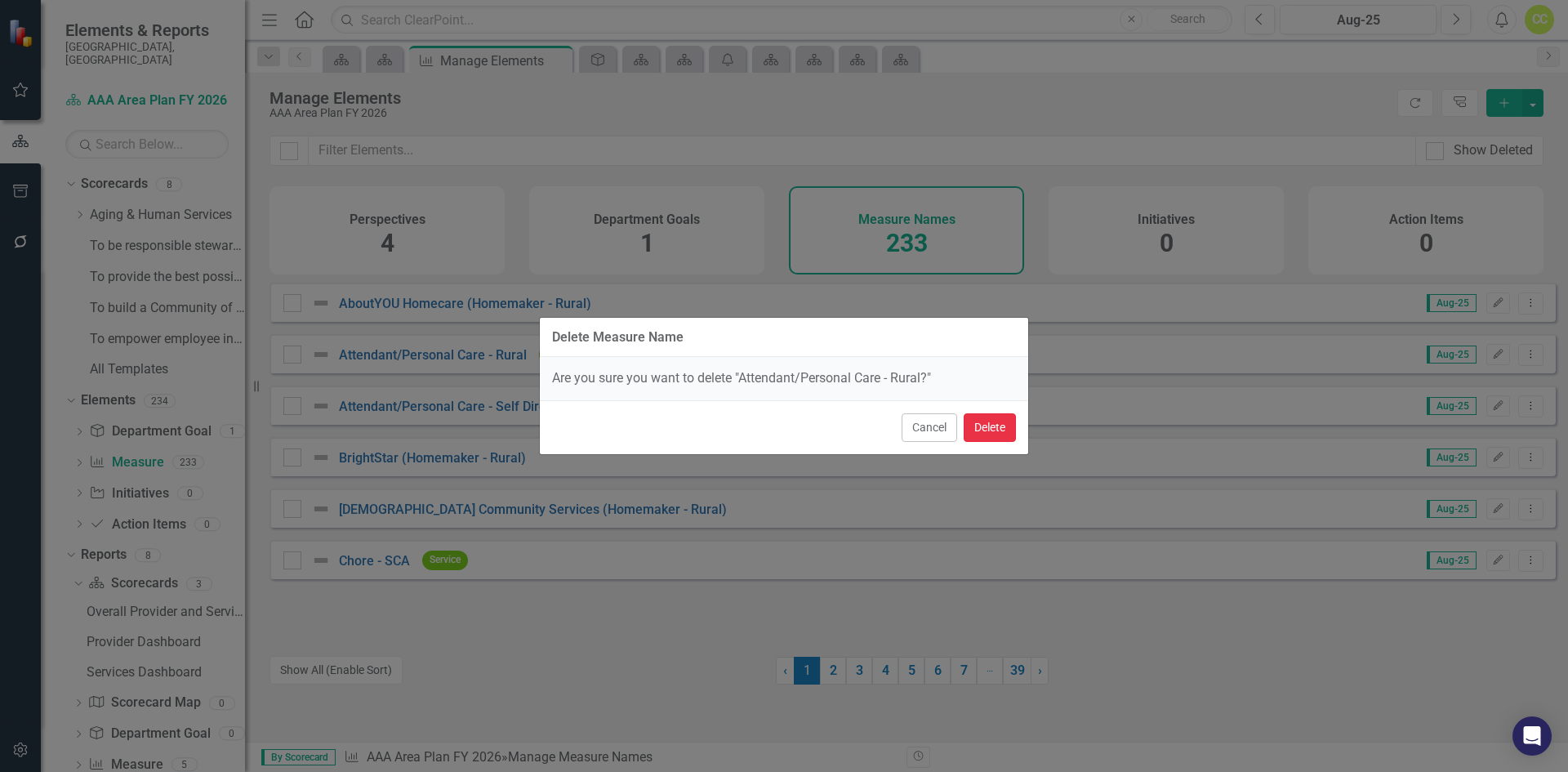
click at [982, 432] on button "Delete" at bounding box center [990, 427] width 52 height 28
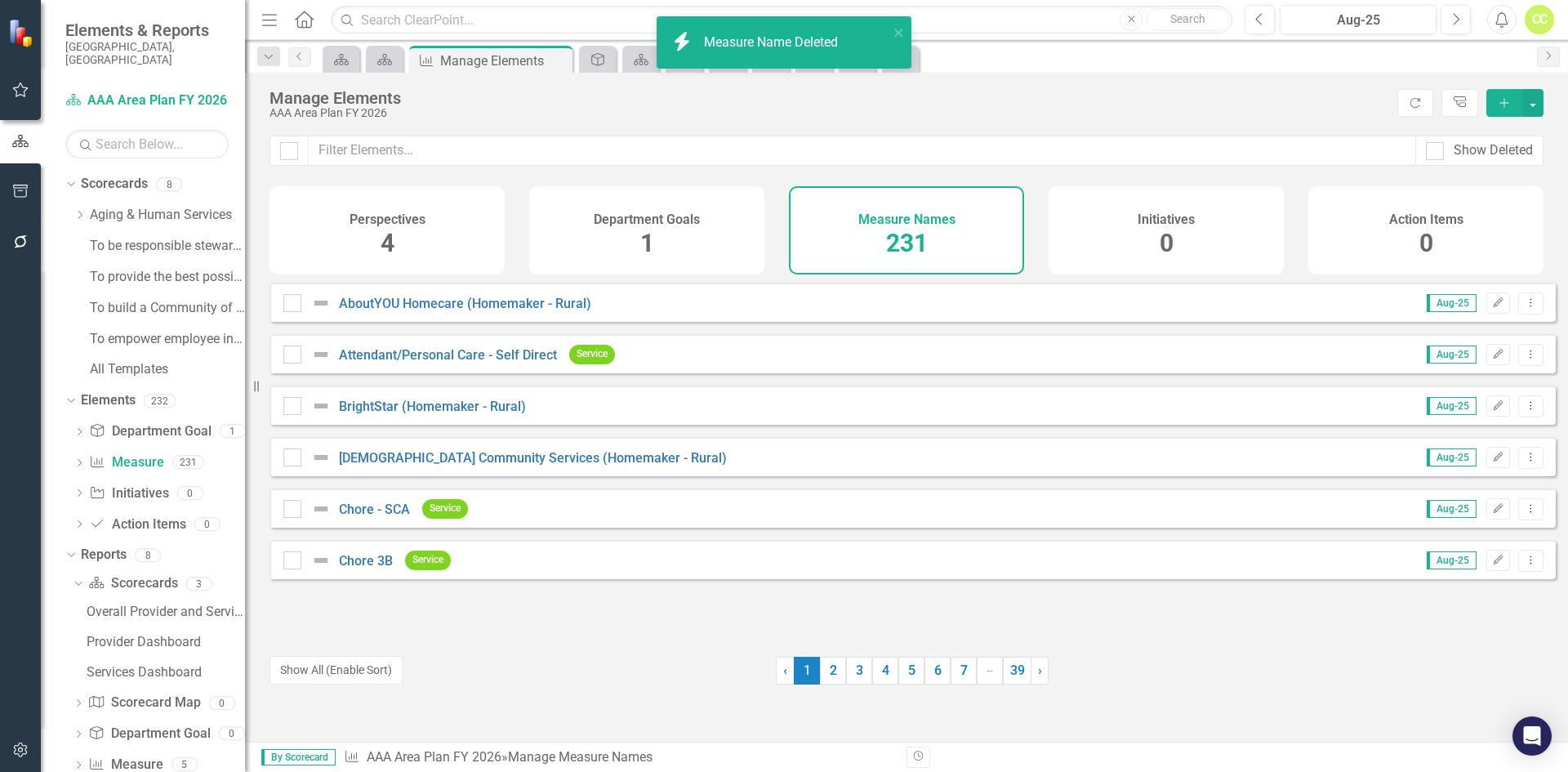
click at [1523, 411] on icon "Dropdown Menu" at bounding box center [1530, 405] width 14 height 11
click at [1486, 535] on link "Trash Delete Measure Name" at bounding box center [1438, 536] width 185 height 30
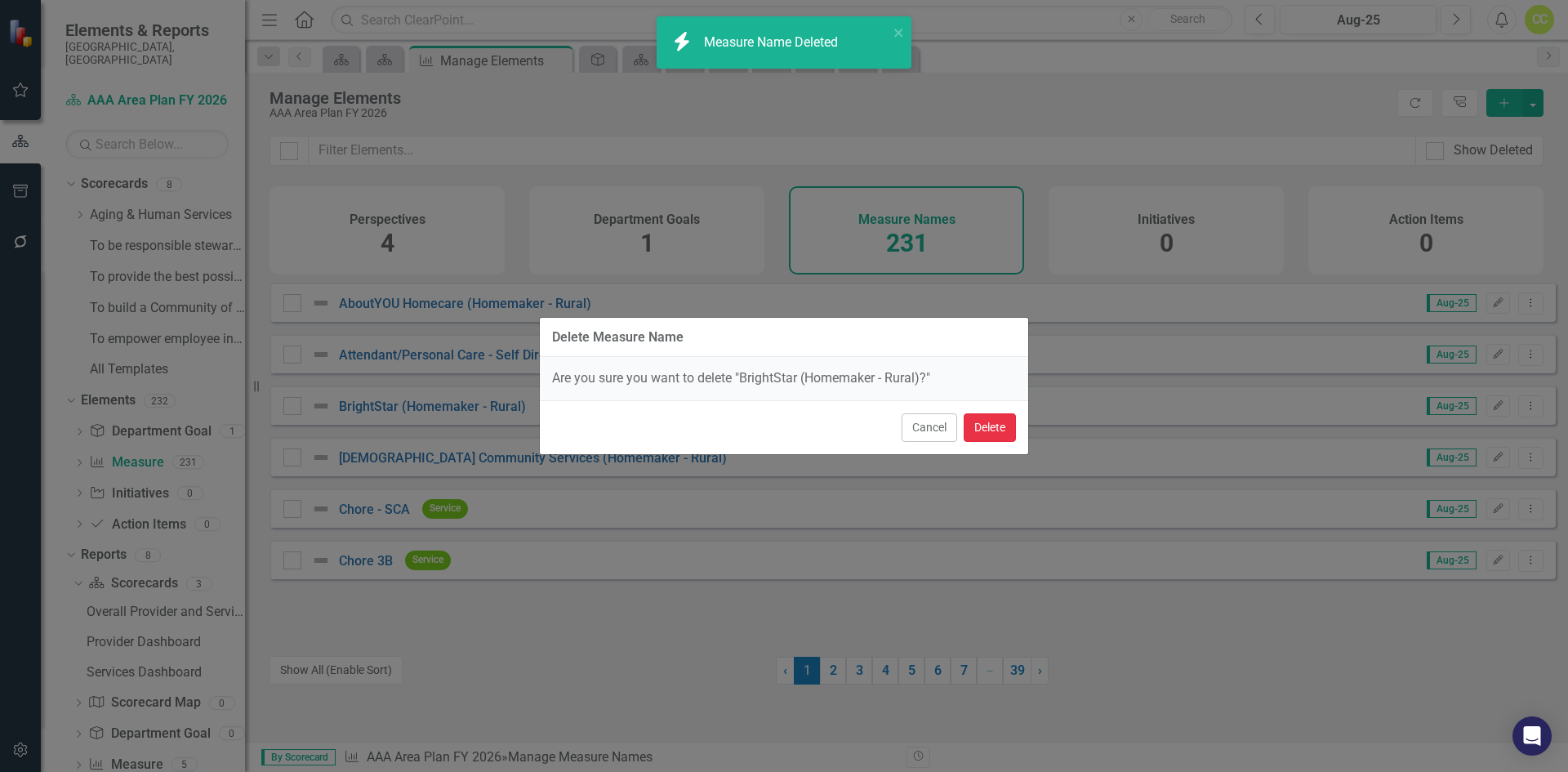
click at [995, 424] on button "Delete" at bounding box center [990, 427] width 52 height 28
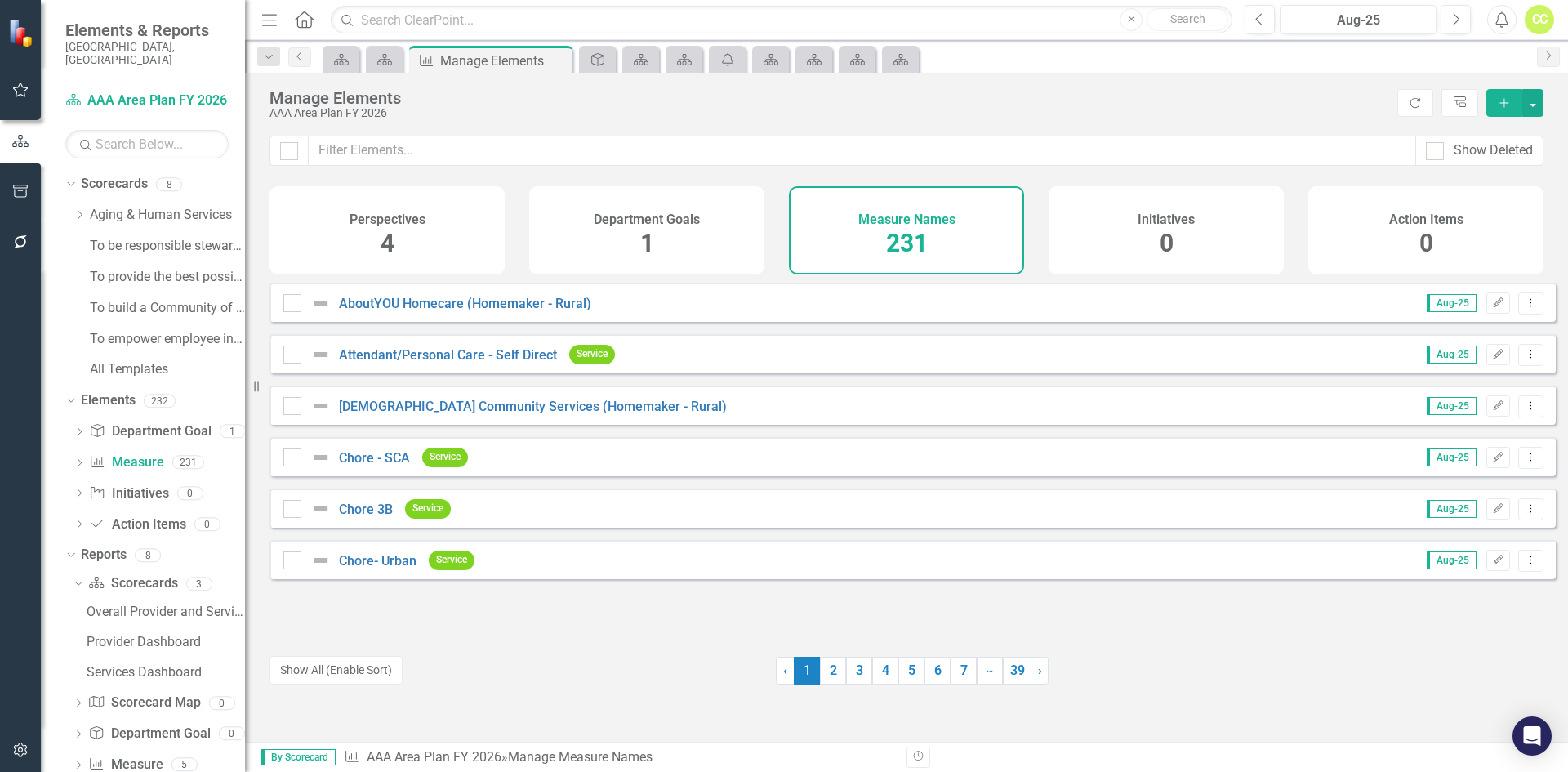
click at [1523, 411] on icon "Dropdown Menu" at bounding box center [1530, 405] width 14 height 11
click at [1460, 533] on link "Trash Delete Measure Name" at bounding box center [1438, 536] width 185 height 30
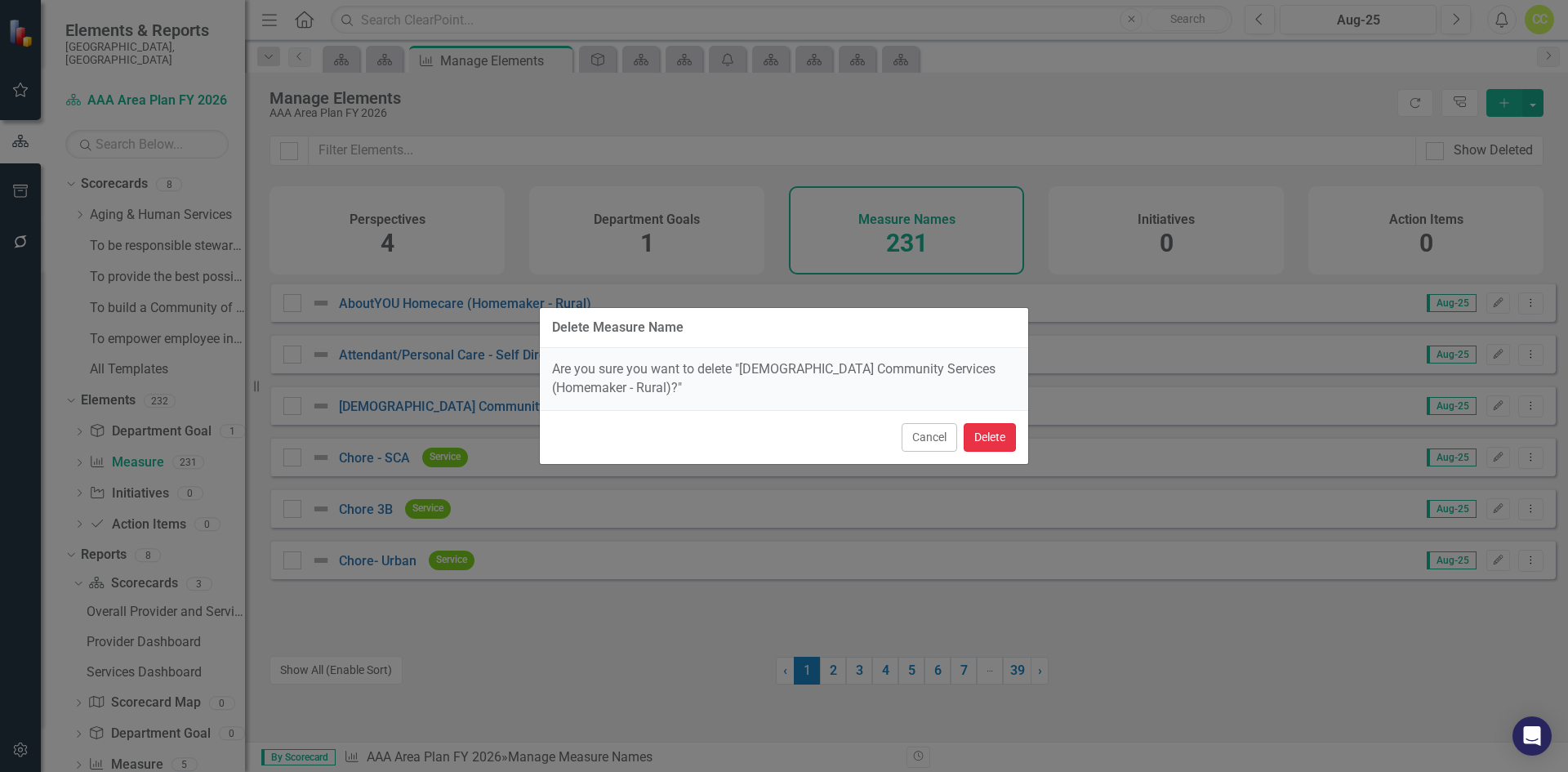
click at [979, 437] on button "Delete" at bounding box center [990, 437] width 52 height 28
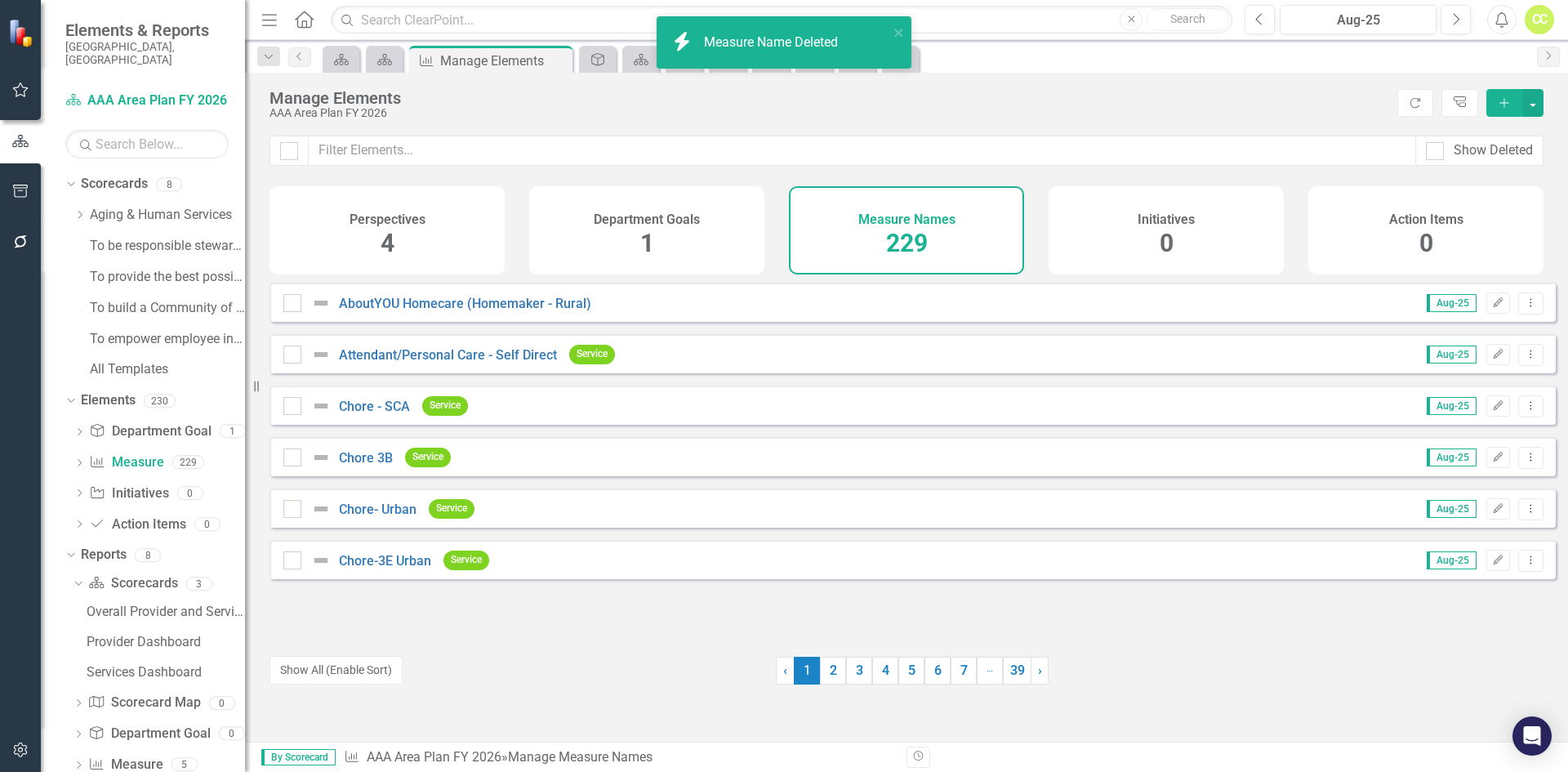
click at [1523, 417] on div "Show Deleted Perspectives 4 Department Goals 1 Measure Names 229 Initiatives 0 …" at bounding box center [906, 438] width 1323 height 606
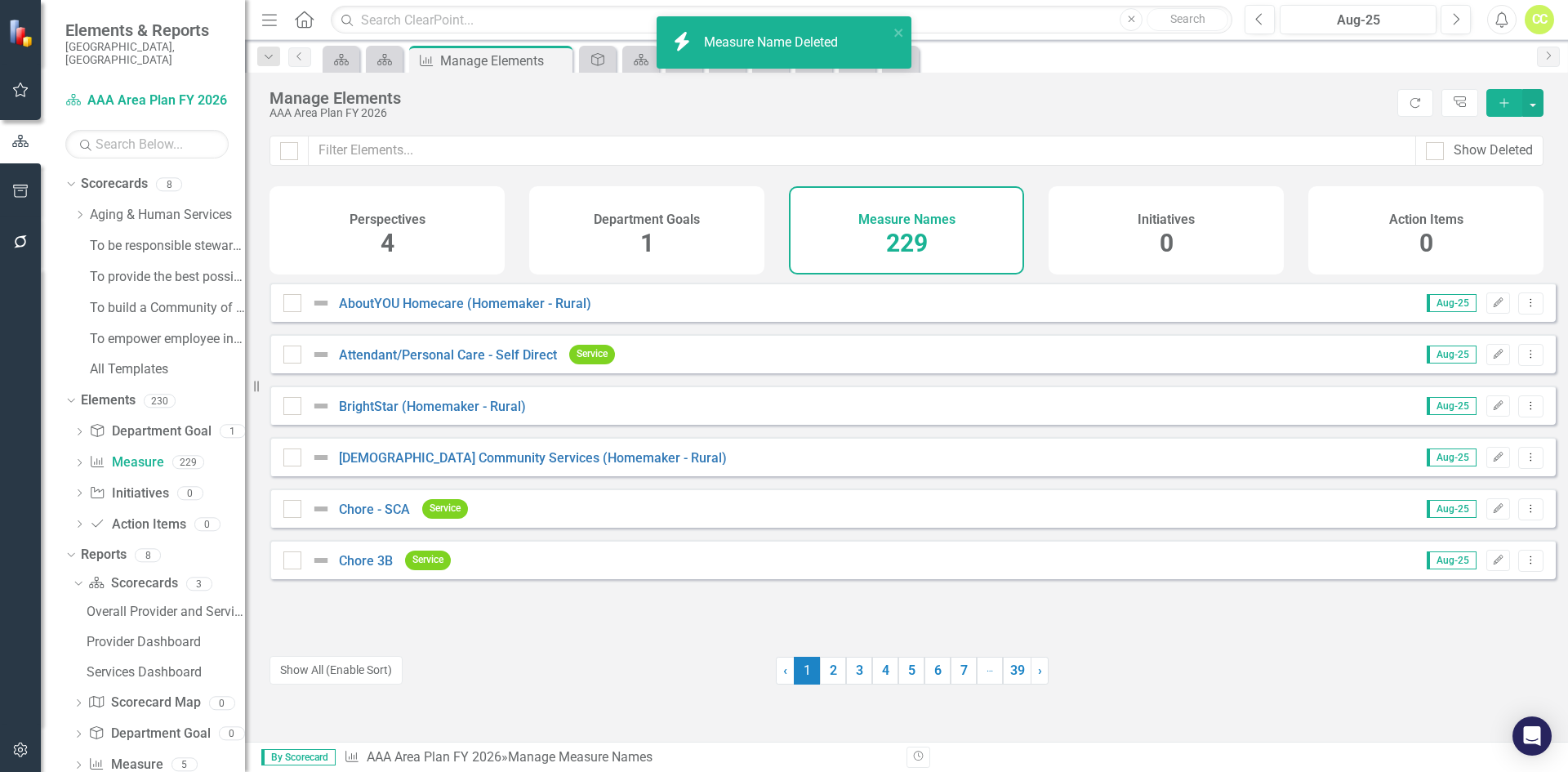
click at [1523, 411] on icon "Dropdown Menu" at bounding box center [1530, 405] width 14 height 11
click at [1478, 525] on link "Trash Delete Measure Name" at bounding box center [1438, 536] width 185 height 30
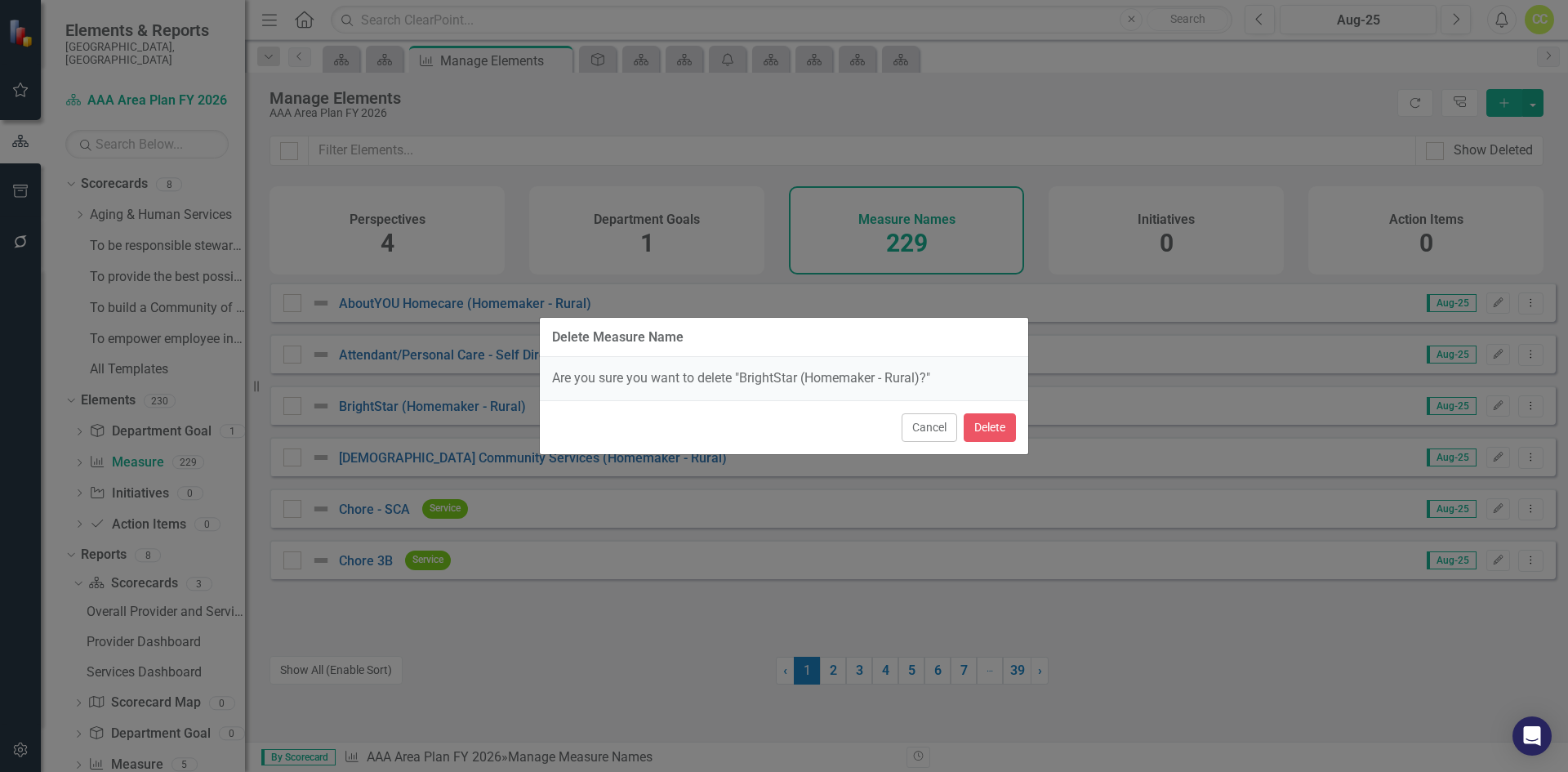
click at [1003, 428] on div "Show Deleted Perspectives 4 Department Goals 1 Measure Names 229 Initiatives 0 …" at bounding box center [906, 438] width 1323 height 606
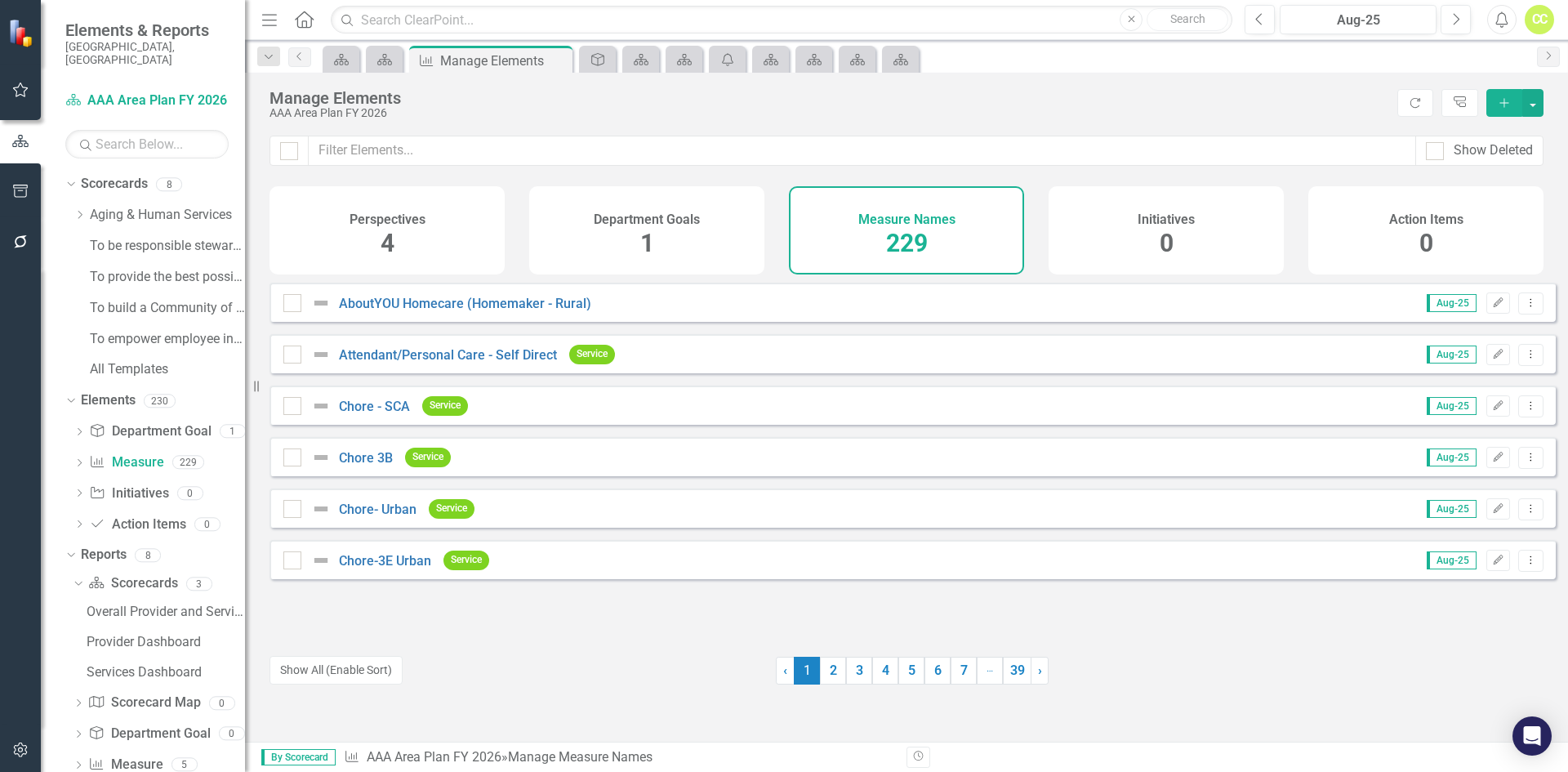
click at [1528, 469] on button "Dropdown Menu" at bounding box center [1531, 457] width 25 height 22
click at [1475, 582] on link "Trash Delete Measure Name" at bounding box center [1438, 587] width 185 height 30
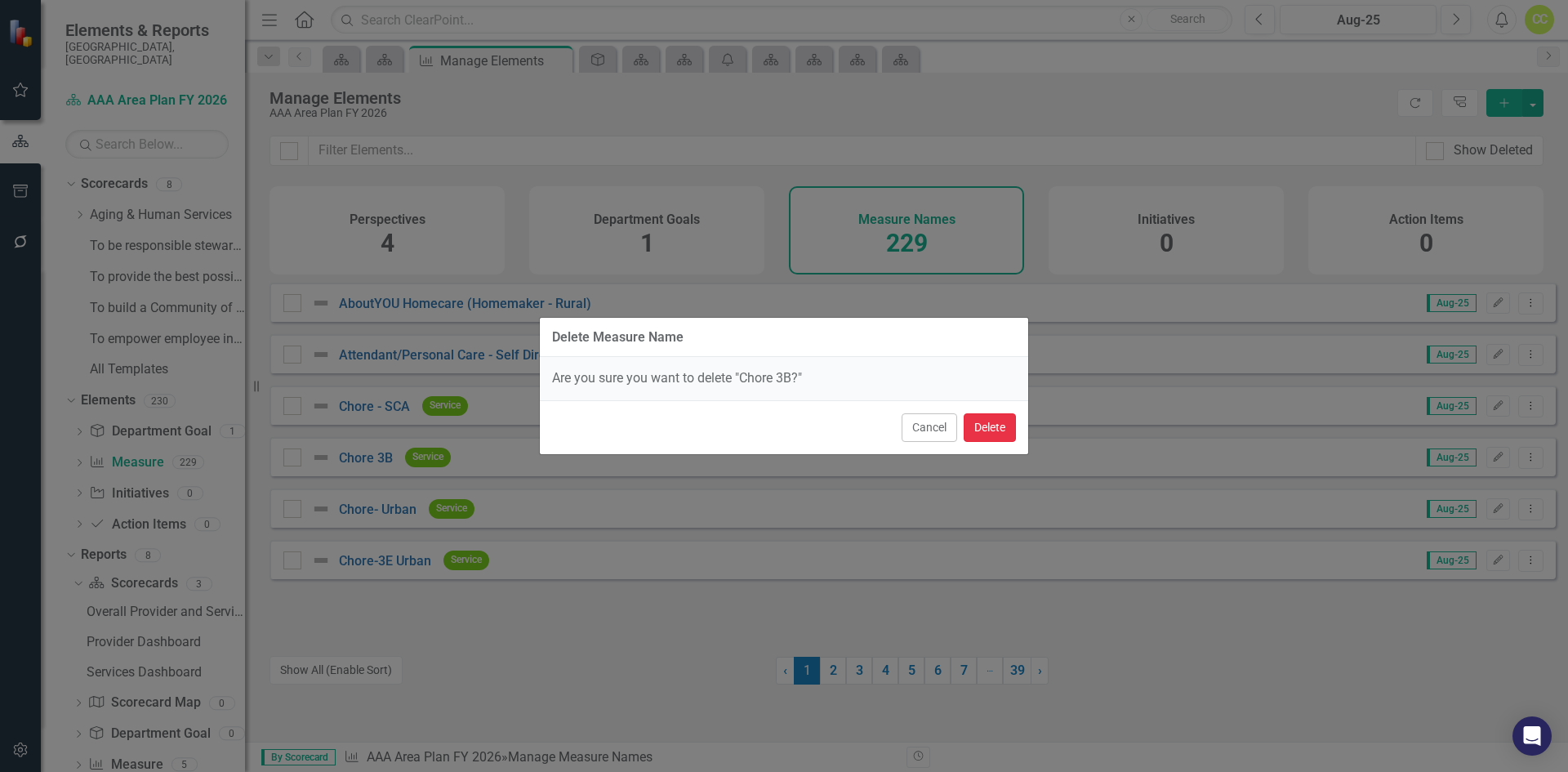
drag, startPoint x: 986, startPoint y: 430, endPoint x: 1020, endPoint y: 427, distance: 34.1
click at [989, 428] on button "Delete" at bounding box center [990, 427] width 52 height 28
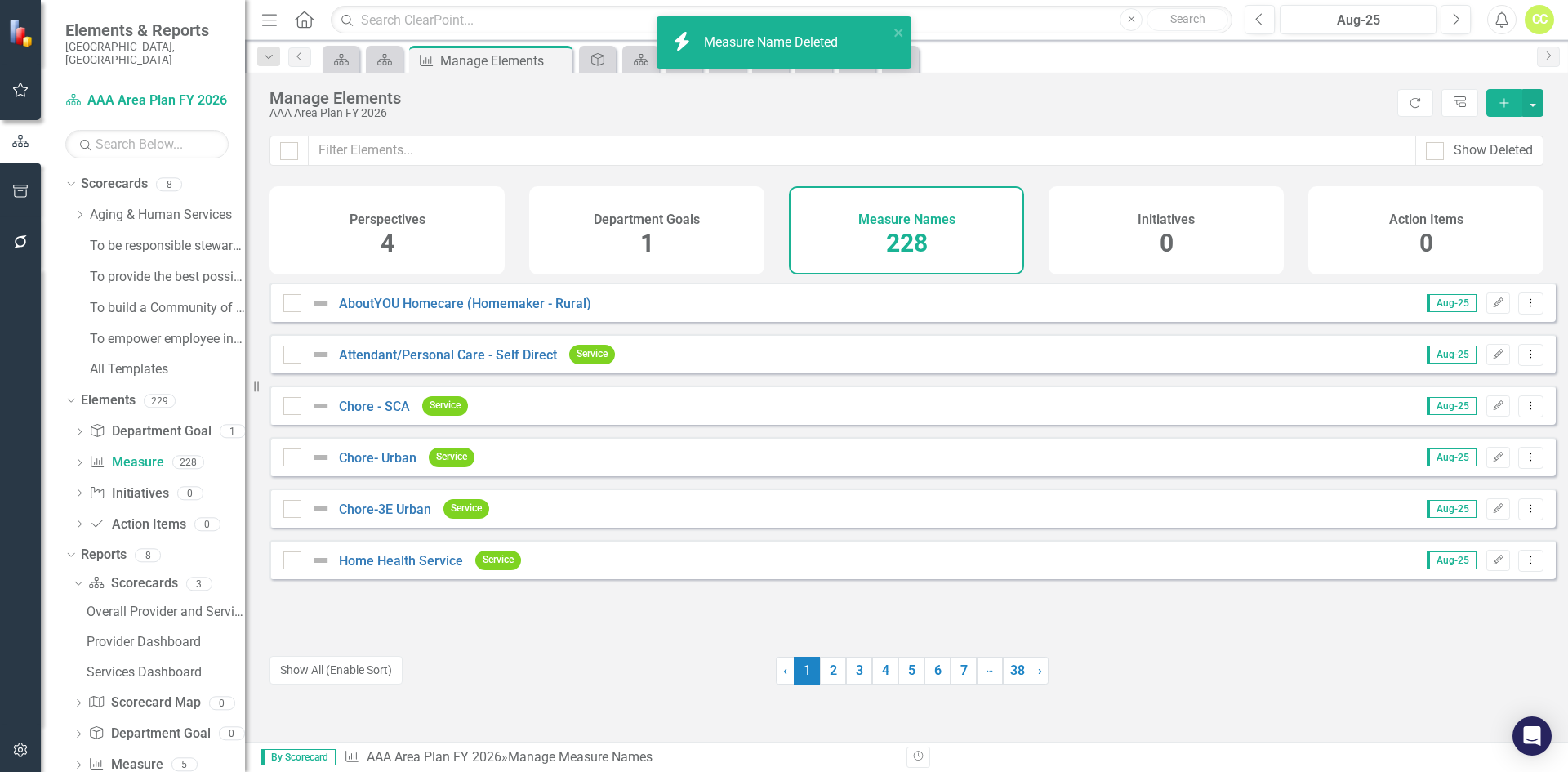
click at [1523, 462] on icon "Dropdown Menu" at bounding box center [1530, 457] width 14 height 11
click at [1437, 579] on link "Trash Delete Measure Name" at bounding box center [1438, 587] width 185 height 30
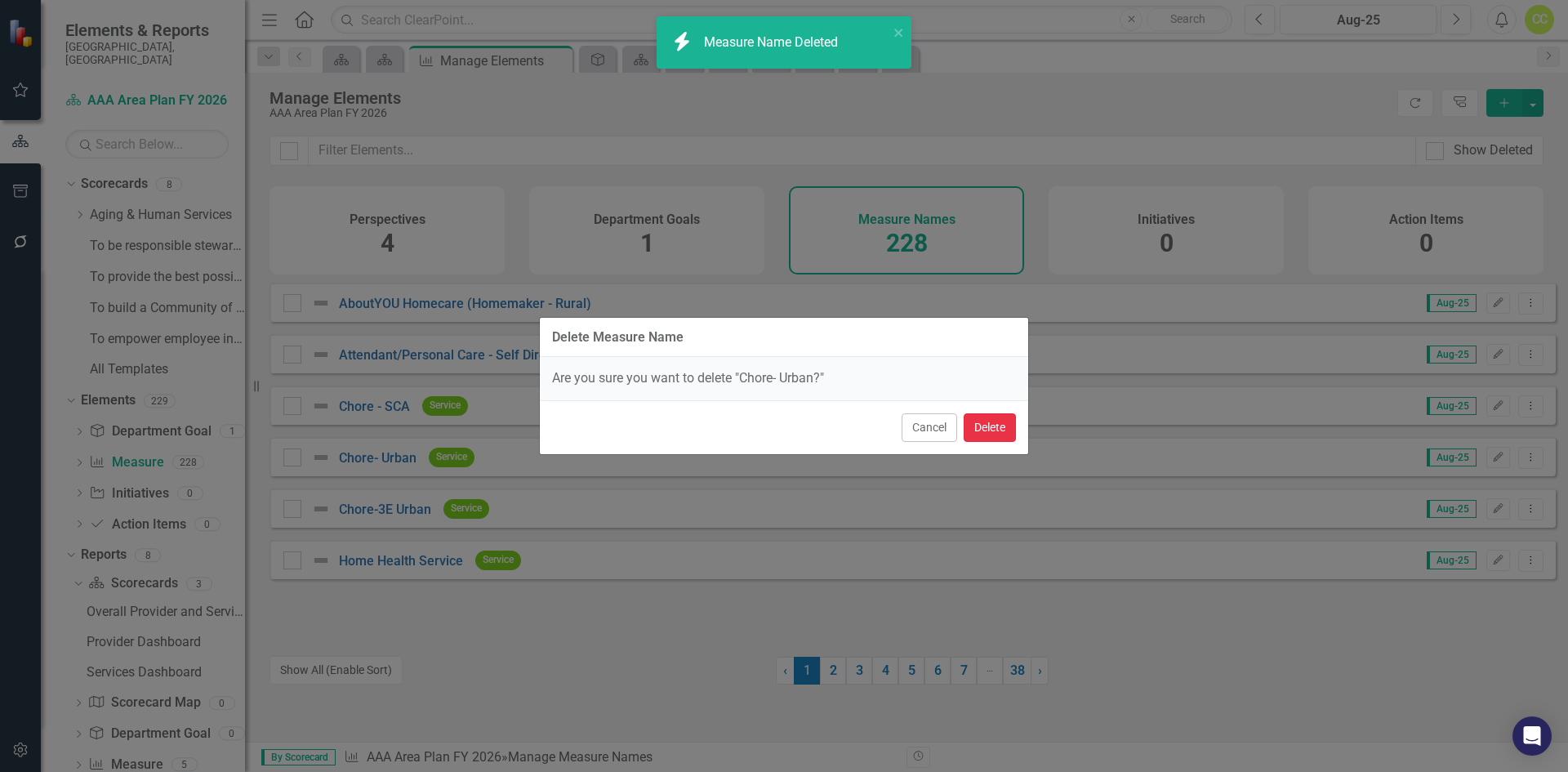
click at [992, 430] on button "Delete" at bounding box center [990, 427] width 52 height 28
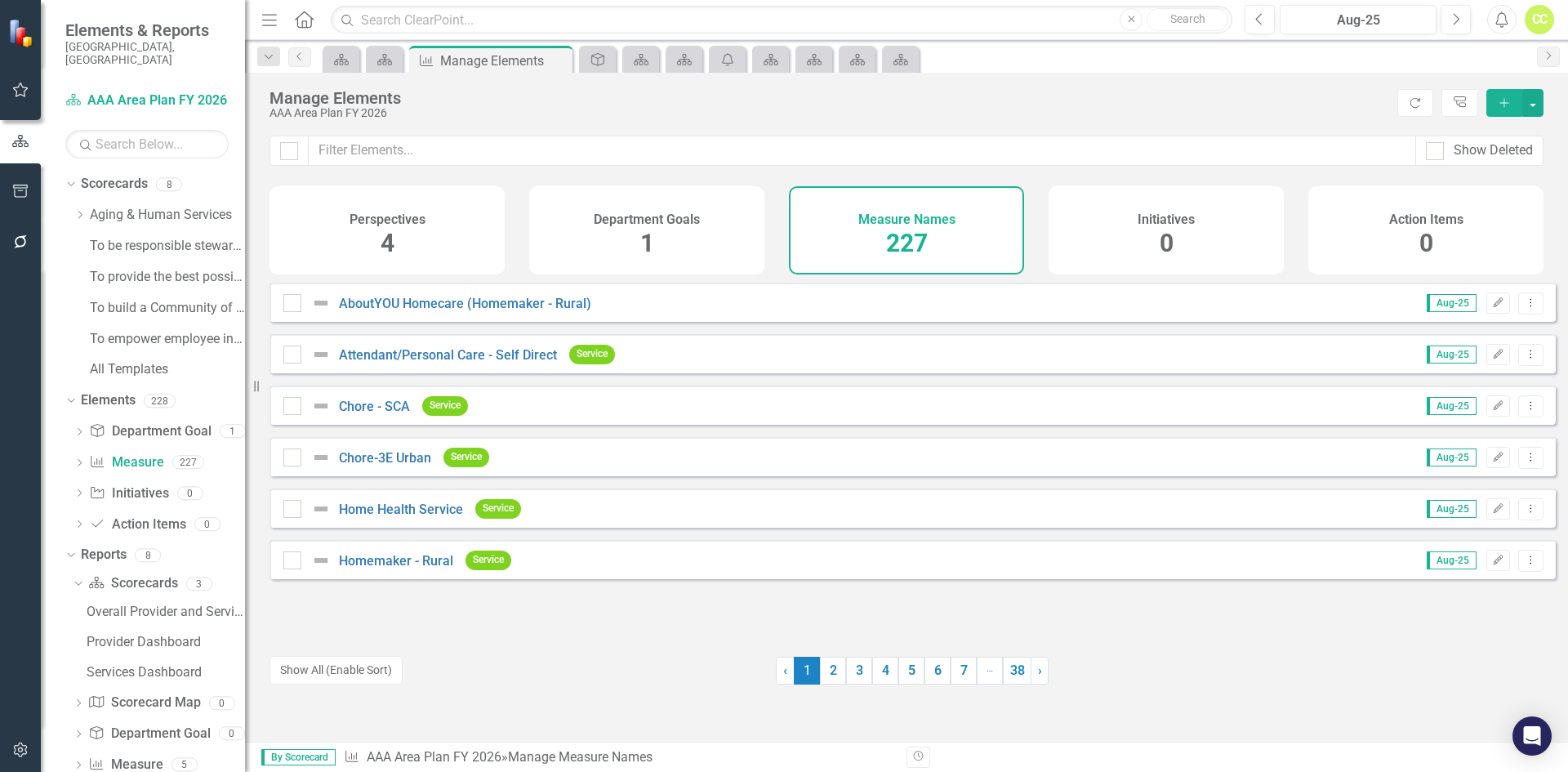
click at [1523, 513] on icon "Dropdown Menu" at bounding box center [1530, 508] width 14 height 11
click at [1409, 634] on link "Trash Delete Measure Name" at bounding box center [1438, 639] width 185 height 30
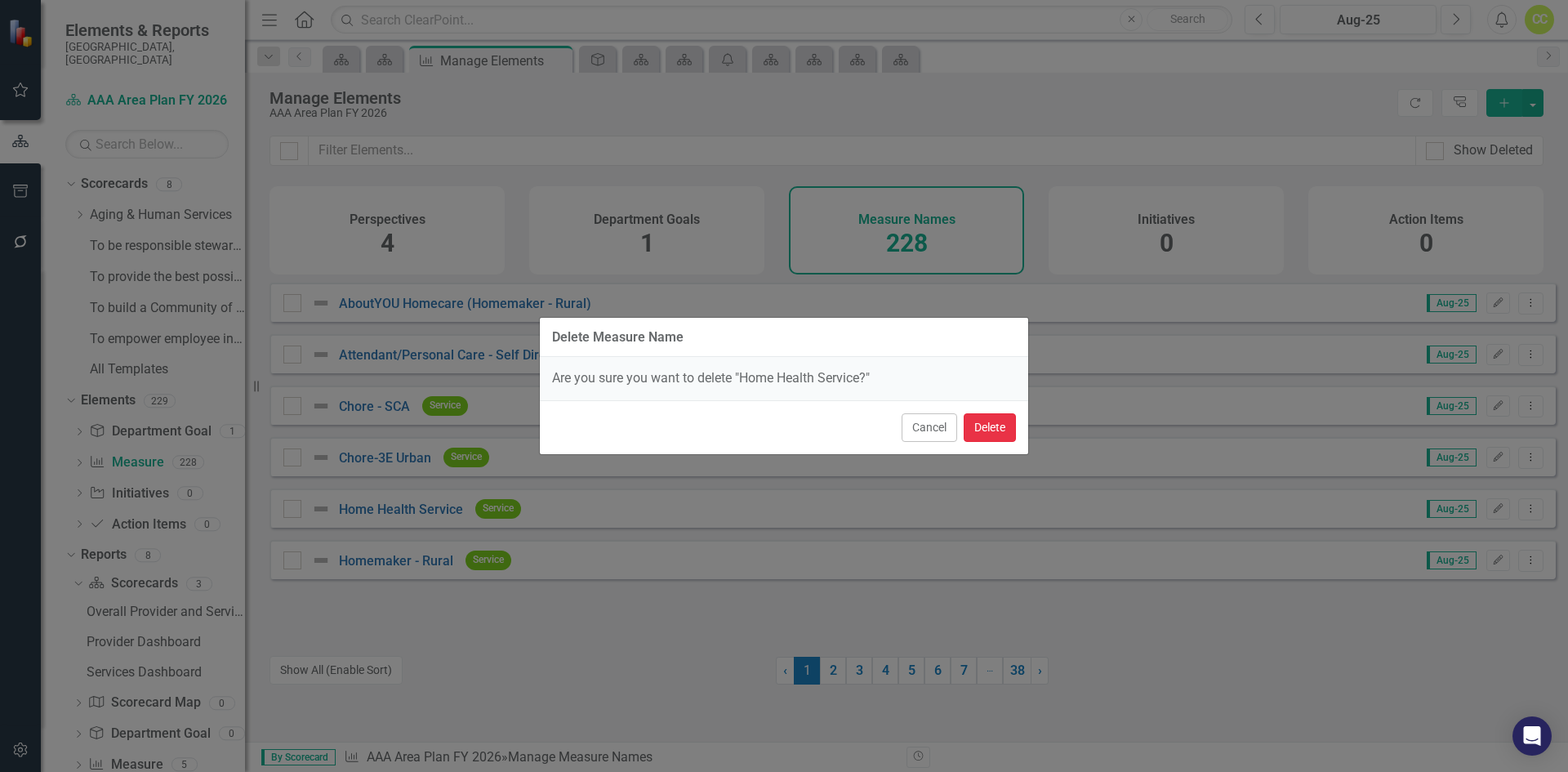
click at [1001, 429] on button "Delete" at bounding box center [990, 427] width 52 height 28
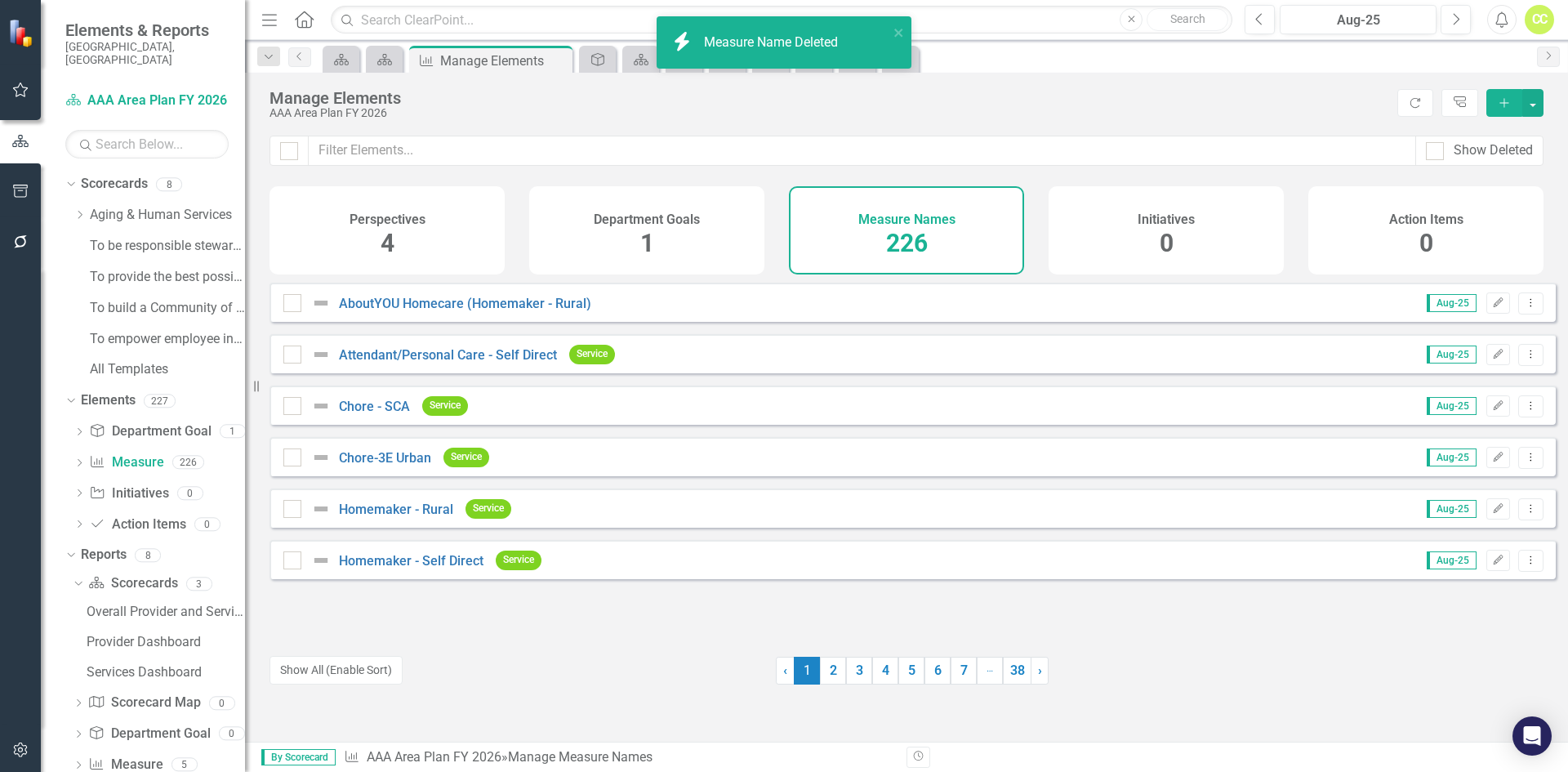
click at [1522, 314] on button "Dropdown Menu" at bounding box center [1531, 303] width 25 height 22
click at [1446, 427] on link "Trash Delete Measure Name" at bounding box center [1438, 433] width 185 height 30
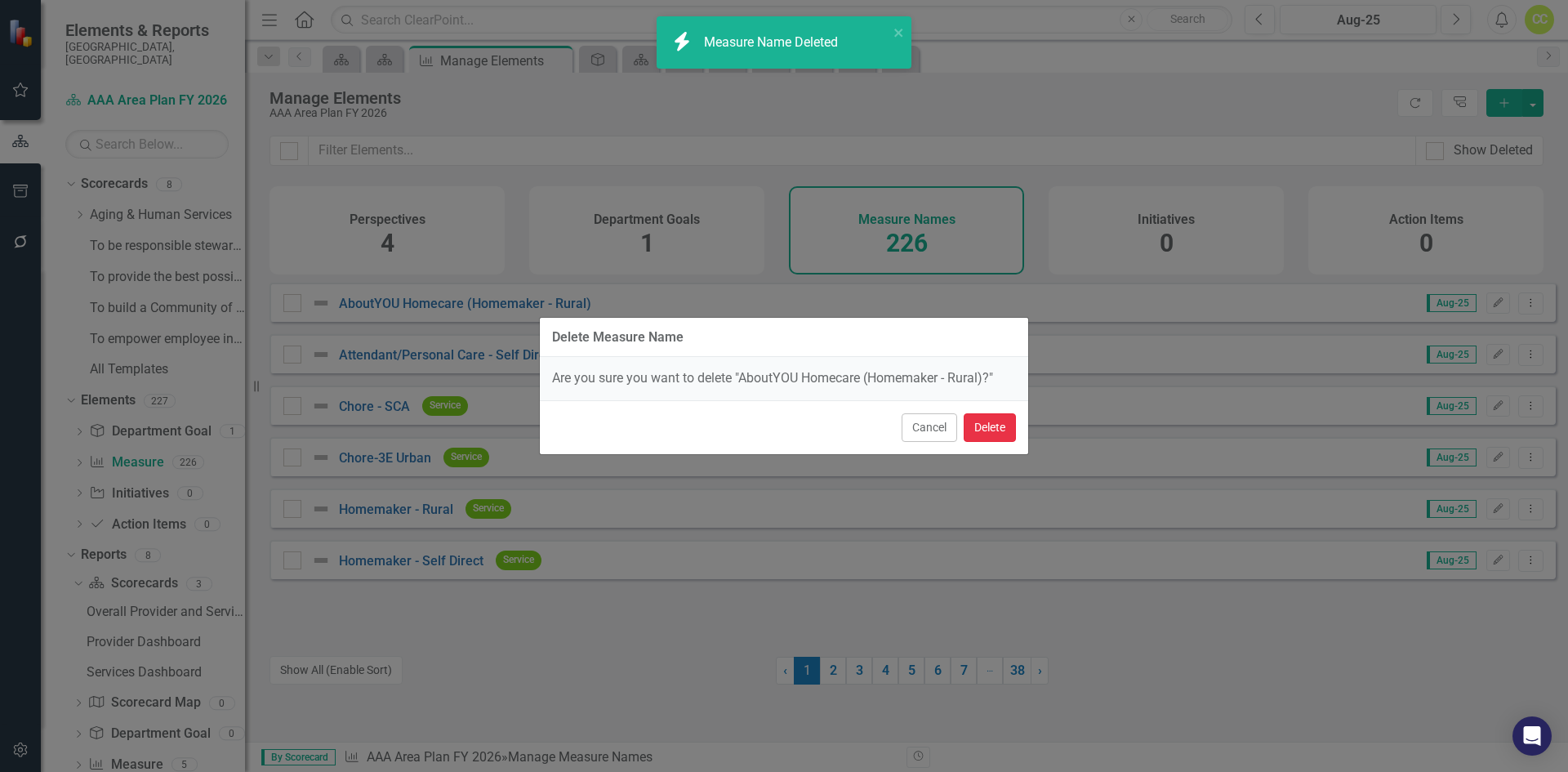
click at [1003, 426] on button "Delete" at bounding box center [990, 427] width 52 height 28
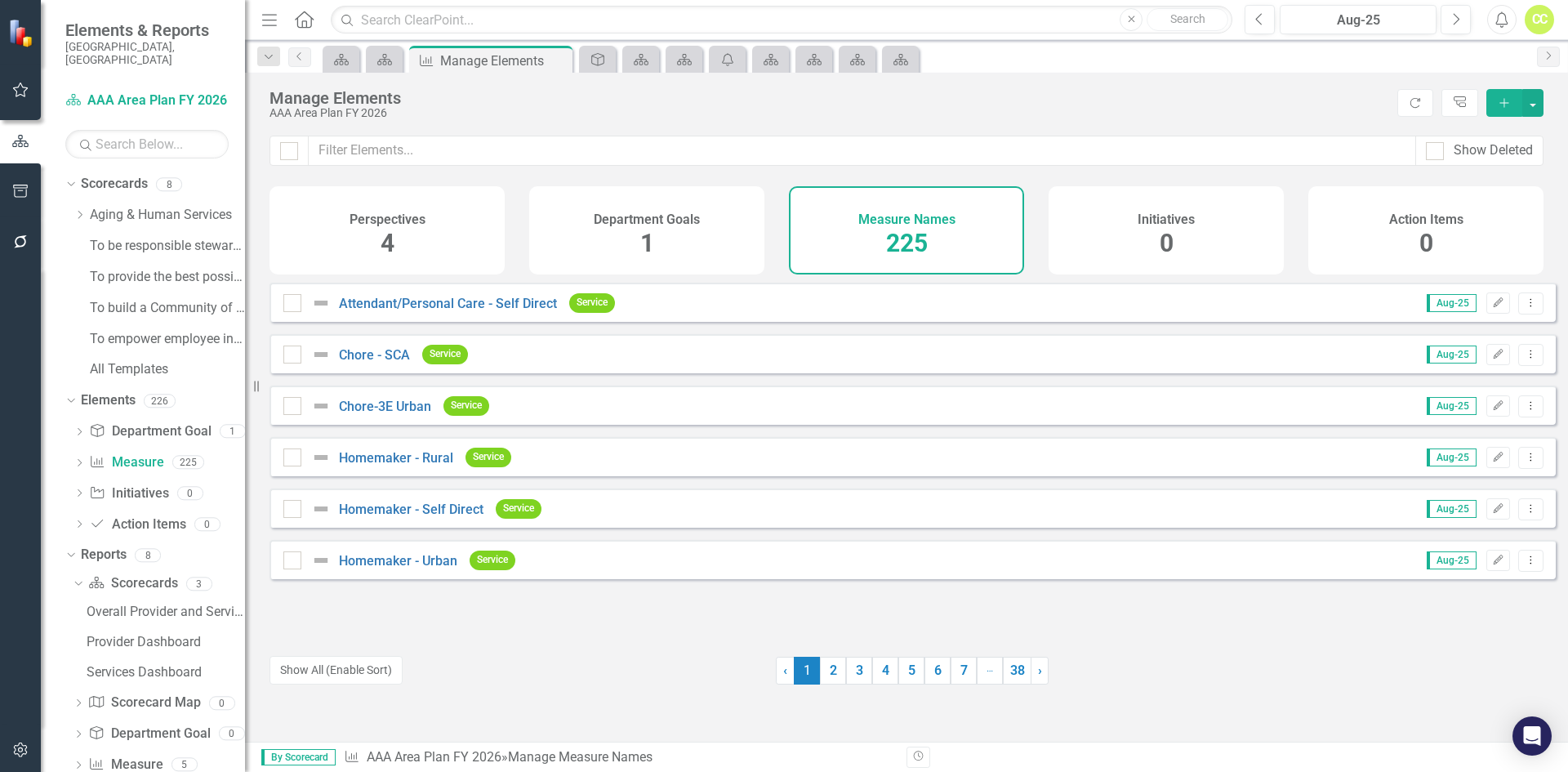
click at [1523, 360] on icon "Dropdown Menu" at bounding box center [1530, 354] width 14 height 11
click at [1466, 479] on link "Trash Delete Measure Name" at bounding box center [1438, 484] width 185 height 30
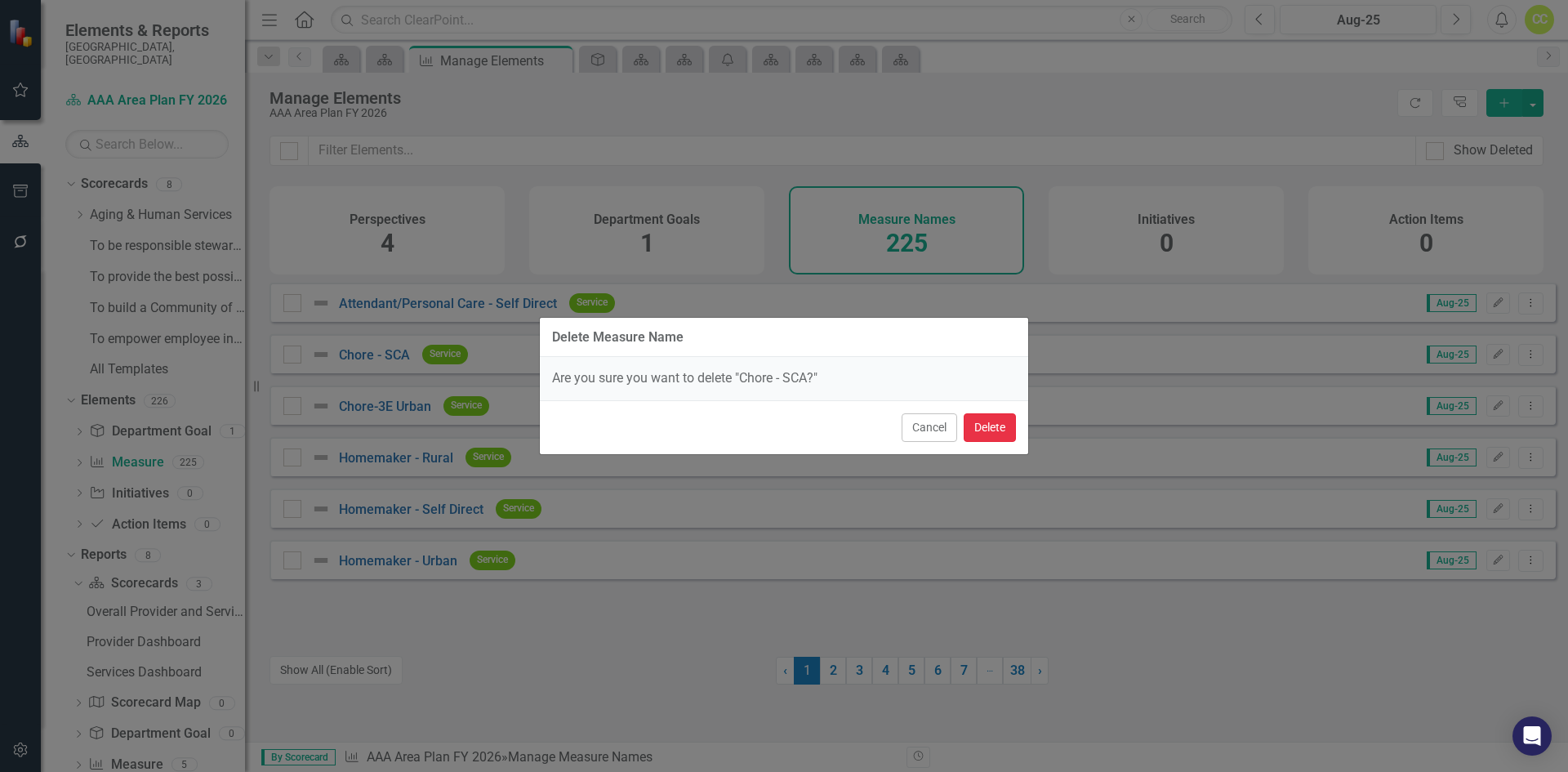
click at [985, 426] on button "Delete" at bounding box center [990, 427] width 52 height 28
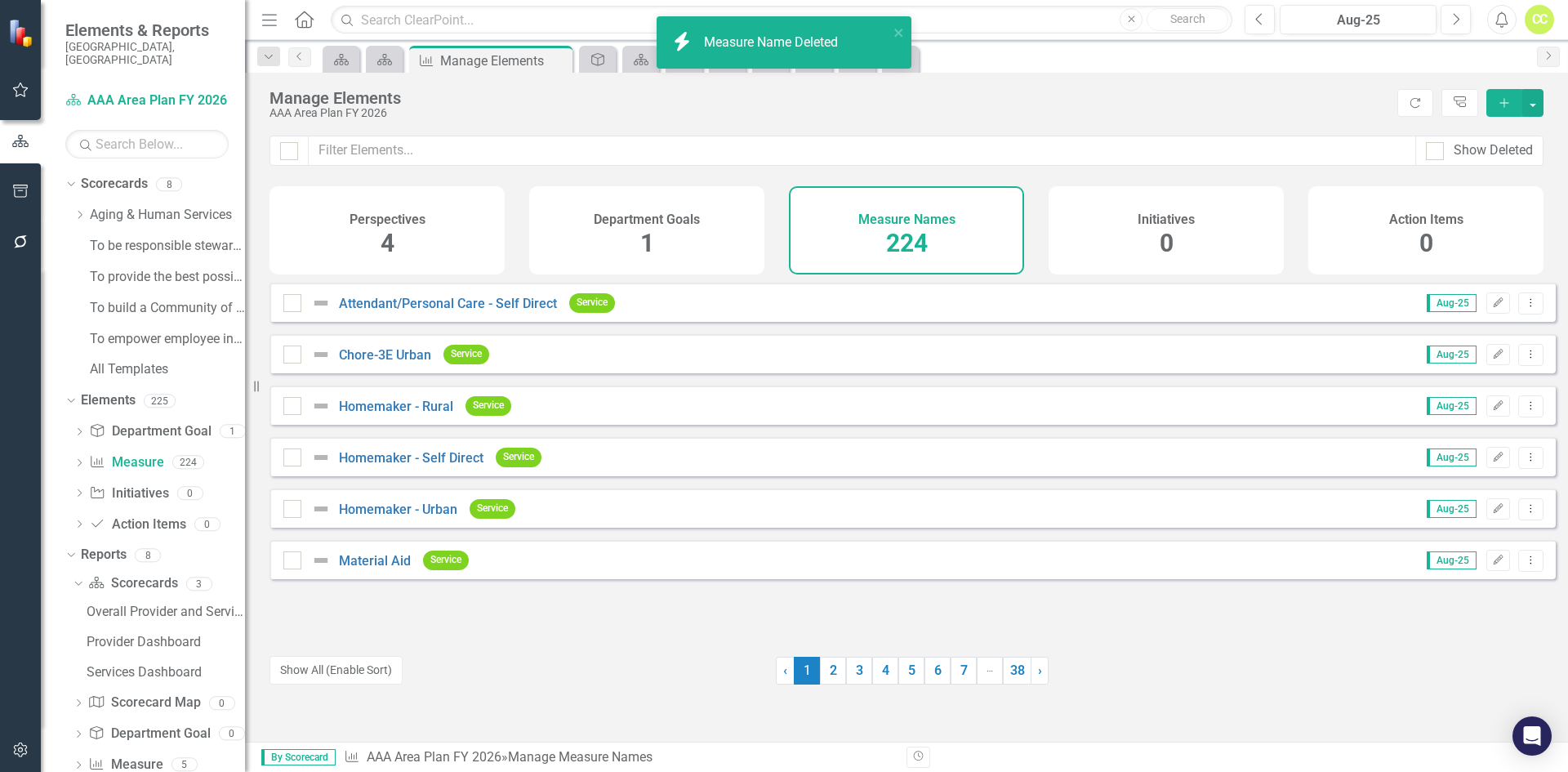
click at [1523, 360] on icon "Dropdown Menu" at bounding box center [1530, 354] width 14 height 11
click at [1445, 478] on link "Trash Delete Measure Name" at bounding box center [1438, 484] width 185 height 30
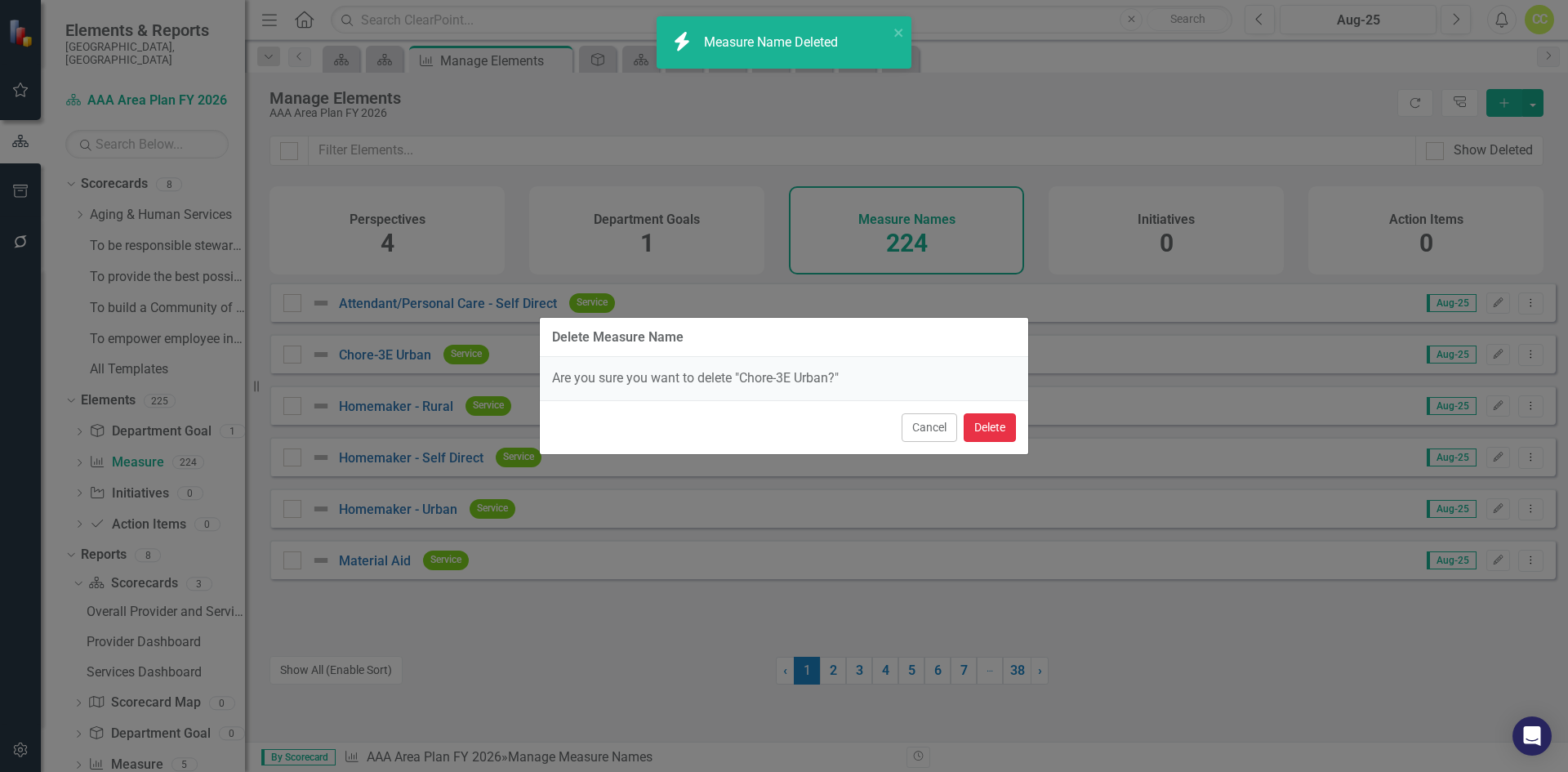
click at [993, 426] on button "Delete" at bounding box center [990, 427] width 52 height 28
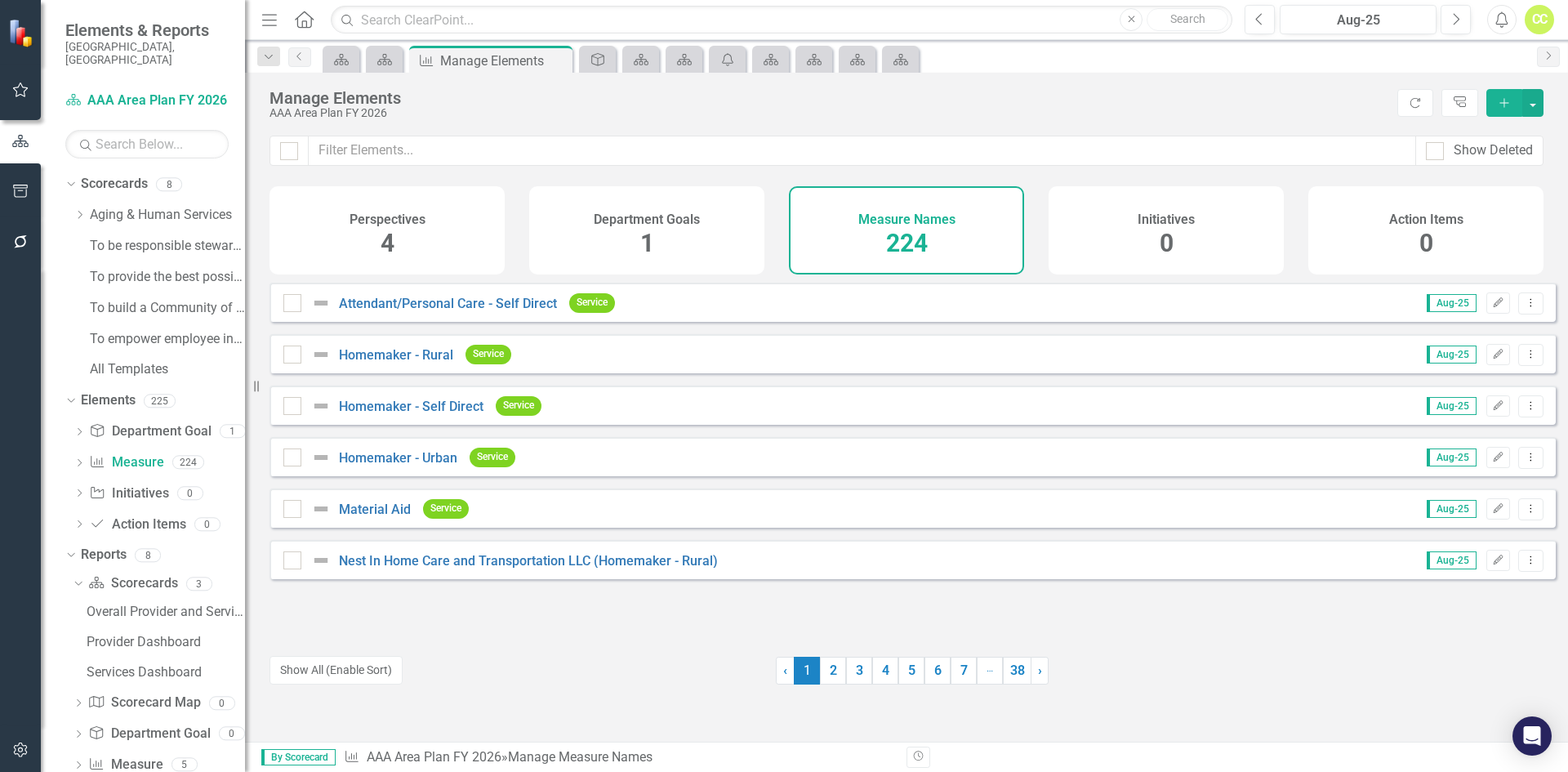
click at [1523, 411] on icon "Dropdown Menu" at bounding box center [1530, 405] width 14 height 11
click at [1452, 534] on link "Trash Delete Measure Name" at bounding box center [1438, 536] width 185 height 30
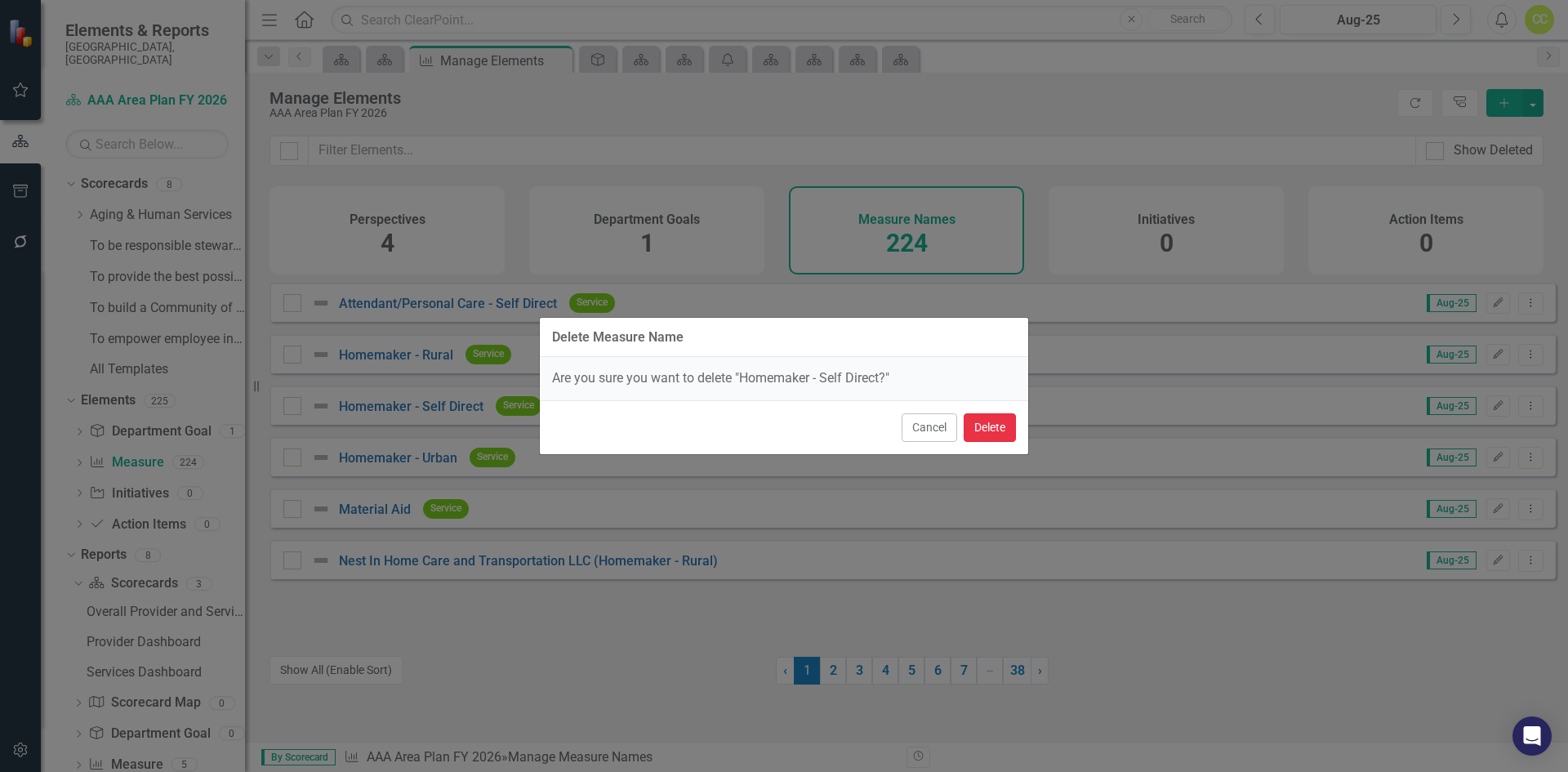
drag, startPoint x: 988, startPoint y: 425, endPoint x: 1040, endPoint y: 416, distance: 52.8
click at [988, 425] on button "Delete" at bounding box center [990, 427] width 52 height 28
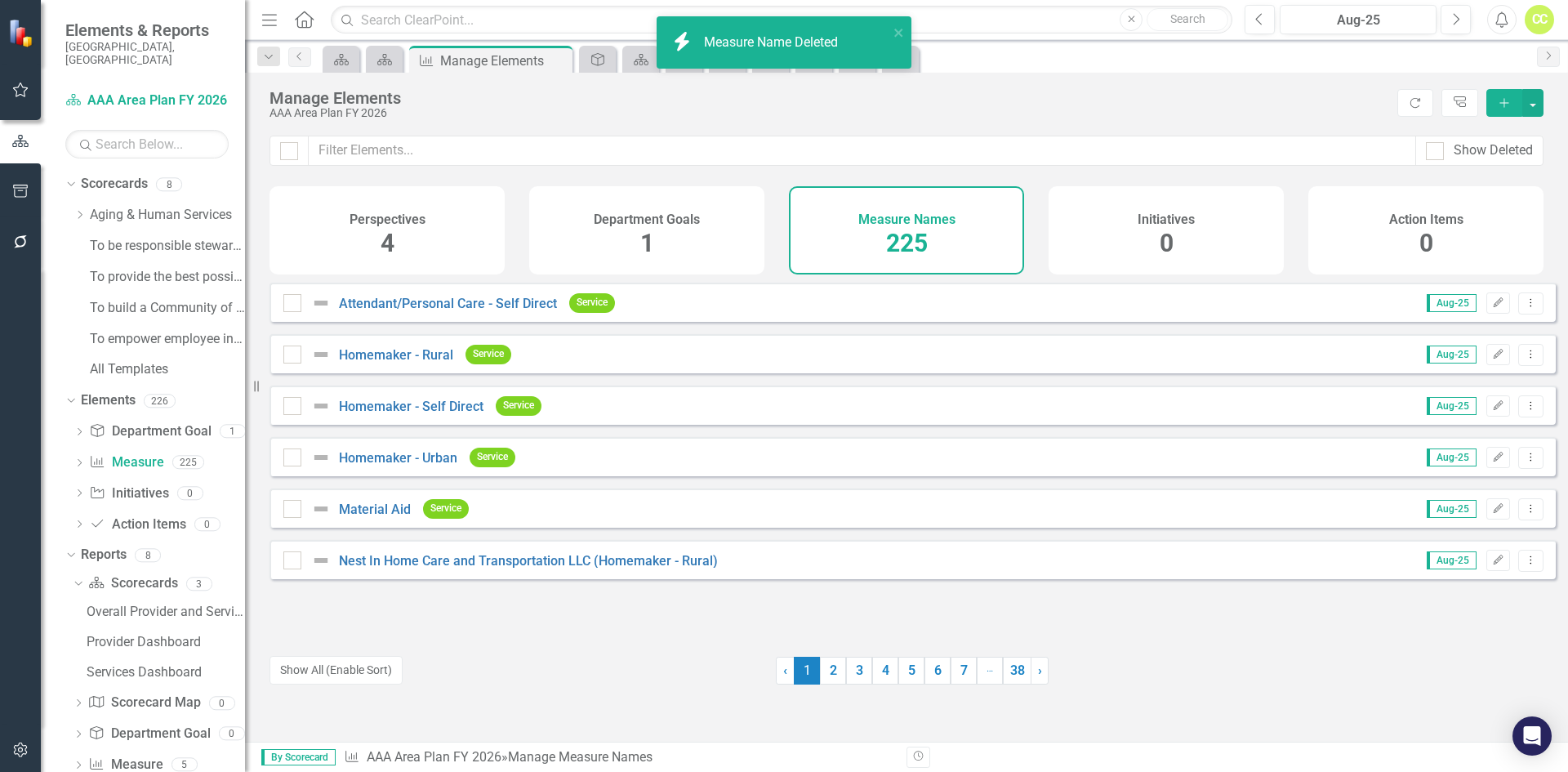
click at [1523, 411] on icon "Dropdown Menu" at bounding box center [1530, 405] width 14 height 11
click at [1444, 533] on link "Trash Delete Measure Name" at bounding box center [1438, 536] width 185 height 30
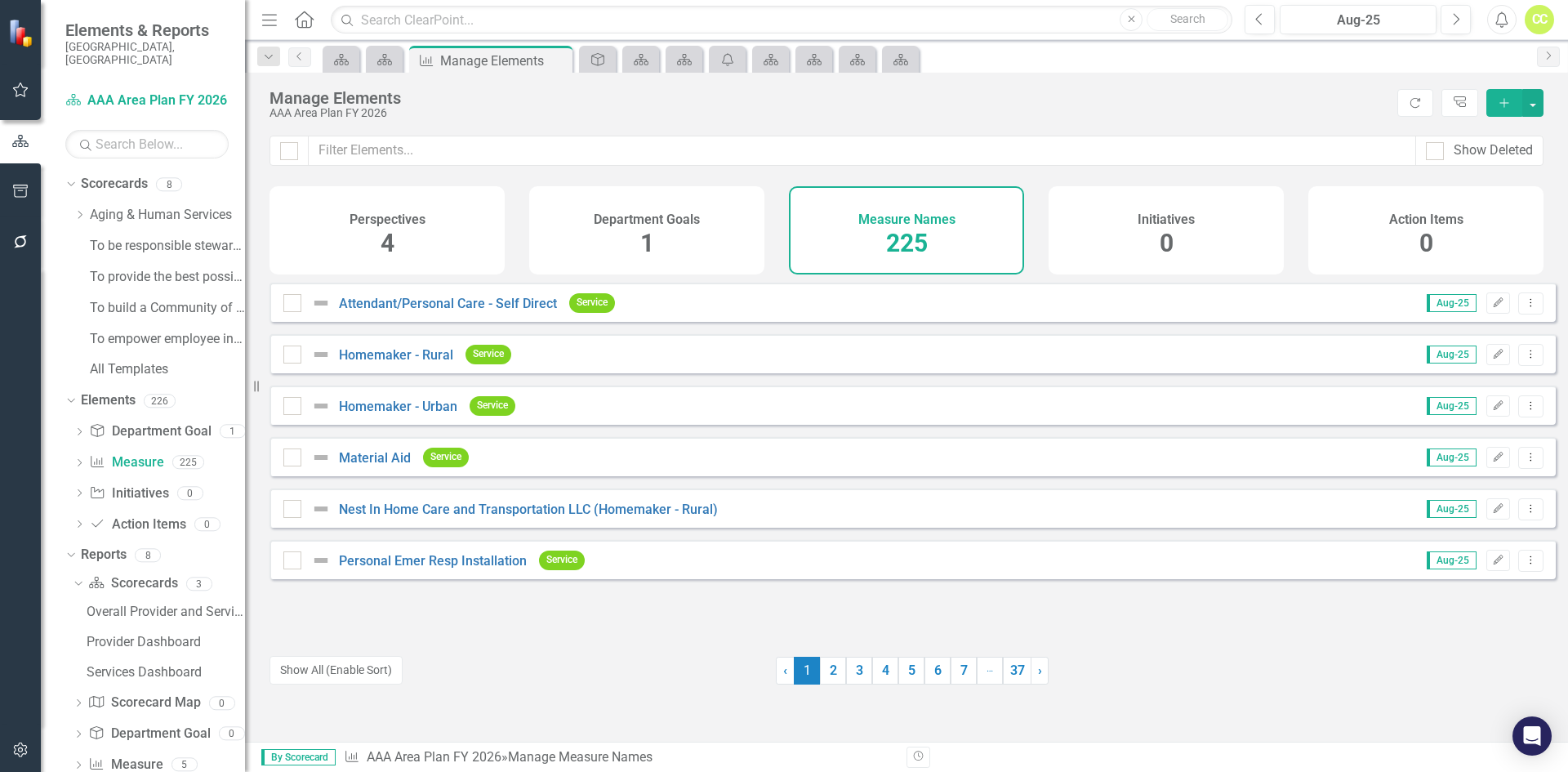
click at [1525, 469] on button "Dropdown Menu" at bounding box center [1531, 457] width 25 height 22
click at [1462, 584] on link "Trash Delete Measure Name" at bounding box center [1438, 587] width 185 height 30
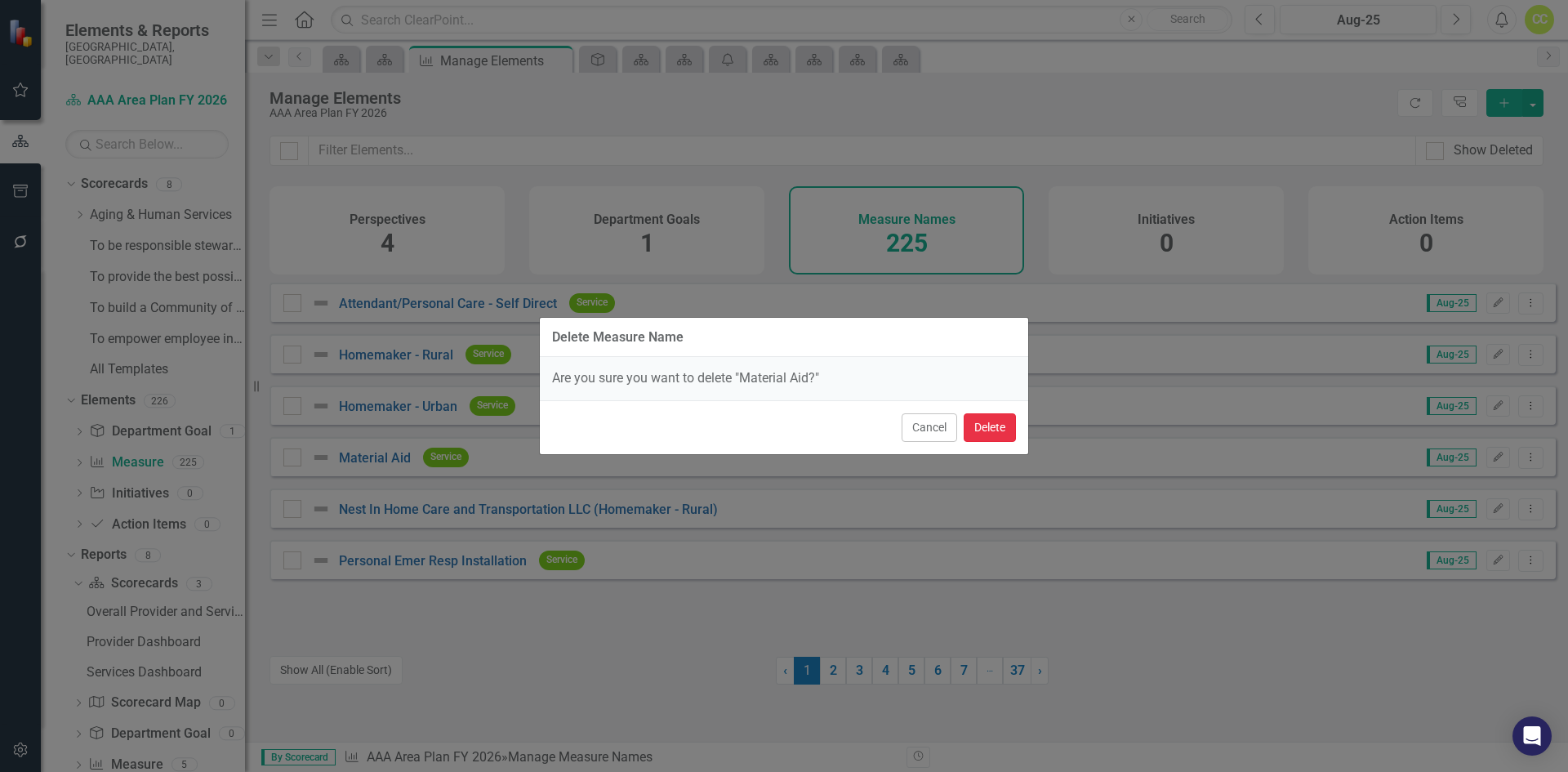
click at [993, 428] on button "Delete" at bounding box center [990, 427] width 52 height 28
click at [996, 427] on button "Delete" at bounding box center [990, 427] width 52 height 28
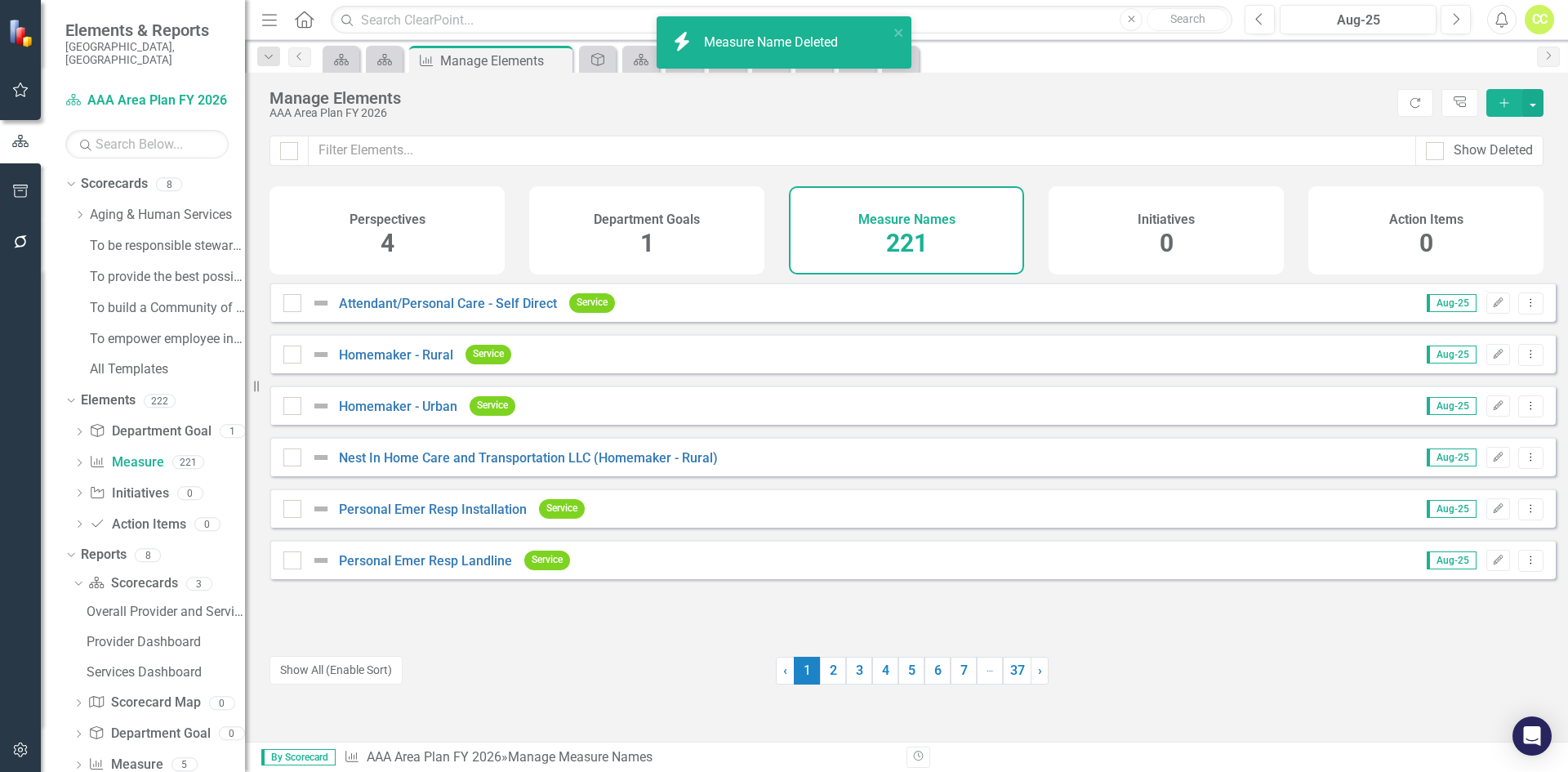
click at [1523, 411] on icon "Dropdown Menu" at bounding box center [1530, 405] width 14 height 11
click at [1466, 530] on link "Trash Delete Measure Name" at bounding box center [1438, 536] width 185 height 30
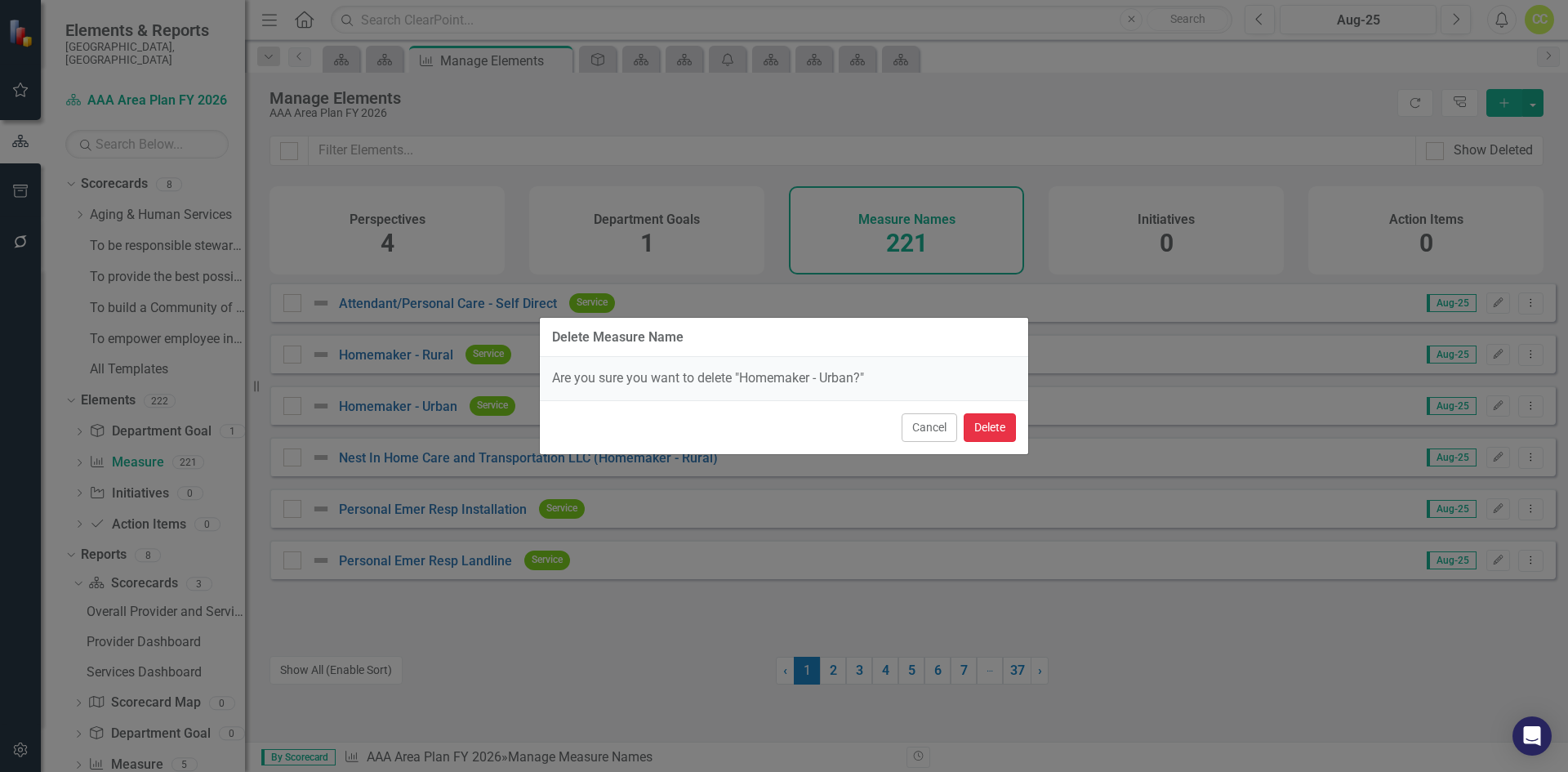
click at [987, 419] on button "Delete" at bounding box center [990, 427] width 52 height 28
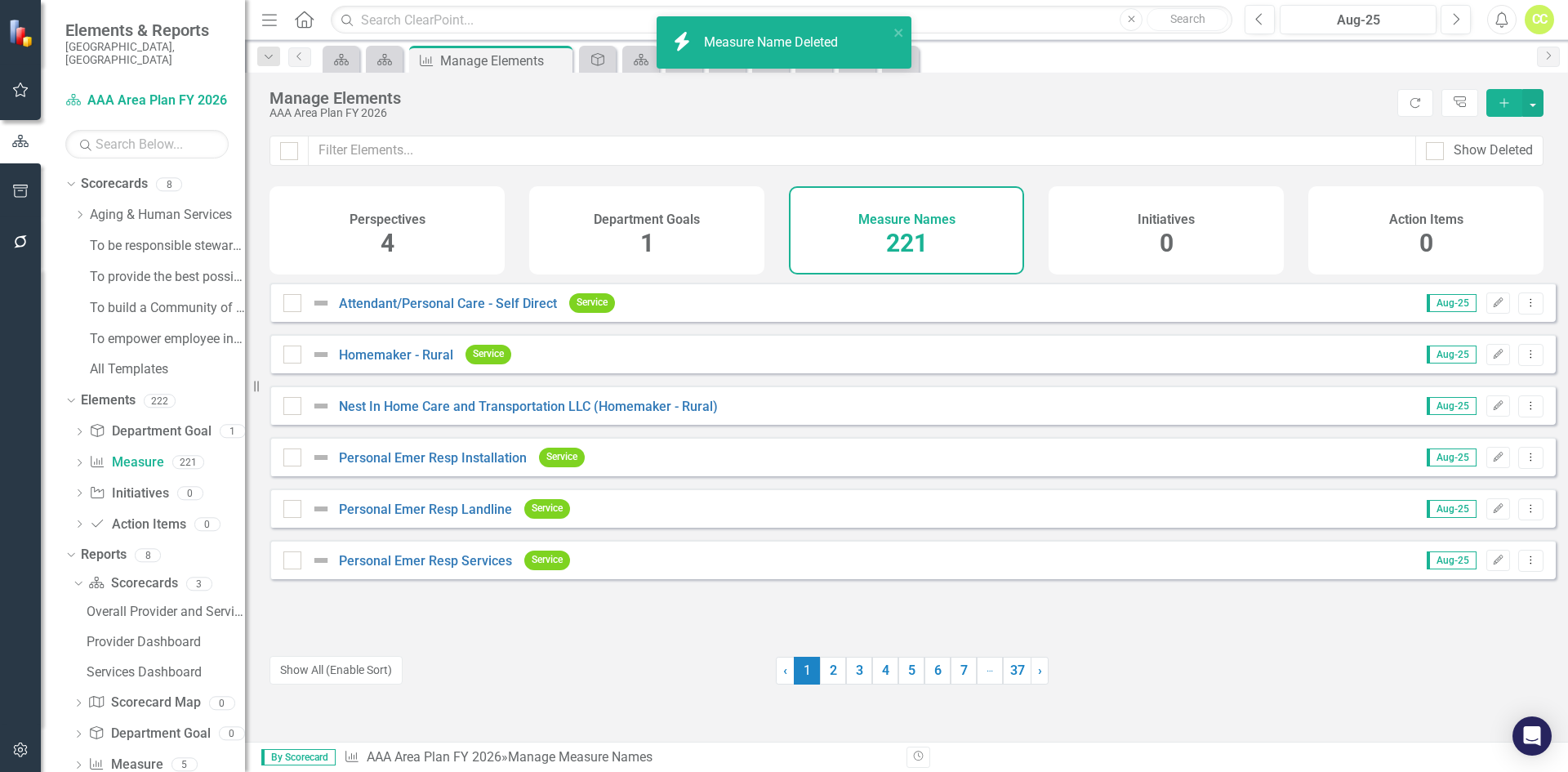
click at [1518, 417] on button "Dropdown Menu" at bounding box center [1531, 406] width 25 height 22
click at [1466, 529] on link "Trash Delete Measure Name" at bounding box center [1438, 536] width 185 height 30
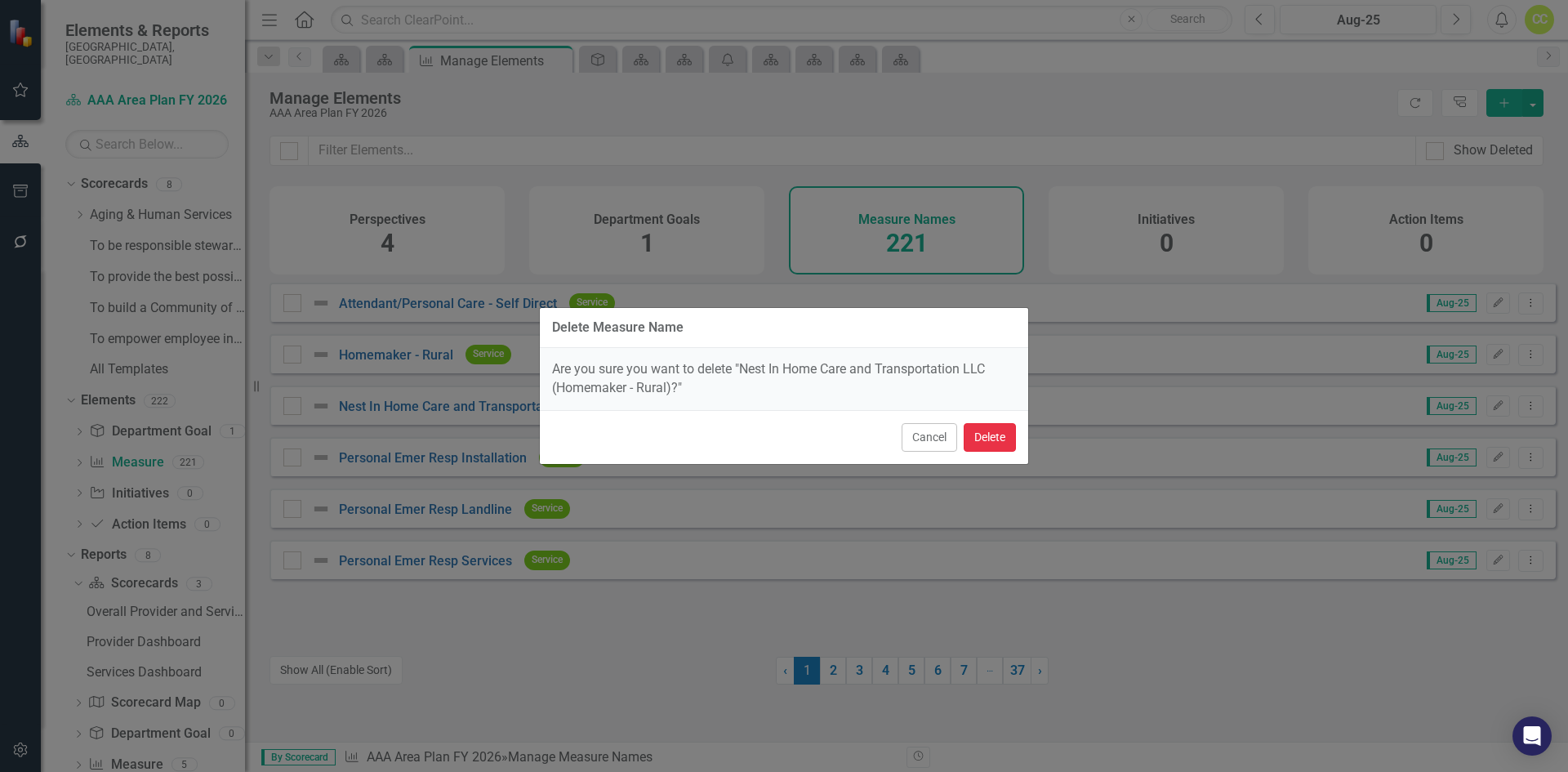
click at [993, 436] on button "Delete" at bounding box center [990, 437] width 52 height 28
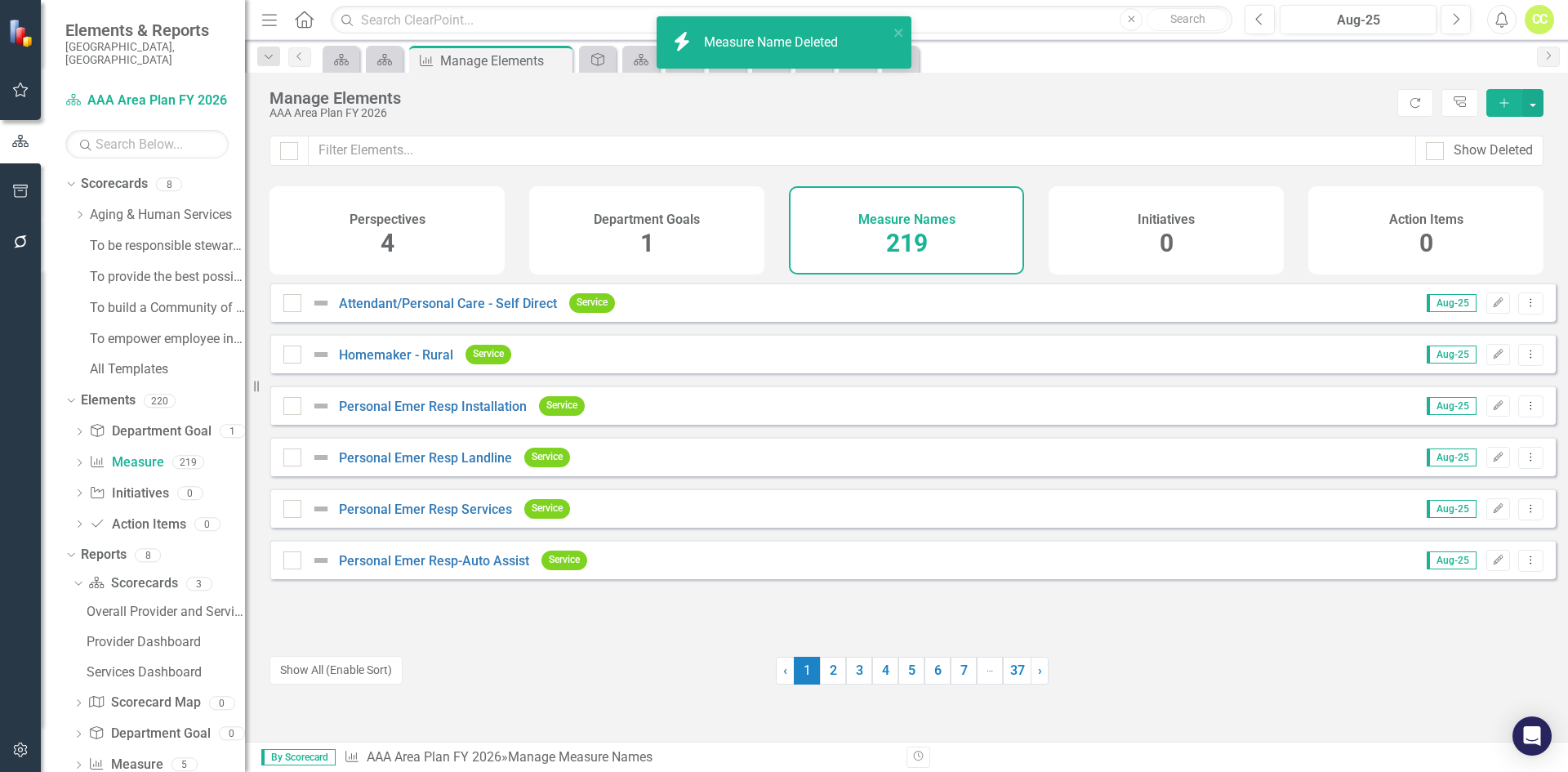
click at [1523, 360] on icon "Dropdown Menu" at bounding box center [1530, 354] width 14 height 11
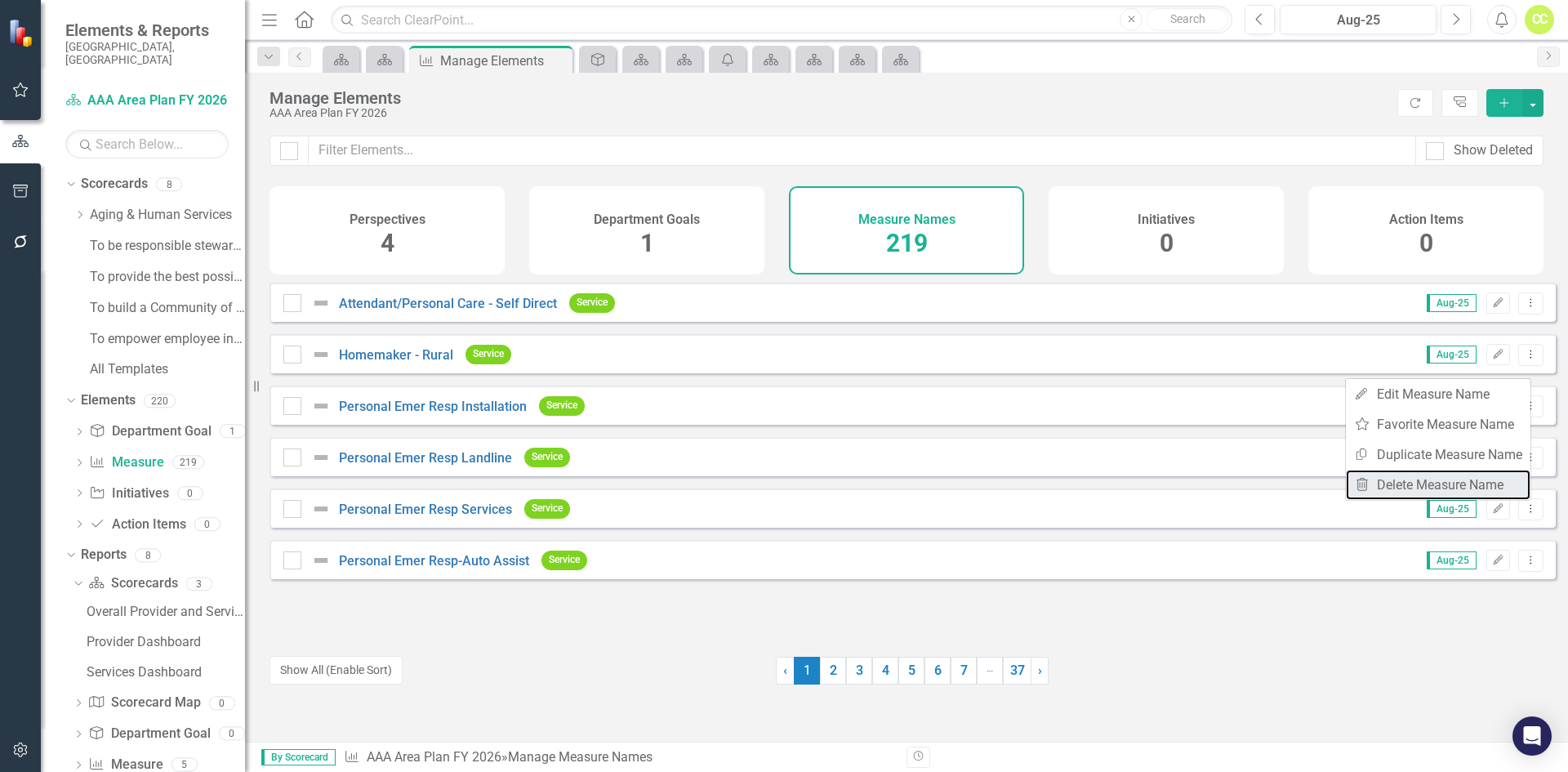
click at [1454, 485] on link "Trash Delete Measure Name" at bounding box center [1438, 484] width 185 height 30
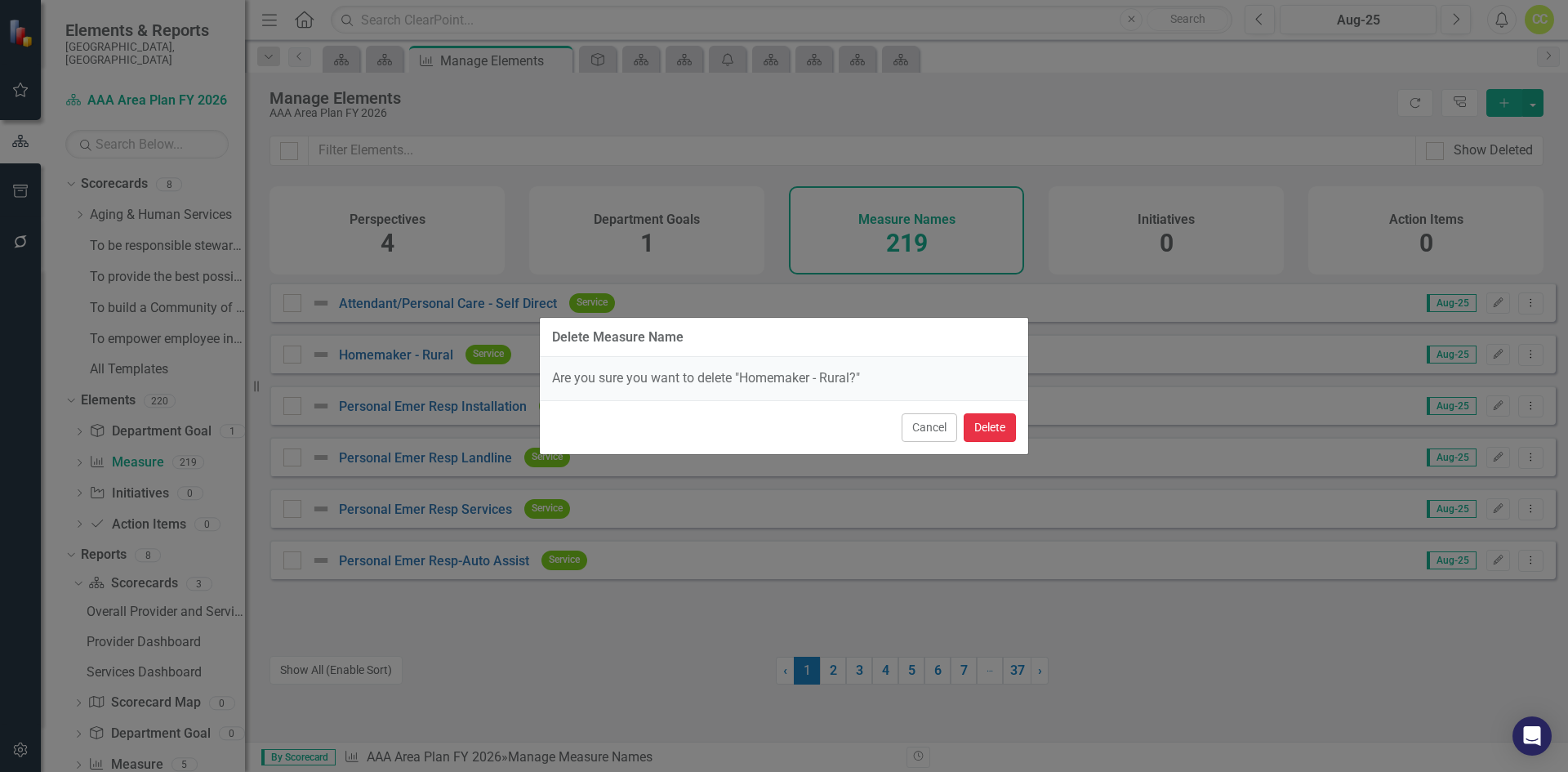
click at [1002, 430] on button "Delete" at bounding box center [990, 427] width 52 height 28
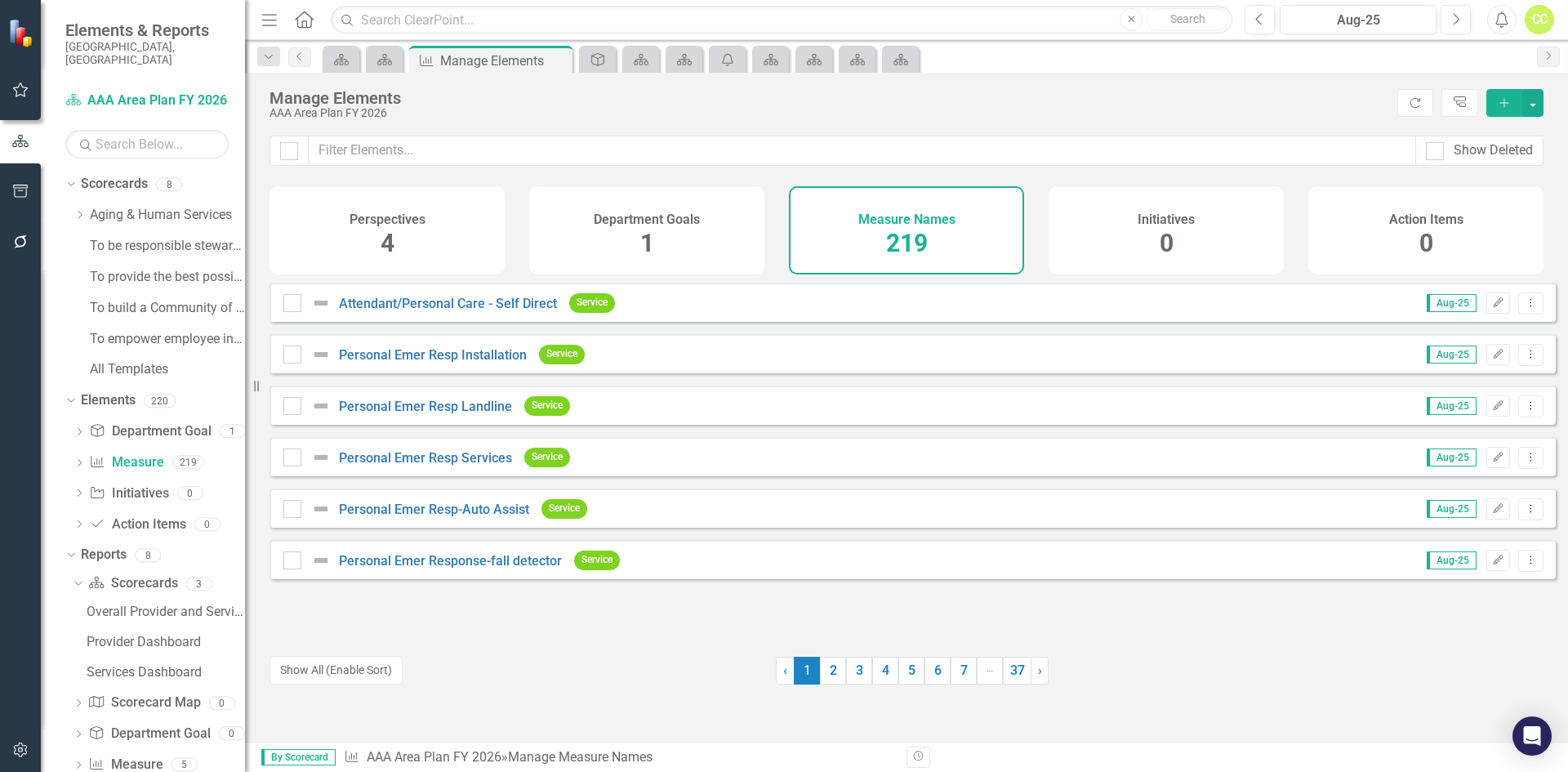
click at [292, 304] on input "checkbox" at bounding box center [288, 298] width 11 height 11
checkbox input "true"
click at [283, 366] on div "Personal Emer Resp Installation Service Aug-25 Edit Dropdown Menu" at bounding box center [912, 354] width 1286 height 39
click at [294, 401] on div "Personal Emer Resp Landline Service Aug-25 Edit Dropdown Menu" at bounding box center [912, 404] width 1286 height 39
click at [296, 415] on div at bounding box center [292, 405] width 17 height 18
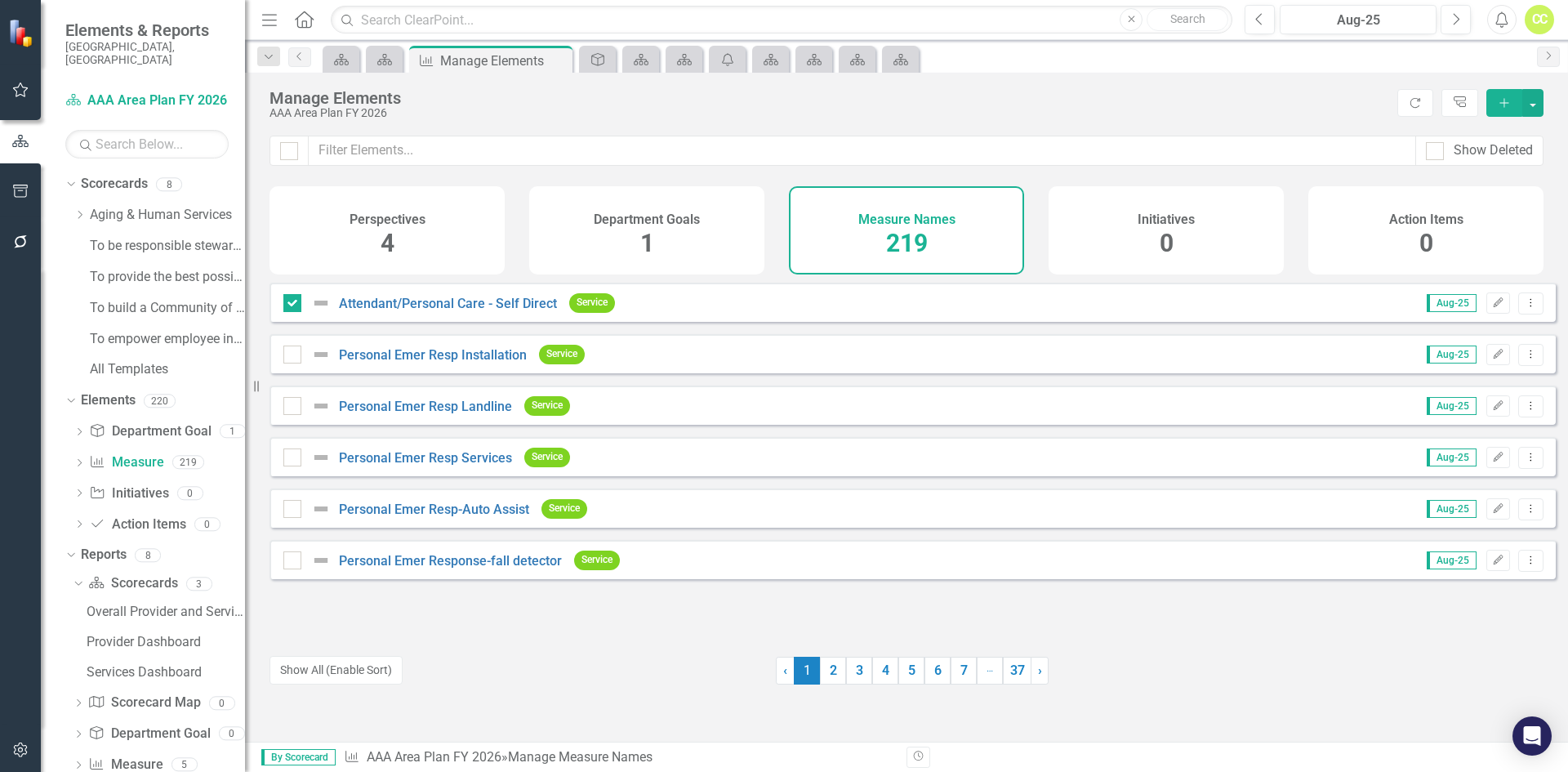
click at [294, 407] on input "checkbox" at bounding box center [288, 402] width 11 height 11
checkbox input "true"
click at [298, 364] on div at bounding box center [292, 354] width 17 height 18
click at [294, 356] on input "checkbox" at bounding box center [288, 350] width 11 height 11
checkbox input "true"
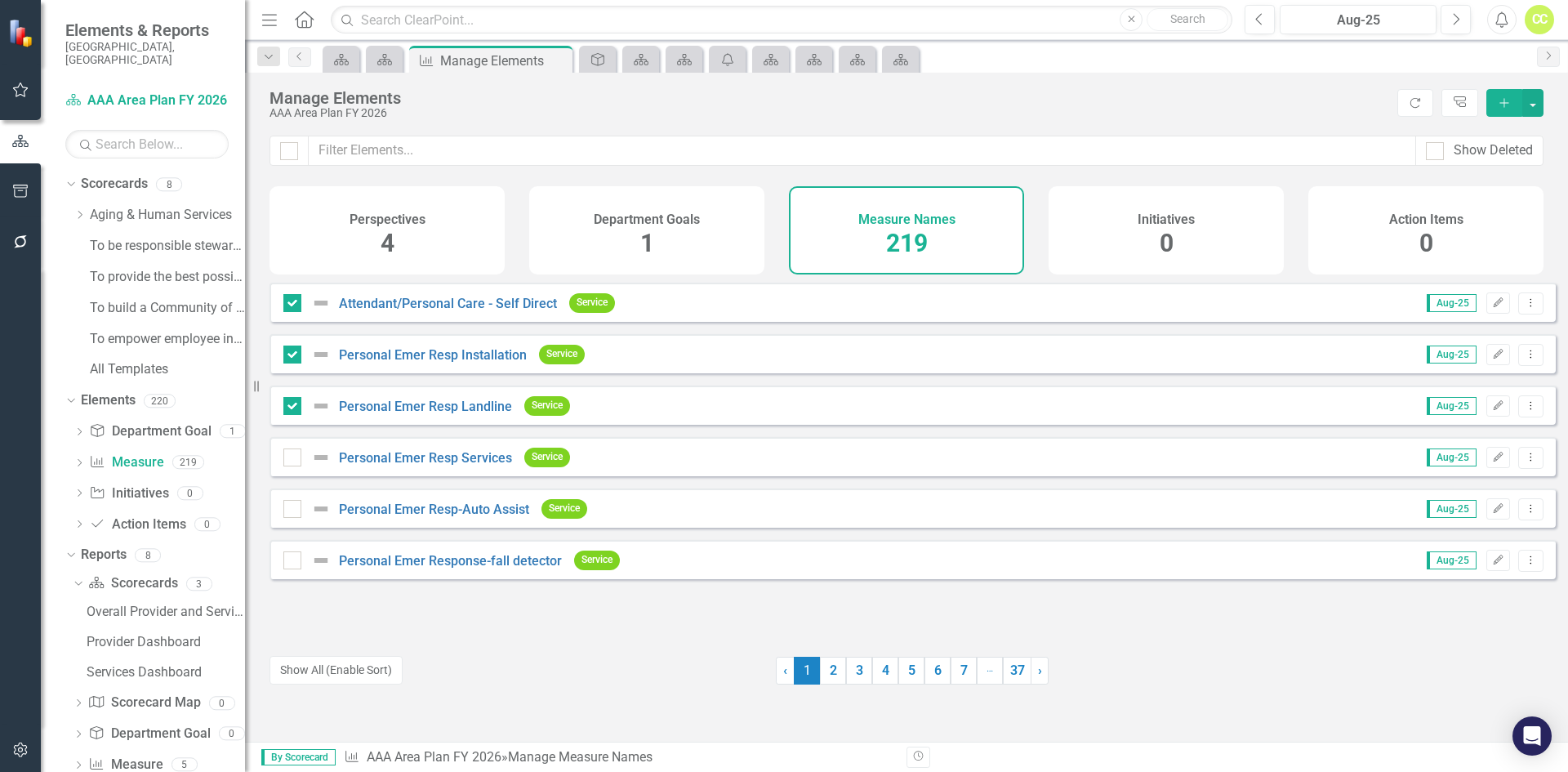
click at [294, 467] on div at bounding box center [292, 457] width 17 height 18
click at [294, 459] on input "checkbox" at bounding box center [288, 453] width 11 height 11
checkbox input "true"
click at [296, 517] on div at bounding box center [292, 509] width 17 height 18
click at [294, 510] on input "checkbox" at bounding box center [288, 505] width 11 height 11
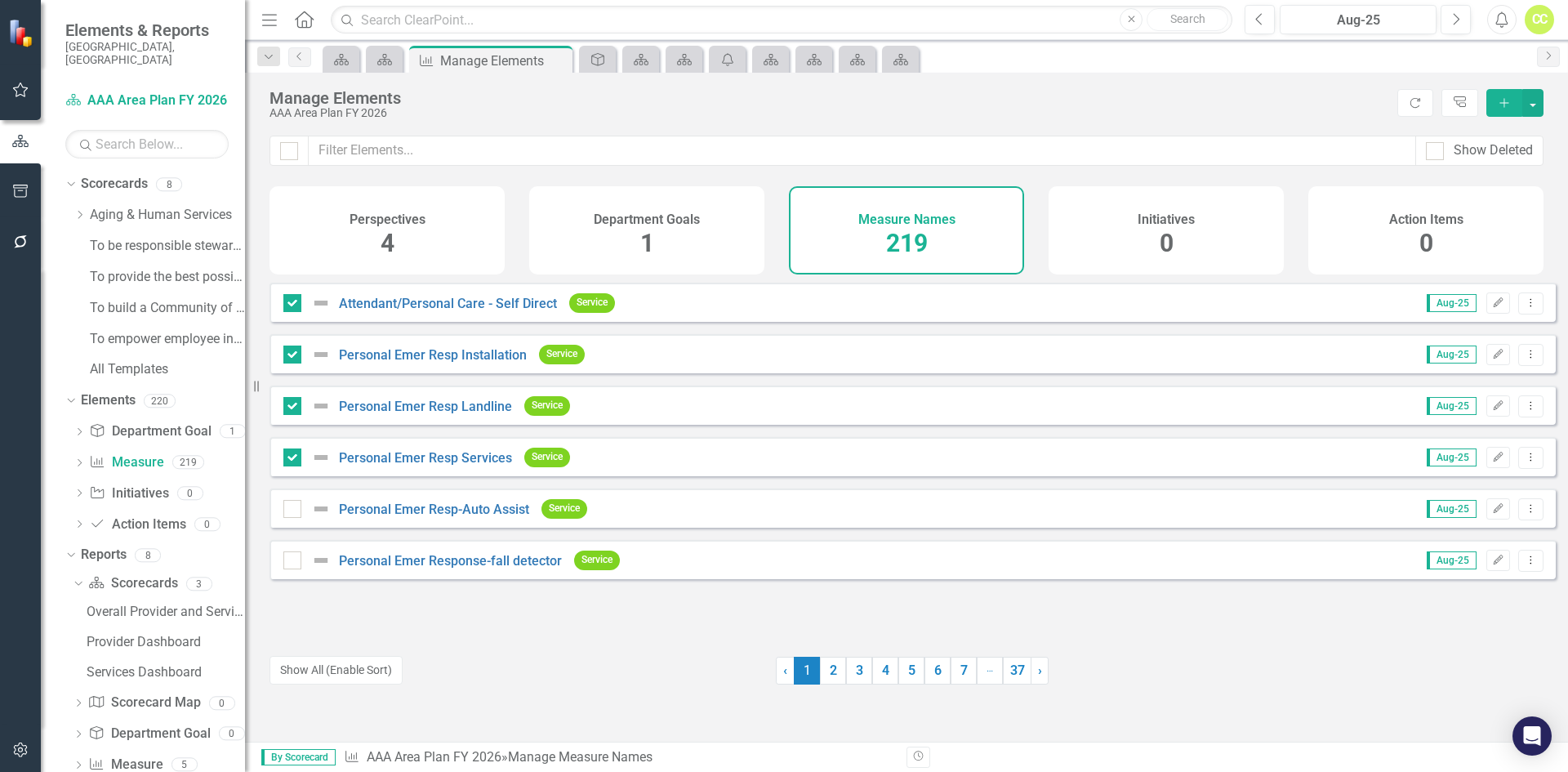
checkbox input "true"
click at [300, 569] on div at bounding box center [310, 560] width 55 height 19
click at [294, 562] on input "checkbox" at bounding box center [288, 556] width 11 height 11
checkbox input "true"
click at [1520, 572] on button "Dropdown Menu" at bounding box center [1531, 560] width 25 height 22
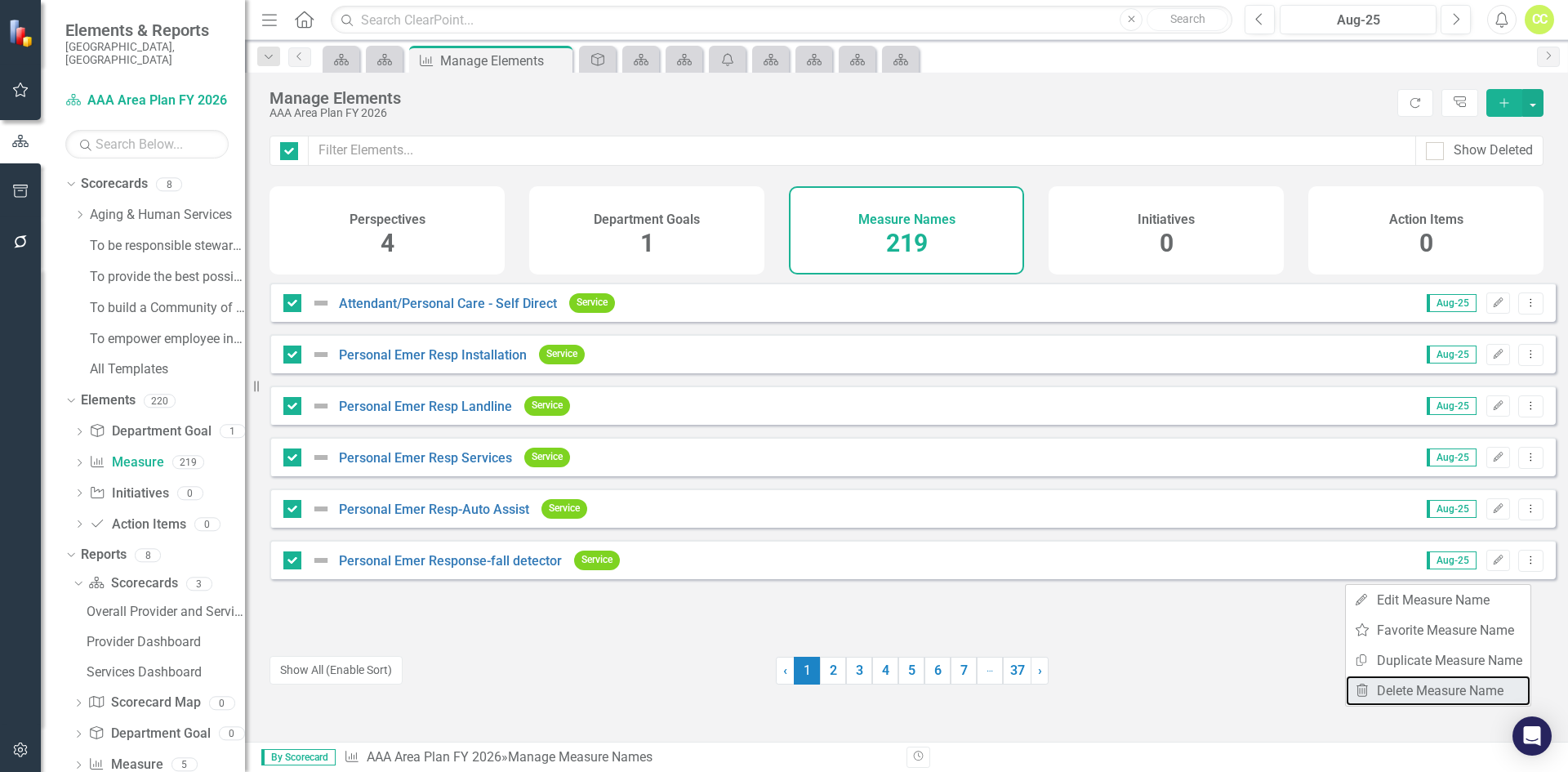
click at [1467, 694] on link "Trash Delete Measure Name" at bounding box center [1438, 690] width 185 height 30
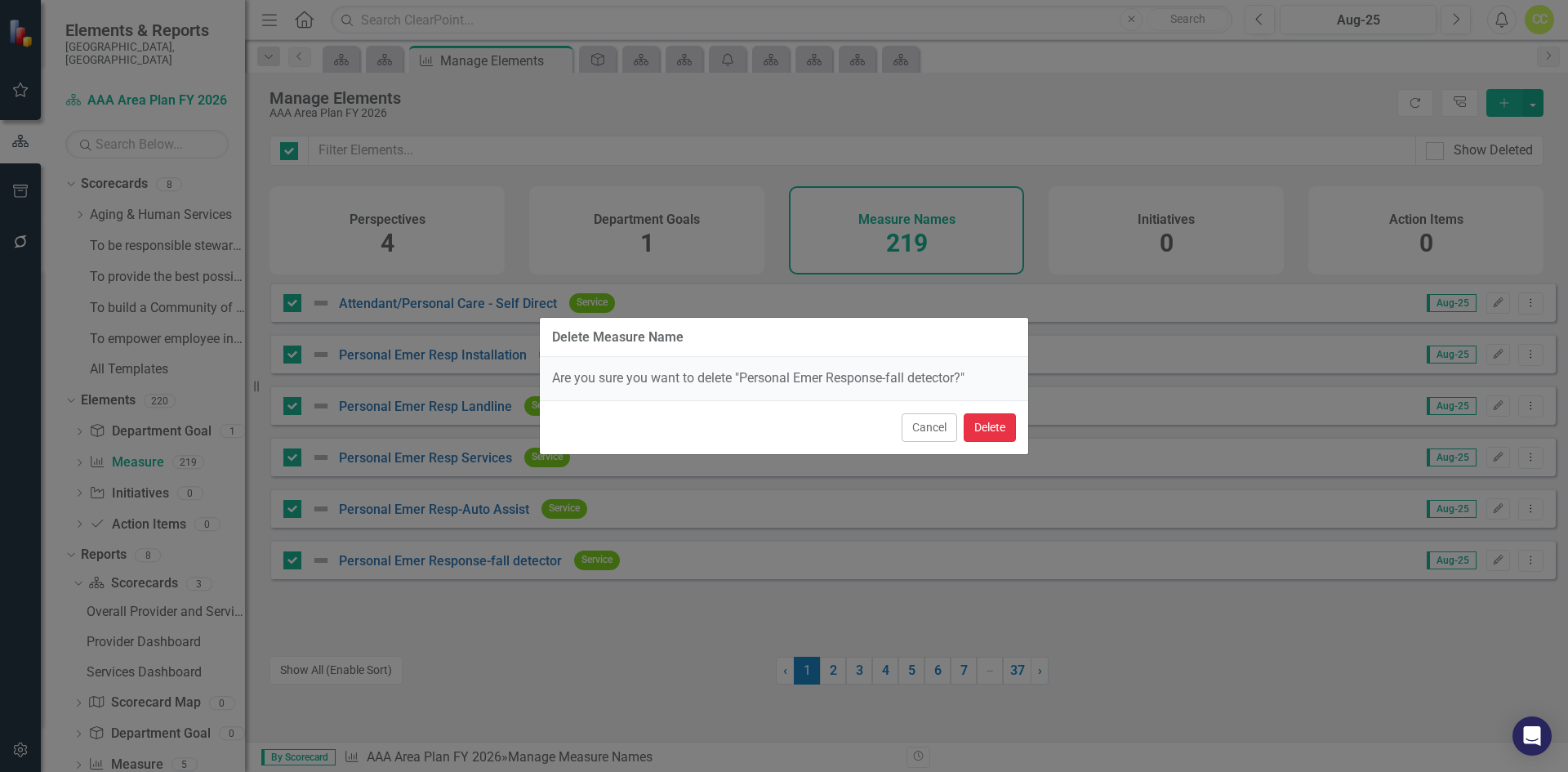
click at [1000, 421] on button "Delete" at bounding box center [990, 427] width 52 height 28
checkbox input "false"
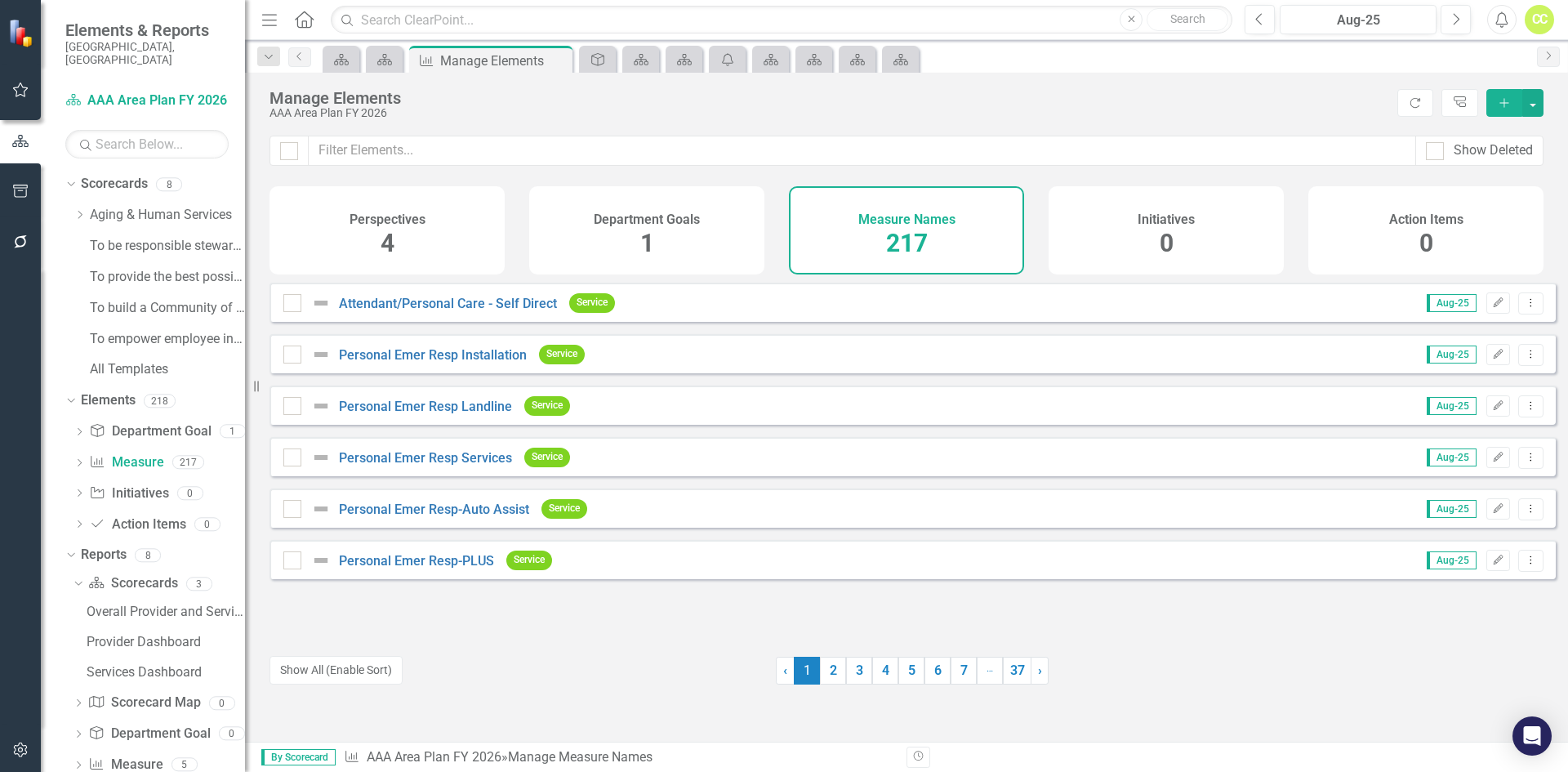
click at [291, 312] on div at bounding box center [292, 302] width 17 height 18
click at [291, 304] on input "checkbox" at bounding box center [288, 298] width 11 height 11
checkbox input "true"
click at [292, 356] on input "checkbox" at bounding box center [288, 350] width 11 height 11
checkbox input "true"
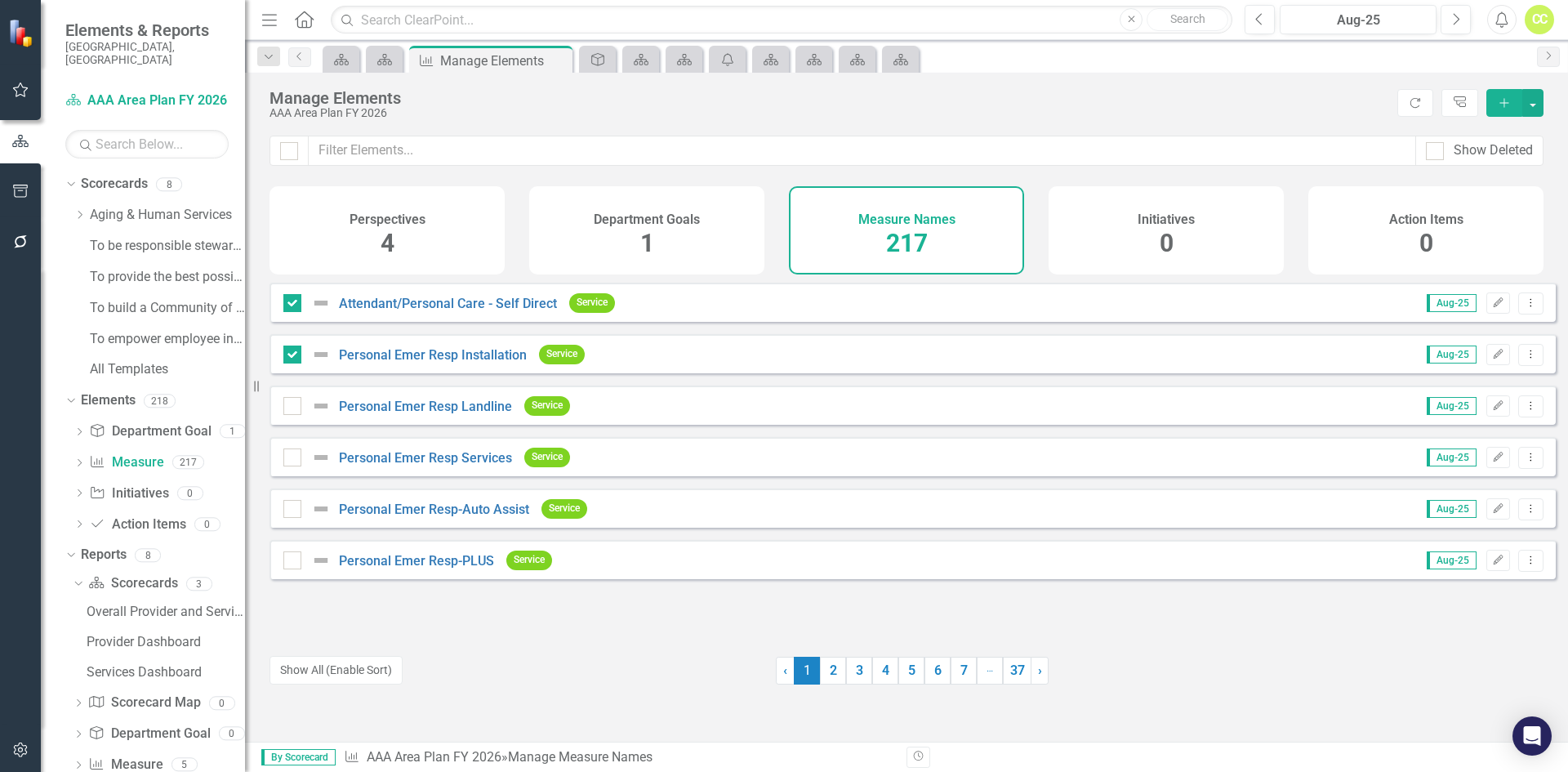
click at [293, 407] on input "checkbox" at bounding box center [288, 402] width 11 height 11
checkbox input "true"
click at [298, 467] on div at bounding box center [292, 457] width 17 height 18
click at [294, 459] on input "checkbox" at bounding box center [288, 453] width 11 height 11
checkbox input "true"
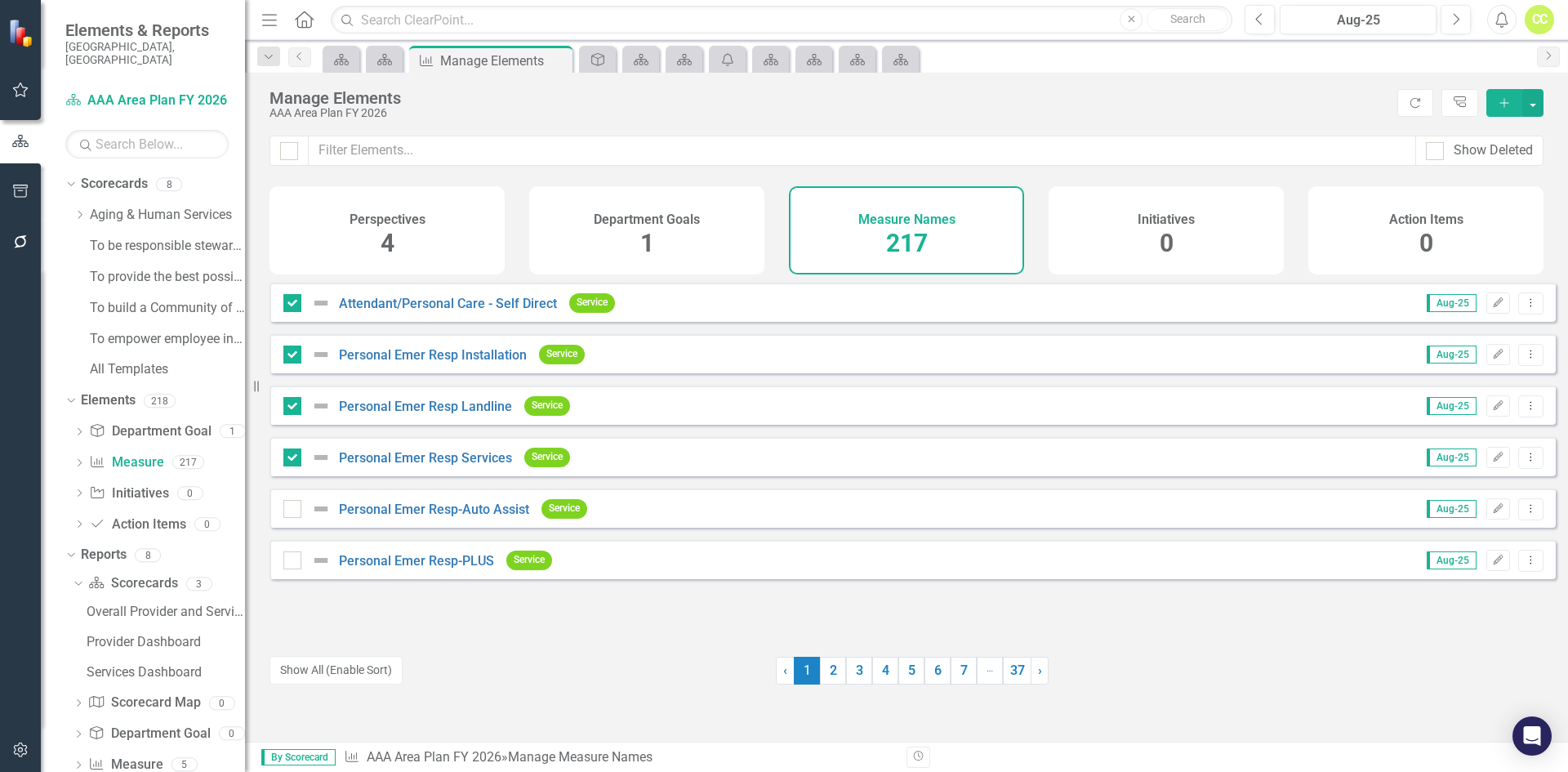
click at [297, 509] on div "Personal Emer Resp-Auto Assist Service" at bounding box center [438, 509] width 312 height 29
click at [293, 562] on input "checkbox" at bounding box center [288, 556] width 11 height 11
checkbox input "true"
click at [294, 518] on div at bounding box center [292, 509] width 17 height 18
click at [294, 510] on input "checkbox" at bounding box center [288, 505] width 11 height 11
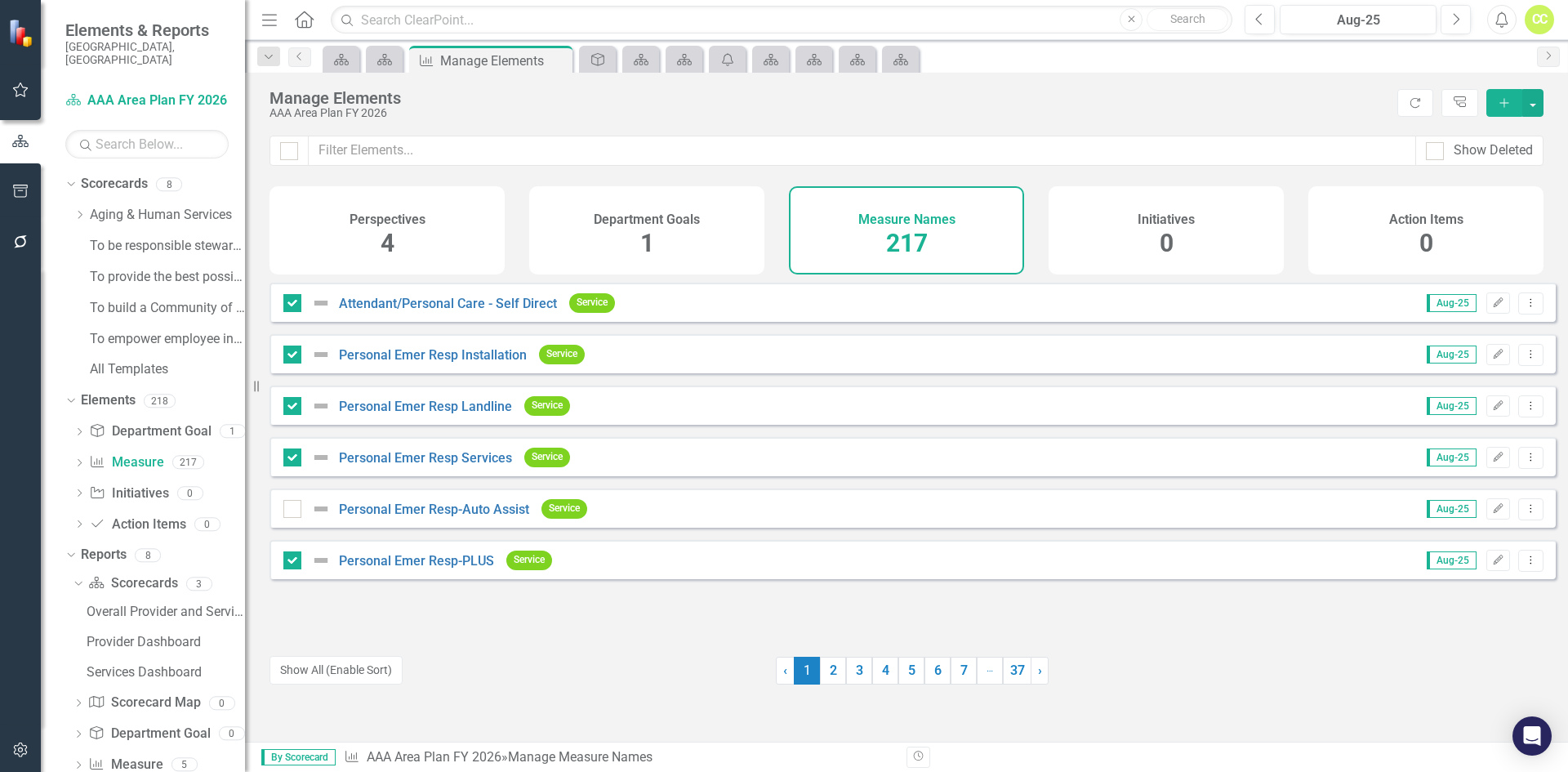
checkbox input "true"
click at [1533, 113] on button "button" at bounding box center [1533, 103] width 21 height 28
click at [1511, 222] on link "Trash Delete Multiple" at bounding box center [1466, 223] width 153 height 30
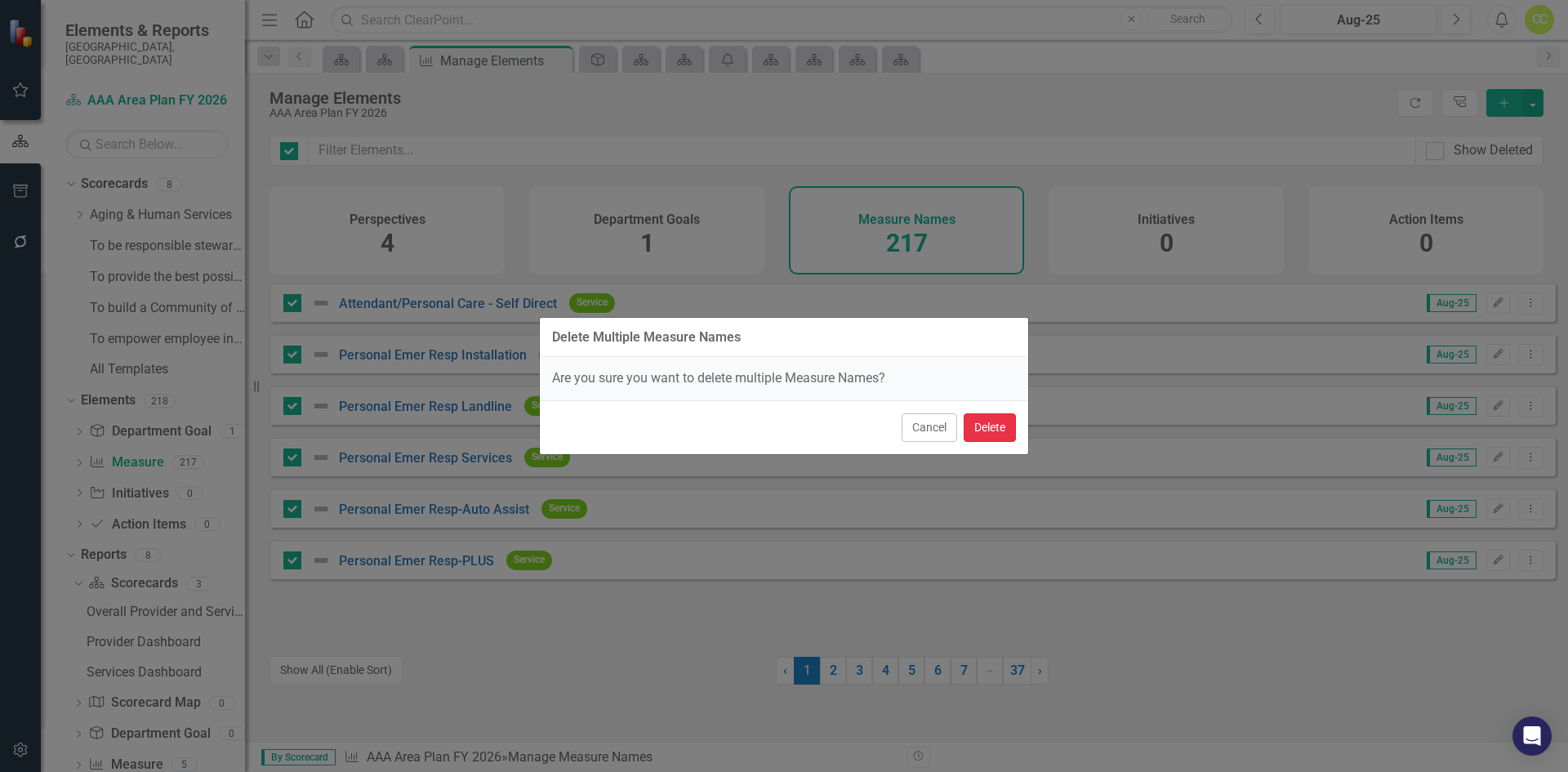
click at [990, 425] on button "Delete" at bounding box center [990, 427] width 52 height 28
checkbox input "false"
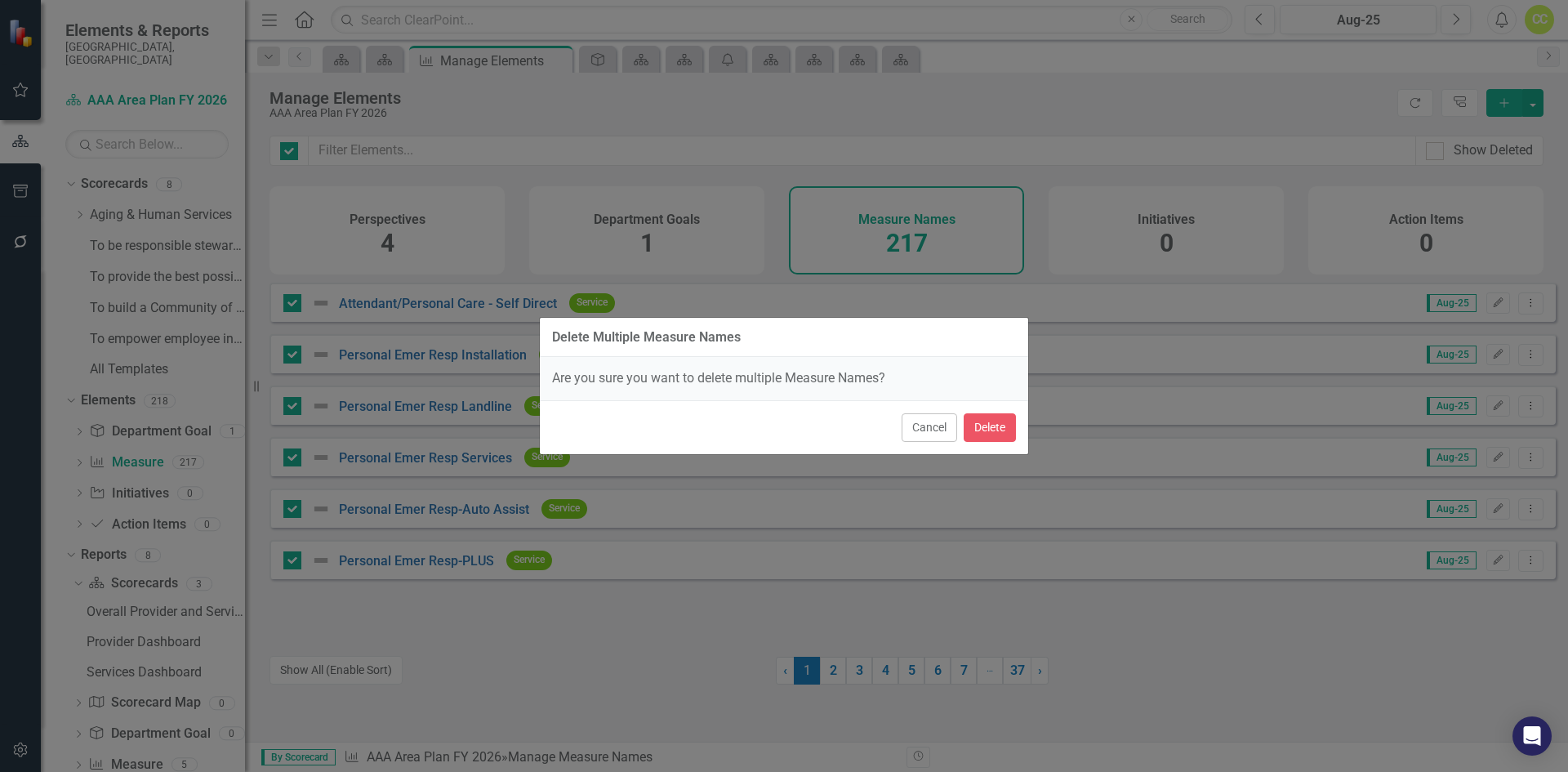
checkbox input "false"
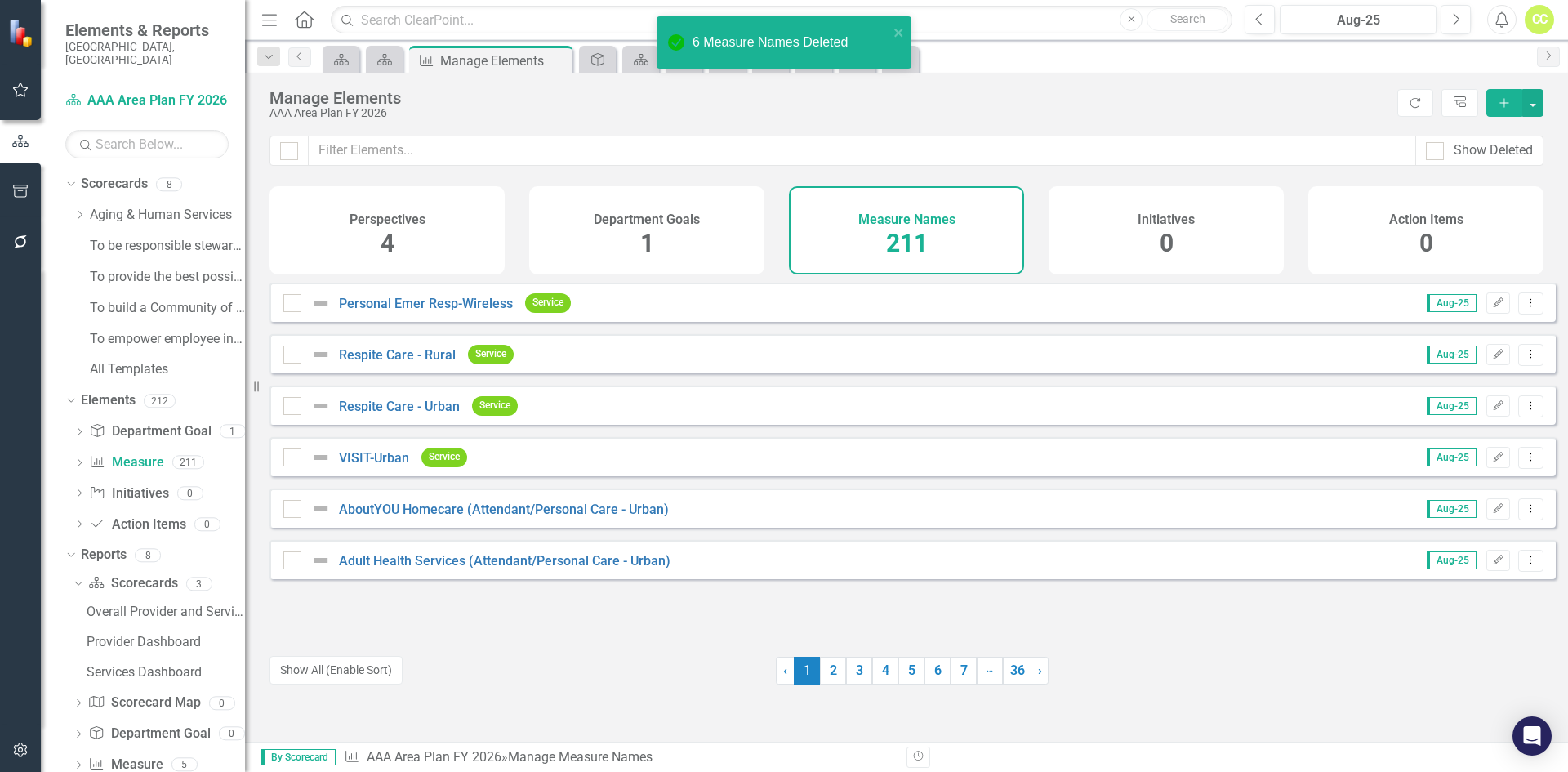
click at [293, 148] on div at bounding box center [289, 151] width 17 height 18
click at [291, 148] on input "checkbox" at bounding box center [285, 147] width 11 height 11
checkbox input "true"
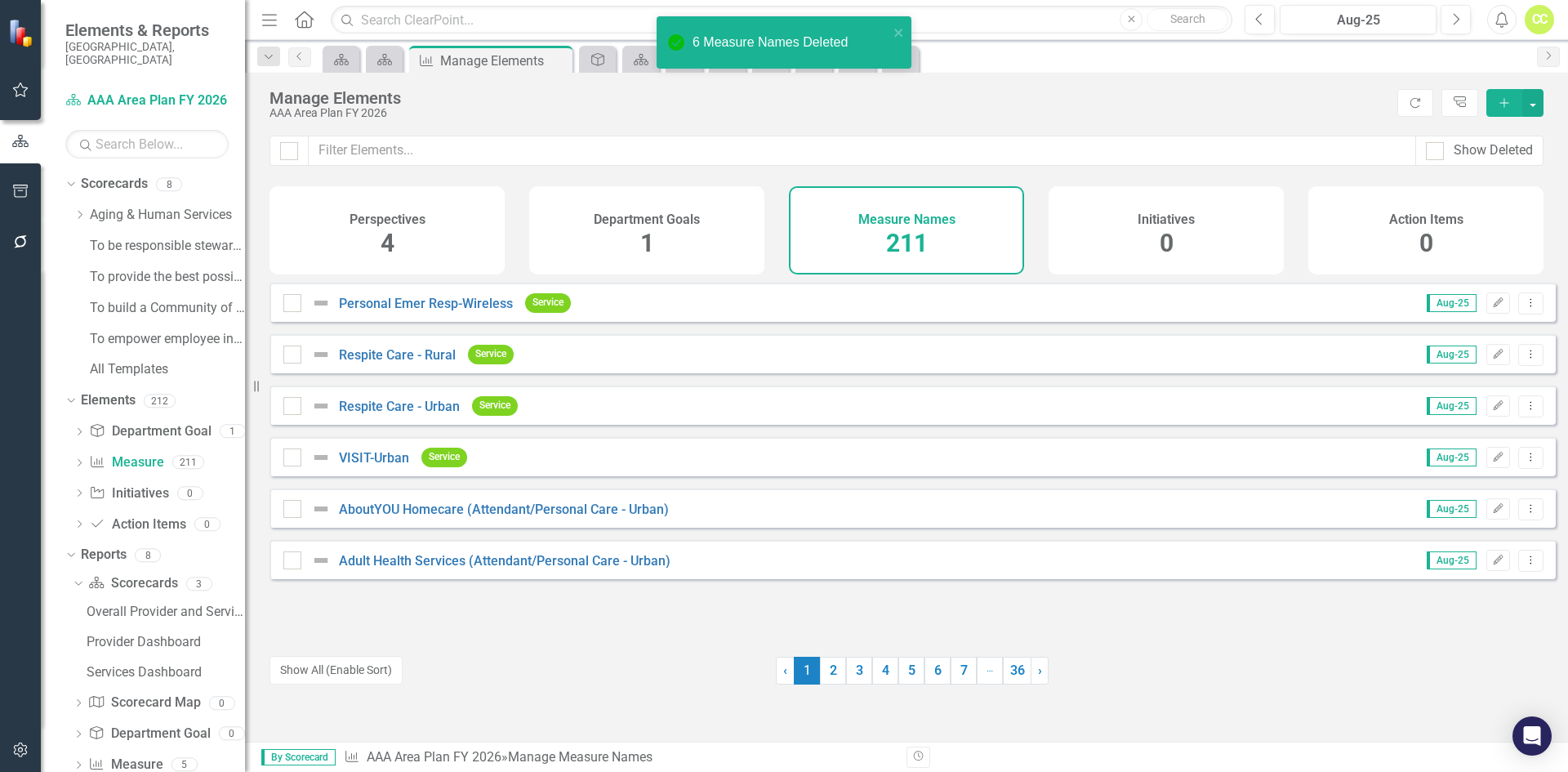
checkbox input "true"
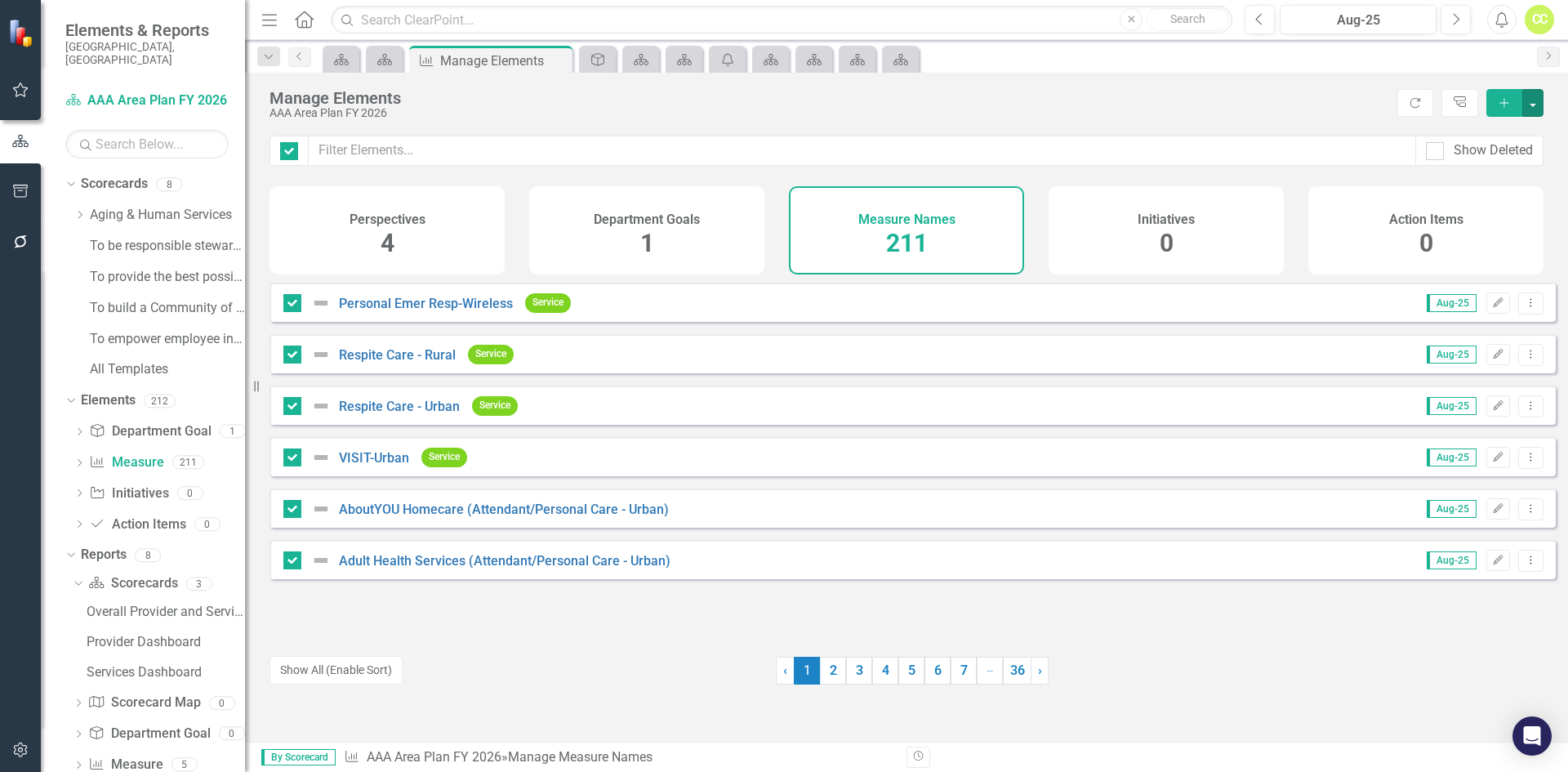
click at [1532, 111] on button "button" at bounding box center [1533, 103] width 21 height 28
click at [1507, 222] on link "Trash Delete Multiple" at bounding box center [1466, 223] width 153 height 30
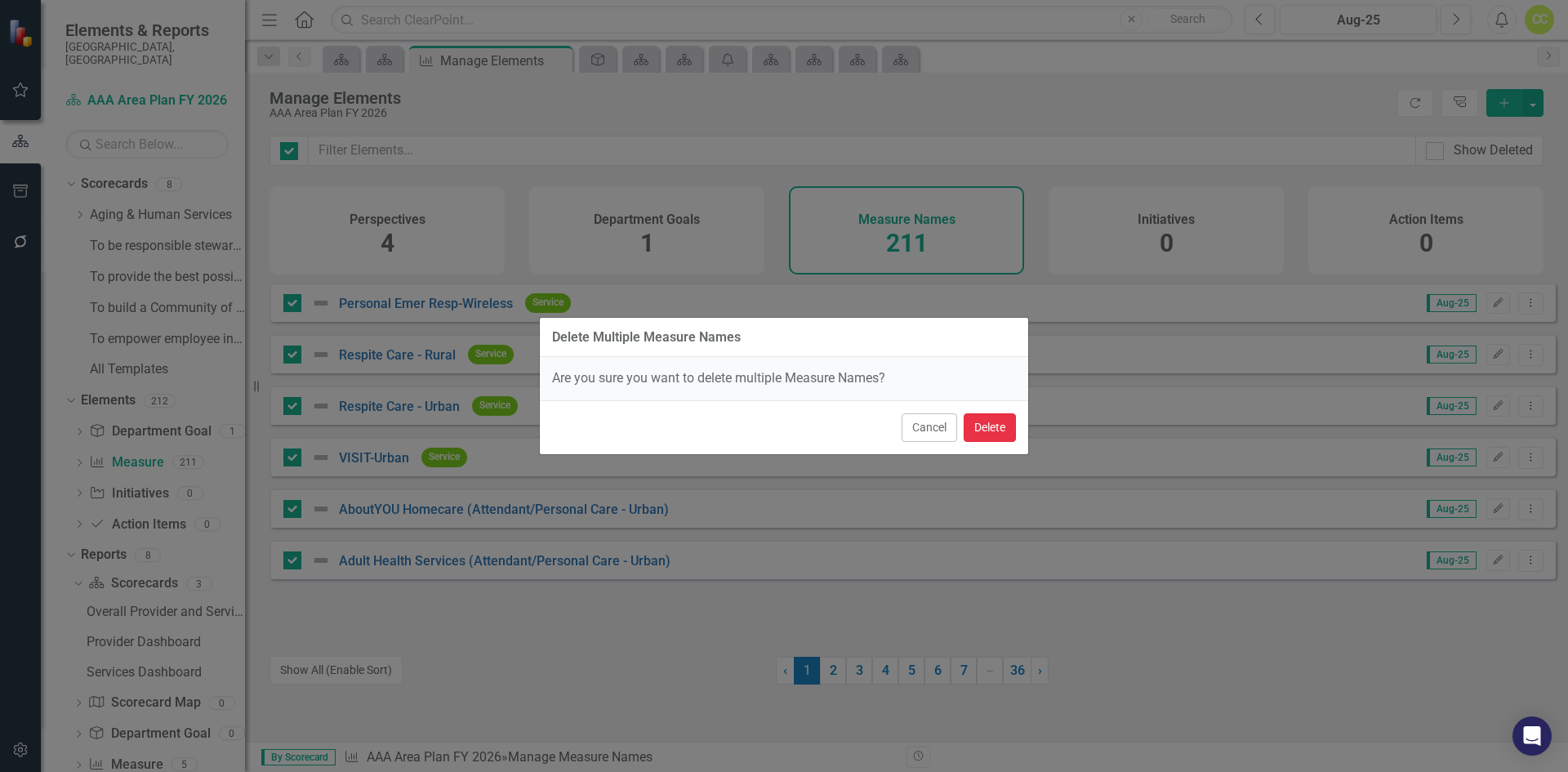
click at [991, 424] on button "Delete" at bounding box center [990, 427] width 52 height 28
checkbox input "false"
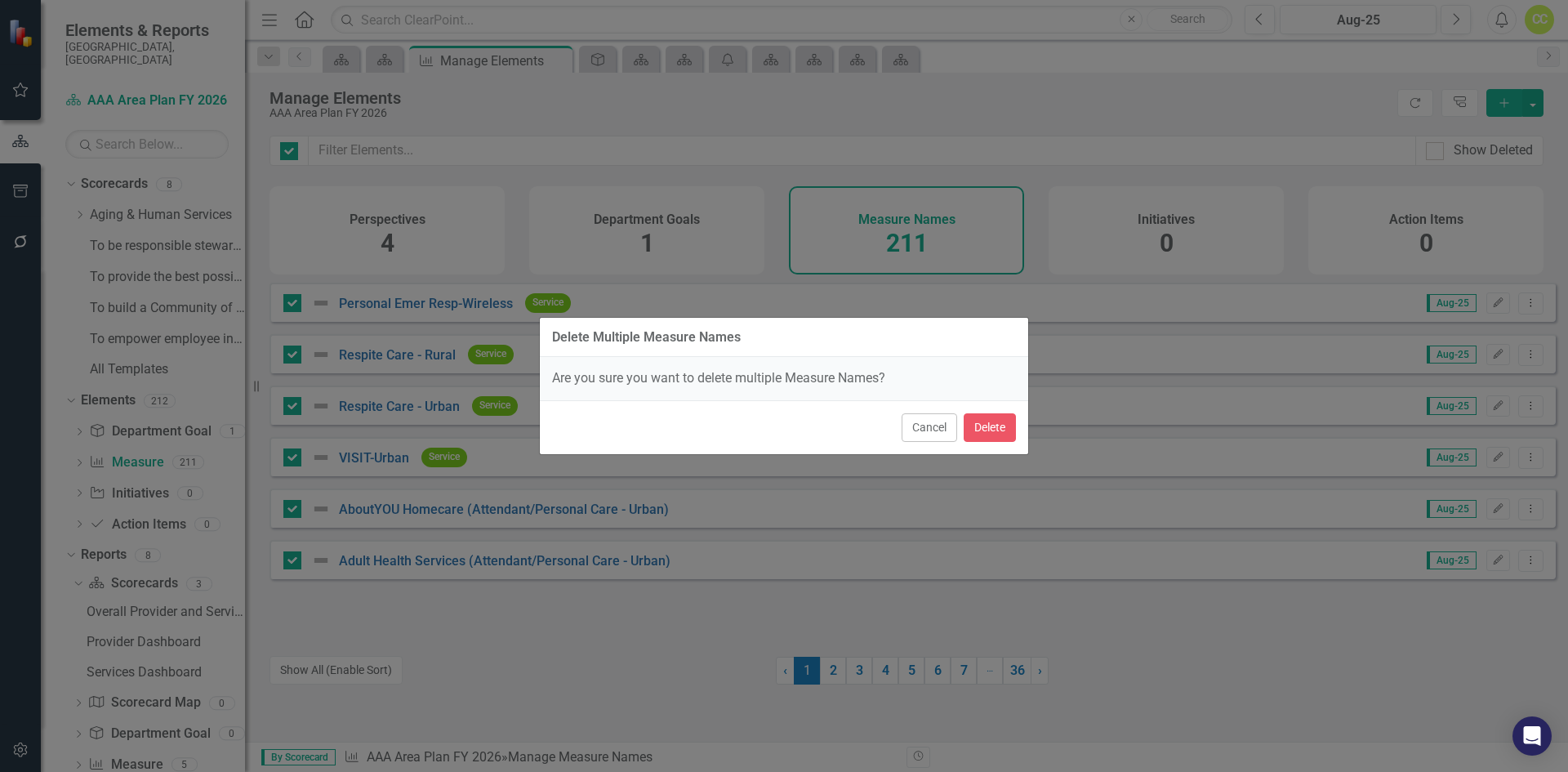
checkbox input "false"
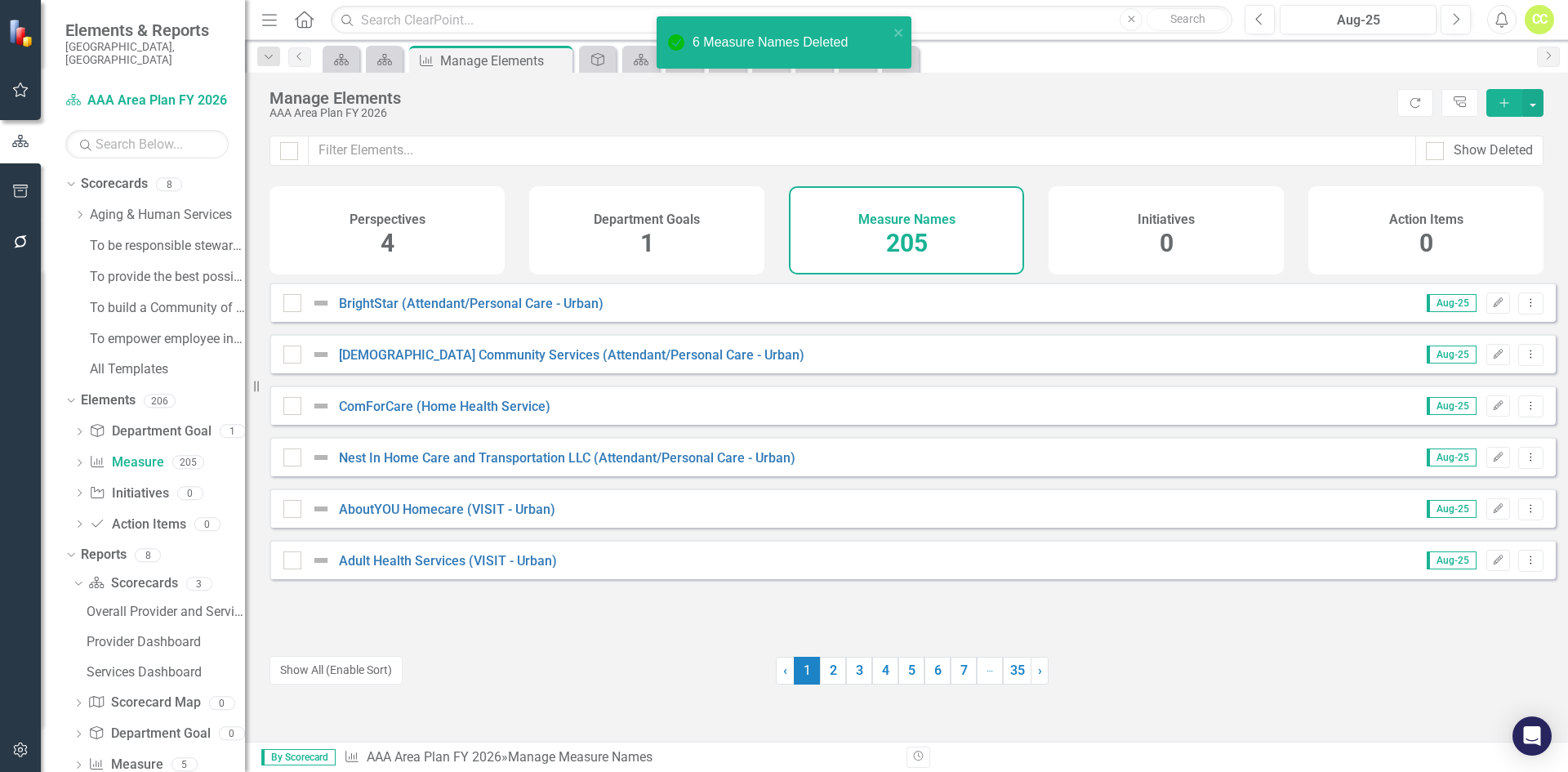
click at [373, 667] on button "Show All (Enable Sort)" at bounding box center [335, 669] width 133 height 28
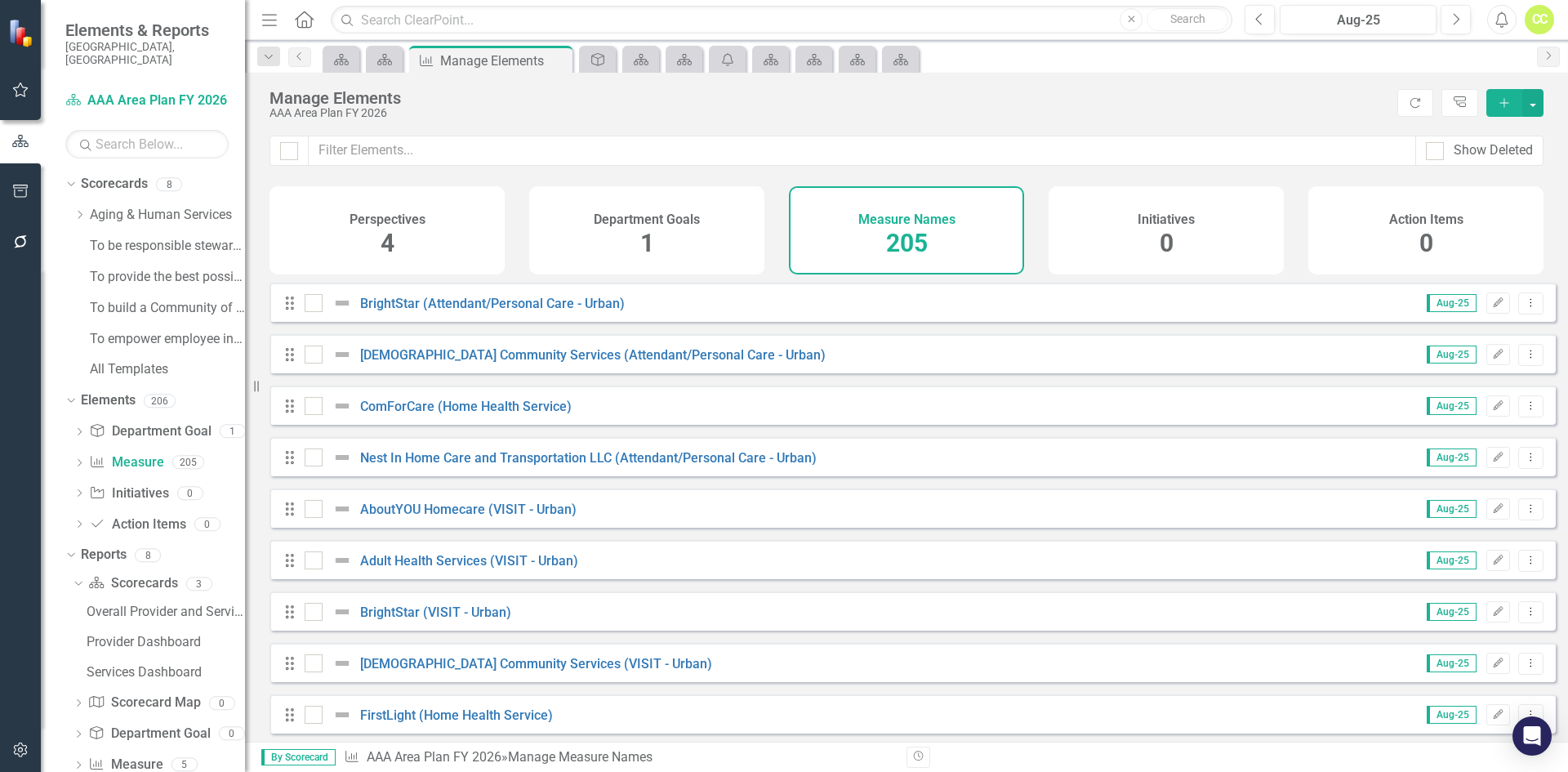
click at [291, 146] on div at bounding box center [289, 151] width 17 height 18
click at [291, 146] on input "checkbox" at bounding box center [285, 147] width 11 height 11
checkbox input "true"
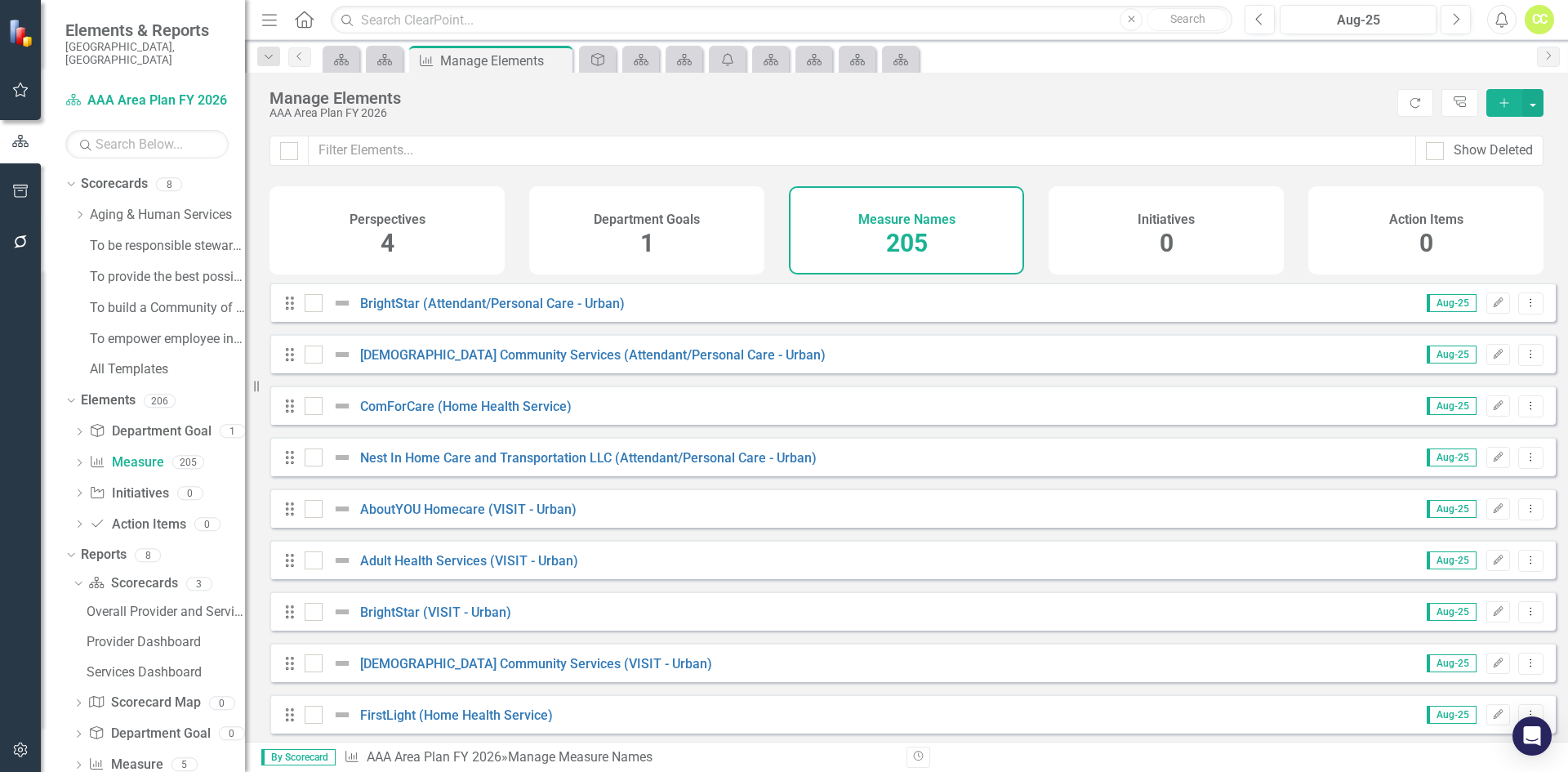
checkbox input "true"
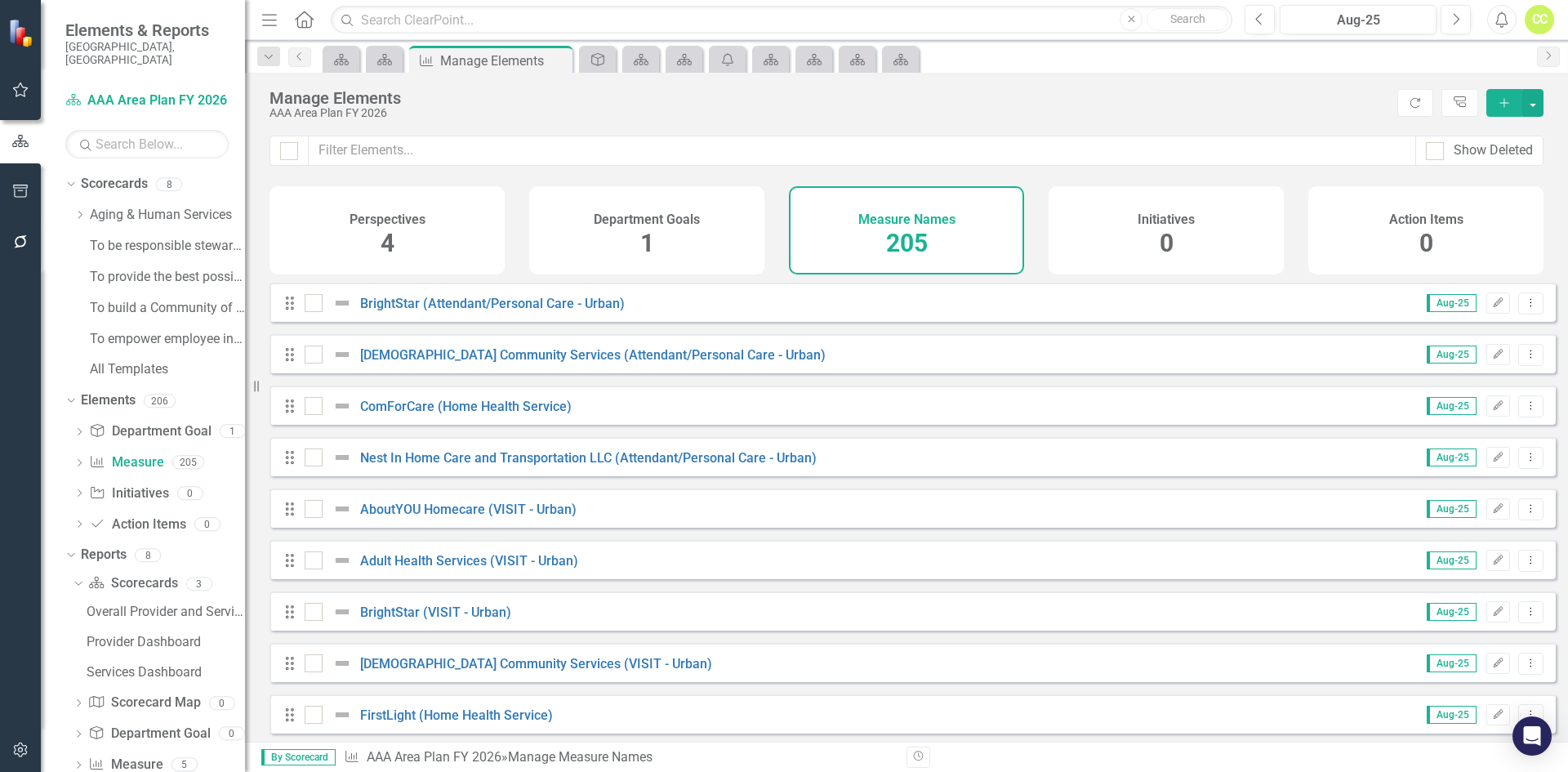
checkbox input "true"
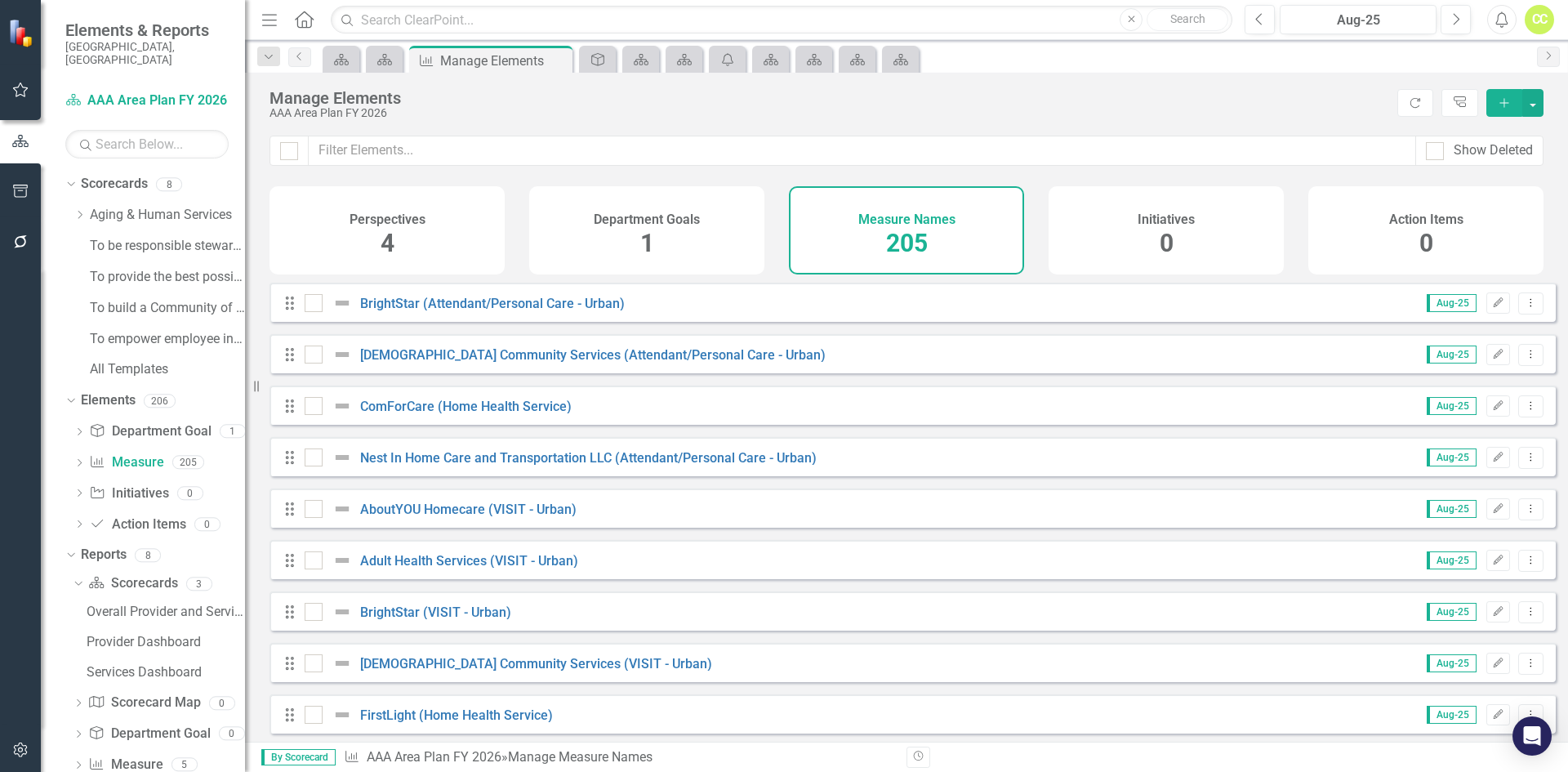
checkbox input "true"
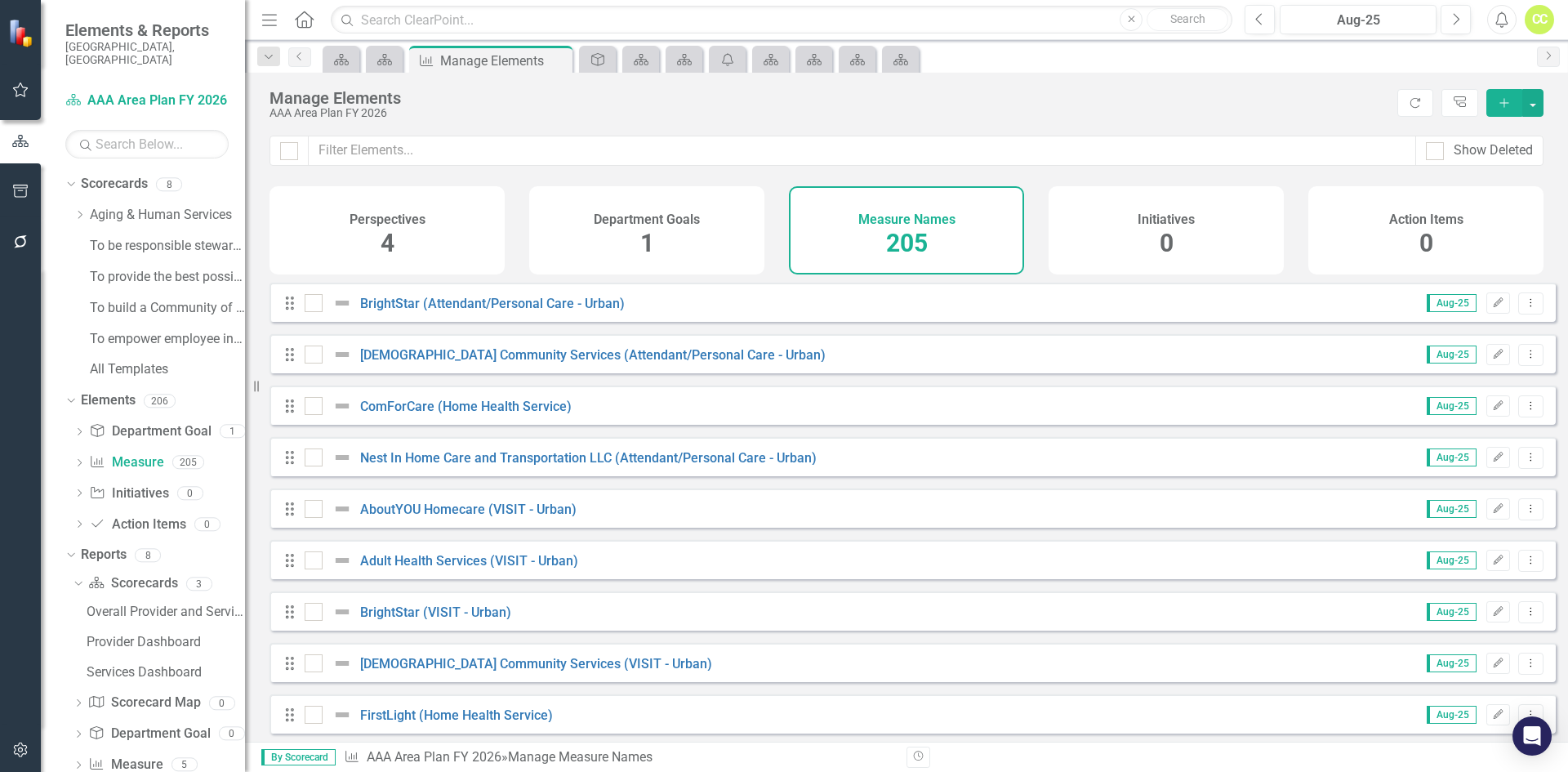
checkbox input "true"
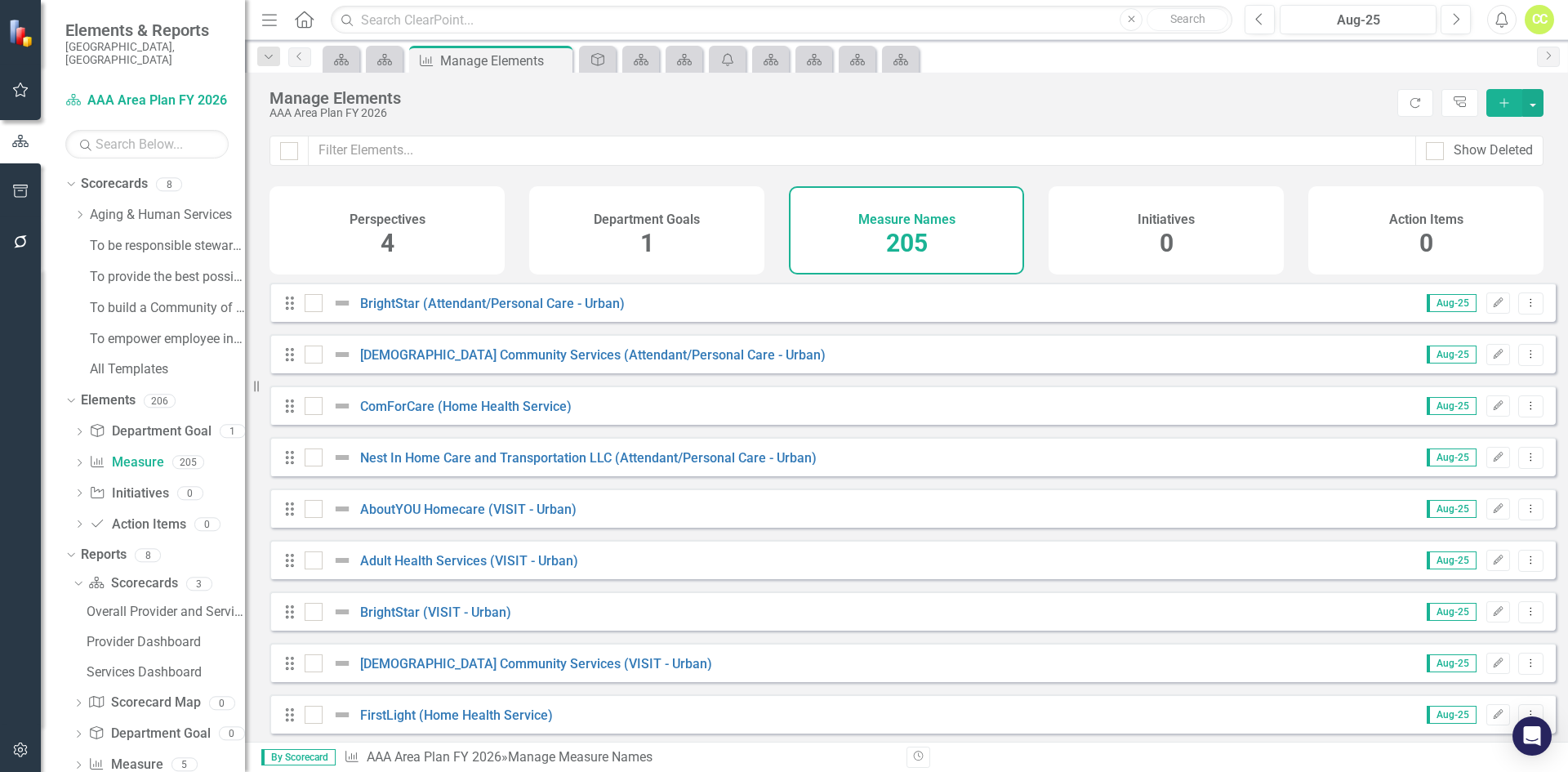
checkbox input "true"
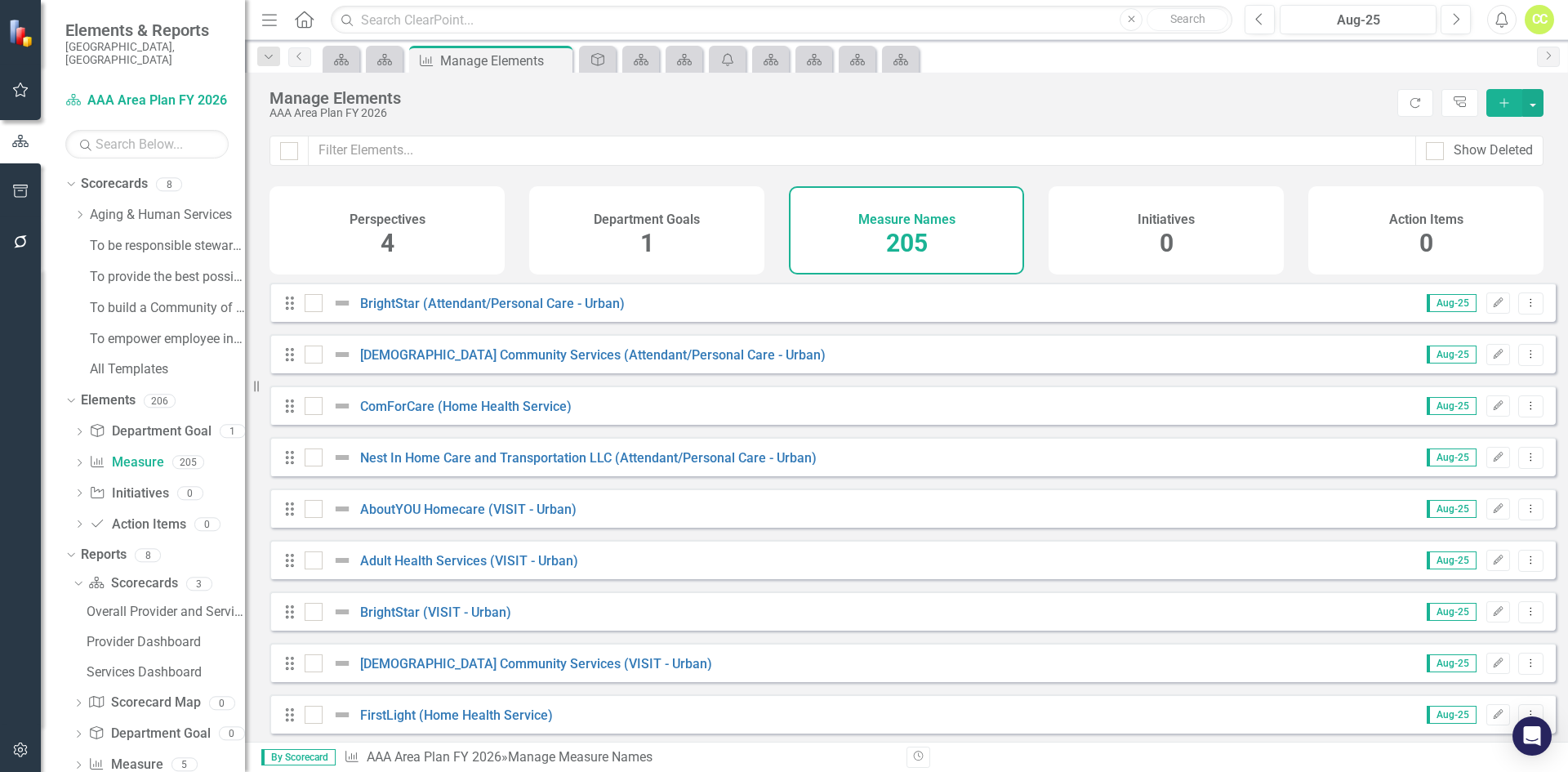
checkbox input "true"
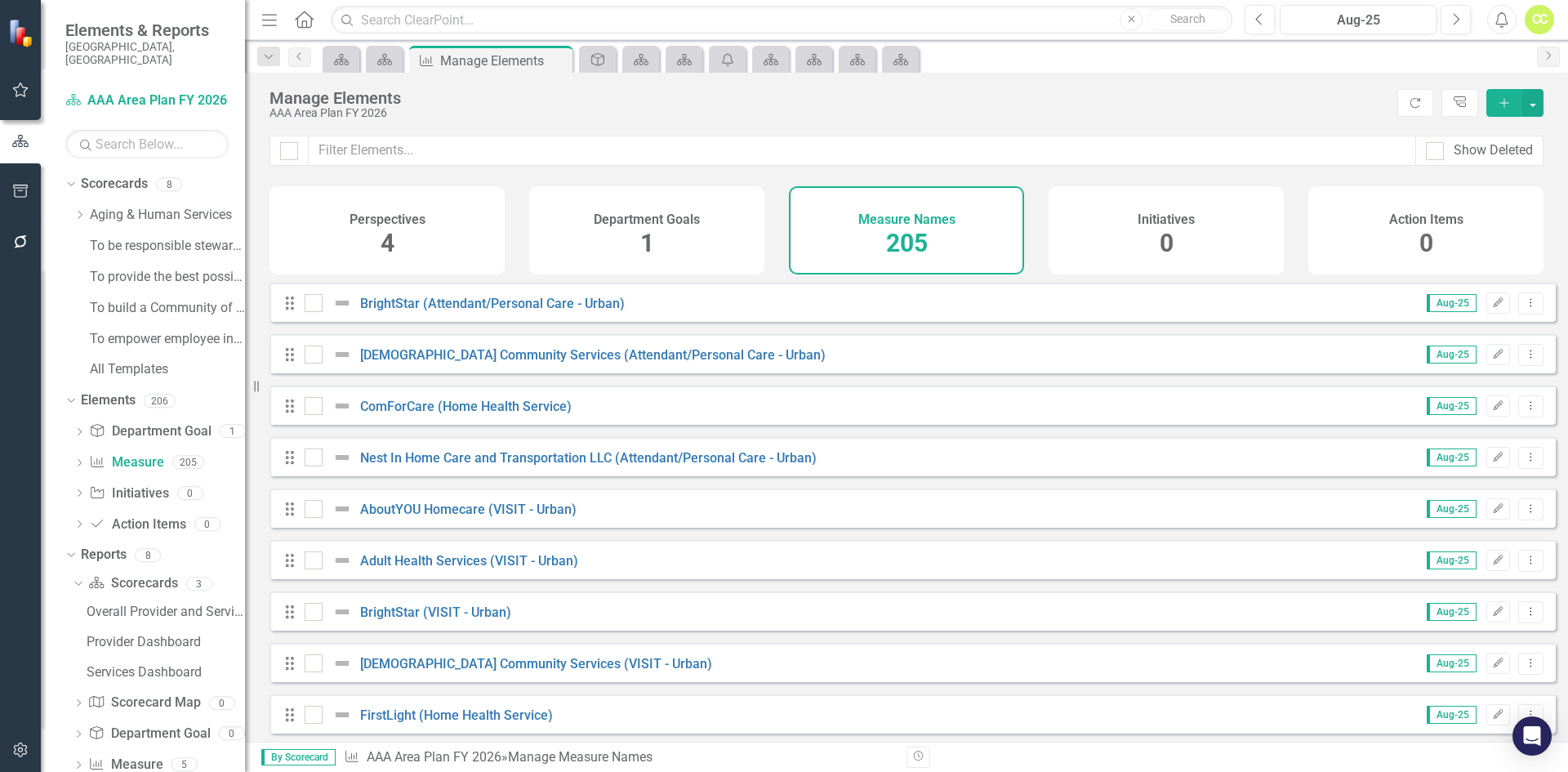
checkbox input "true"
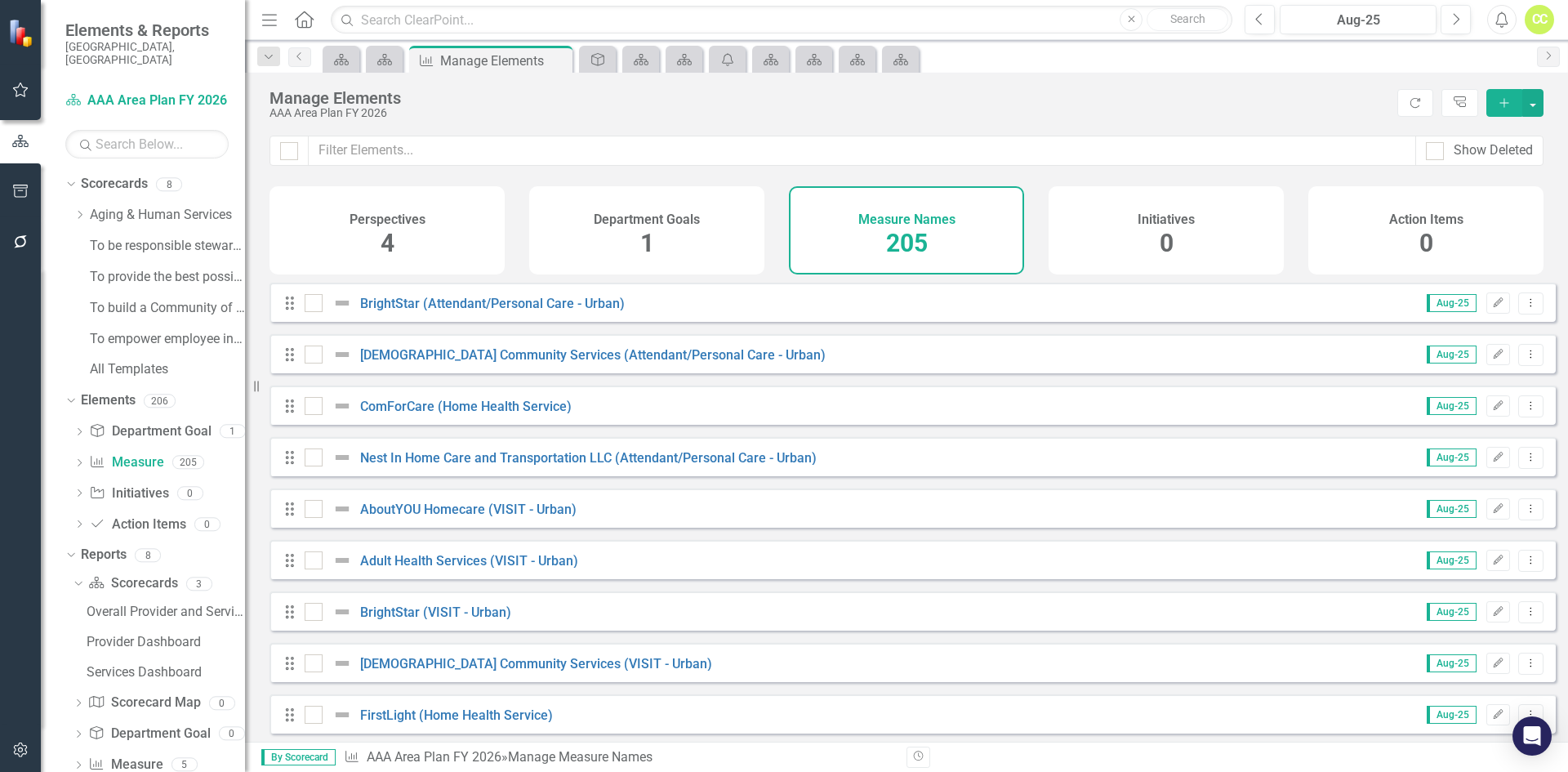
checkbox input "true"
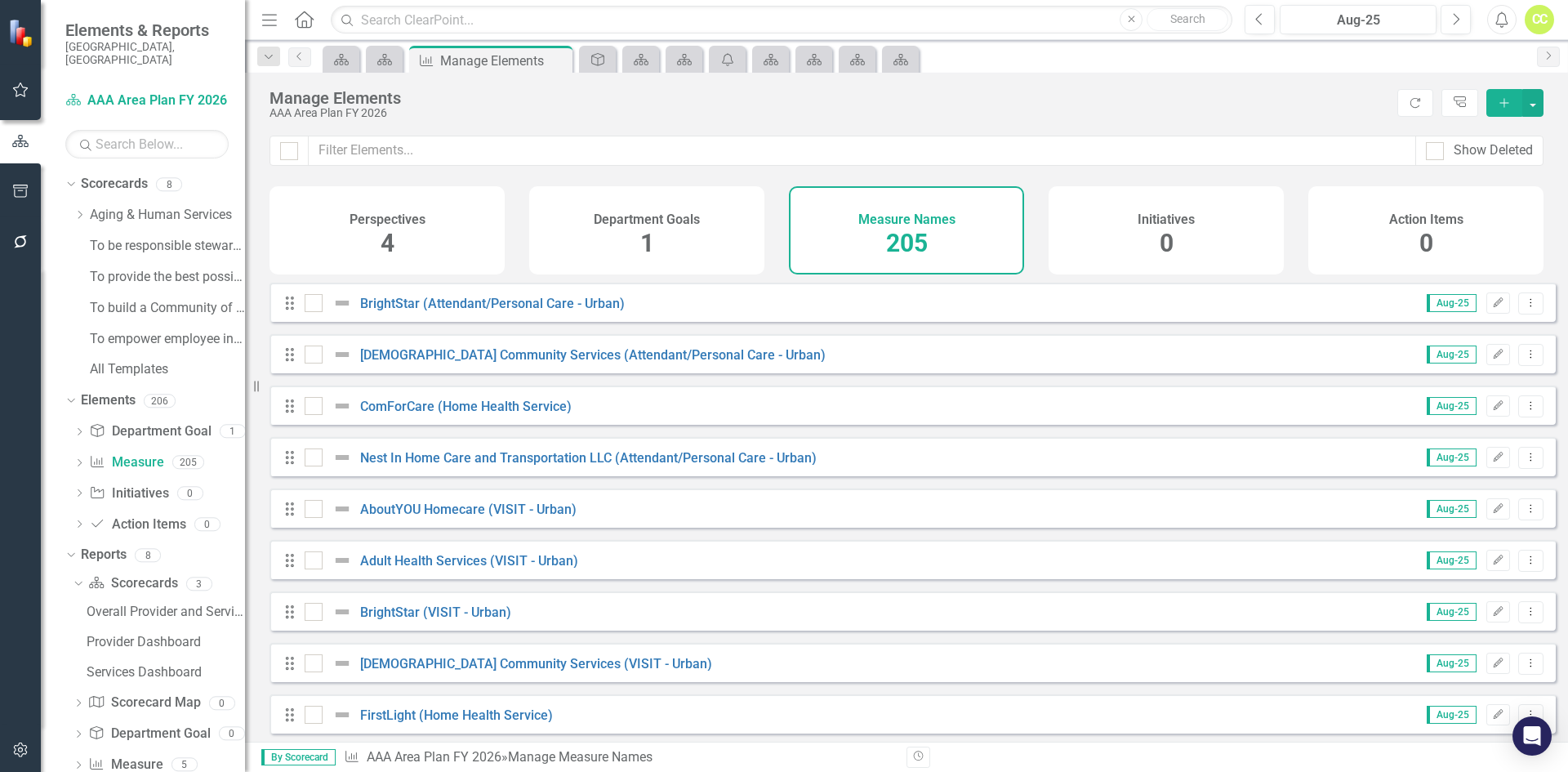
checkbox input "true"
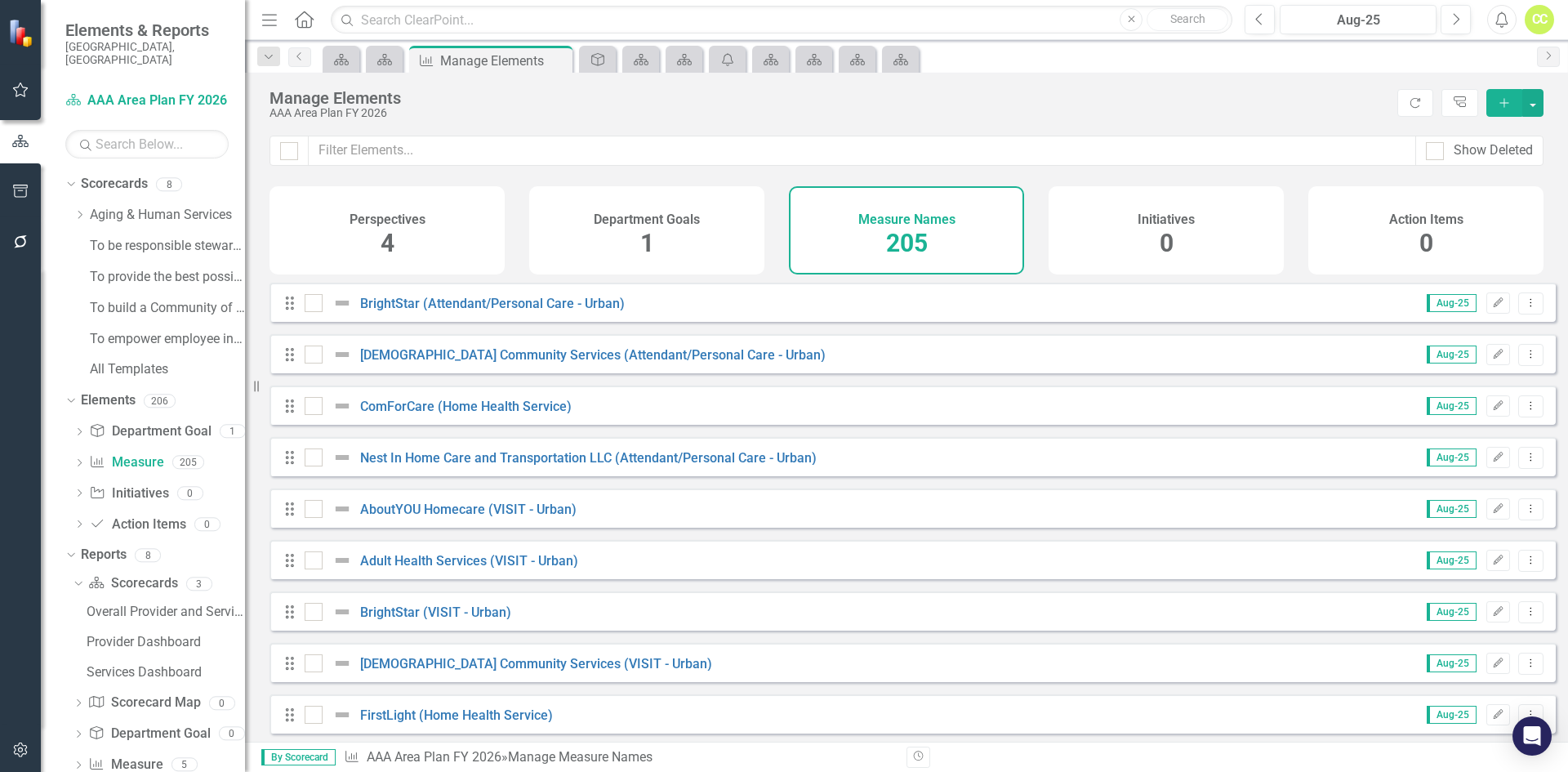
checkbox input "true"
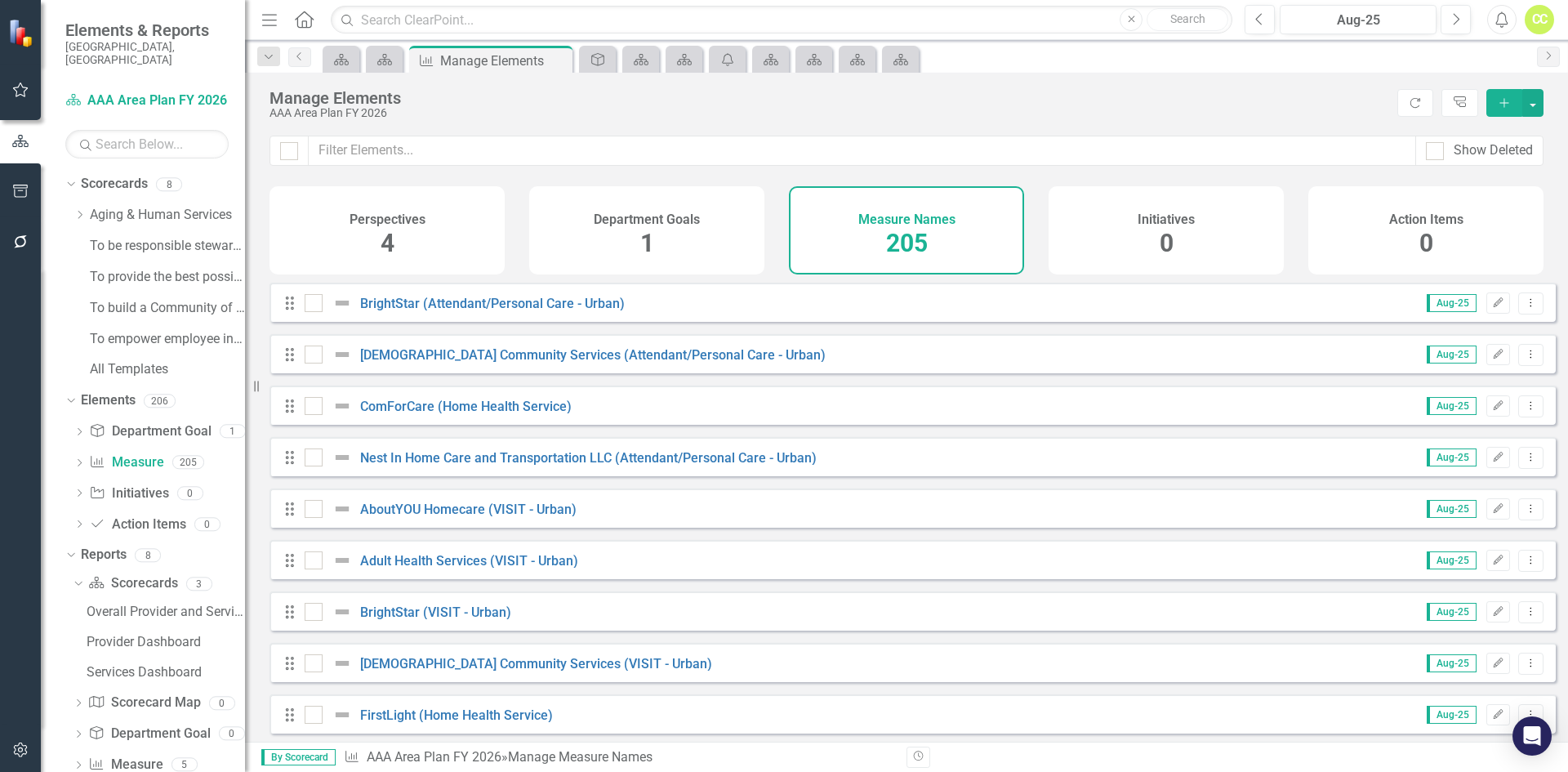
checkbox input "true"
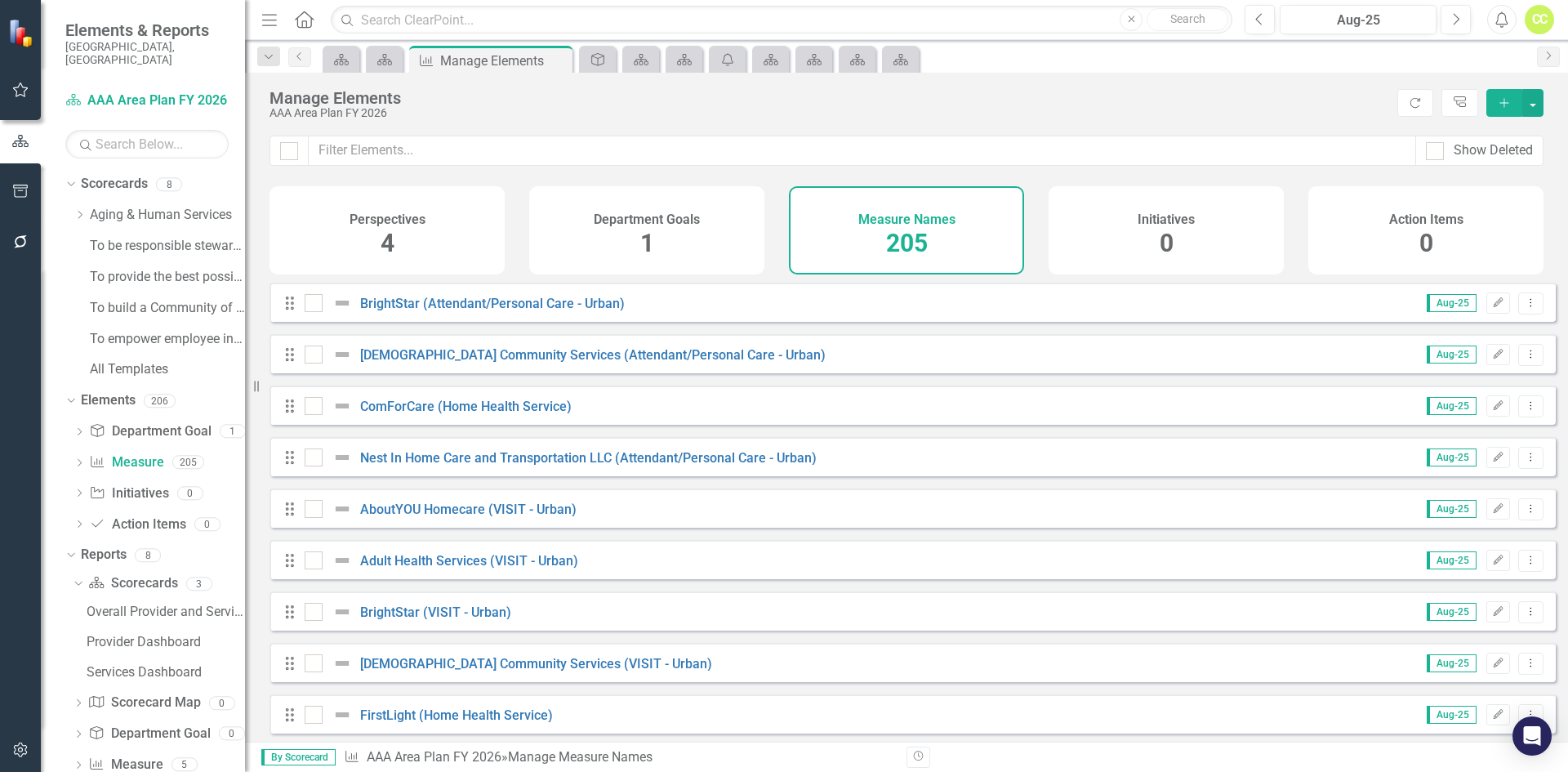
checkbox input "true"
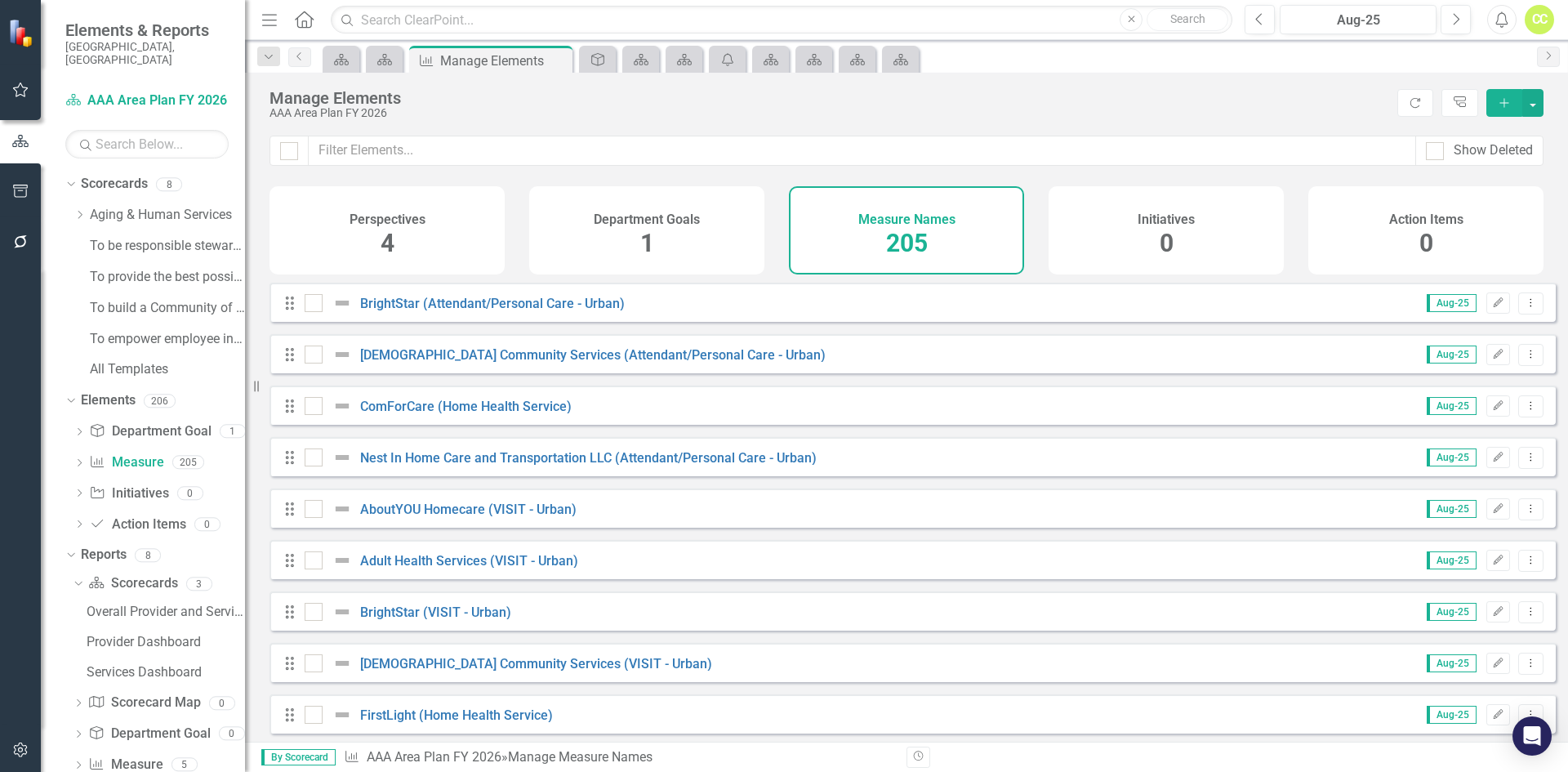
checkbox input "true"
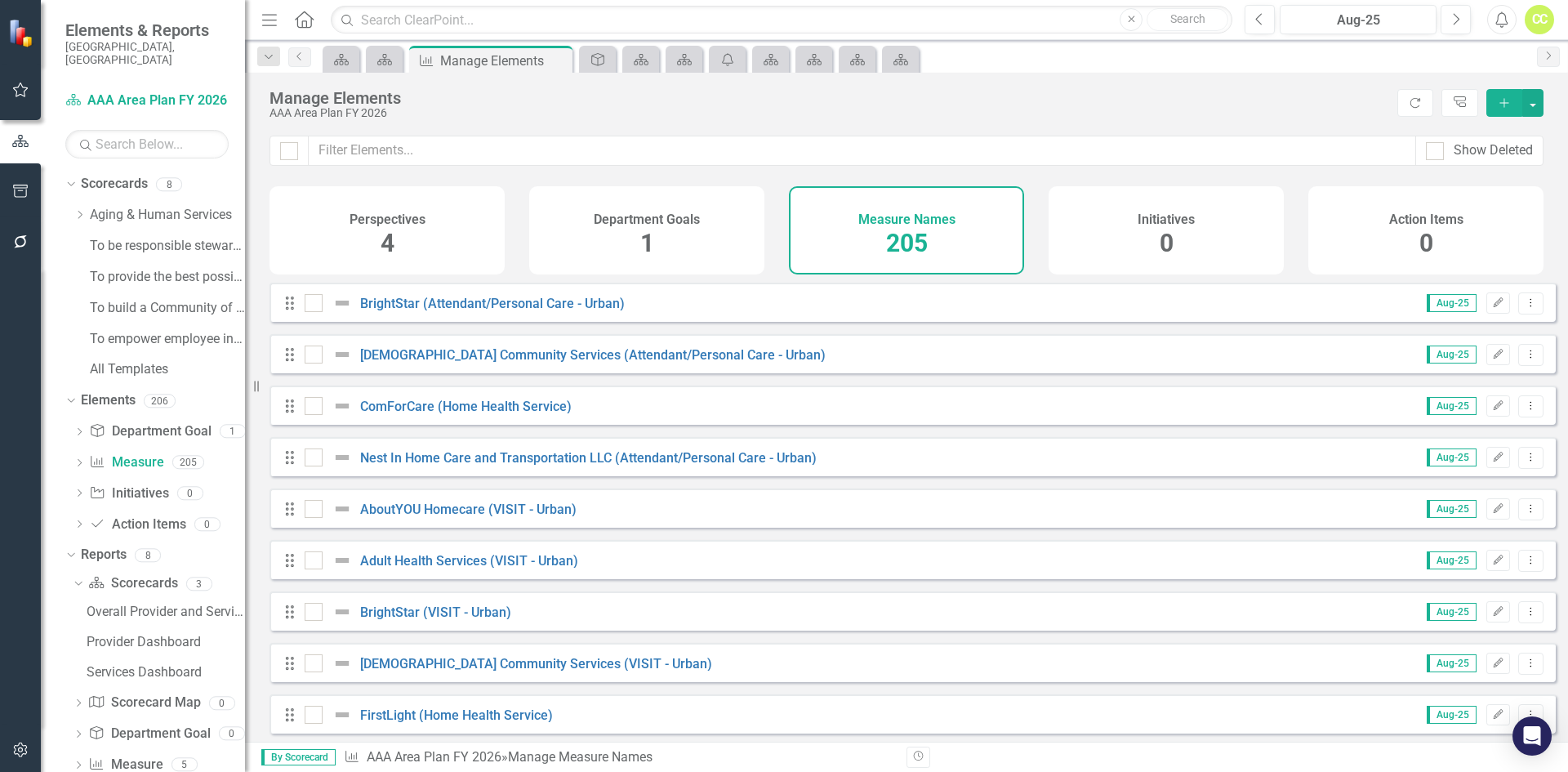
checkbox input "true"
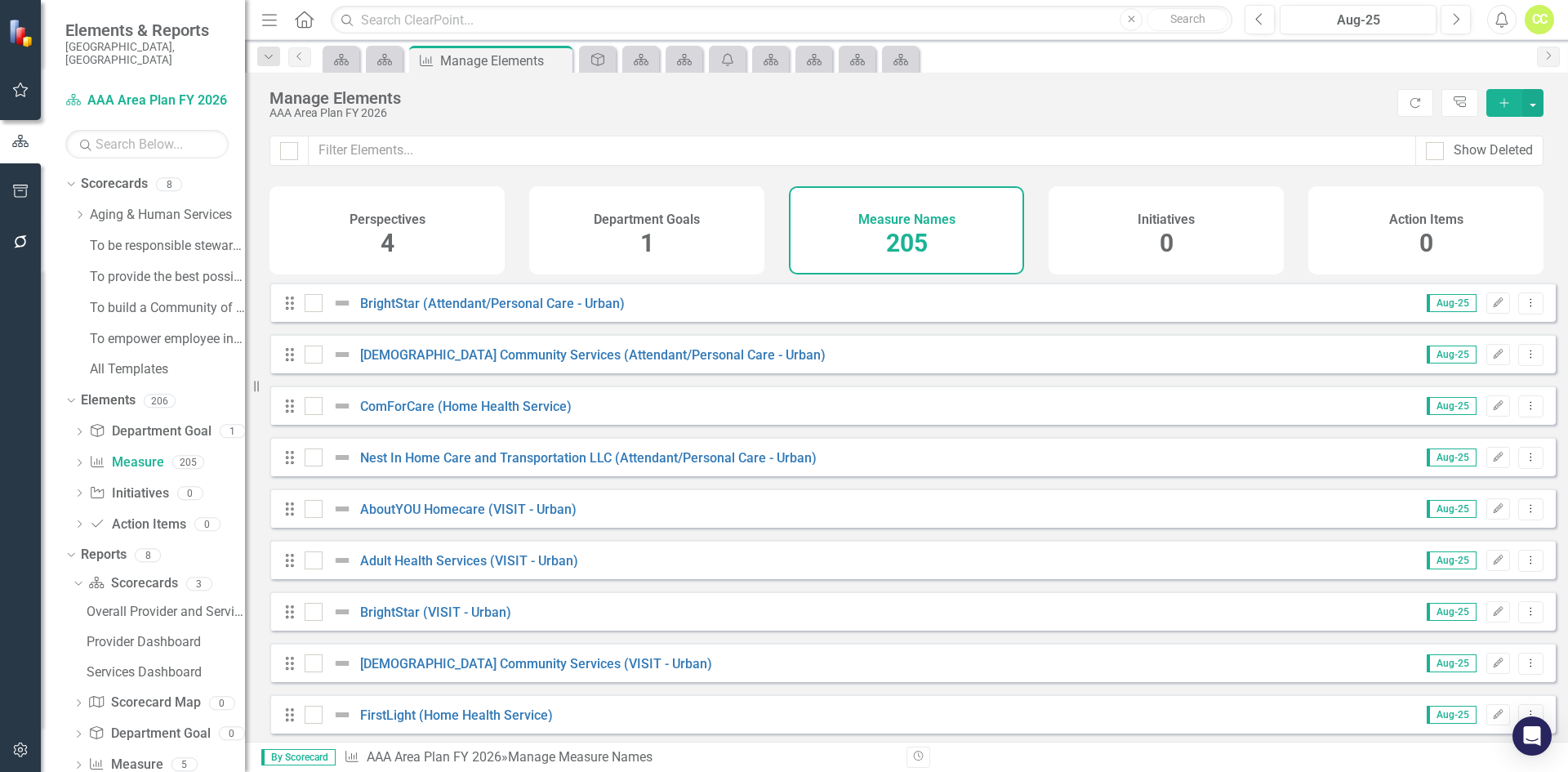
checkbox input "true"
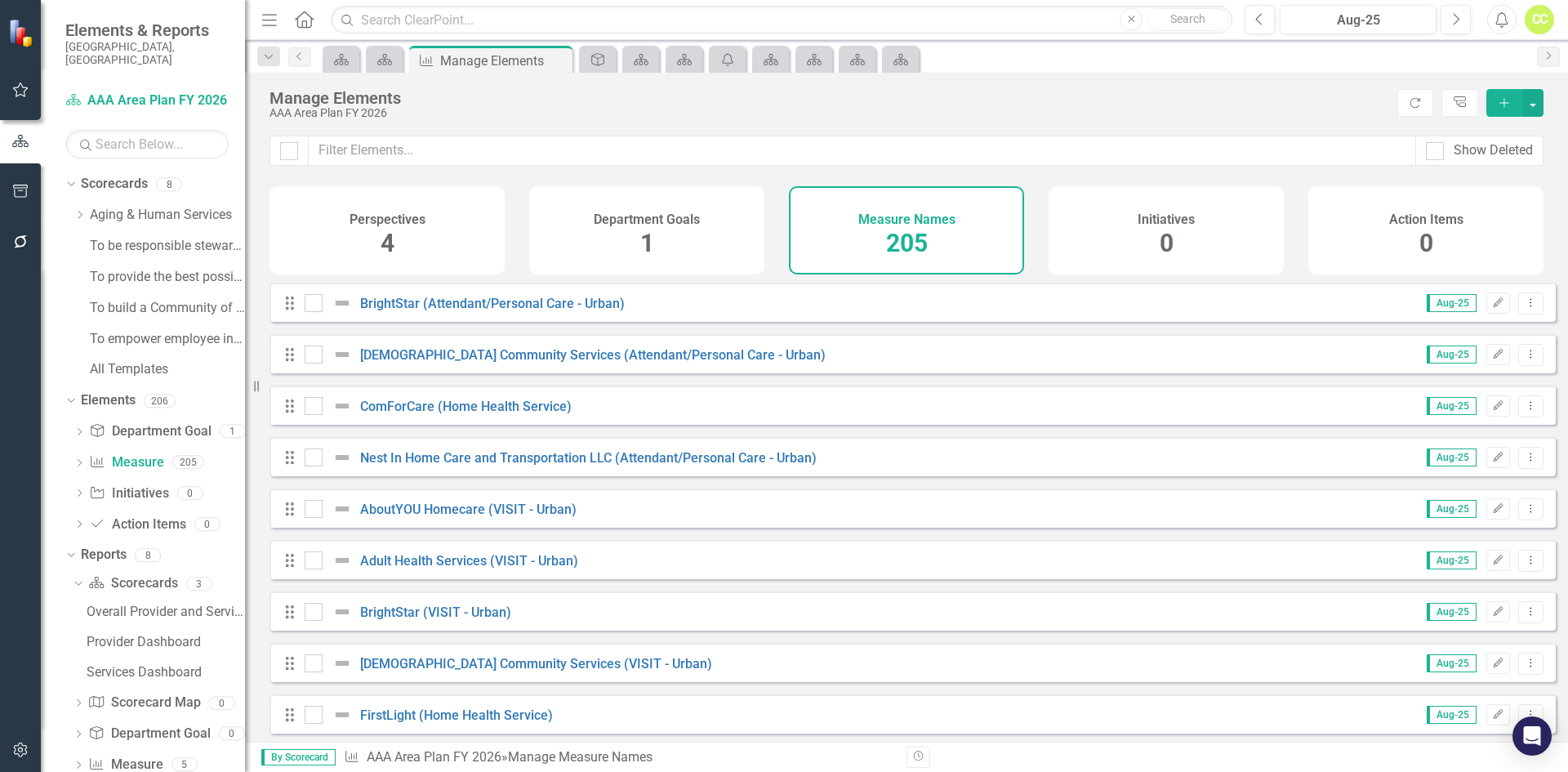
checkbox input "true"
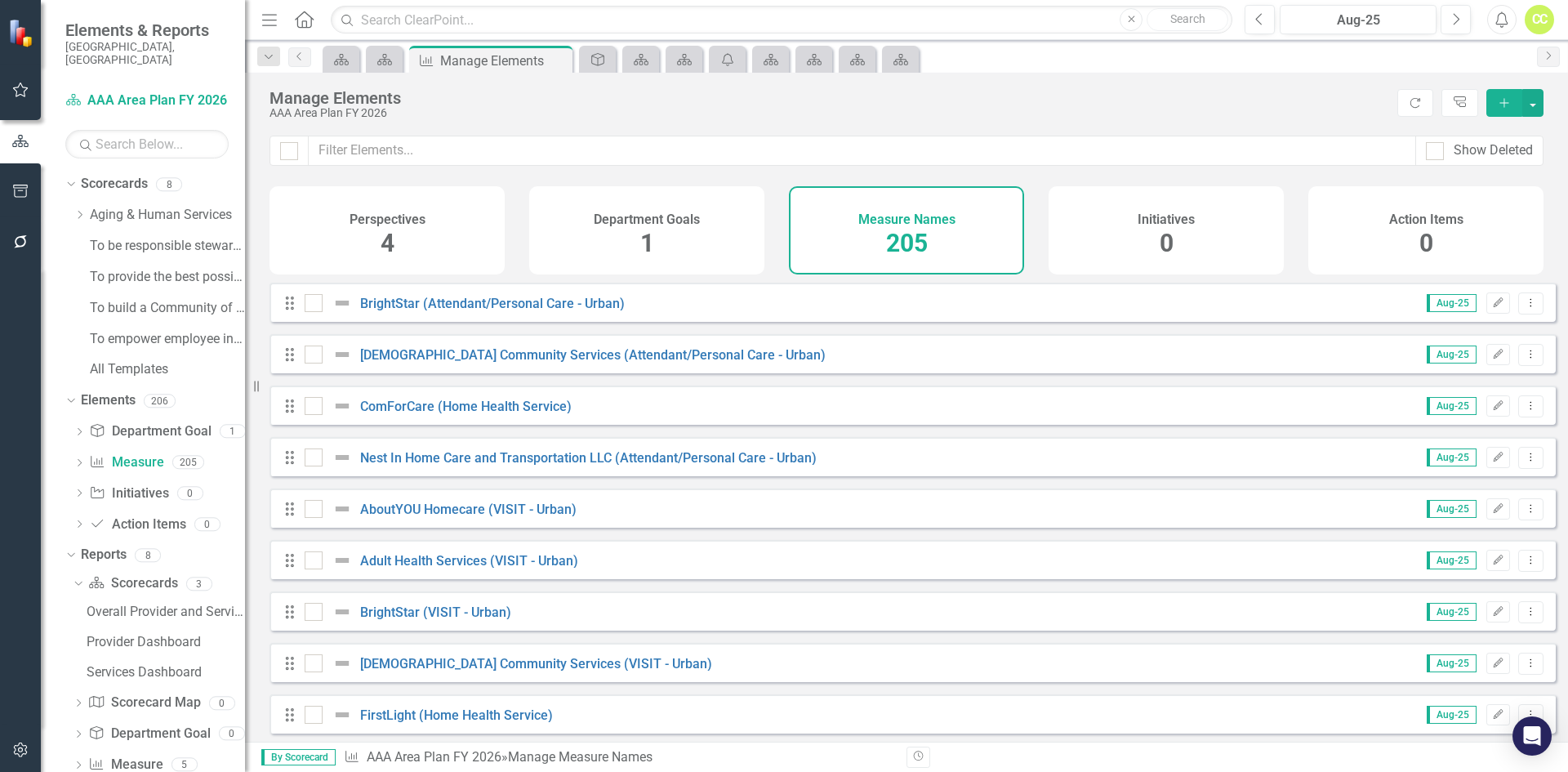
checkbox input "true"
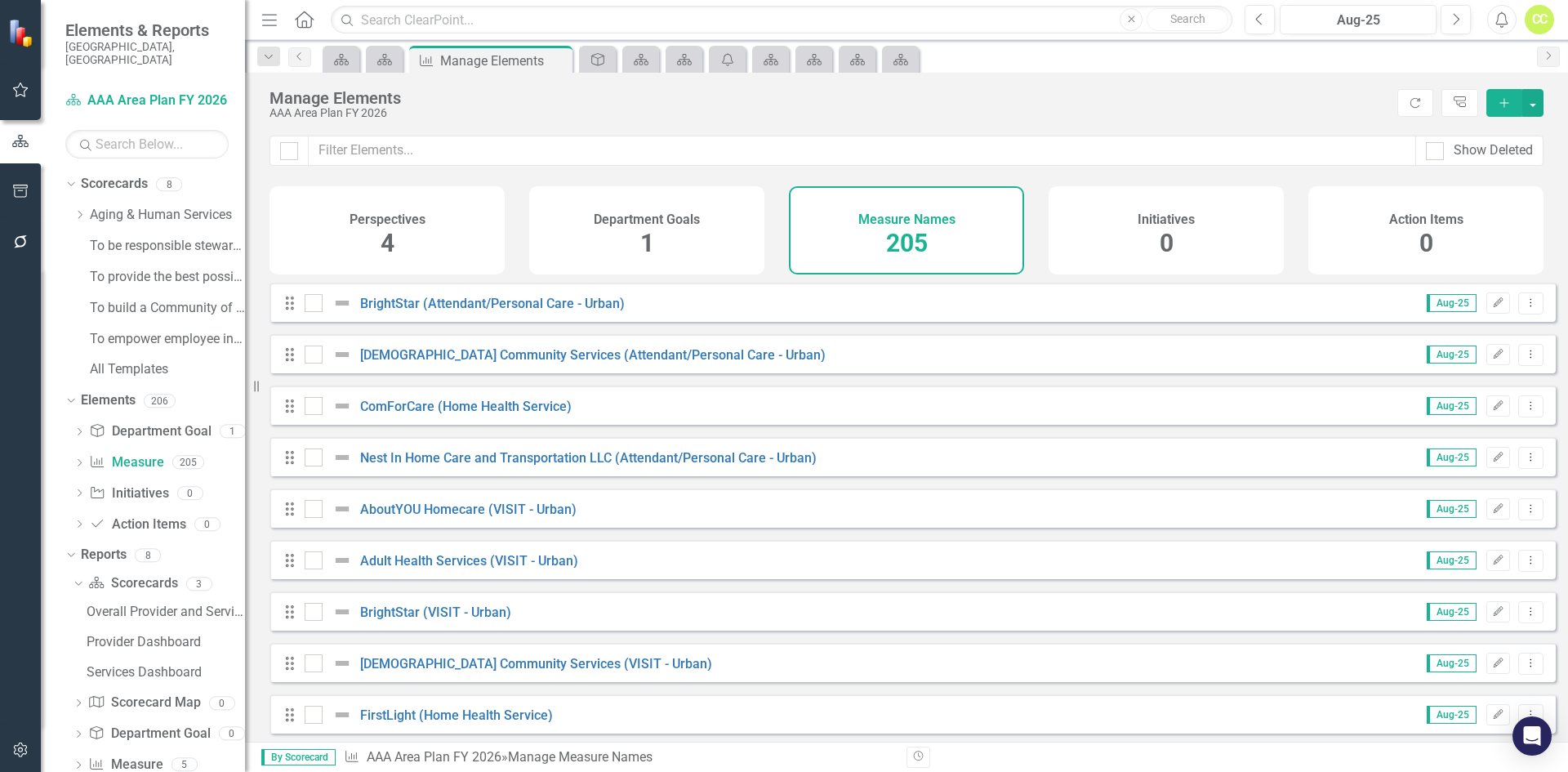
checkbox input "true"
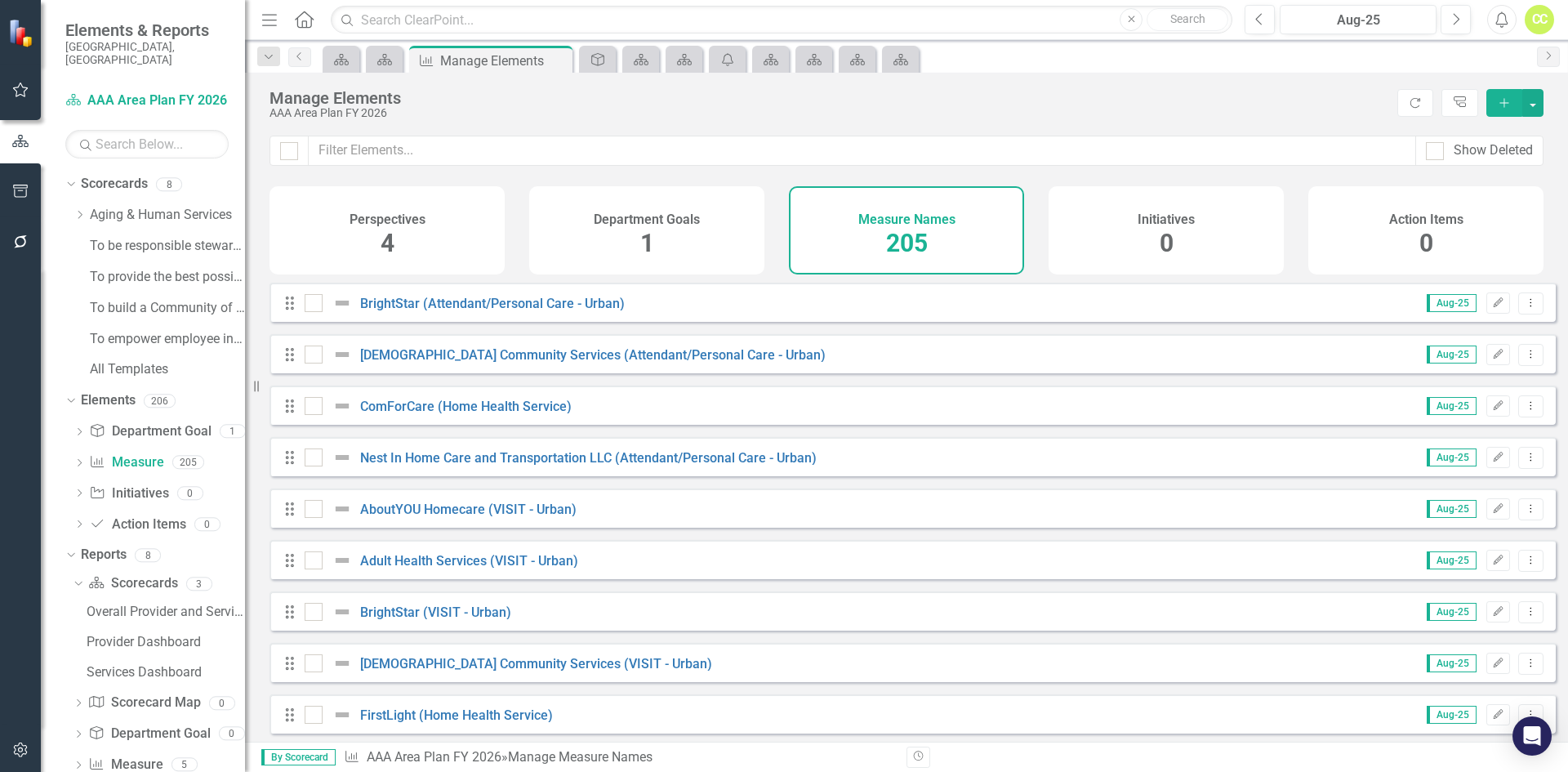
checkbox input "true"
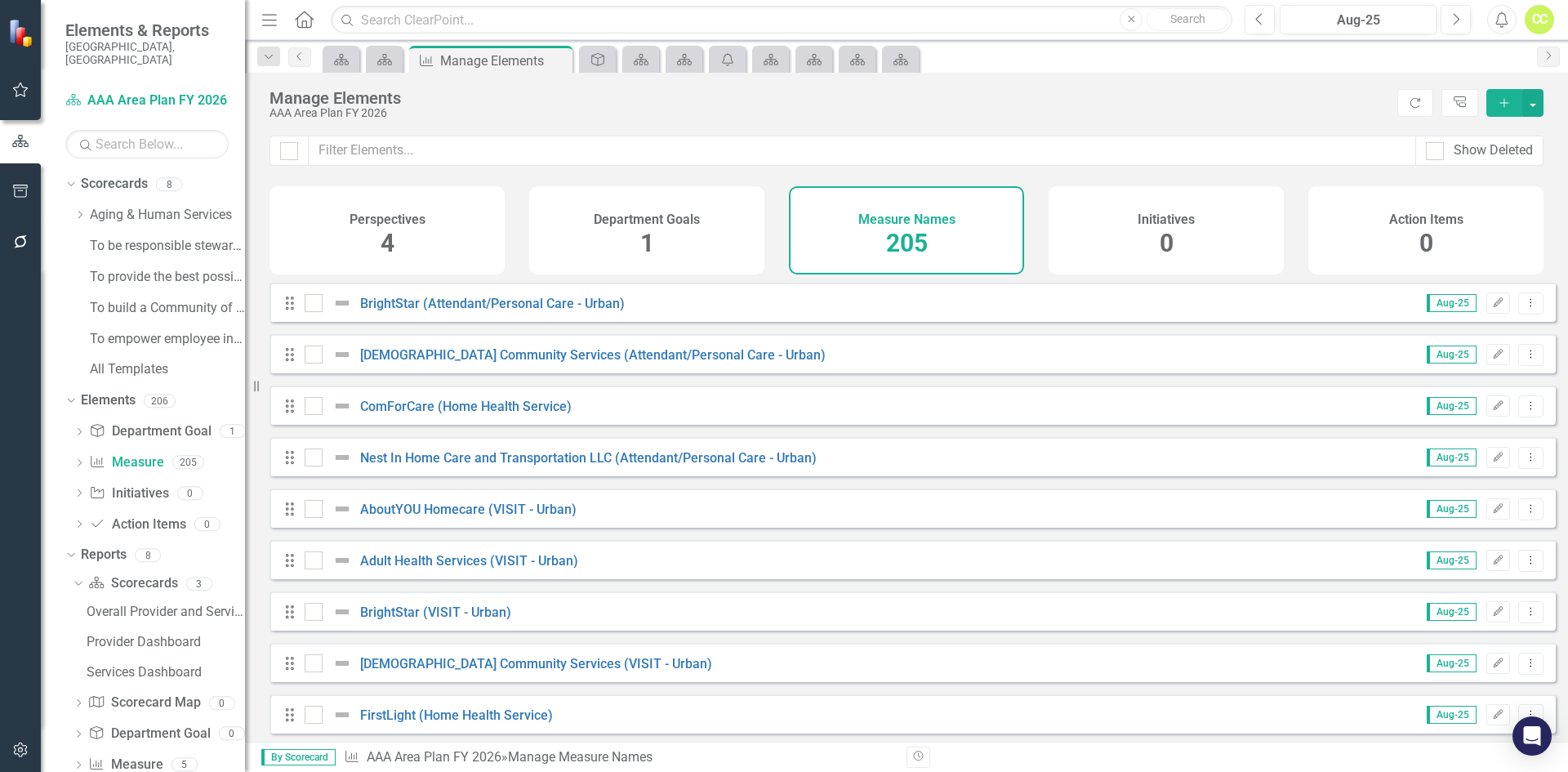
checkbox input "true"
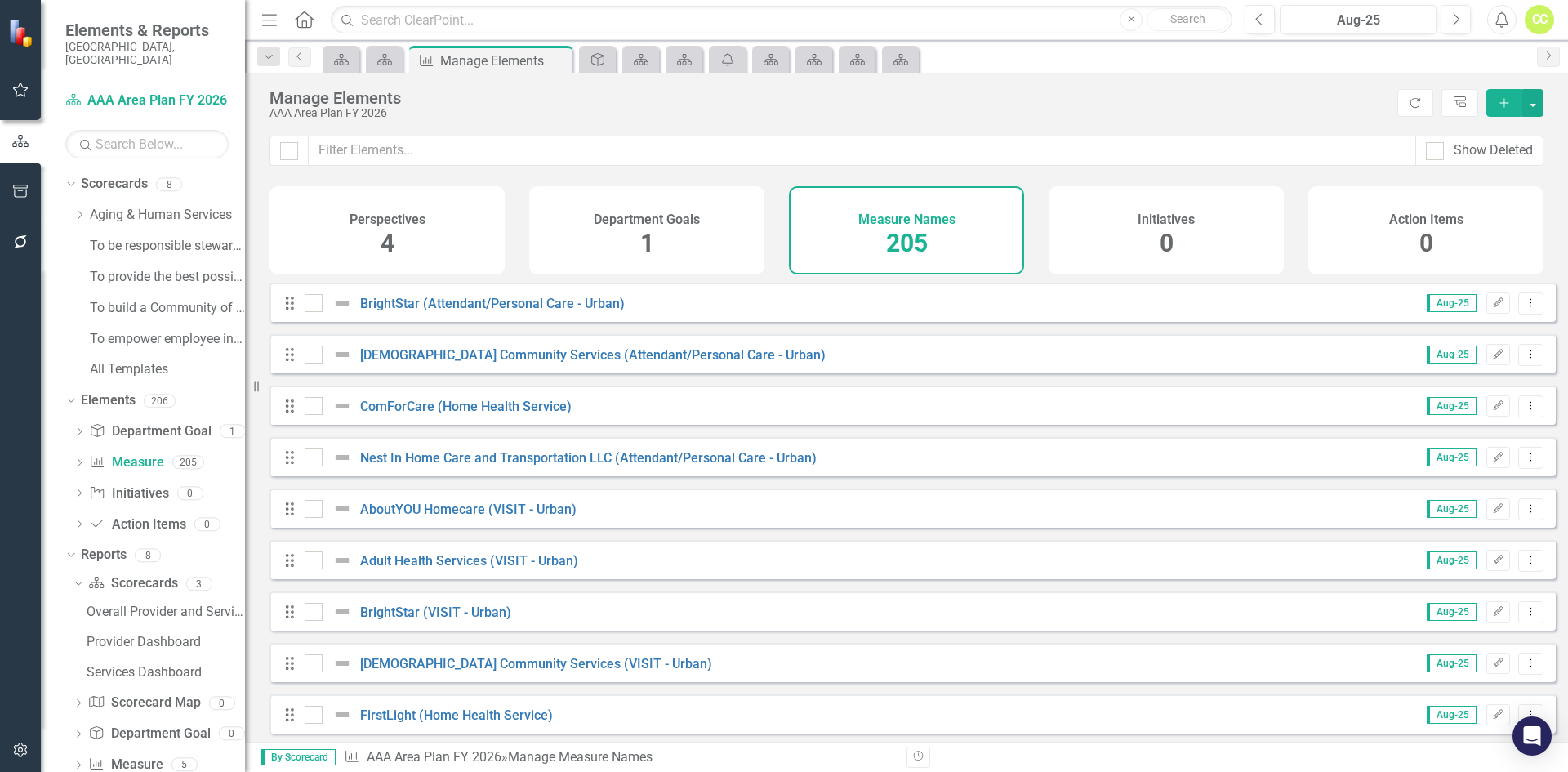
checkbox input "true"
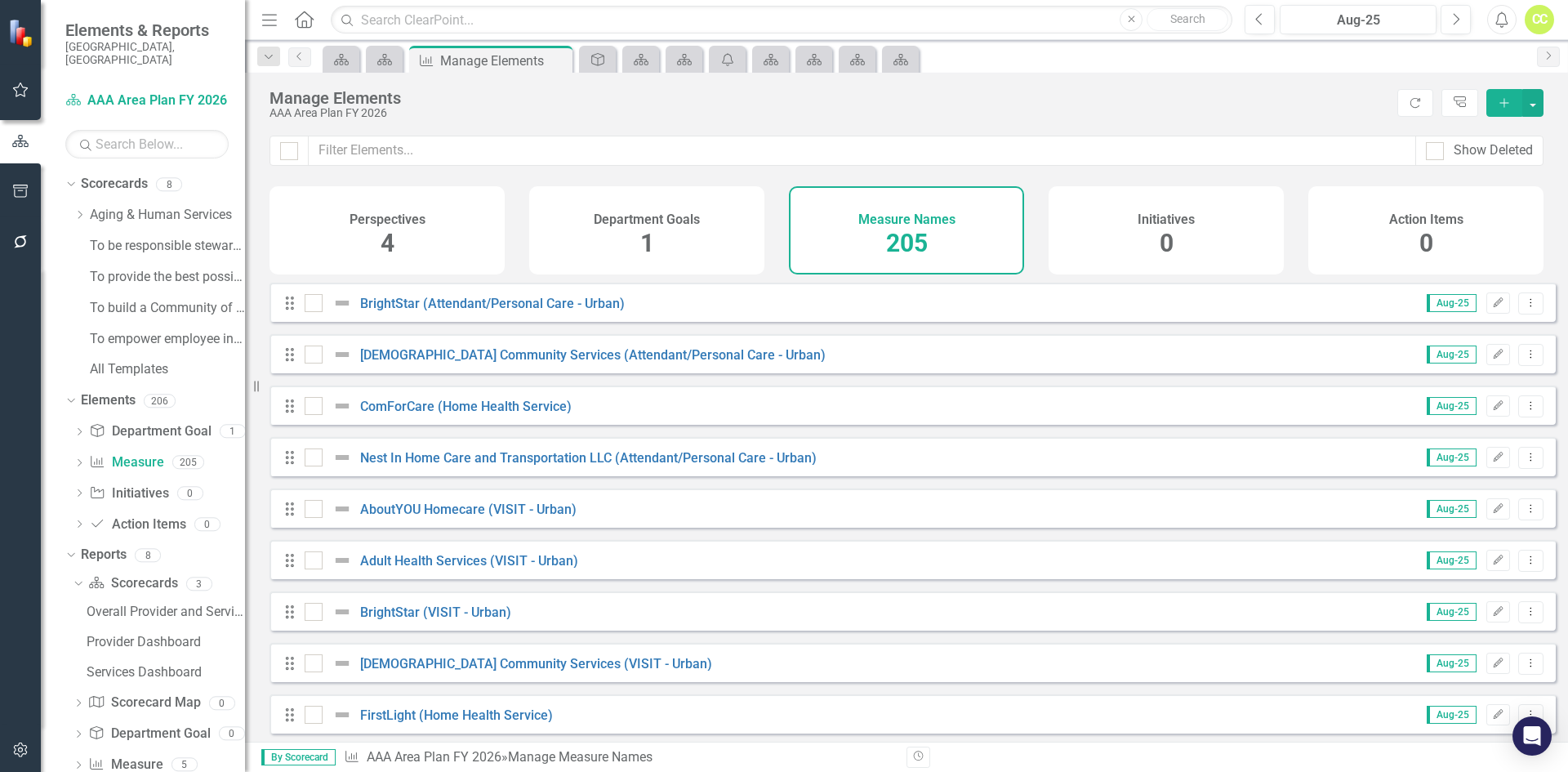
checkbox input "true"
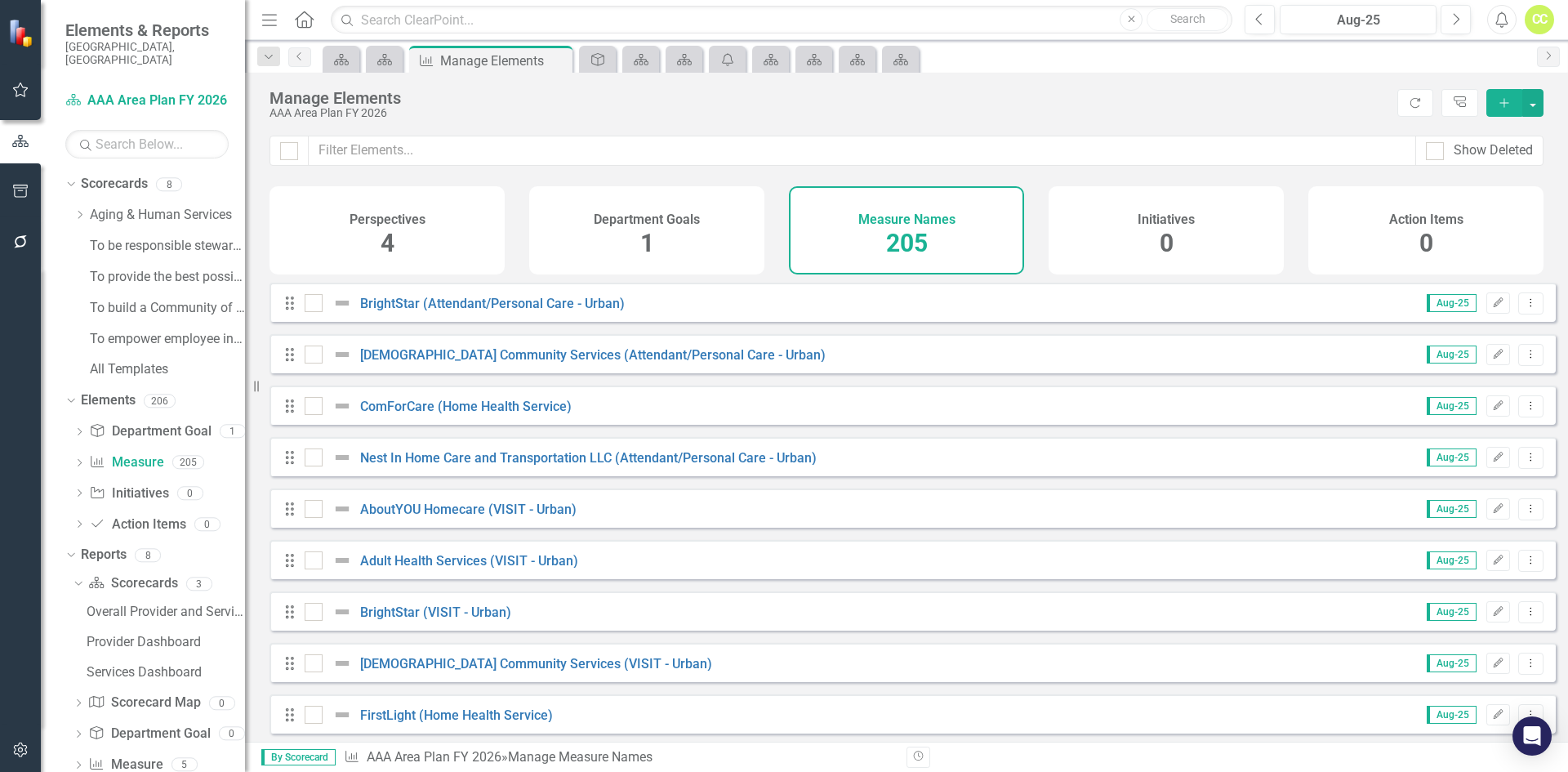
checkbox input "true"
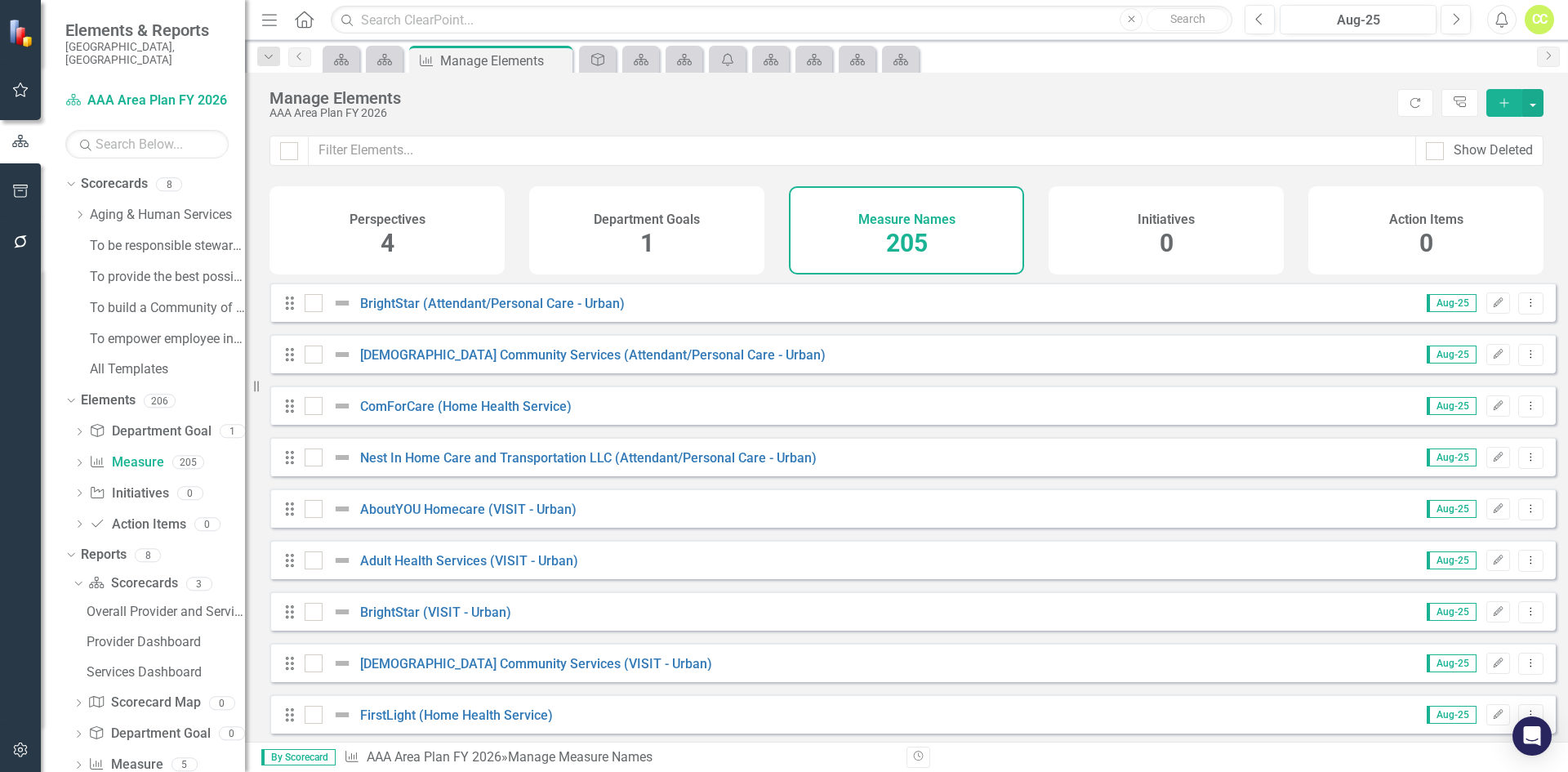
checkbox input "true"
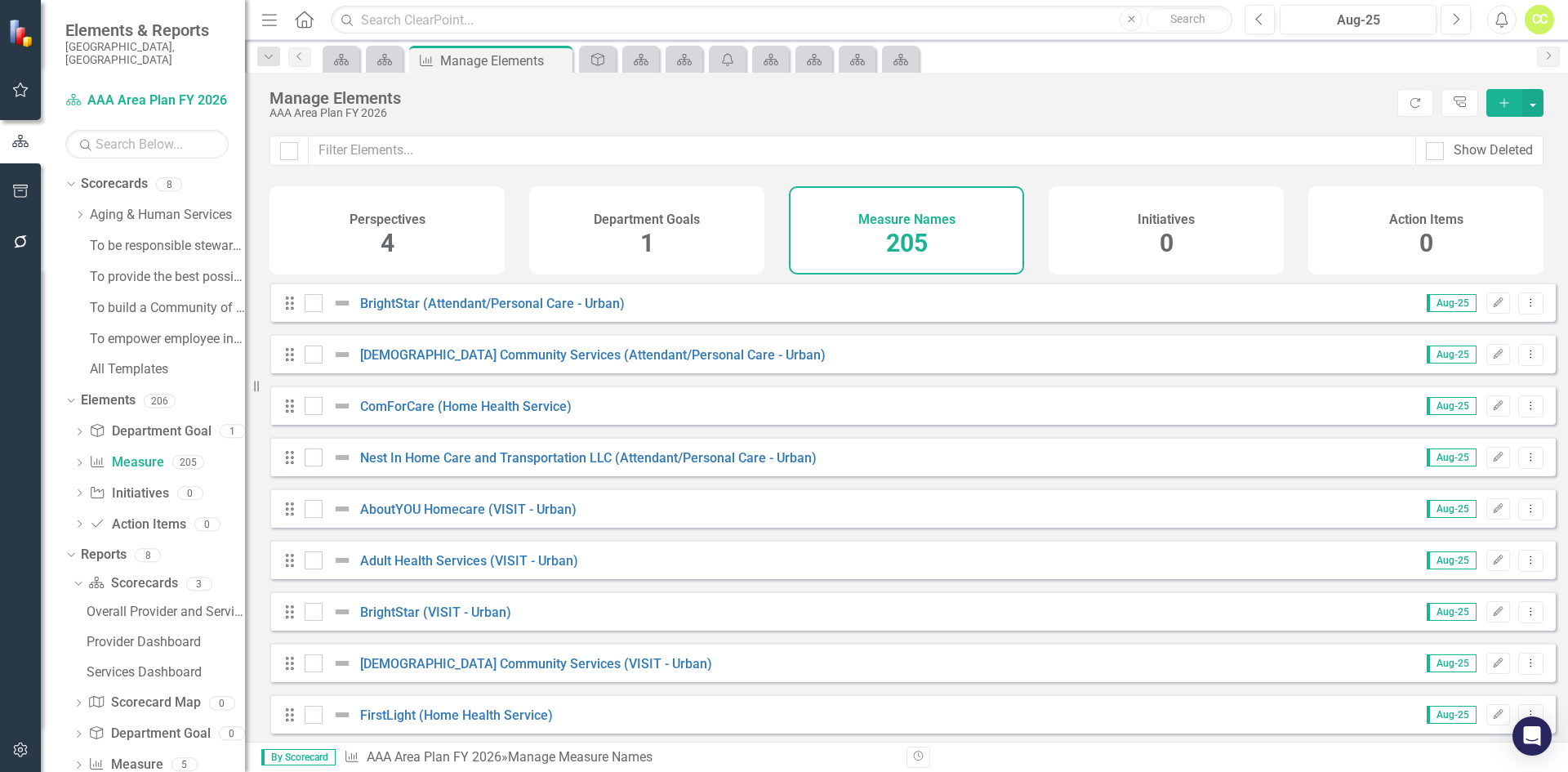
checkbox input "true"
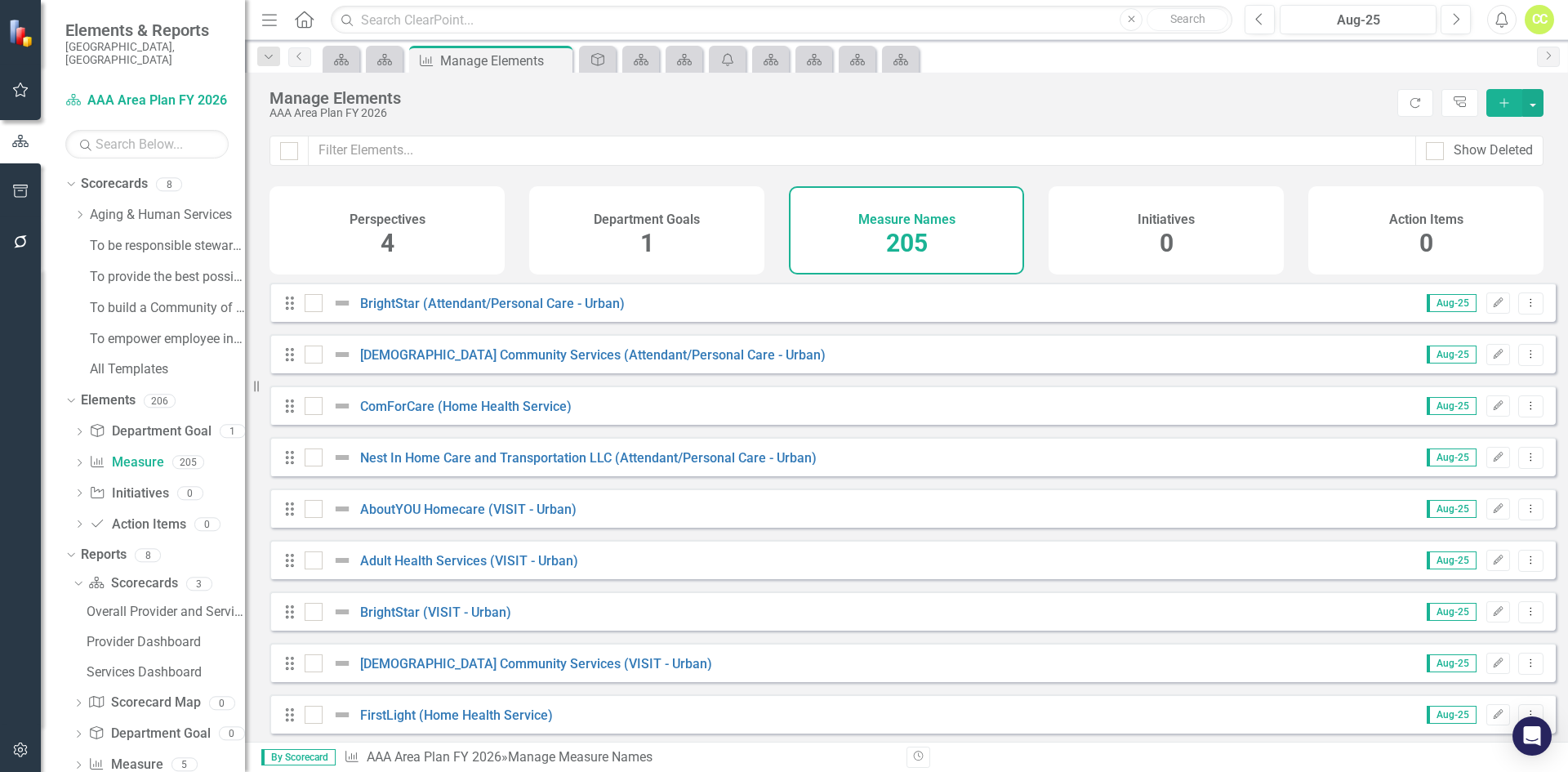
checkbox input "true"
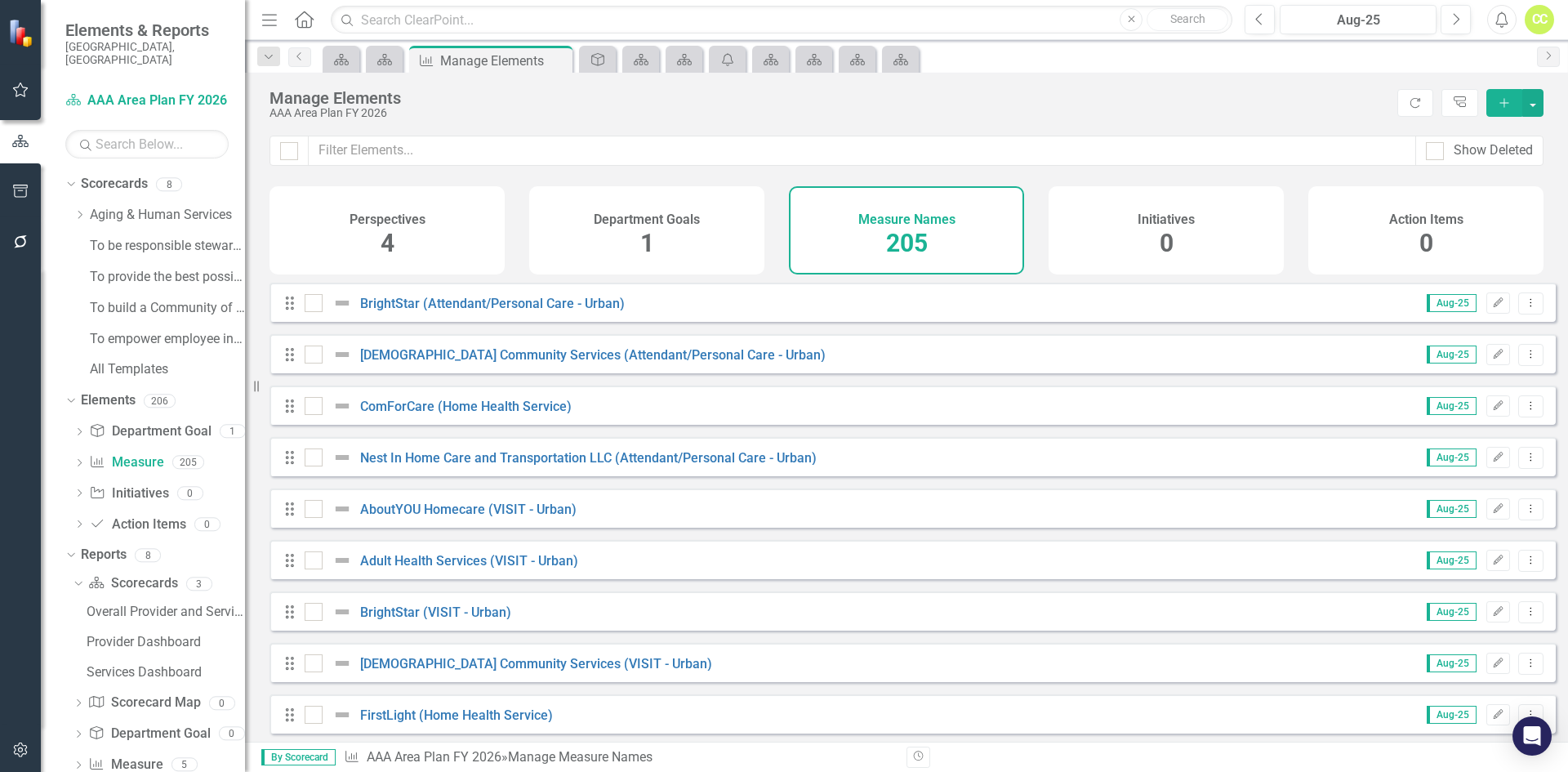
checkbox input "true"
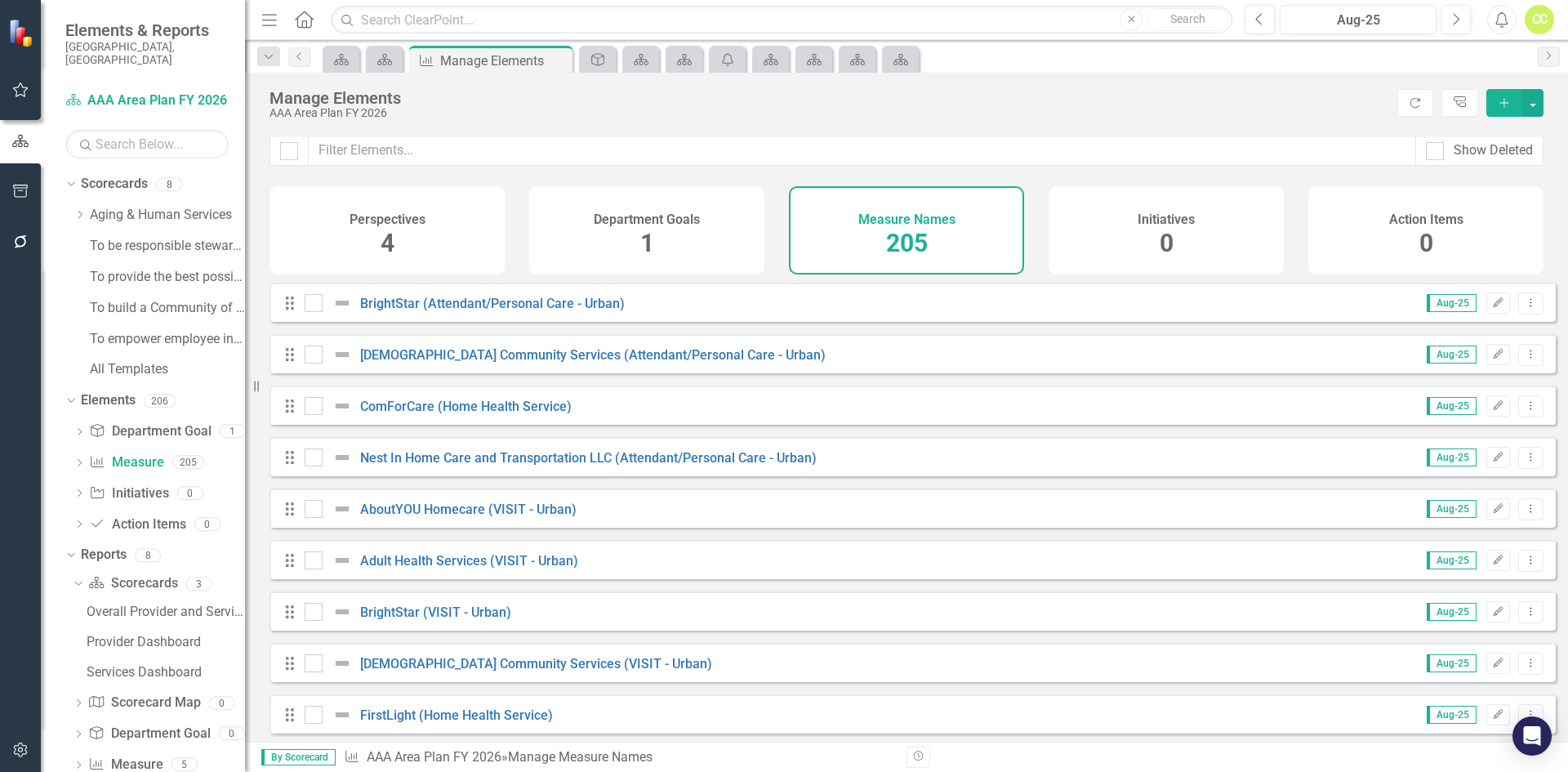
checkbox input "true"
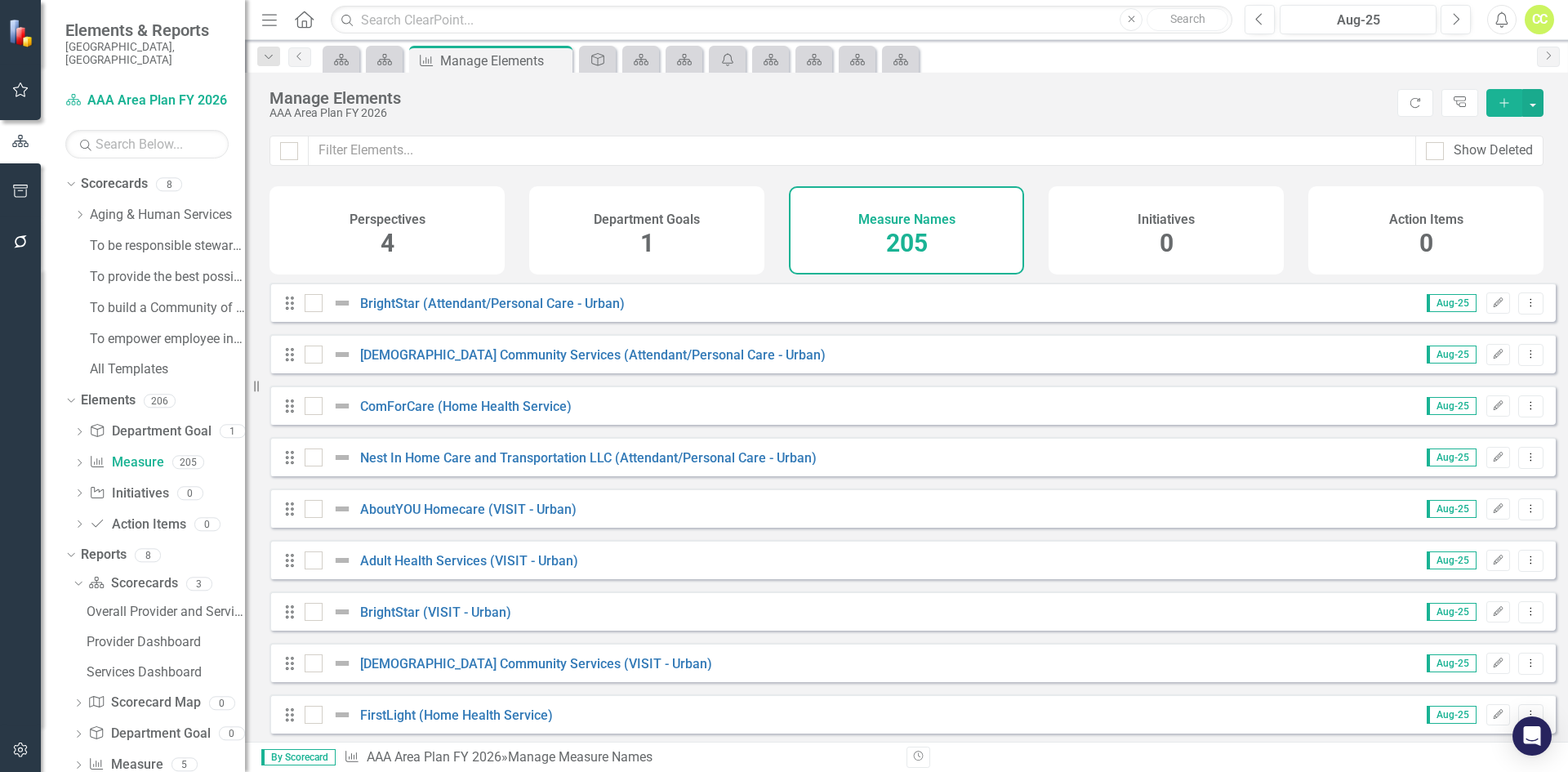
checkbox input "true"
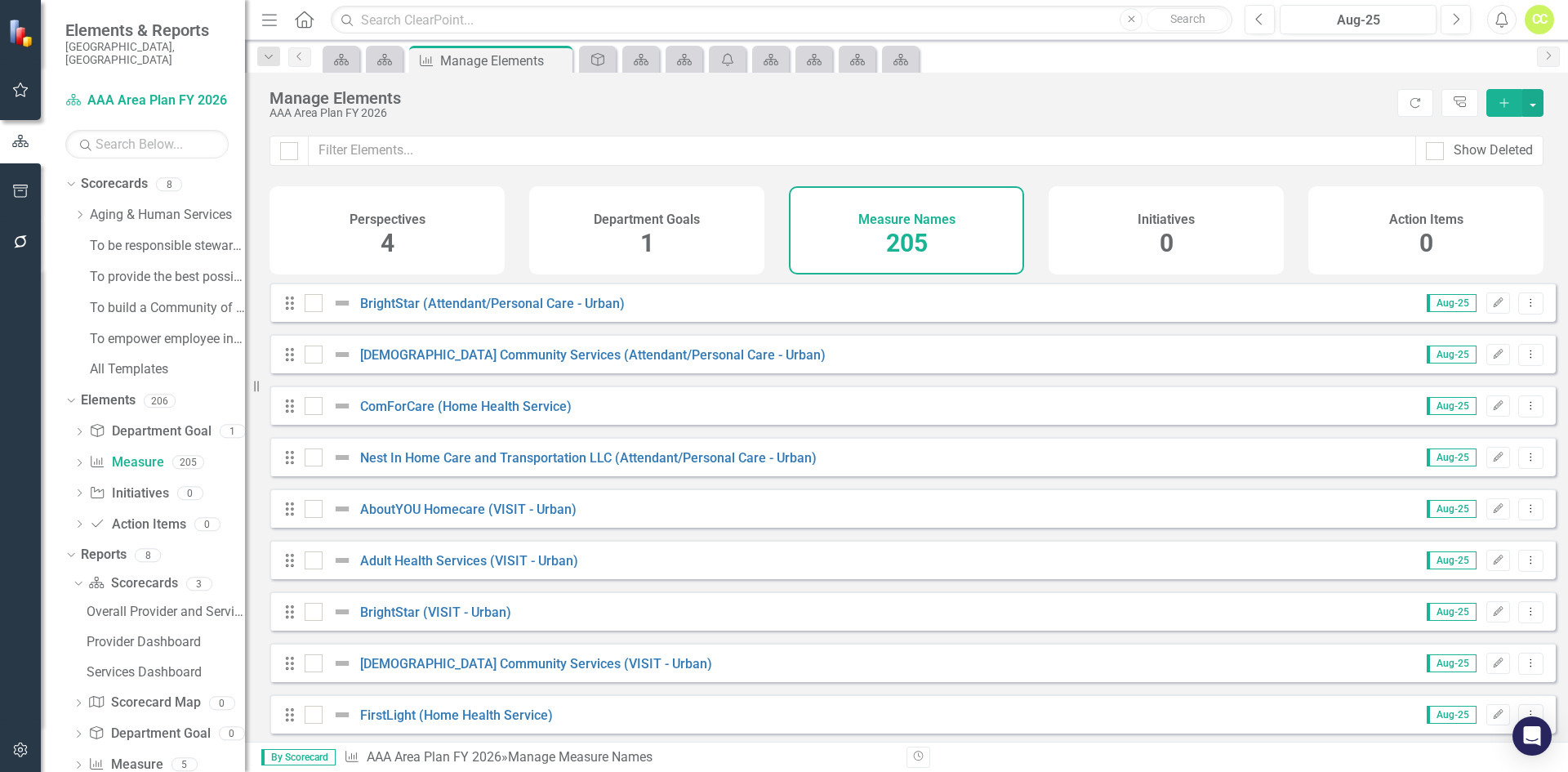
checkbox input "true"
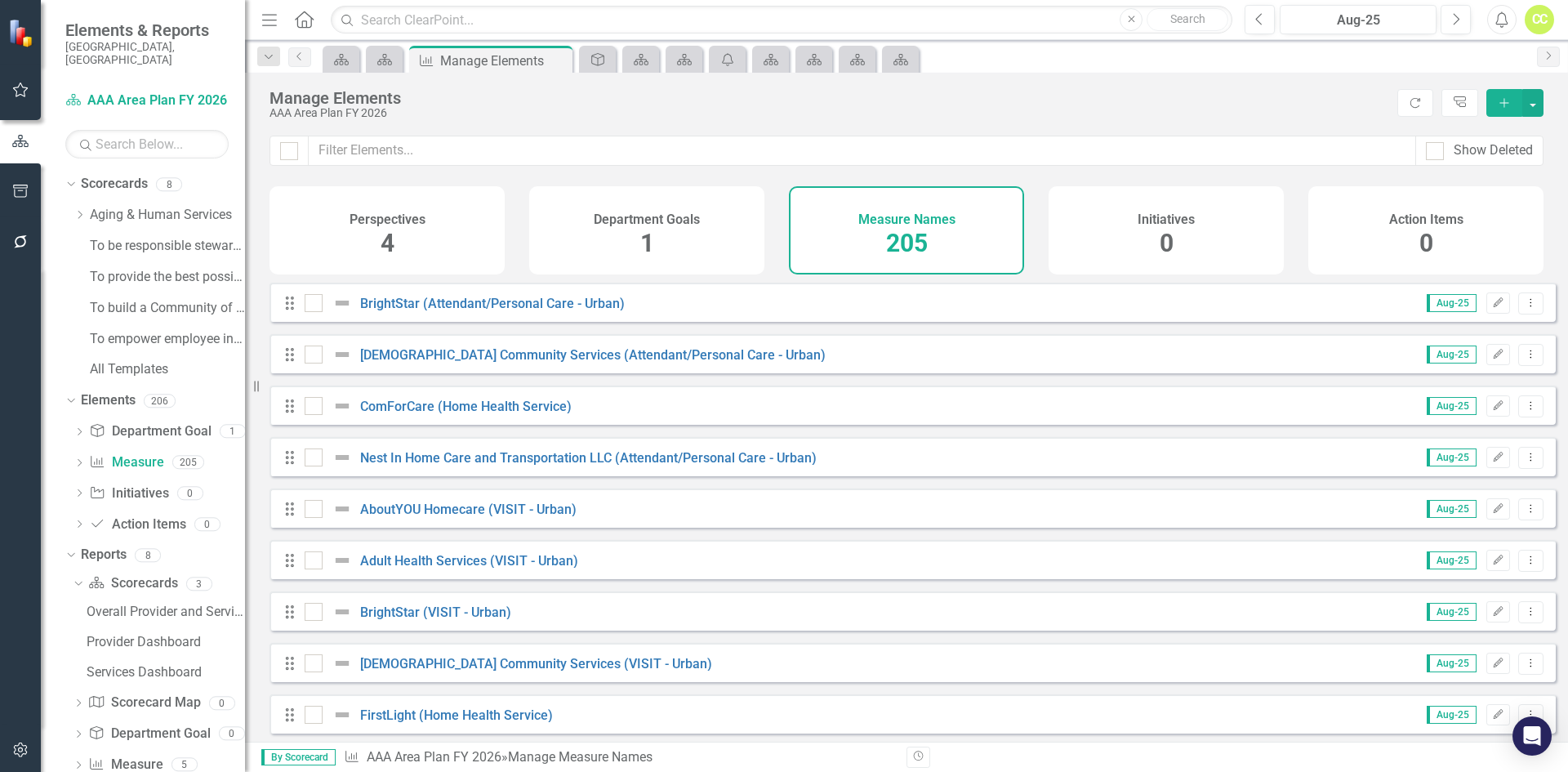
checkbox input "true"
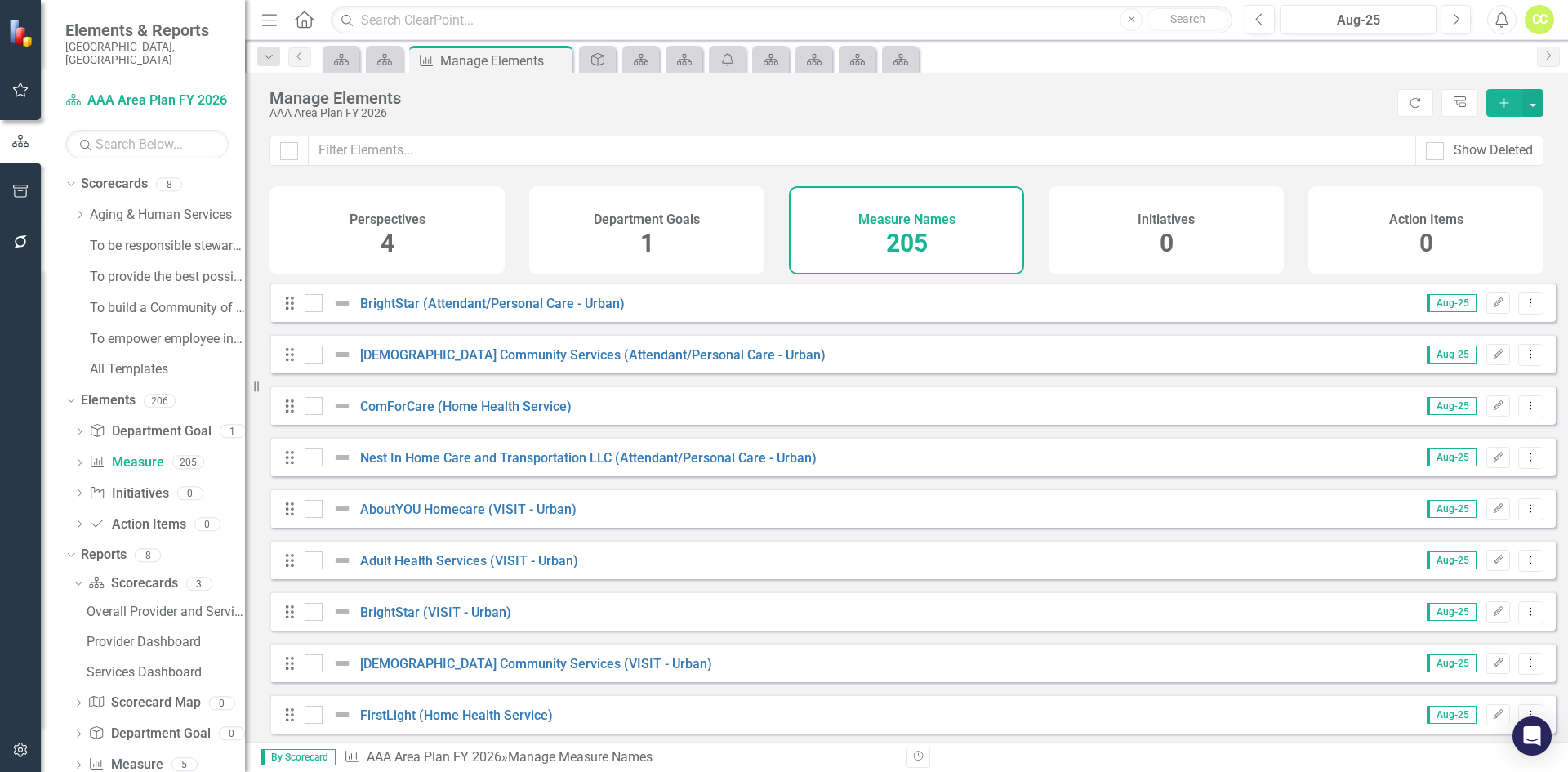
checkbox input "true"
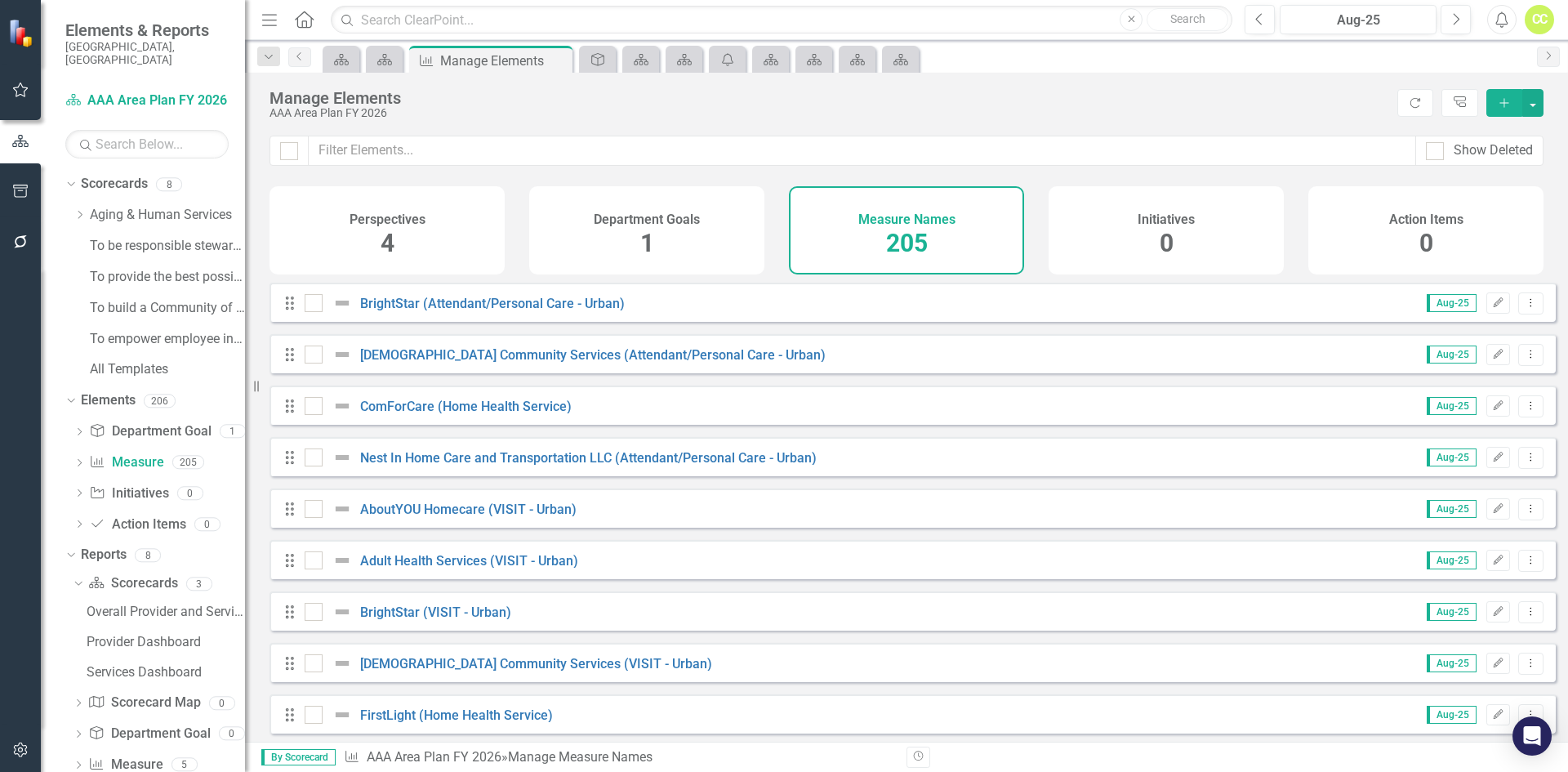
checkbox input "true"
click at [1534, 97] on button "button" at bounding box center [1533, 103] width 21 height 28
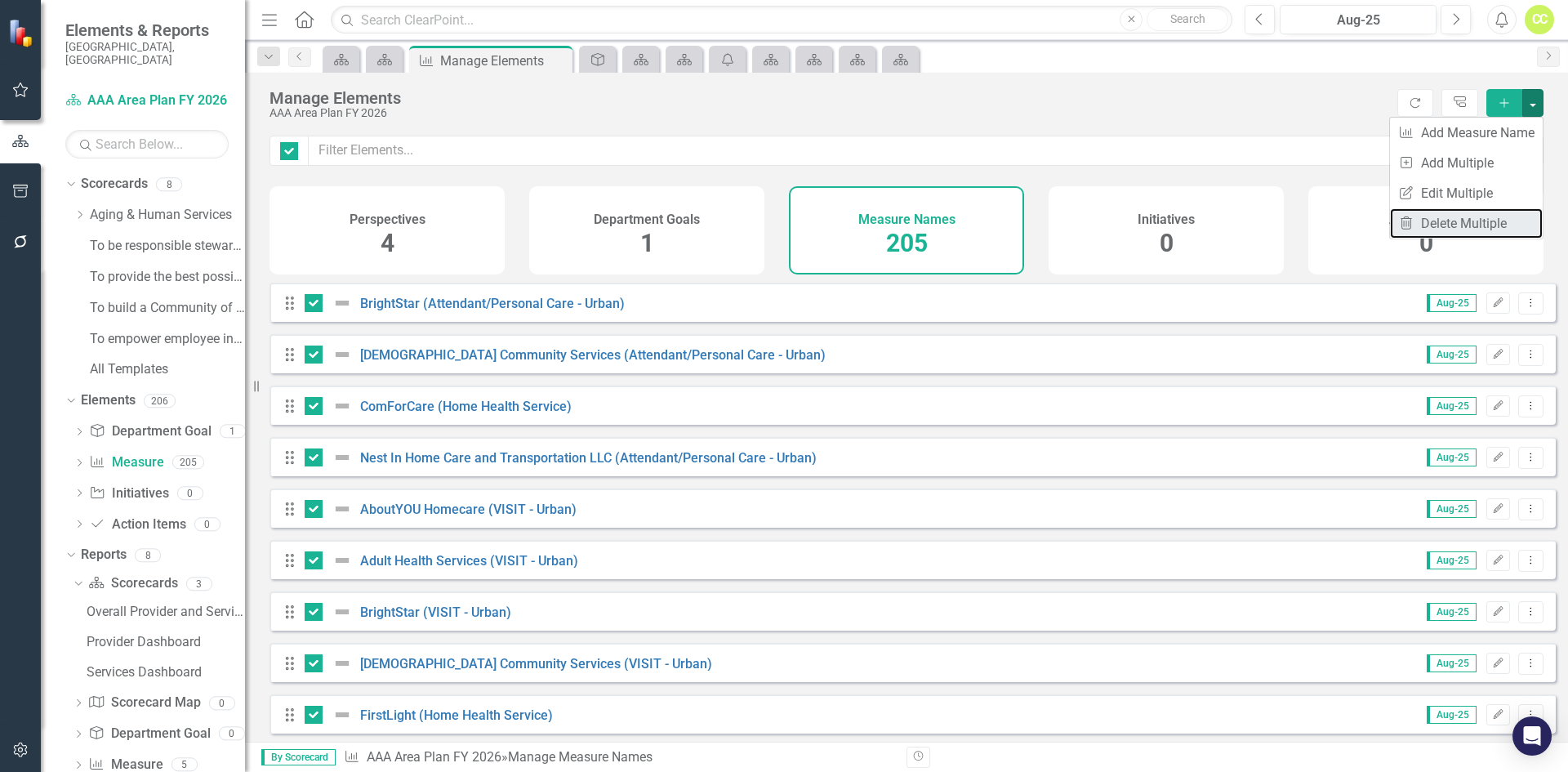
click at [1486, 226] on link "Trash Delete Multiple" at bounding box center [1466, 223] width 153 height 30
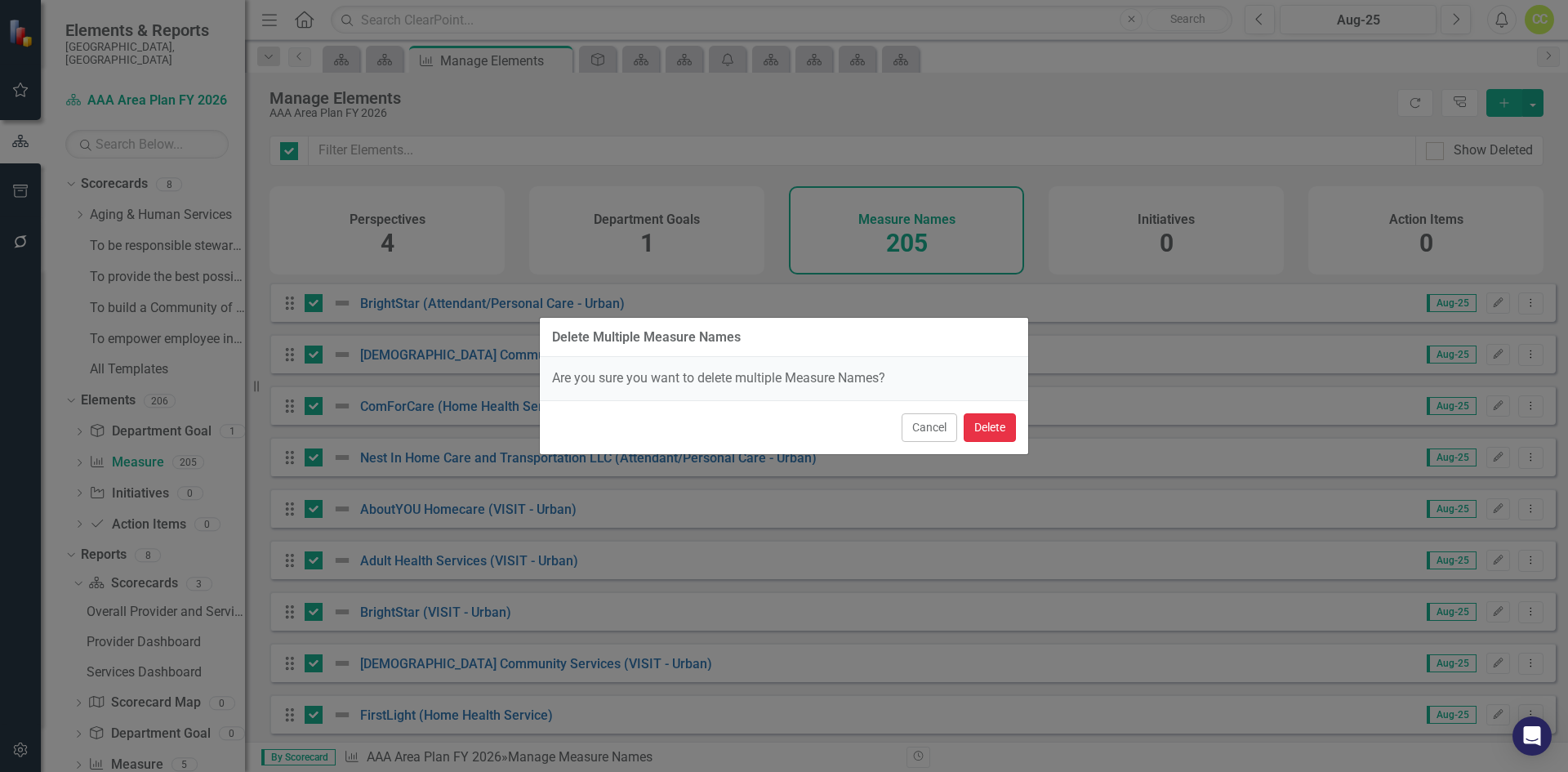
click at [987, 425] on button "Delete" at bounding box center [990, 427] width 52 height 28
click at [996, 423] on div "Drag ComForCare (Home Health Service) Aug-25 Edit Dropdown Menu" at bounding box center [912, 404] width 1286 height 39
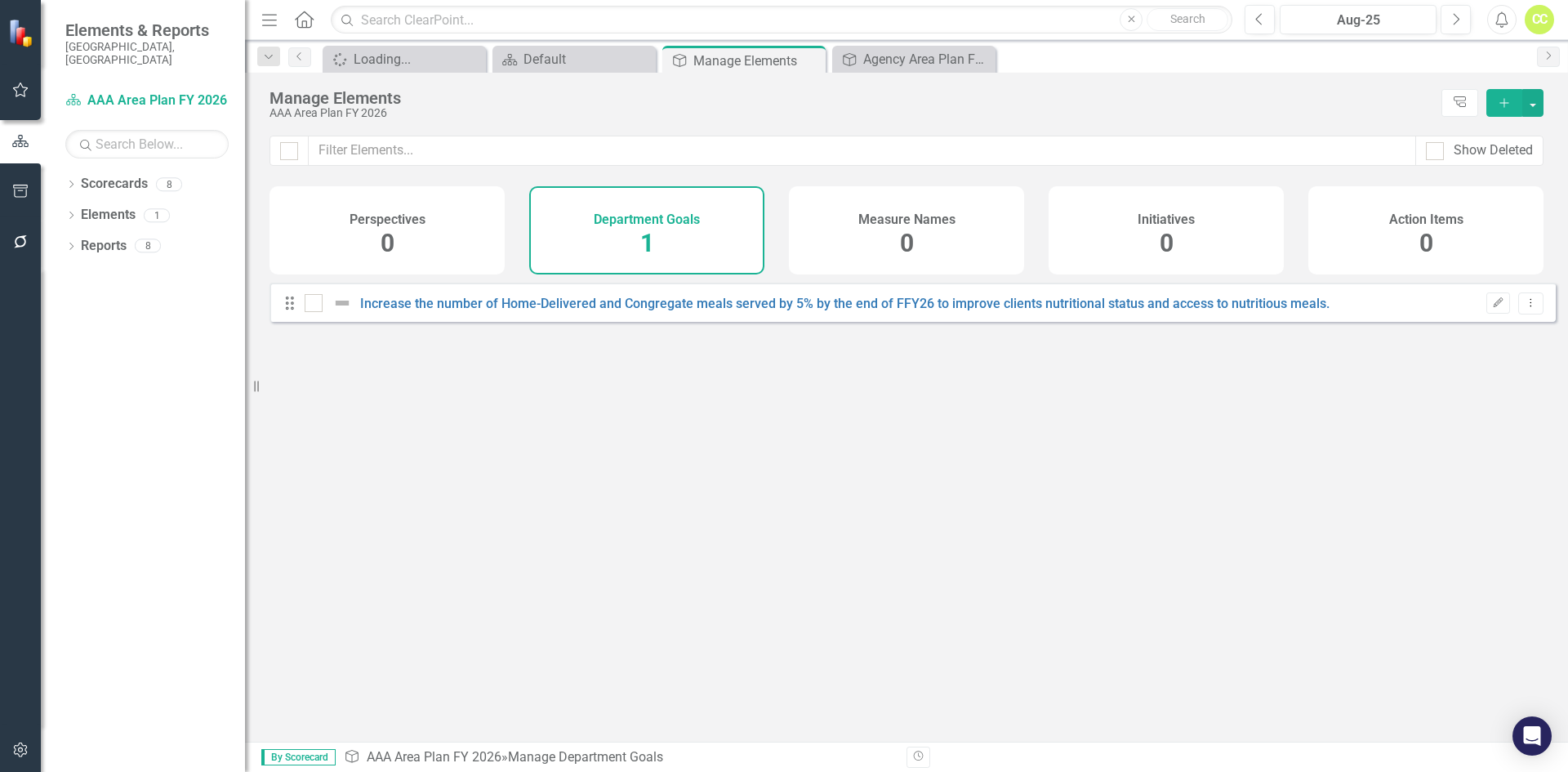
checkbox input "false"
click at [1523, 308] on icon "Dropdown Menu" at bounding box center [1530, 302] width 14 height 11
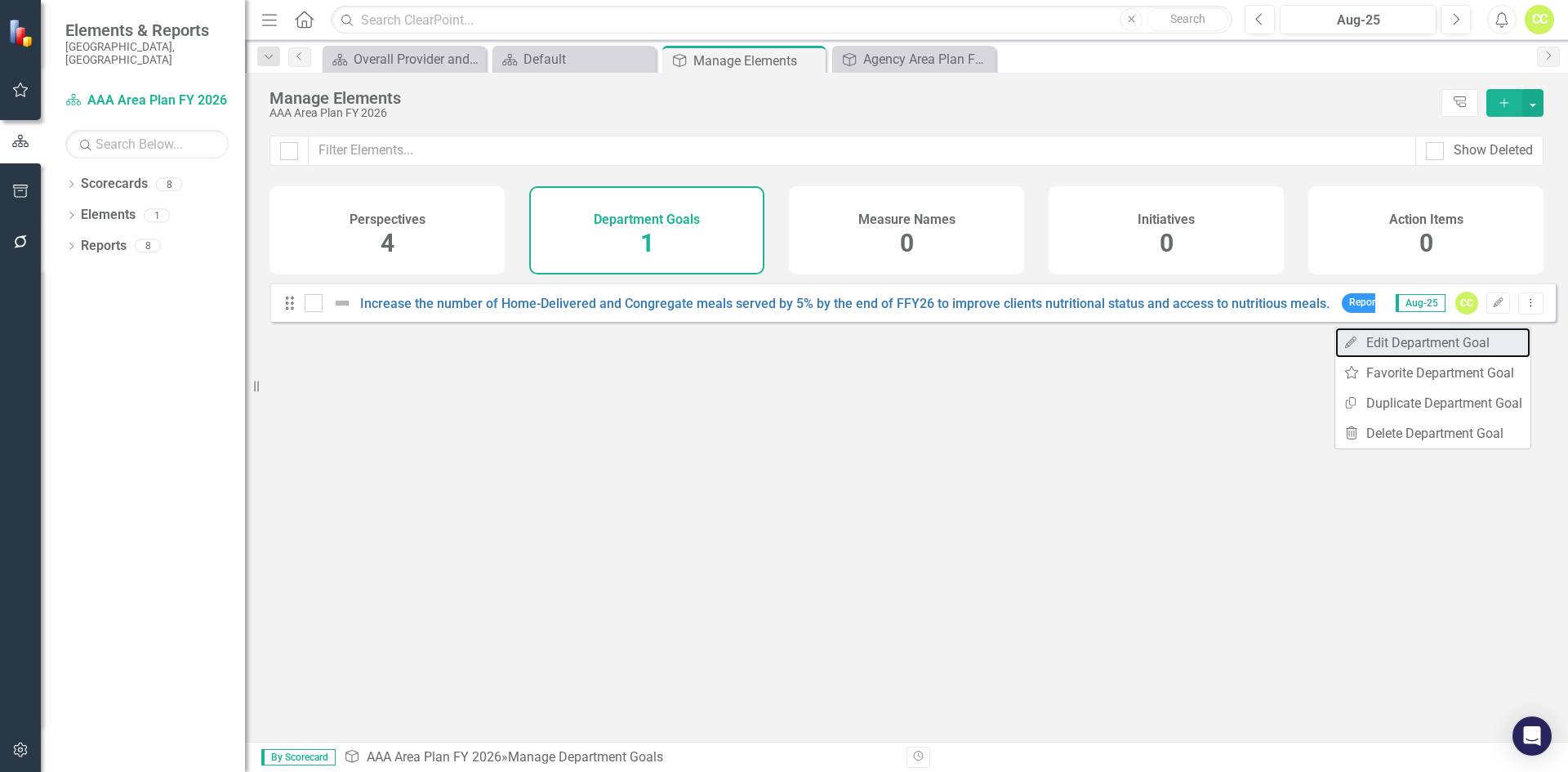
click at [1457, 337] on link "Edit Edit Department Goal" at bounding box center [1432, 342] width 195 height 30
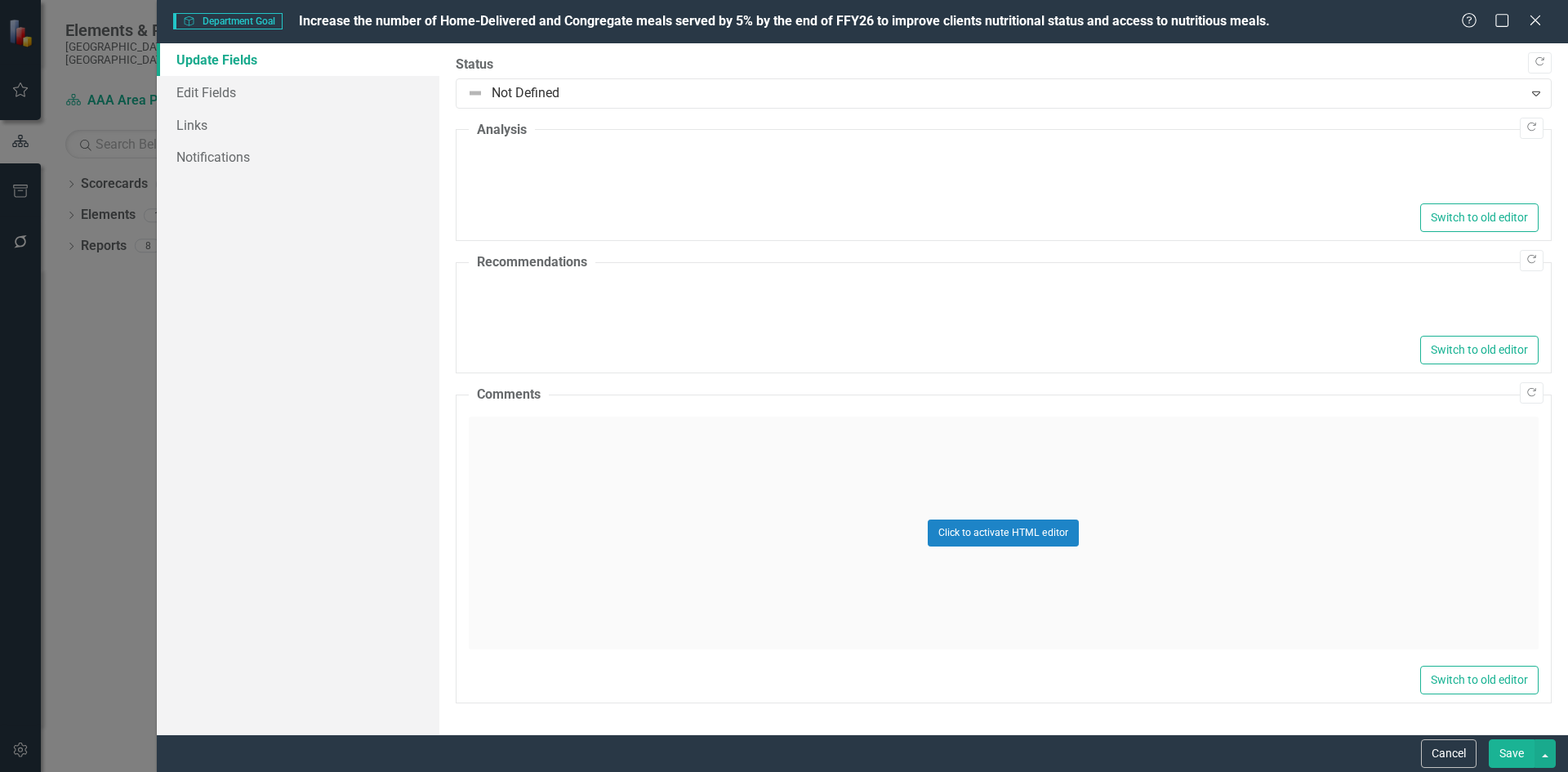
click at [560, 91] on div at bounding box center [990, 93] width 1046 height 22
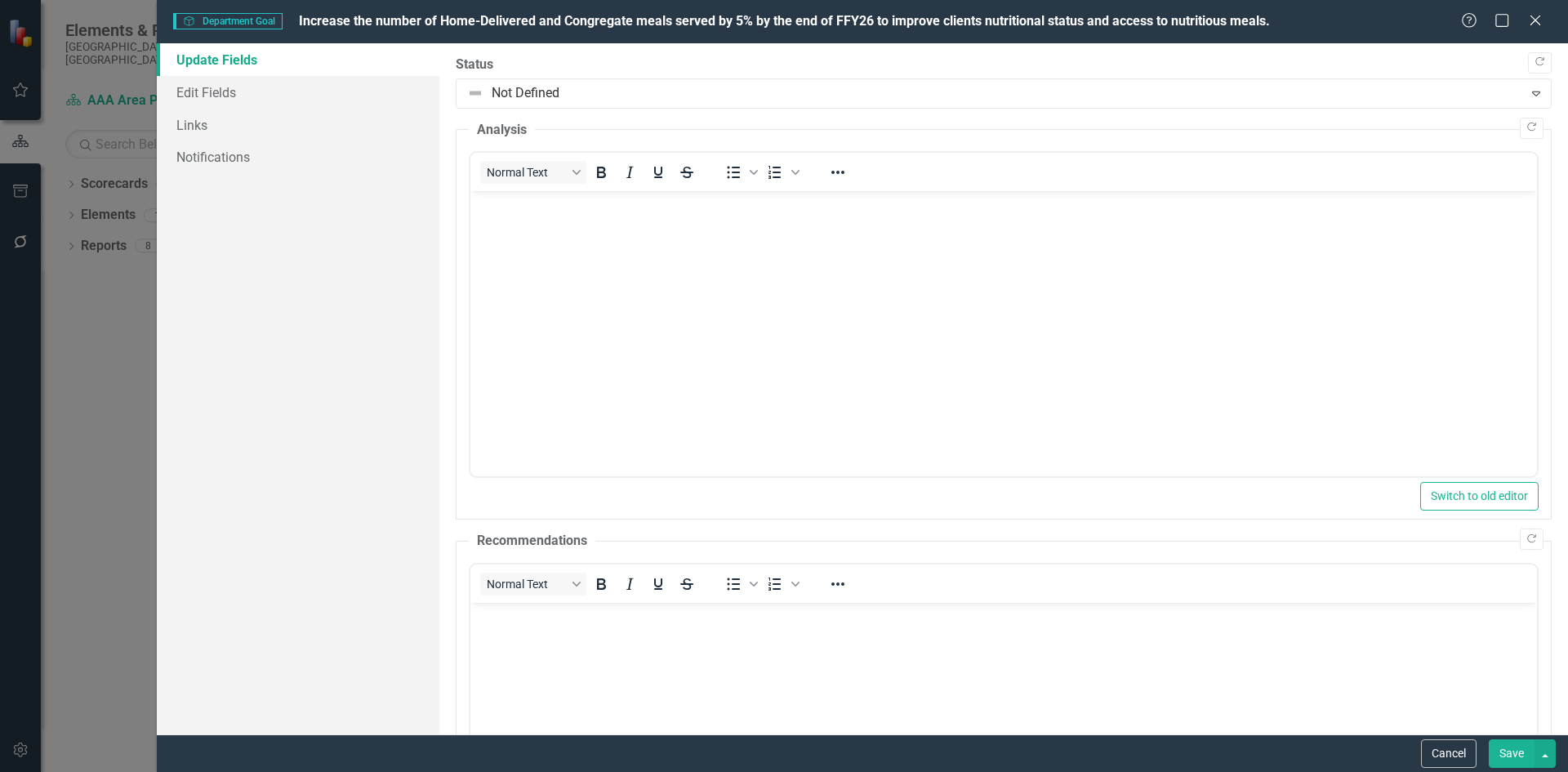
click at [560, 91] on div at bounding box center [990, 93] width 1046 height 22
click at [212, 122] on link "Links" at bounding box center [297, 125] width 283 height 33
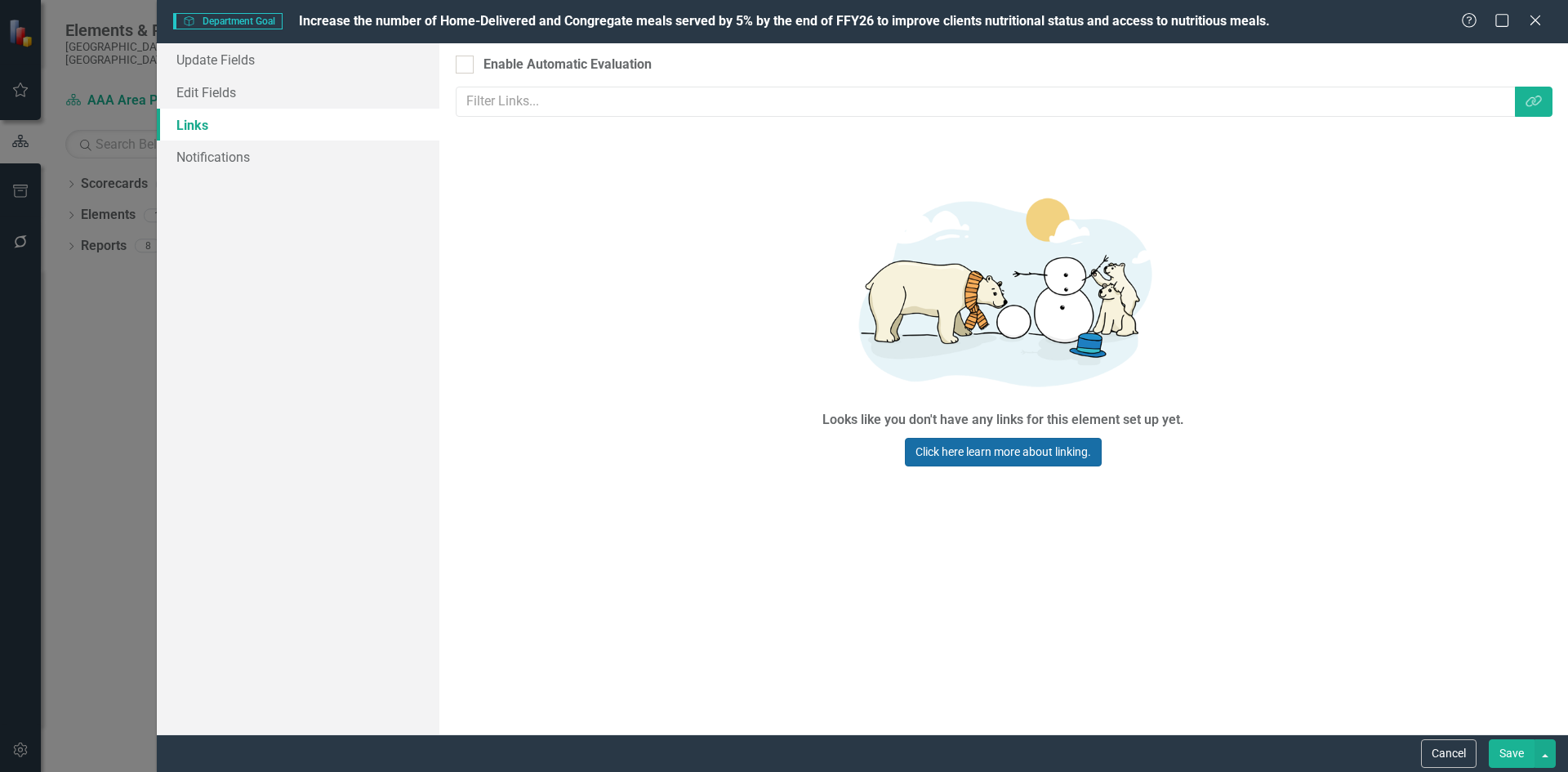
click at [1055, 445] on link "Click here learn more about linking." at bounding box center [1003, 451] width 196 height 28
click at [1457, 757] on button "Cancel" at bounding box center [1448, 753] width 55 height 28
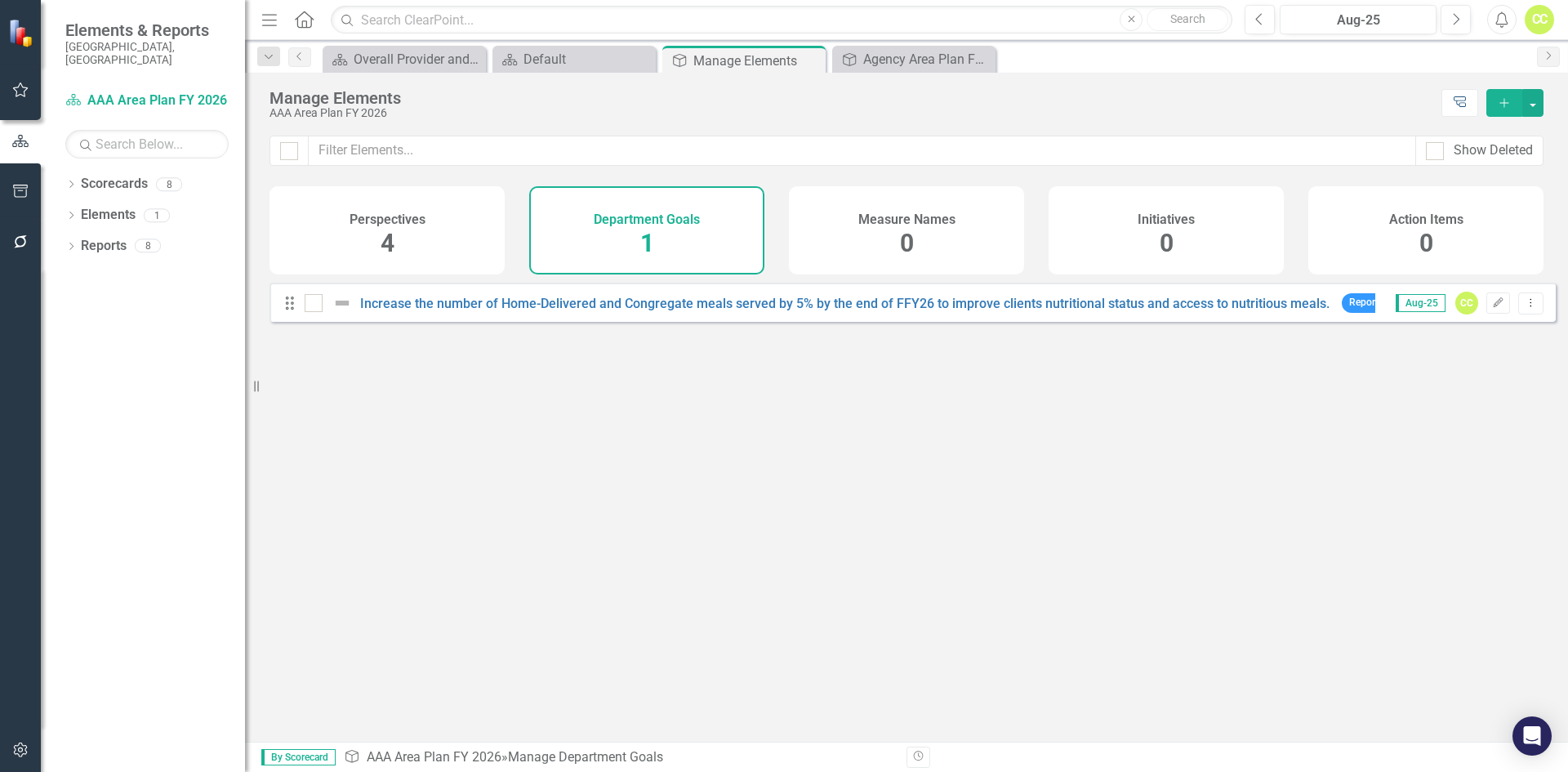
click at [1467, 97] on icon "Tree Explorer" at bounding box center [1459, 102] width 16 height 13
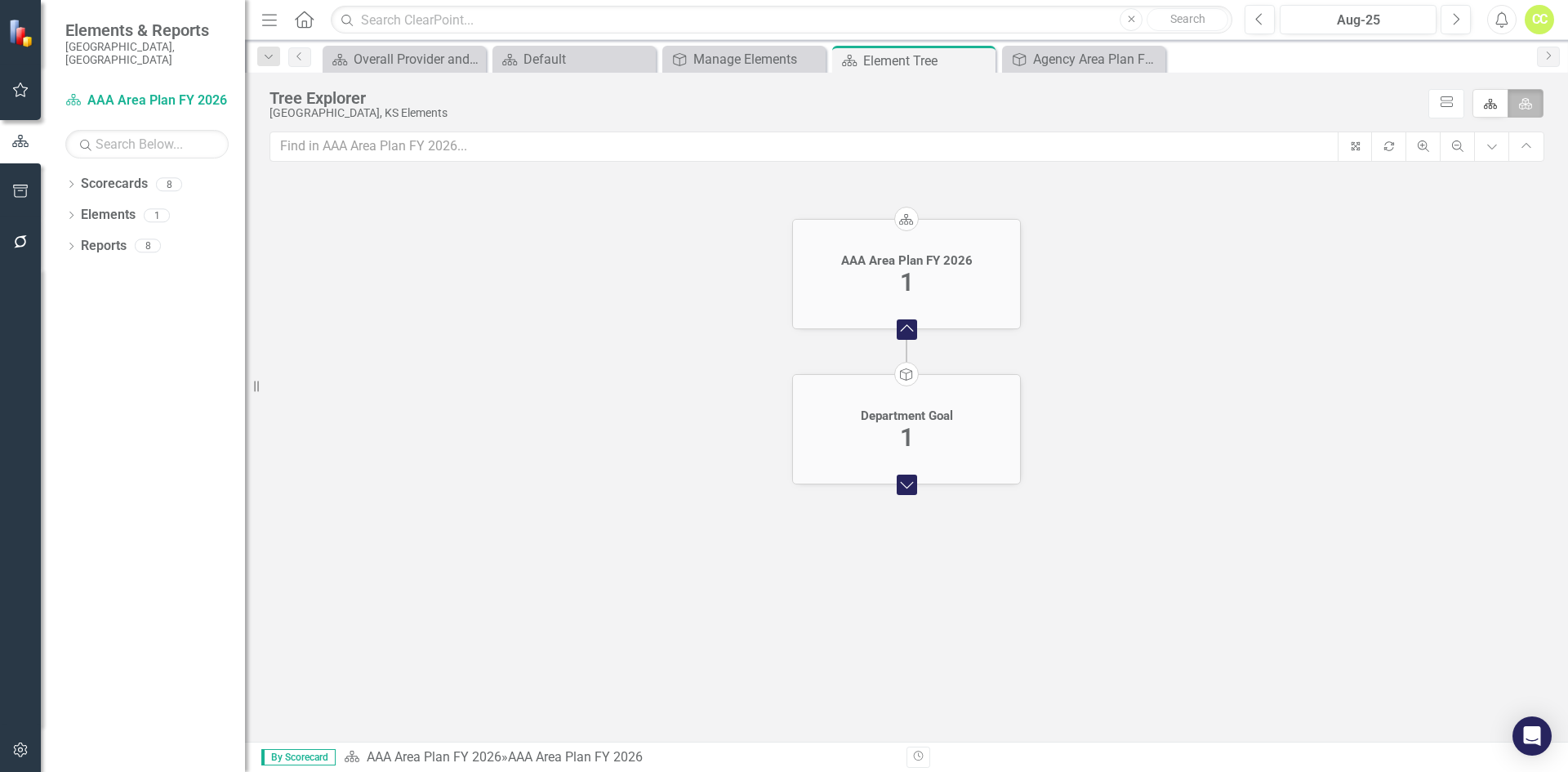
click at [916, 495] on foreignobject "Expand Chart" at bounding box center [907, 484] width 33 height 33
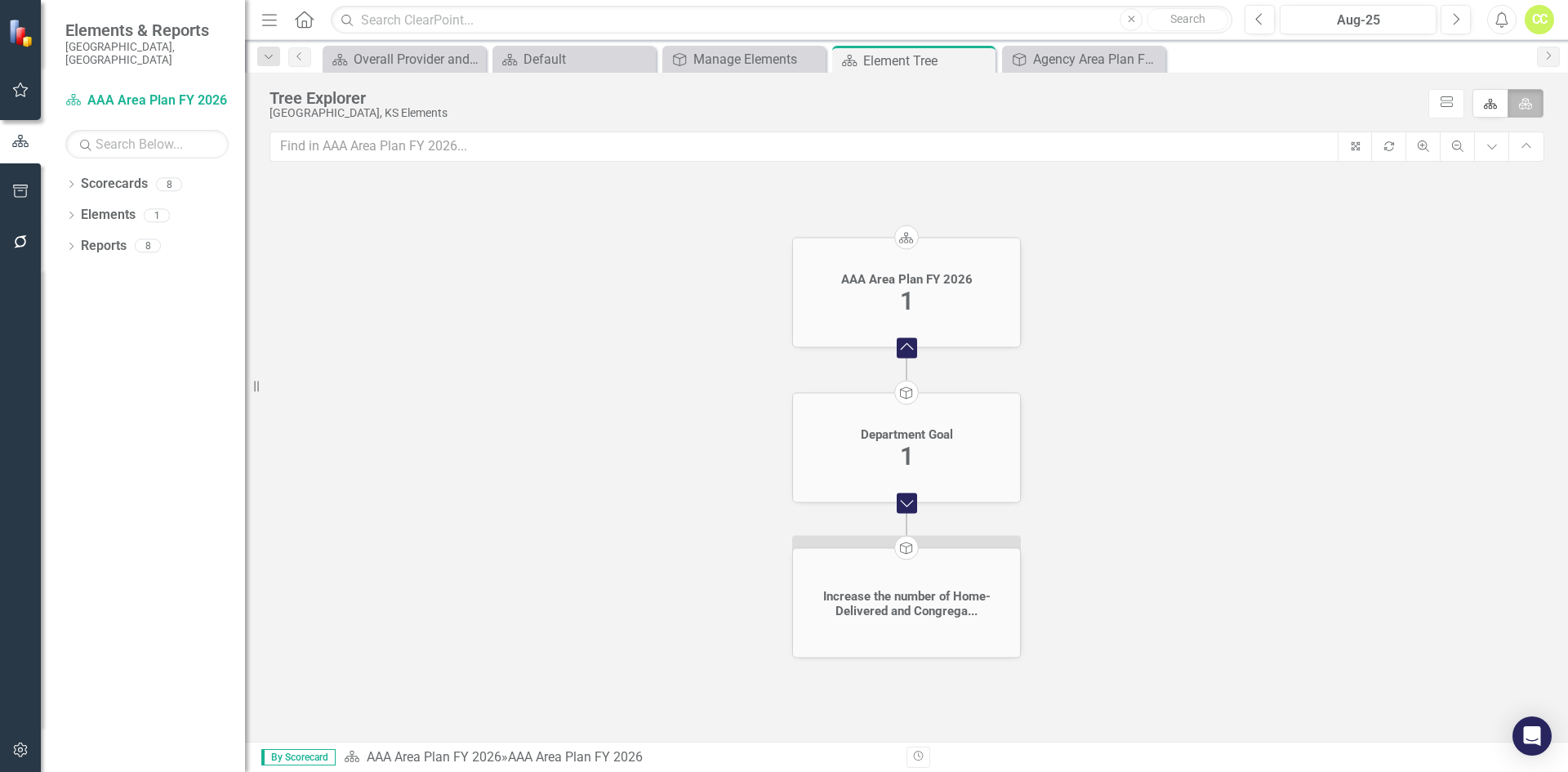
click icon
click icon "Scorecard"
click at [911, 279] on div "AAA Area Plan FY 2026" at bounding box center [906, 278] width 131 height 15
click at [903, 304] on div "1" at bounding box center [907, 299] width 14 height 28
click at [75, 201] on div "Dropdown Elements 1" at bounding box center [155, 217] width 180 height 31
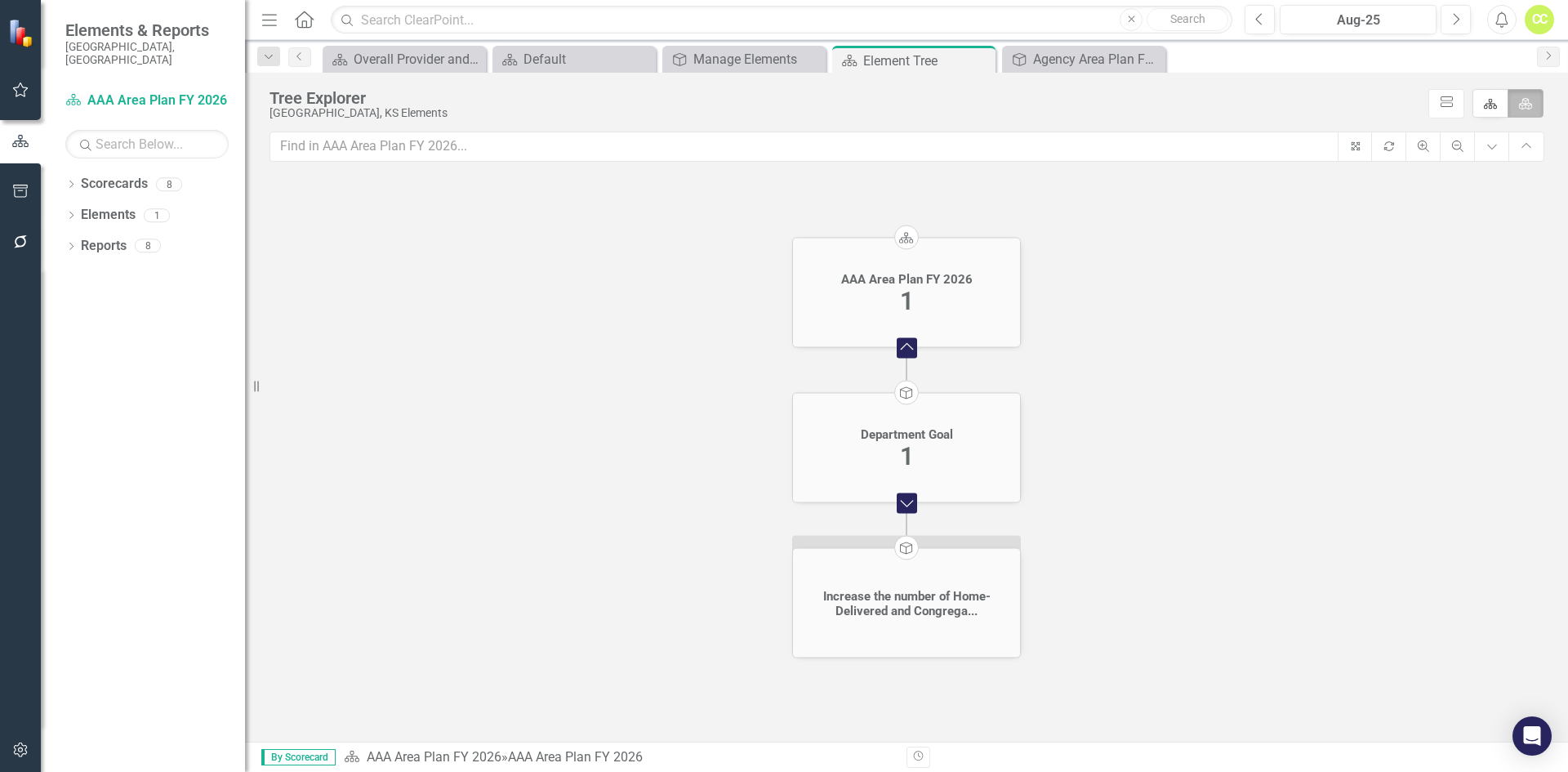
click at [74, 212] on icon "Dropdown" at bounding box center [71, 216] width 12 height 9
click at [70, 181] on icon "Dropdown" at bounding box center [71, 185] width 12 height 9
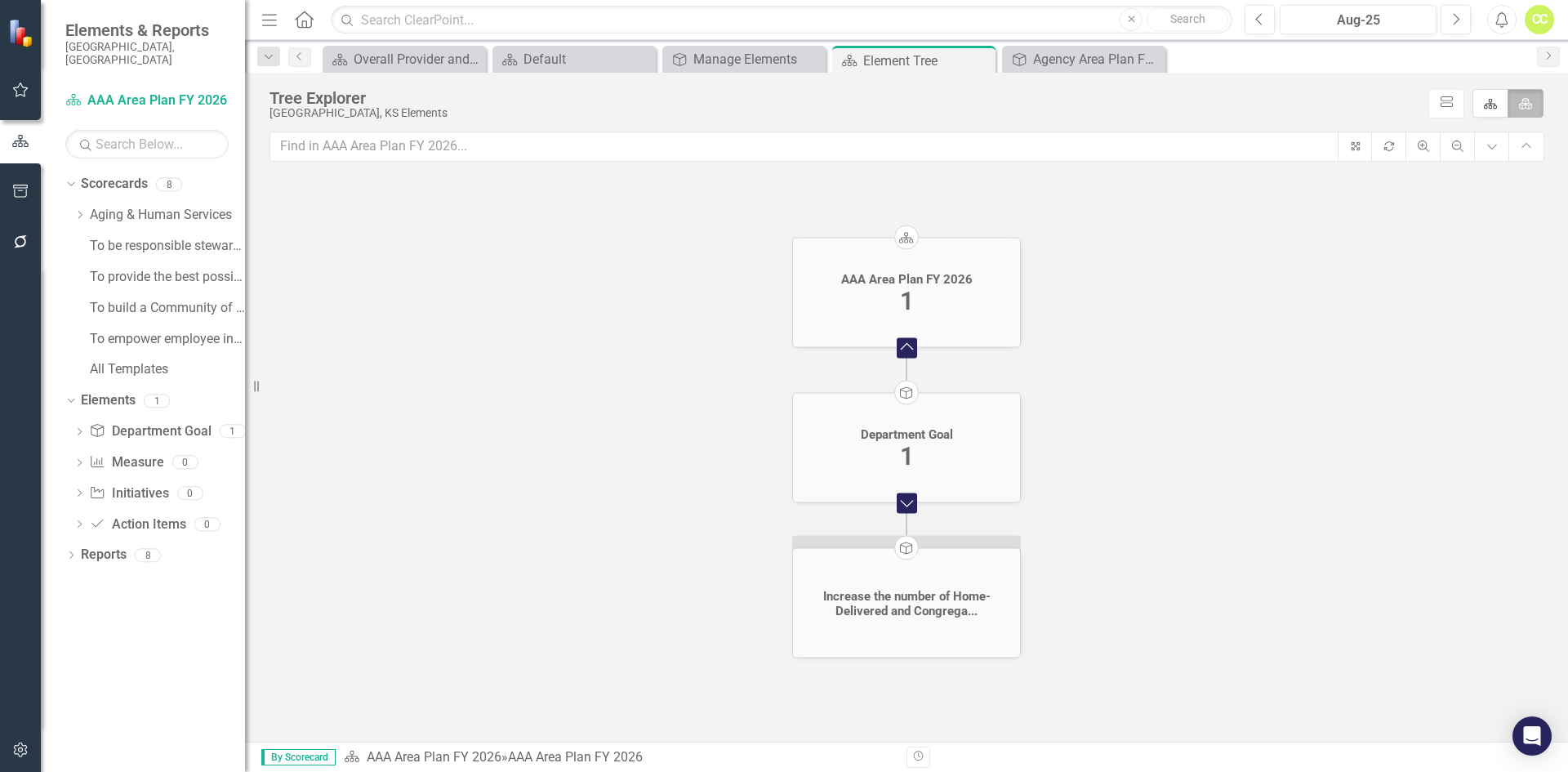
click at [79, 210] on icon "Dropdown" at bounding box center [80, 215] width 13 height 10
click at [135, 237] on link "AAA Area Plan FY 2026" at bounding box center [175, 246] width 139 height 18
